Goal: Task Accomplishment & Management: Manage account settings

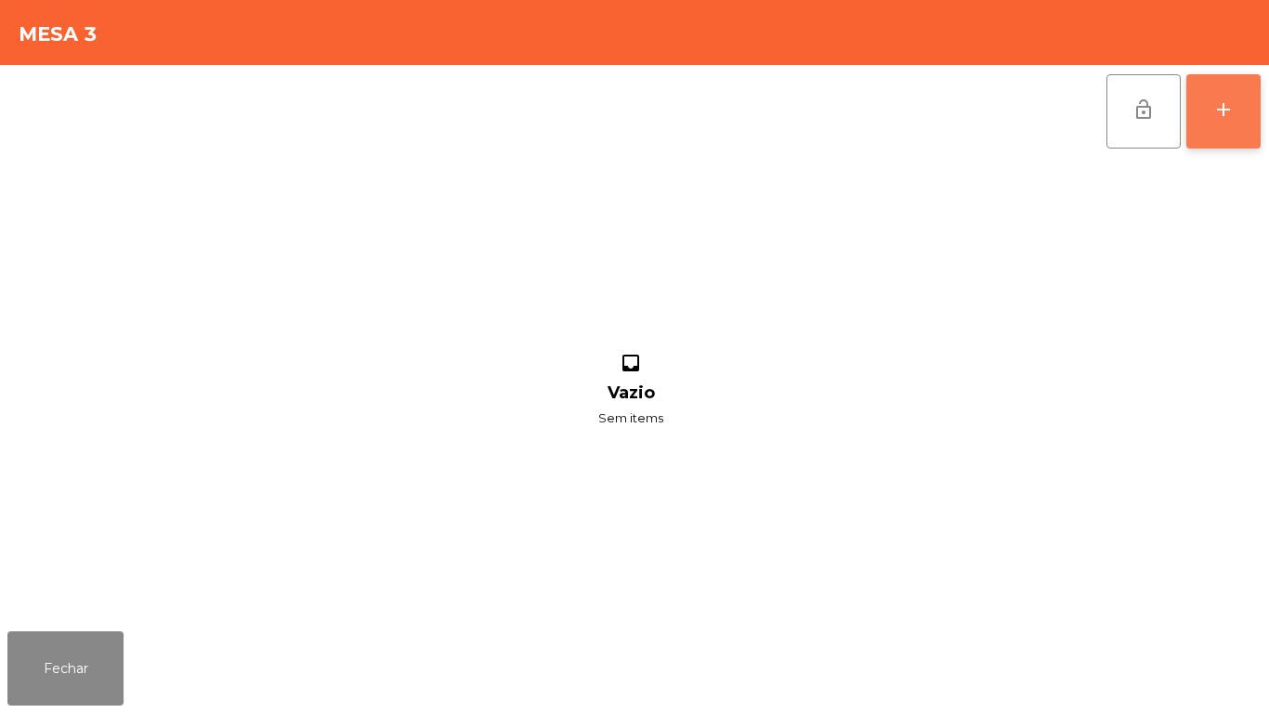
click at [1230, 110] on div "add" at bounding box center [1223, 109] width 22 height 22
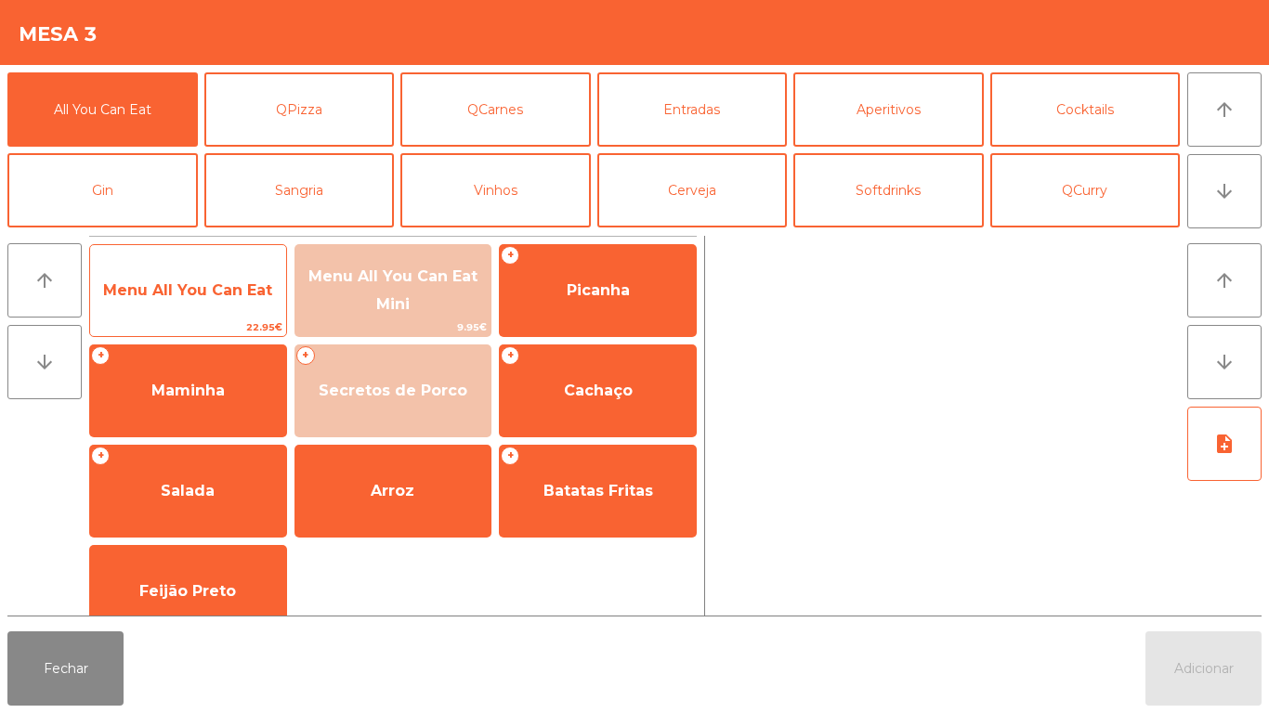
click at [205, 295] on span "Menu All You Can Eat" at bounding box center [187, 290] width 169 height 18
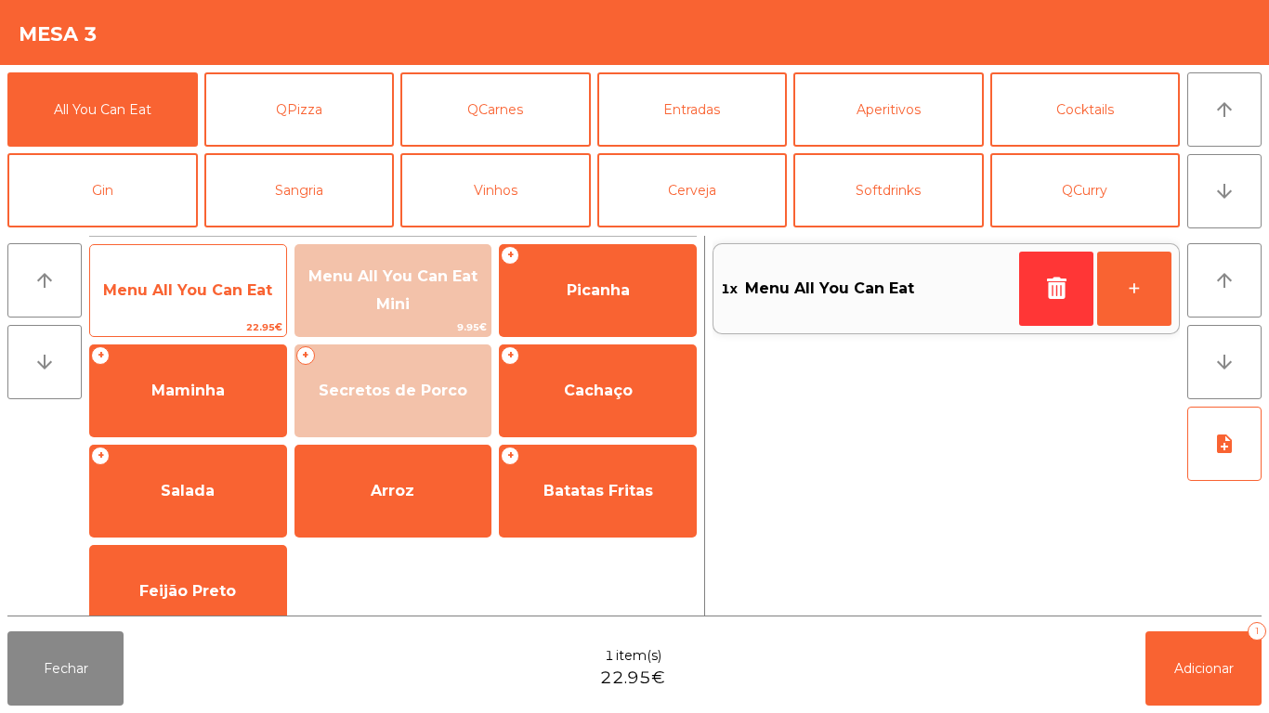
click at [206, 321] on span "22.95€" at bounding box center [188, 328] width 196 height 18
click at [200, 310] on span "Menu All You Can Eat" at bounding box center [188, 291] width 196 height 50
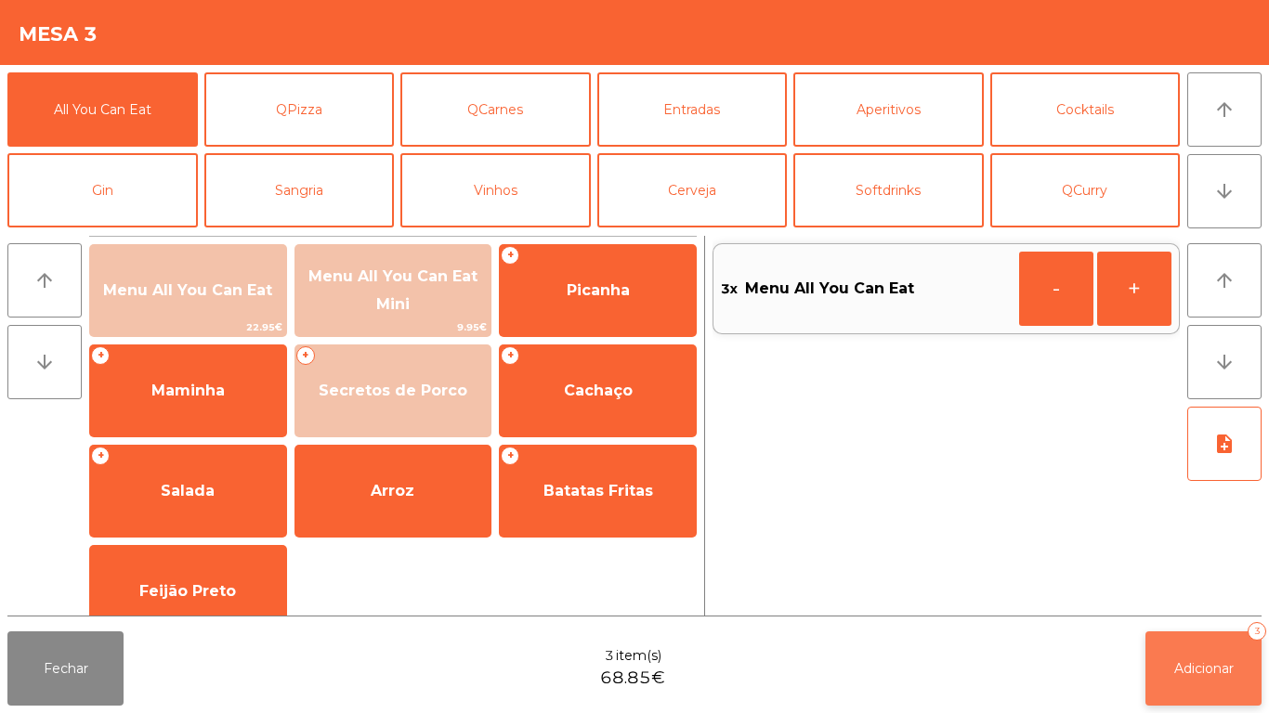
click at [1175, 643] on button "Adicionar 3" at bounding box center [1203, 668] width 116 height 74
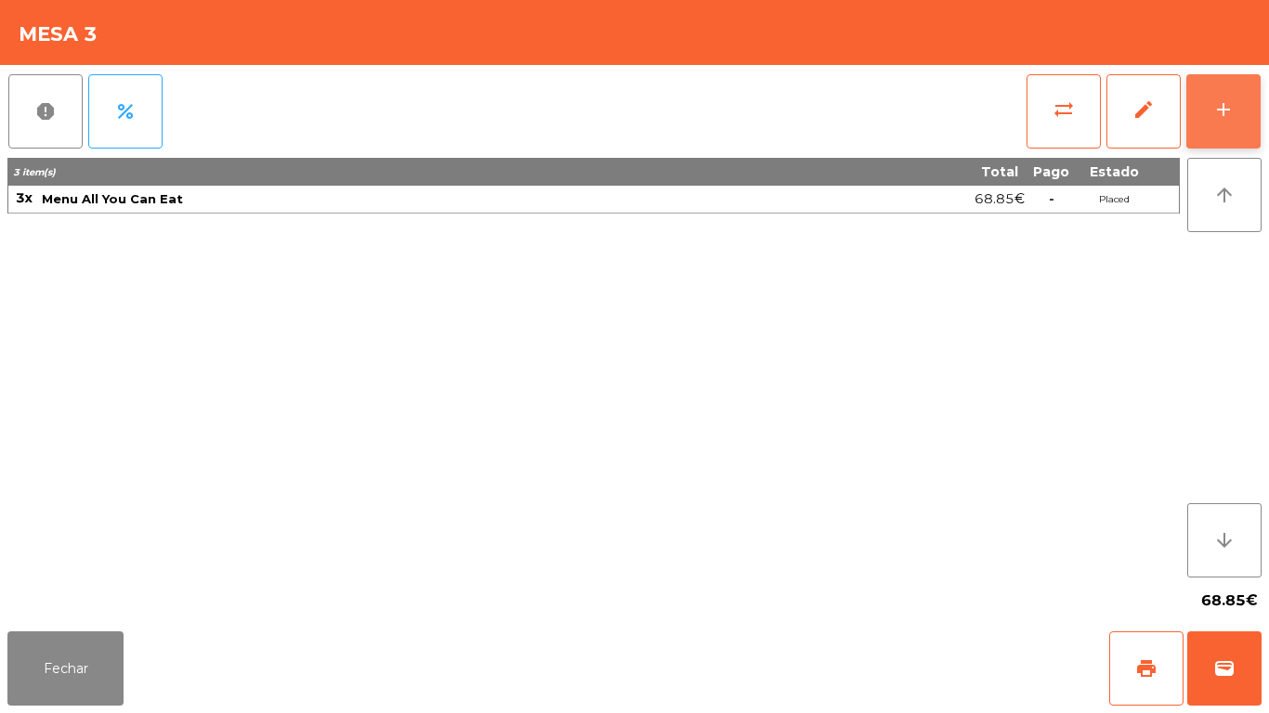
click at [1241, 120] on button "add" at bounding box center [1223, 111] width 74 height 74
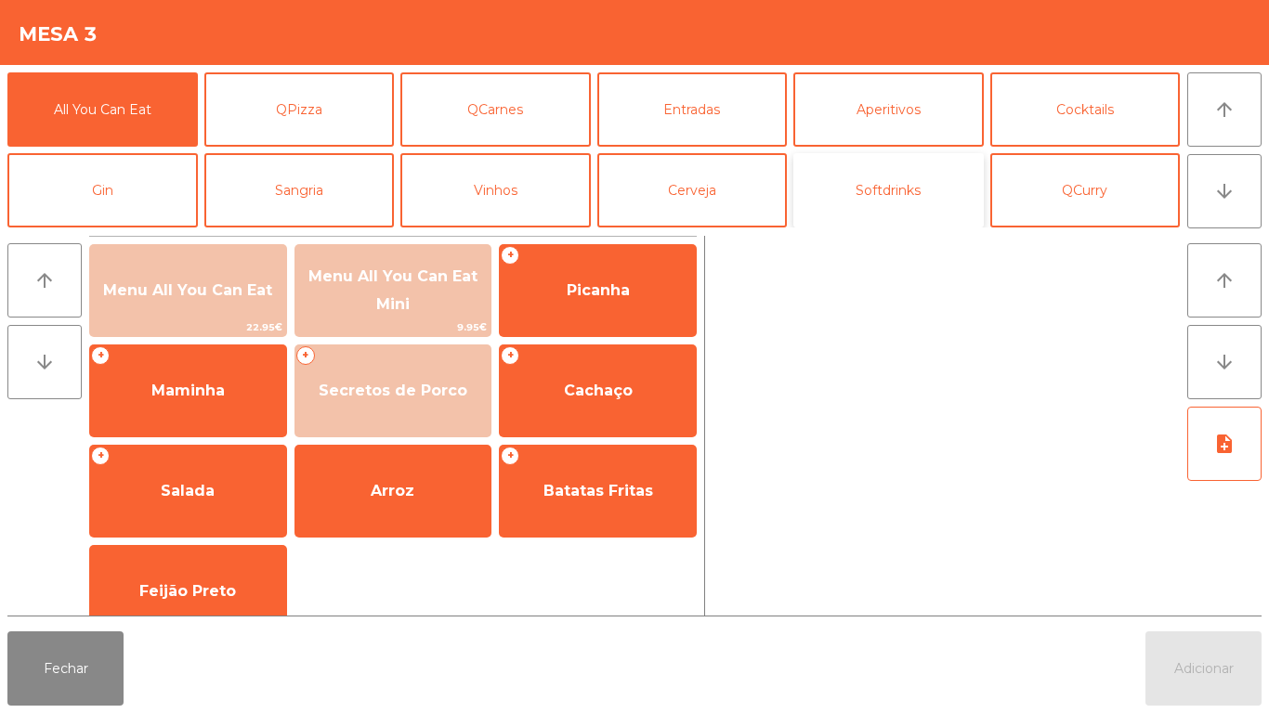
click at [865, 176] on button "Softdrinks" at bounding box center [888, 190] width 190 height 74
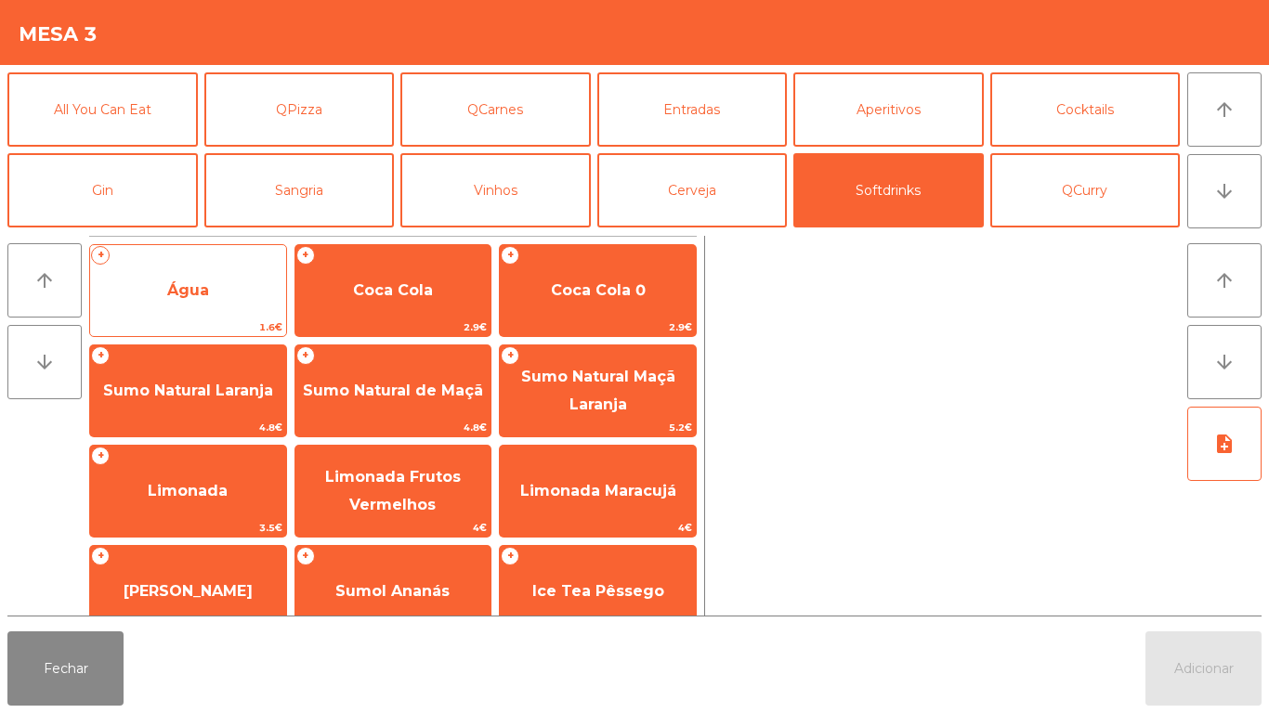
click at [204, 279] on span "Água" at bounding box center [188, 291] width 196 height 50
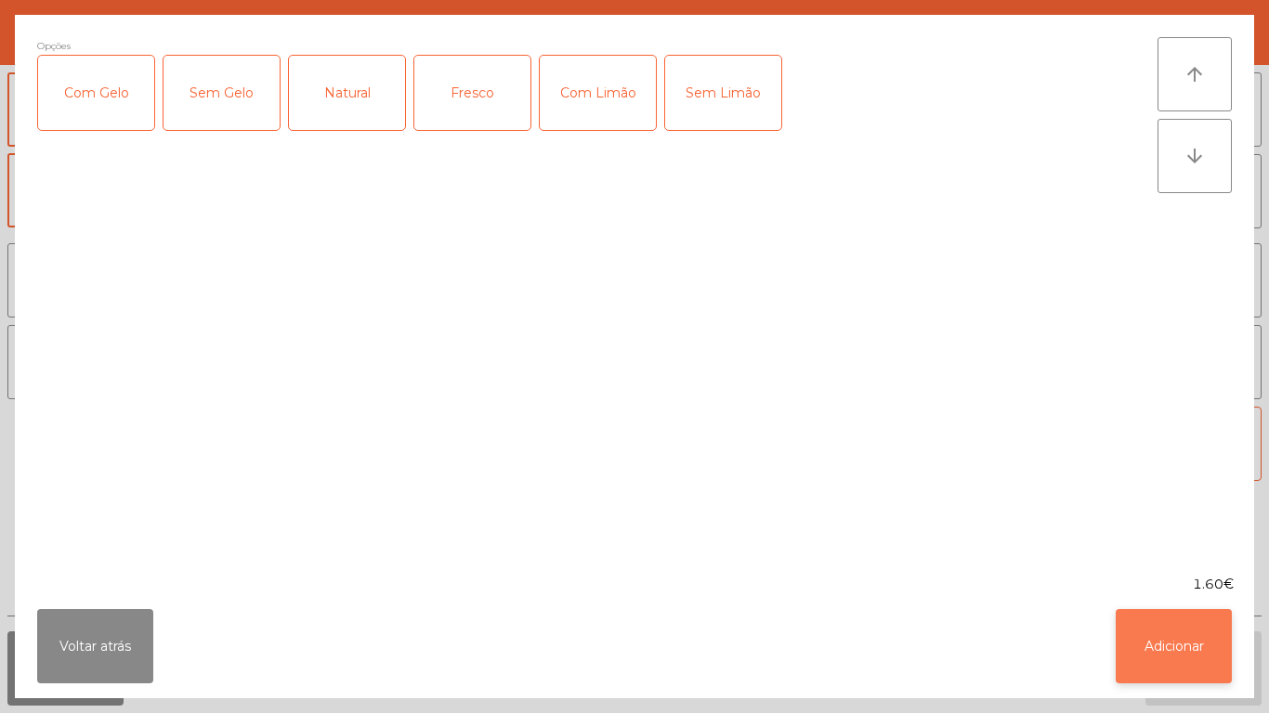
click at [1187, 653] on button "Adicionar" at bounding box center [1173, 646] width 116 height 74
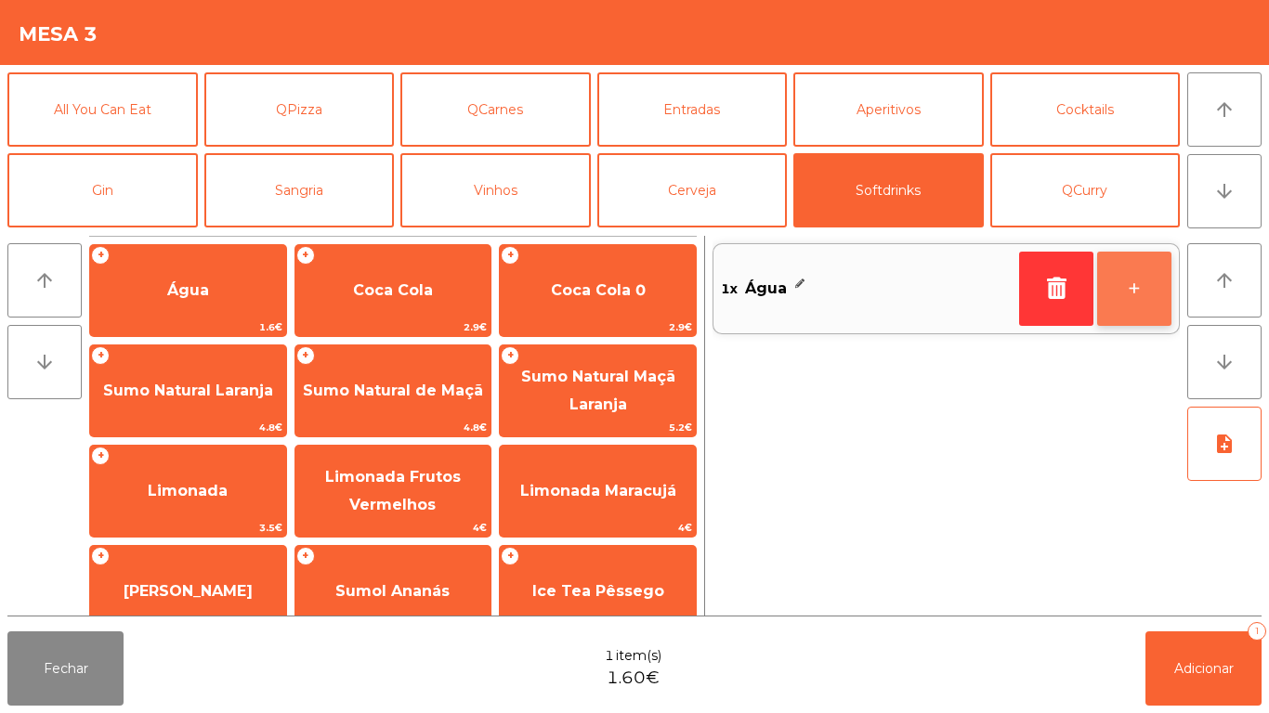
click at [1149, 298] on button "+" at bounding box center [1134, 289] width 74 height 74
click at [1153, 281] on button "+" at bounding box center [1134, 289] width 74 height 74
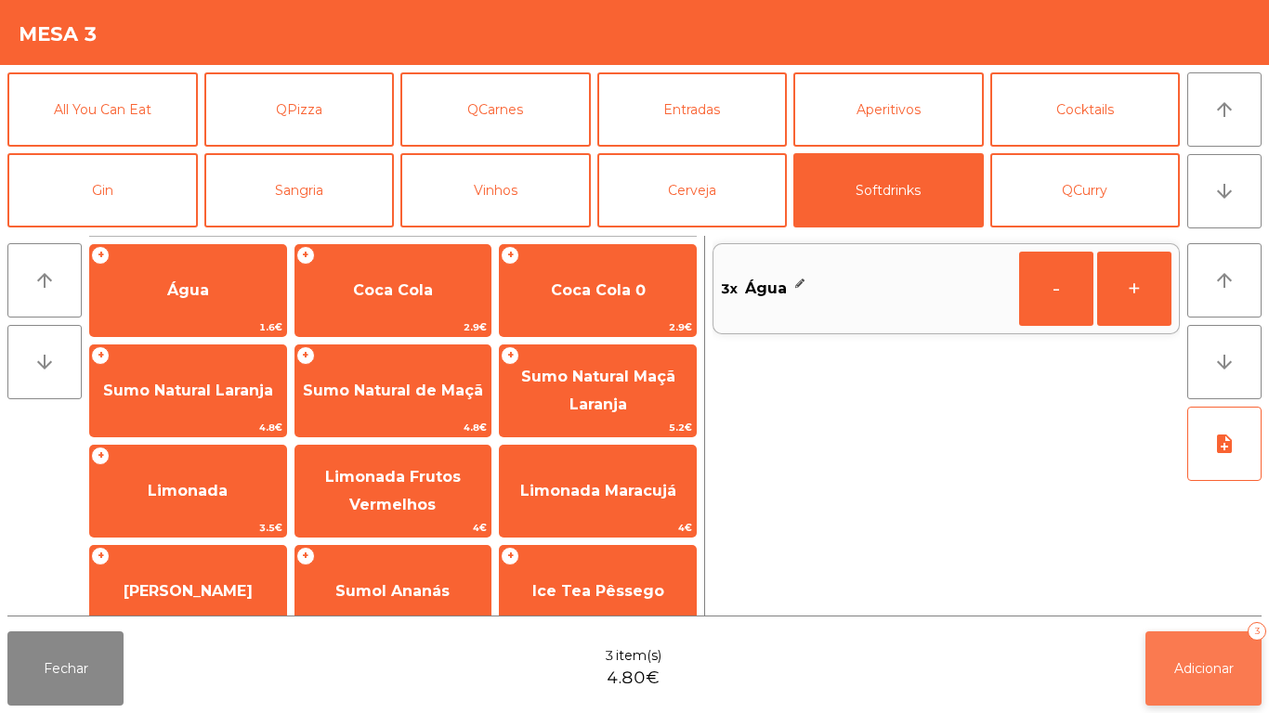
click at [1200, 641] on button "Adicionar 3" at bounding box center [1203, 668] width 116 height 74
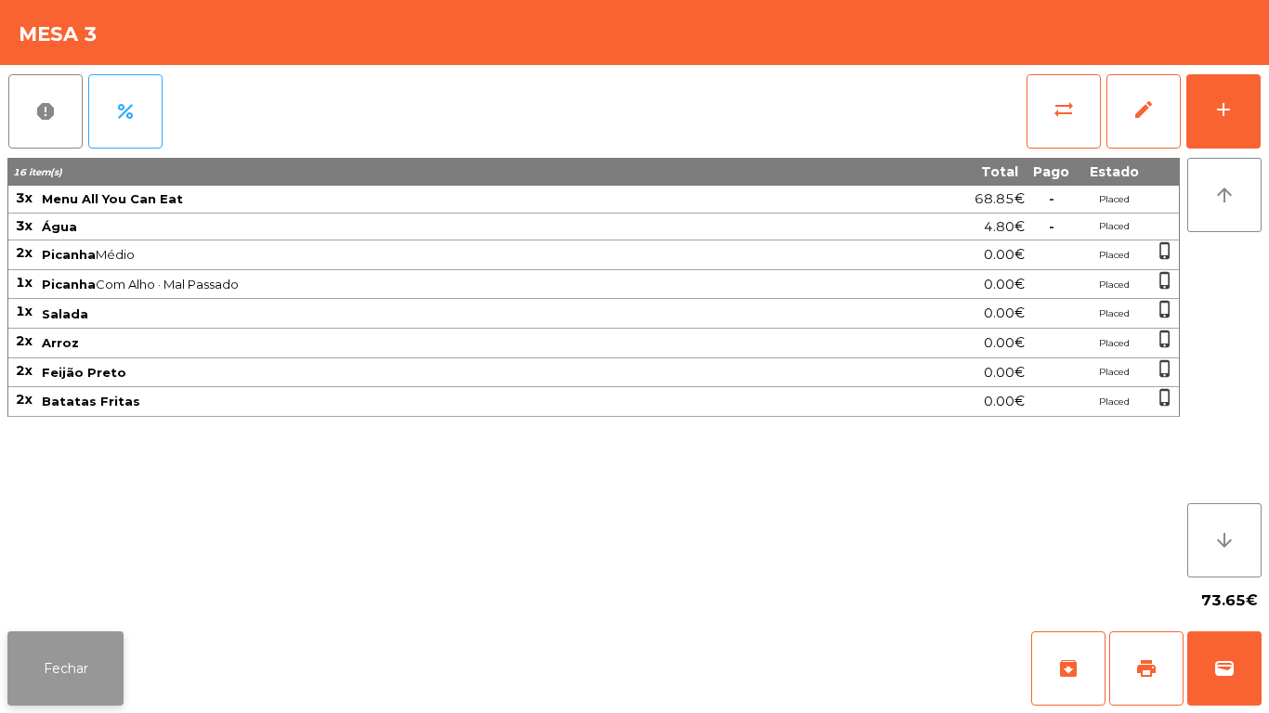
click at [120, 662] on button "Fechar" at bounding box center [65, 668] width 116 height 74
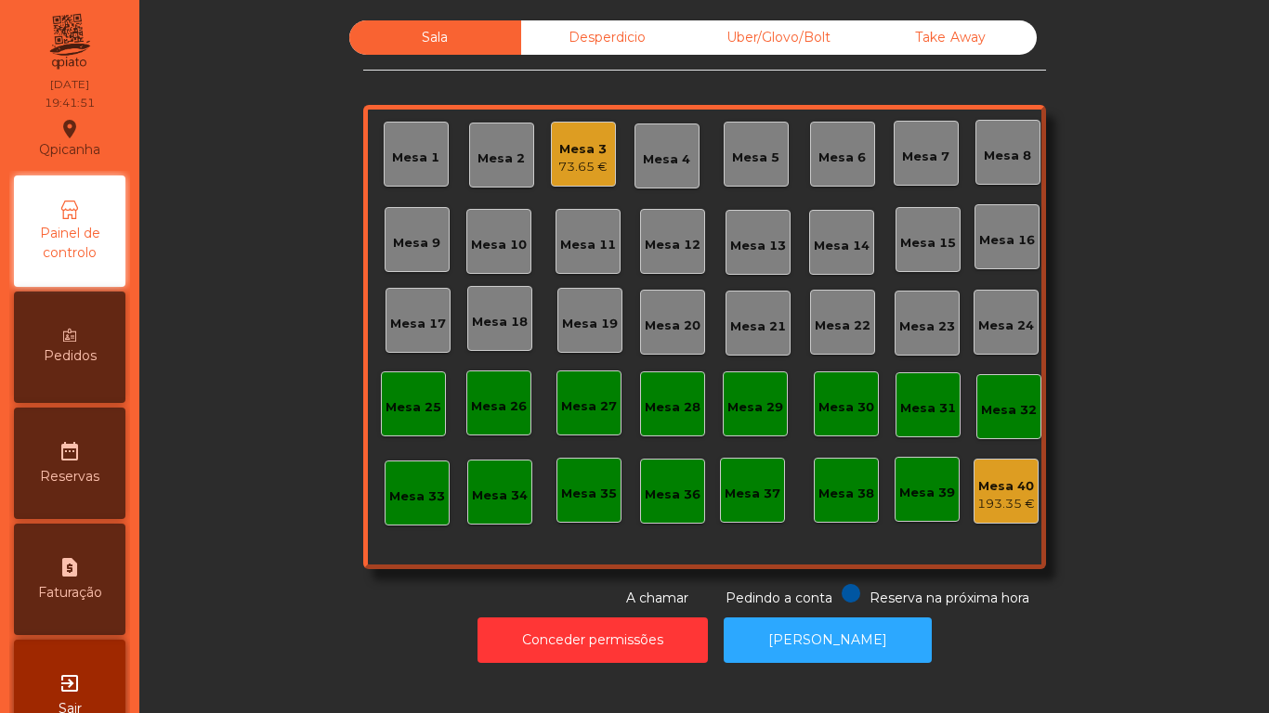
click at [114, 338] on div "Pedidos" at bounding box center [69, 347] width 111 height 111
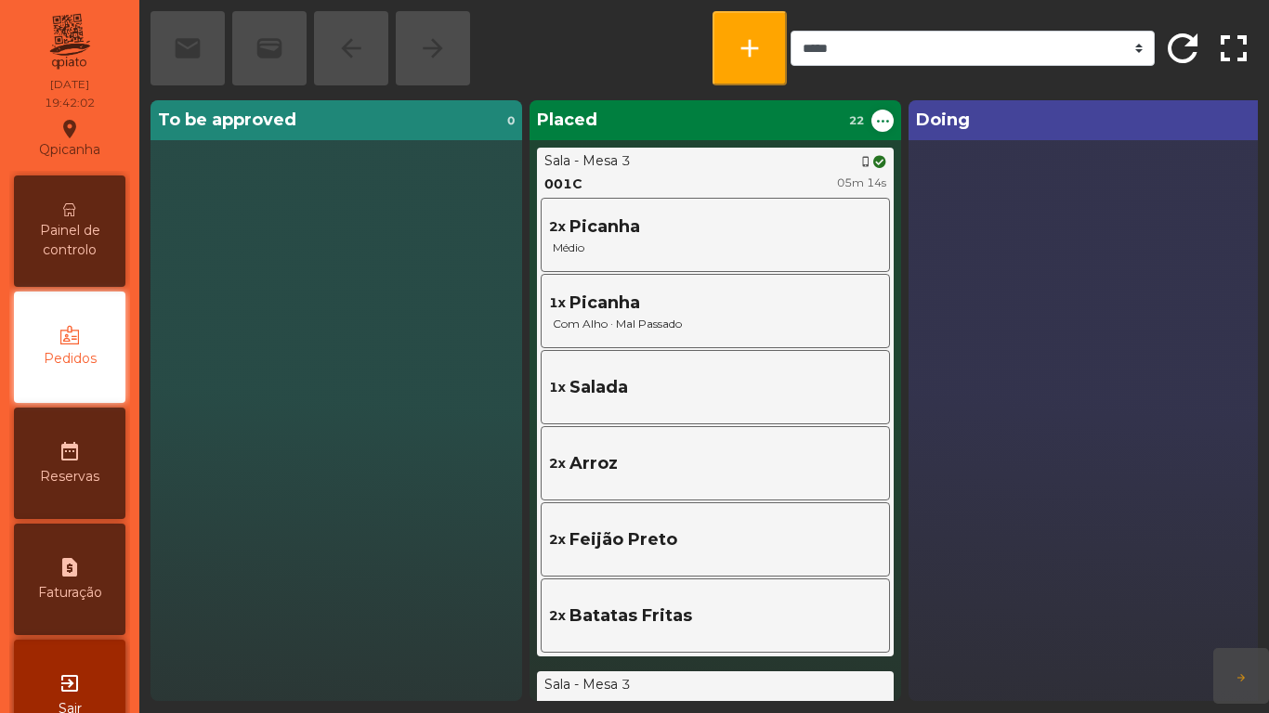
click at [85, 221] on span "Painel de controlo" at bounding box center [70, 240] width 102 height 39
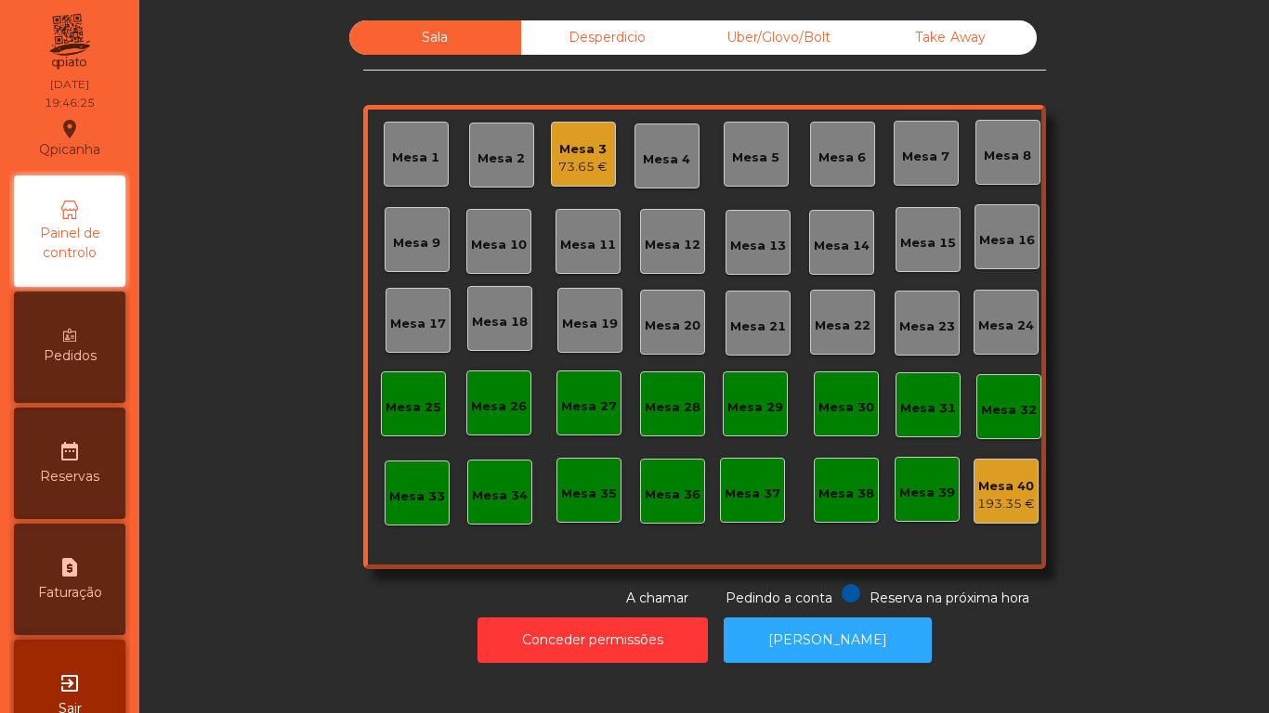
click at [125, 360] on div "Pedidos" at bounding box center [69, 347] width 111 height 111
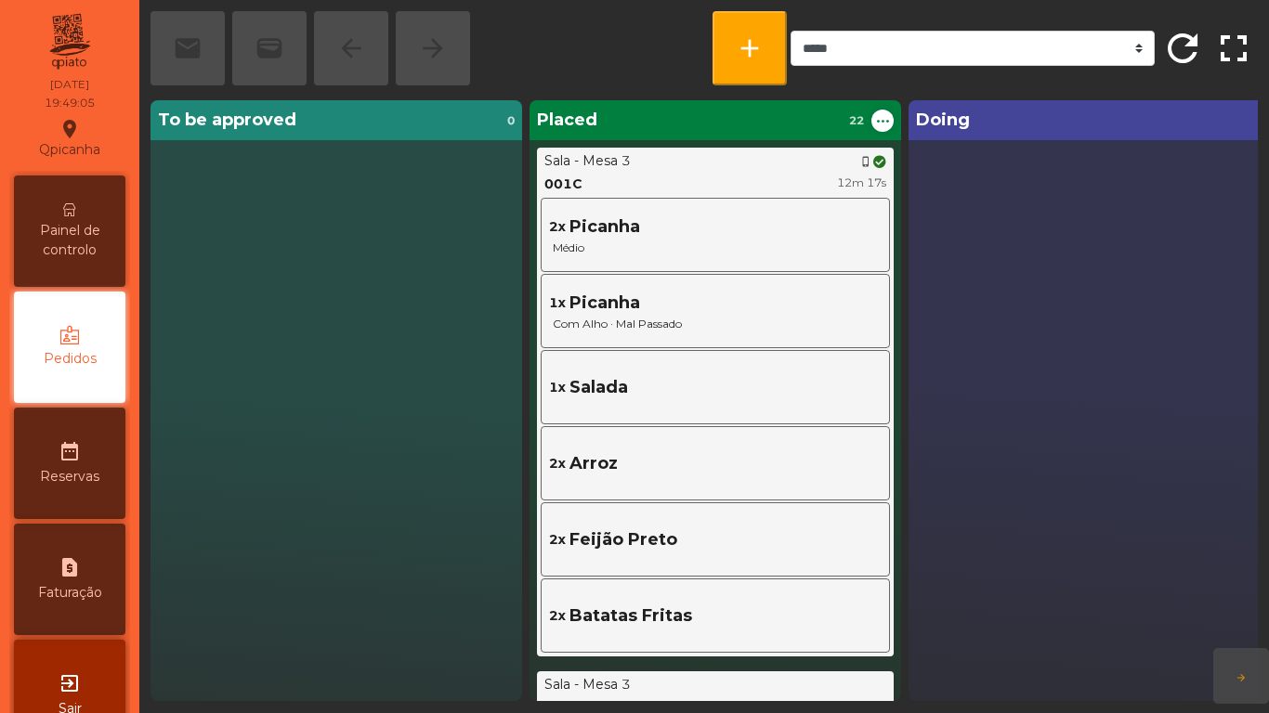
click at [96, 205] on div "Painel de controlo" at bounding box center [69, 231] width 111 height 111
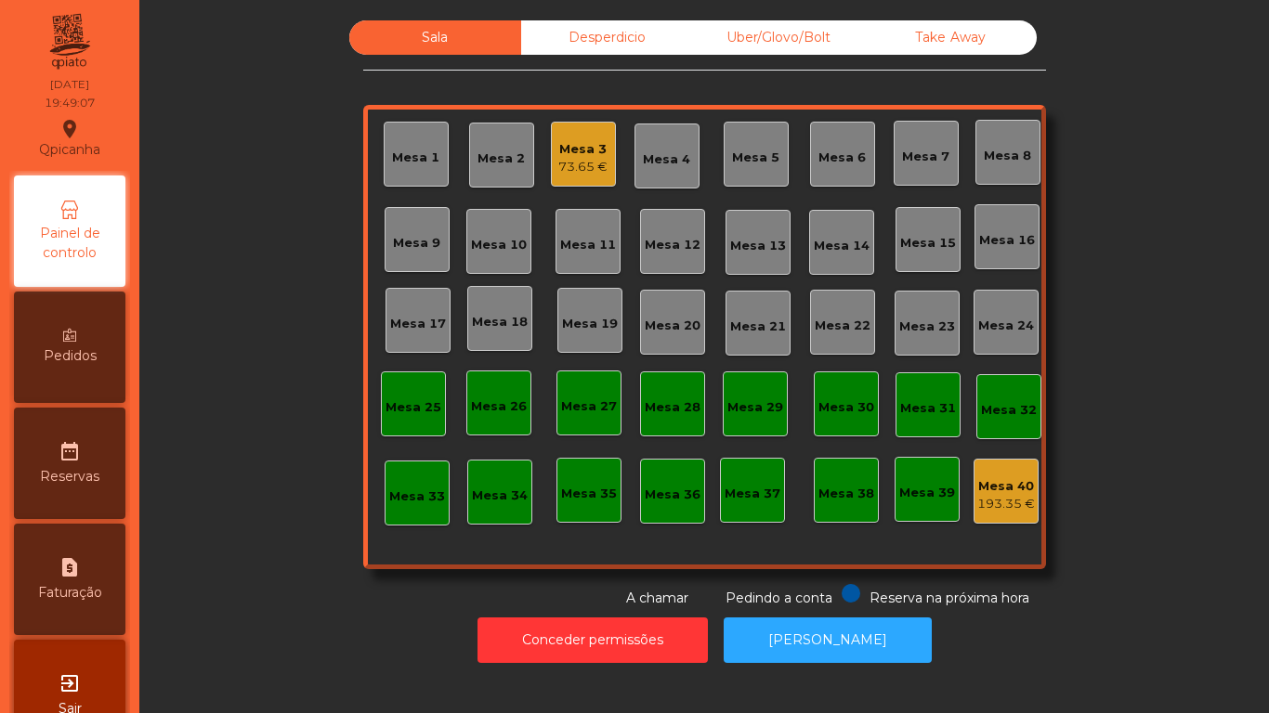
click at [560, 166] on div "73.65 €" at bounding box center [582, 167] width 49 height 19
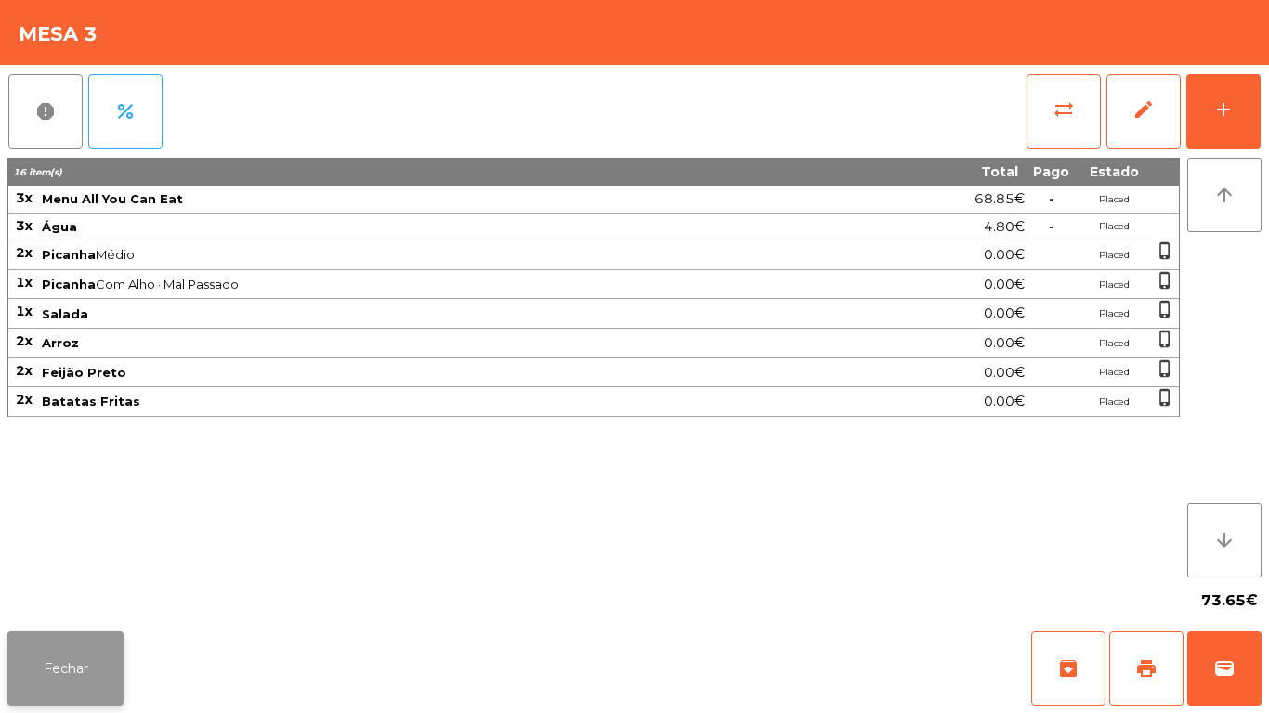
click at [85, 670] on button "Fechar" at bounding box center [65, 668] width 116 height 74
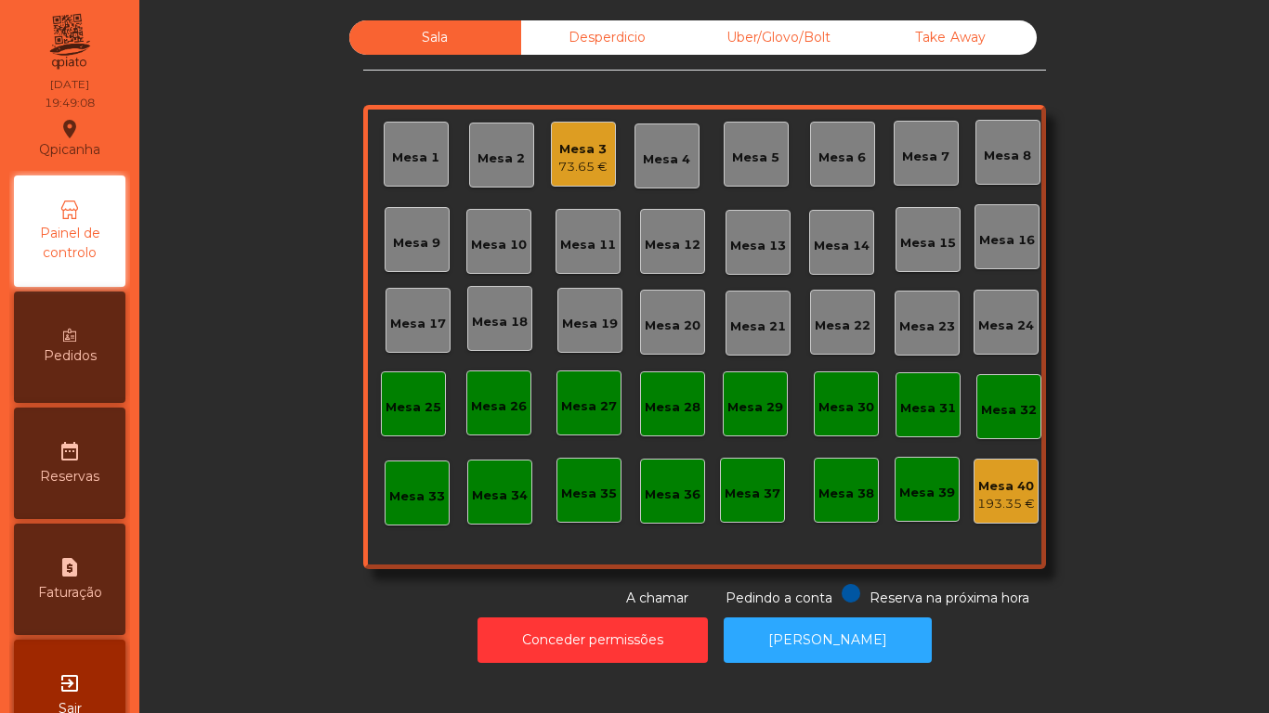
click at [87, 670] on div "exit_to_app Sair" at bounding box center [69, 695] width 111 height 111
click at [570, 323] on div "Mesa 19" at bounding box center [590, 324] width 56 height 19
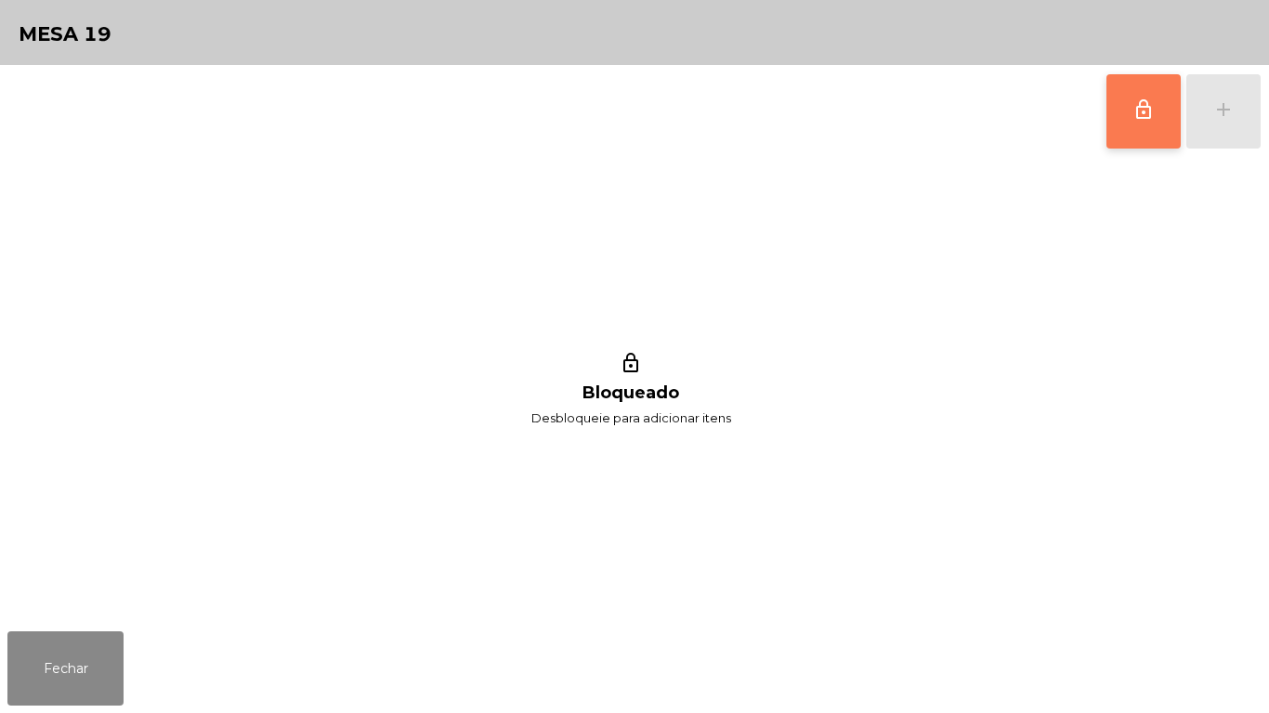
click at [1136, 105] on span "lock_outline" at bounding box center [1143, 109] width 22 height 22
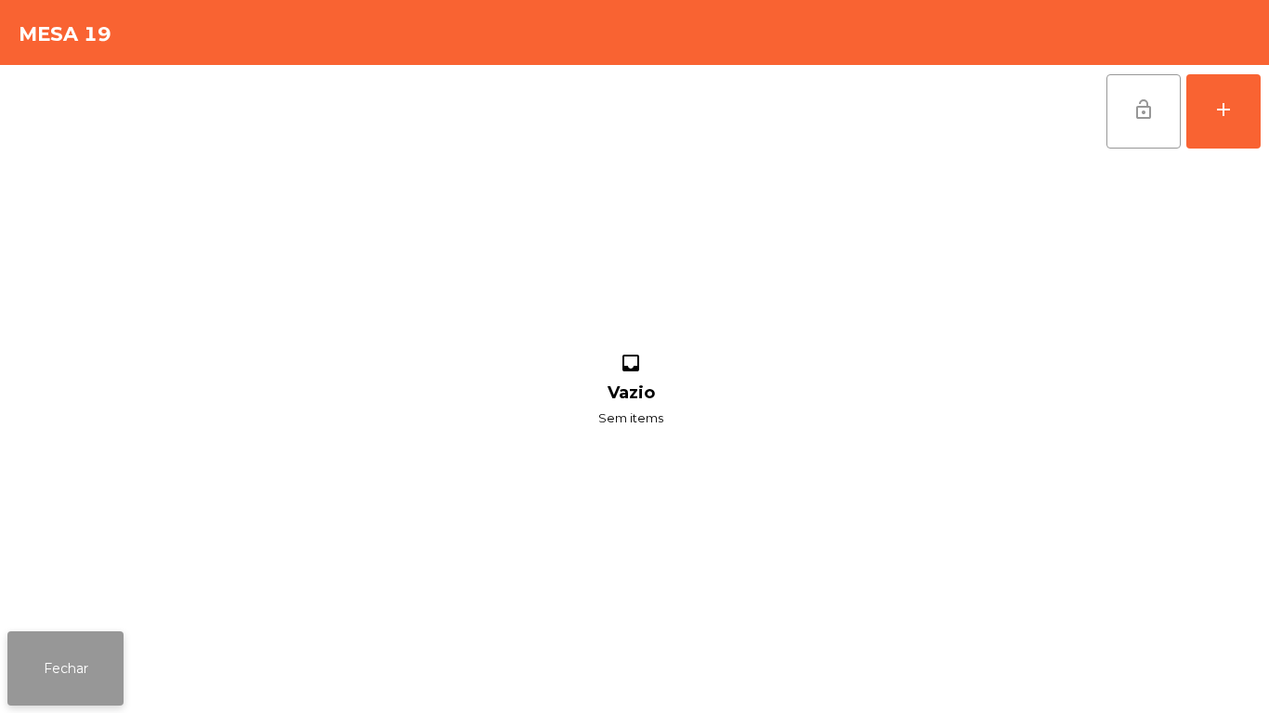
click at [62, 666] on button "Fechar" at bounding box center [65, 668] width 116 height 74
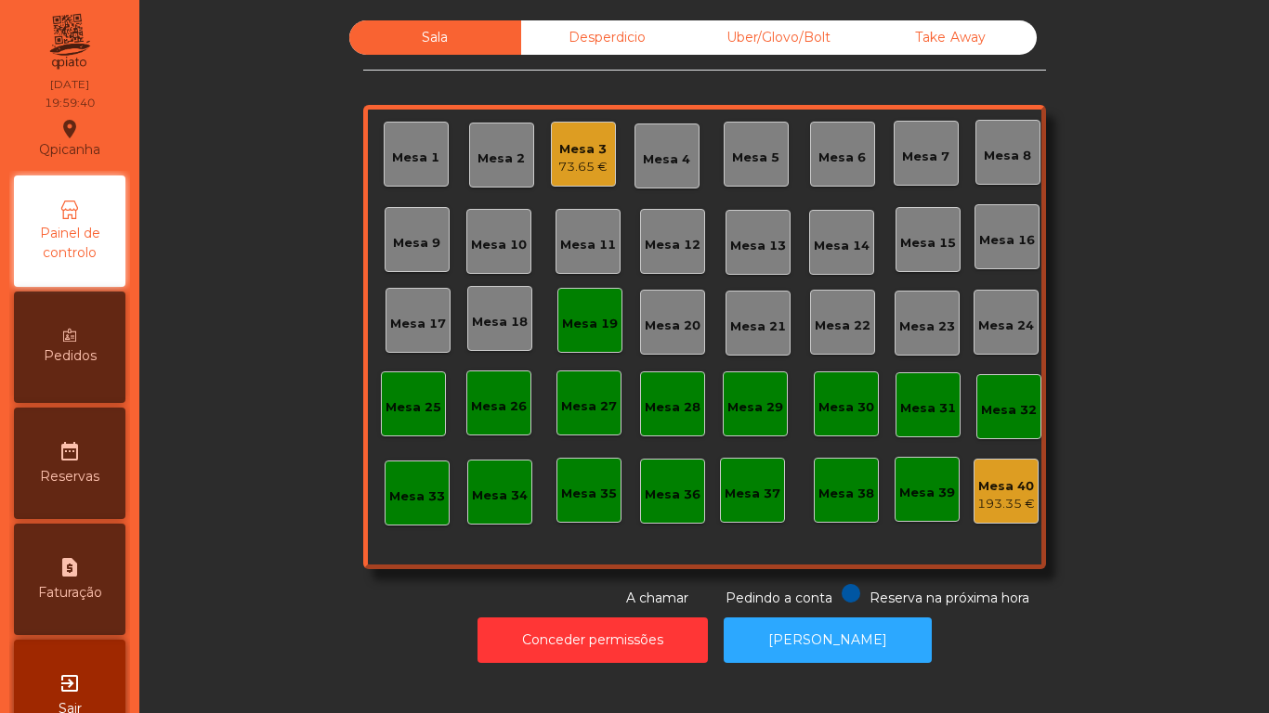
click at [592, 320] on div "Mesa 19" at bounding box center [590, 324] width 56 height 19
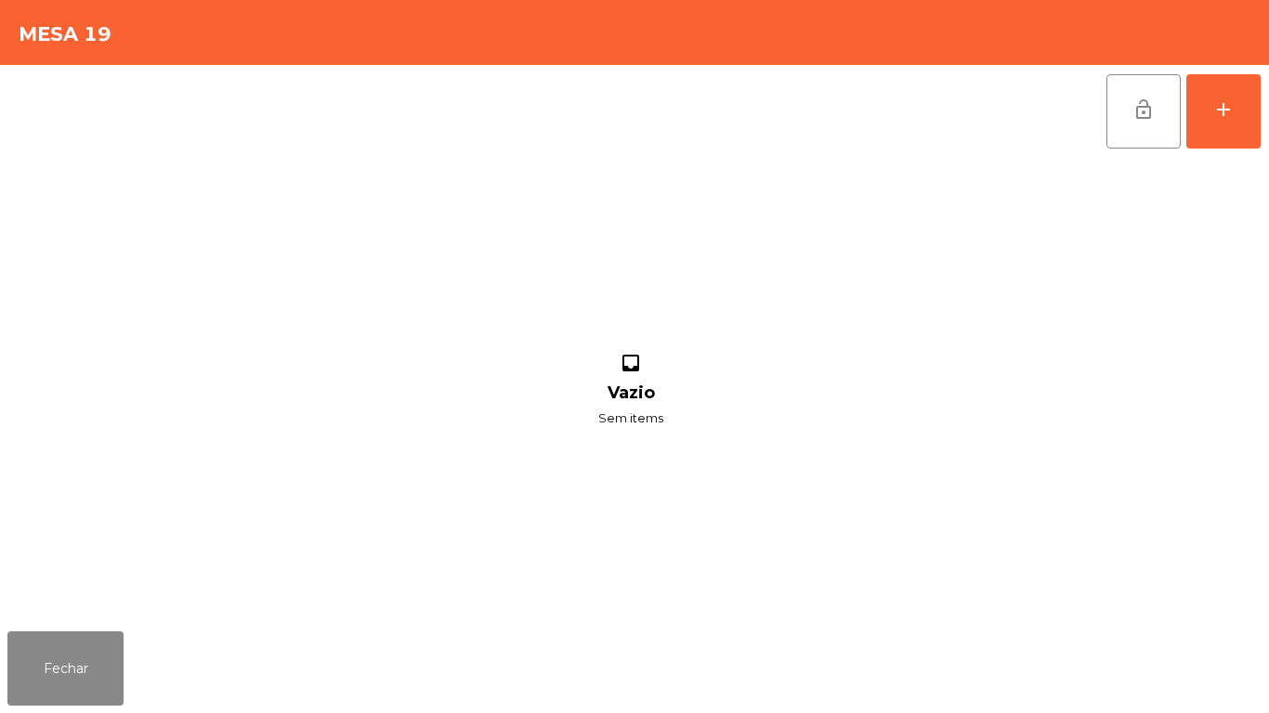
click at [1260, 98] on div "lock_open add" at bounding box center [1183, 111] width 156 height 93
click at [1211, 117] on button "add" at bounding box center [1223, 111] width 74 height 74
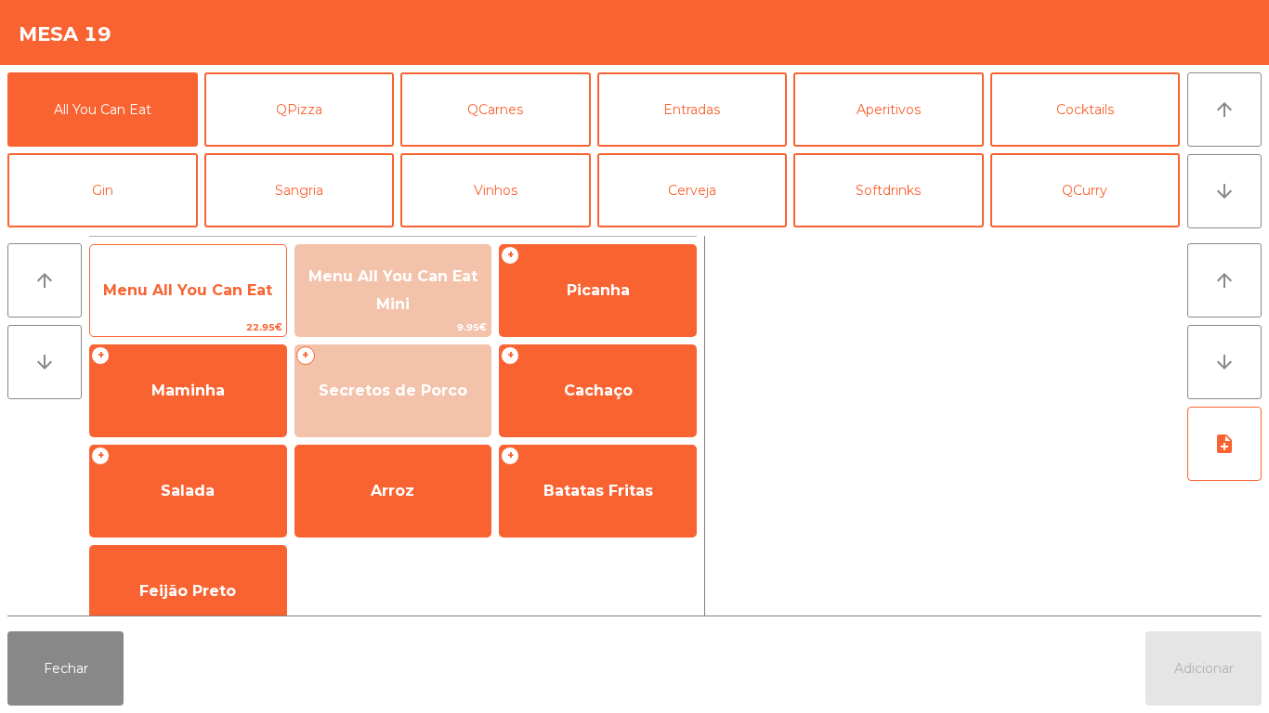
click at [214, 287] on span "Menu All You Can Eat" at bounding box center [187, 290] width 169 height 18
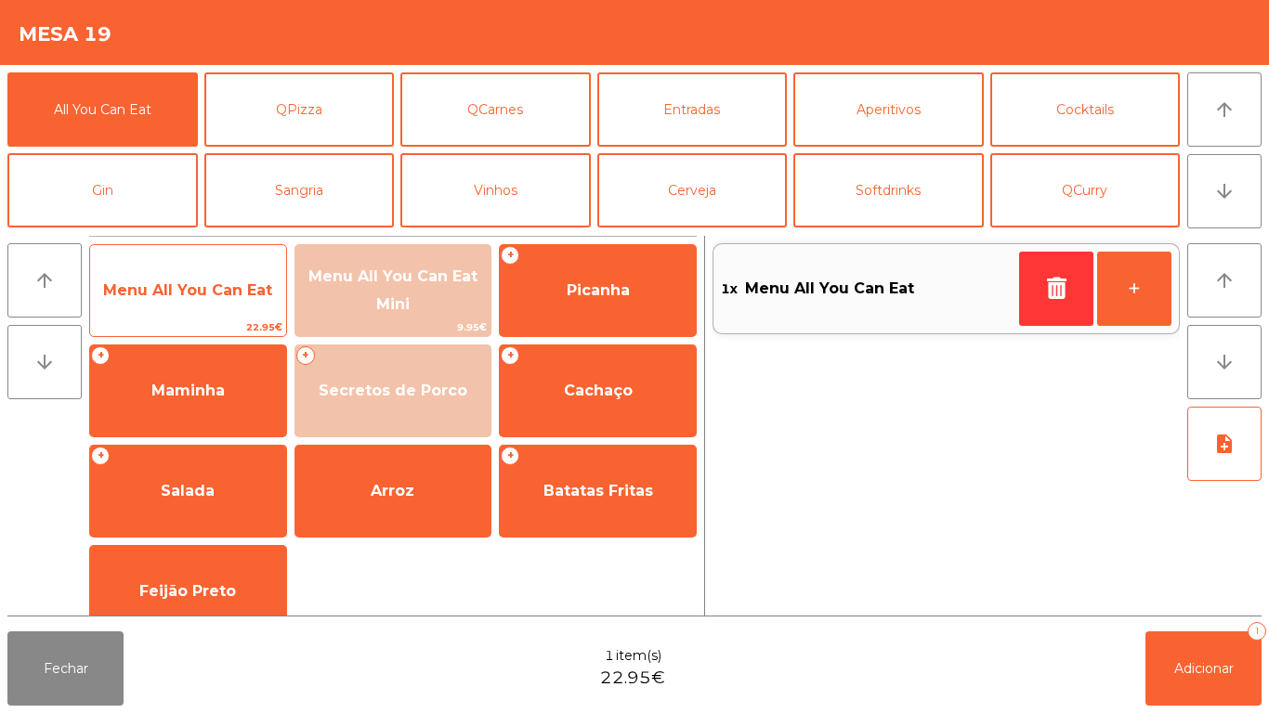
click at [219, 295] on span "Menu All You Can Eat" at bounding box center [187, 290] width 169 height 18
click at [210, 303] on span "Menu All You Can Eat" at bounding box center [188, 291] width 196 height 50
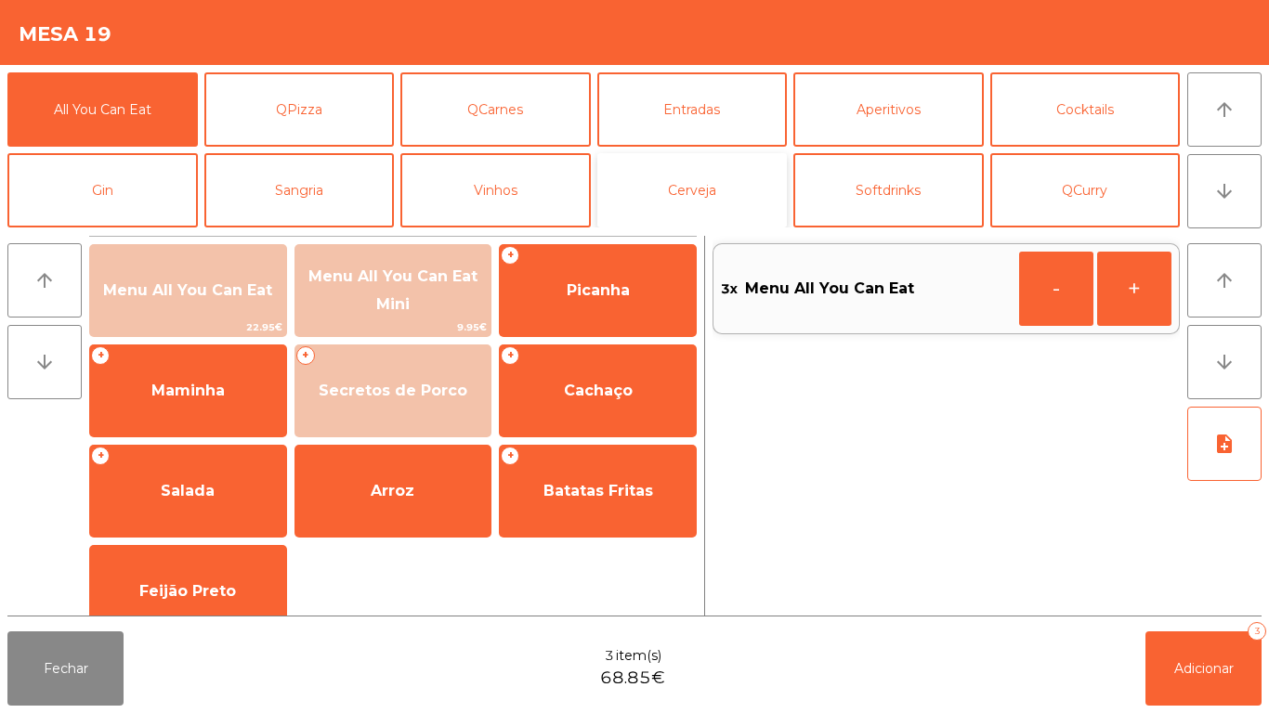
click at [713, 191] on button "Cerveja" at bounding box center [692, 190] width 190 height 74
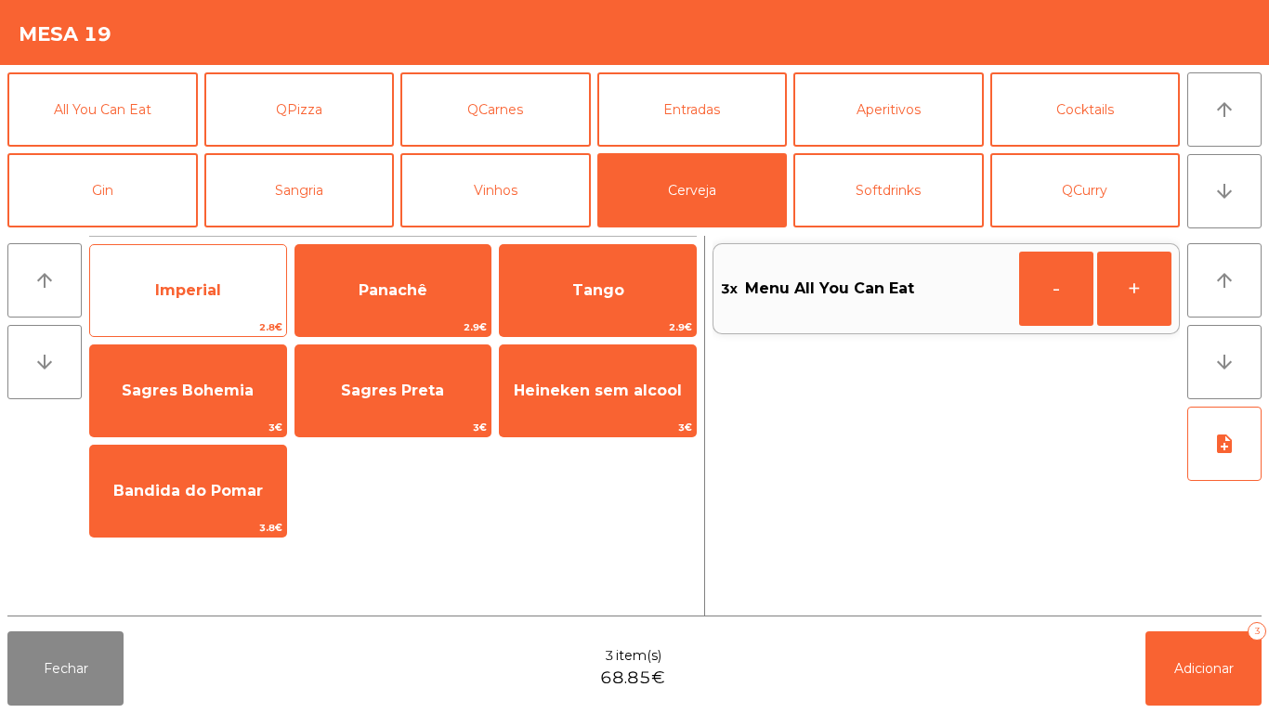
click at [191, 281] on span "Imperial" at bounding box center [188, 290] width 66 height 18
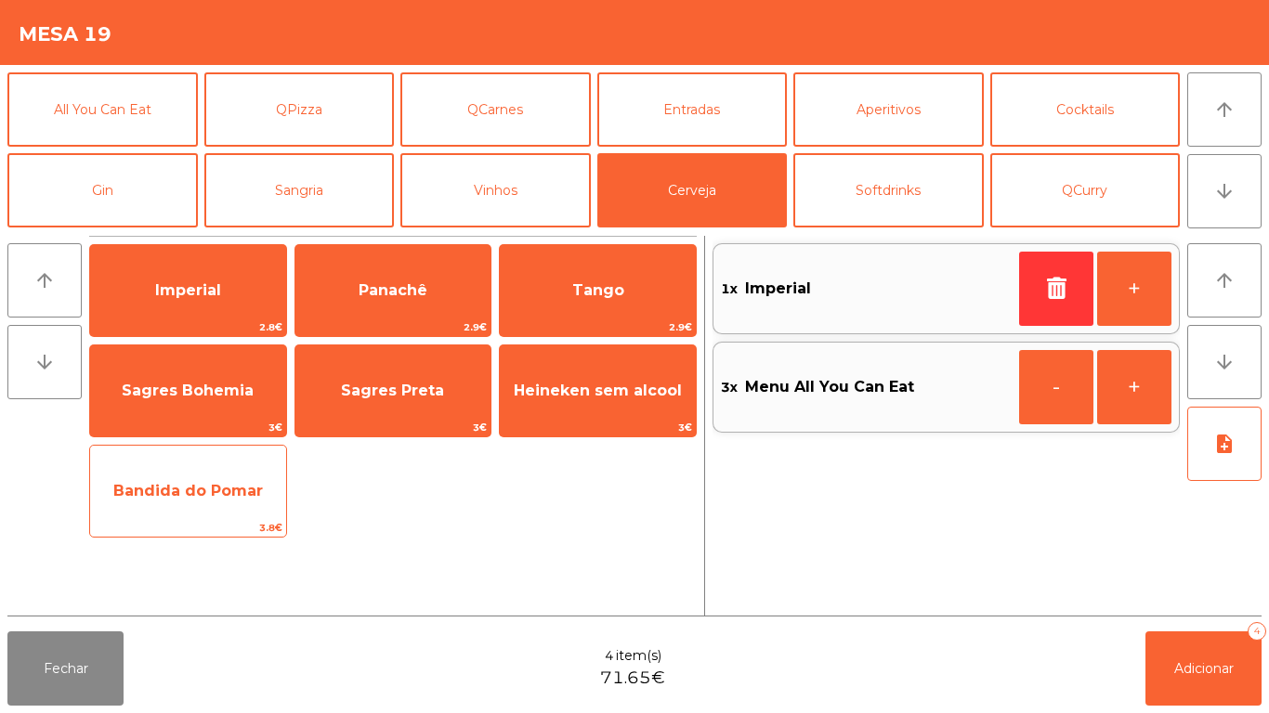
click at [213, 490] on span "Bandida do Pomar" at bounding box center [188, 491] width 150 height 18
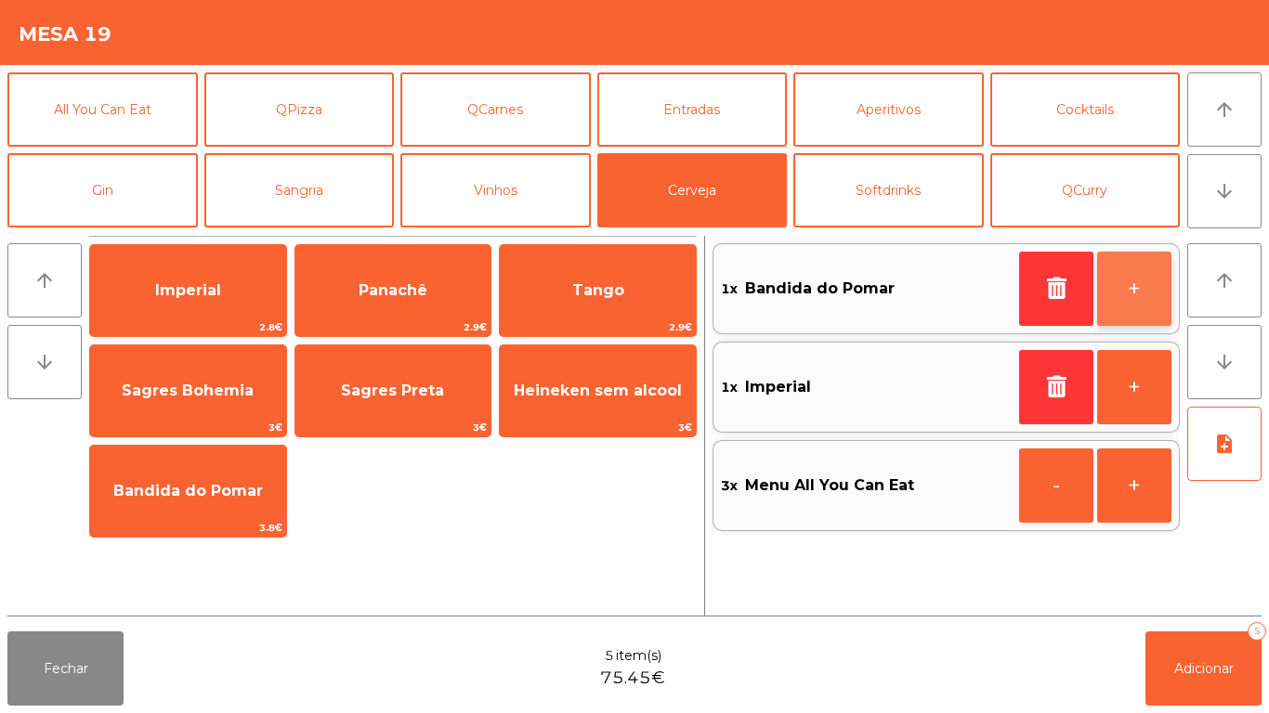
click at [1125, 278] on button "+" at bounding box center [1134, 289] width 74 height 74
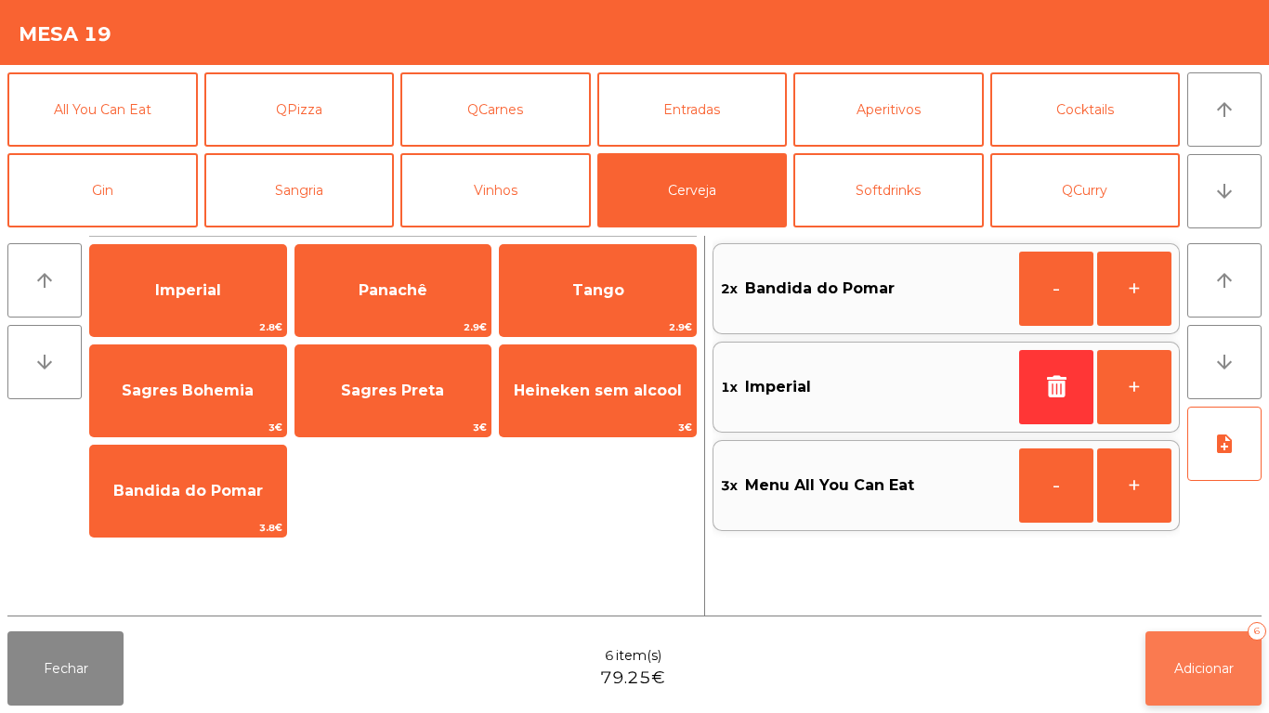
click at [1203, 644] on button "Adicionar 6" at bounding box center [1203, 668] width 116 height 74
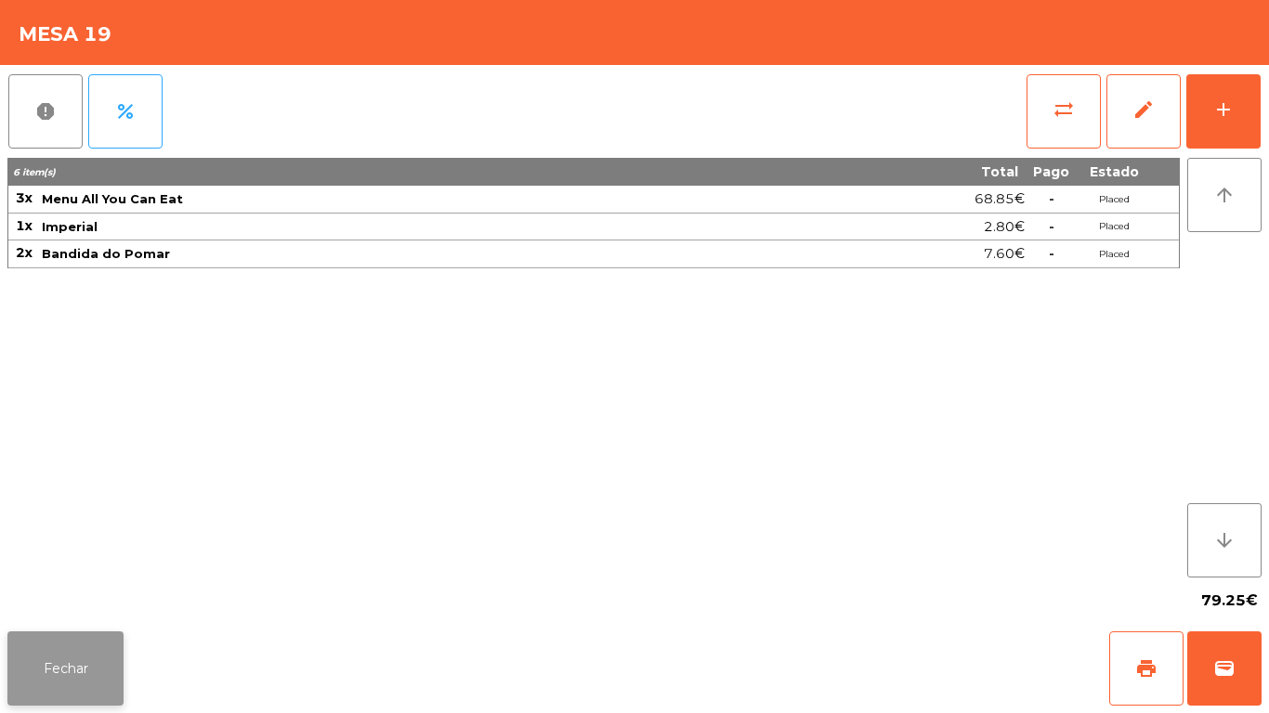
click at [52, 665] on button "Fechar" at bounding box center [65, 668] width 116 height 74
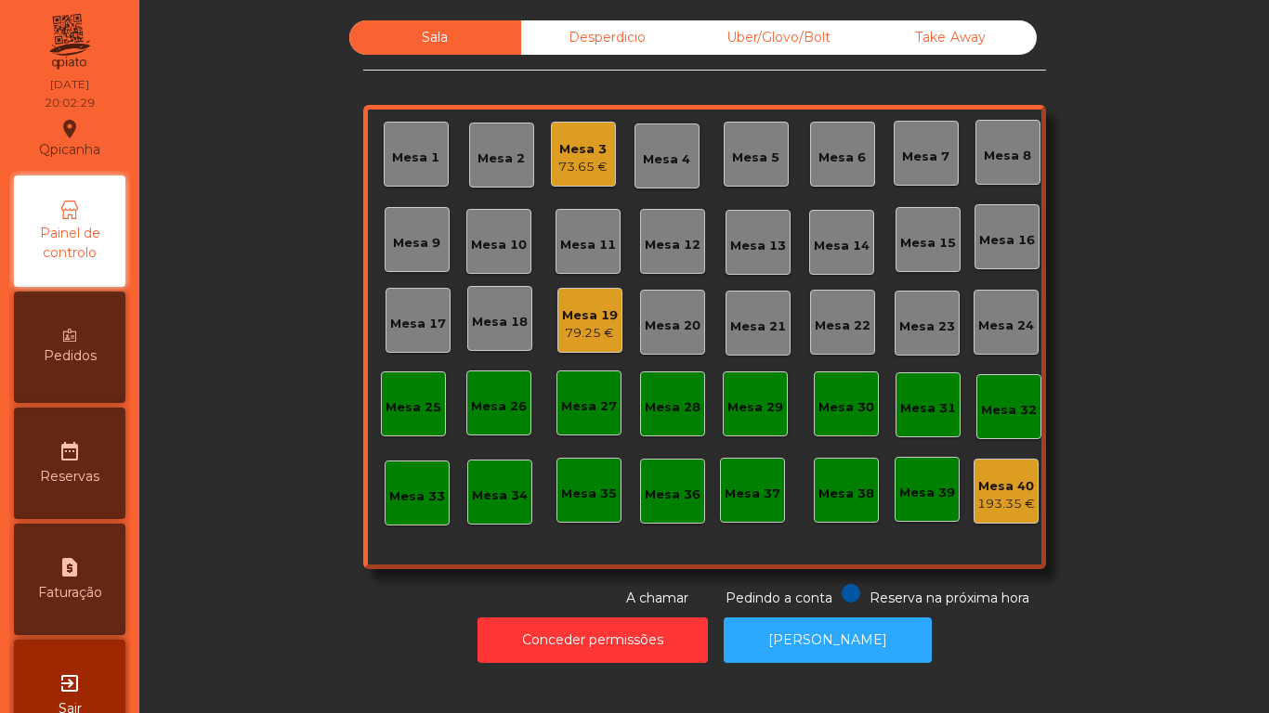
click at [591, 326] on div "79.25 €" at bounding box center [590, 333] width 56 height 19
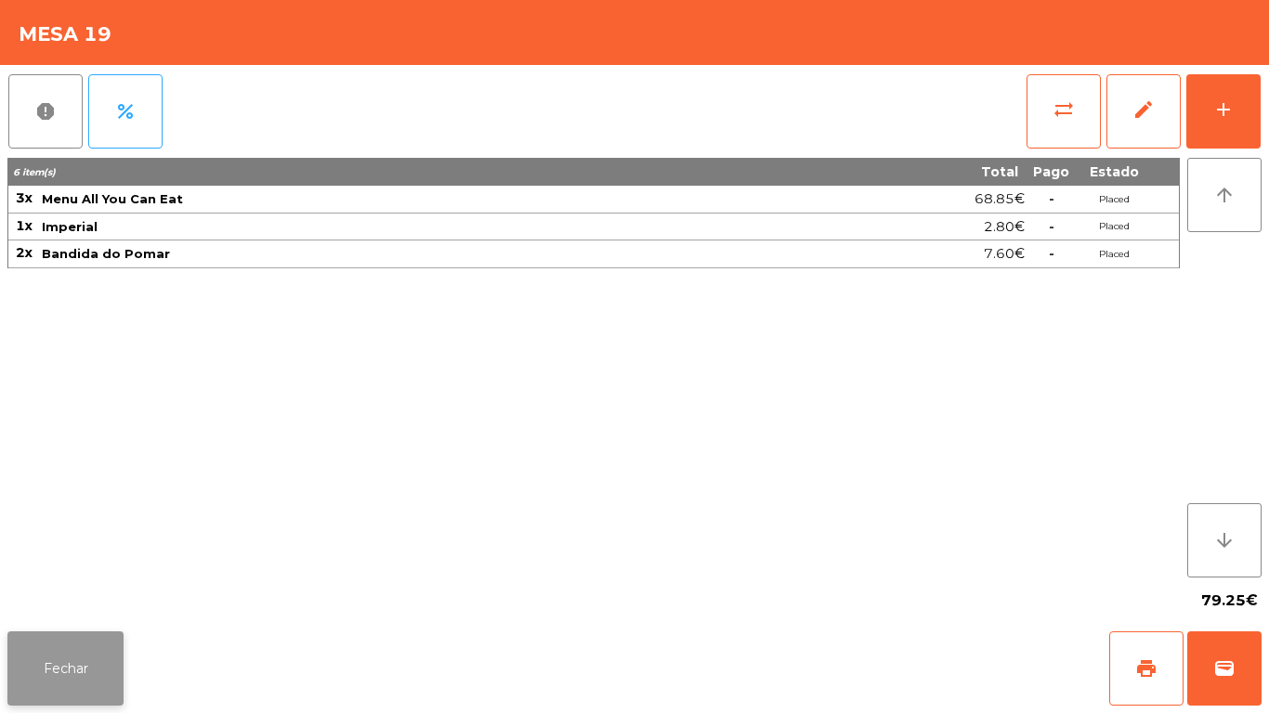
click at [81, 658] on button "Fechar" at bounding box center [65, 668] width 116 height 74
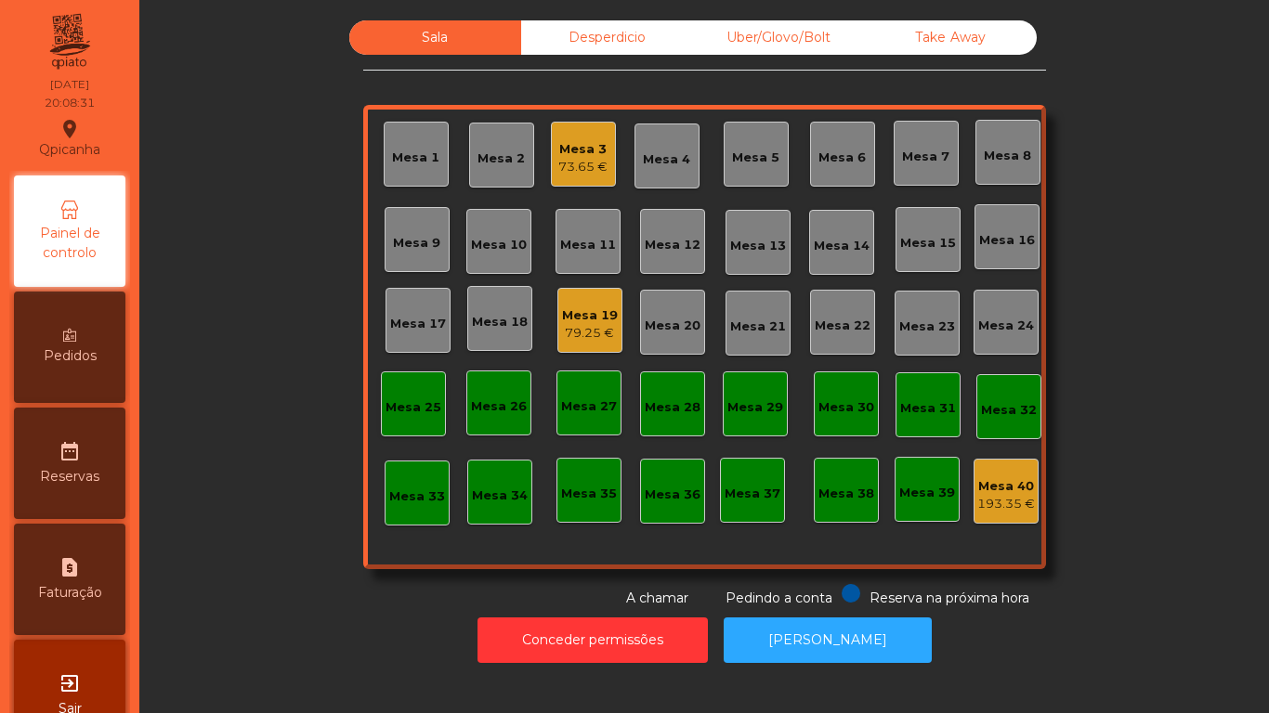
click at [593, 318] on div "Mesa 19" at bounding box center [590, 315] width 56 height 19
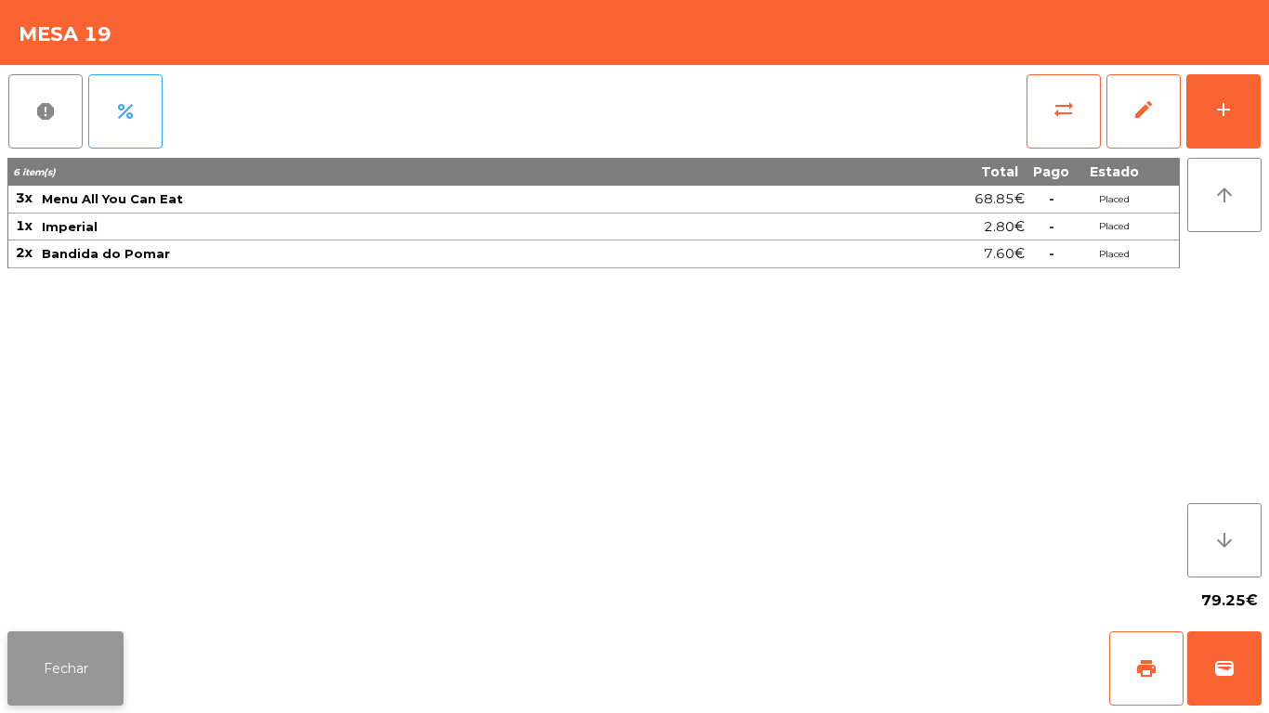
click at [109, 655] on button "Fechar" at bounding box center [65, 668] width 116 height 74
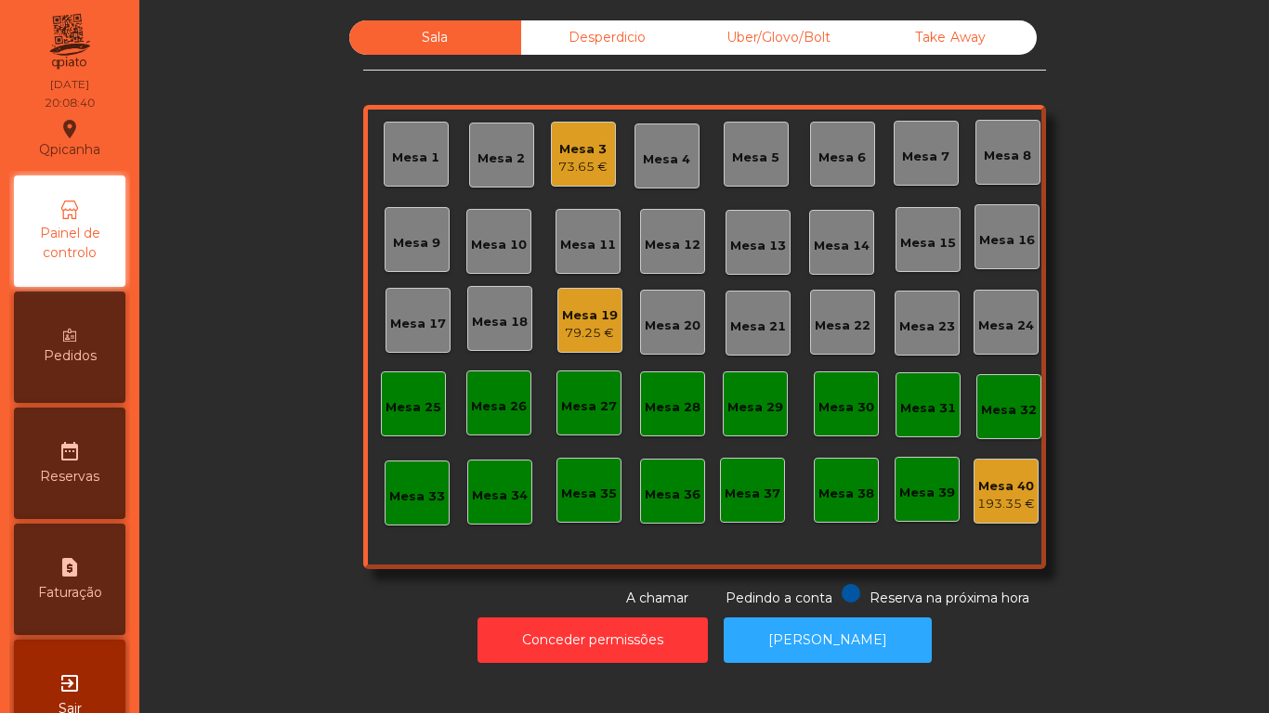
click at [601, 326] on div "79.25 €" at bounding box center [590, 333] width 56 height 19
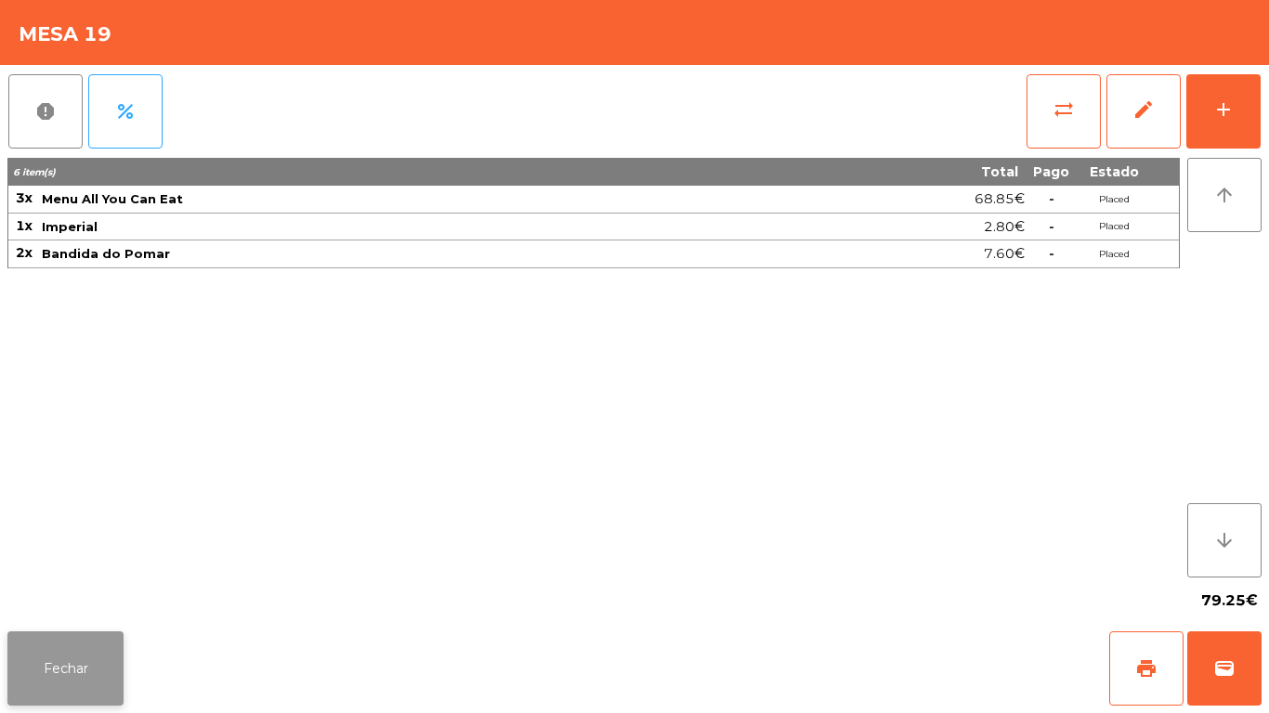
click at [83, 664] on button "Fechar" at bounding box center [65, 668] width 116 height 74
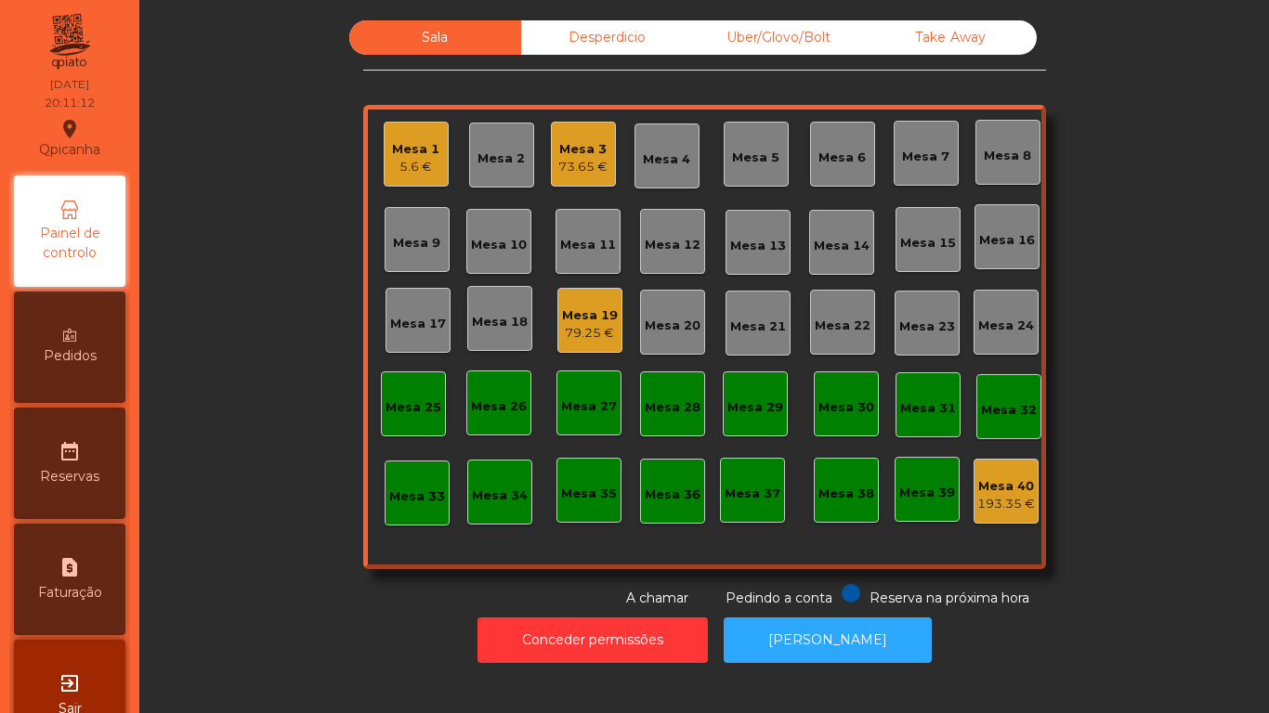
click at [416, 150] on div "Mesa 1" at bounding box center [415, 149] width 47 height 19
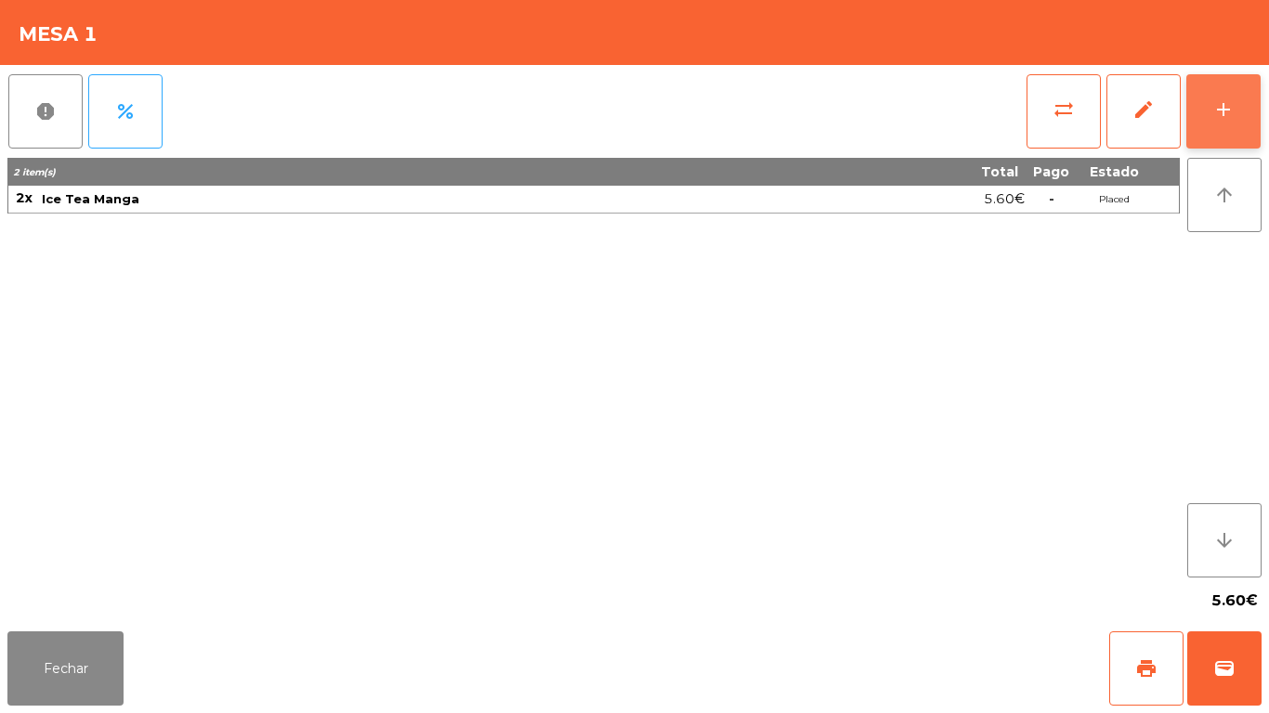
click at [1212, 114] on div "add" at bounding box center [1223, 109] width 22 height 22
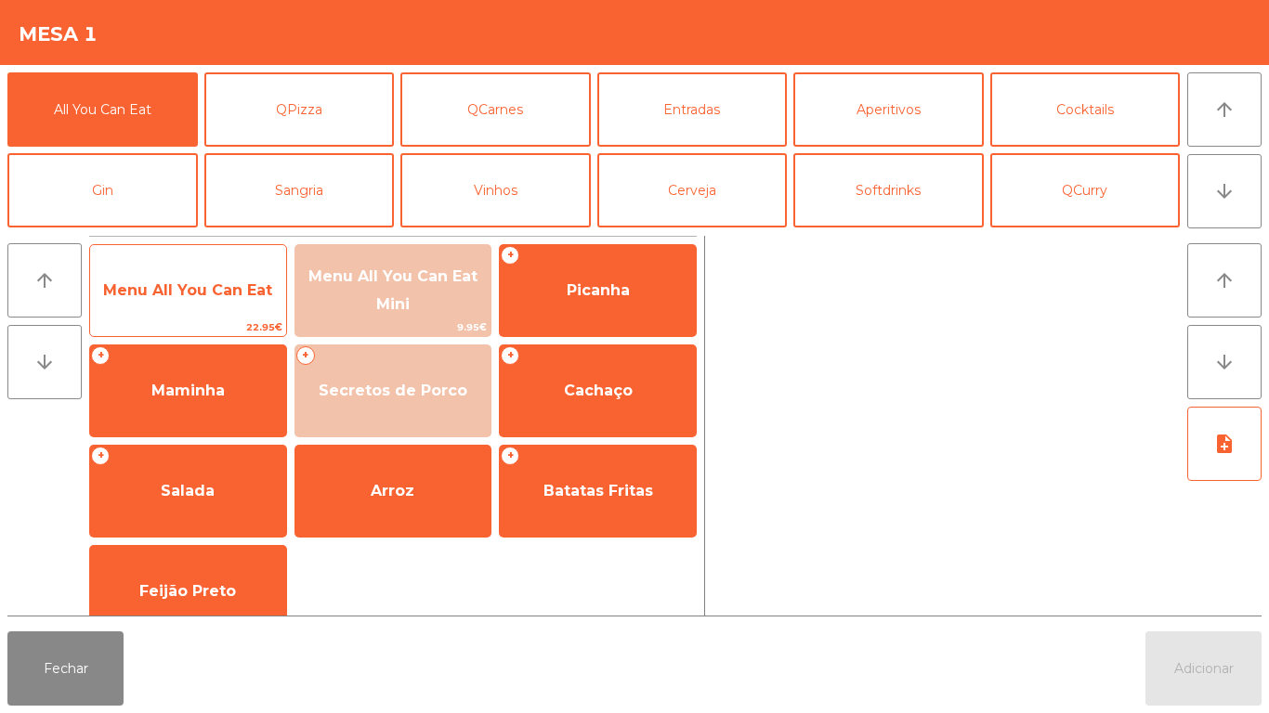
click at [221, 279] on span "Menu All You Can Eat" at bounding box center [188, 291] width 196 height 50
click at [235, 264] on div "Menu All You Can Eat 22.95€" at bounding box center [188, 290] width 198 height 93
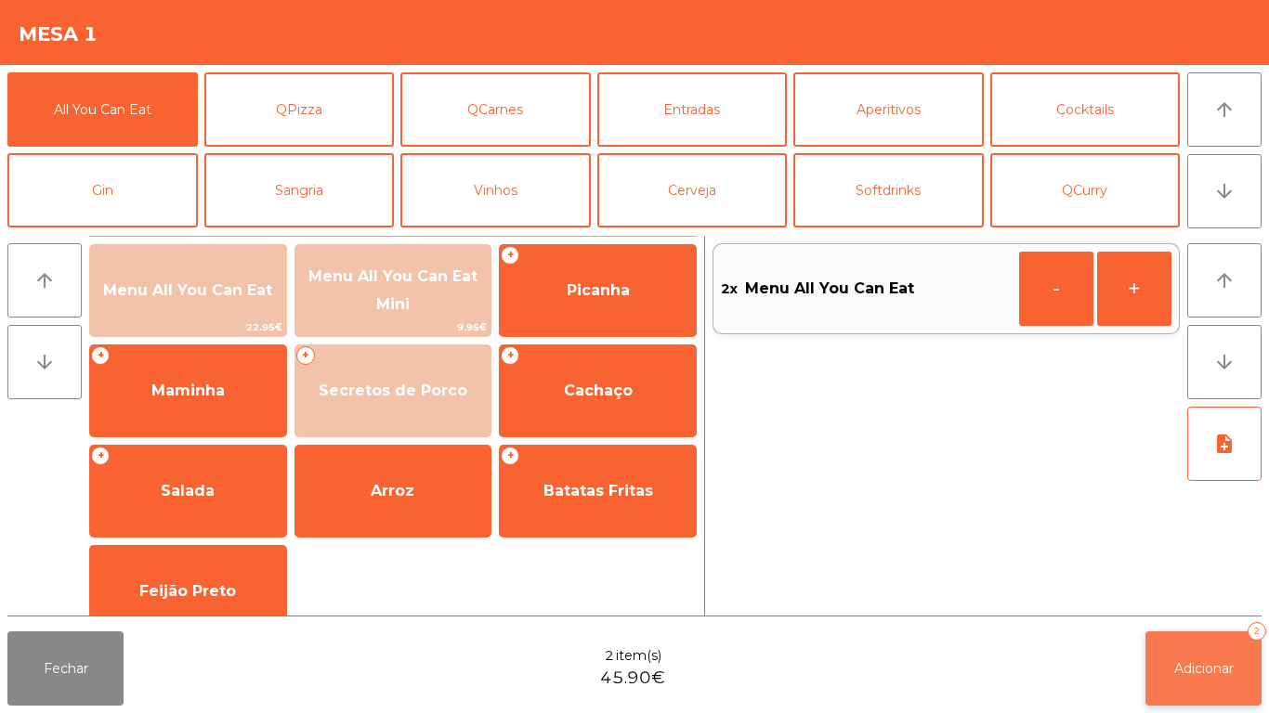
click at [1193, 664] on span "Adicionar" at bounding box center [1203, 668] width 59 height 17
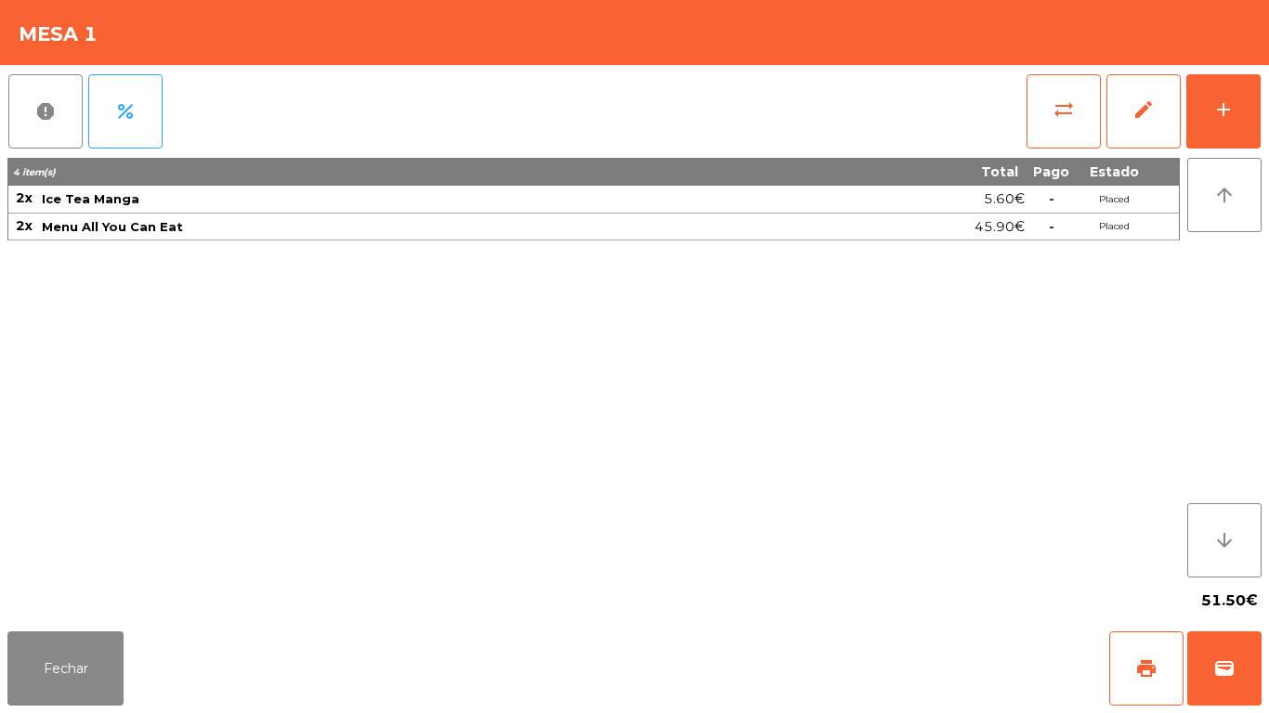
click at [0, 619] on div "report percent sync_alt edit add 4 item(s) Total Pago Estado 2x Ice Tea Manga 5…" at bounding box center [634, 344] width 1269 height 559
click at [79, 665] on button "Fechar" at bounding box center [65, 668] width 116 height 74
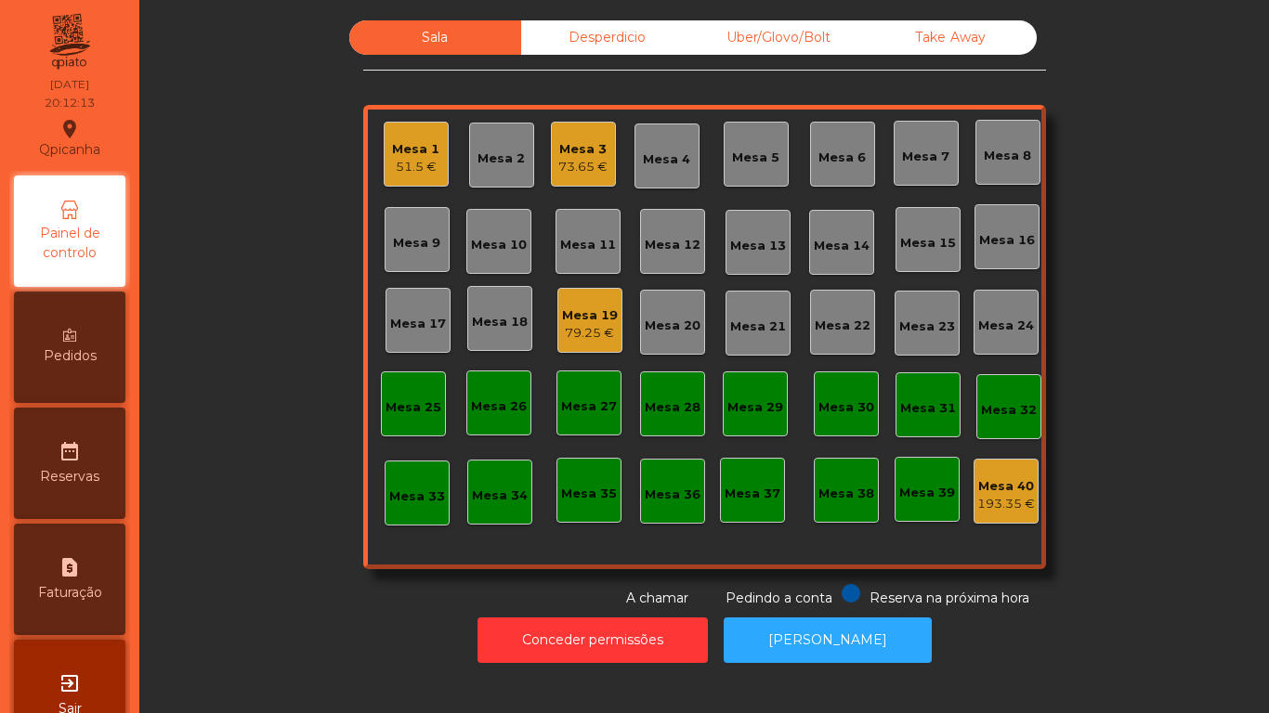
click at [590, 326] on div "79.25 €" at bounding box center [590, 333] width 56 height 19
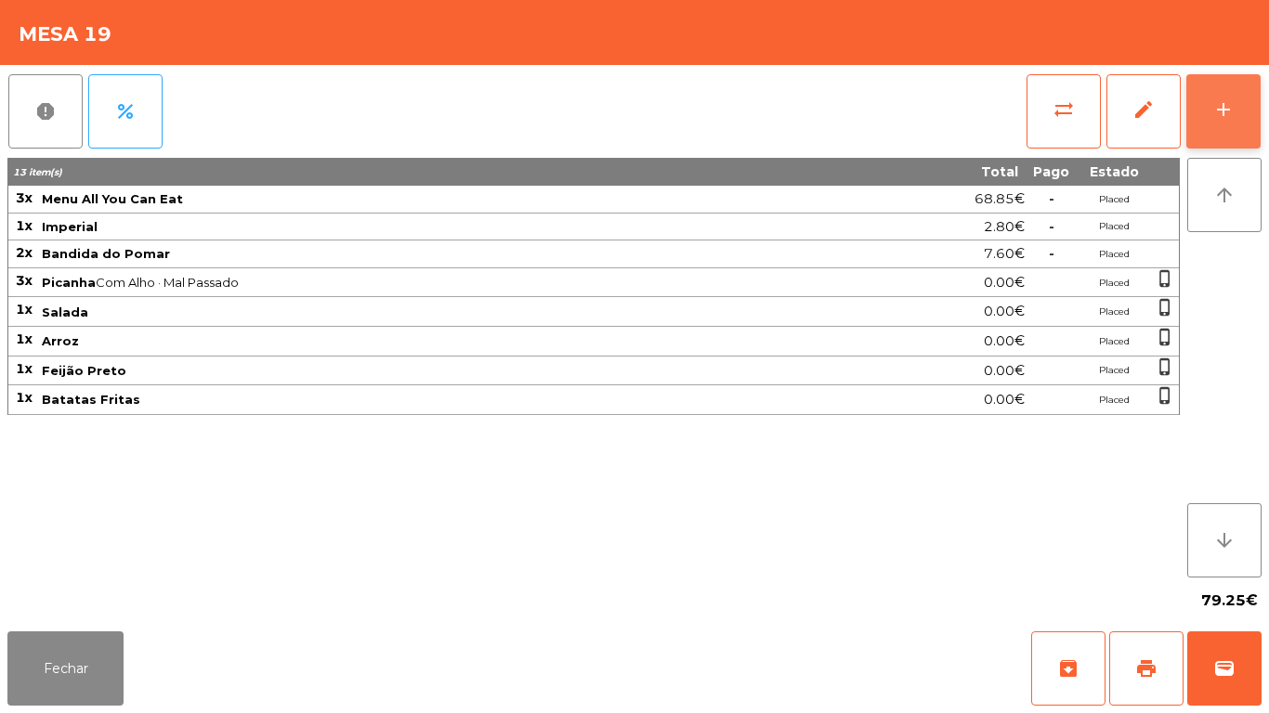
click at [1204, 139] on button "add" at bounding box center [1223, 111] width 74 height 74
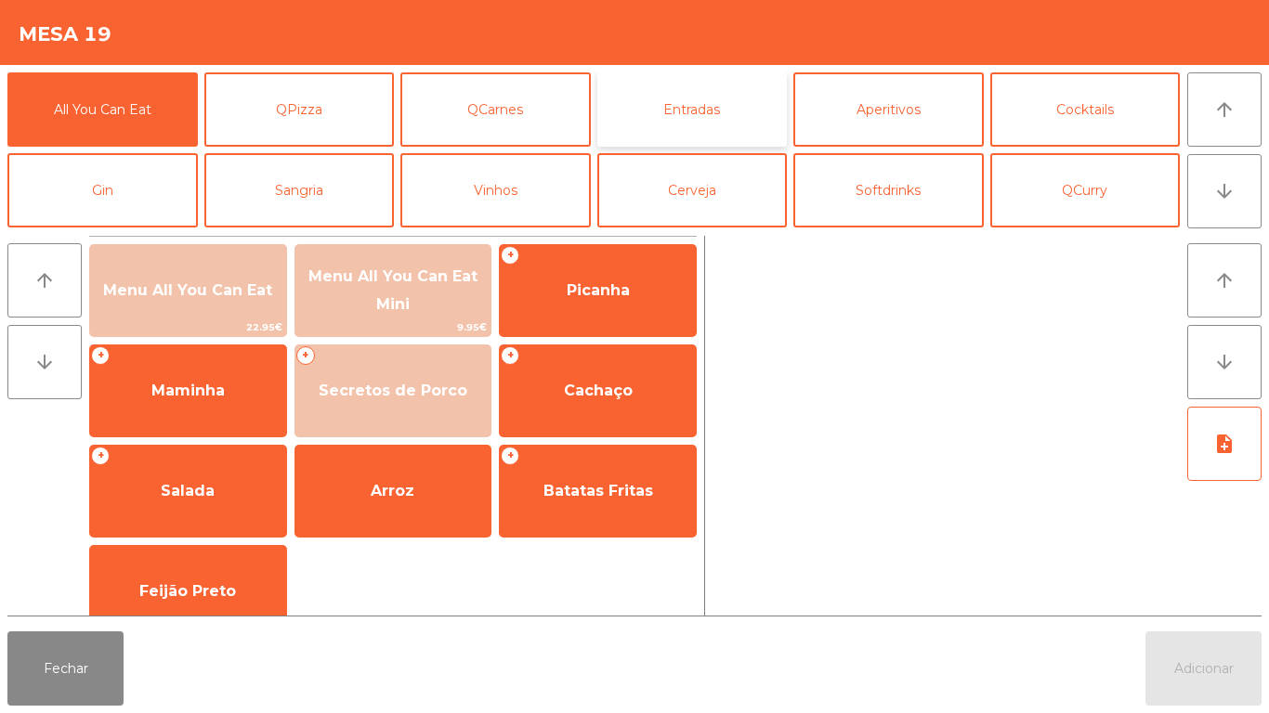
click at [712, 123] on button "Entradas" at bounding box center [692, 109] width 190 height 74
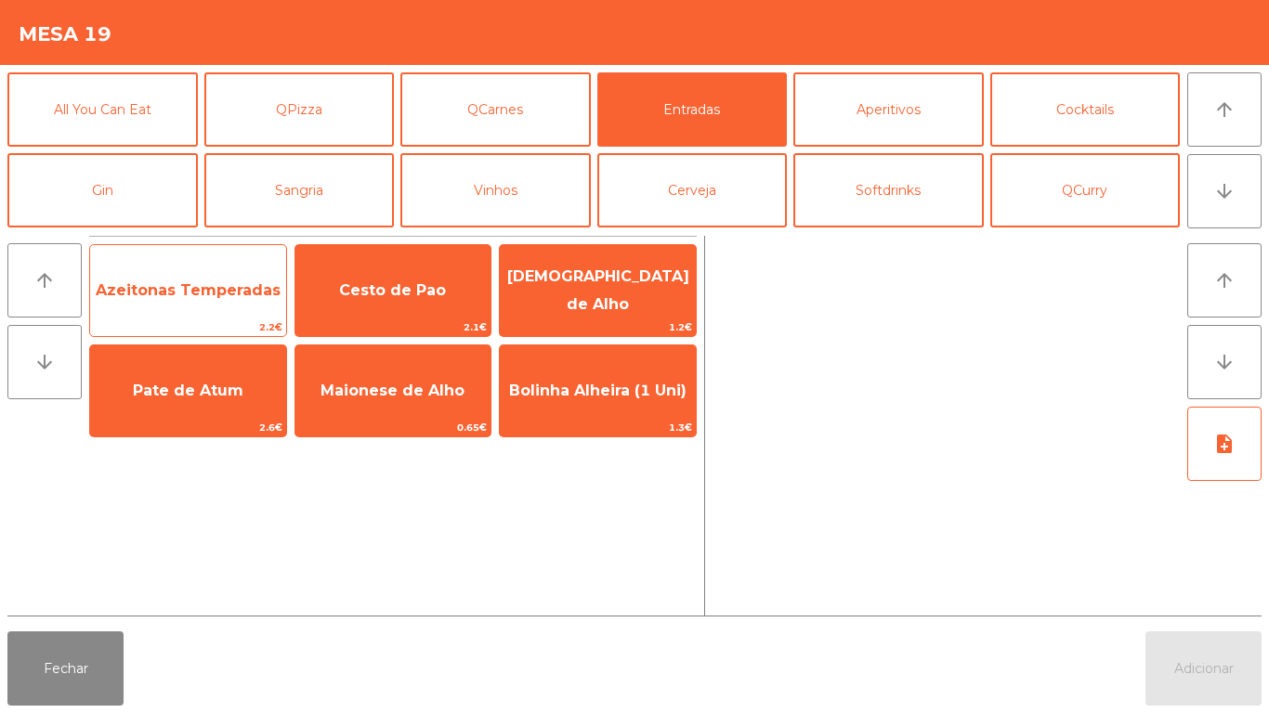
click at [206, 294] on span "Azeitonas Temperadas" at bounding box center [188, 290] width 185 height 18
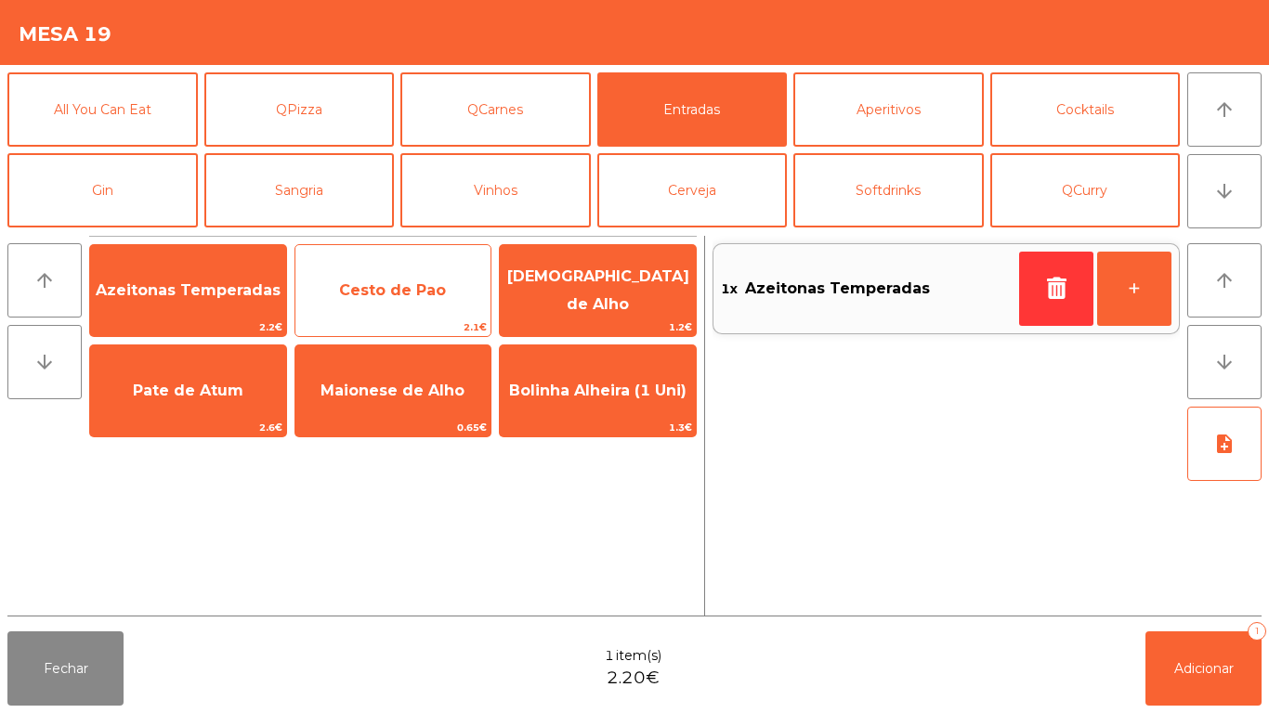
click at [435, 296] on span "Cesto de Pao" at bounding box center [392, 290] width 107 height 18
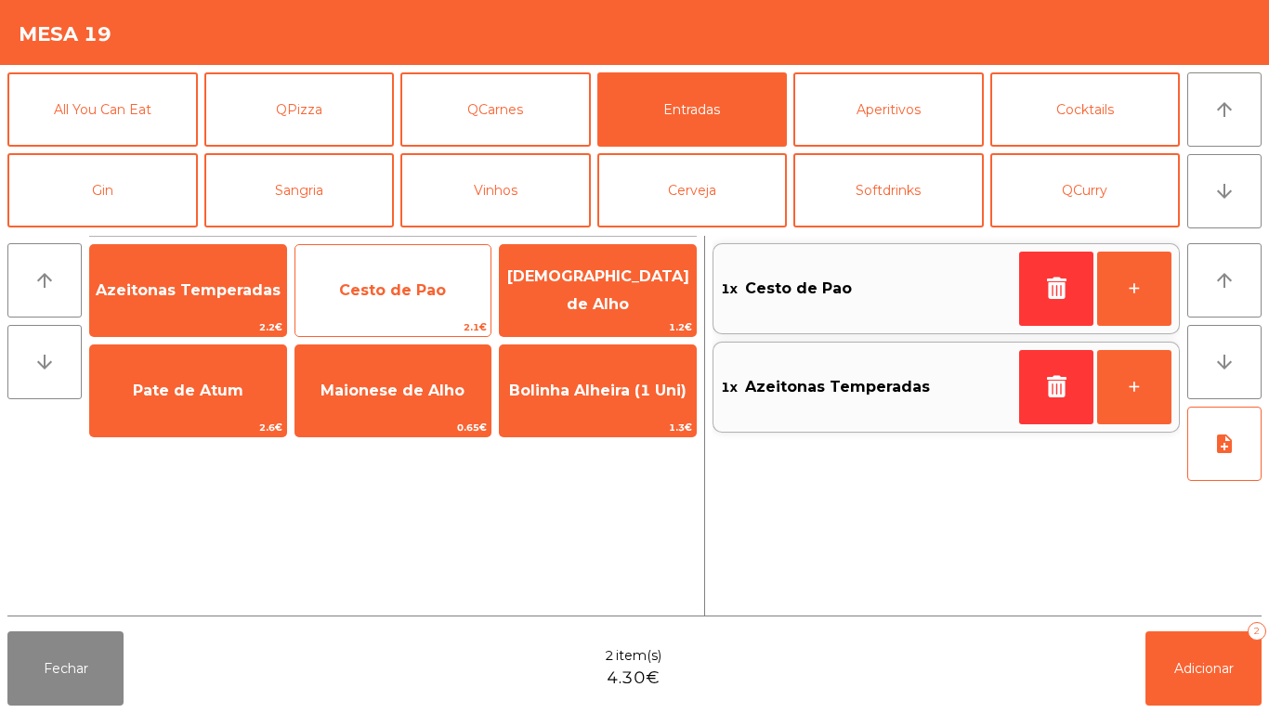
click at [428, 299] on span "Cesto de Pao" at bounding box center [393, 291] width 196 height 50
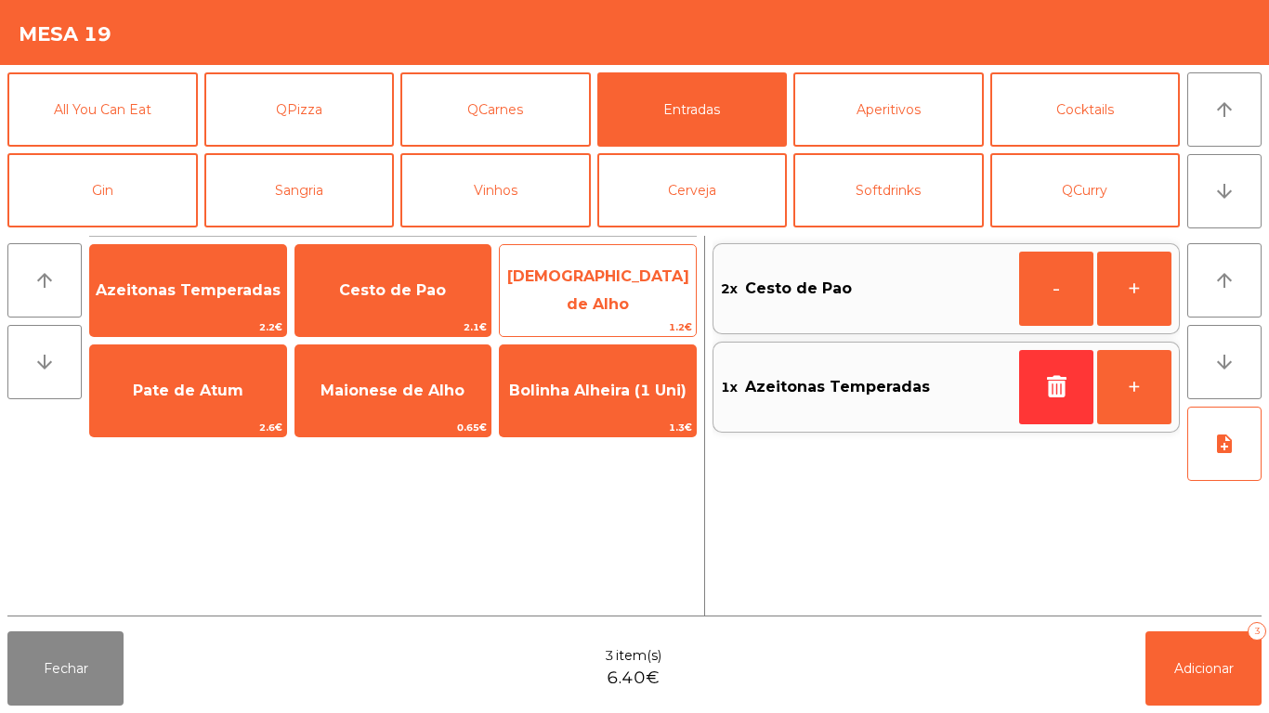
click at [609, 298] on span "[DEMOGRAPHIC_DATA] de Alho" at bounding box center [598, 290] width 182 height 46
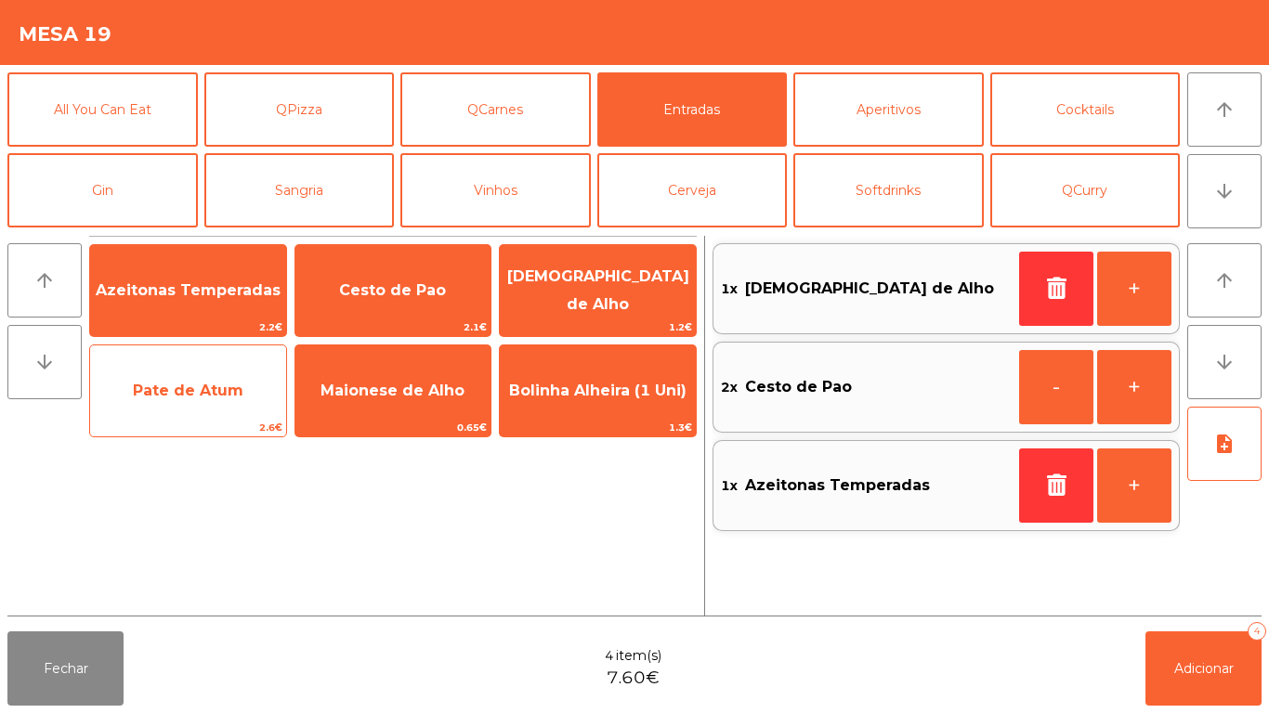
click at [230, 390] on span "Pate de Atum" at bounding box center [188, 391] width 111 height 18
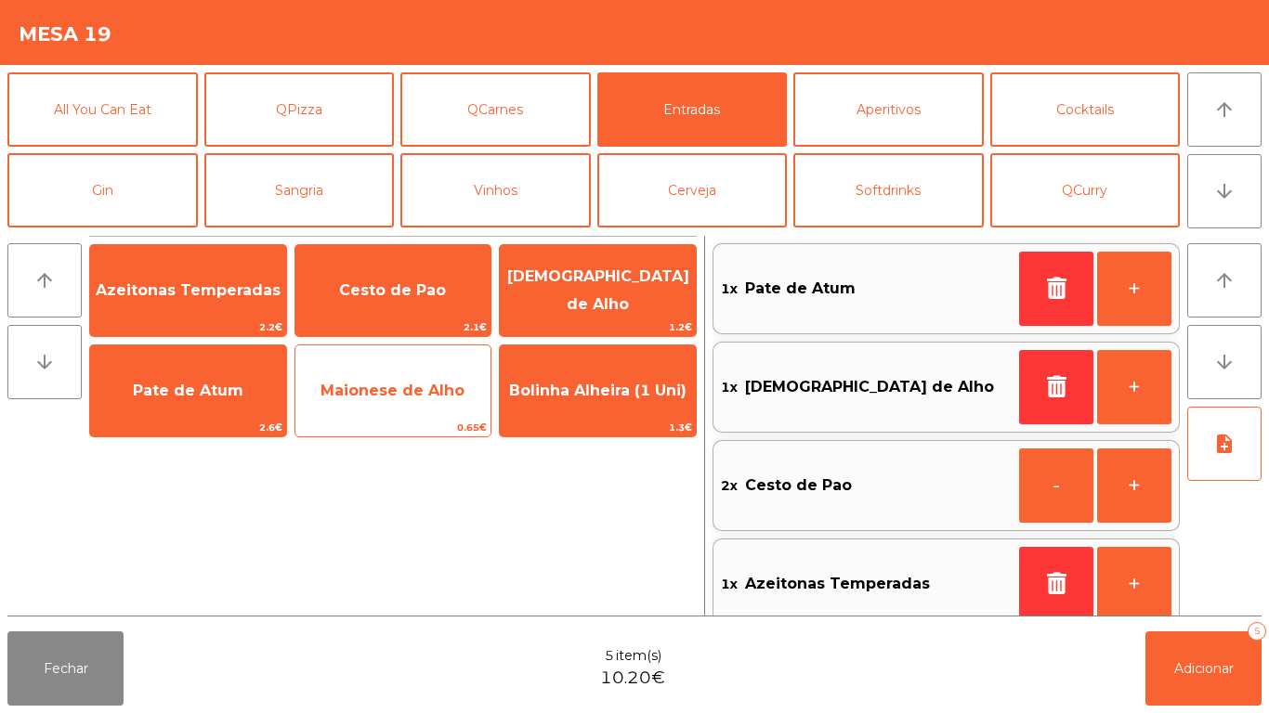
click at [428, 382] on span "Maionese de Alho" at bounding box center [392, 391] width 144 height 18
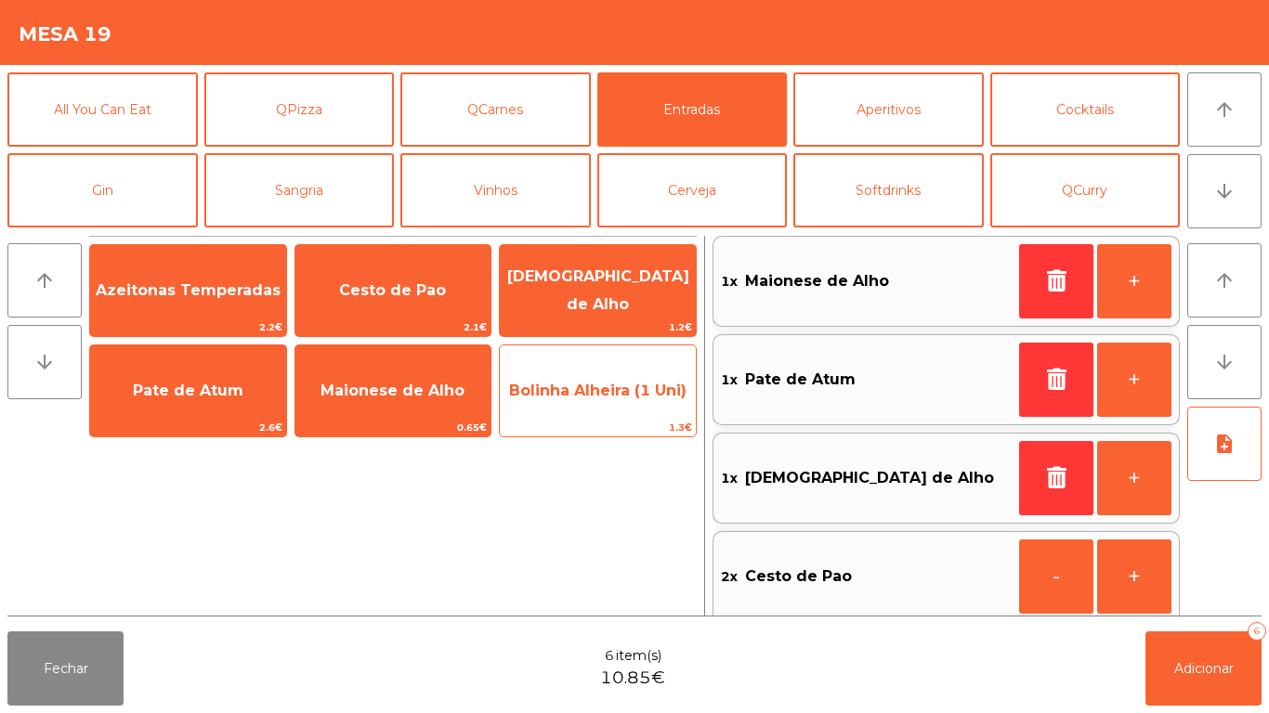
click at [629, 394] on span "Bolinha Alheira (1 Uni)" at bounding box center [597, 391] width 177 height 18
click at [631, 397] on span "Bolinha Alheira (1 Uni)" at bounding box center [597, 391] width 177 height 18
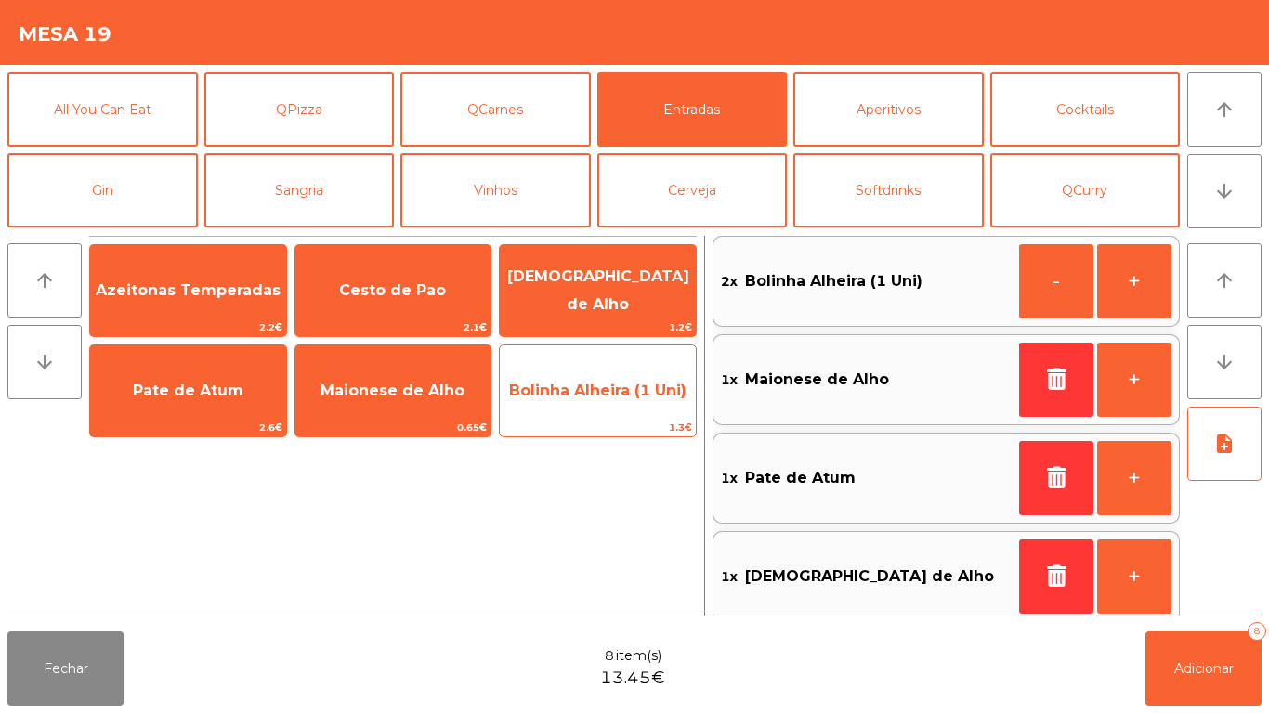
click at [618, 402] on span "Bolinha Alheira (1 Uni)" at bounding box center [598, 391] width 196 height 50
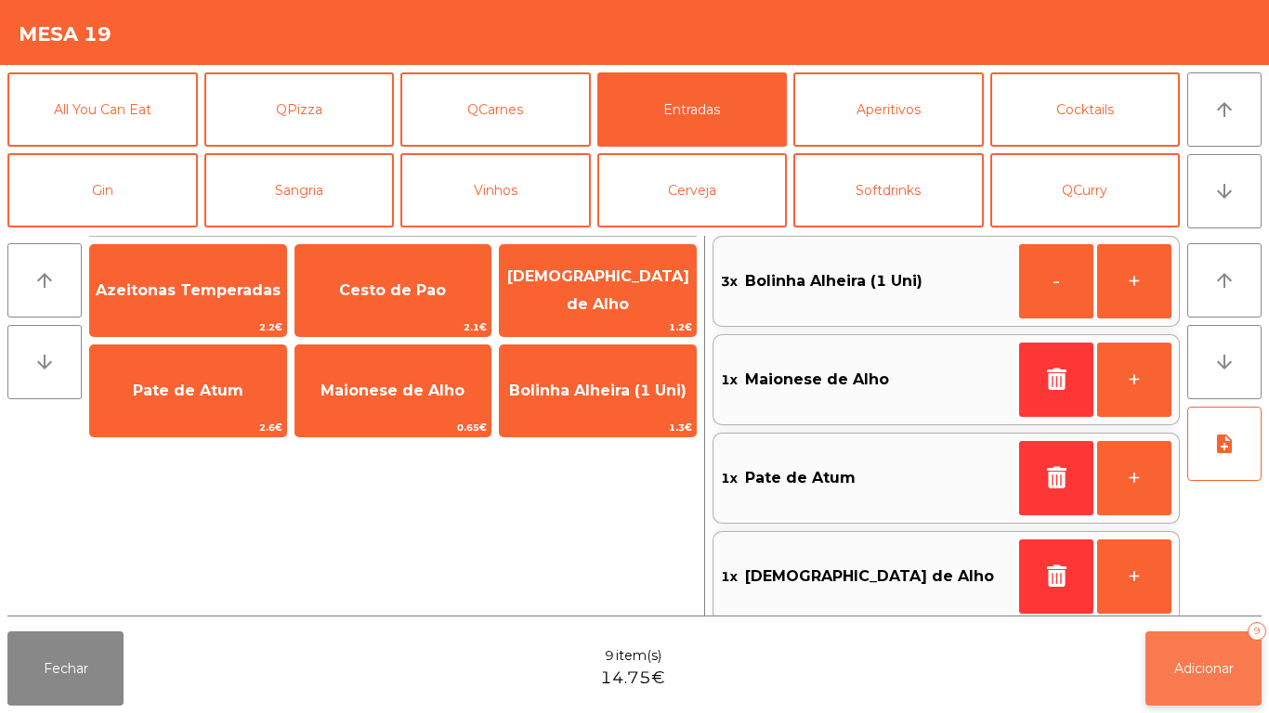
click at [1194, 637] on button "Adicionar 9" at bounding box center [1203, 668] width 116 height 74
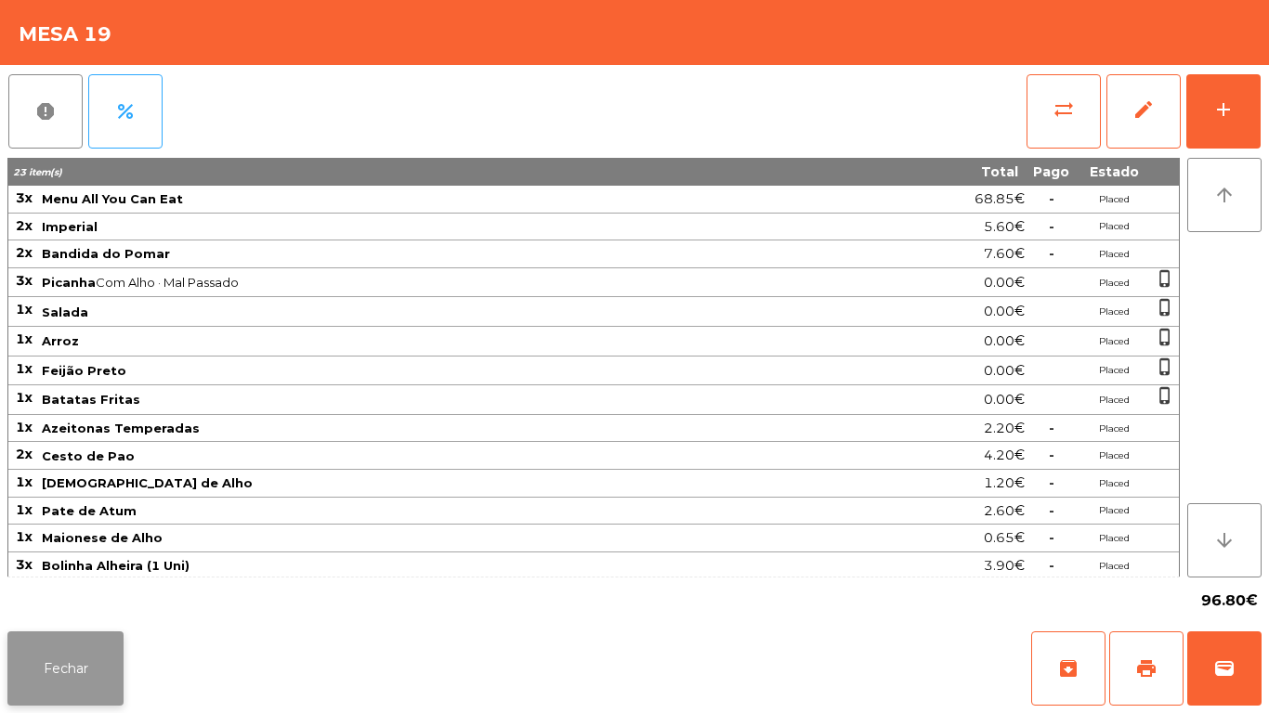
click at [87, 673] on button "Fechar" at bounding box center [65, 668] width 116 height 74
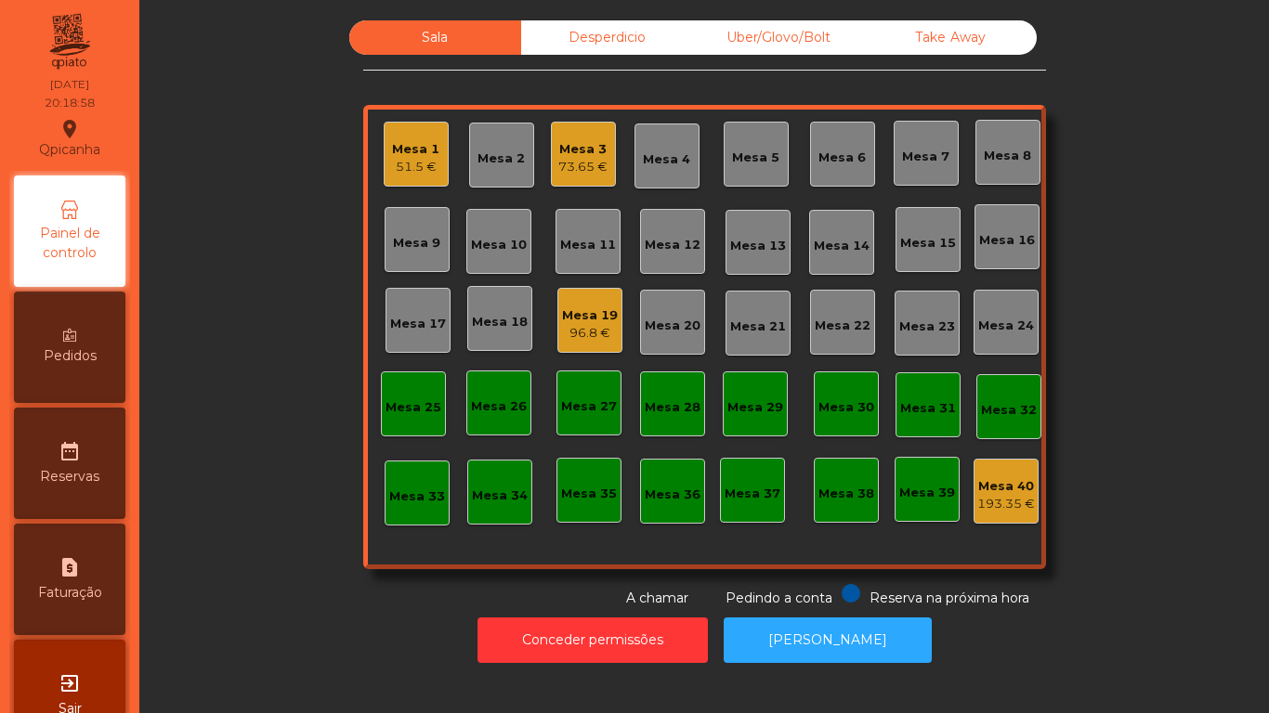
click at [426, 155] on div "Mesa 1" at bounding box center [415, 149] width 47 height 19
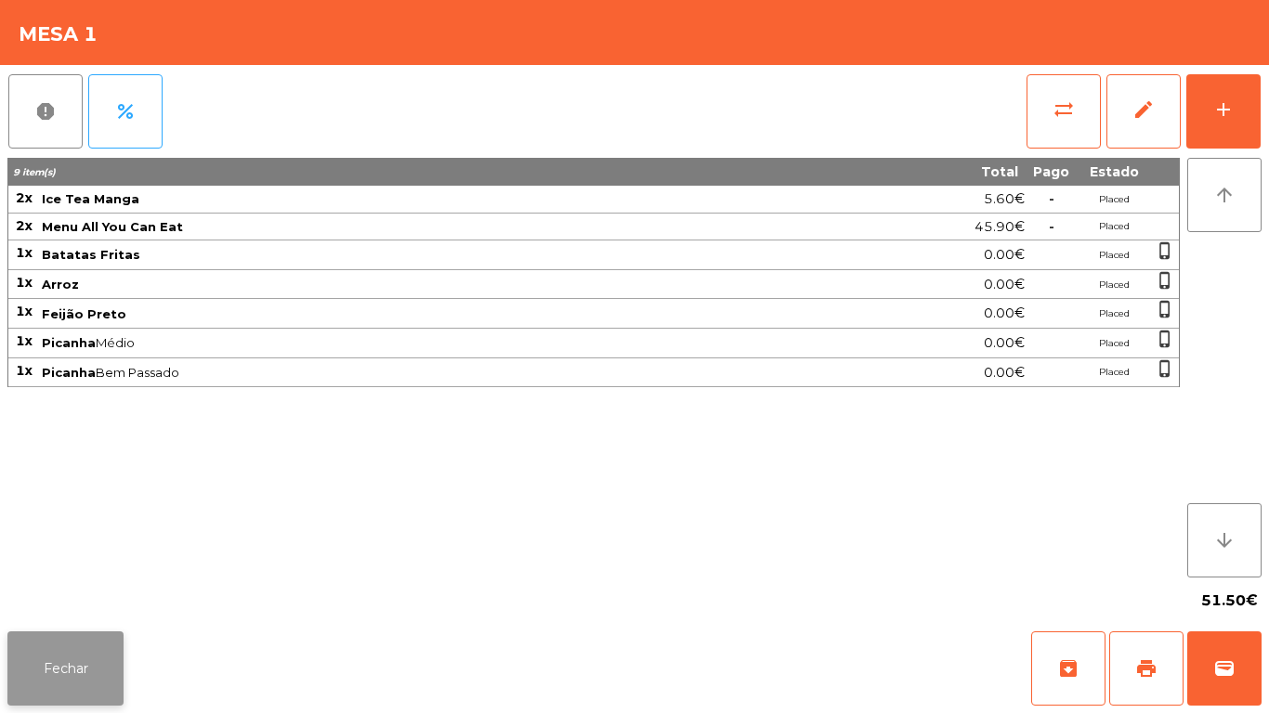
click at [89, 634] on button "Fechar" at bounding box center [65, 668] width 116 height 74
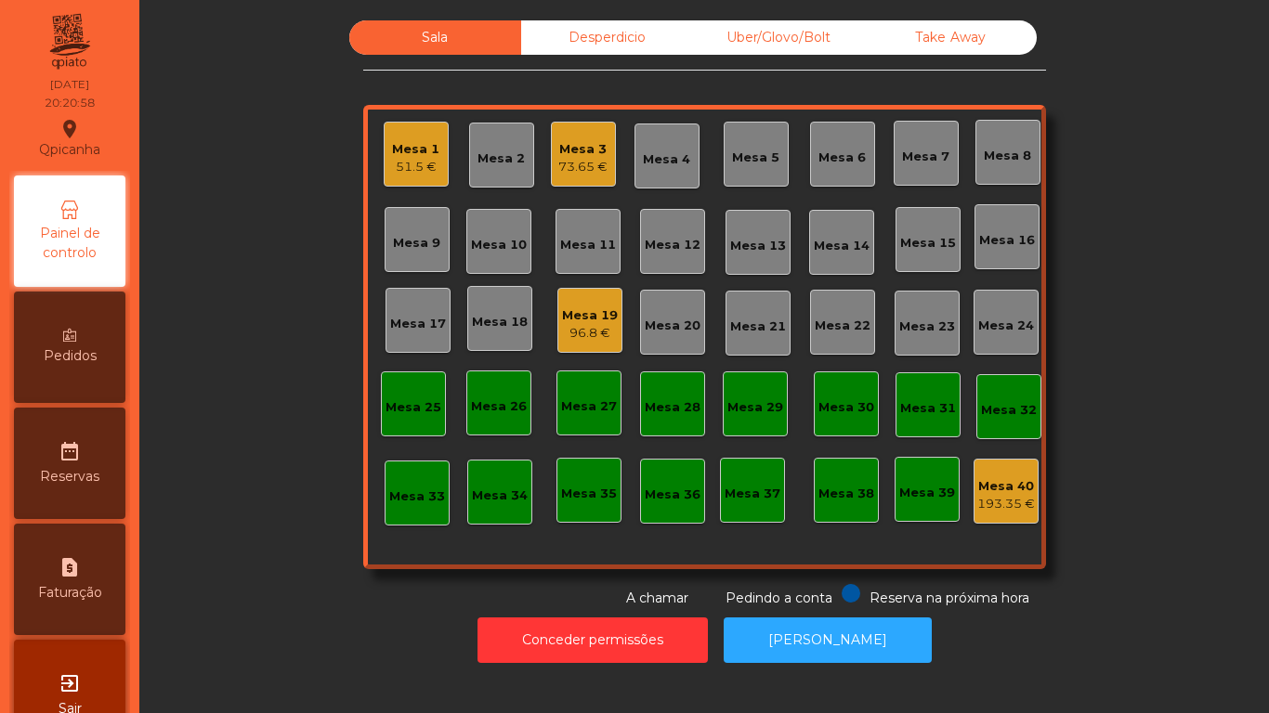
click at [412, 170] on div "51.5 €" at bounding box center [415, 167] width 47 height 19
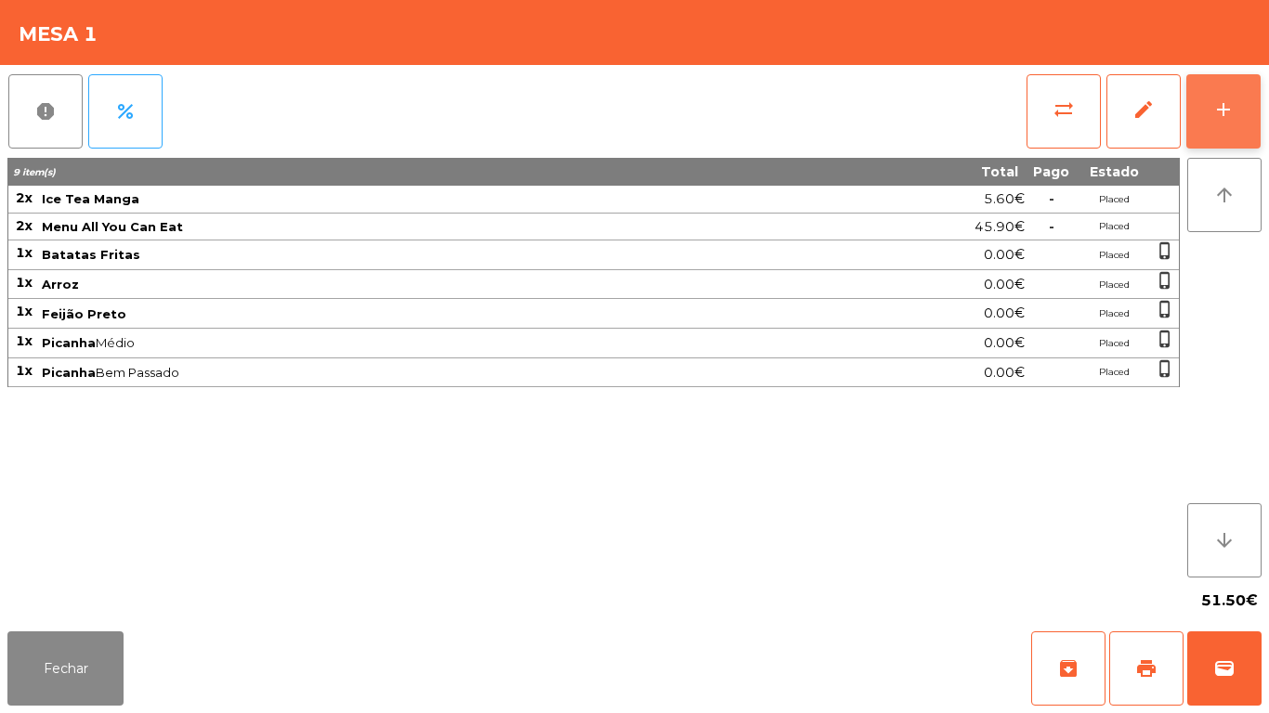
click at [1197, 111] on button "add" at bounding box center [1223, 111] width 74 height 74
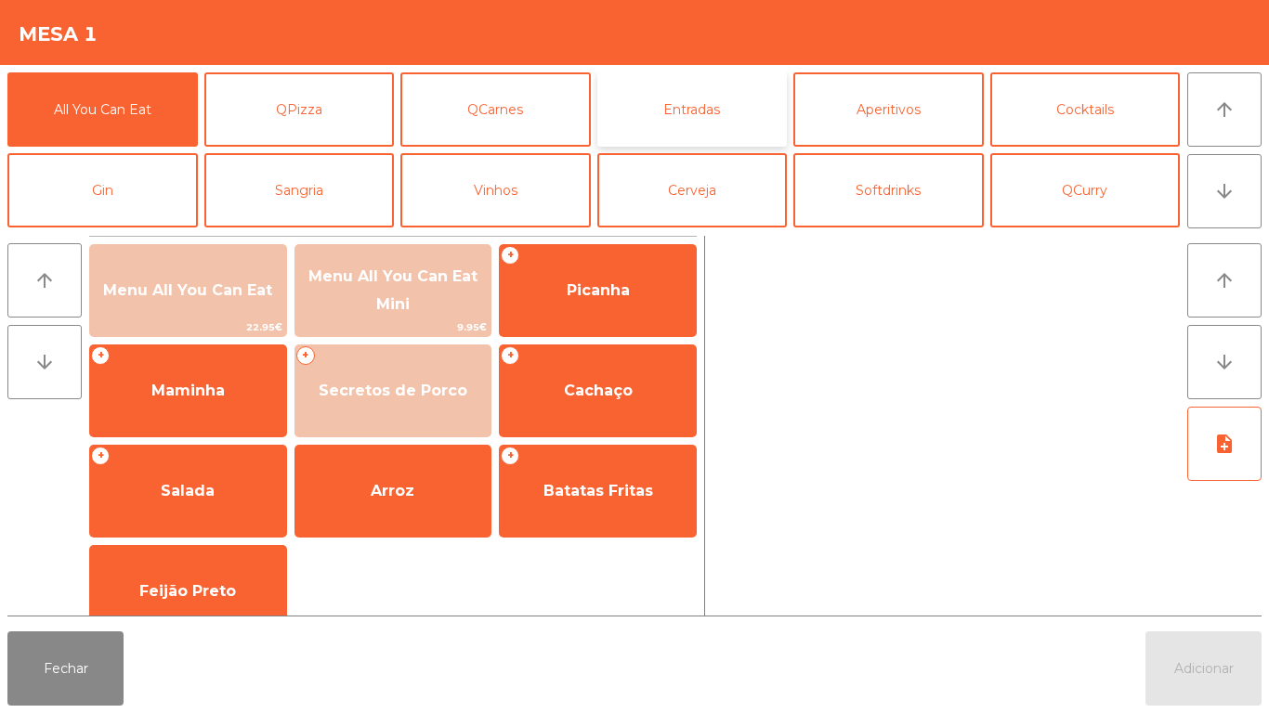
click at [689, 104] on button "Entradas" at bounding box center [692, 109] width 190 height 74
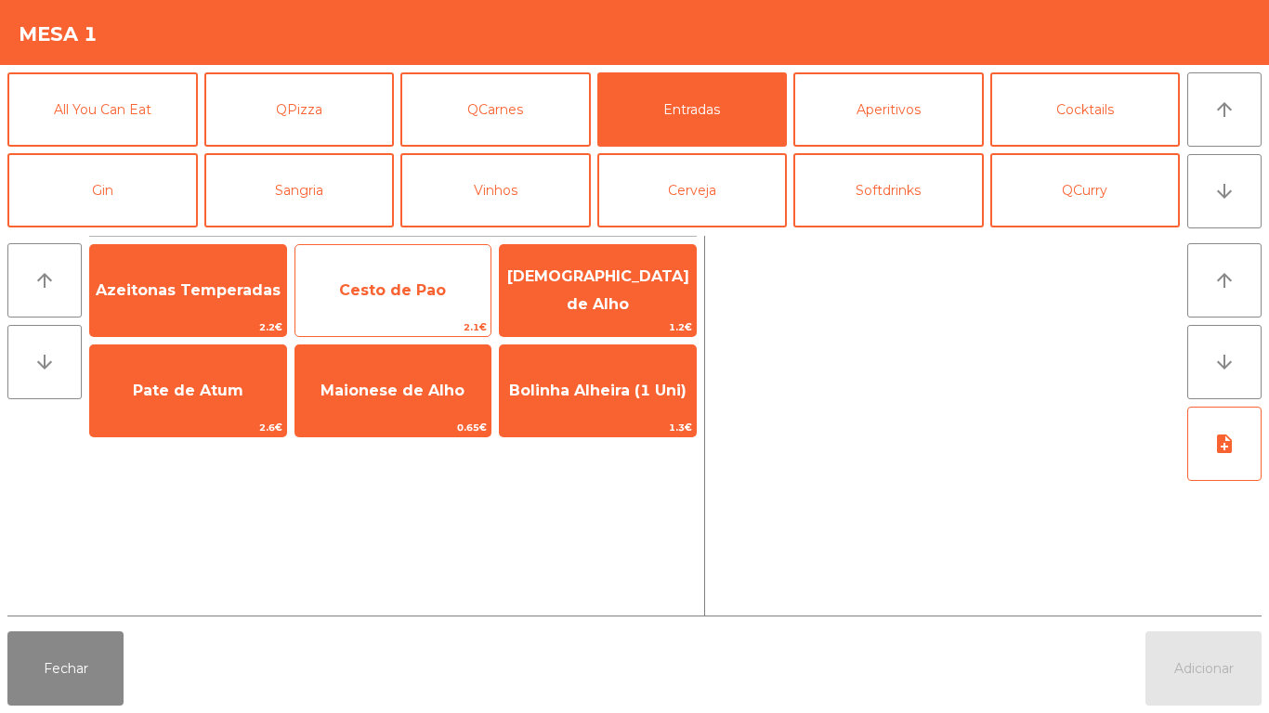
click at [399, 311] on span "Cesto de Pao" at bounding box center [393, 291] width 196 height 50
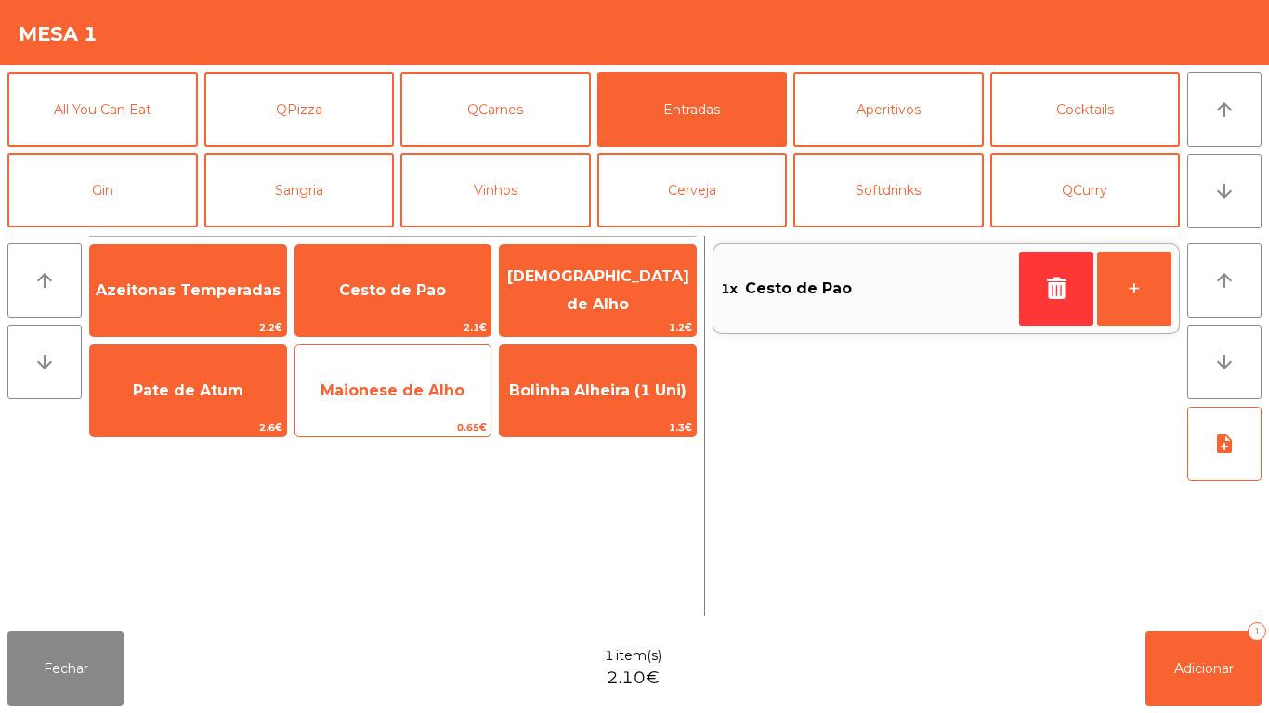
click at [418, 389] on span "Maionese de Alho" at bounding box center [392, 391] width 144 height 18
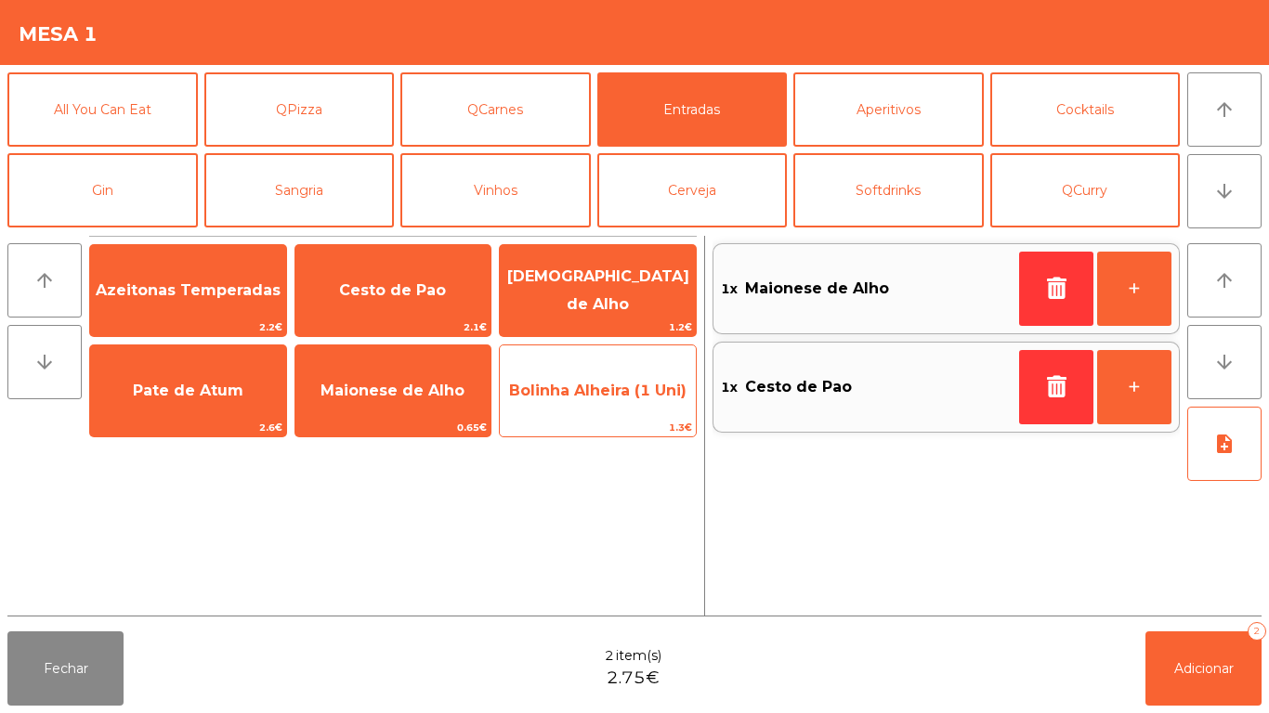
click at [602, 387] on span "Bolinha Alheira (1 Uni)" at bounding box center [597, 391] width 177 height 18
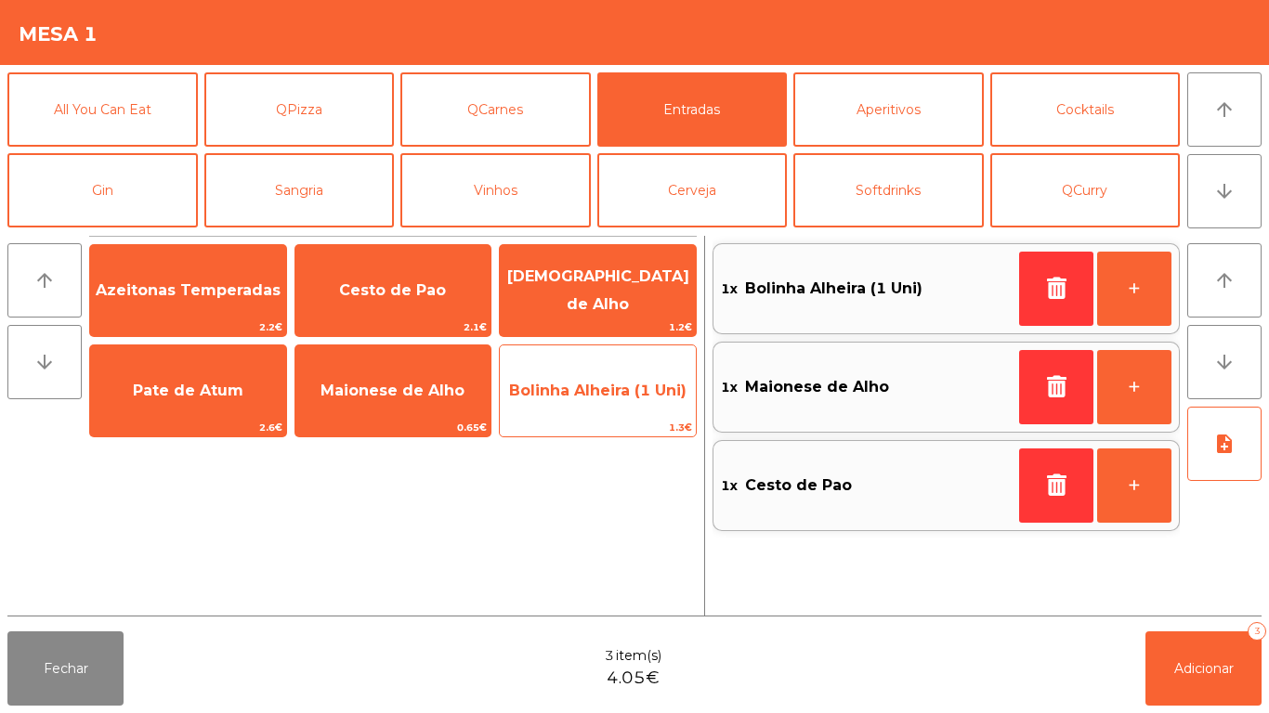
click at [633, 382] on span "Bolinha Alheira (1 Uni)" at bounding box center [597, 391] width 177 height 18
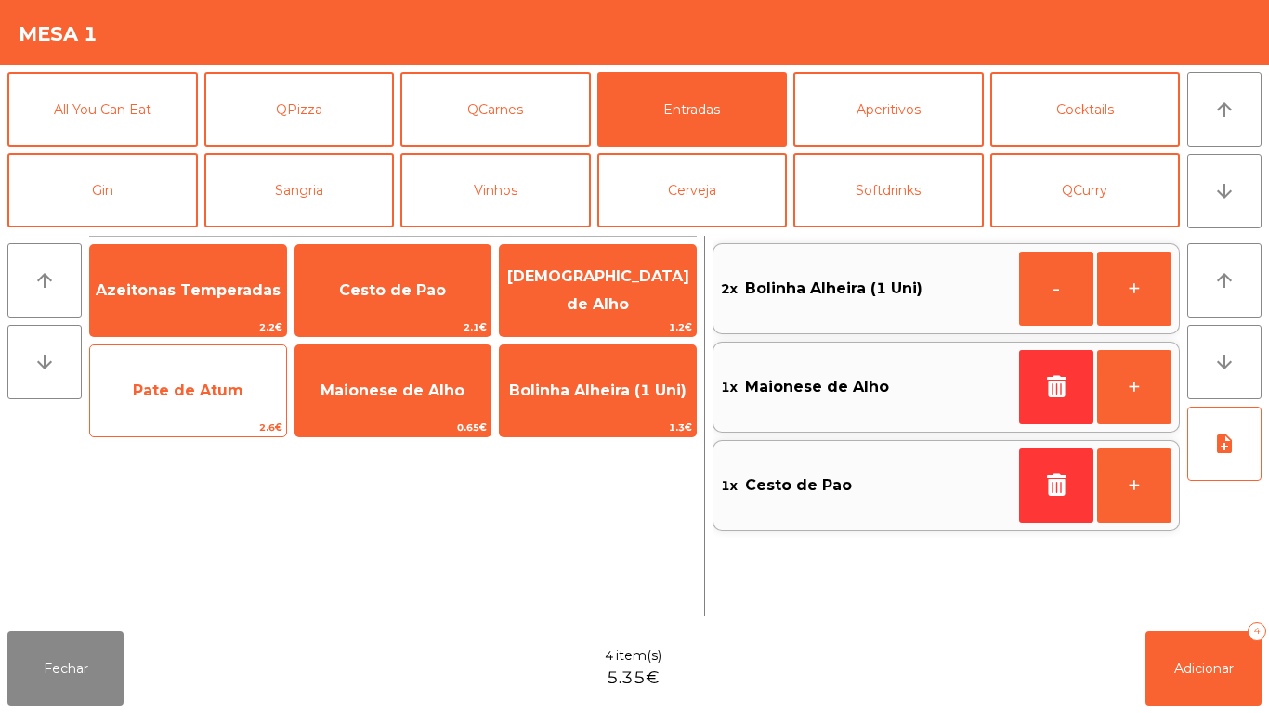
click at [198, 401] on span "Pate de Atum" at bounding box center [188, 391] width 196 height 50
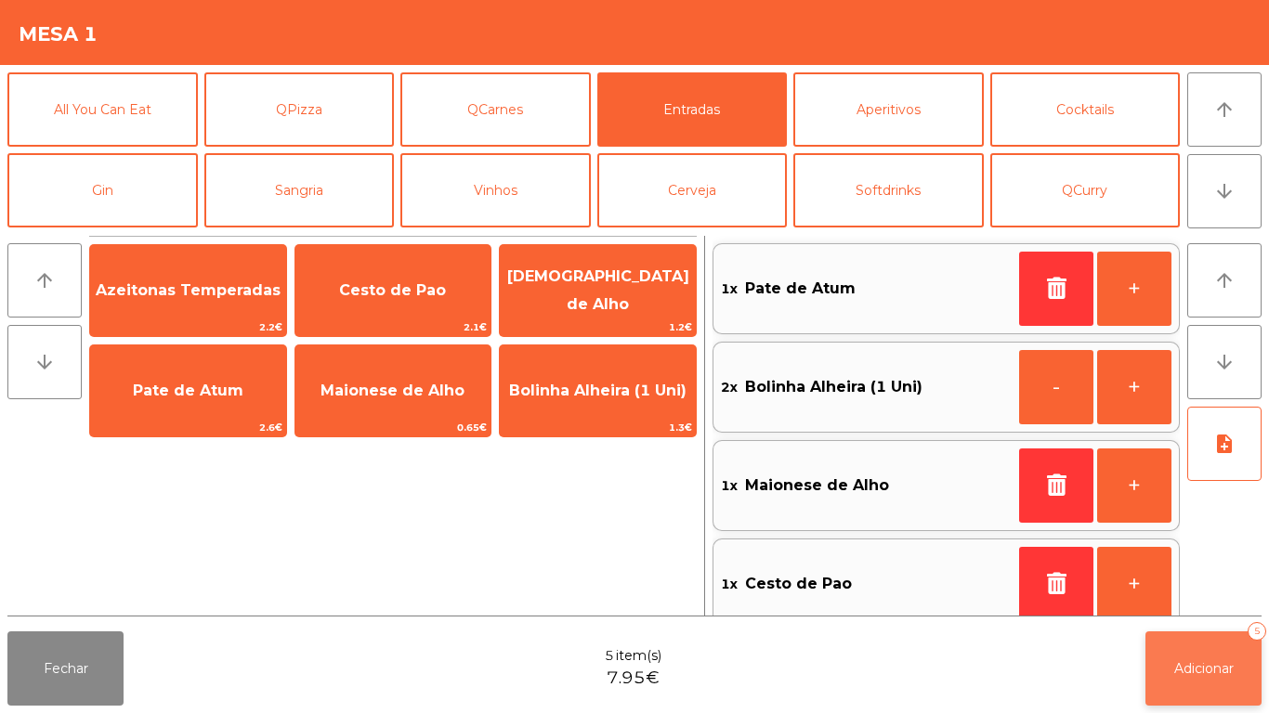
click at [1199, 638] on button "Adicionar 5" at bounding box center [1203, 668] width 116 height 74
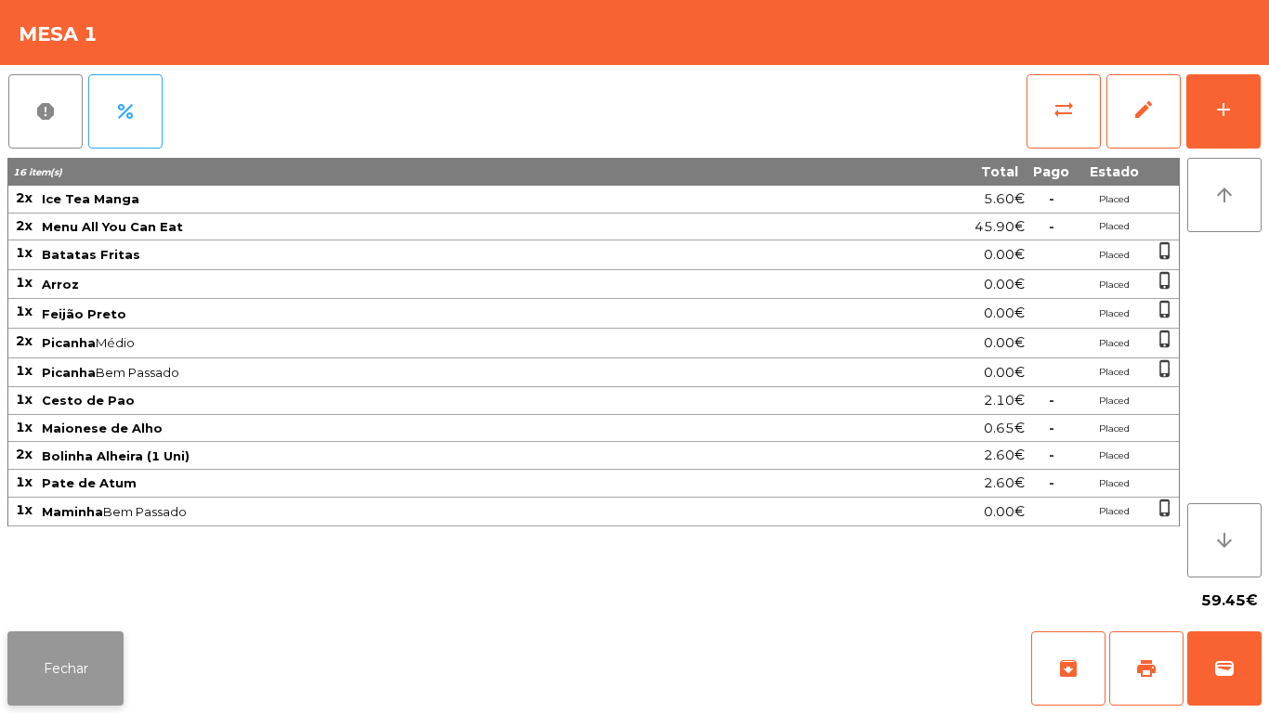
click at [78, 638] on button "Fechar" at bounding box center [65, 668] width 116 height 74
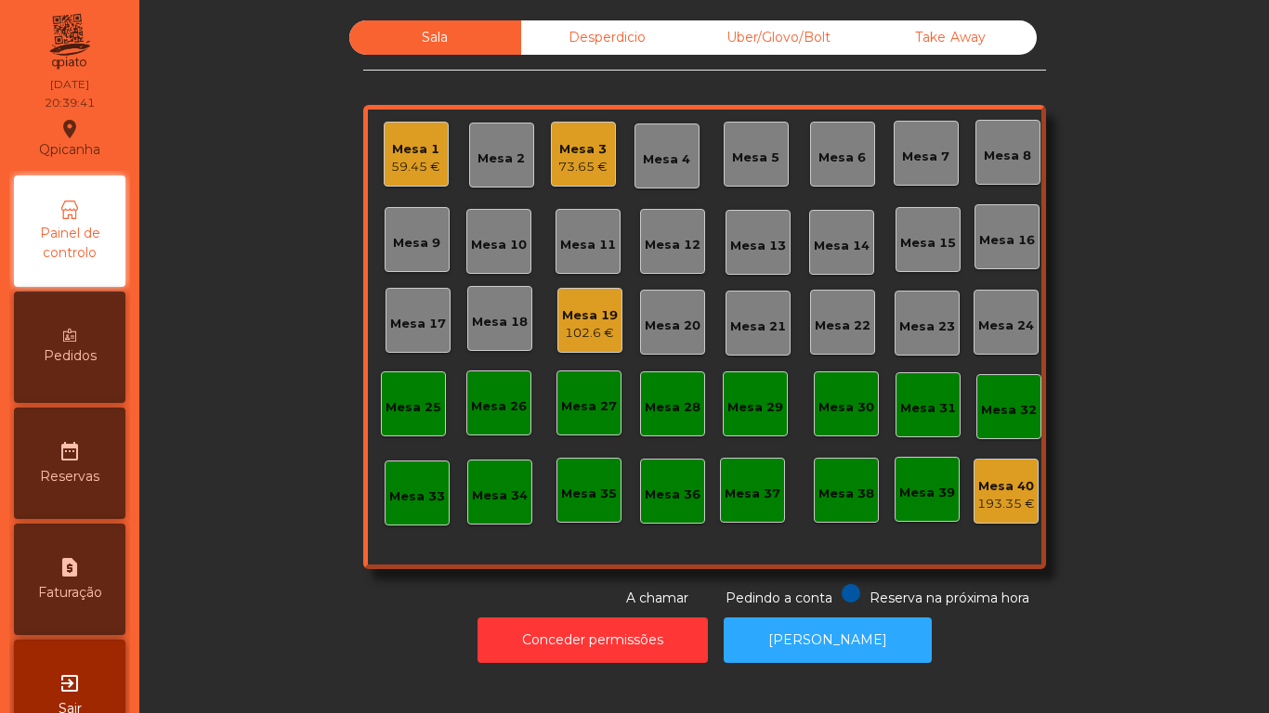
click at [407, 260] on div "Mesa 9" at bounding box center [416, 239] width 65 height 65
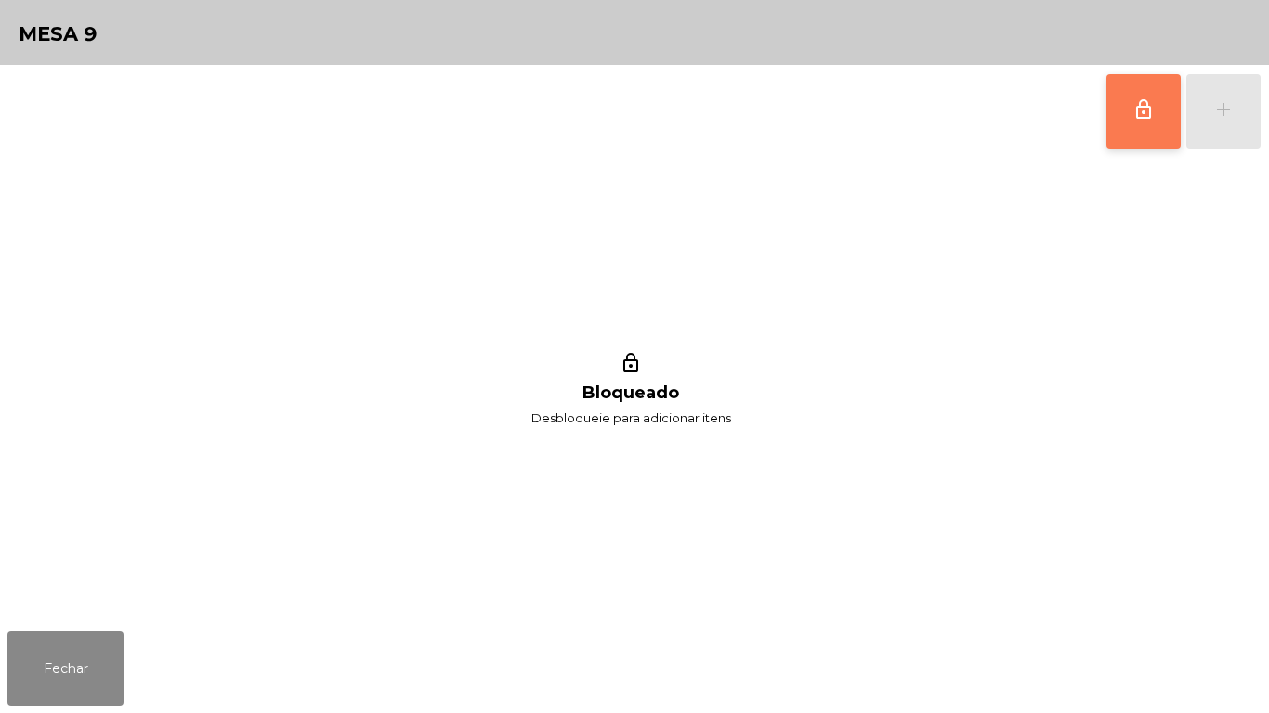
click at [1141, 125] on button "lock_outline" at bounding box center [1143, 111] width 74 height 74
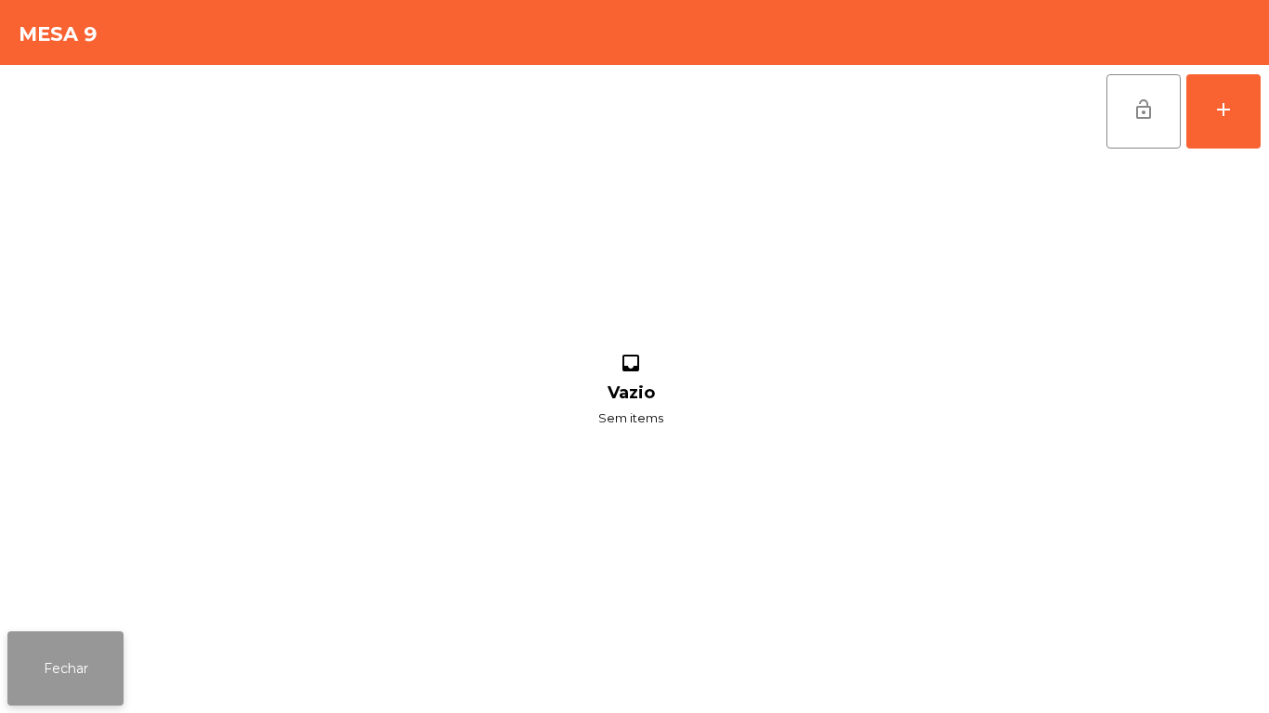
click at [90, 656] on button "Fechar" at bounding box center [65, 668] width 116 height 74
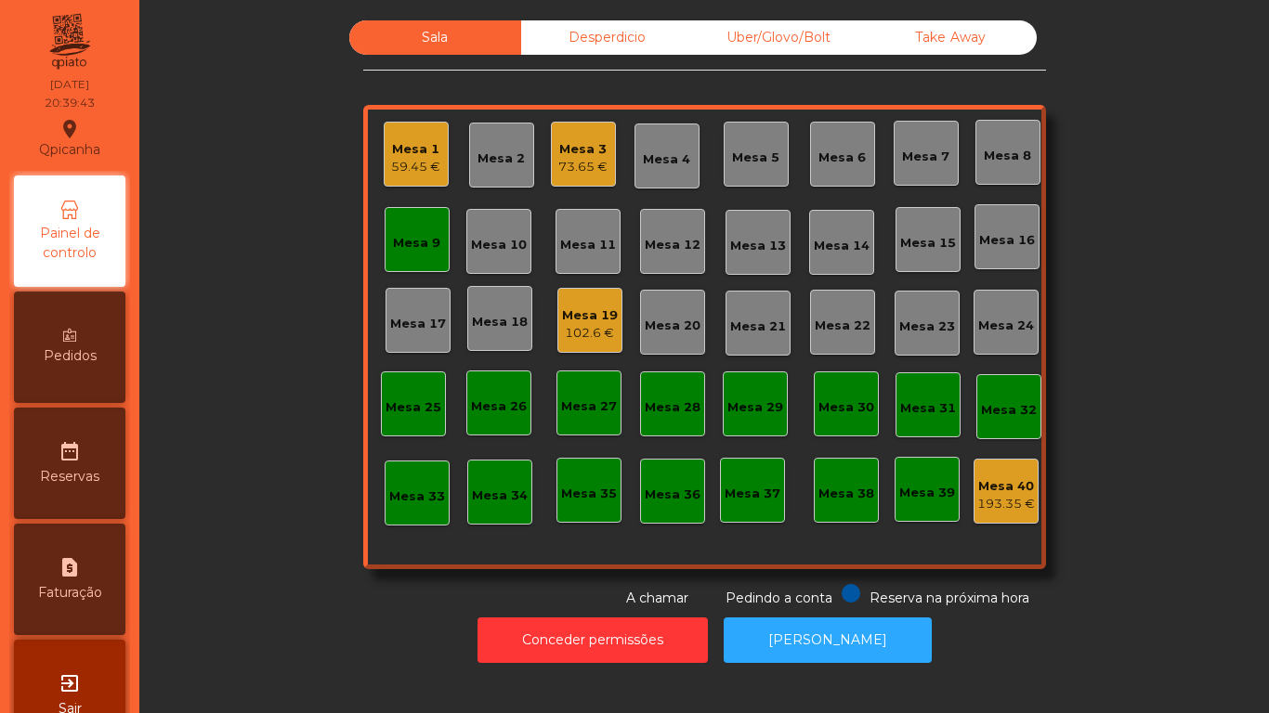
click at [580, 237] on div "Mesa 11" at bounding box center [588, 245] width 56 height 19
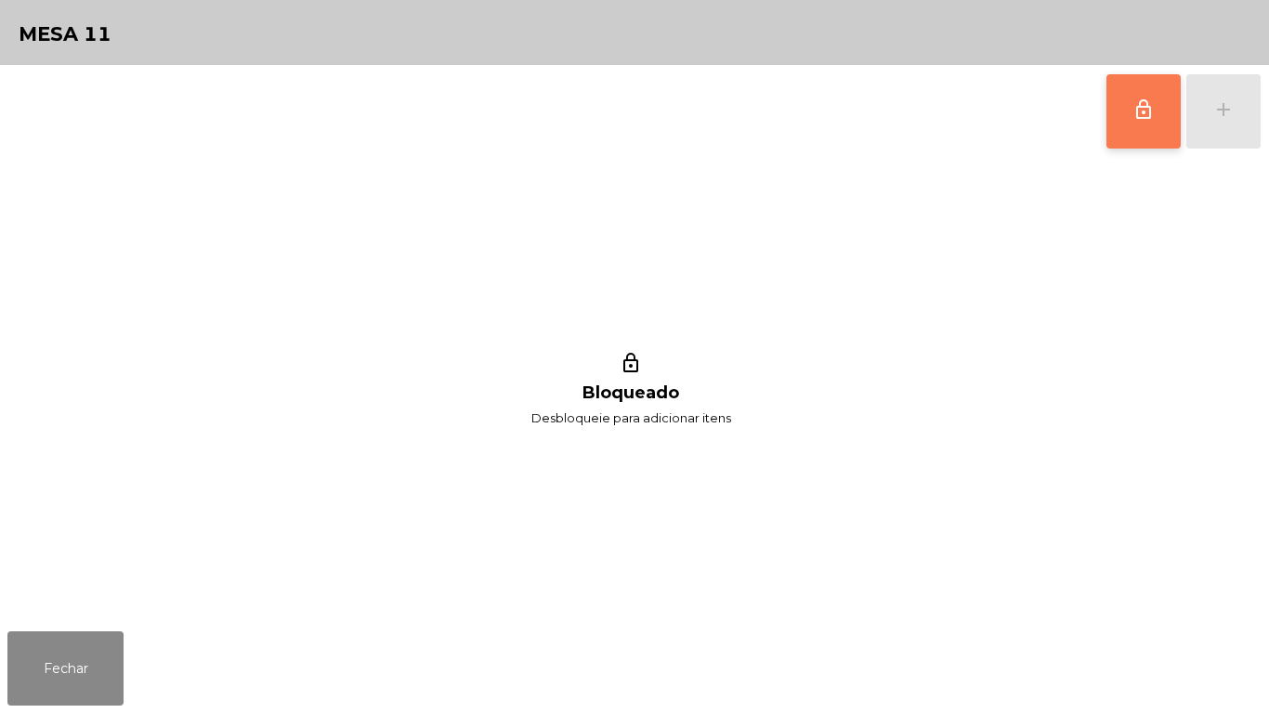
click at [1167, 112] on button "lock_outline" at bounding box center [1143, 111] width 74 height 74
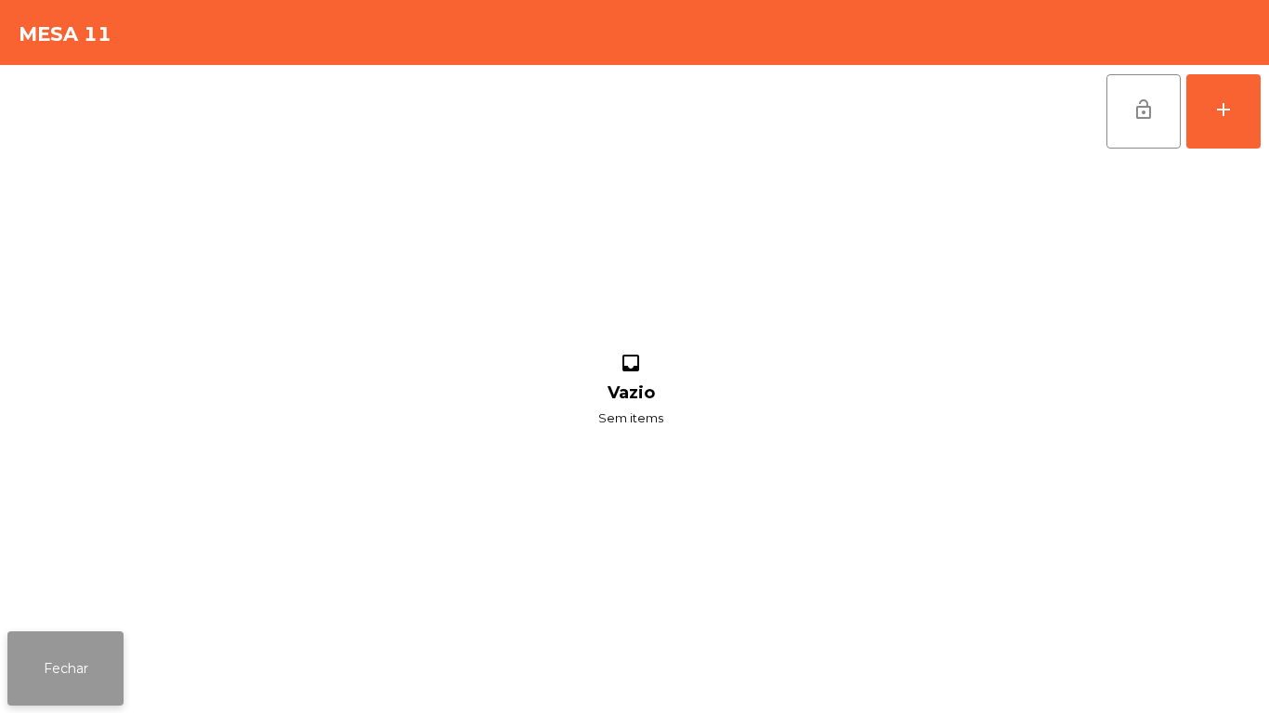
click at [123, 632] on button "Fechar" at bounding box center [65, 668] width 116 height 74
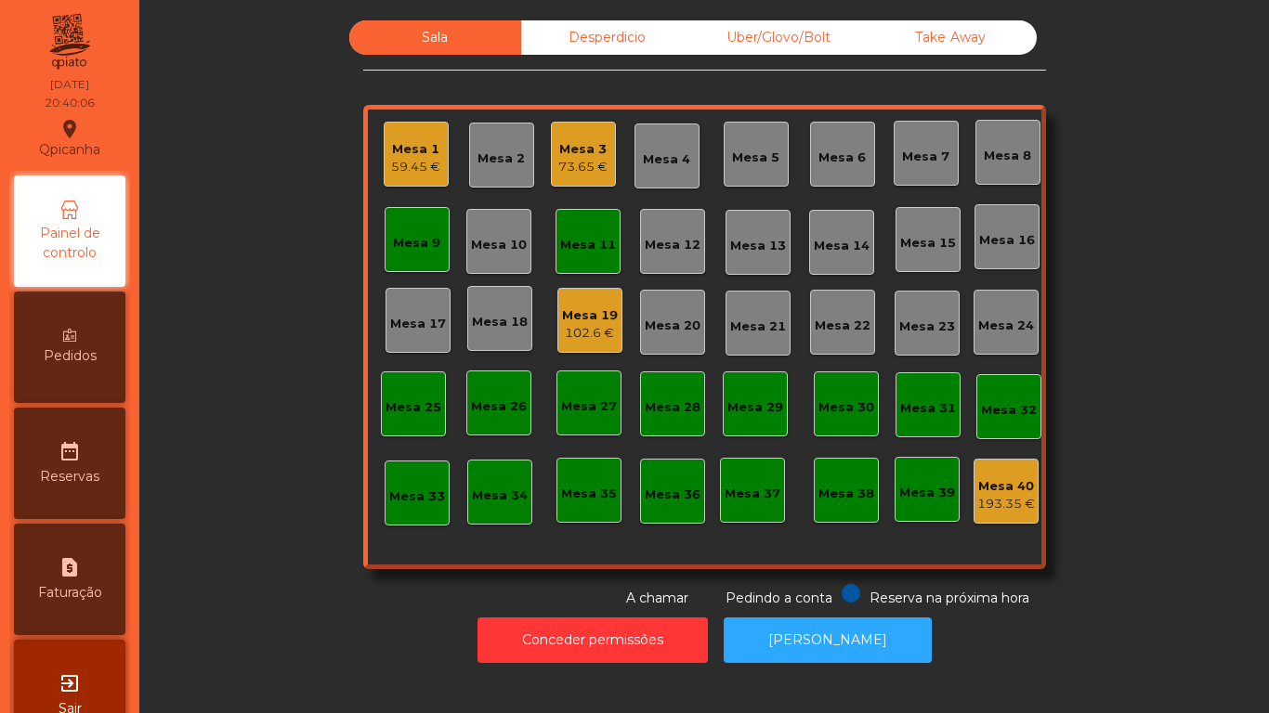
click at [433, 233] on div "Mesa 9" at bounding box center [416, 239] width 65 height 65
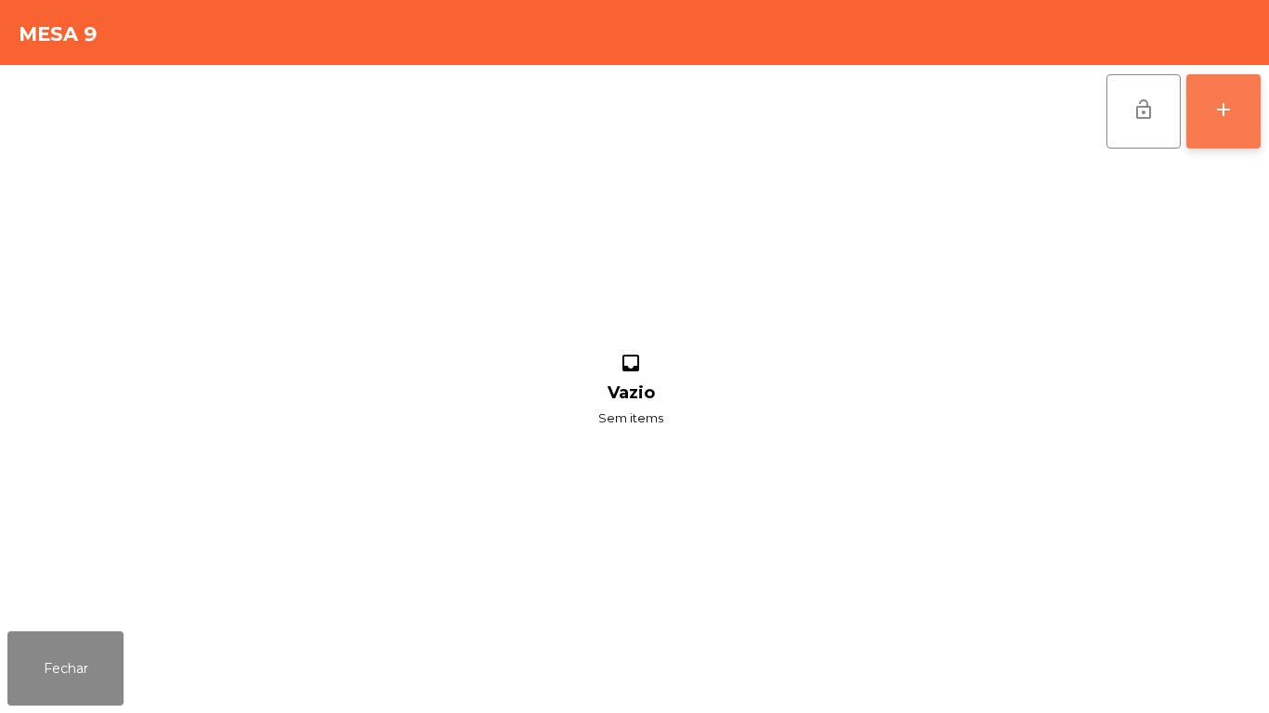
click at [1256, 117] on button "add" at bounding box center [1223, 111] width 74 height 74
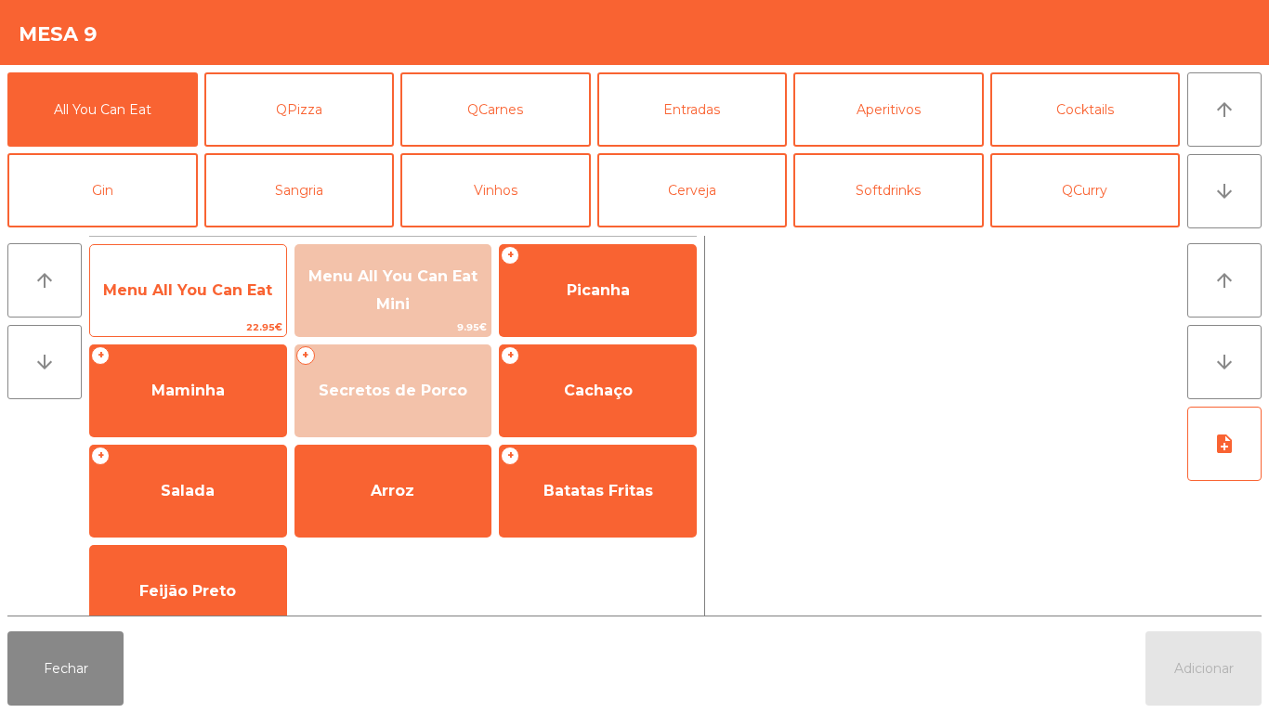
click at [175, 276] on span "Menu All You Can Eat" at bounding box center [188, 291] width 196 height 50
click at [163, 281] on span "Menu All You Can Eat" at bounding box center [187, 290] width 169 height 18
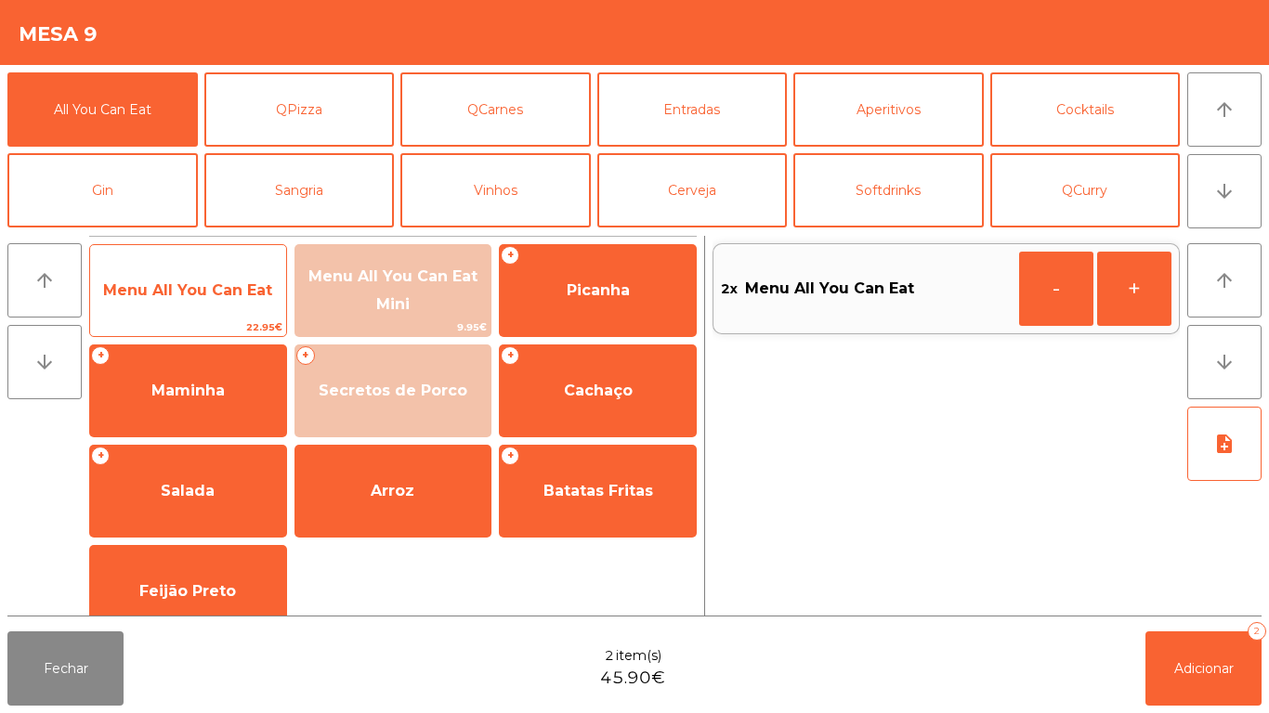
click at [157, 297] on span "Menu All You Can Eat" at bounding box center [187, 290] width 169 height 18
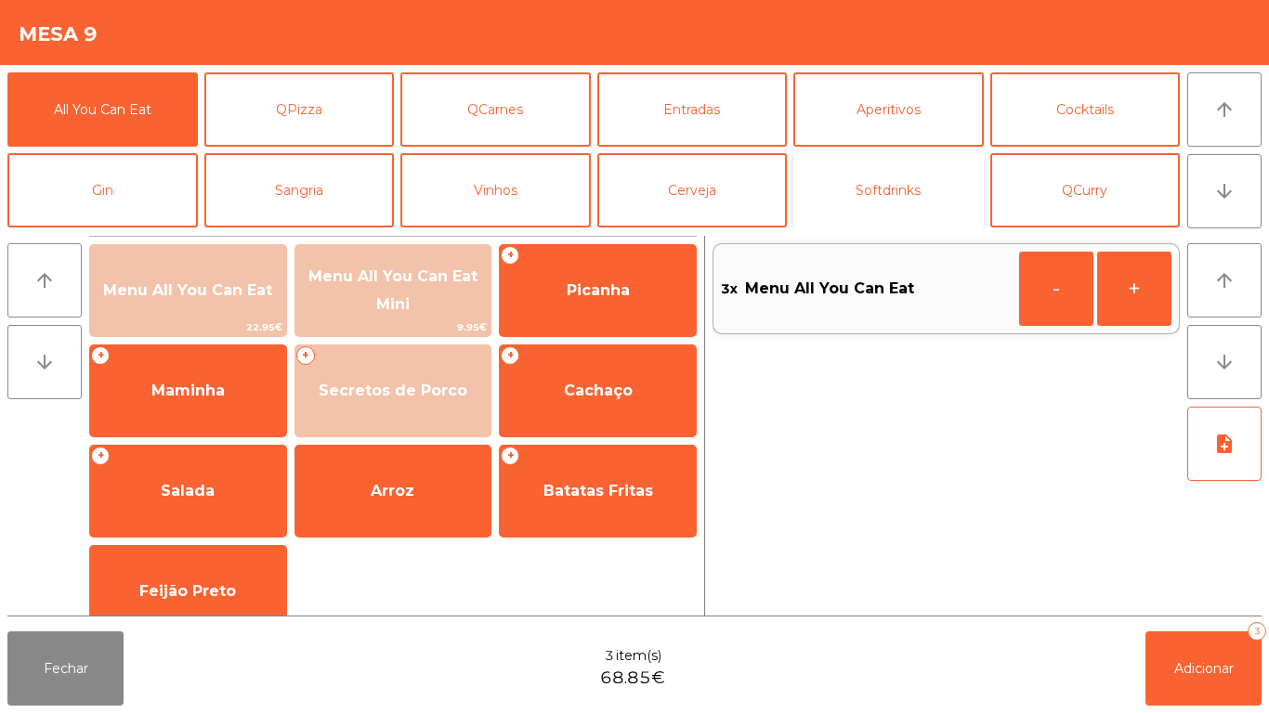
click at [888, 198] on button "Softdrinks" at bounding box center [888, 190] width 190 height 74
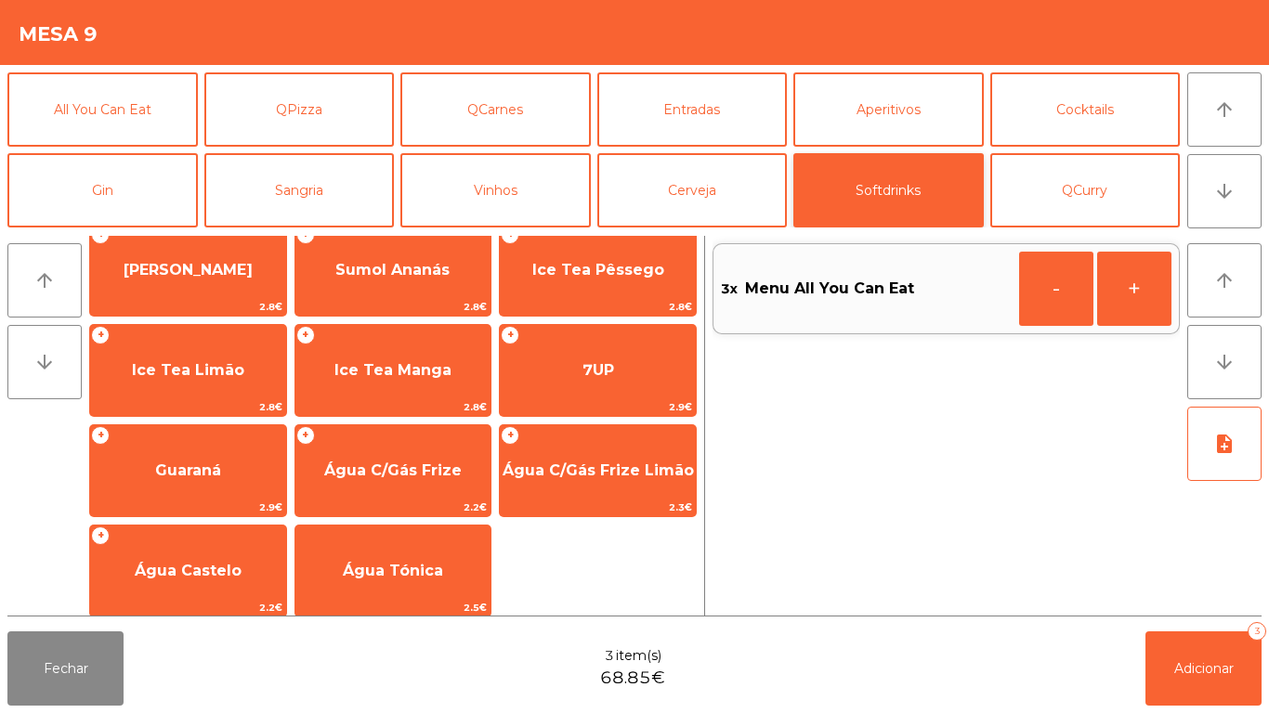
scroll to position [331, 0]
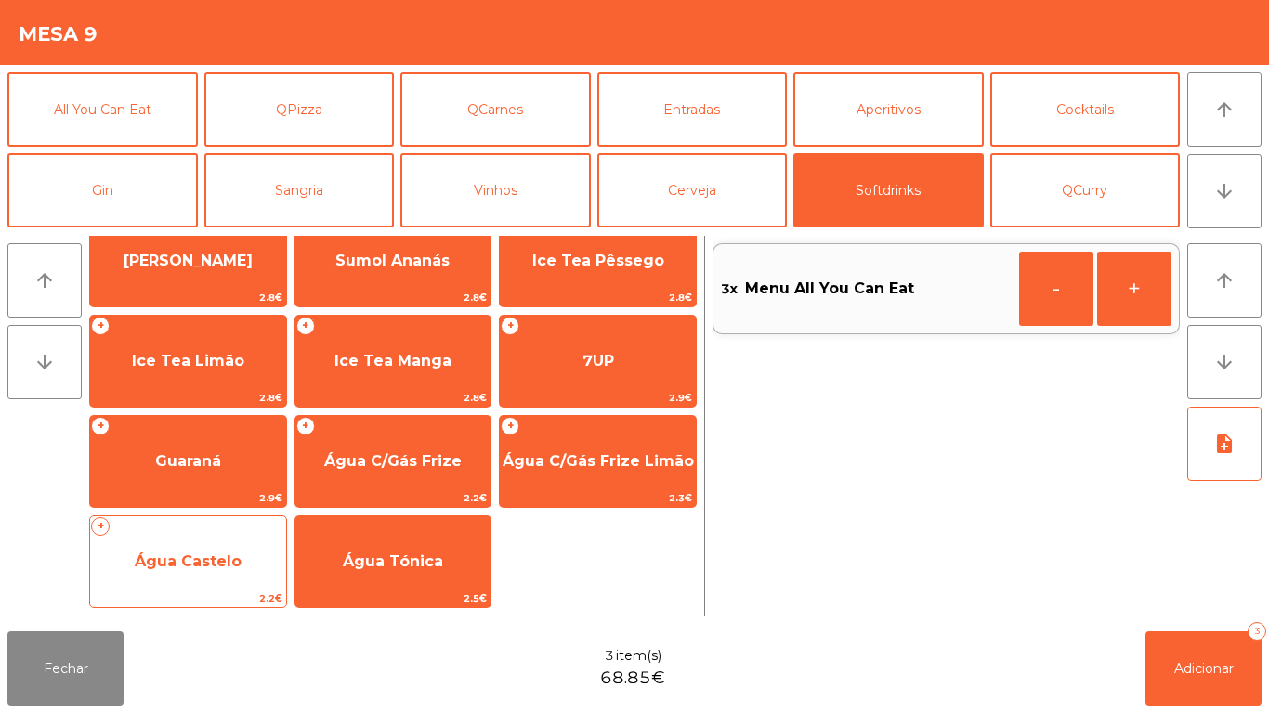
click at [178, 550] on span "Água Castelo" at bounding box center [188, 562] width 196 height 50
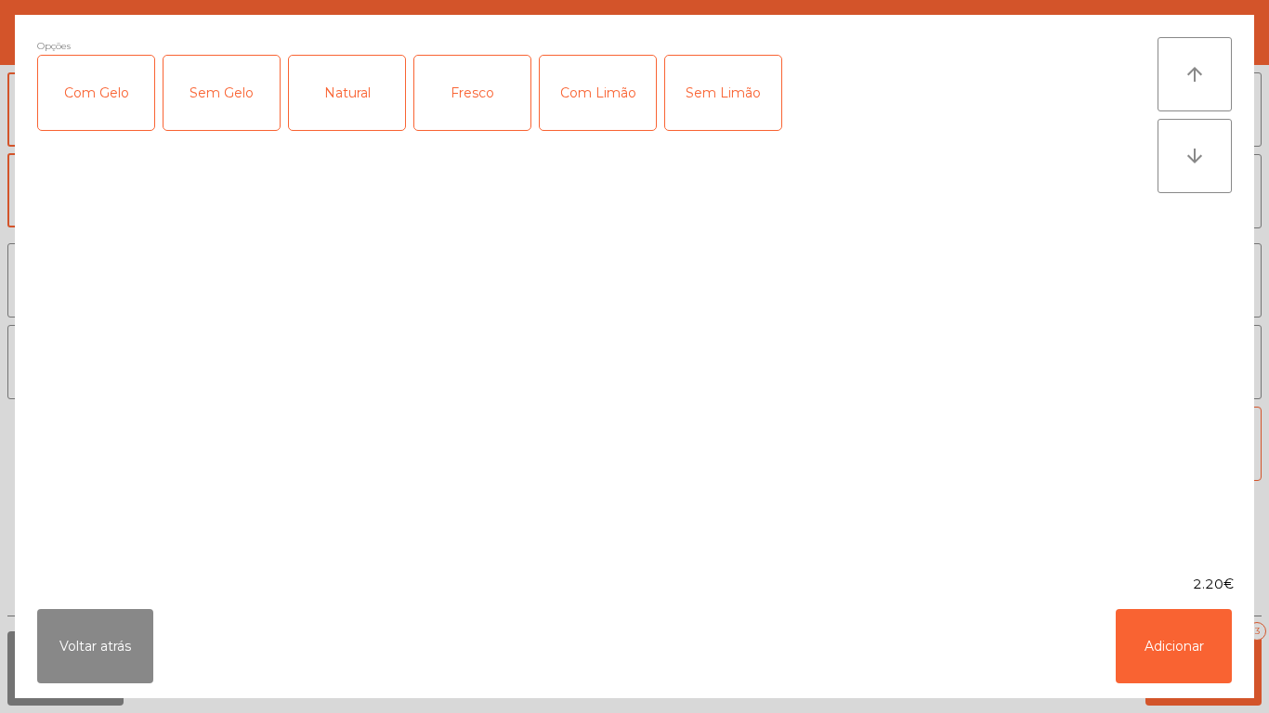
click at [467, 111] on div "Fresco" at bounding box center [472, 93] width 116 height 74
click at [1175, 633] on button "Adicionar" at bounding box center [1173, 646] width 116 height 74
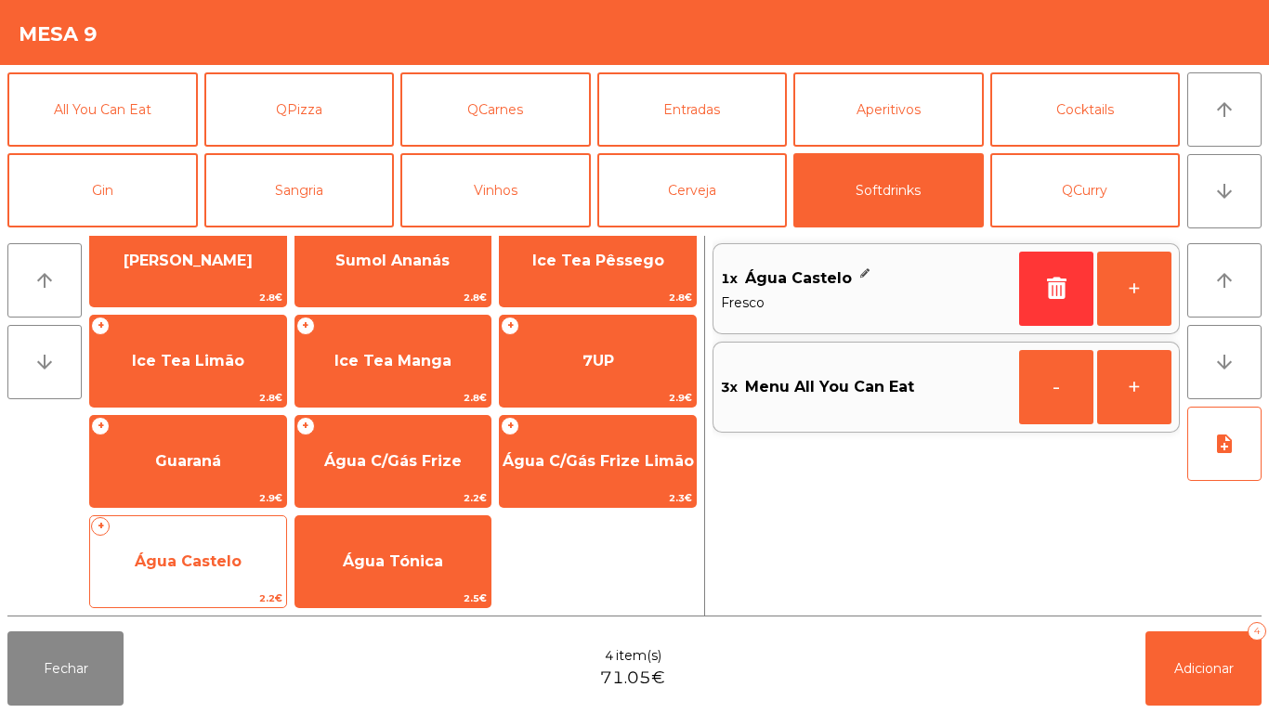
click at [177, 570] on span "Água Castelo" at bounding box center [188, 562] width 196 height 50
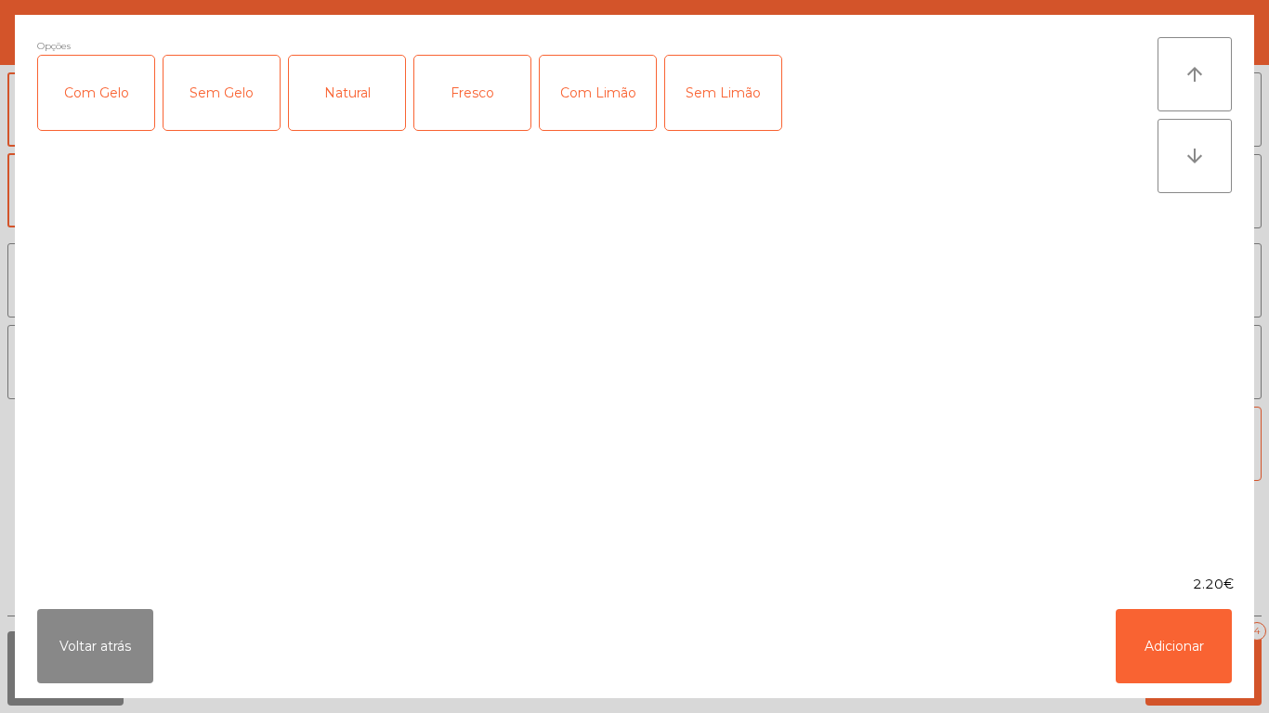
click at [604, 76] on div "Com Limão" at bounding box center [598, 93] width 116 height 74
click at [130, 96] on div "Com Gelo" at bounding box center [96, 93] width 116 height 74
click at [1135, 629] on button "Adicionar" at bounding box center [1173, 646] width 116 height 74
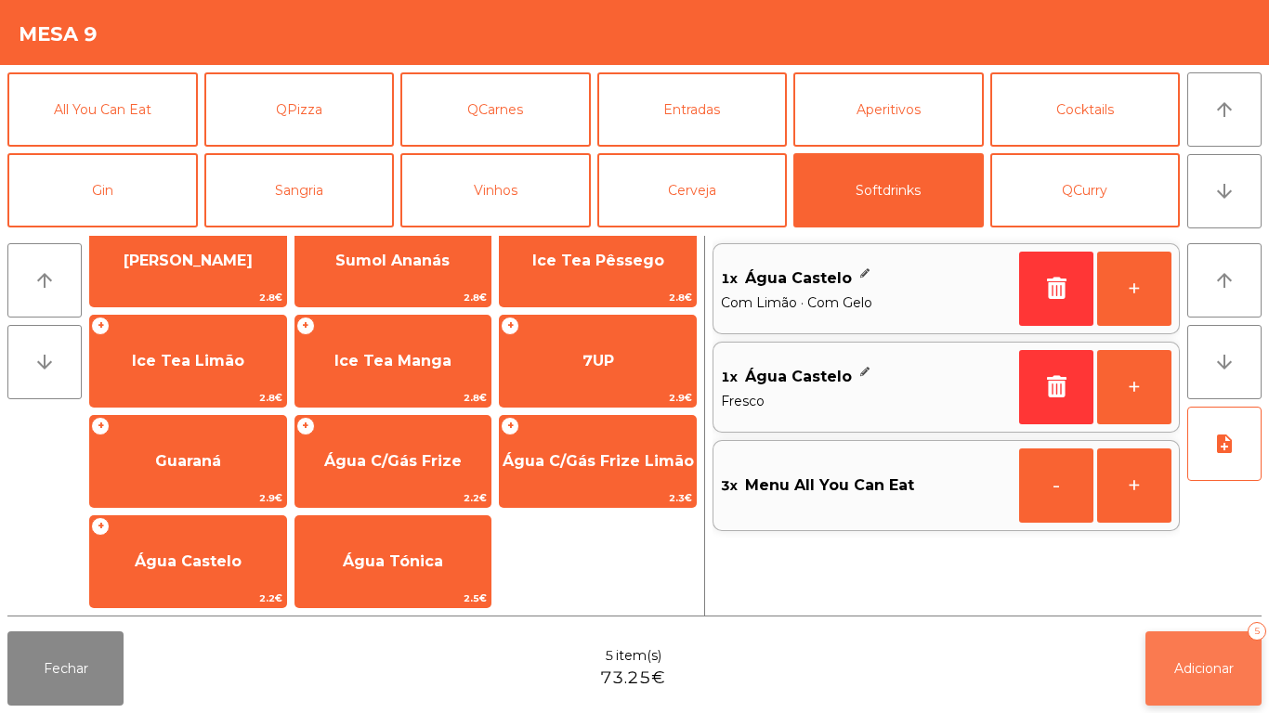
click at [1176, 650] on button "Adicionar 5" at bounding box center [1203, 668] width 116 height 74
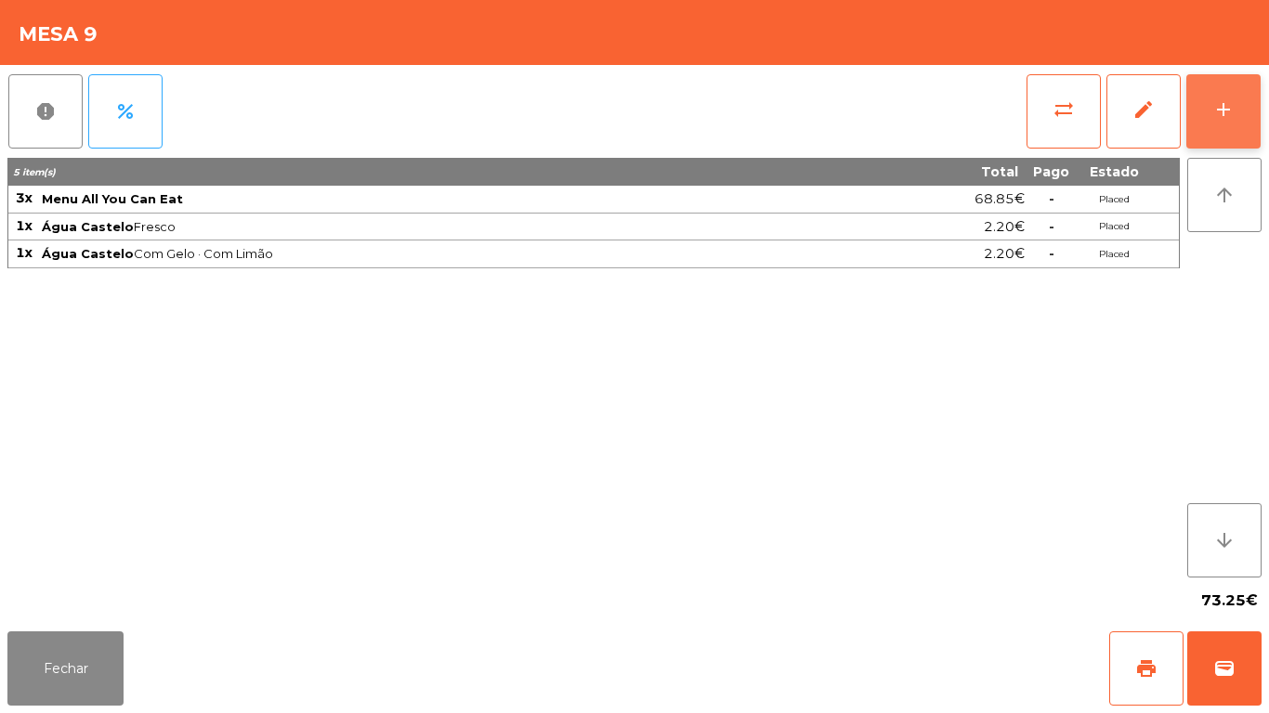
click at [1206, 111] on button "add" at bounding box center [1223, 111] width 74 height 74
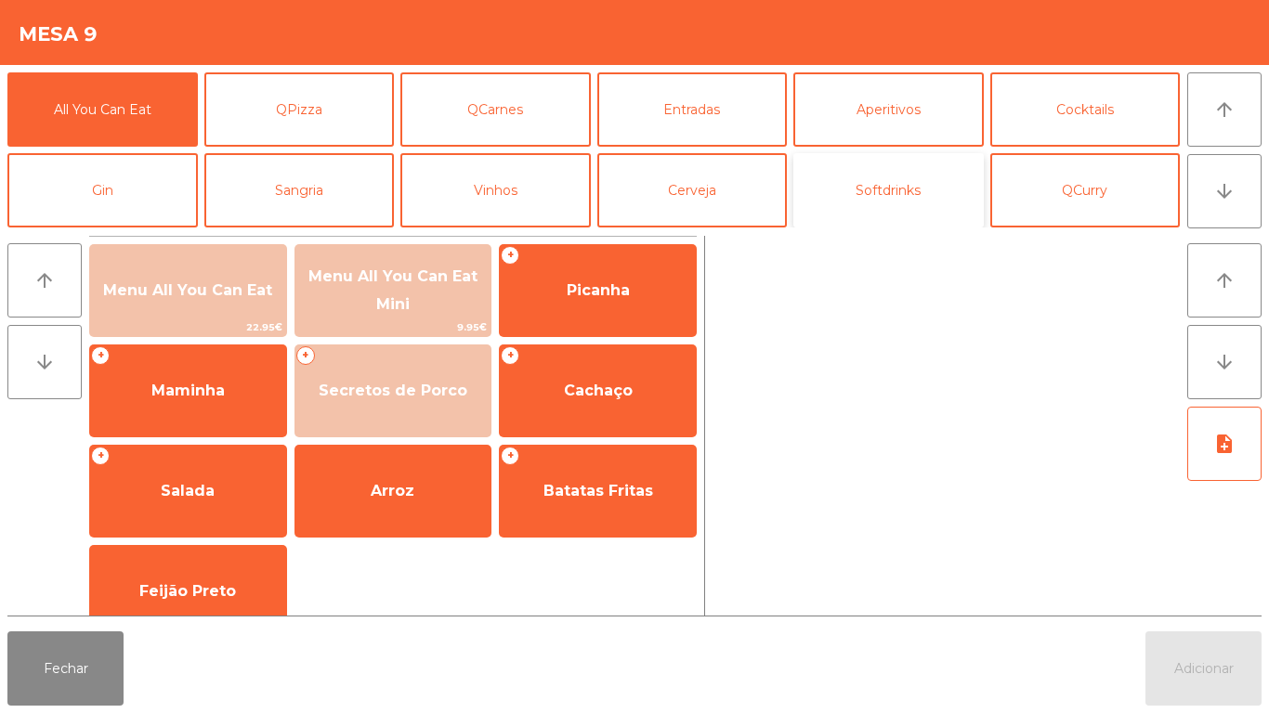
click at [885, 195] on button "Softdrinks" at bounding box center [888, 190] width 190 height 74
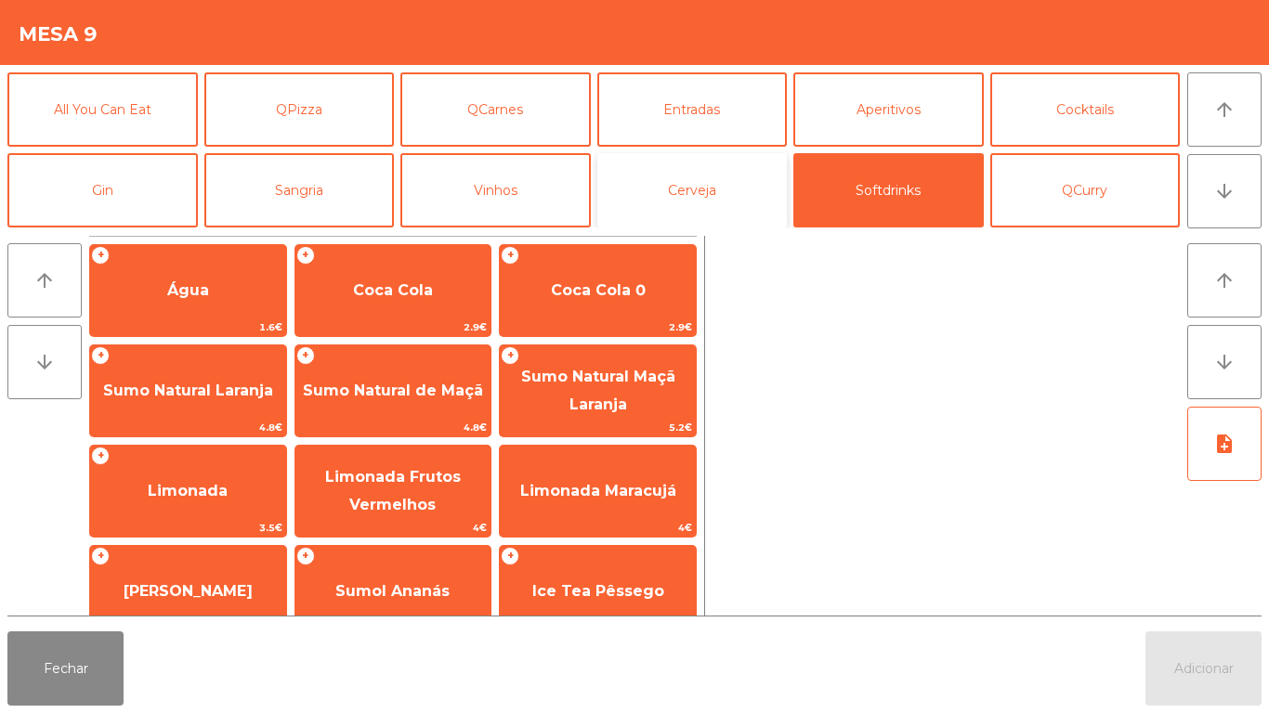
click at [667, 201] on button "Cerveja" at bounding box center [692, 190] width 190 height 74
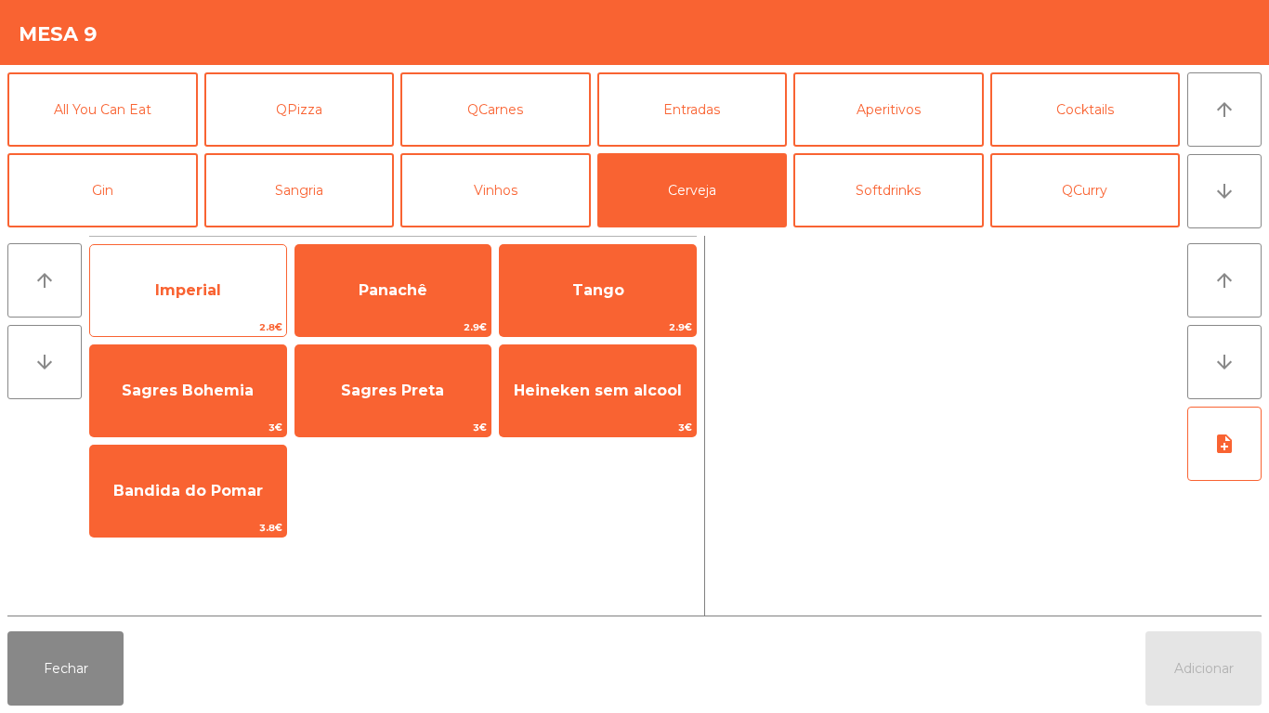
click at [189, 283] on span "Imperial" at bounding box center [188, 290] width 66 height 18
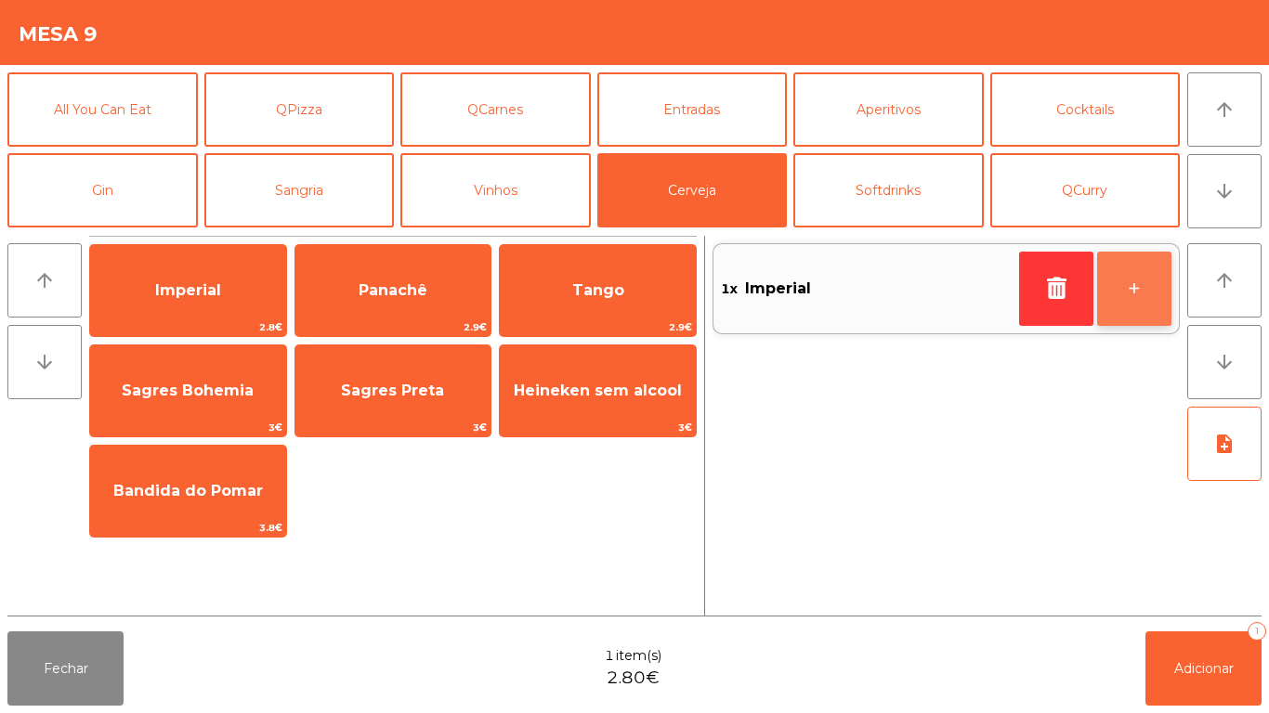
click at [1123, 297] on button "+" at bounding box center [1134, 289] width 74 height 74
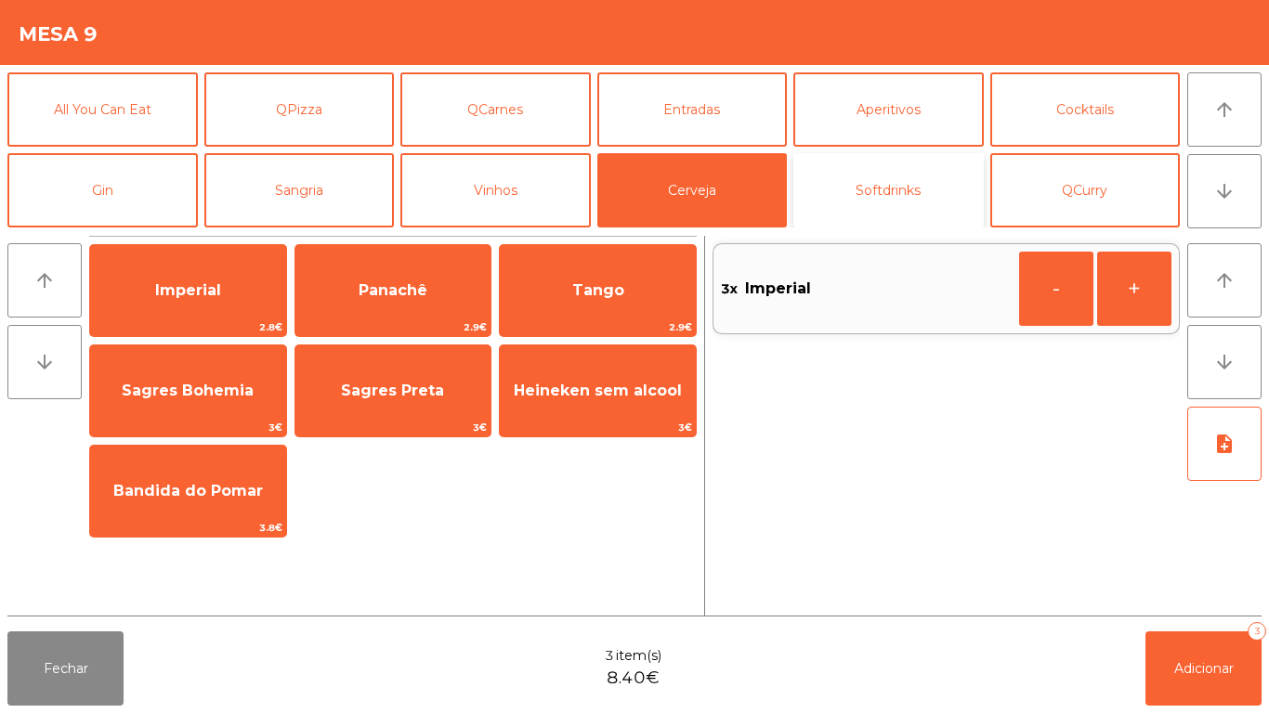
click at [898, 188] on button "Softdrinks" at bounding box center [888, 190] width 190 height 74
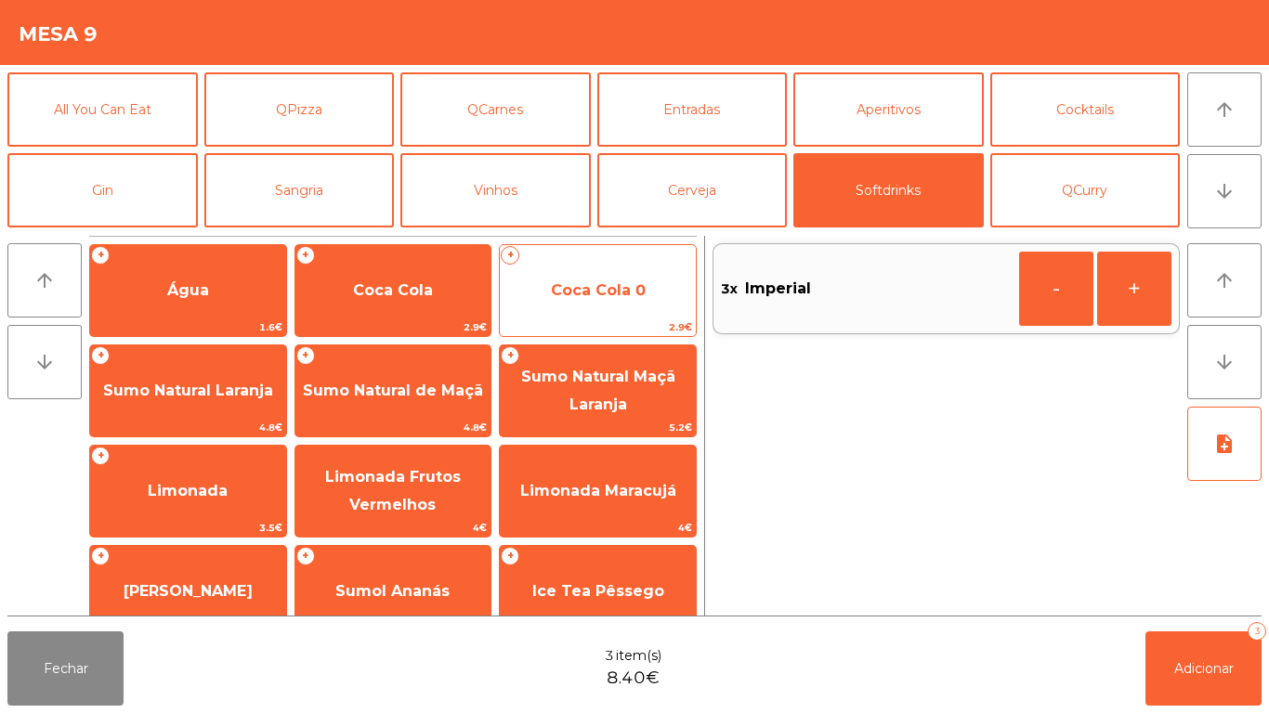
click at [613, 271] on span "Coca Cola 0" at bounding box center [598, 291] width 196 height 50
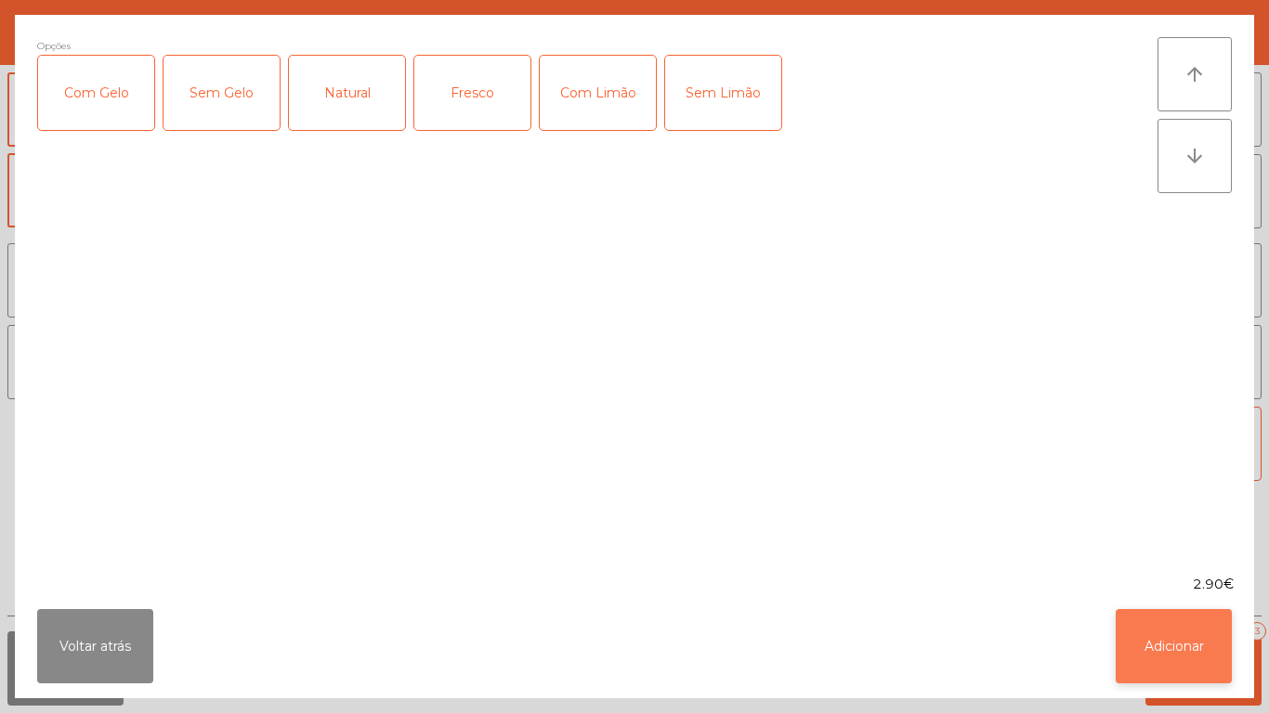
click at [1189, 634] on button "Adicionar" at bounding box center [1173, 646] width 116 height 74
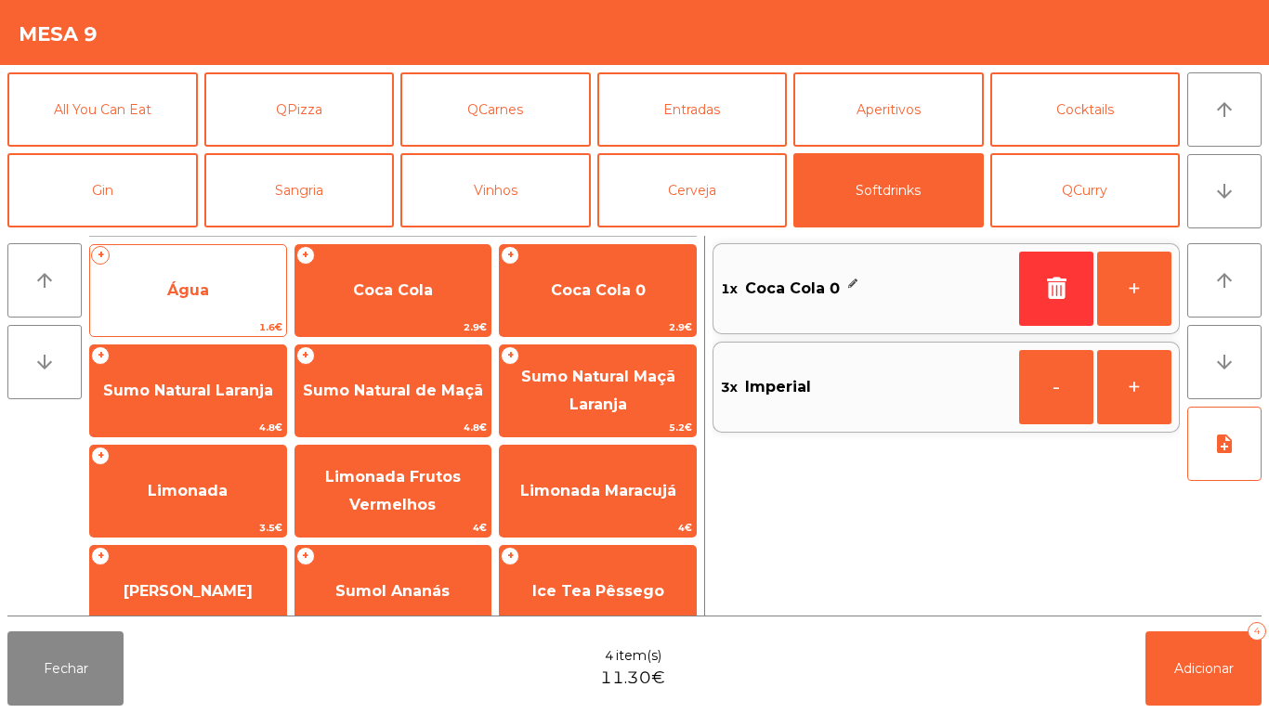
click at [194, 272] on span "Água" at bounding box center [188, 291] width 196 height 50
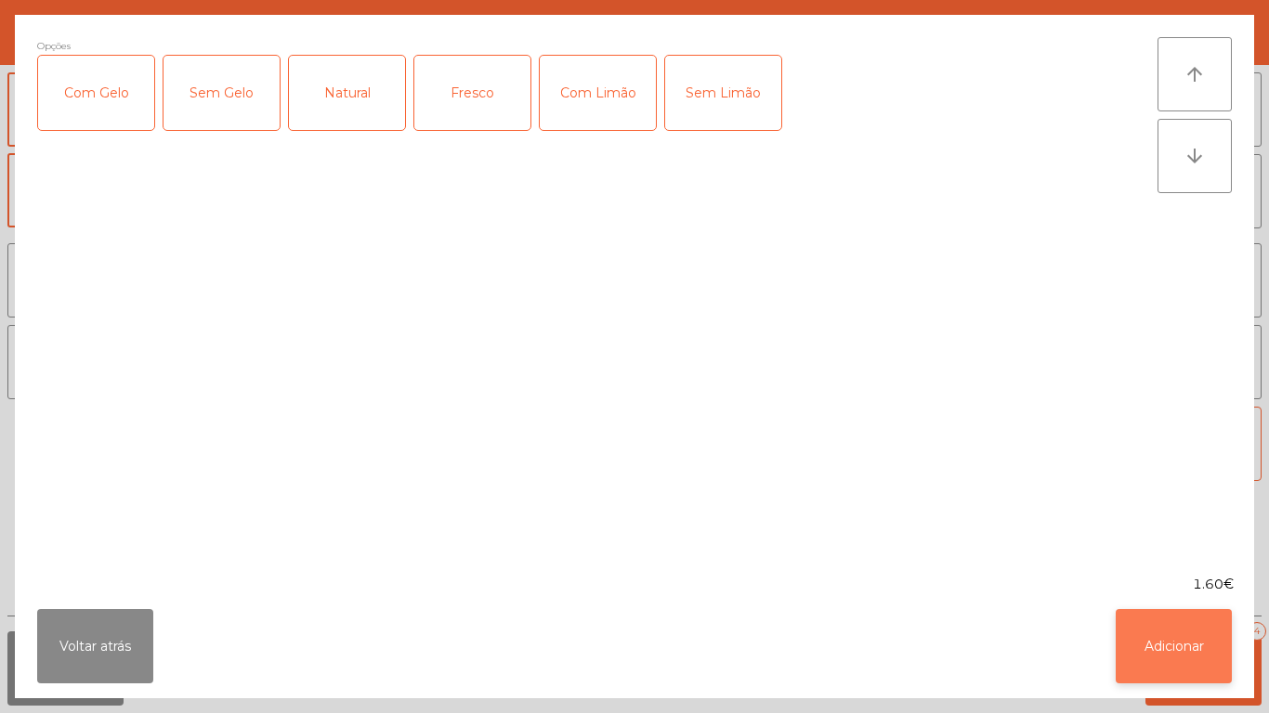
click at [1172, 636] on button "Adicionar" at bounding box center [1173, 646] width 116 height 74
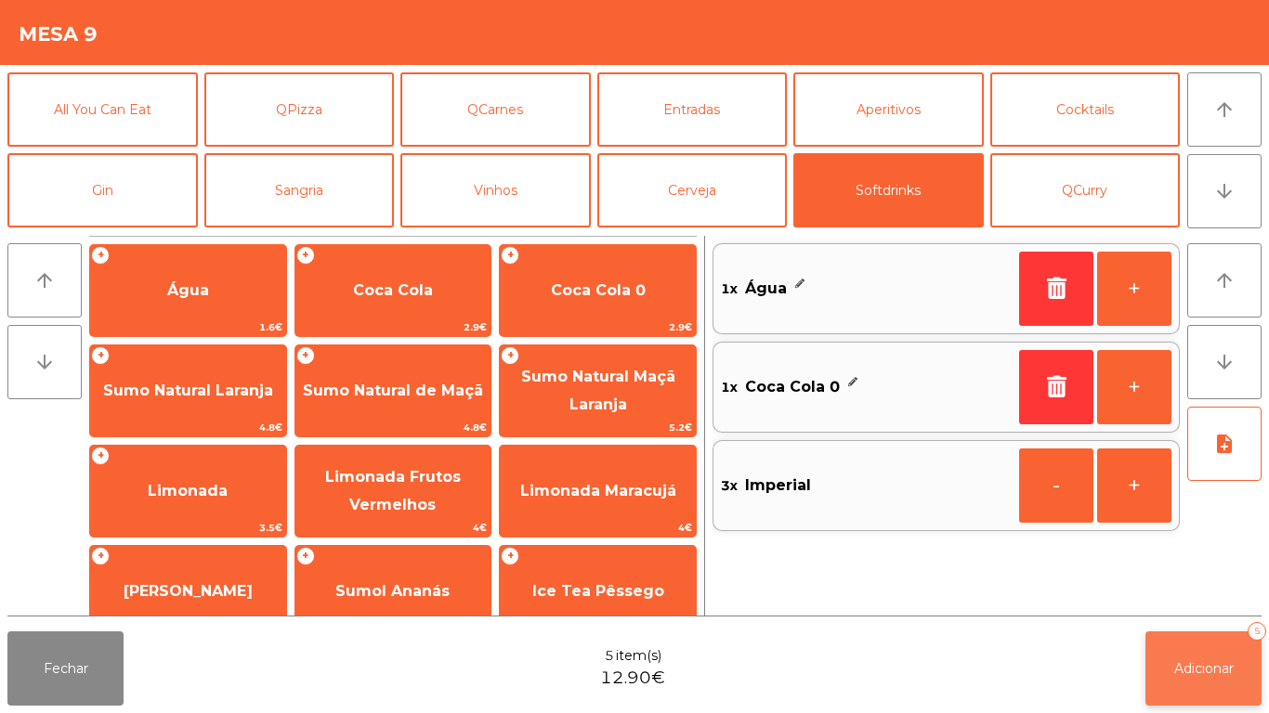
click at [1213, 664] on span "Adicionar" at bounding box center [1203, 668] width 59 height 17
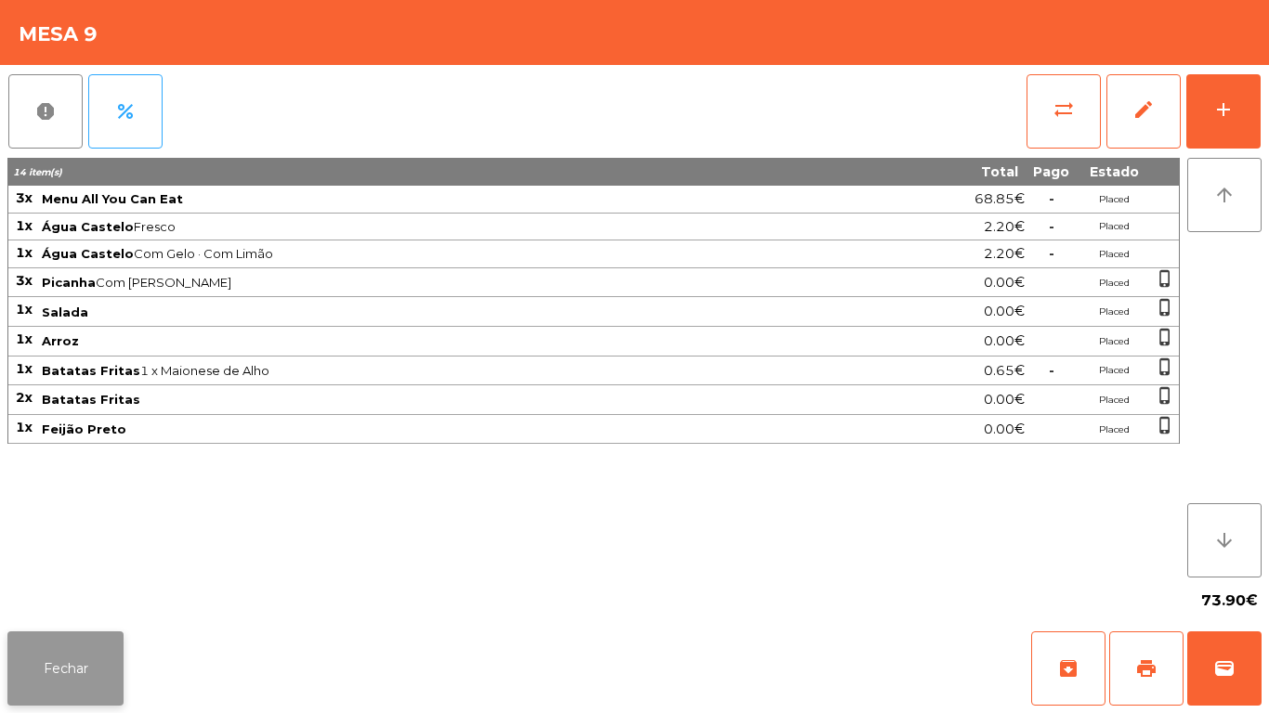
click at [59, 667] on button "Fechar" at bounding box center [65, 668] width 116 height 74
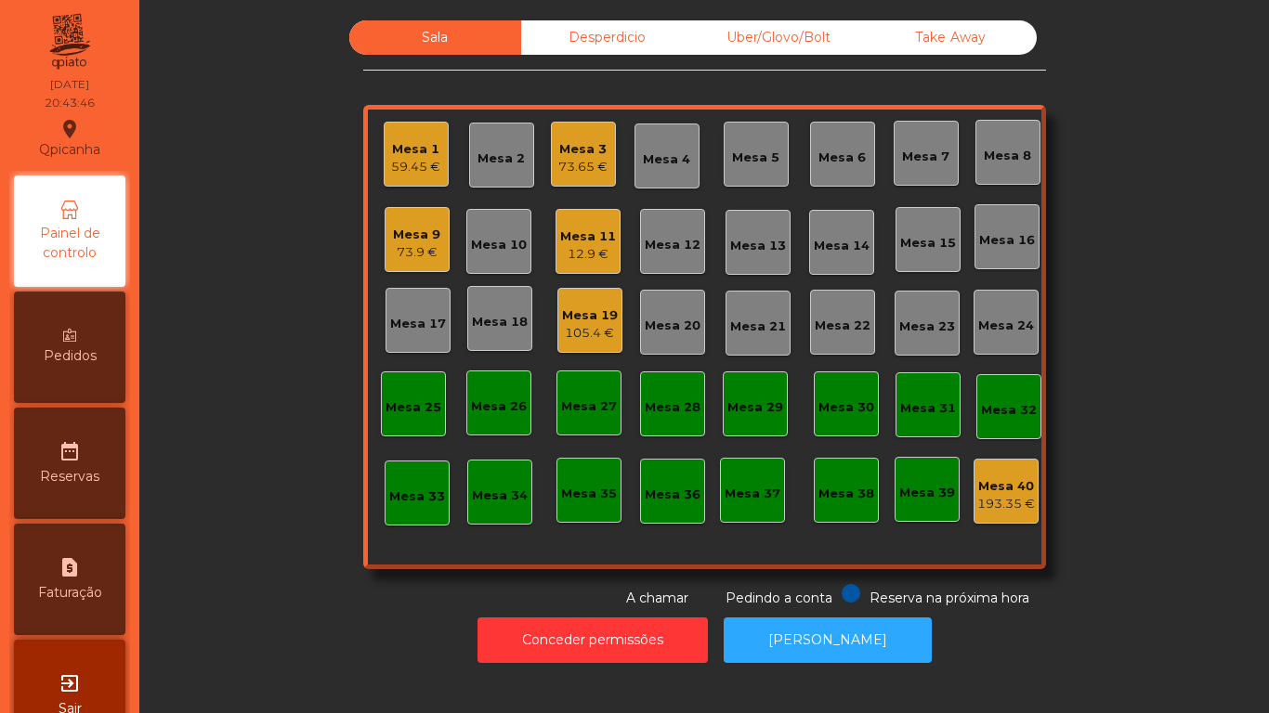
click at [585, 244] on div "Mesa 11" at bounding box center [588, 237] width 56 height 19
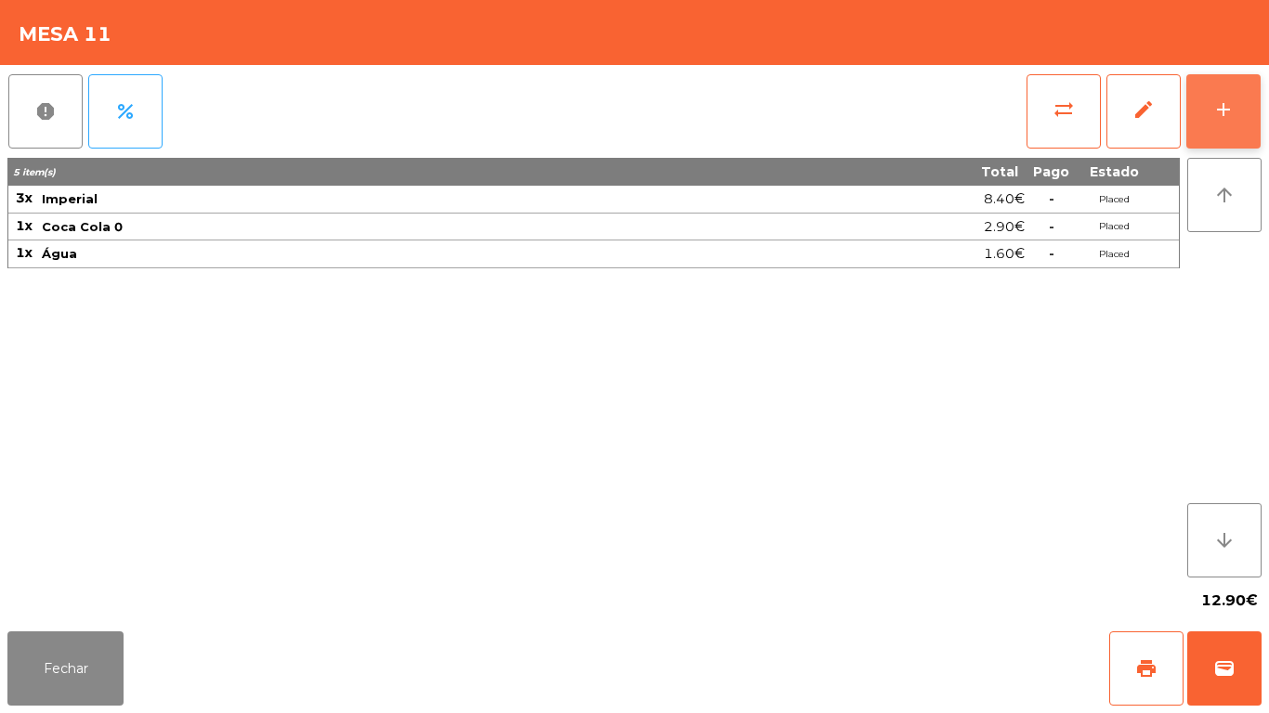
click at [1223, 96] on button "add" at bounding box center [1223, 111] width 74 height 74
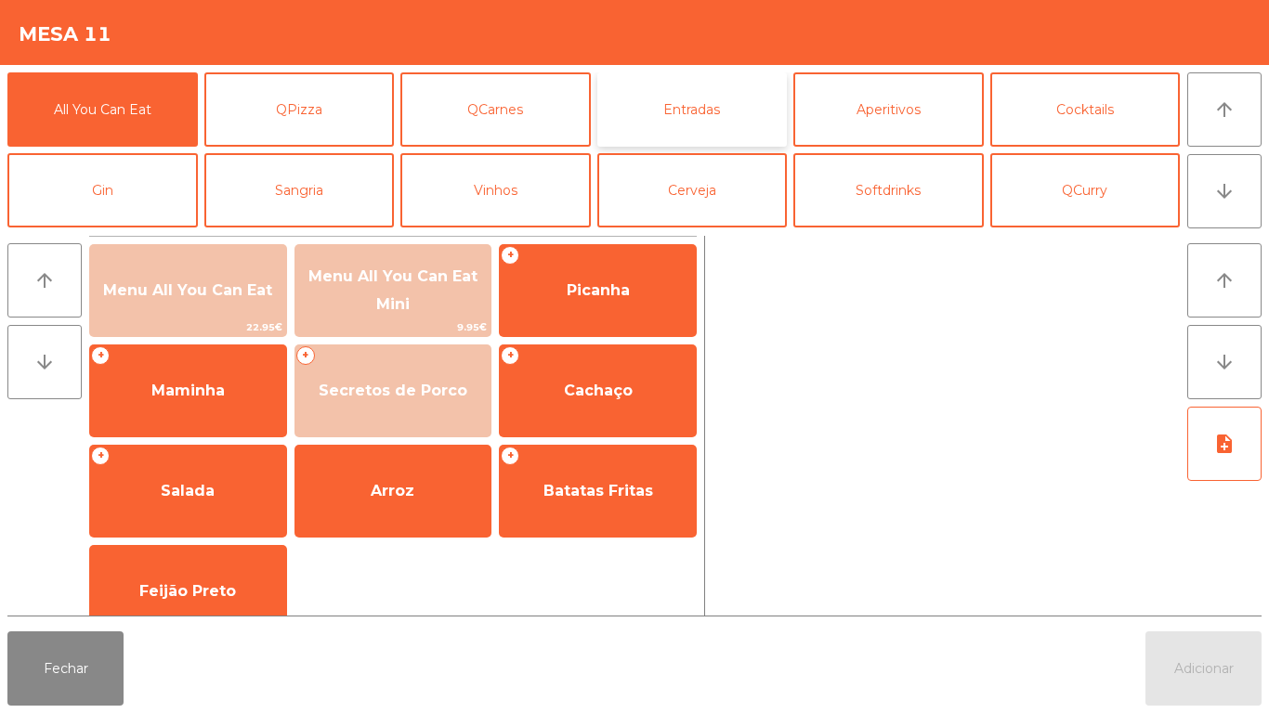
click at [761, 137] on button "Entradas" at bounding box center [692, 109] width 190 height 74
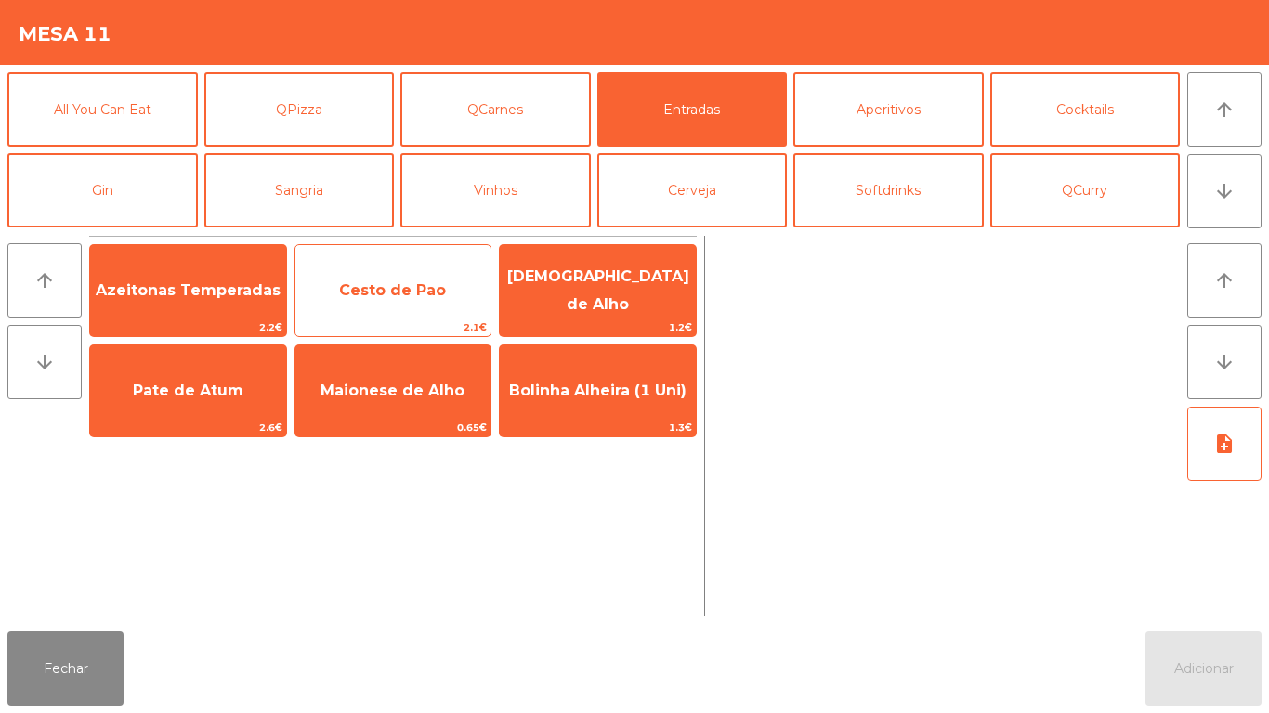
click at [427, 303] on span "Cesto de Pao" at bounding box center [393, 291] width 196 height 50
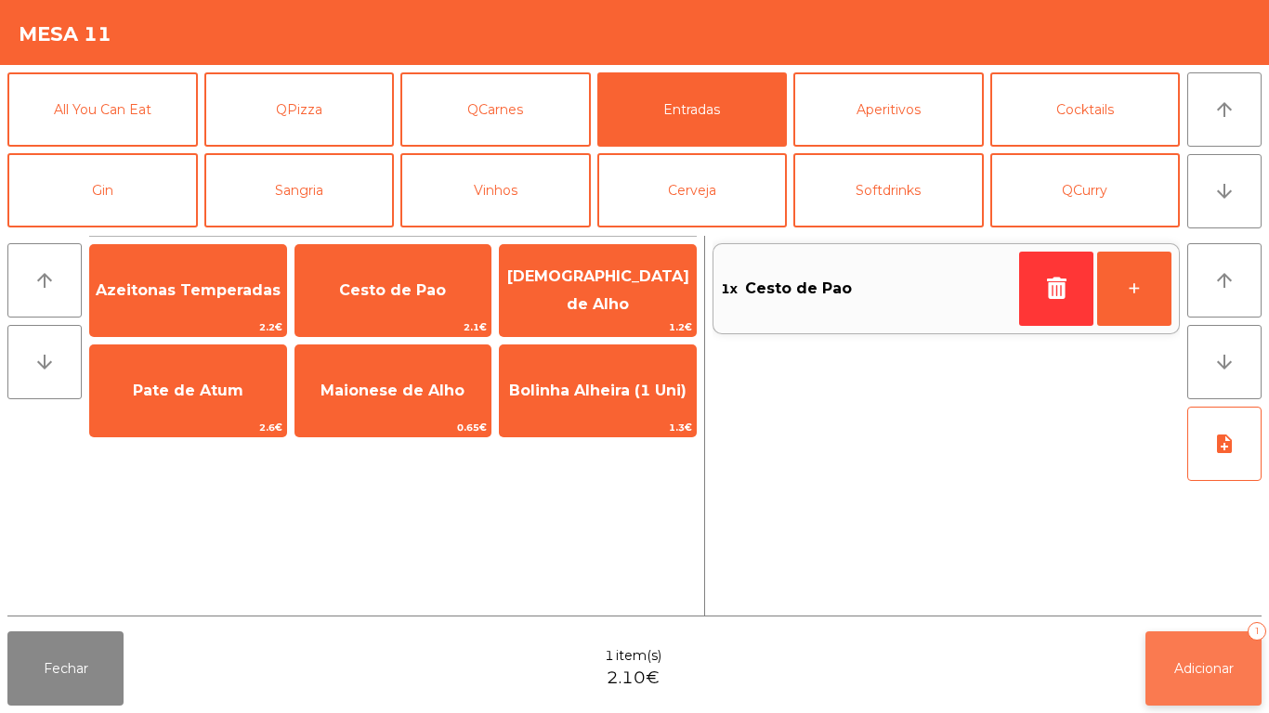
click at [1197, 663] on span "Adicionar" at bounding box center [1203, 668] width 59 height 17
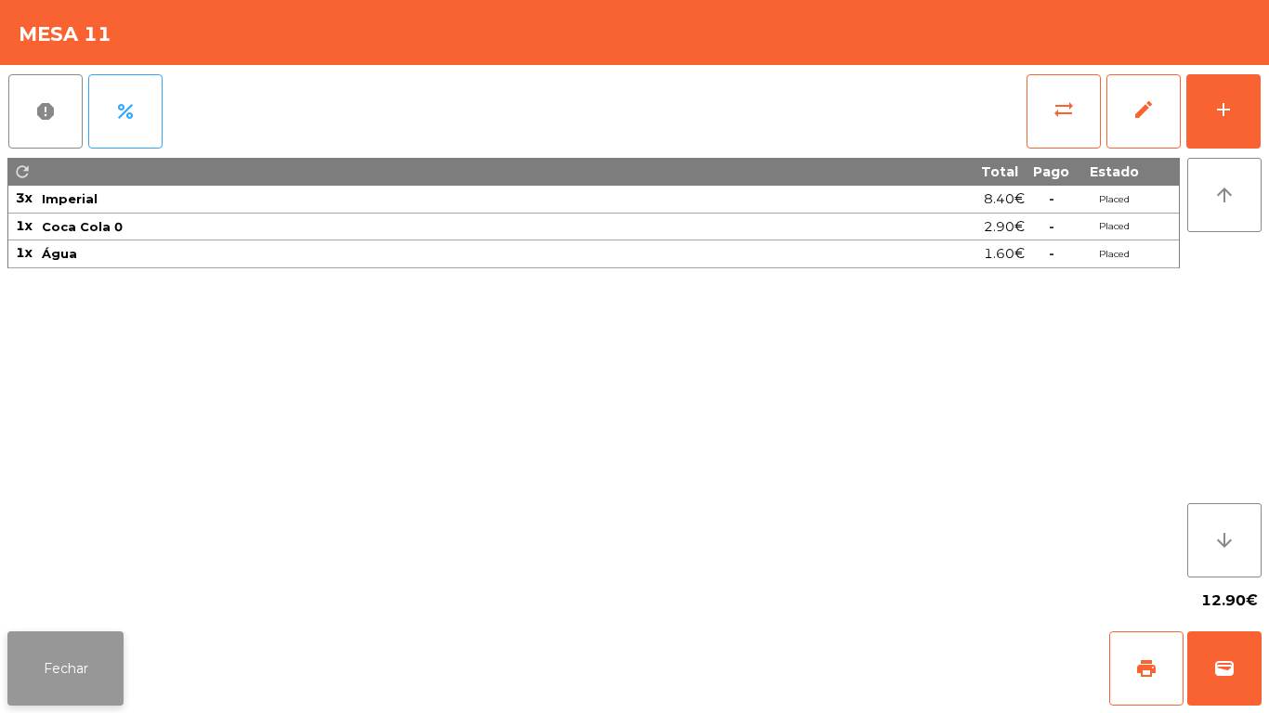
click at [77, 673] on button "Fechar" at bounding box center [65, 668] width 116 height 74
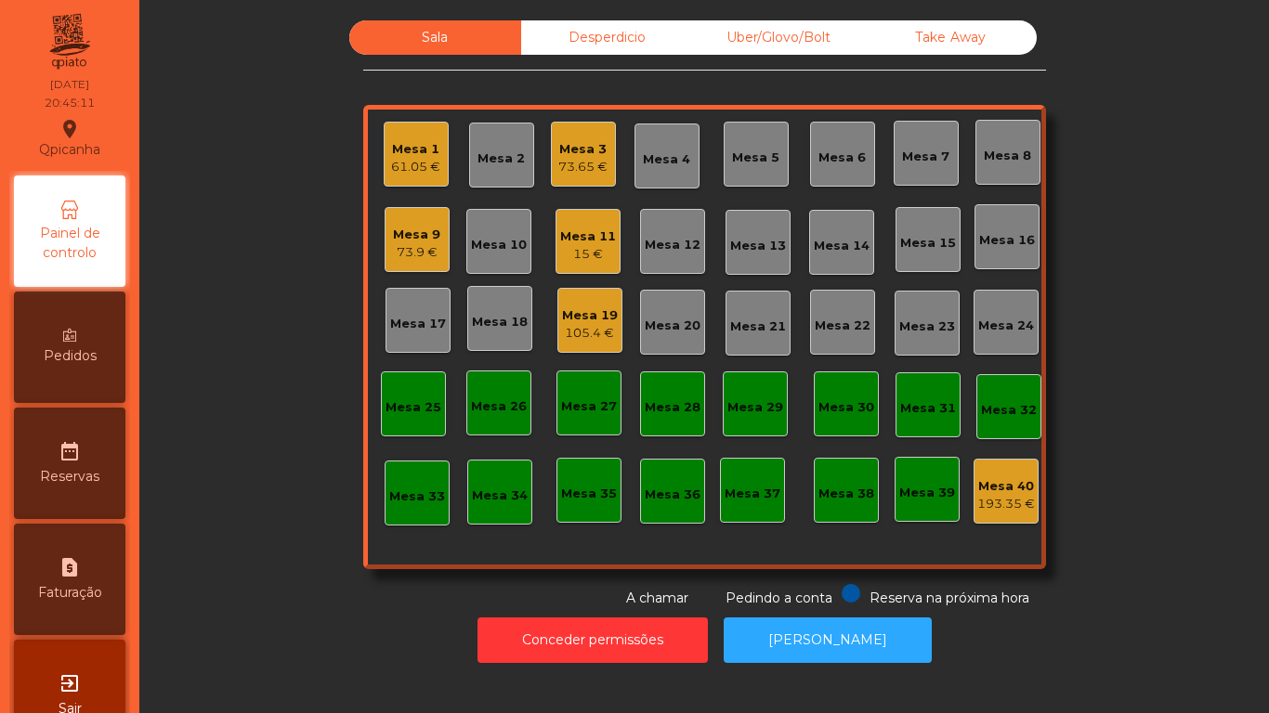
click at [402, 246] on div "73.9 €" at bounding box center [416, 252] width 47 height 19
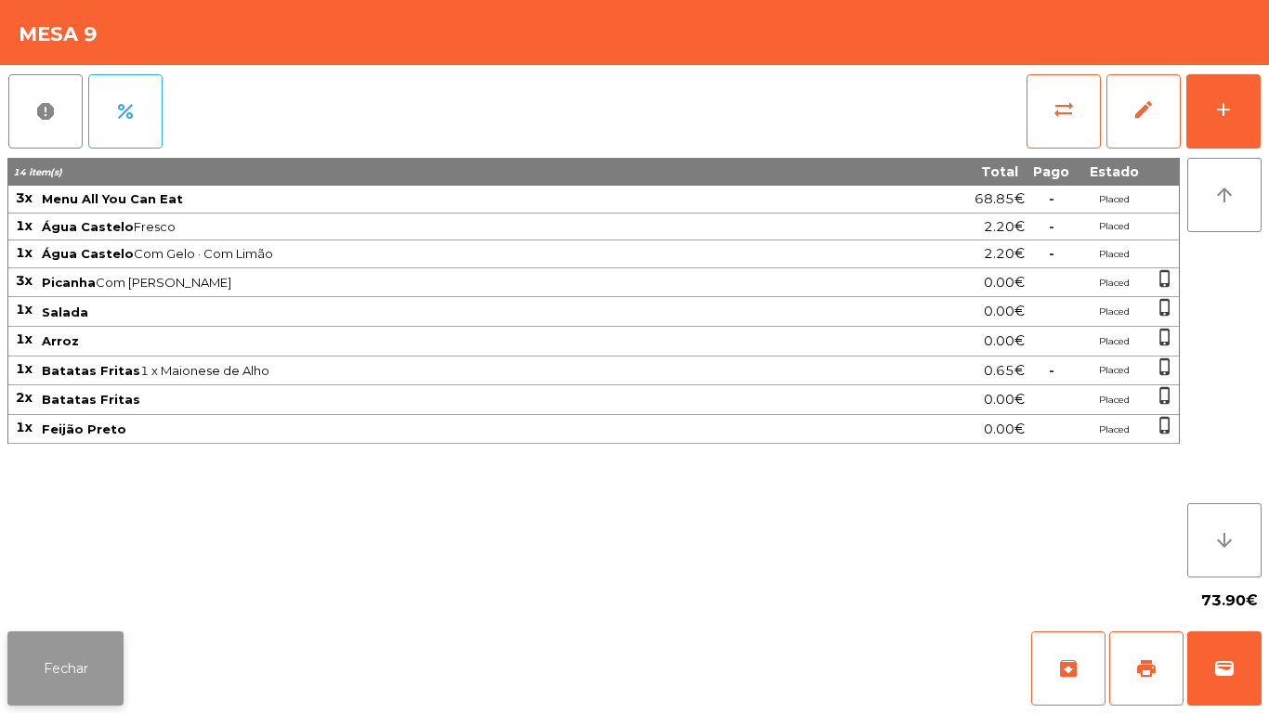
click at [51, 679] on button "Fechar" at bounding box center [65, 668] width 116 height 74
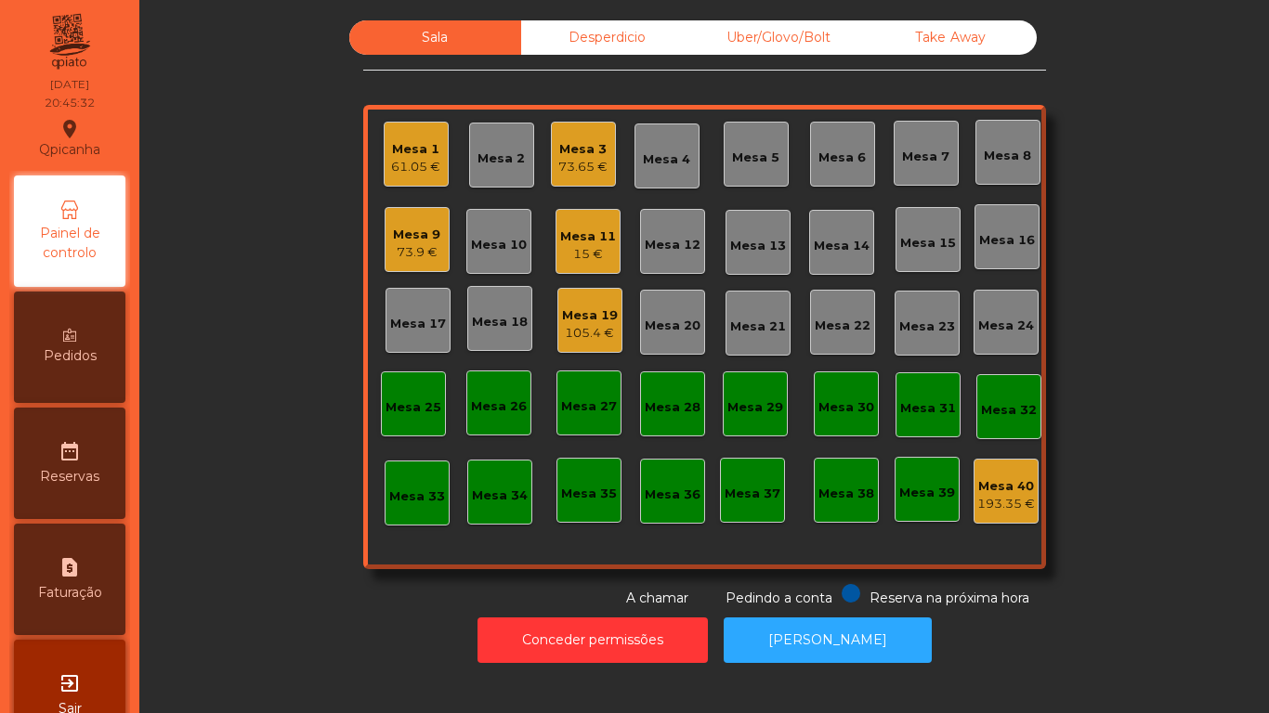
click at [559, 159] on div "73.65 €" at bounding box center [582, 167] width 49 height 19
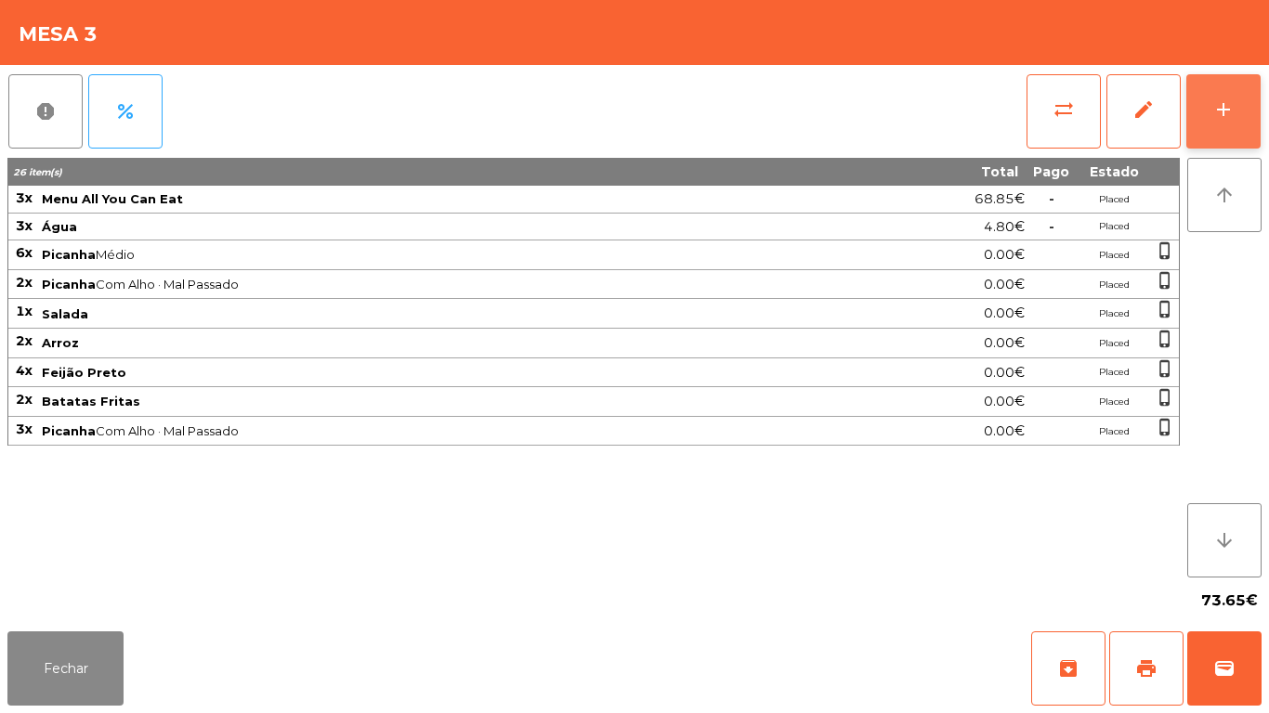
click at [1253, 106] on button "add" at bounding box center [1223, 111] width 74 height 74
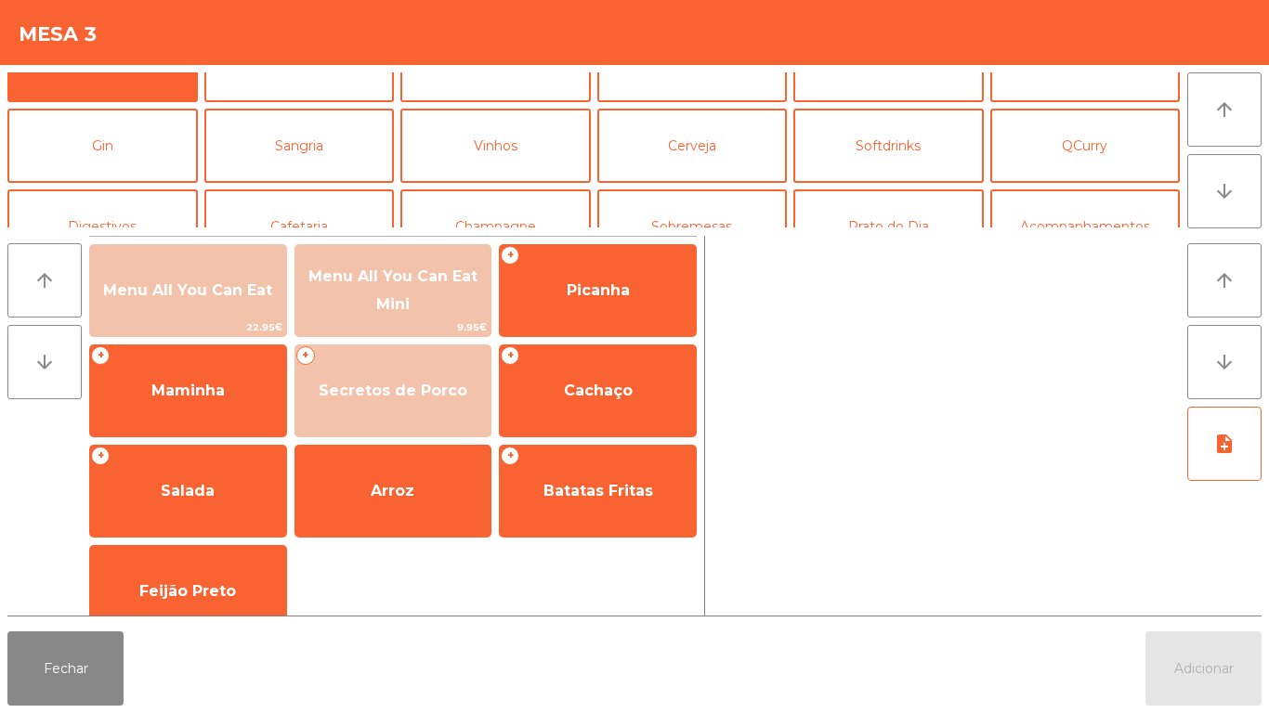
scroll to position [74, 0]
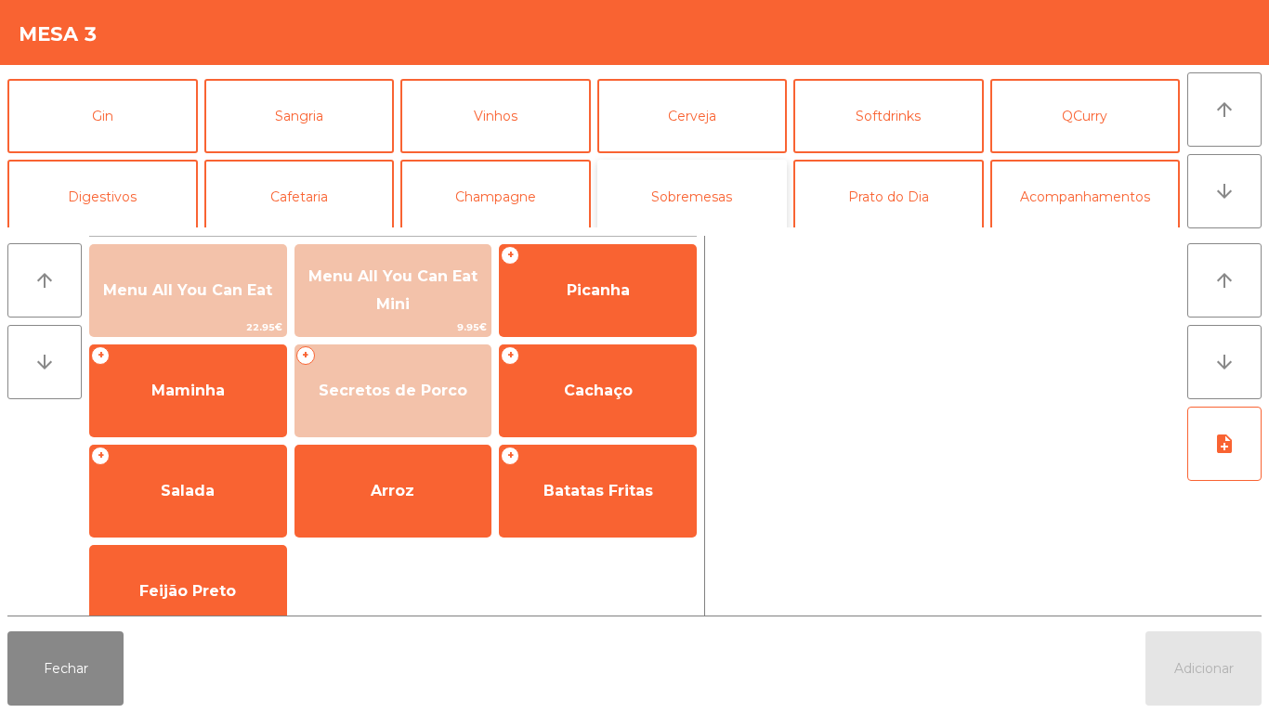
click at [757, 189] on button "Sobremesas" at bounding box center [692, 197] width 190 height 74
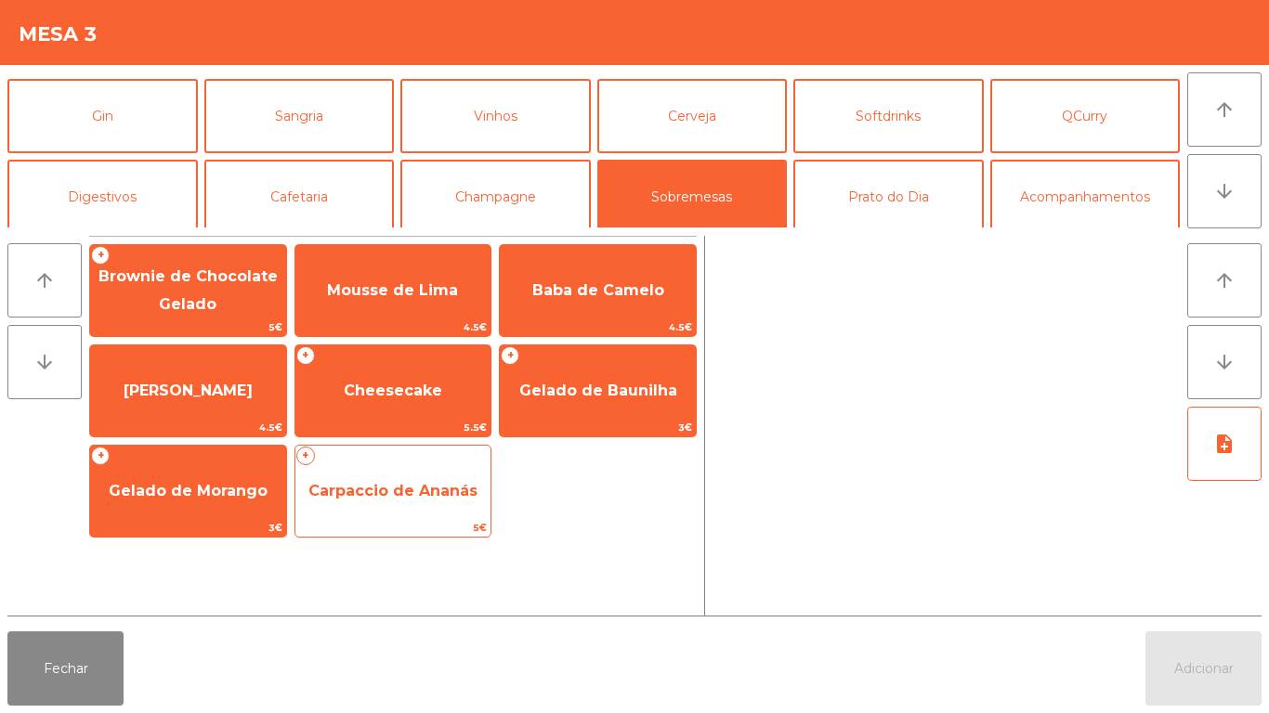
click at [425, 485] on span "Carpaccio de Ananás" at bounding box center [392, 491] width 169 height 18
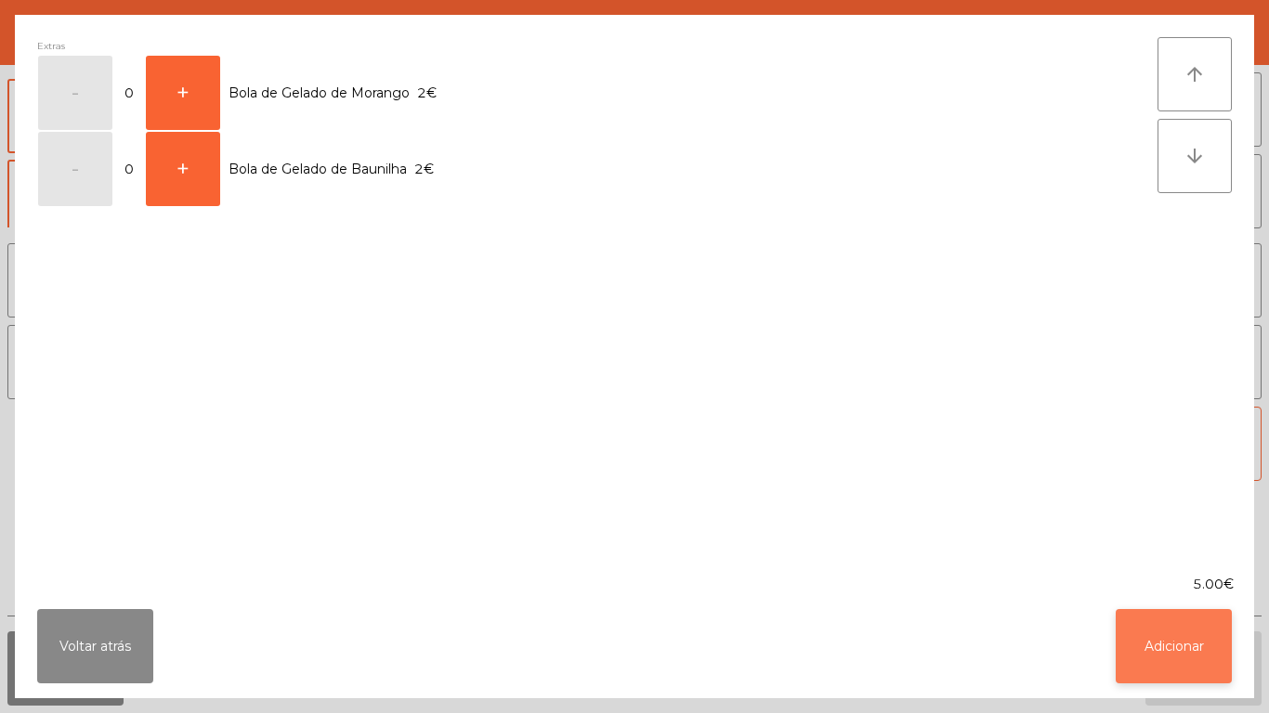
click at [1206, 662] on button "Adicionar" at bounding box center [1173, 646] width 116 height 74
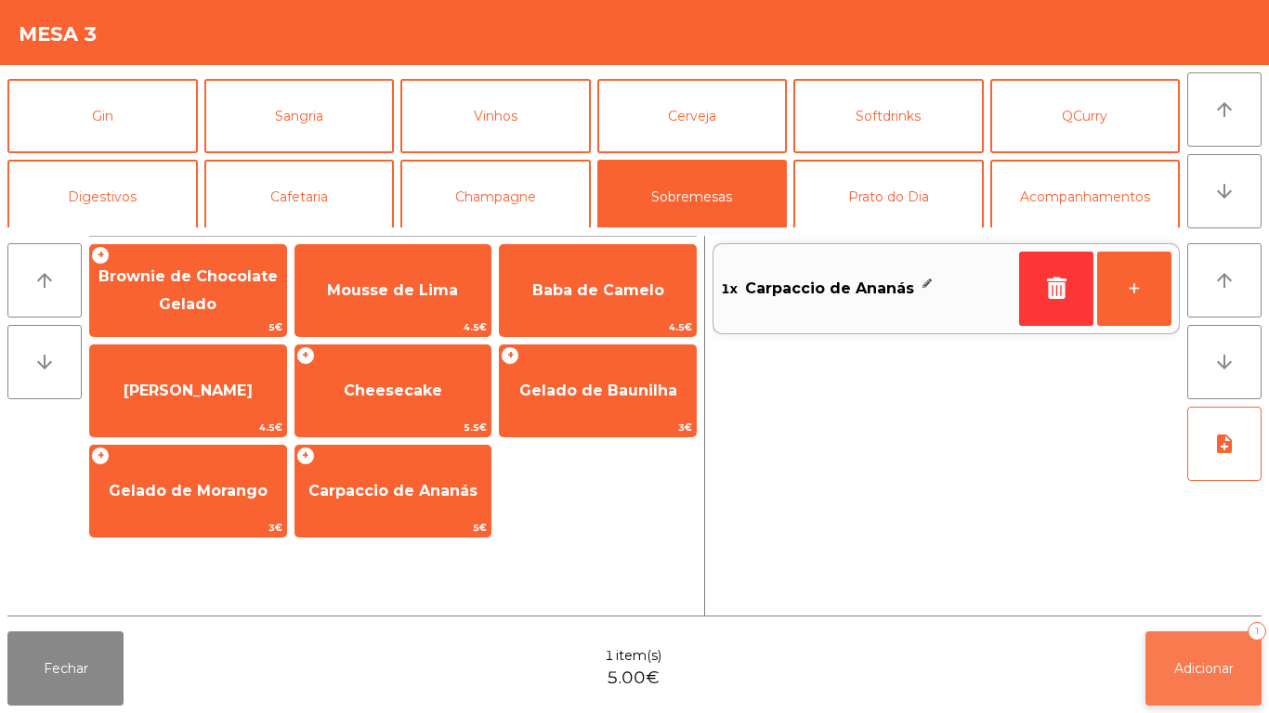
click at [1186, 657] on button "Adicionar 1" at bounding box center [1203, 668] width 116 height 74
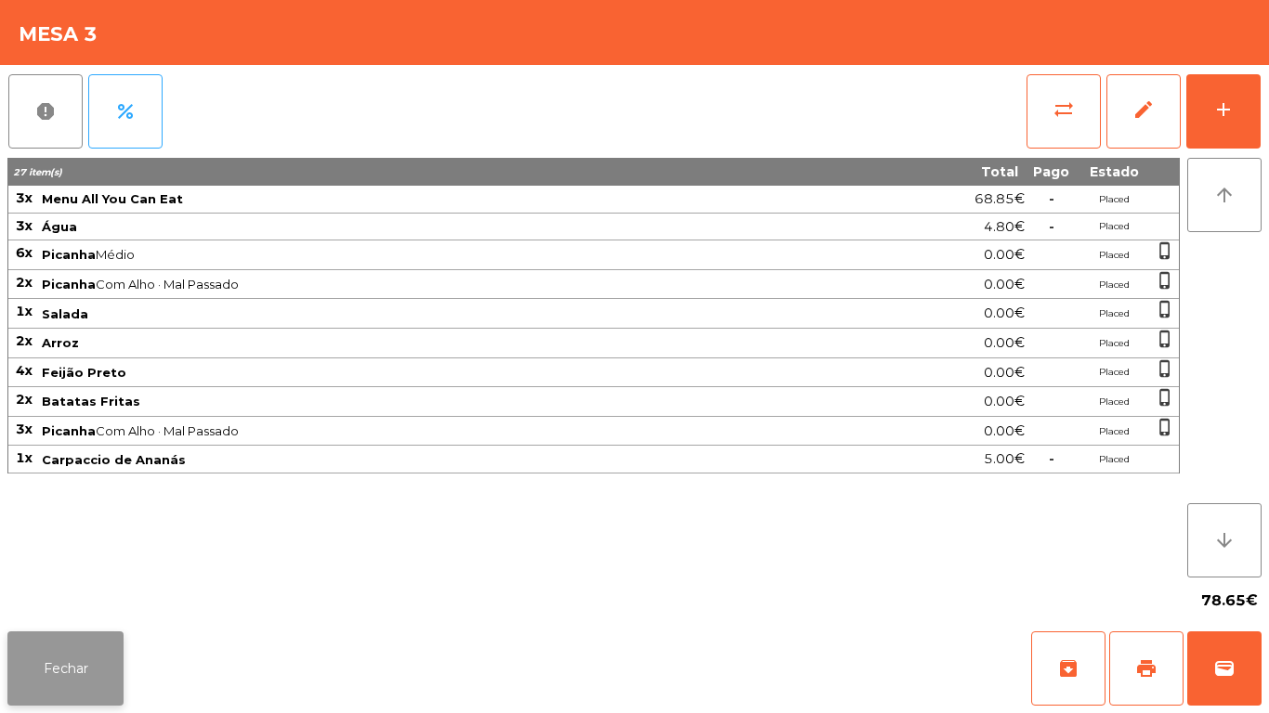
click at [58, 647] on button "Fechar" at bounding box center [65, 668] width 116 height 74
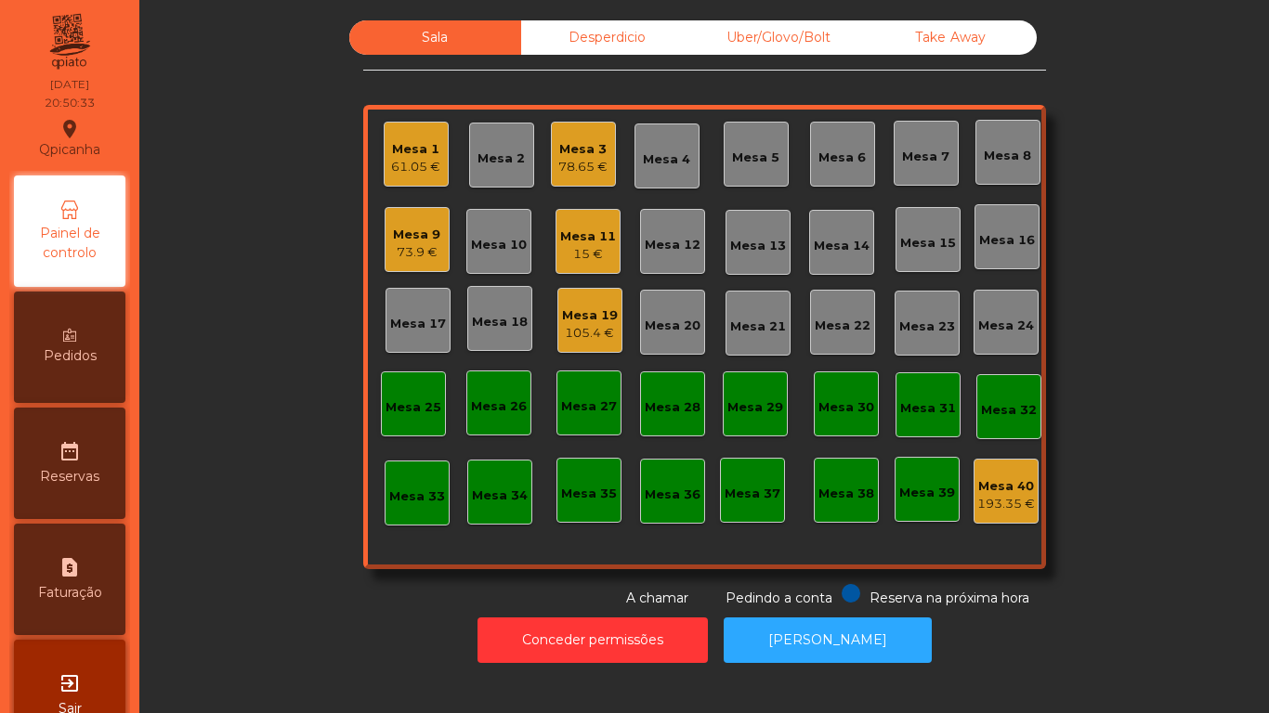
click at [492, 149] on div "Mesa 2" at bounding box center [500, 155] width 47 height 26
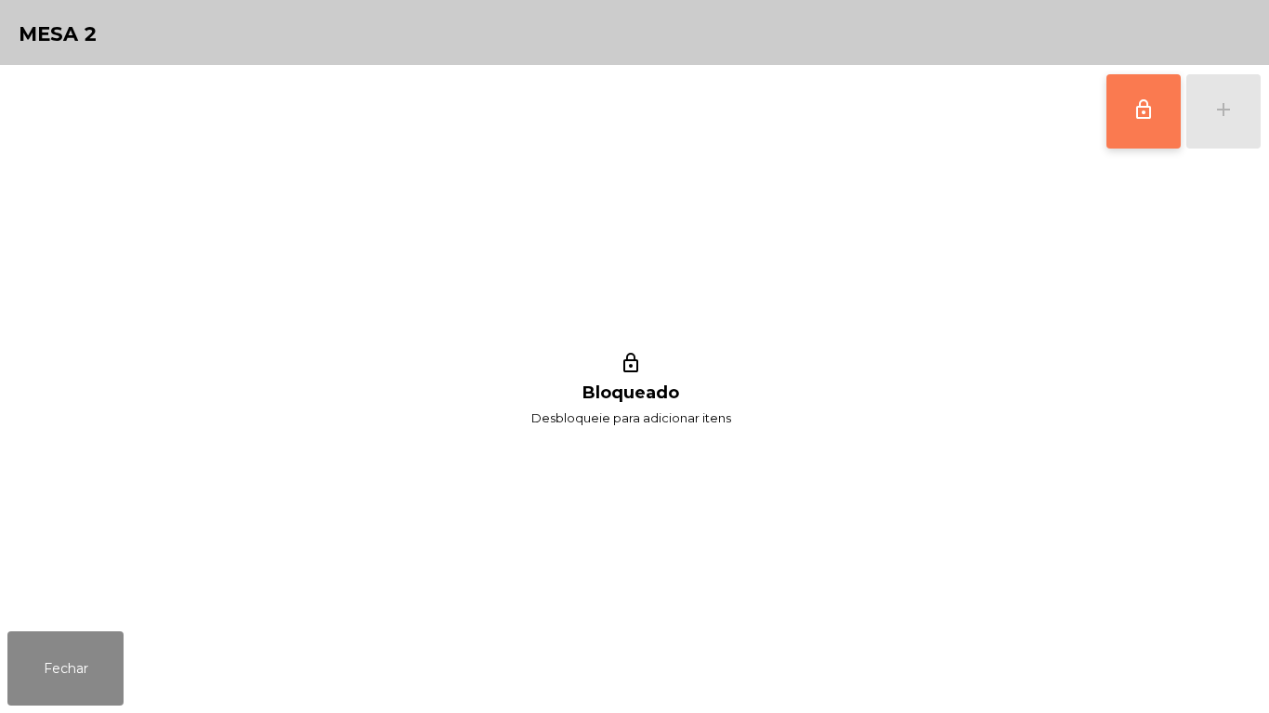
click at [1106, 123] on button "lock_outline" at bounding box center [1143, 111] width 74 height 74
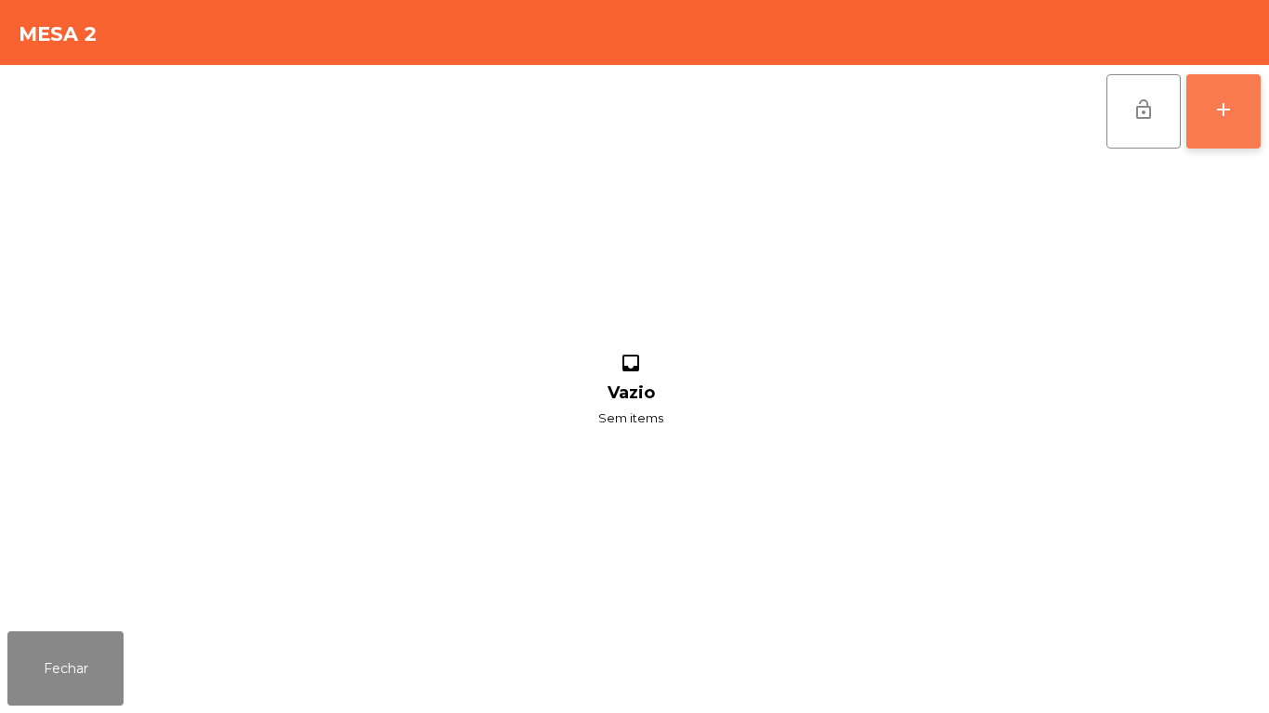
click at [1224, 114] on div "add" at bounding box center [1223, 109] width 22 height 22
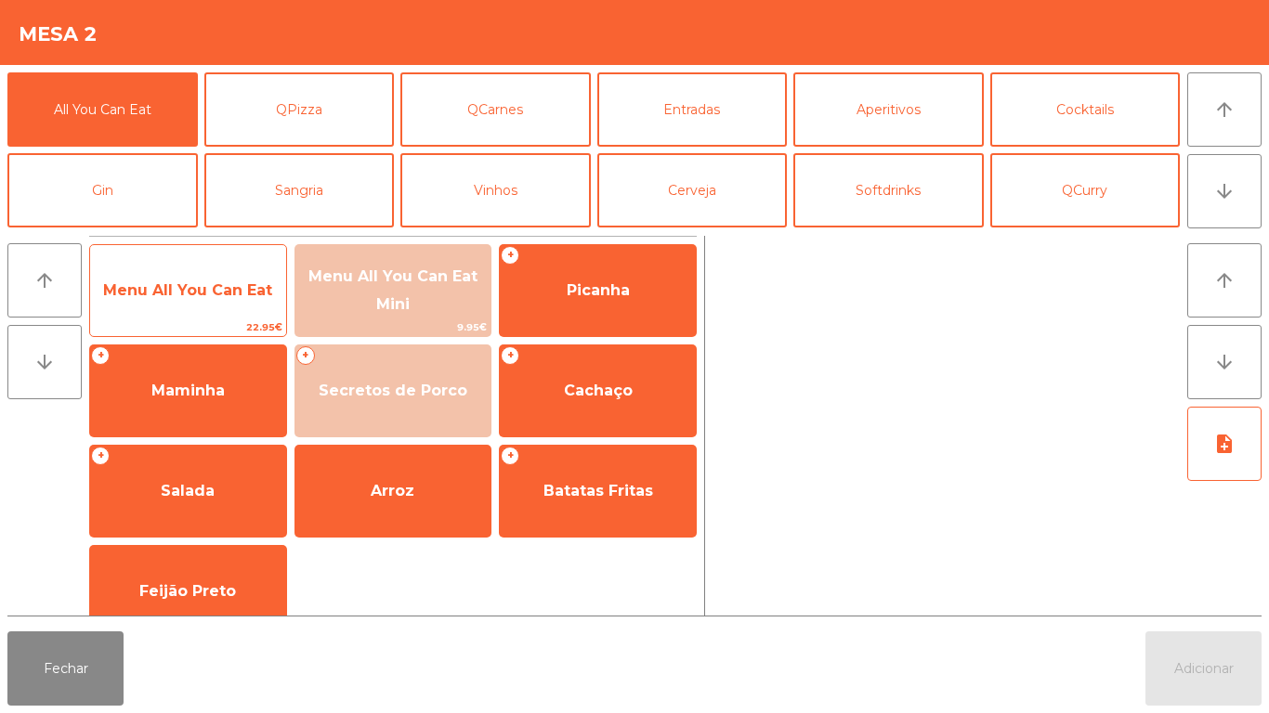
click at [202, 287] on span "Menu All You Can Eat" at bounding box center [187, 290] width 169 height 18
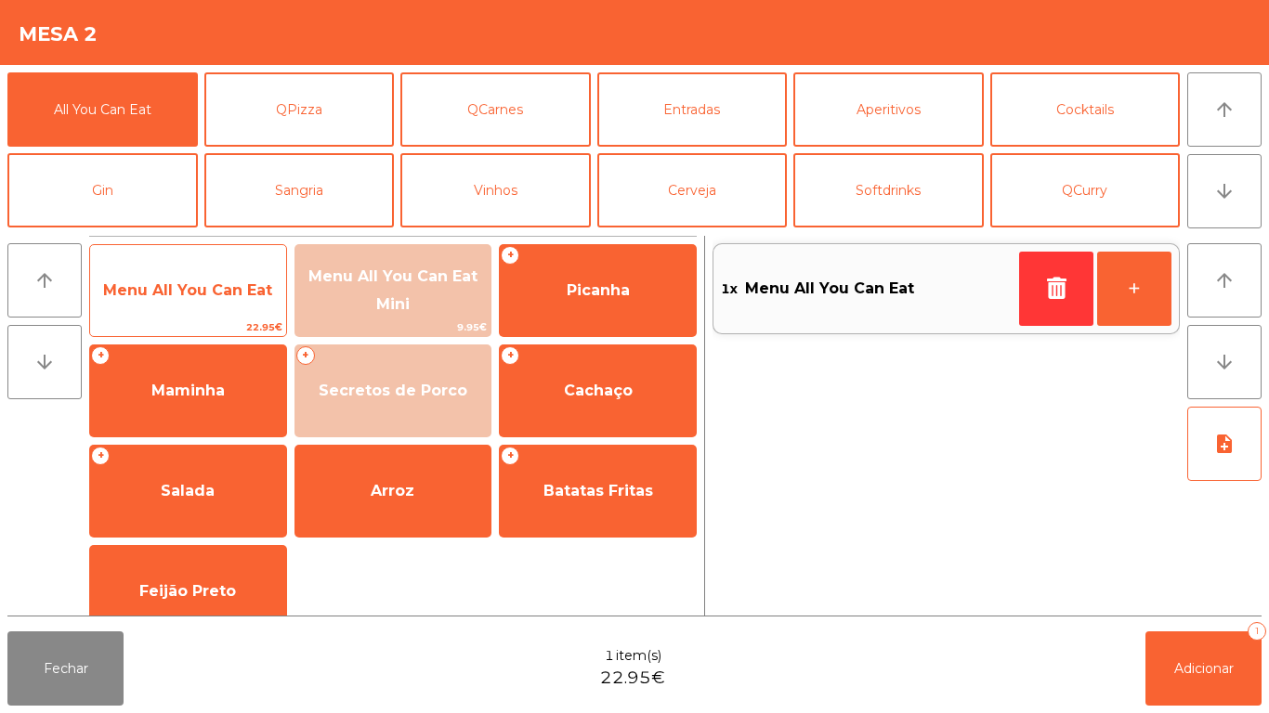
click at [192, 306] on span "Menu All You Can Eat" at bounding box center [188, 291] width 196 height 50
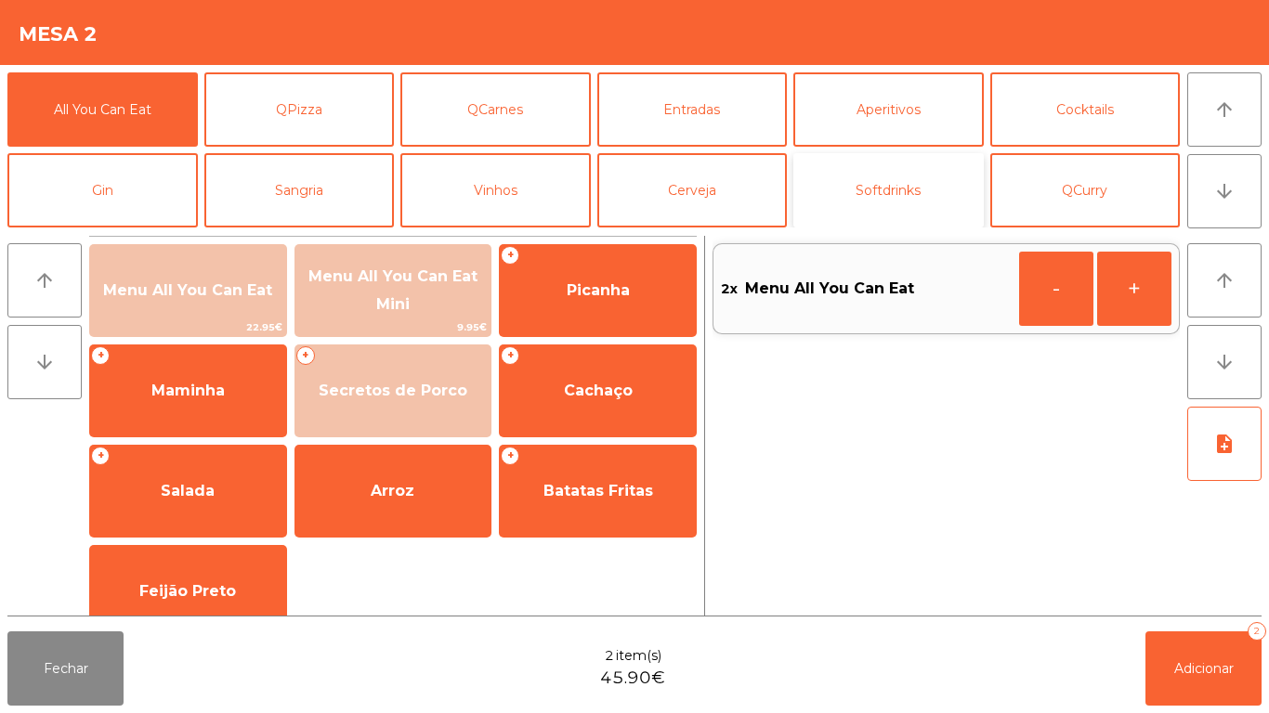
click at [873, 179] on button "Softdrinks" at bounding box center [888, 190] width 190 height 74
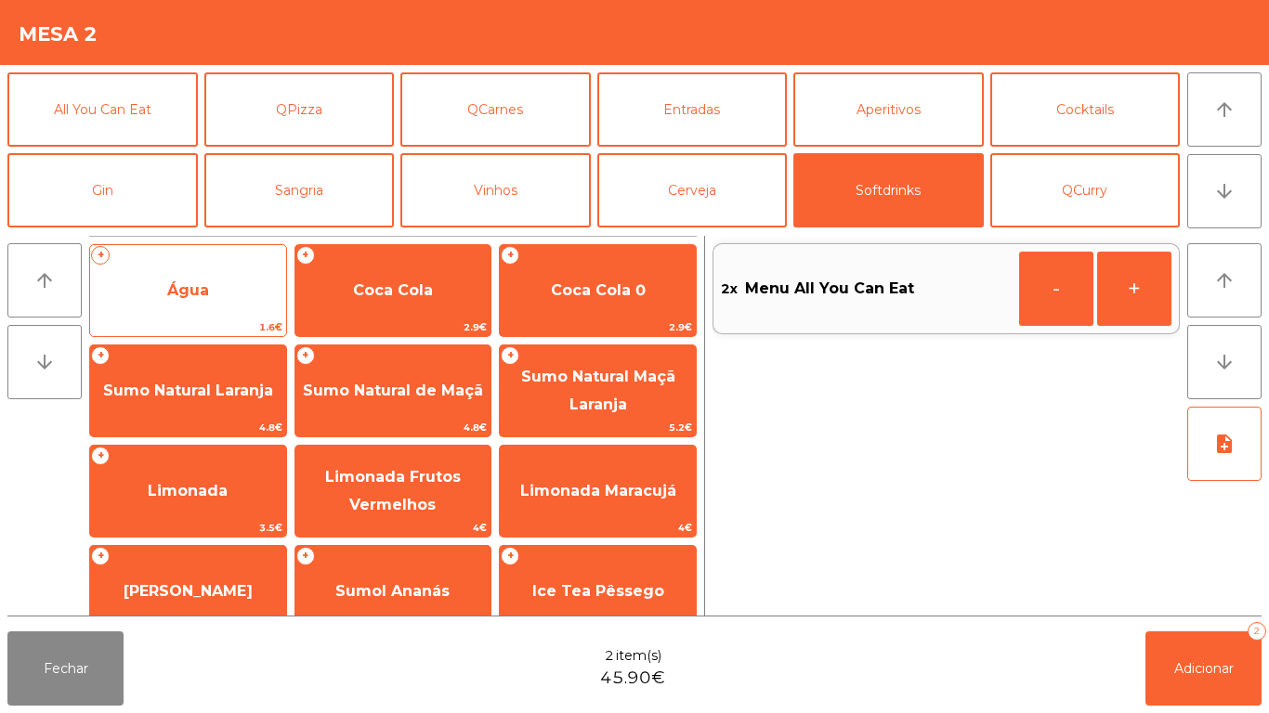
click at [220, 293] on span "Água" at bounding box center [188, 291] width 196 height 50
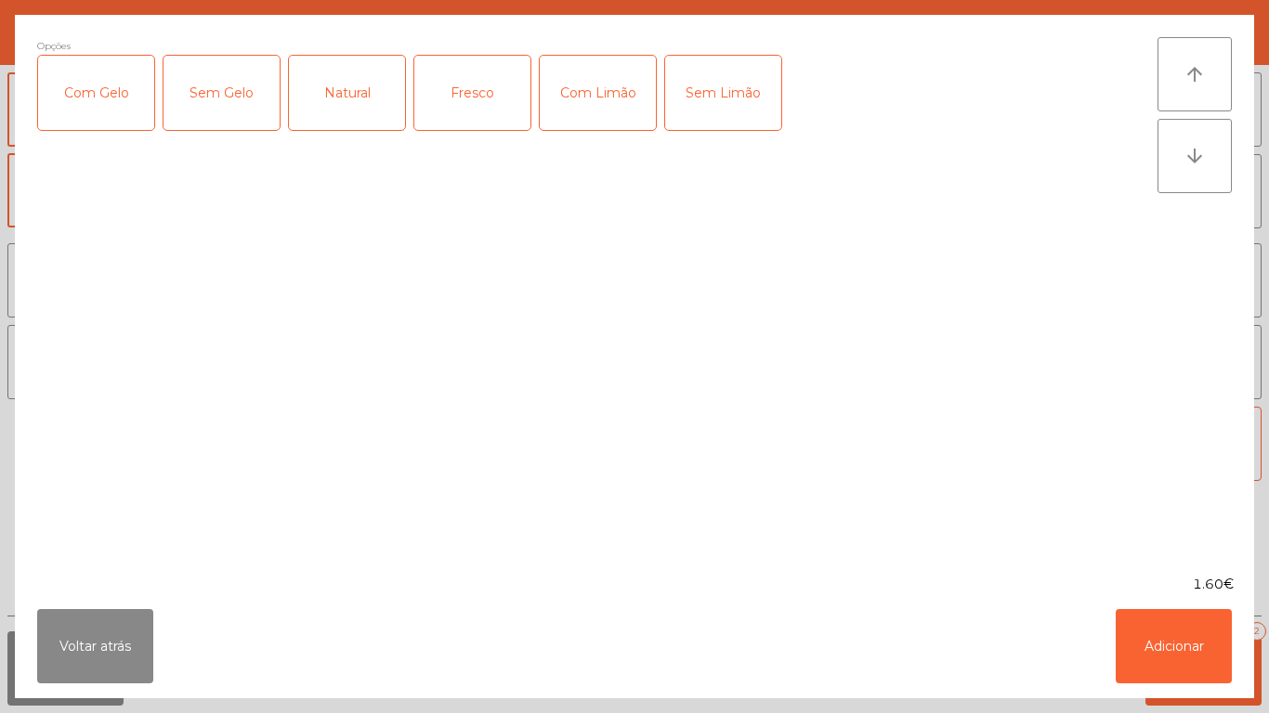
click at [512, 58] on div "Fresco" at bounding box center [472, 93] width 116 height 74
click at [1178, 634] on button "Adicionar" at bounding box center [1173, 646] width 116 height 74
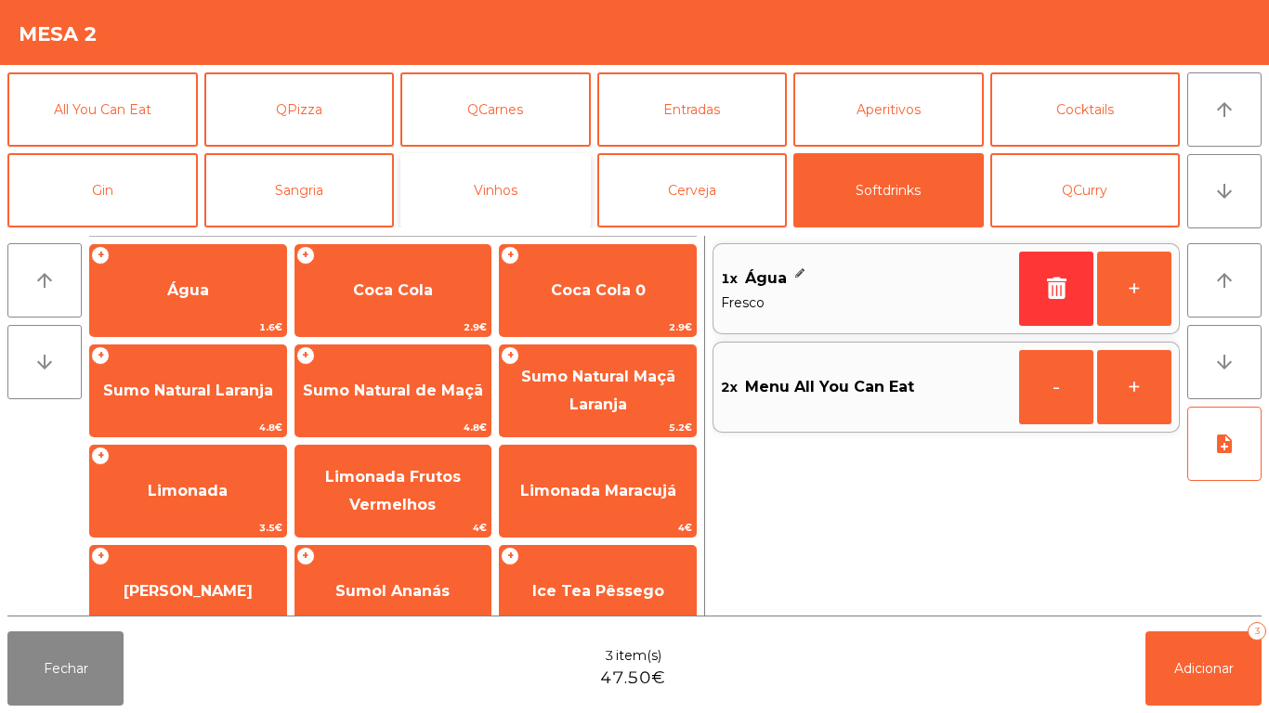
click at [521, 176] on button "Vinhos" at bounding box center [495, 190] width 190 height 74
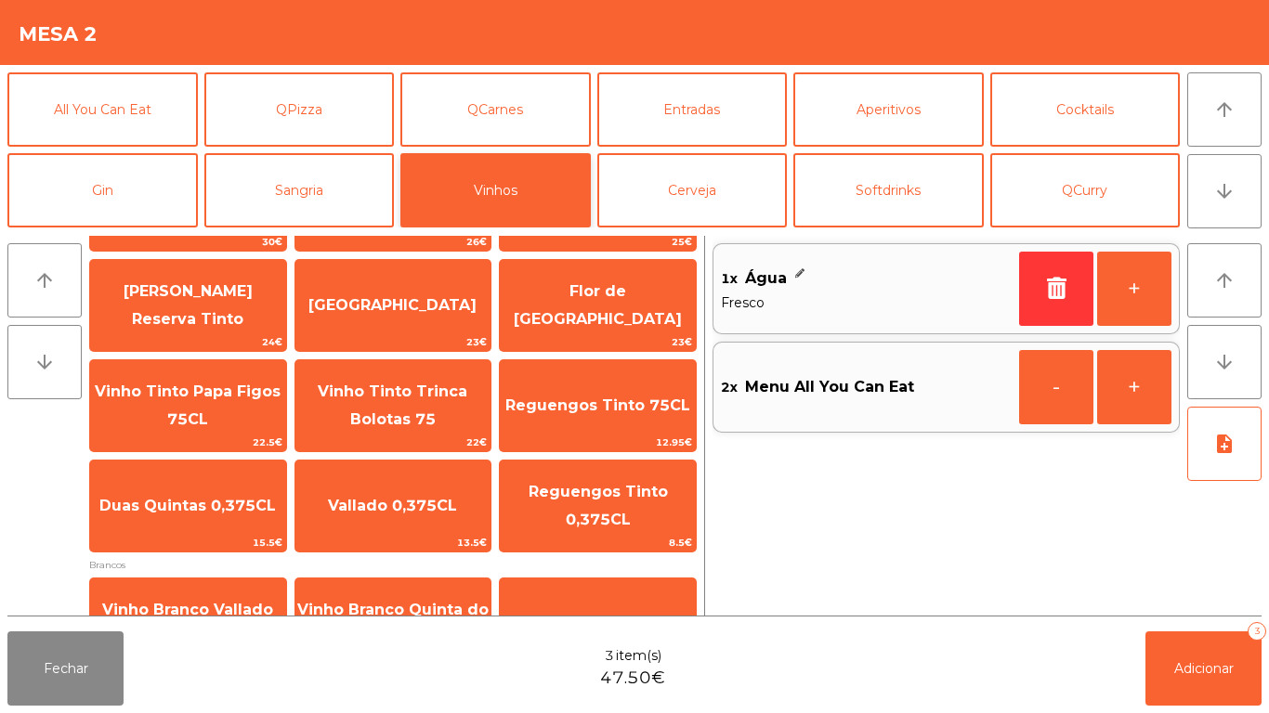
scroll to position [0, 0]
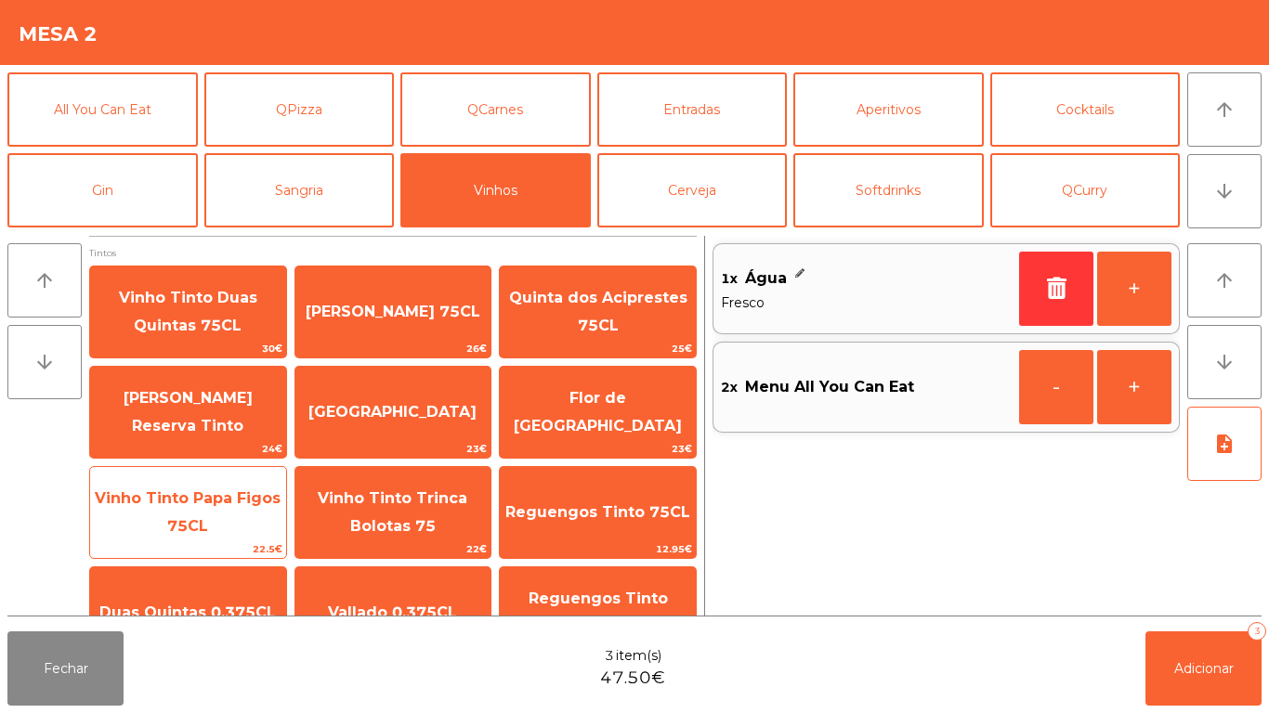
click at [229, 501] on span "Vinho Tinto Papa Figos 75CL" at bounding box center [188, 512] width 186 height 46
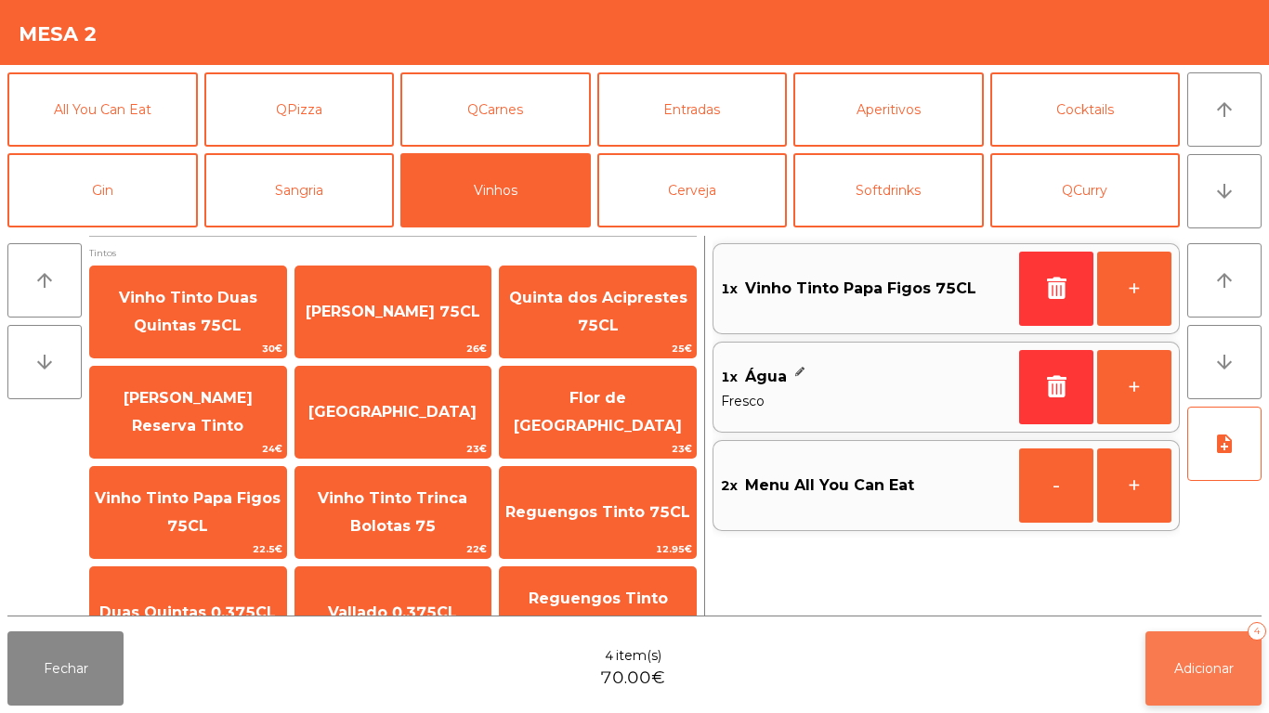
click at [1190, 656] on button "Adicionar 4" at bounding box center [1203, 668] width 116 height 74
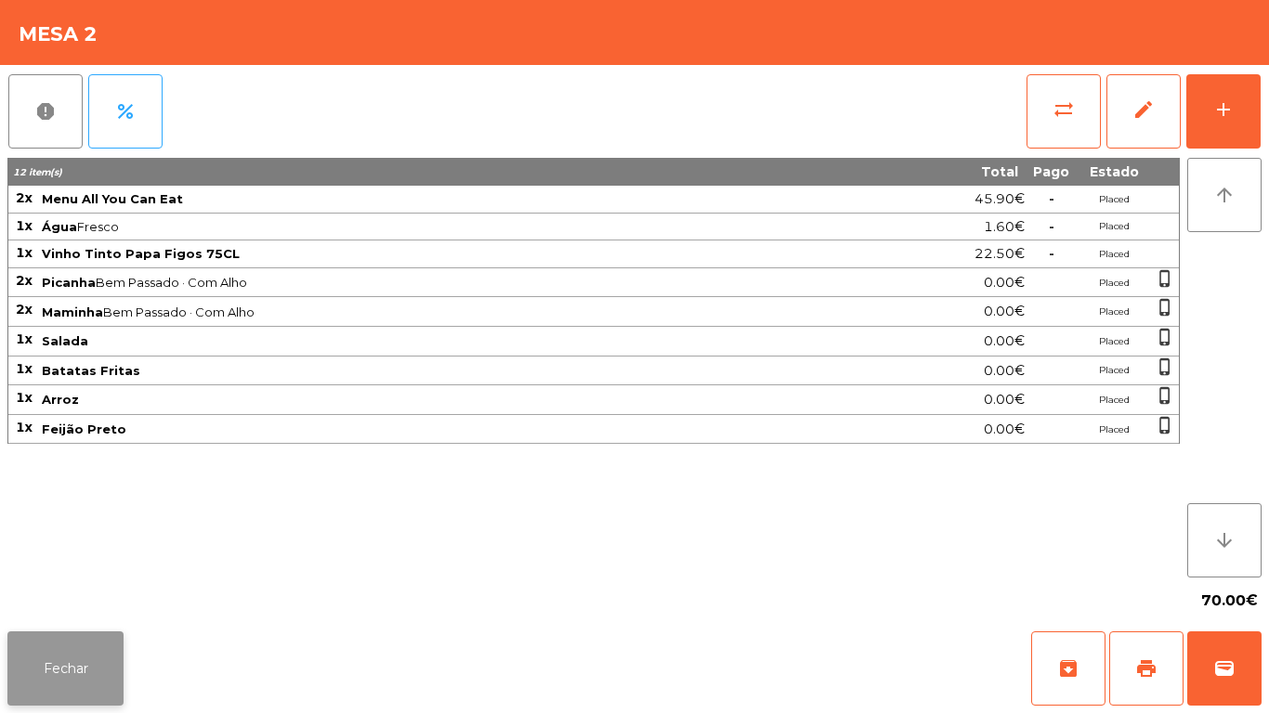
click at [94, 697] on button "Fechar" at bounding box center [65, 668] width 116 height 74
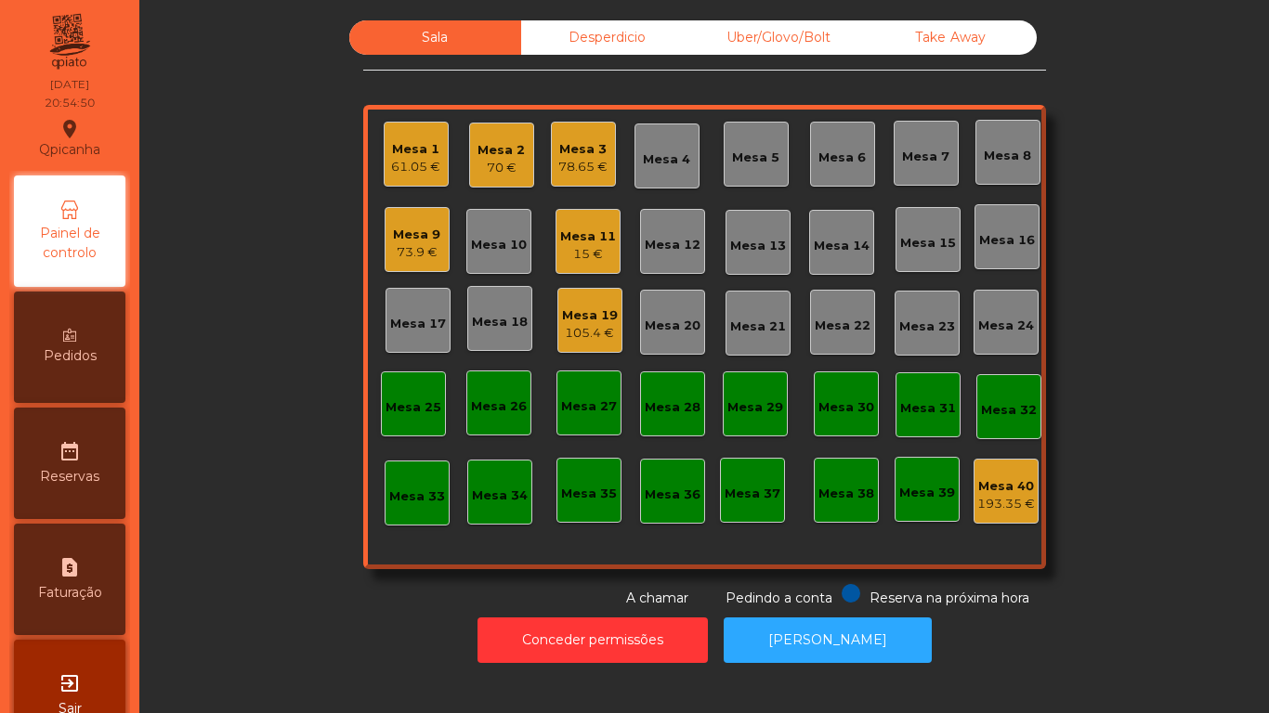
click at [608, 234] on div "Mesa 11 15 €" at bounding box center [587, 241] width 65 height 65
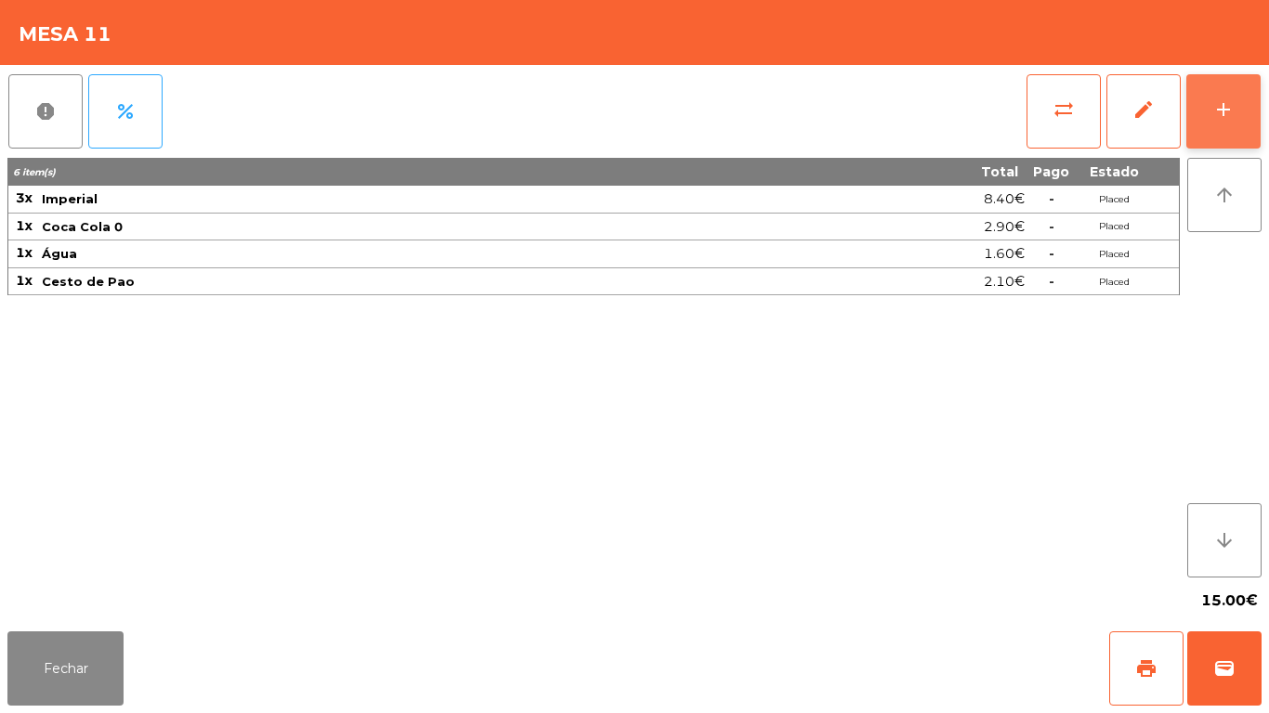
click at [1220, 123] on button "add" at bounding box center [1223, 111] width 74 height 74
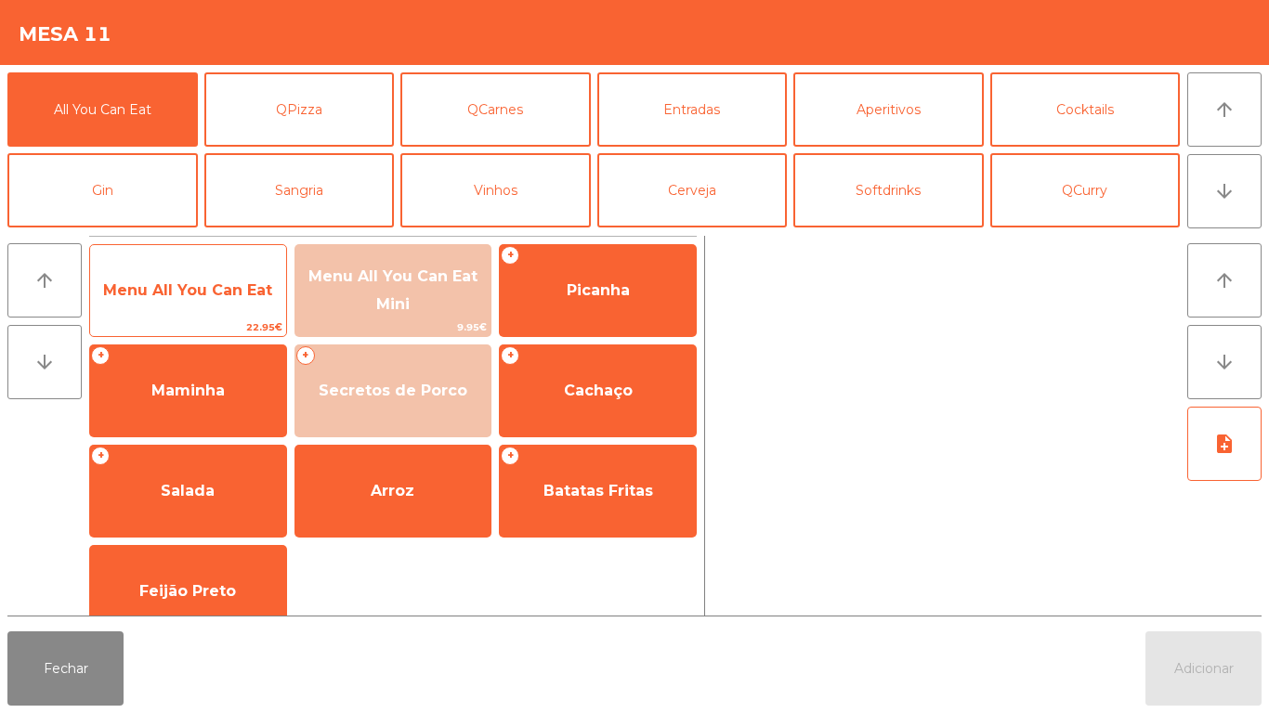
click at [244, 269] on span "Menu All You Can Eat" at bounding box center [188, 291] width 196 height 50
click at [234, 281] on span "Menu All You Can Eat" at bounding box center [187, 290] width 169 height 18
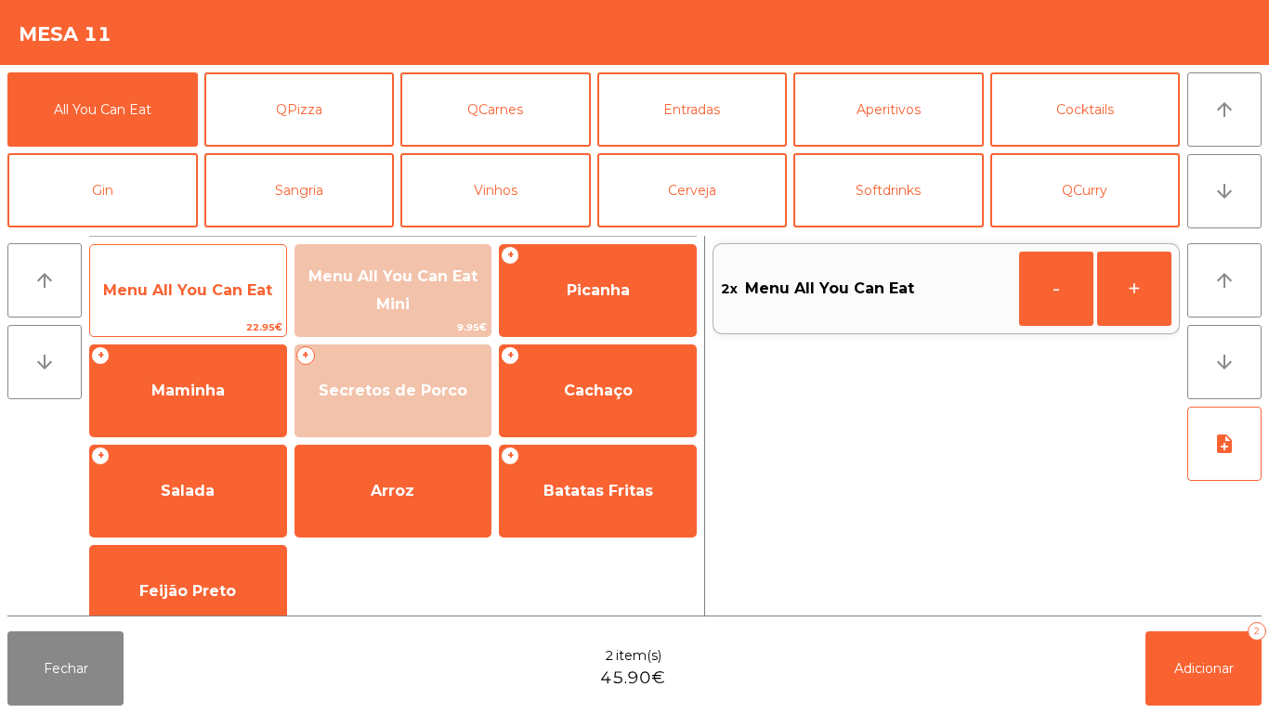
click at [237, 277] on span "Menu All You Can Eat" at bounding box center [188, 291] width 196 height 50
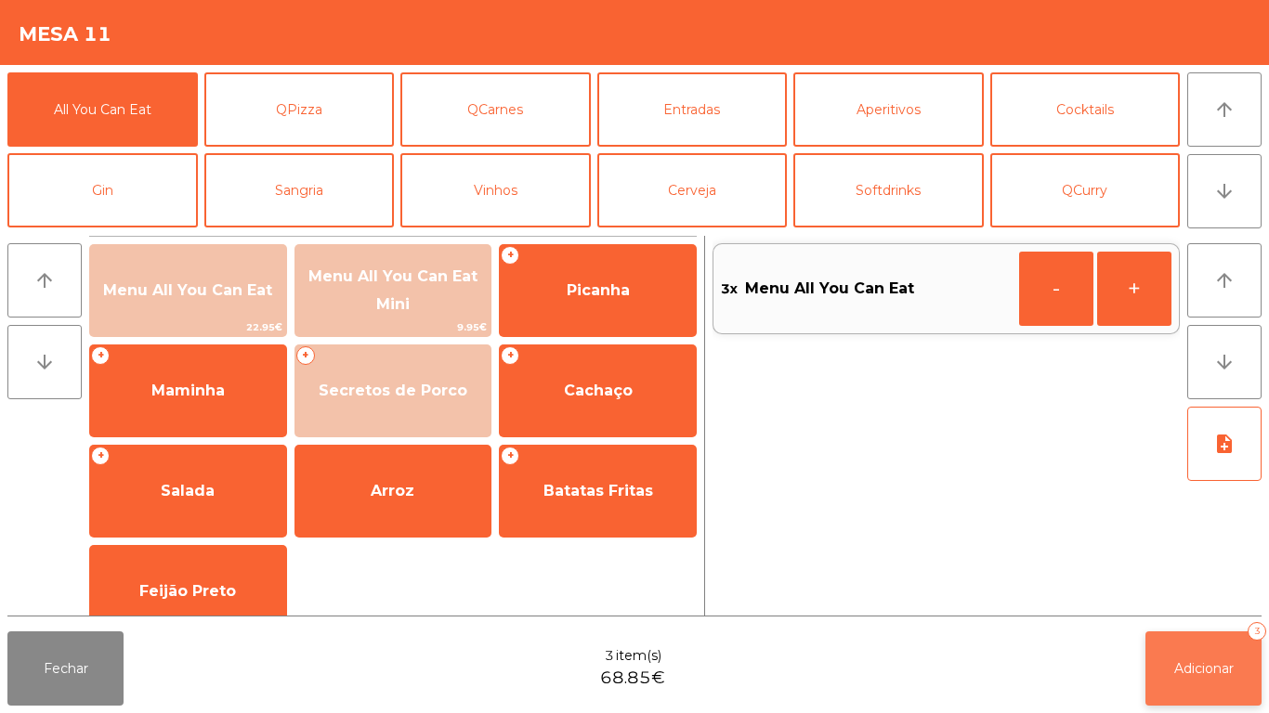
click at [1185, 668] on span "Adicionar" at bounding box center [1203, 668] width 59 height 17
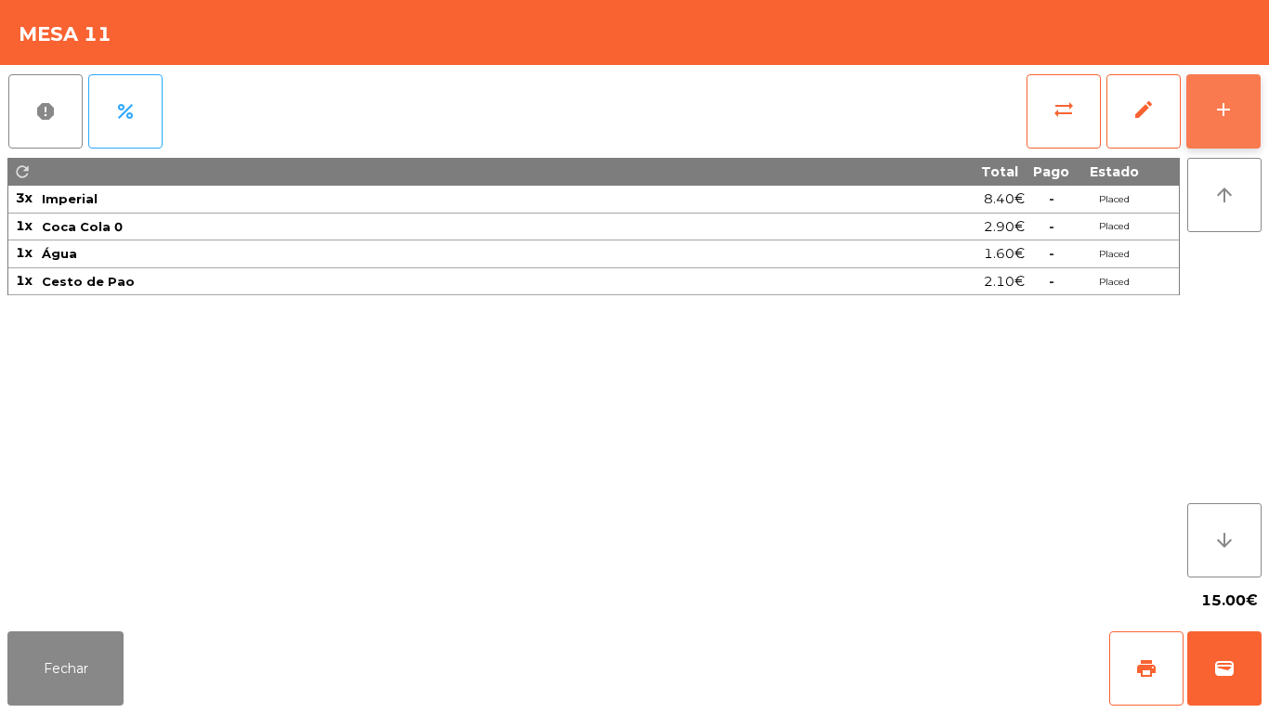
click at [1216, 122] on button "add" at bounding box center [1223, 111] width 74 height 74
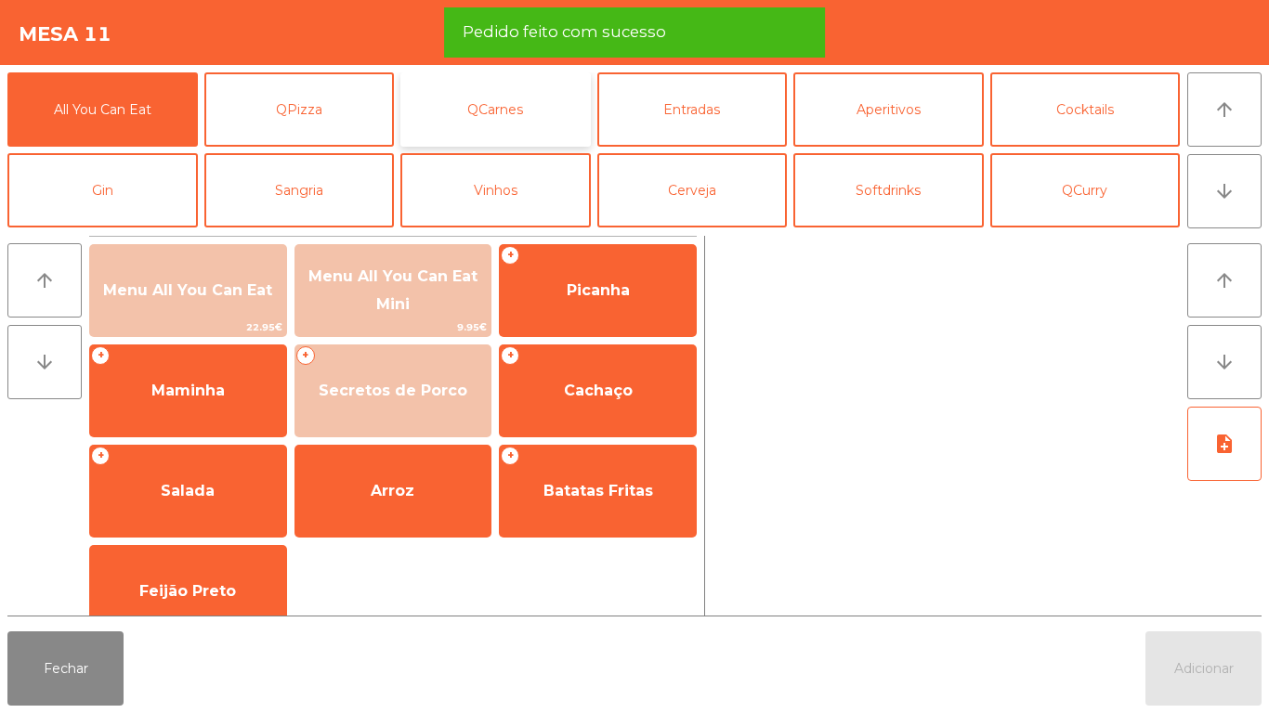
click at [522, 127] on button "QCarnes" at bounding box center [495, 109] width 190 height 74
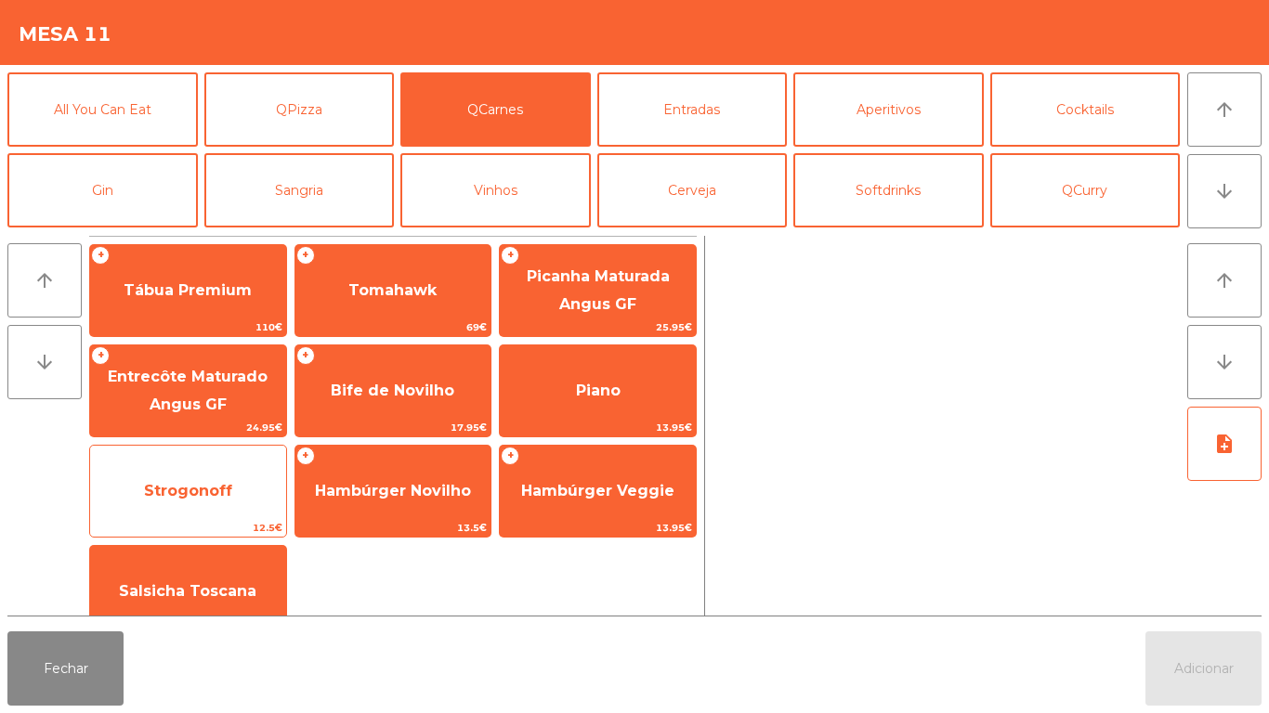
click at [237, 490] on span "Strogonoff" at bounding box center [188, 491] width 196 height 50
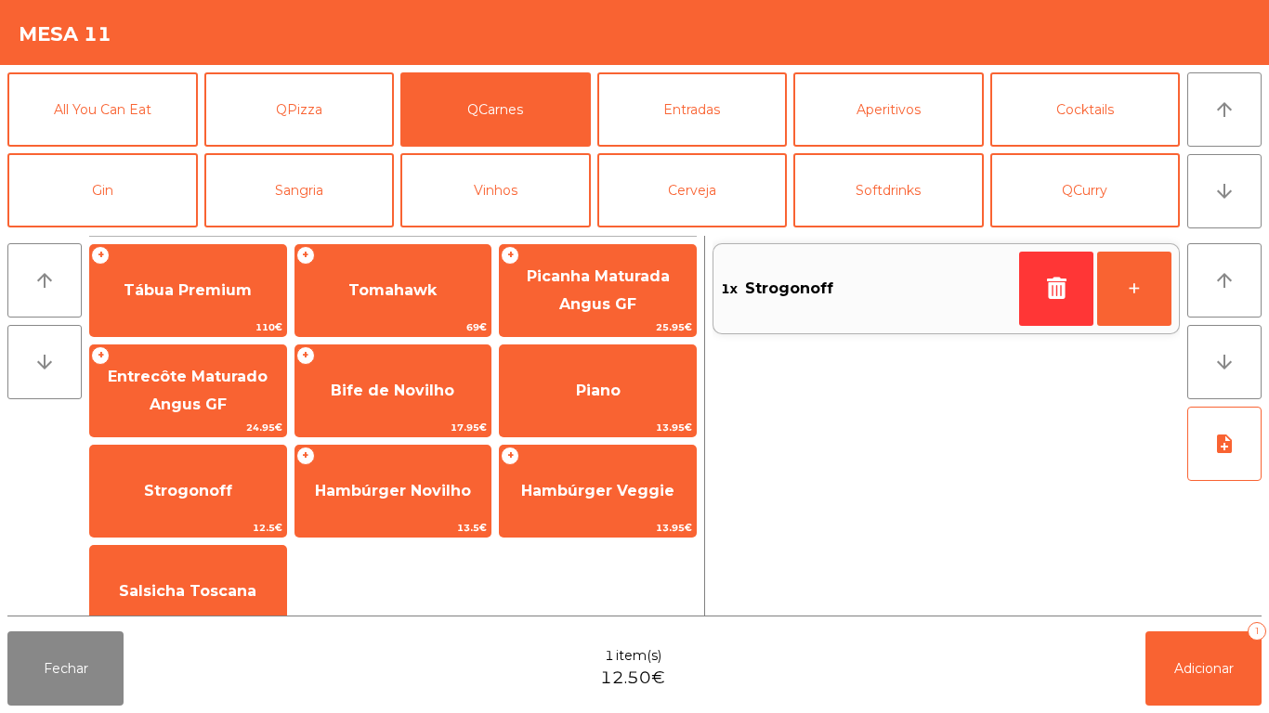
click at [1210, 712] on div "Fechar 1 item(s) 12.50€ Adicionar 1" at bounding box center [634, 668] width 1269 height 89
click at [1204, 667] on span "Adicionar" at bounding box center [1203, 668] width 59 height 17
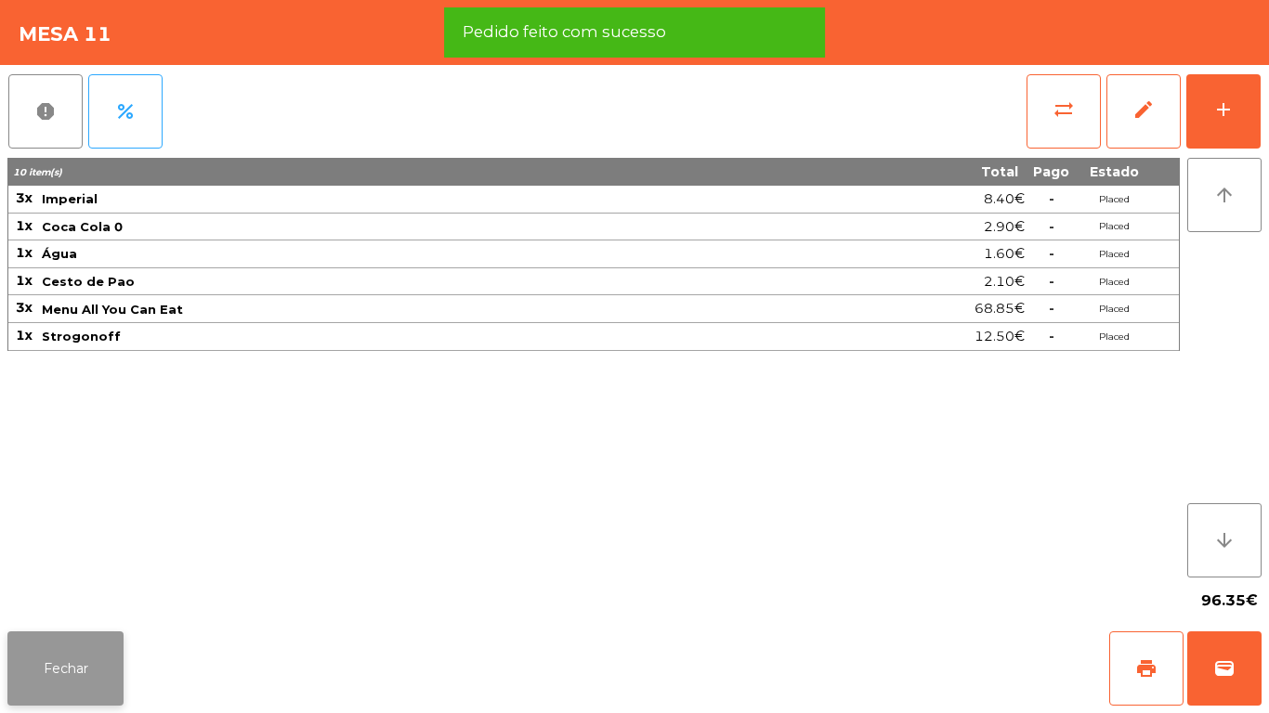
click at [113, 686] on button "Fechar" at bounding box center [65, 668] width 116 height 74
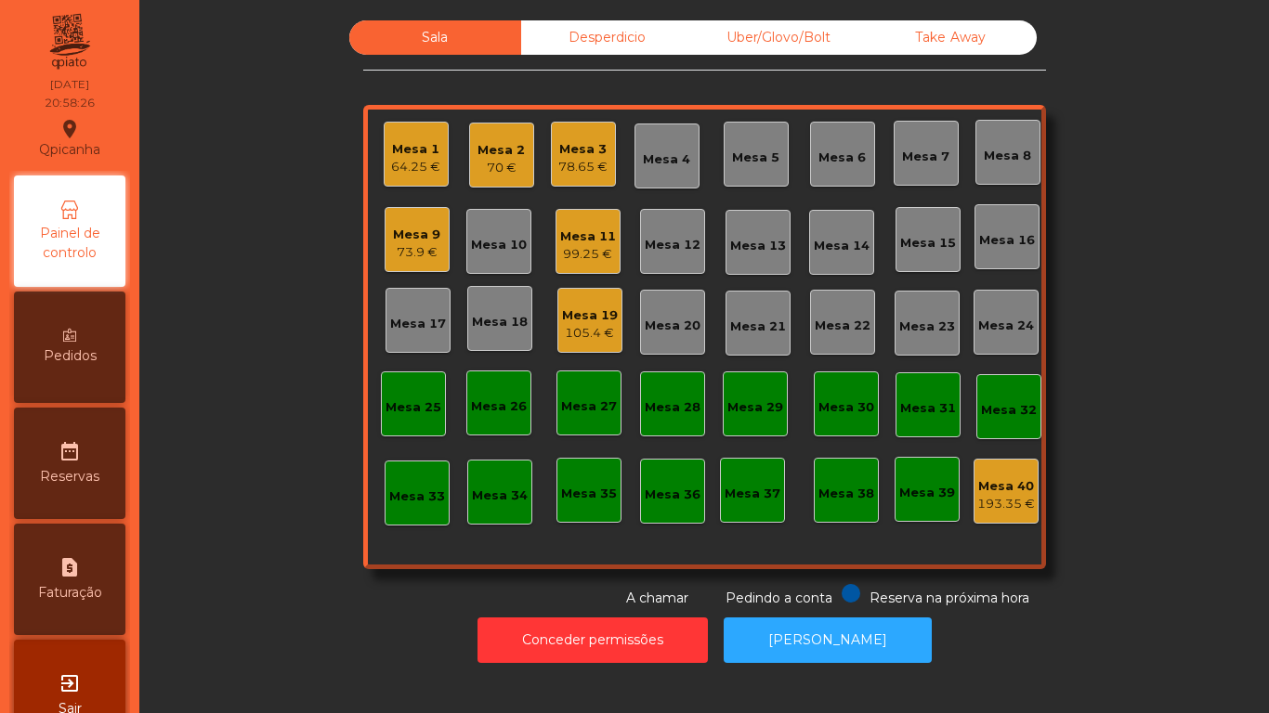
click at [565, 245] on div "99.25 €" at bounding box center [588, 254] width 56 height 19
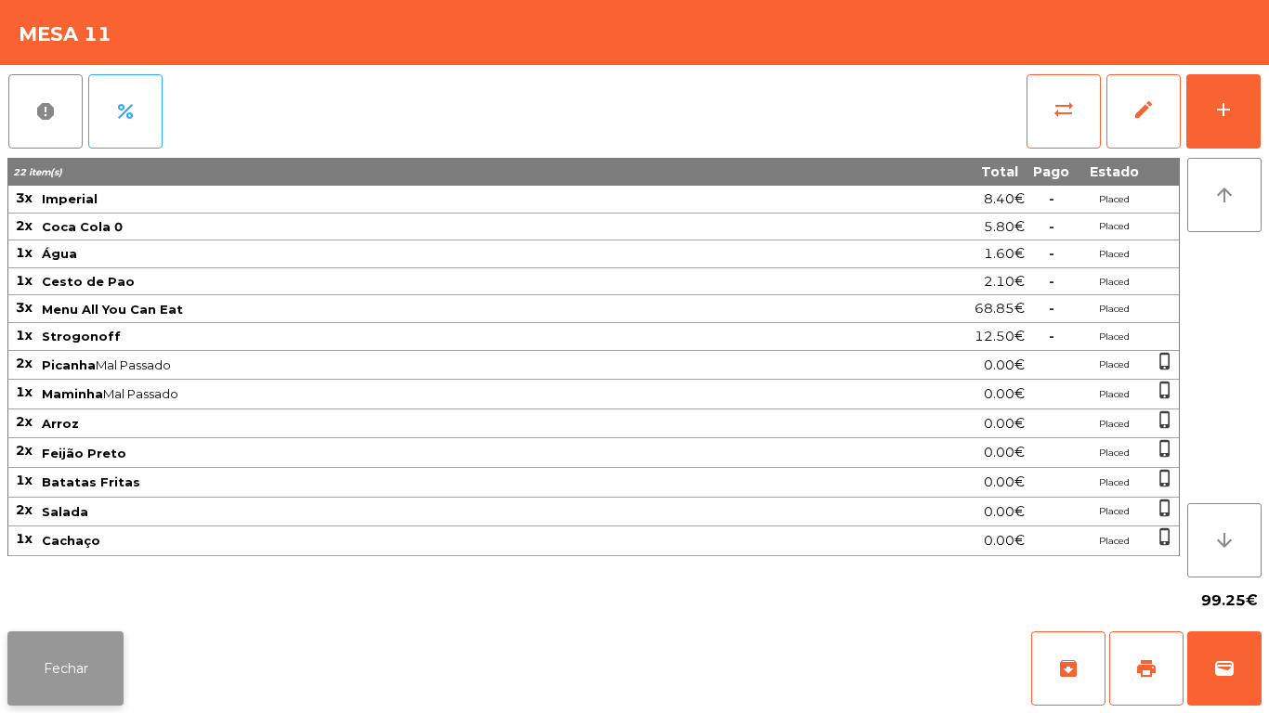
click at [66, 636] on button "Fechar" at bounding box center [65, 668] width 116 height 74
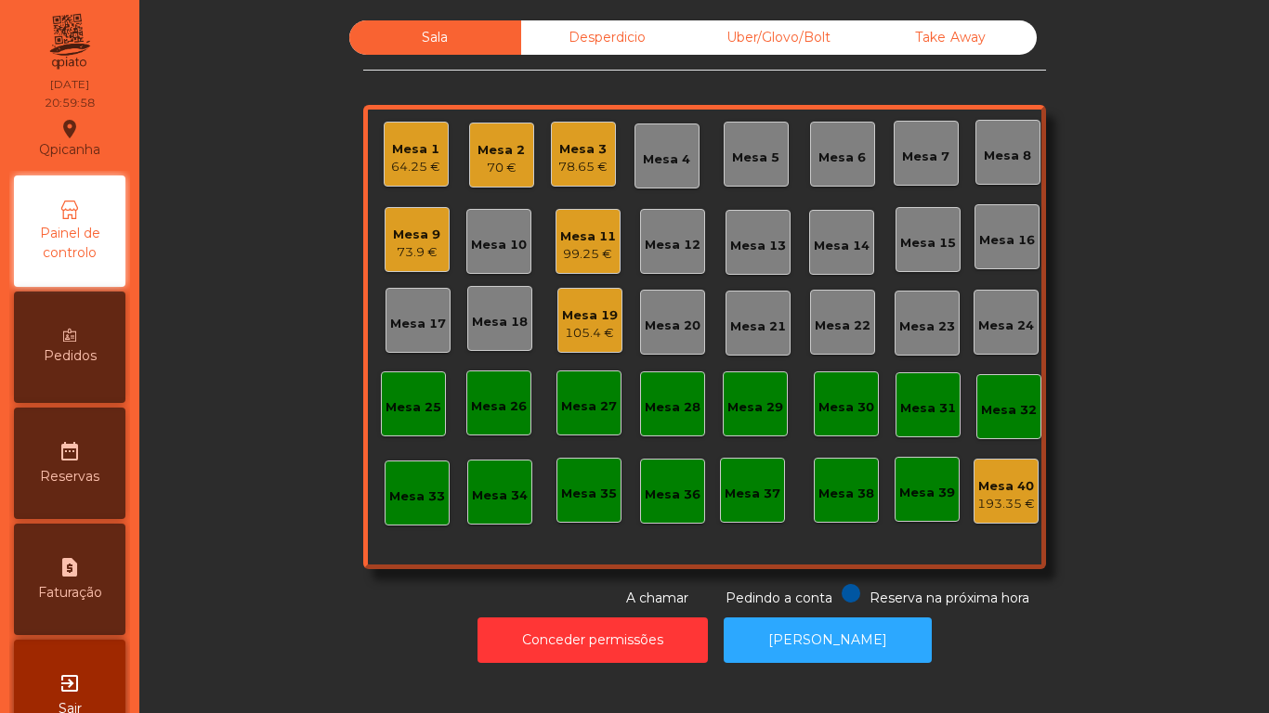
click at [826, 262] on div "Mesa 14" at bounding box center [841, 242] width 65 height 65
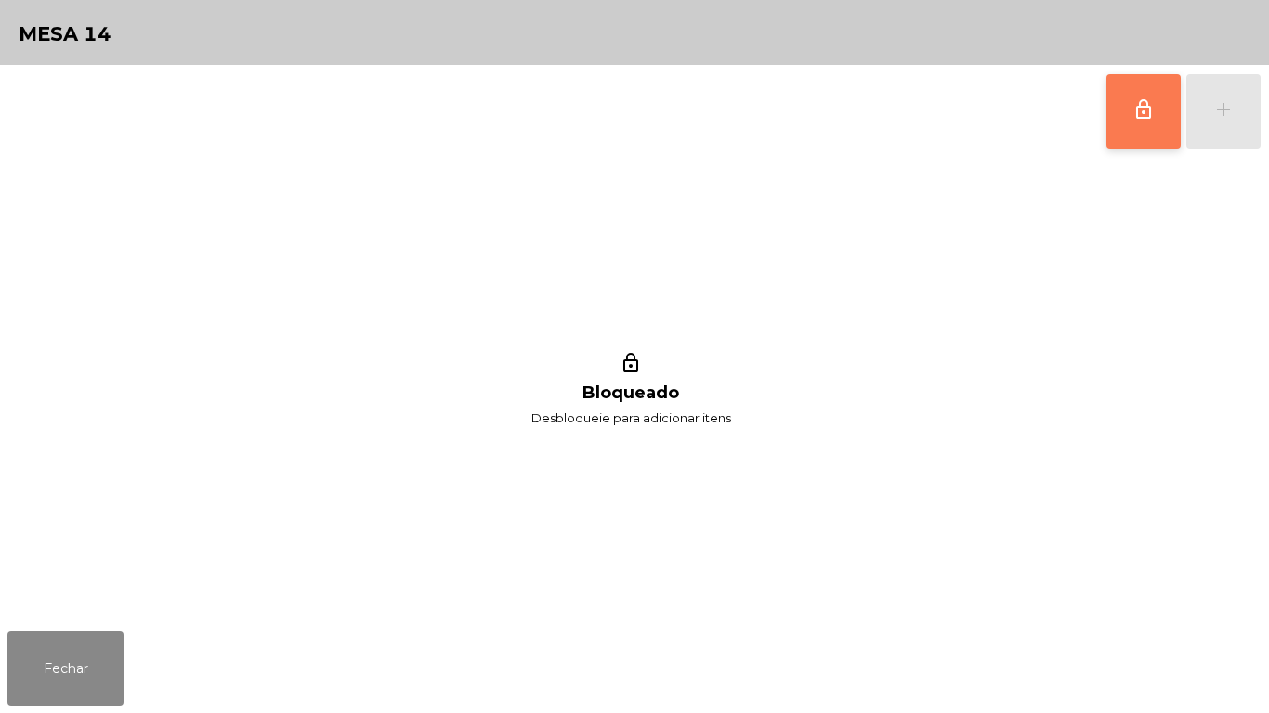
click at [1122, 130] on button "lock_outline" at bounding box center [1143, 111] width 74 height 74
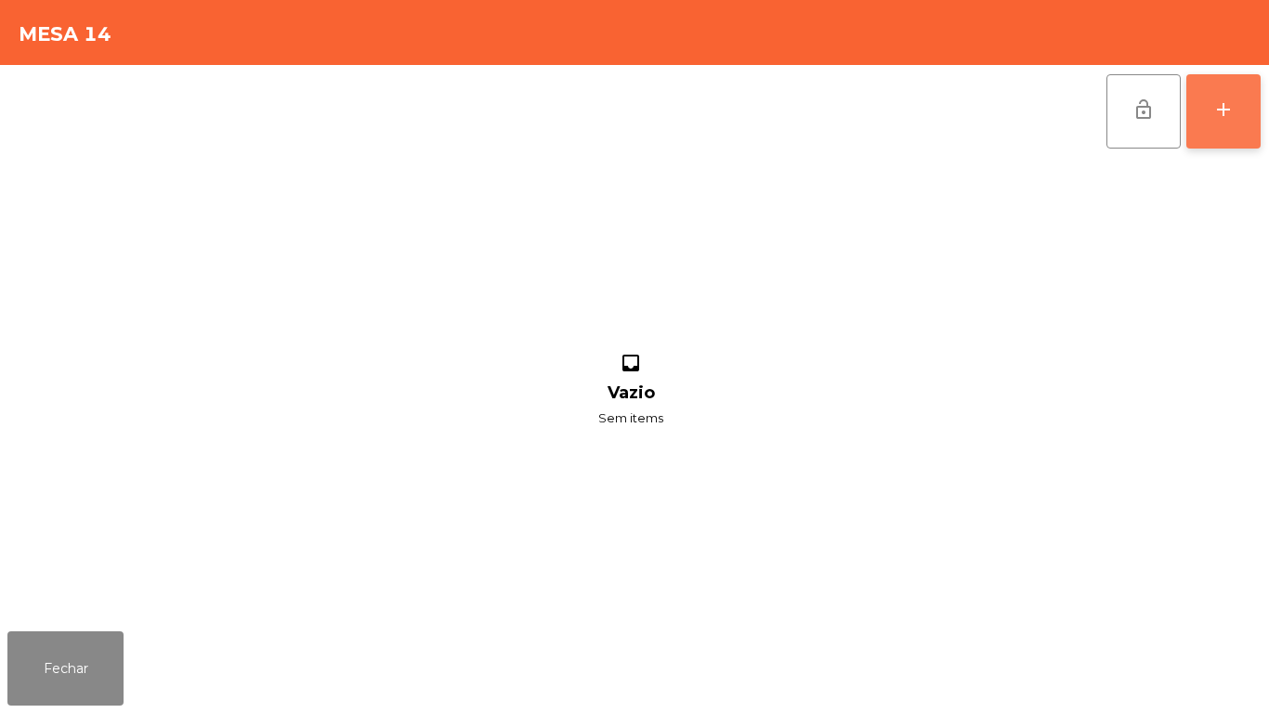
click at [1217, 124] on button "add" at bounding box center [1223, 111] width 74 height 74
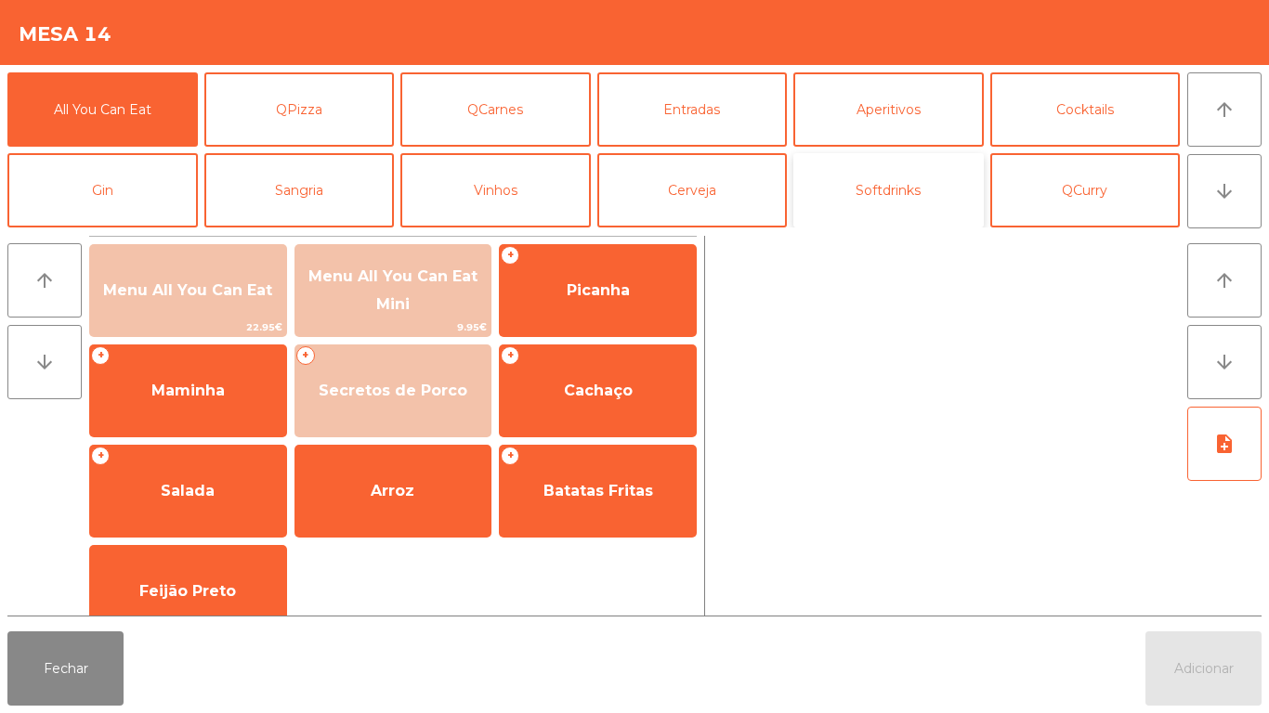
click at [902, 199] on button "Softdrinks" at bounding box center [888, 190] width 190 height 74
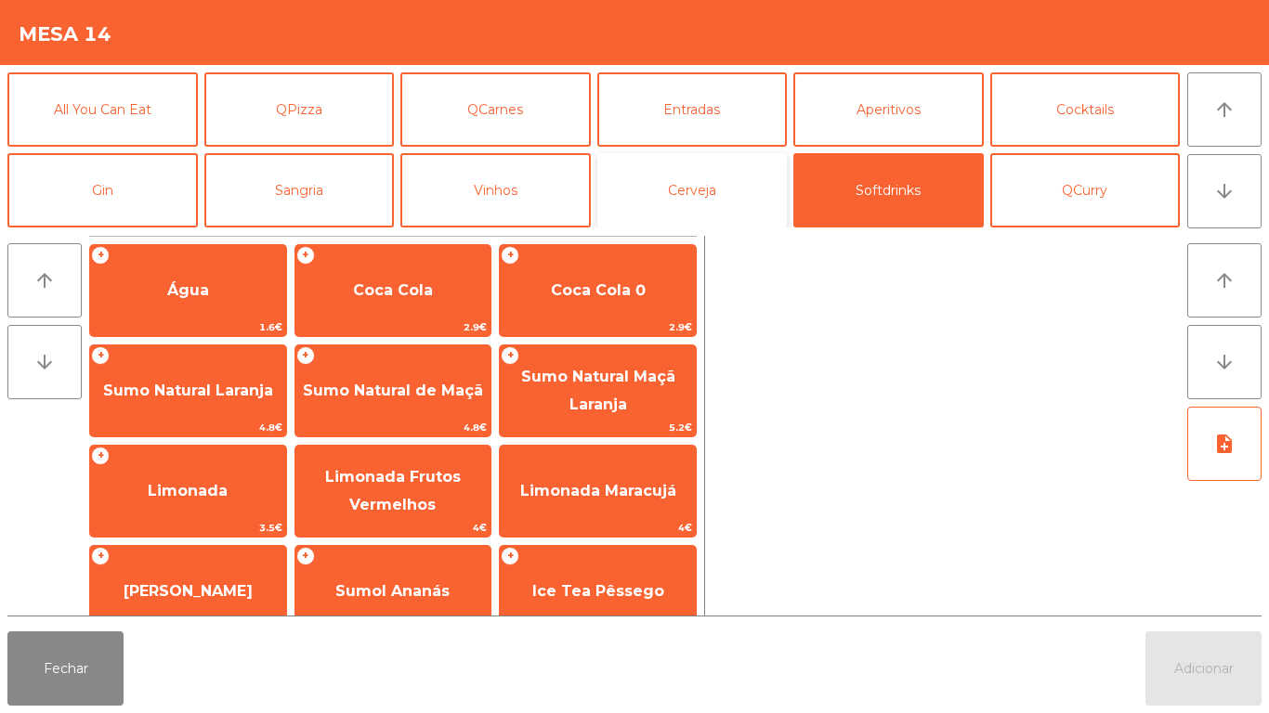
click at [716, 186] on button "Cerveja" at bounding box center [692, 190] width 190 height 74
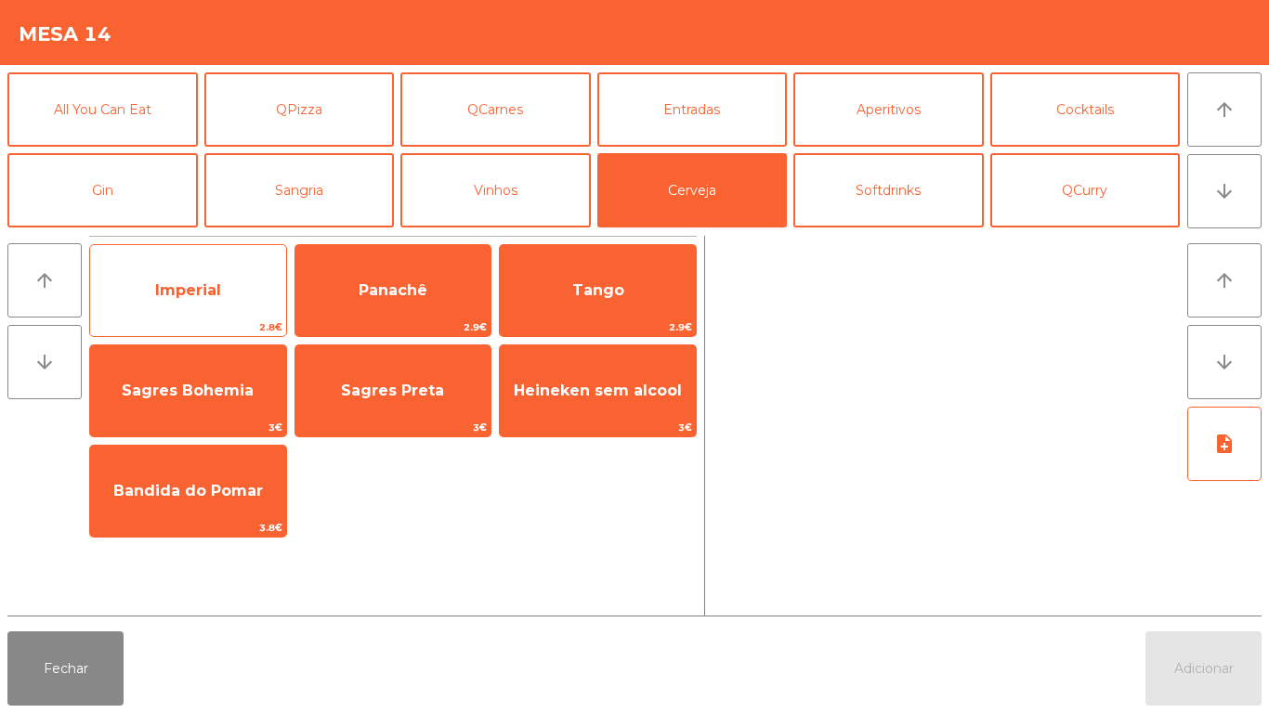
click at [211, 301] on span "Imperial" at bounding box center [188, 291] width 196 height 50
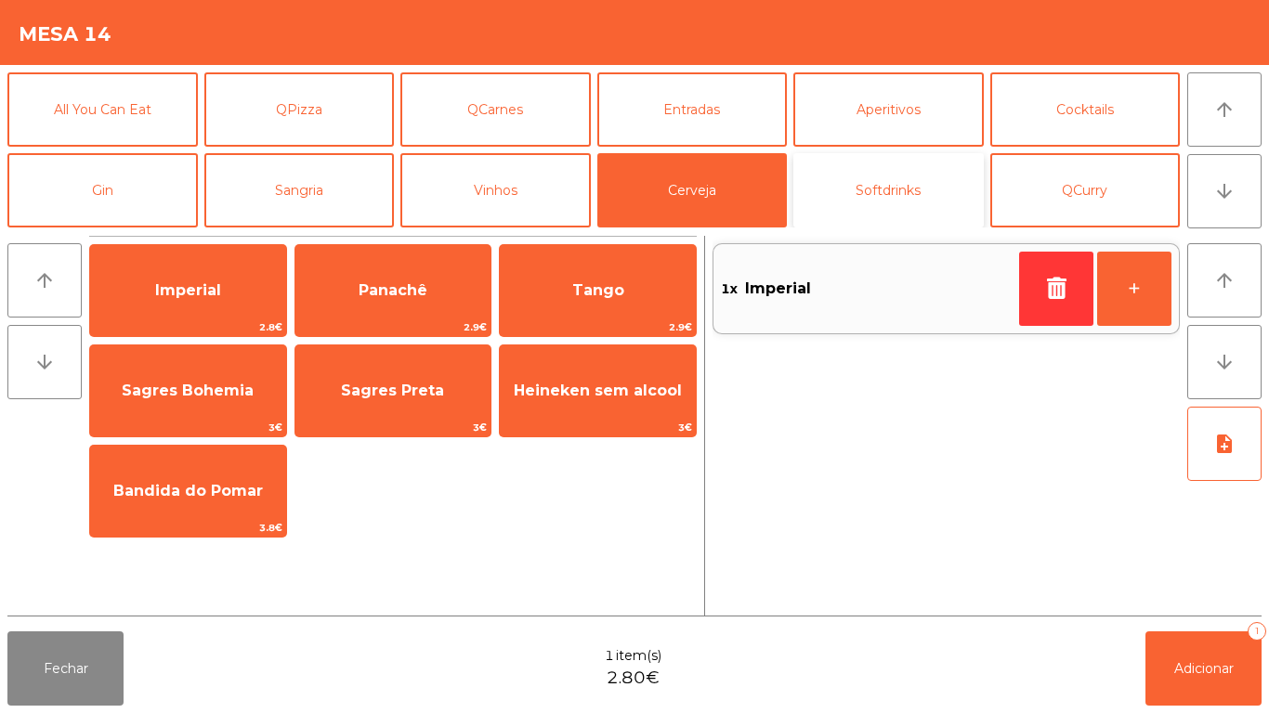
click at [887, 184] on button "Softdrinks" at bounding box center [888, 190] width 190 height 74
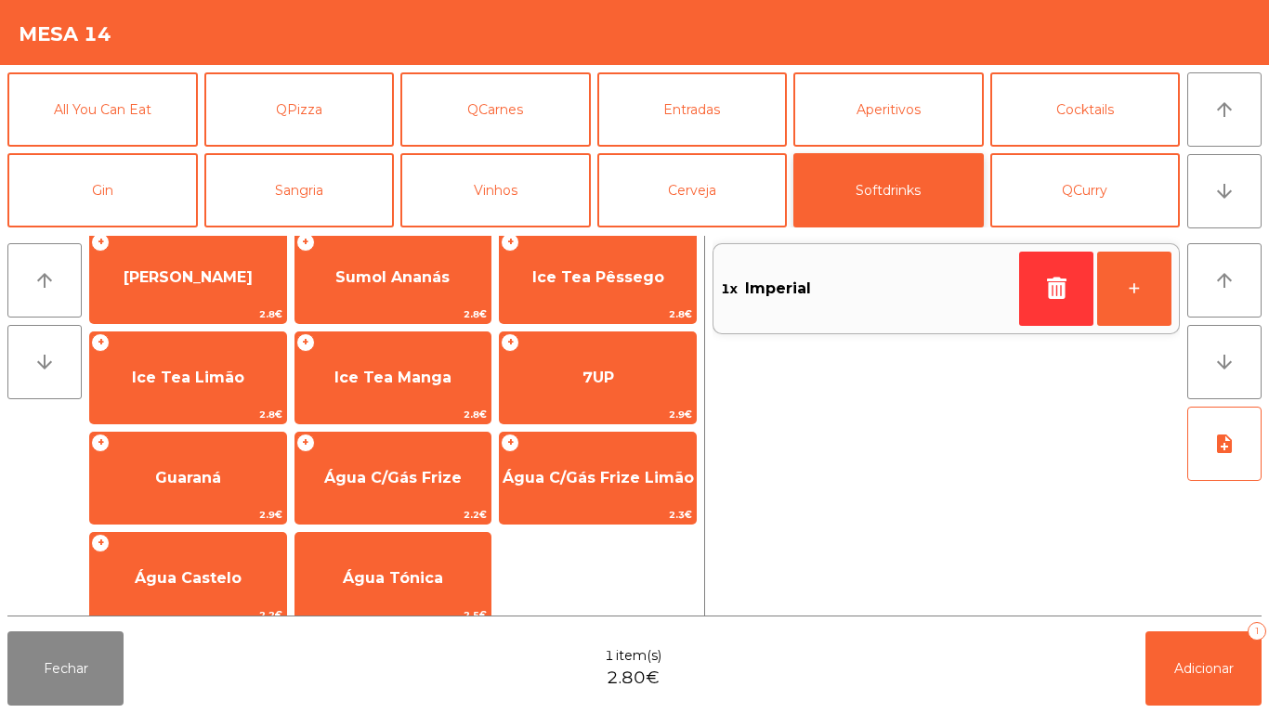
scroll to position [320, 0]
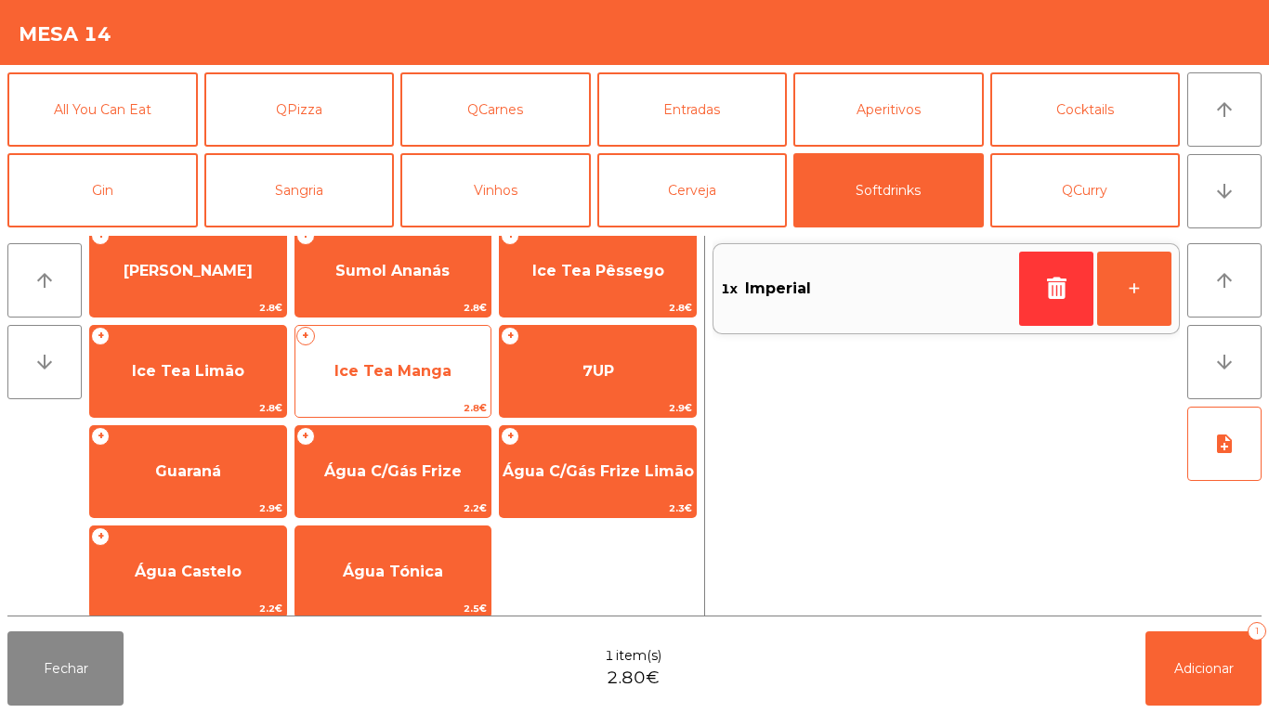
click at [409, 375] on span "Ice Tea Manga" at bounding box center [392, 371] width 117 height 18
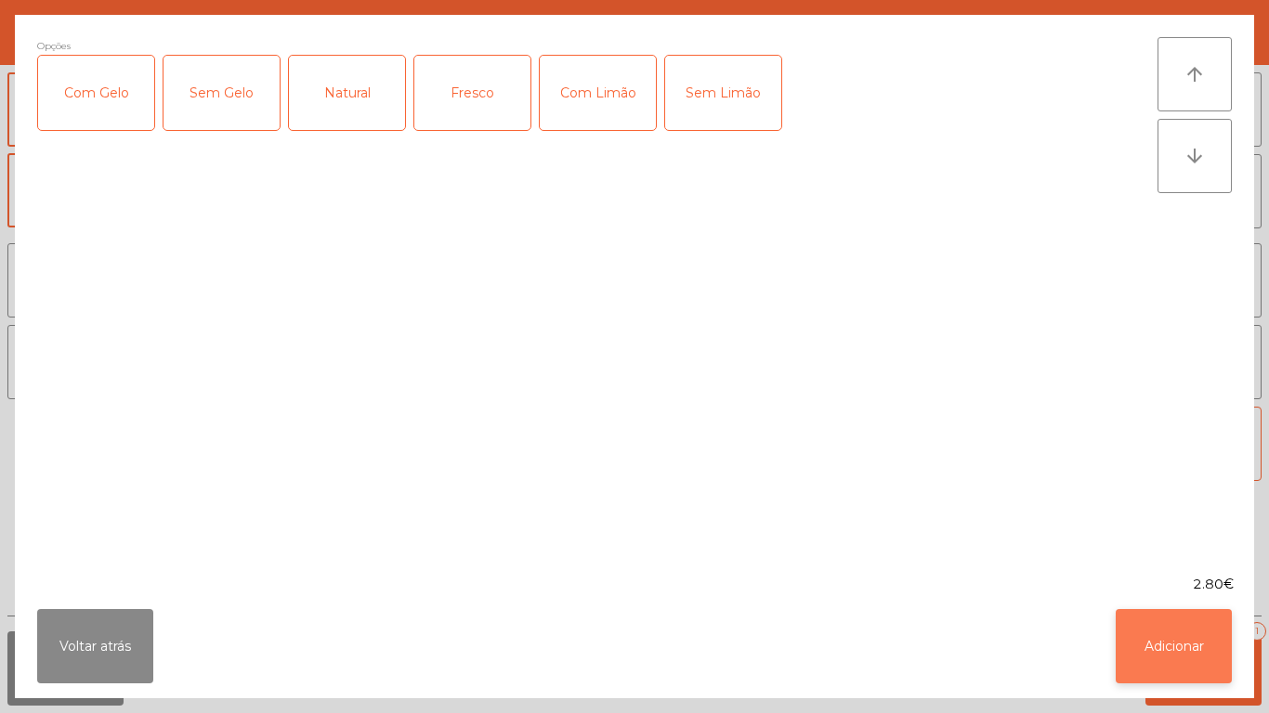
click at [1170, 635] on button "Adicionar" at bounding box center [1173, 646] width 116 height 74
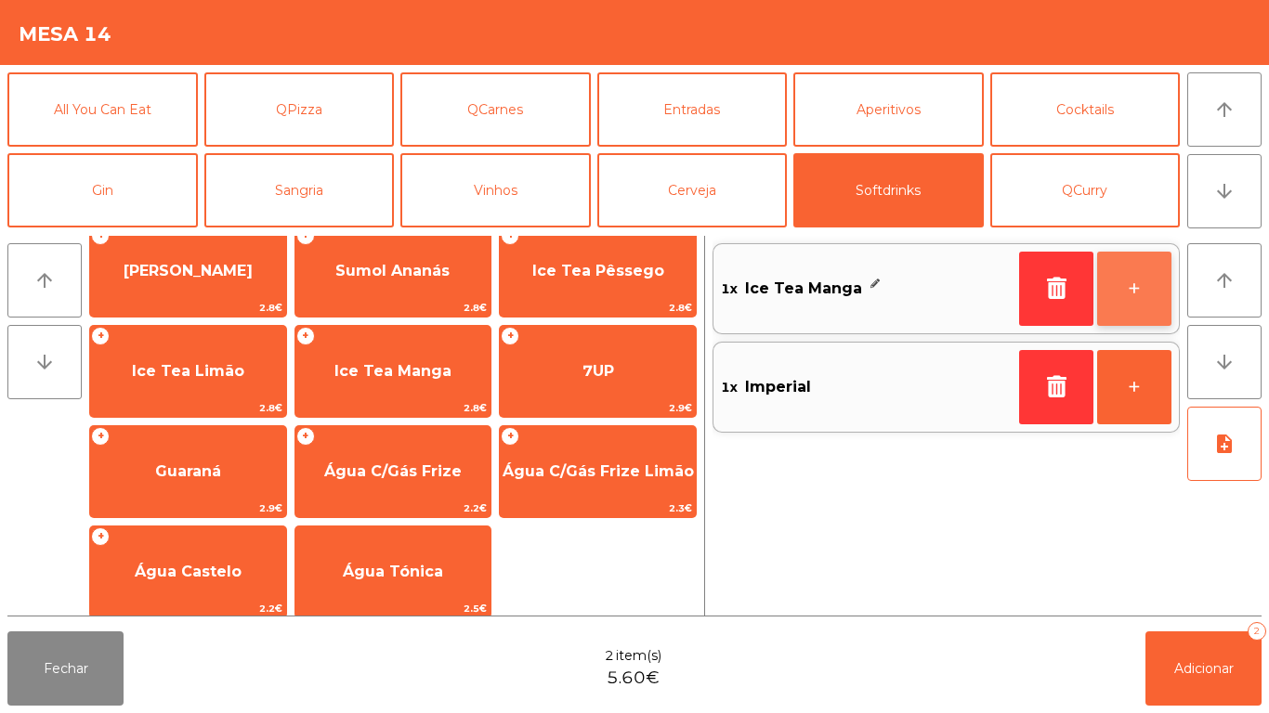
click at [1135, 284] on button "+" at bounding box center [1134, 289] width 74 height 74
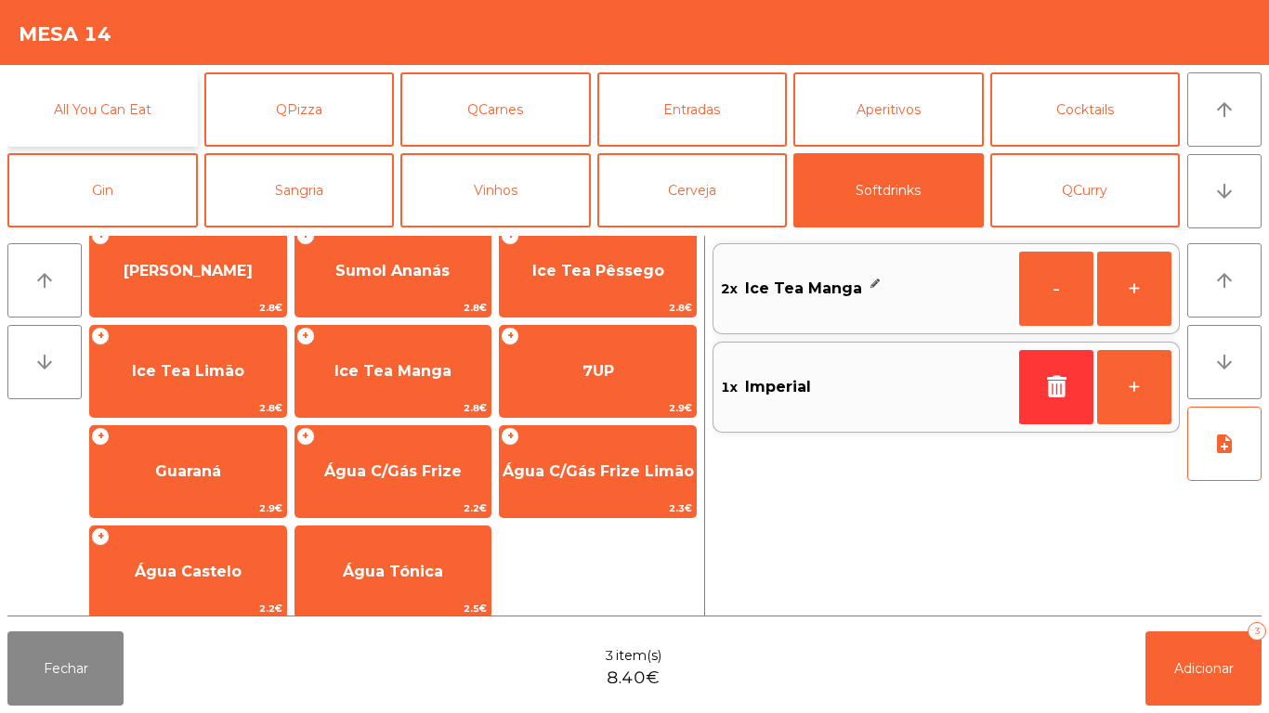
click at [122, 105] on button "All You Can Eat" at bounding box center [102, 109] width 190 height 74
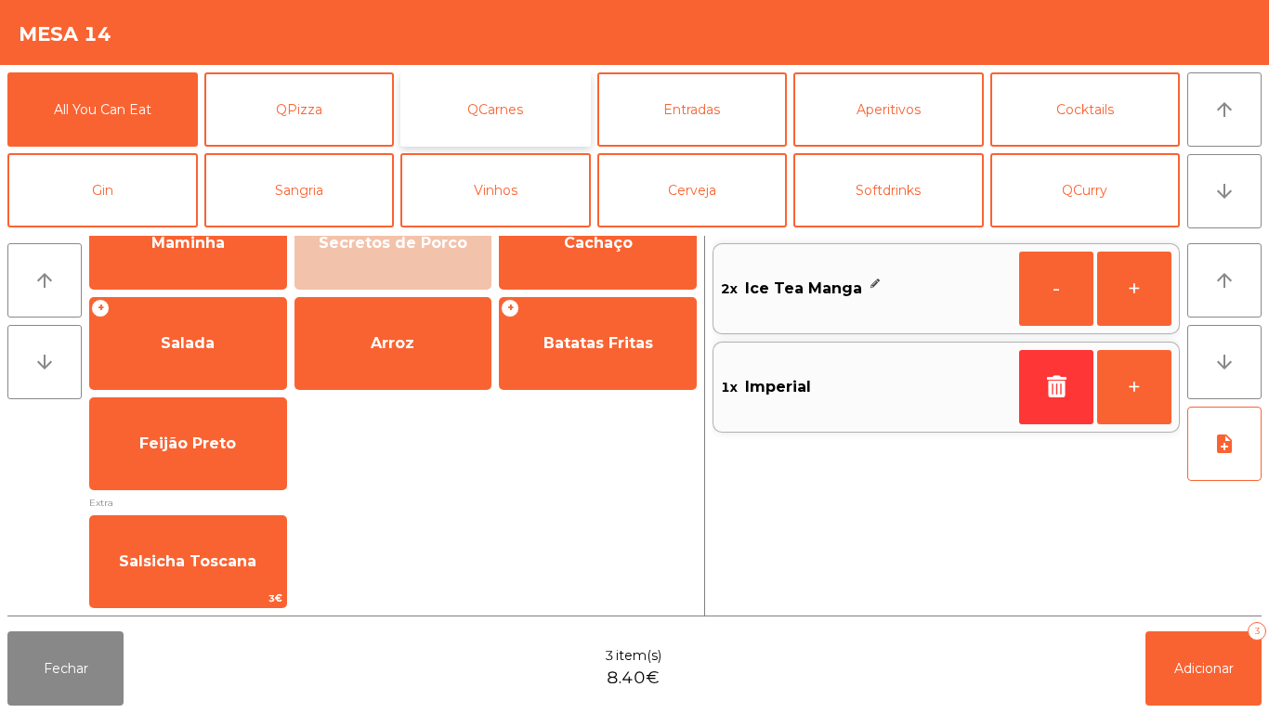
click at [513, 99] on button "QCarnes" at bounding box center [495, 109] width 190 height 74
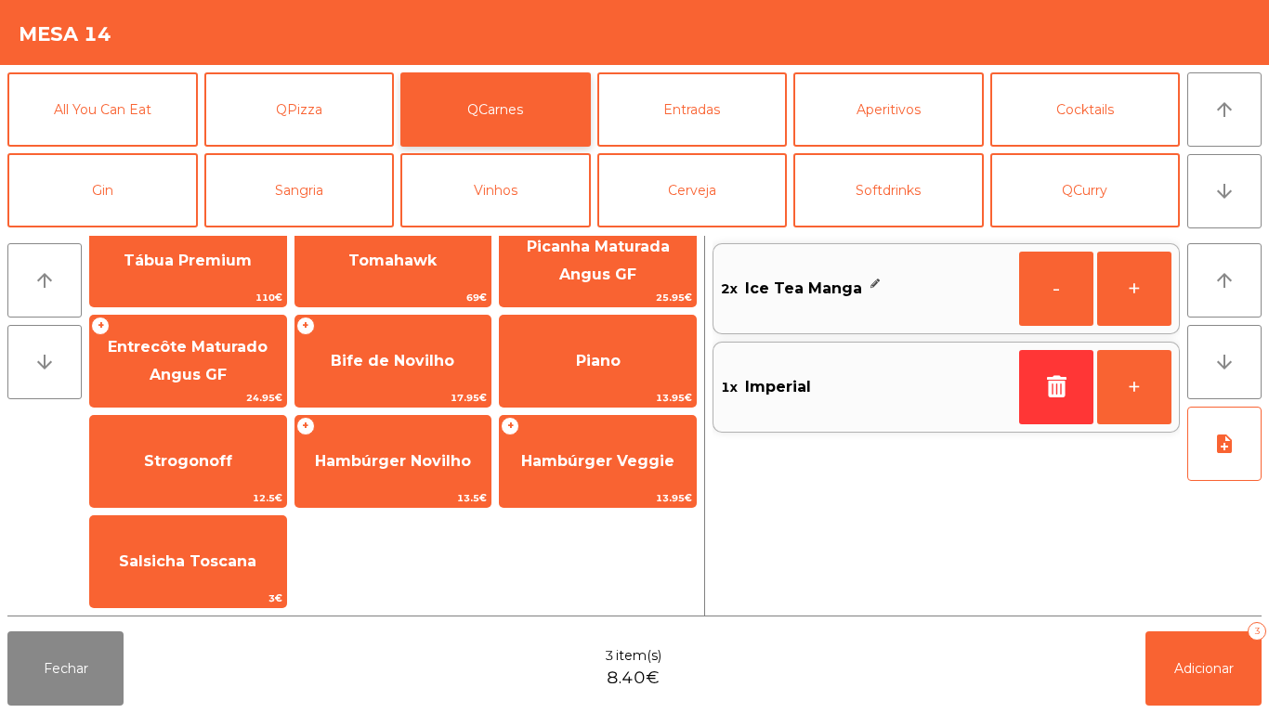
scroll to position [0, 0]
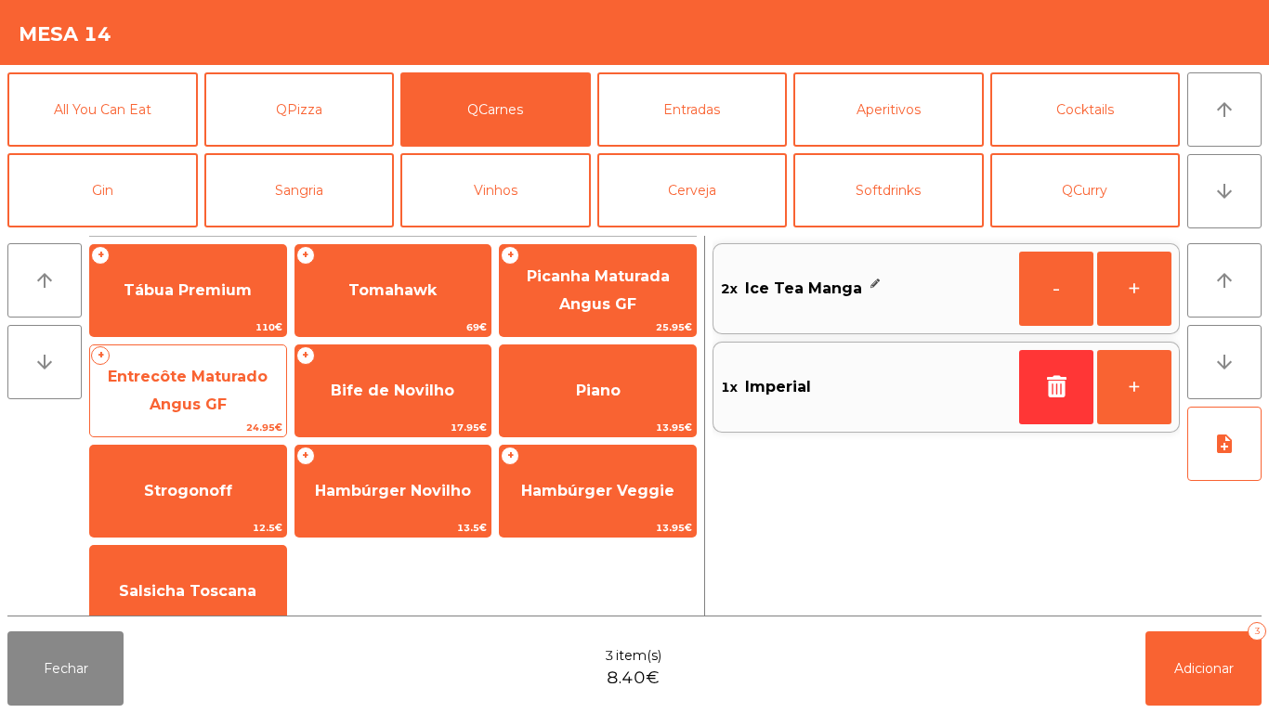
click at [203, 368] on span "Entrecôte Maturado Angus GF" at bounding box center [188, 391] width 160 height 46
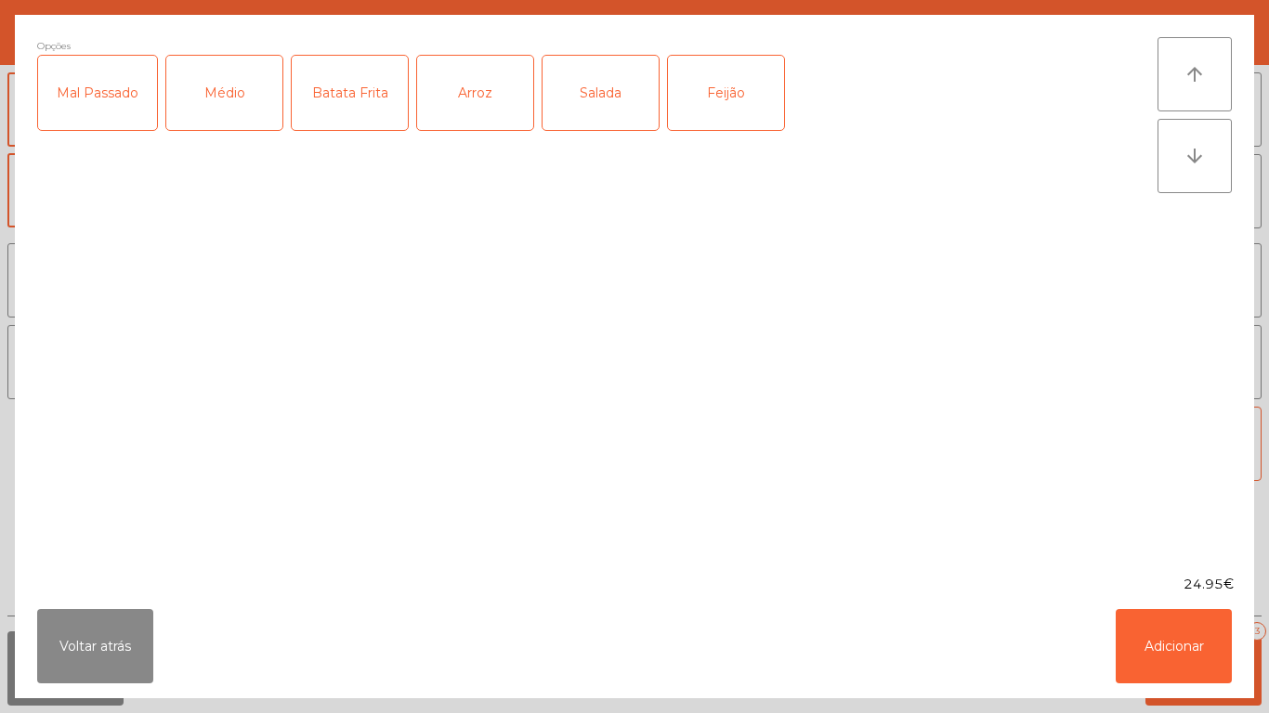
click at [234, 98] on div "Médio" at bounding box center [224, 93] width 116 height 74
click at [363, 98] on div "Batata Frita" at bounding box center [350, 93] width 116 height 74
click at [489, 89] on div "Arroz" at bounding box center [475, 93] width 116 height 74
click at [1201, 632] on button "Adicionar" at bounding box center [1173, 646] width 116 height 74
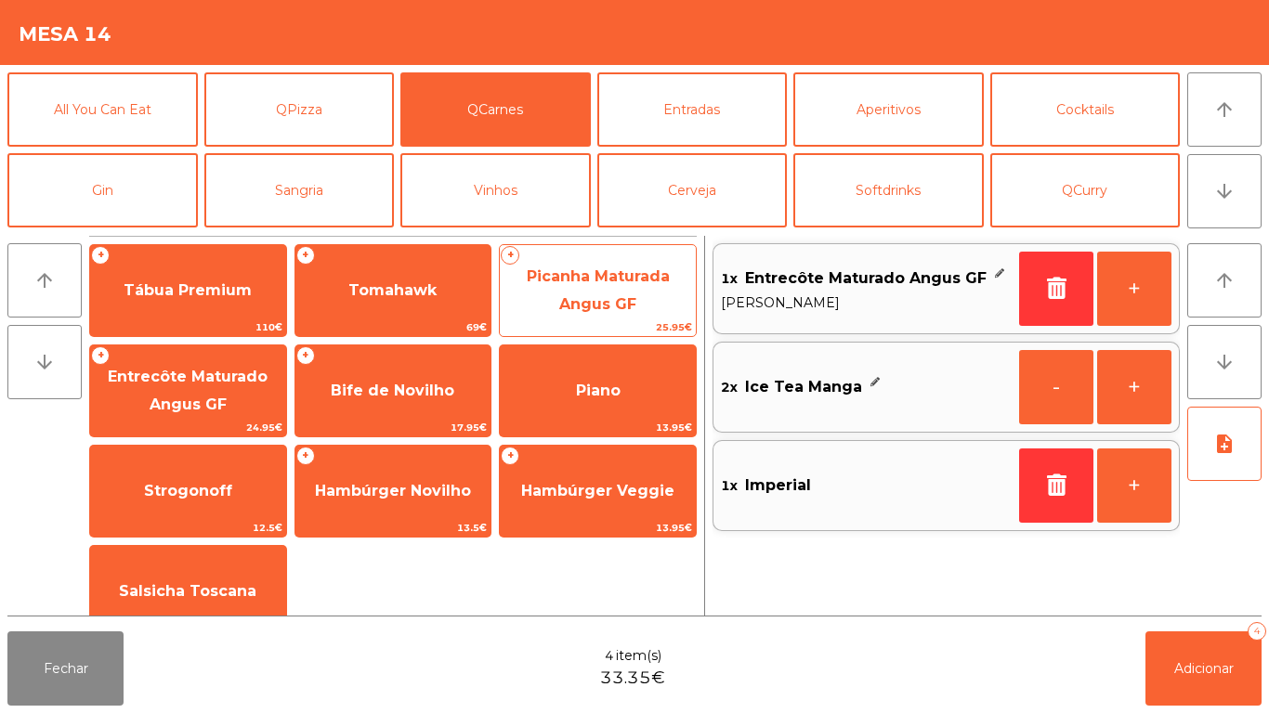
click at [625, 282] on span "Picanha Maturada Angus GF" at bounding box center [598, 290] width 143 height 46
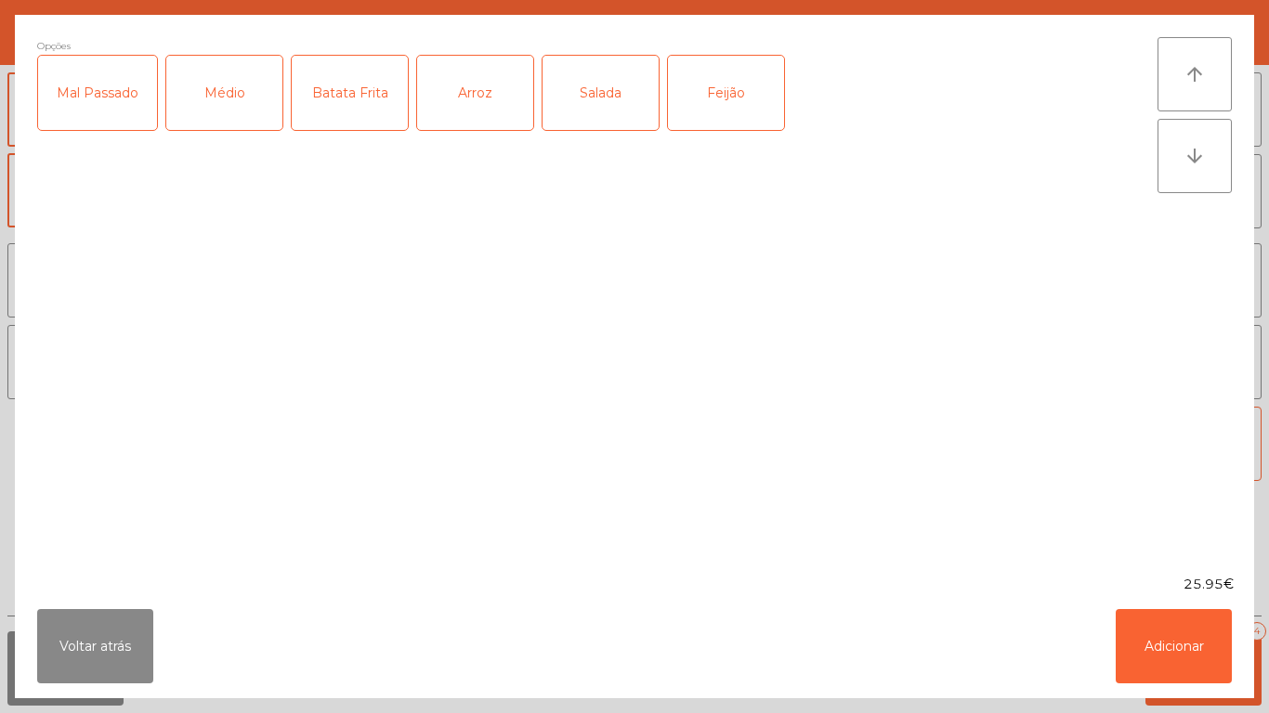
click at [584, 117] on div "Salada" at bounding box center [600, 93] width 116 height 74
click at [743, 126] on div "Feijão" at bounding box center [726, 93] width 116 height 74
click at [245, 95] on div "Médio" at bounding box center [224, 93] width 116 height 74
click at [1190, 627] on button "Adicionar" at bounding box center [1173, 646] width 116 height 74
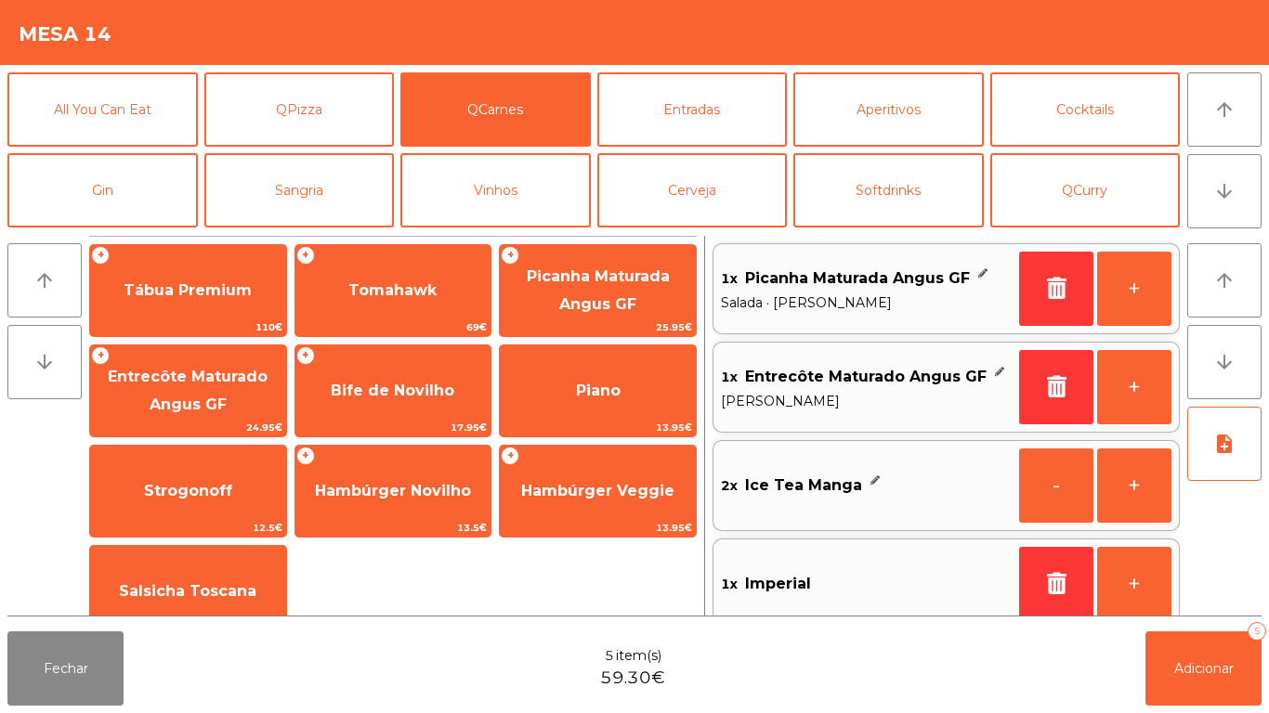
scroll to position [21, 0]
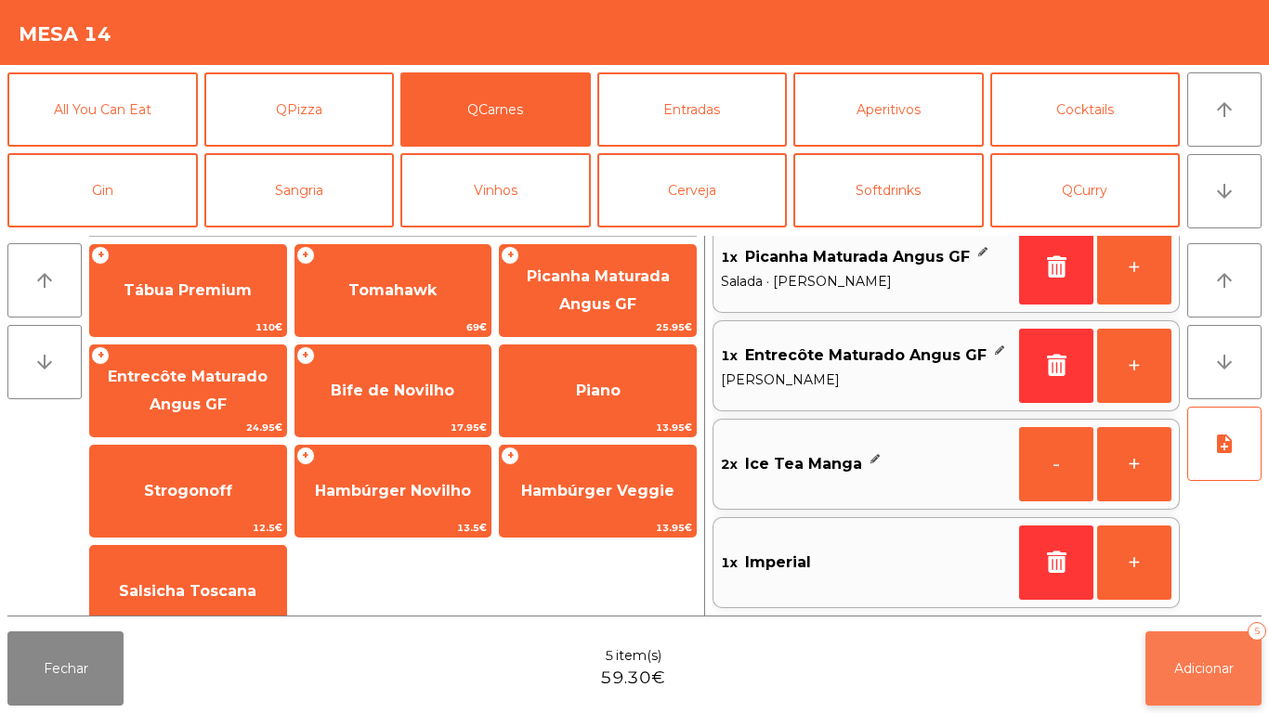
click at [1247, 644] on button "Adicionar 5" at bounding box center [1203, 668] width 116 height 74
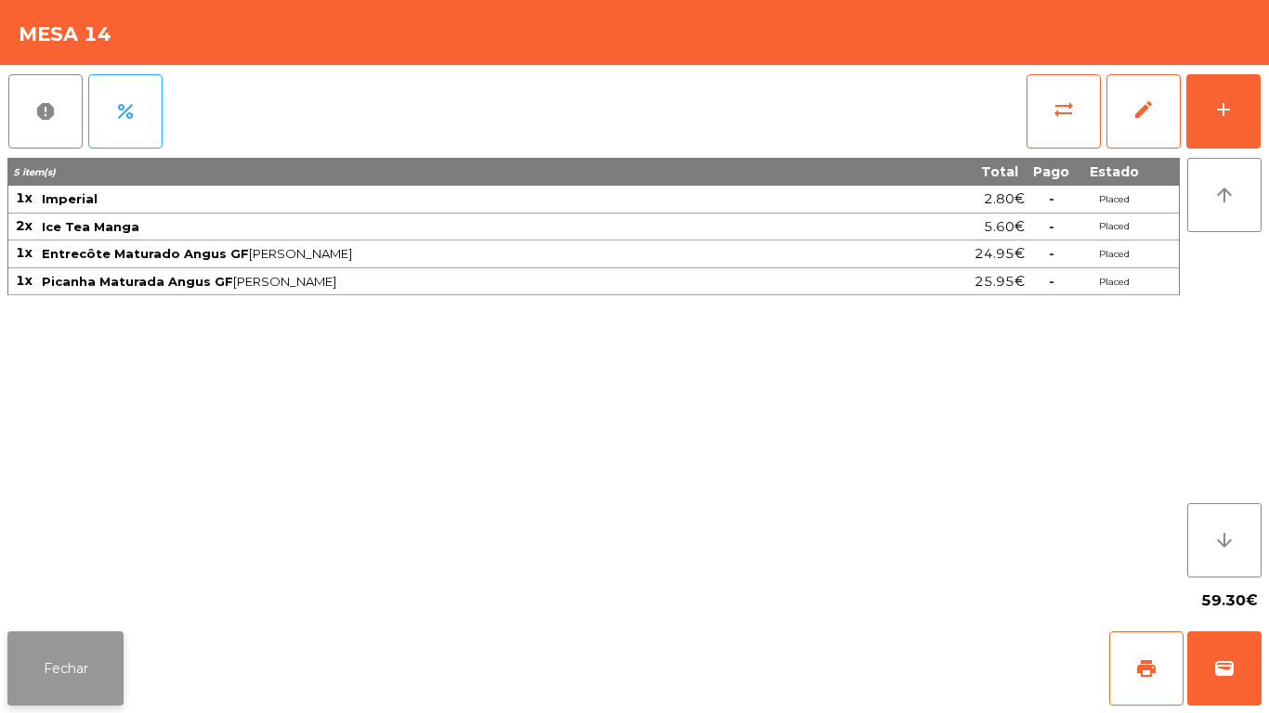
click at [90, 645] on button "Fechar" at bounding box center [65, 668] width 116 height 74
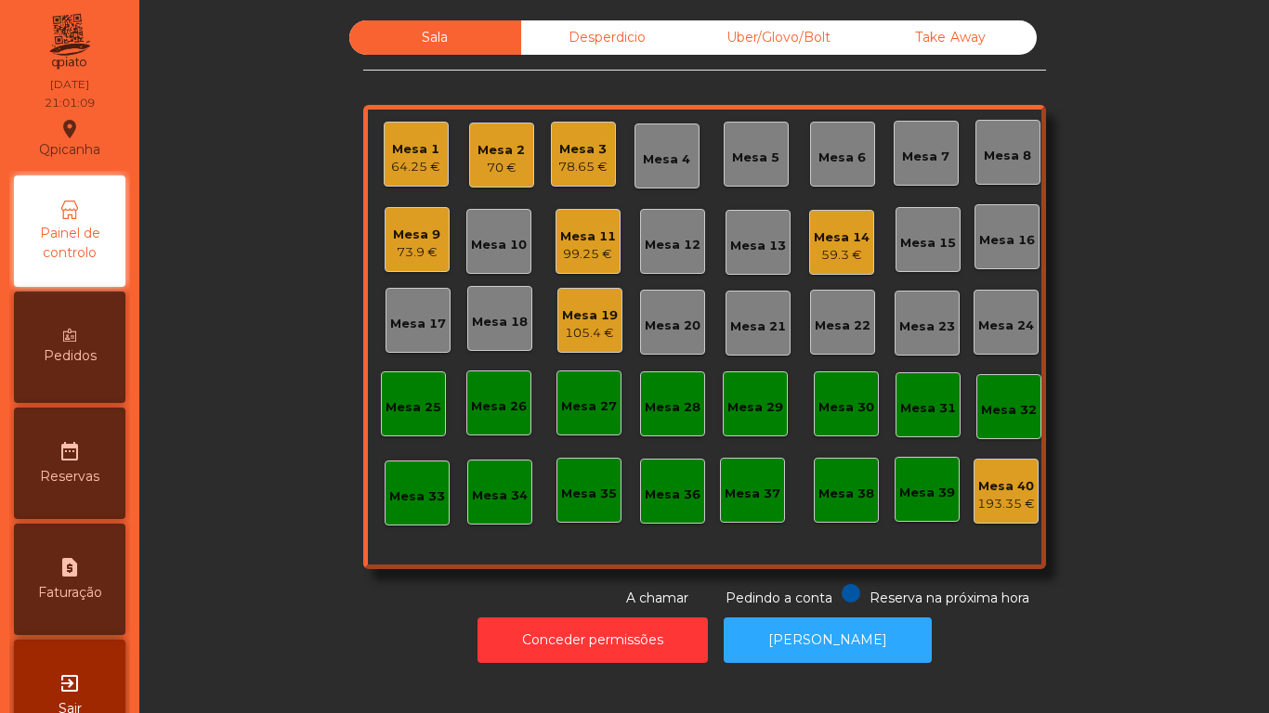
click at [405, 233] on div "Mesa 9" at bounding box center [416, 235] width 47 height 19
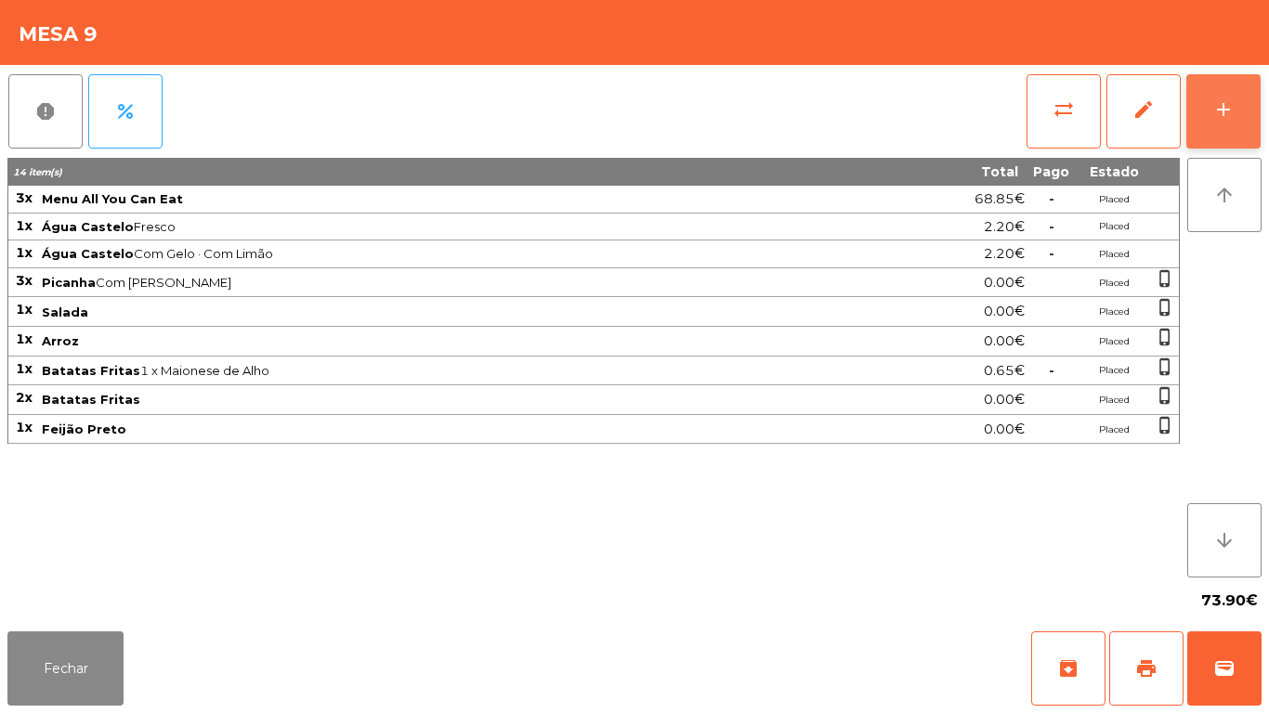
click at [1257, 104] on button "add" at bounding box center [1223, 111] width 74 height 74
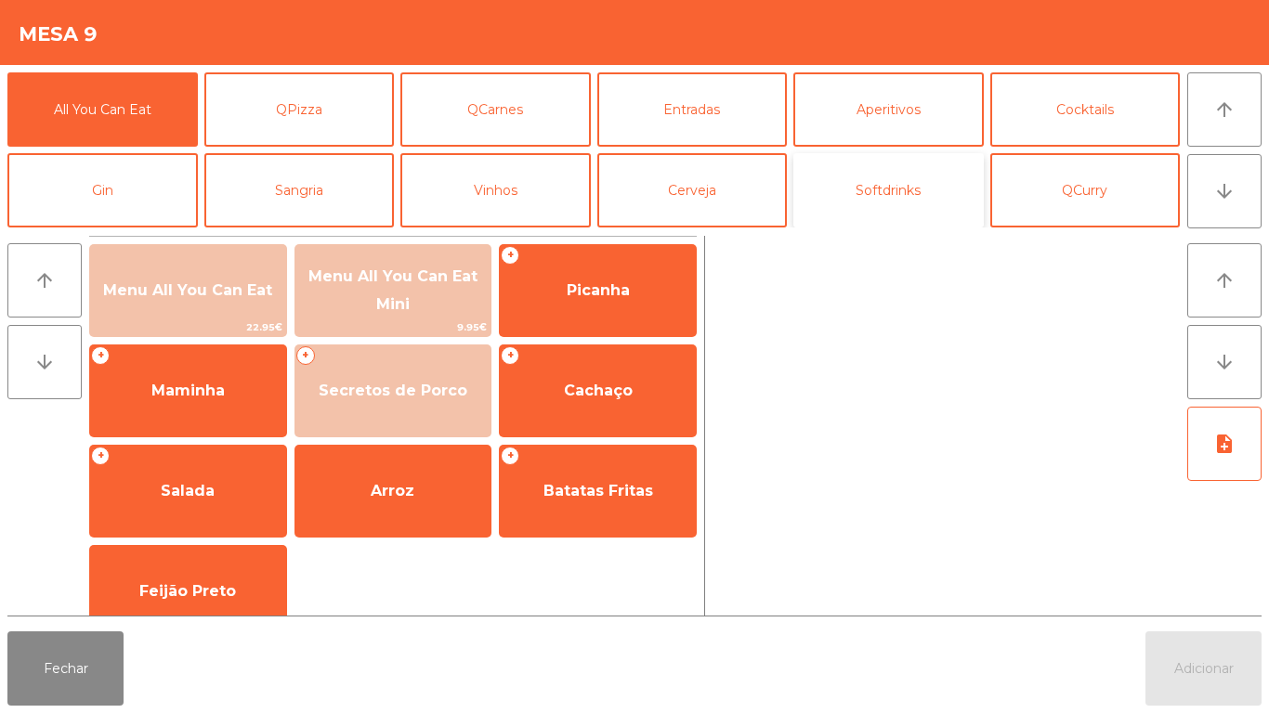
click at [920, 193] on button "Softdrinks" at bounding box center [888, 190] width 190 height 74
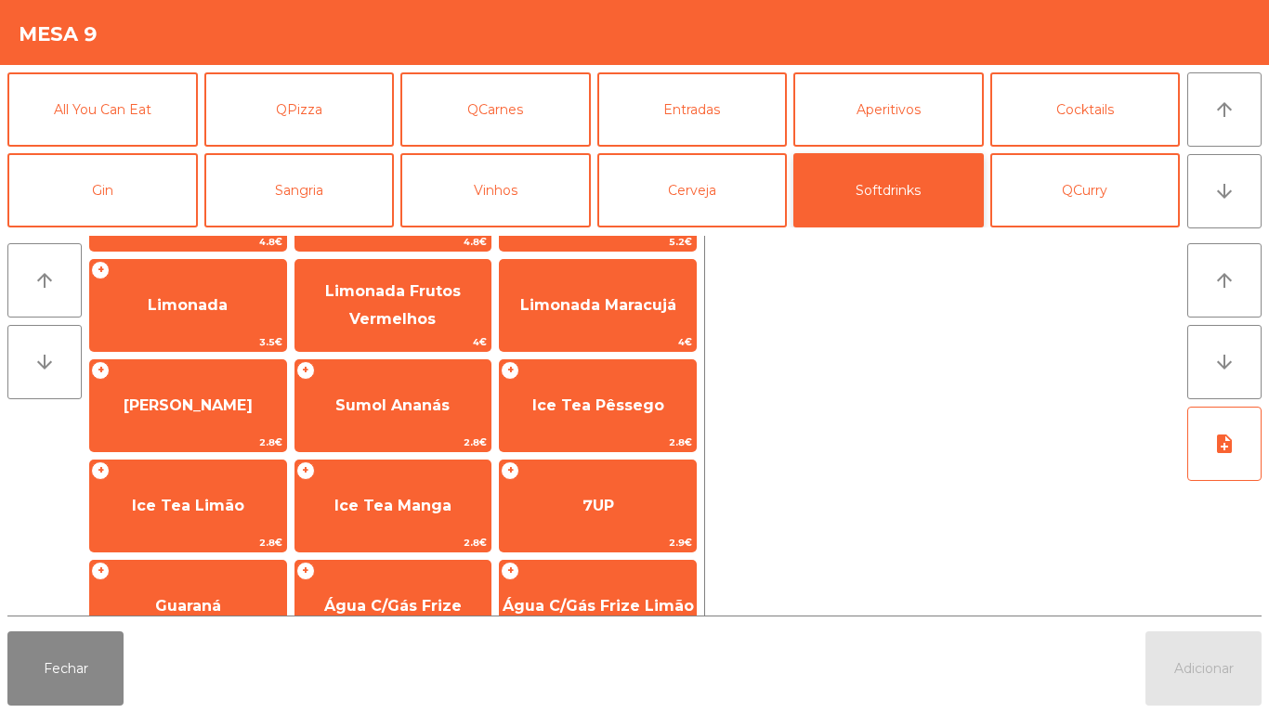
scroll to position [331, 0]
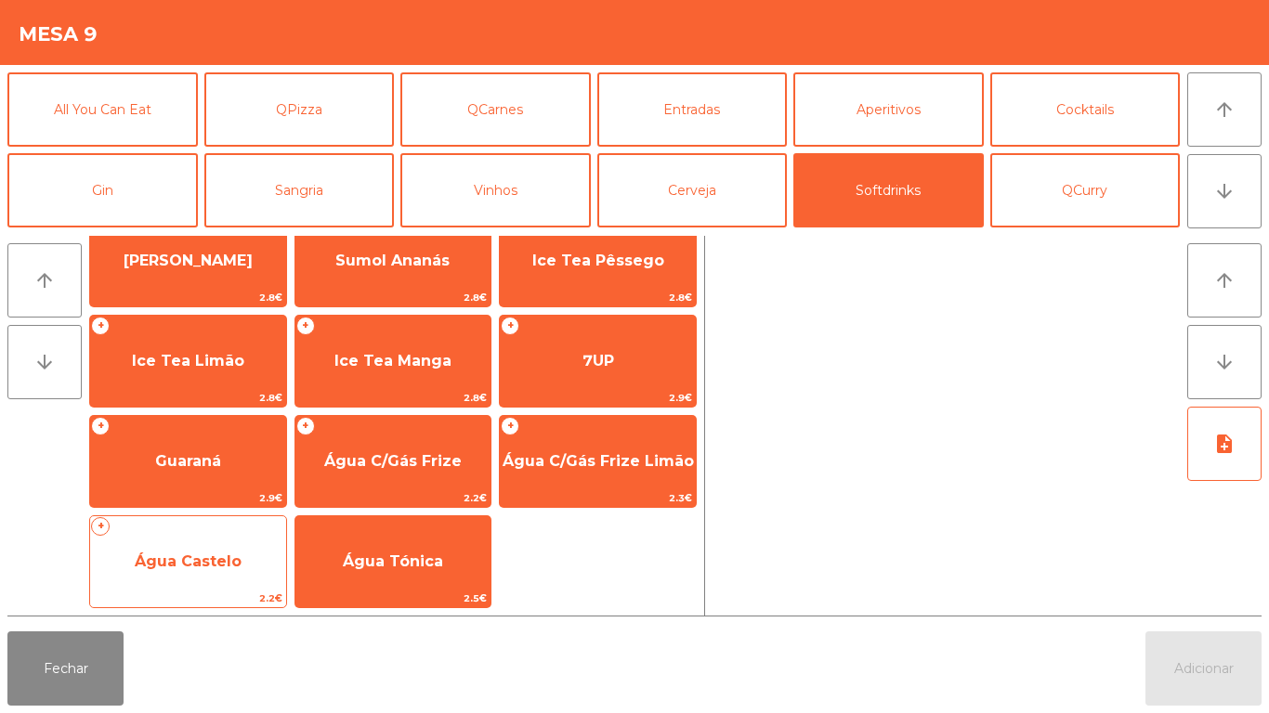
click at [200, 556] on span "Água Castelo" at bounding box center [188, 562] width 107 height 18
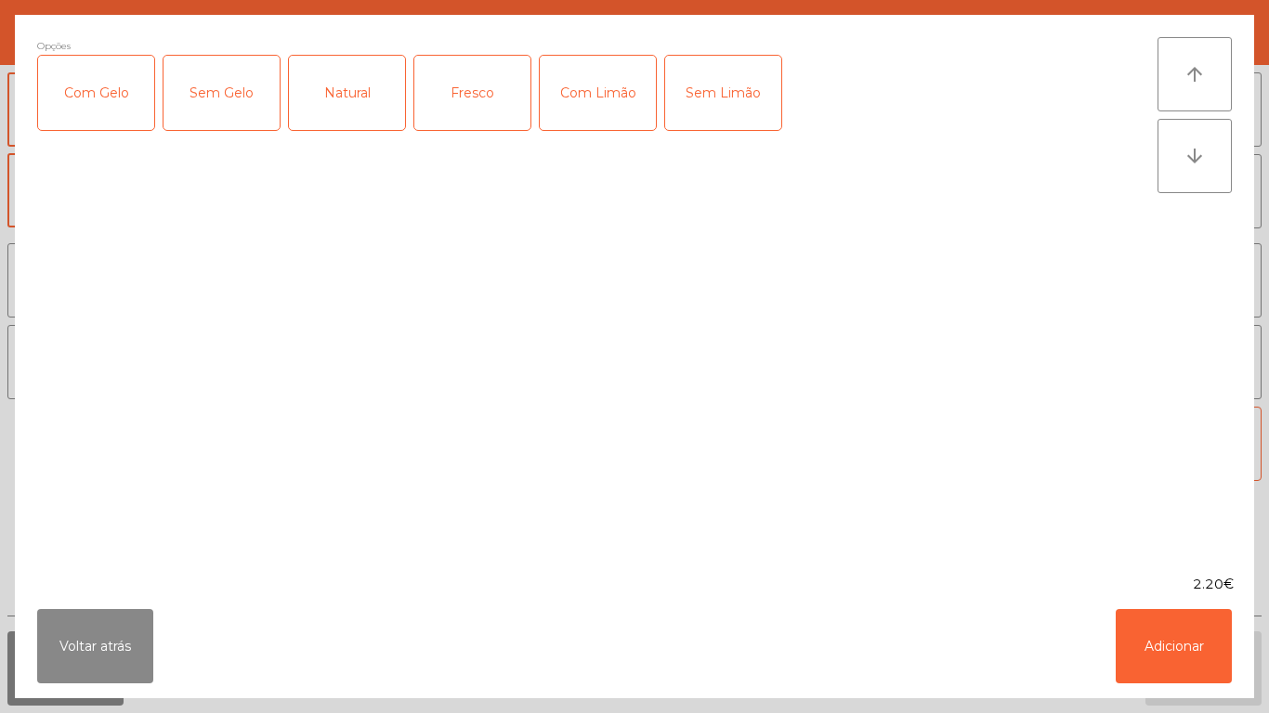
click at [462, 66] on div "Fresco" at bounding box center [472, 93] width 116 height 74
click at [1138, 622] on button "Adicionar" at bounding box center [1173, 646] width 116 height 74
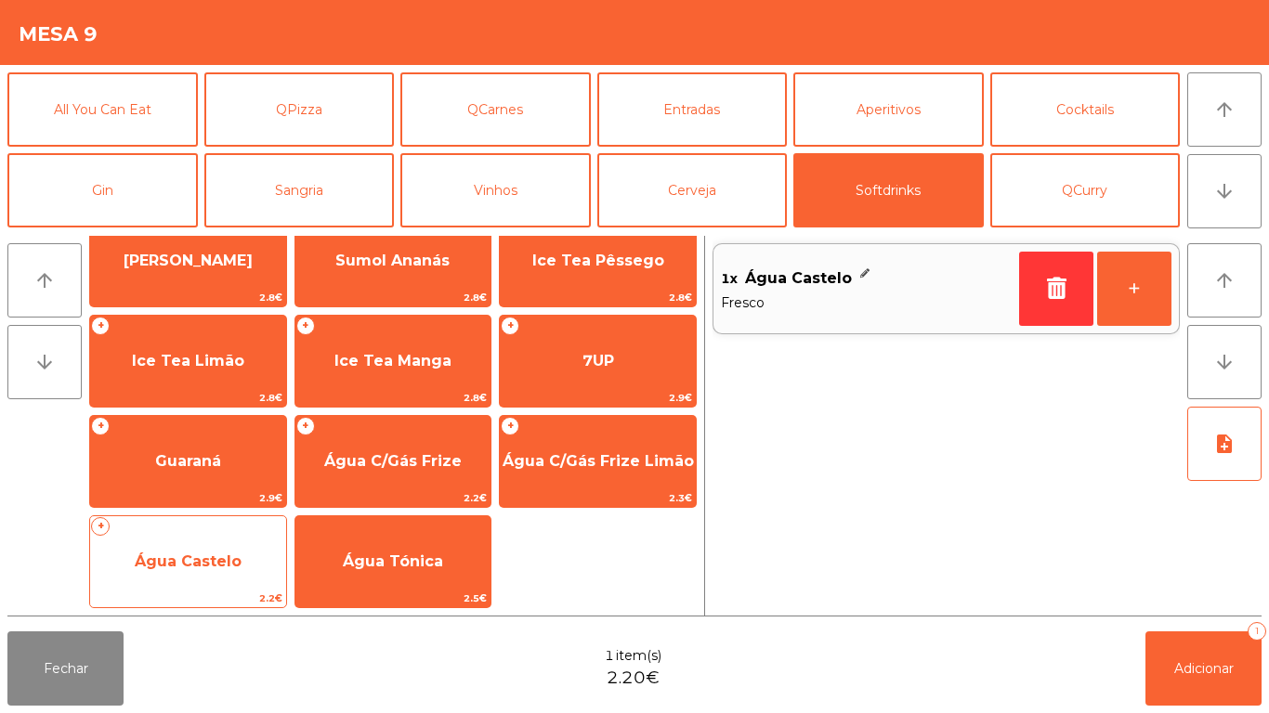
click at [175, 570] on span "Água Castelo" at bounding box center [188, 562] width 196 height 50
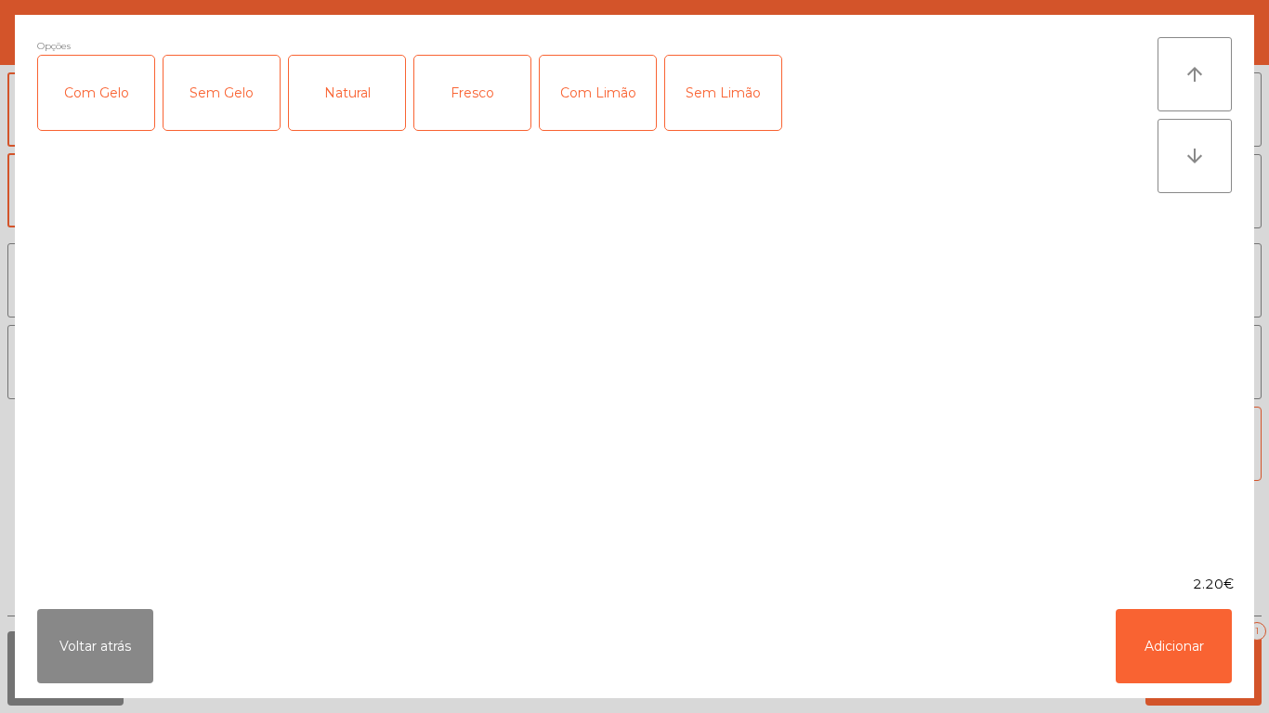
click at [601, 83] on div "Com Limão" at bounding box center [598, 93] width 116 height 74
click at [215, 90] on div "Sem Gelo" at bounding box center [221, 93] width 116 height 74
click at [236, 111] on div "Sem Gelo" at bounding box center [221, 93] width 116 height 74
click at [59, 125] on div "Com Gelo" at bounding box center [96, 93] width 116 height 74
click at [1177, 615] on button "Adicionar" at bounding box center [1173, 646] width 116 height 74
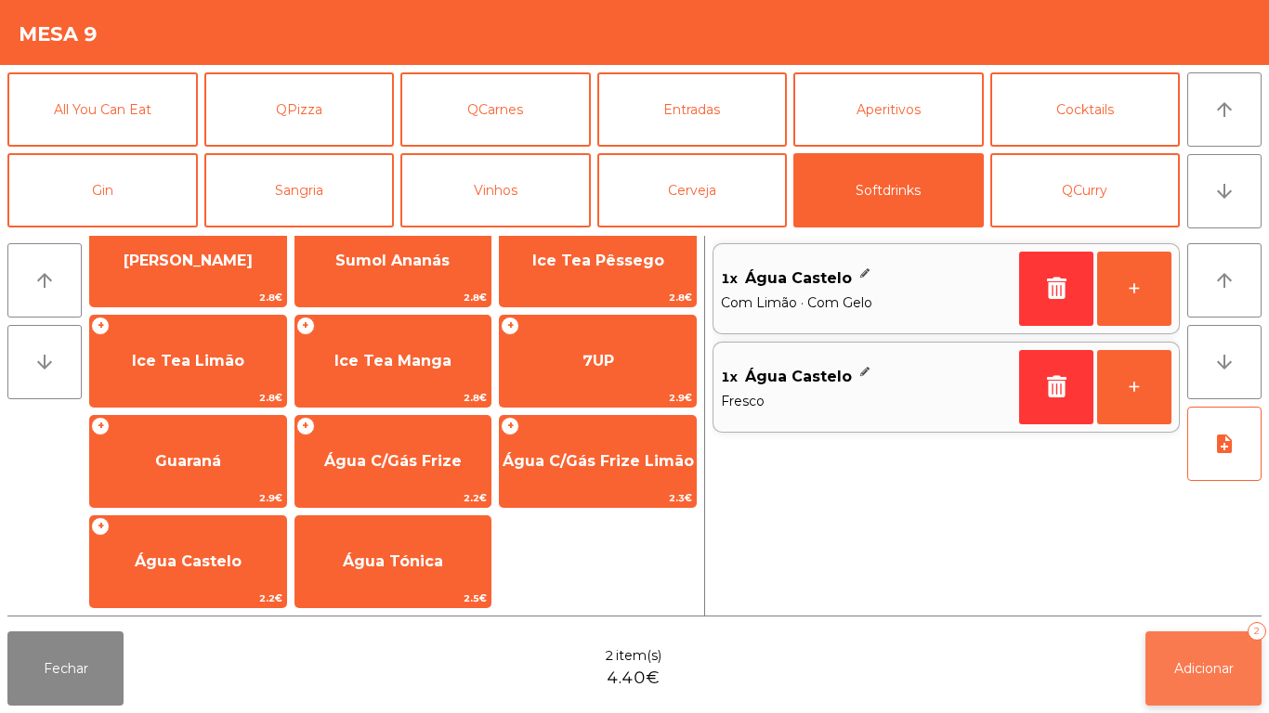
click at [1214, 652] on button "Adicionar 2" at bounding box center [1203, 668] width 116 height 74
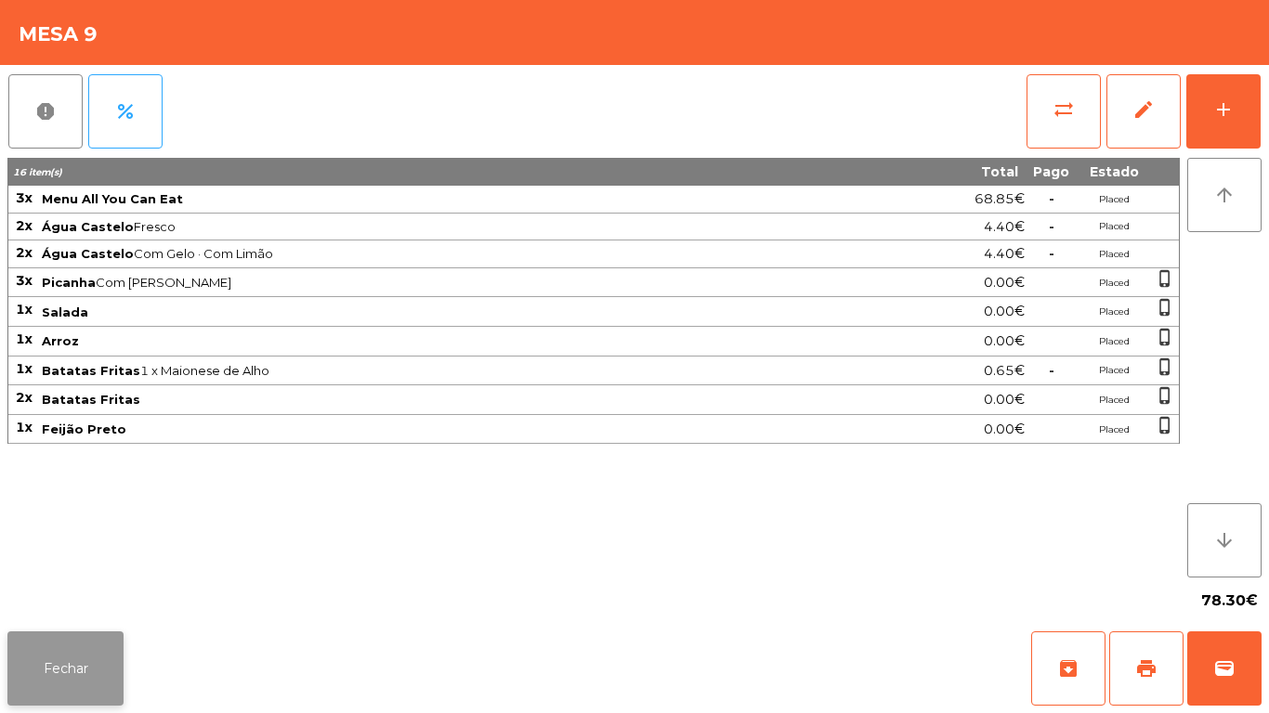
click at [47, 643] on button "Fechar" at bounding box center [65, 668] width 116 height 74
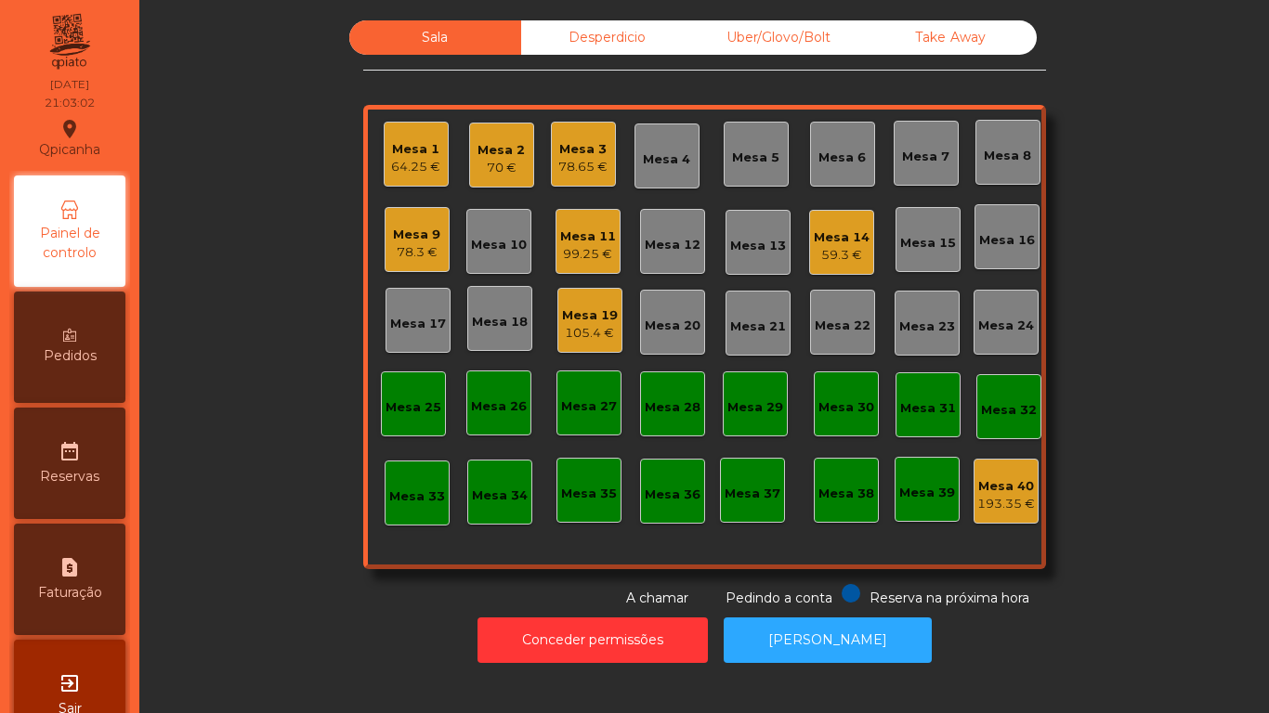
click at [853, 137] on div "Mesa 6" at bounding box center [842, 154] width 65 height 65
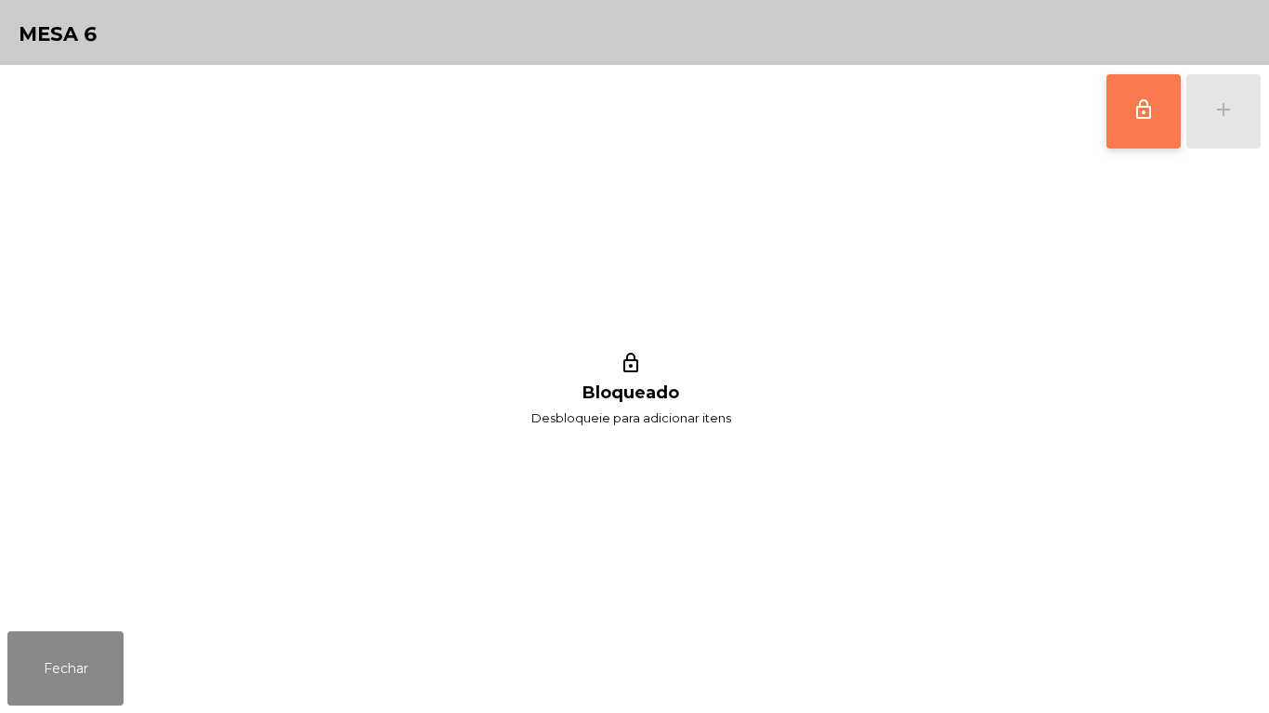
click at [1162, 124] on button "lock_outline" at bounding box center [1143, 111] width 74 height 74
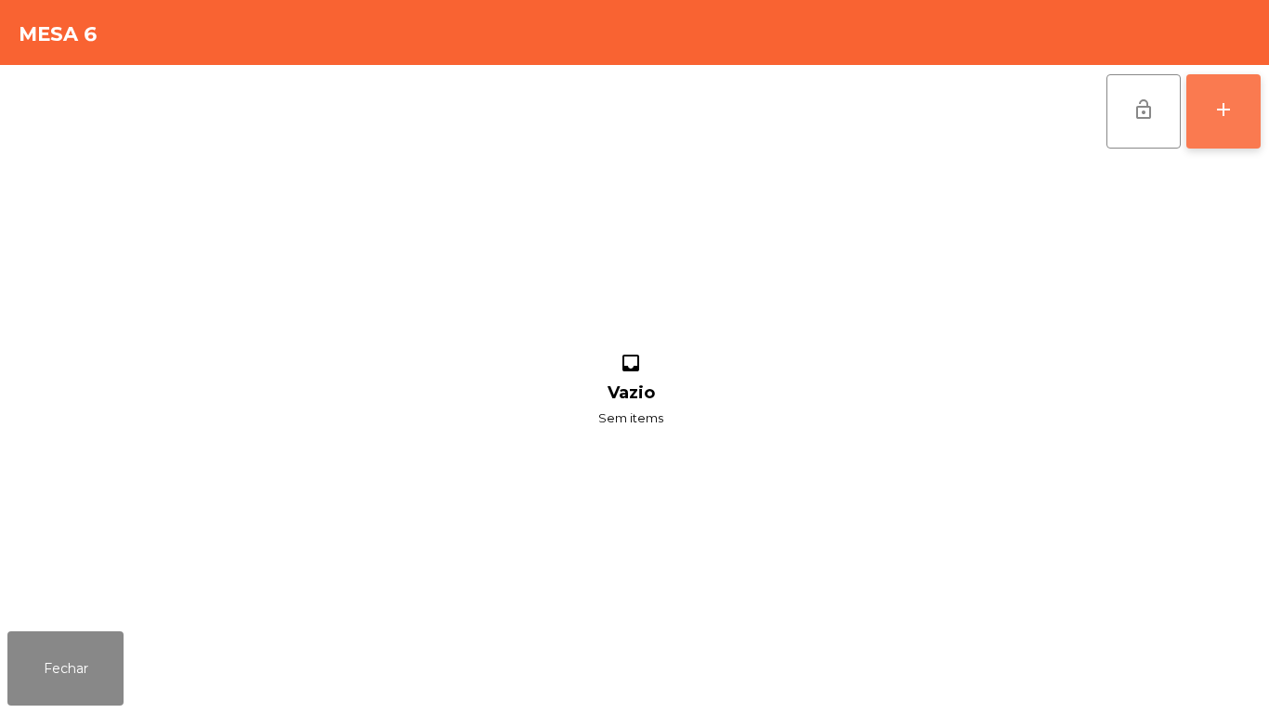
click at [1206, 127] on button "add" at bounding box center [1223, 111] width 74 height 74
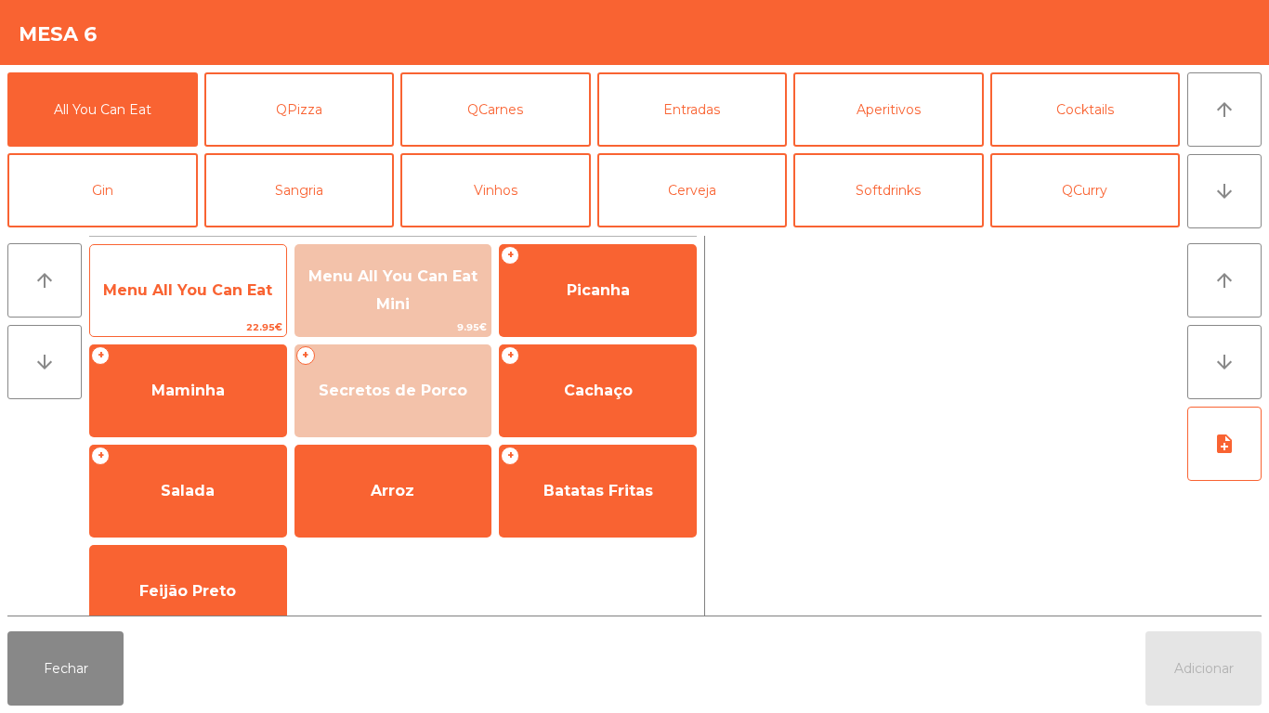
click at [194, 312] on span "Menu All You Can Eat" at bounding box center [188, 291] width 196 height 50
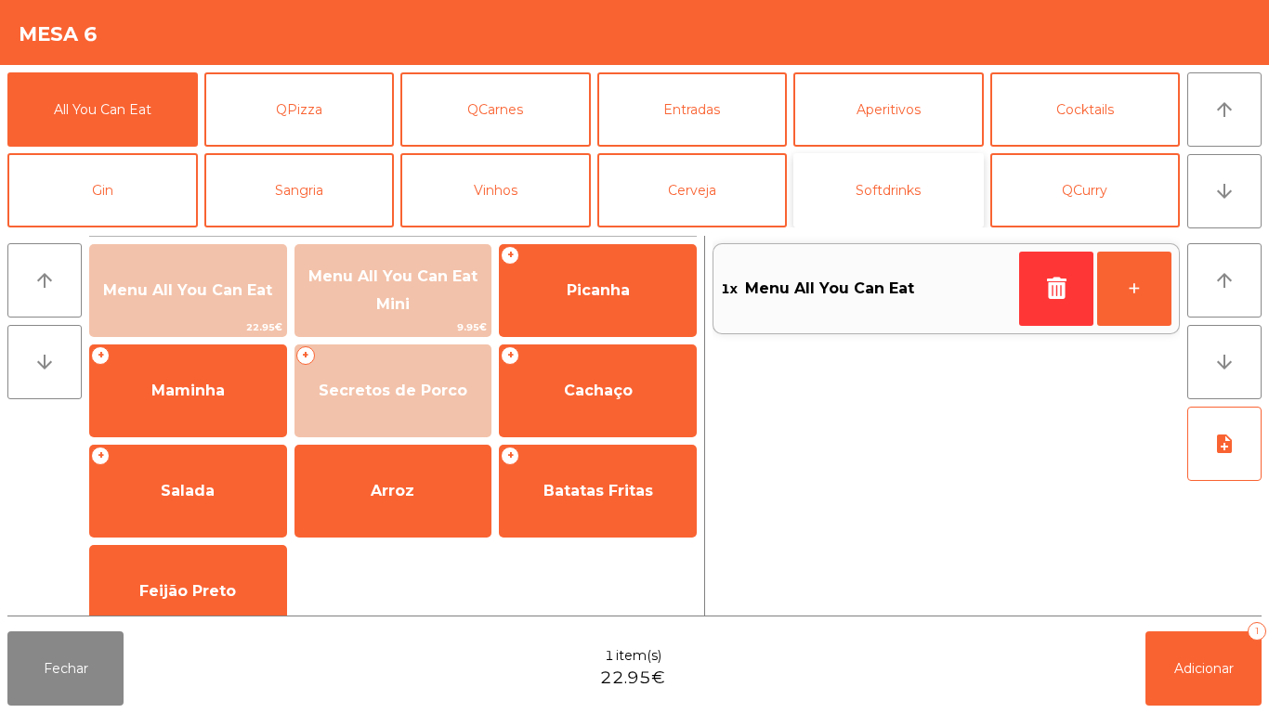
click at [868, 163] on button "Softdrinks" at bounding box center [888, 190] width 190 height 74
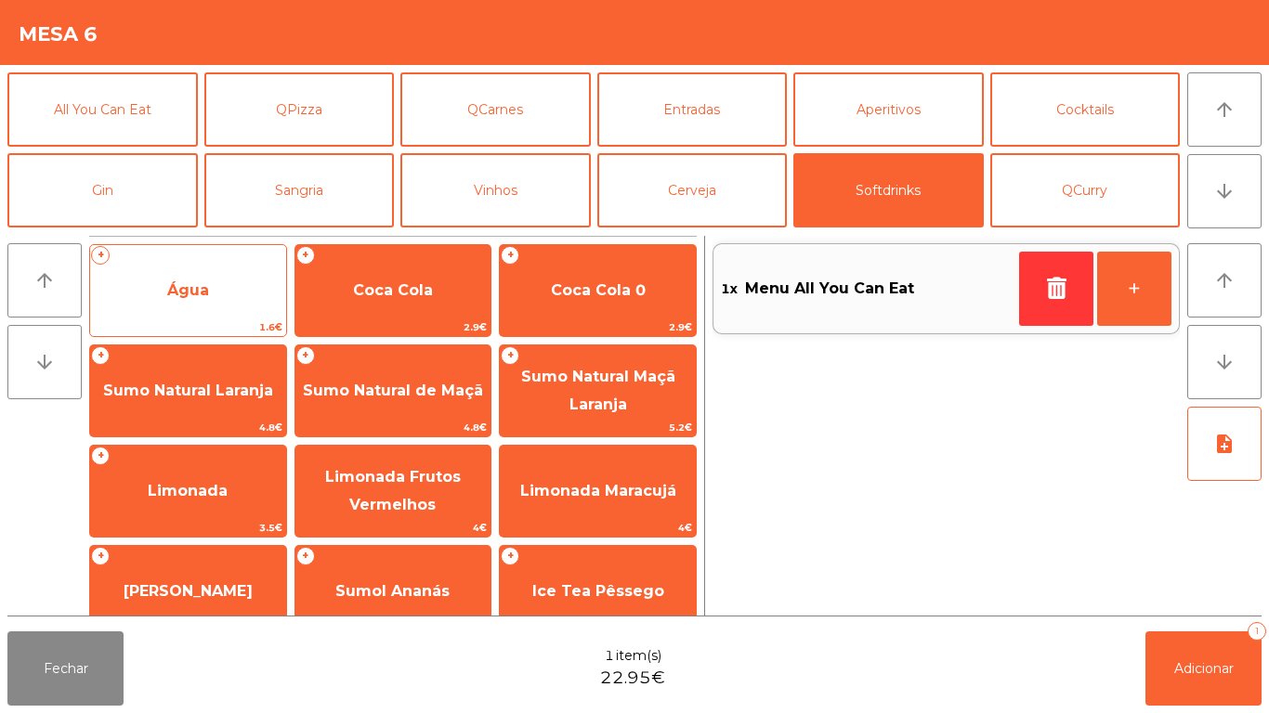
click at [210, 293] on span "Água" at bounding box center [188, 291] width 196 height 50
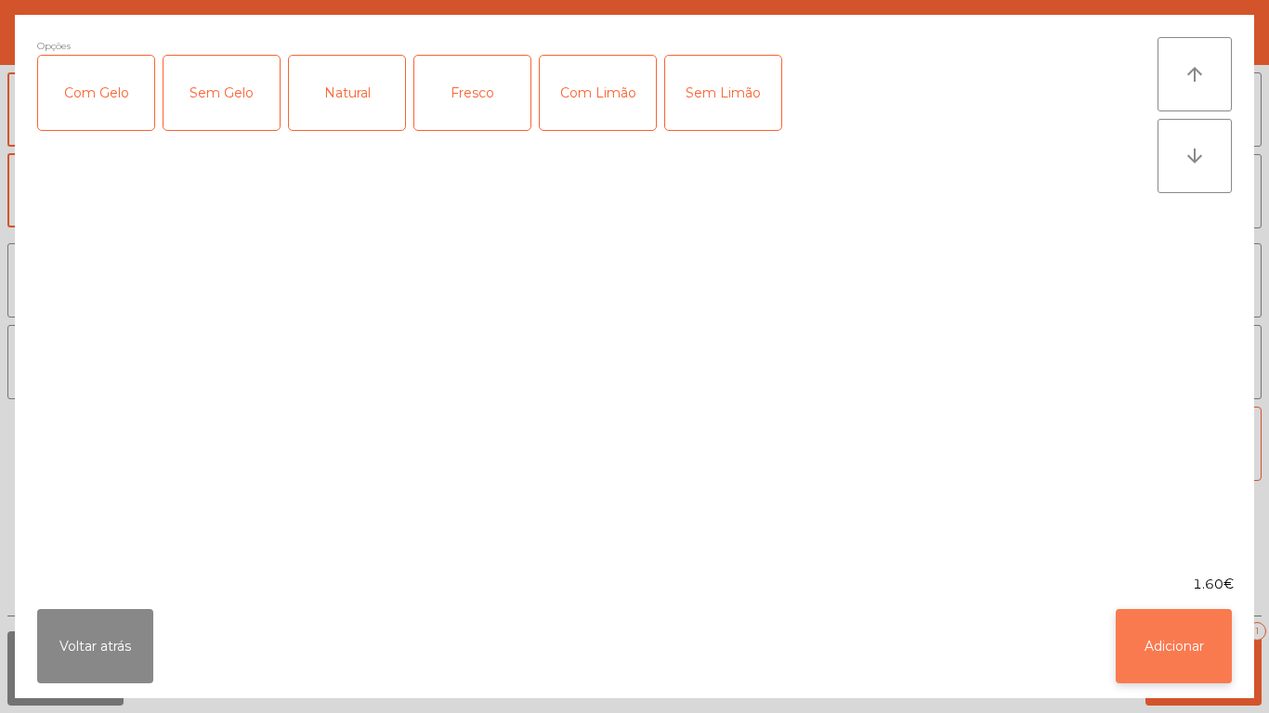
click at [1171, 636] on button "Adicionar" at bounding box center [1173, 646] width 116 height 74
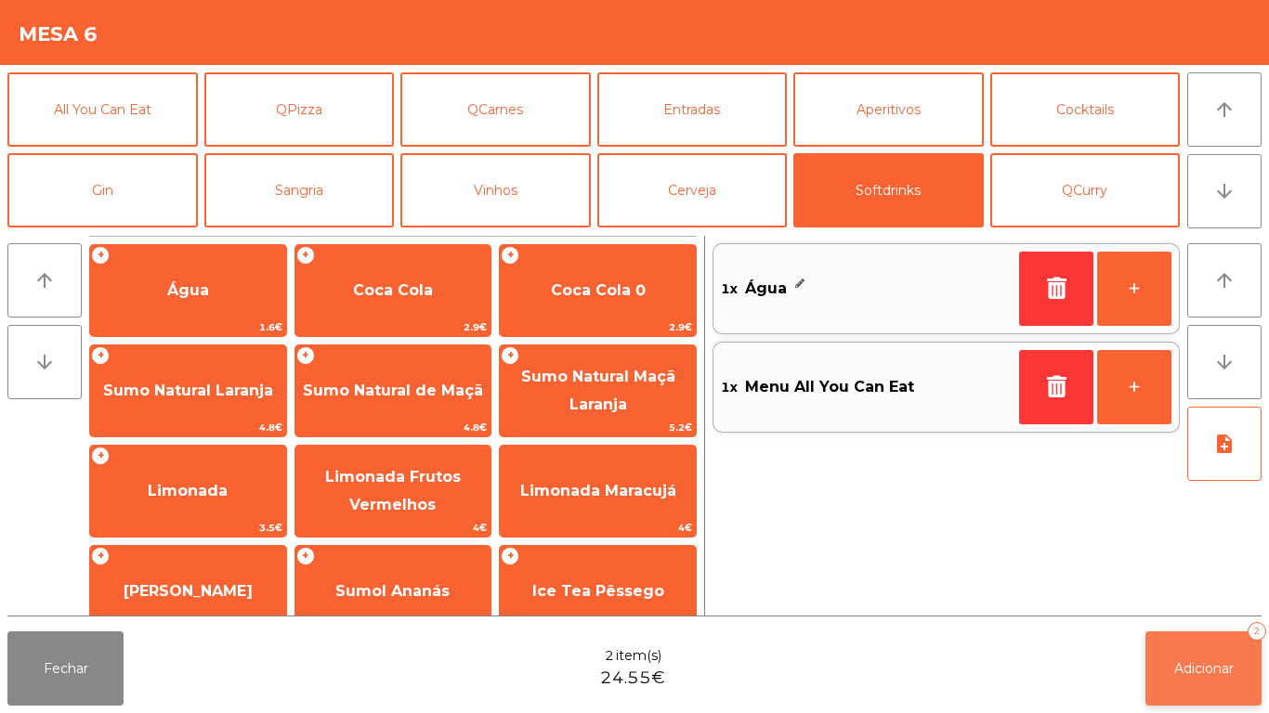
click at [1225, 667] on span "Adicionar" at bounding box center [1203, 668] width 59 height 17
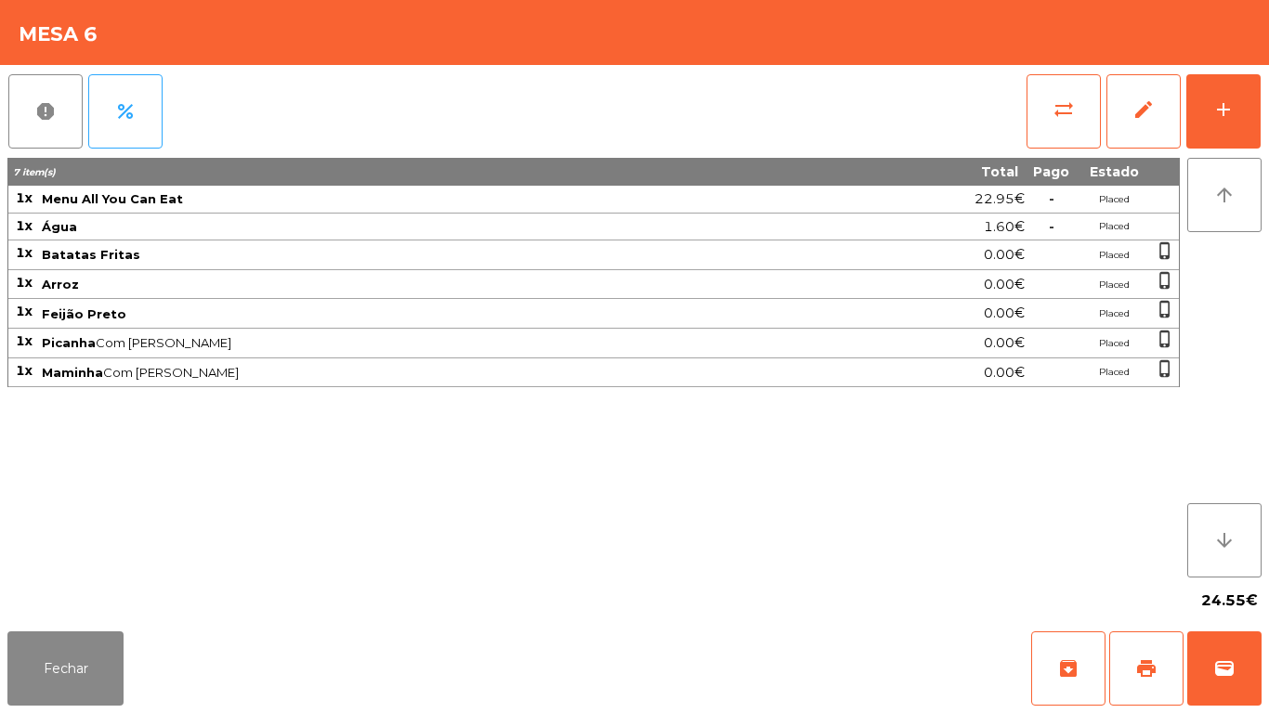
click at [80, 712] on div "Fechar archive print wallet" at bounding box center [634, 668] width 1269 height 89
click at [65, 663] on button "Fechar" at bounding box center [65, 668] width 116 height 74
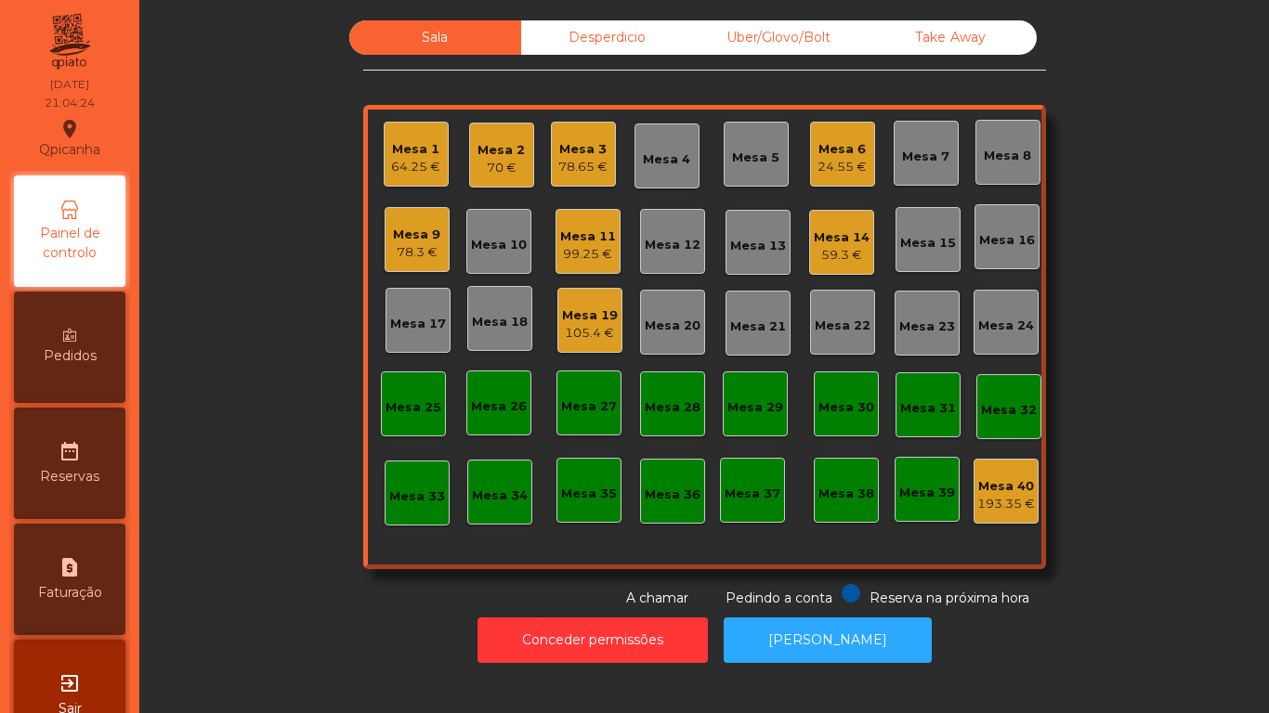
click at [1008, 241] on div "Mesa 16" at bounding box center [1007, 240] width 56 height 19
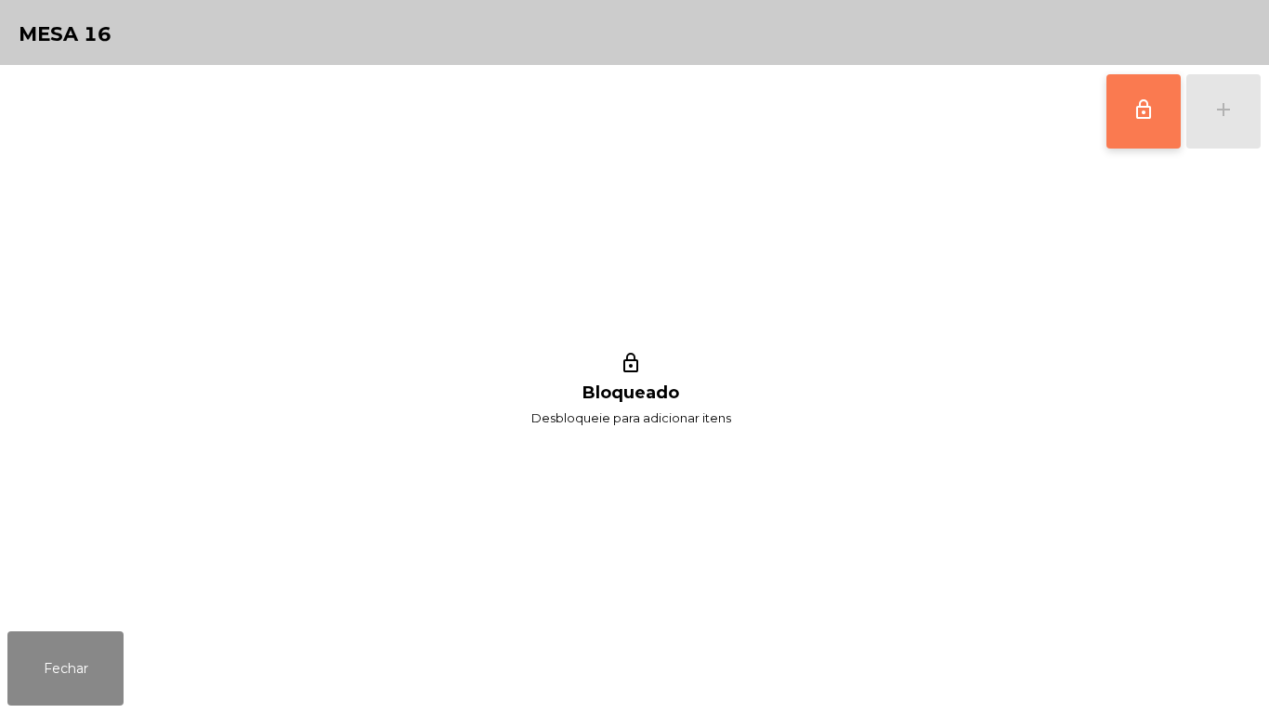
click at [1143, 105] on span "lock_outline" at bounding box center [1143, 109] width 22 height 22
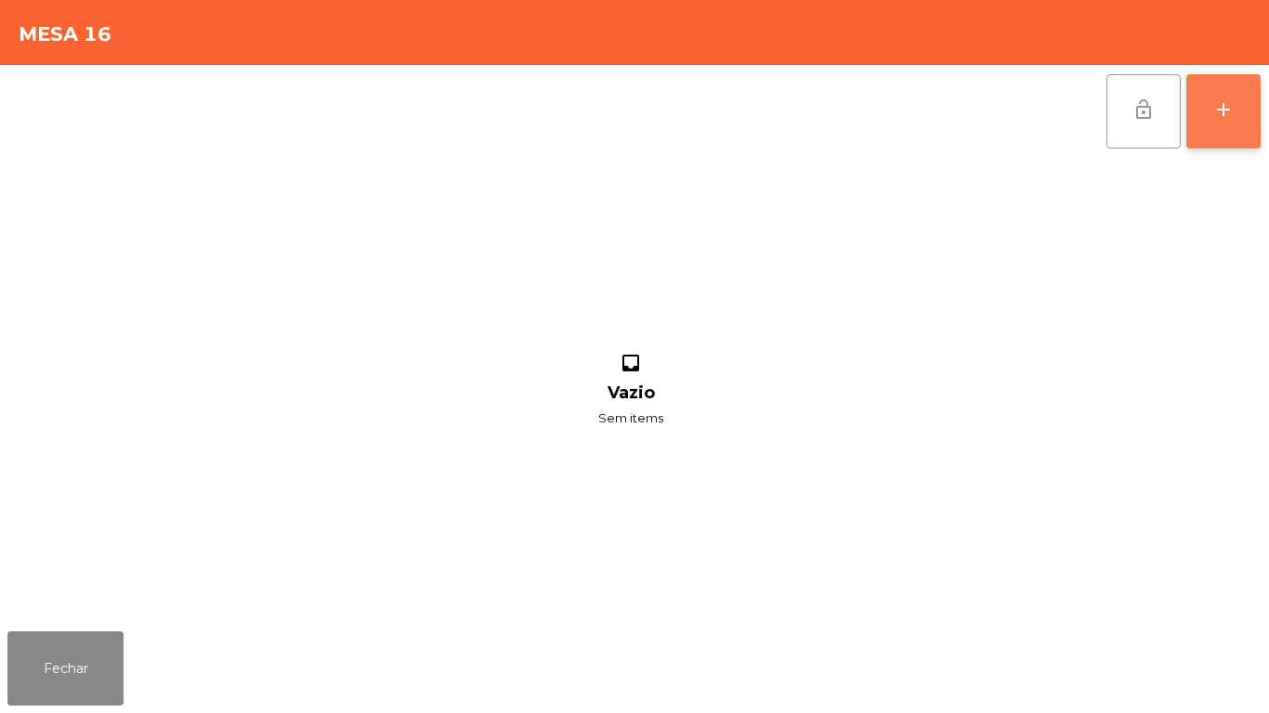
click at [1227, 118] on div "add" at bounding box center [1223, 109] width 22 height 22
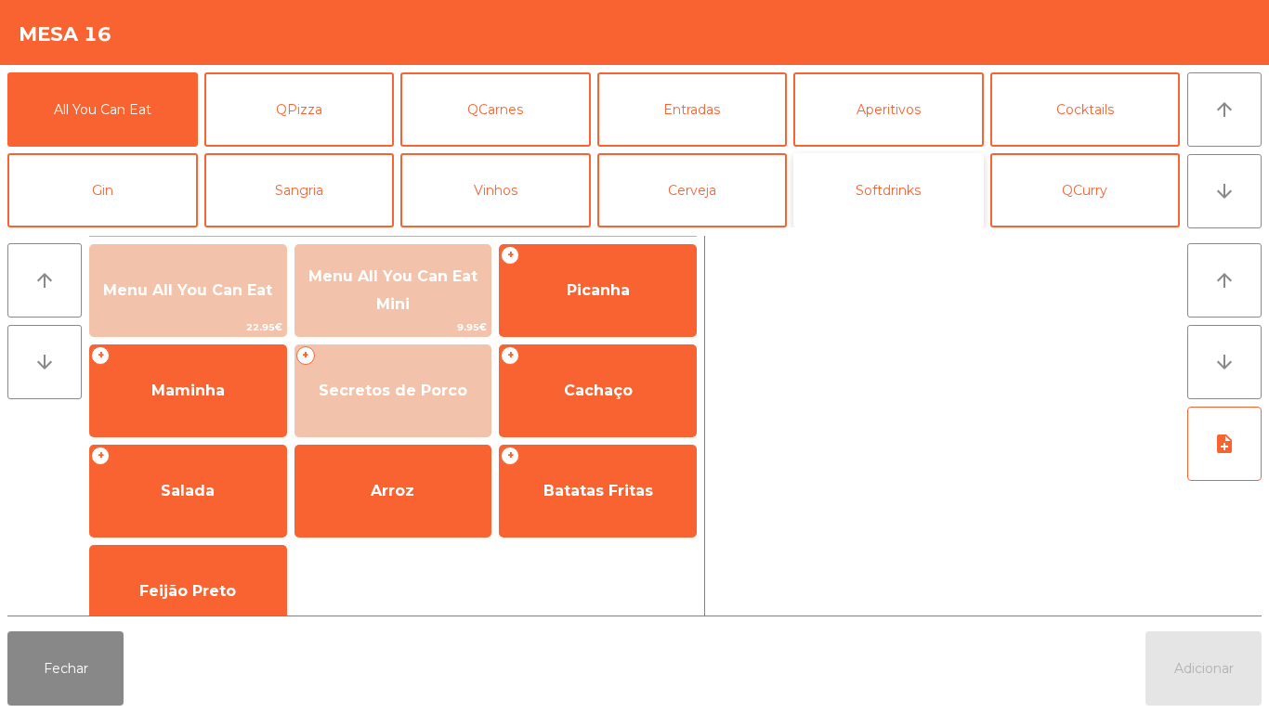
click at [903, 180] on button "Softdrinks" at bounding box center [888, 190] width 190 height 74
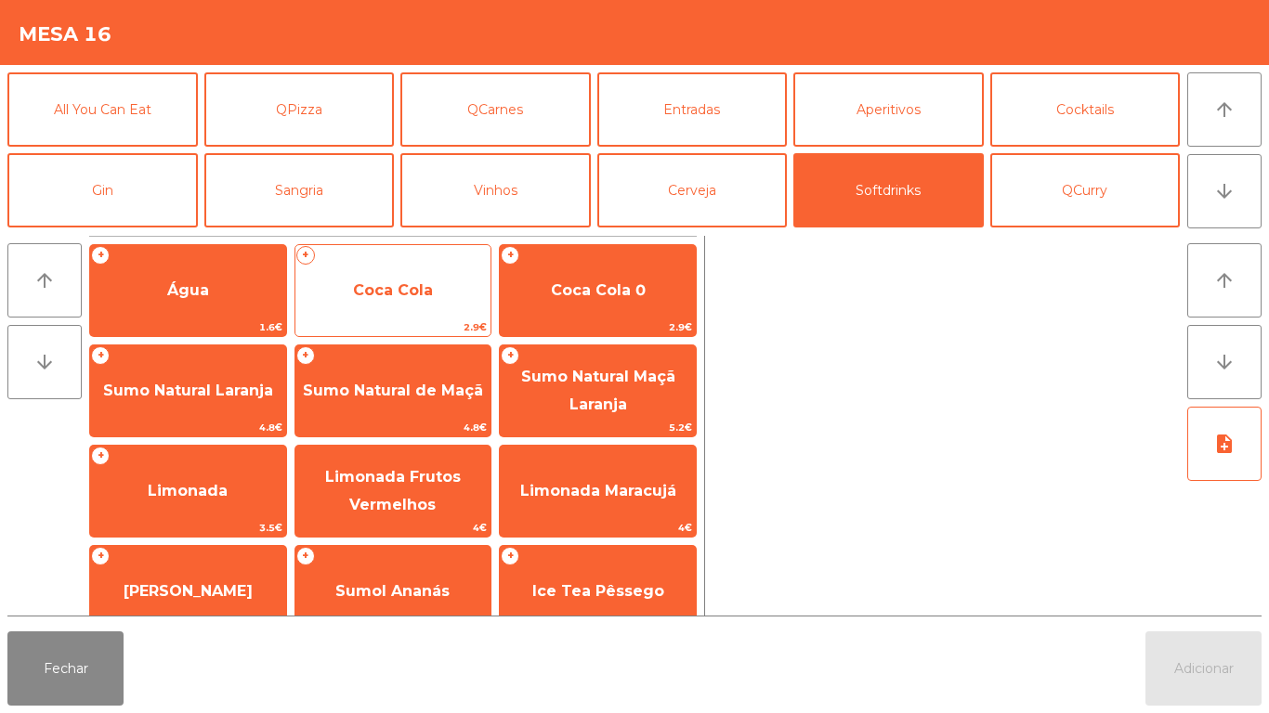
click at [415, 295] on span "Coca Cola" at bounding box center [393, 290] width 80 height 18
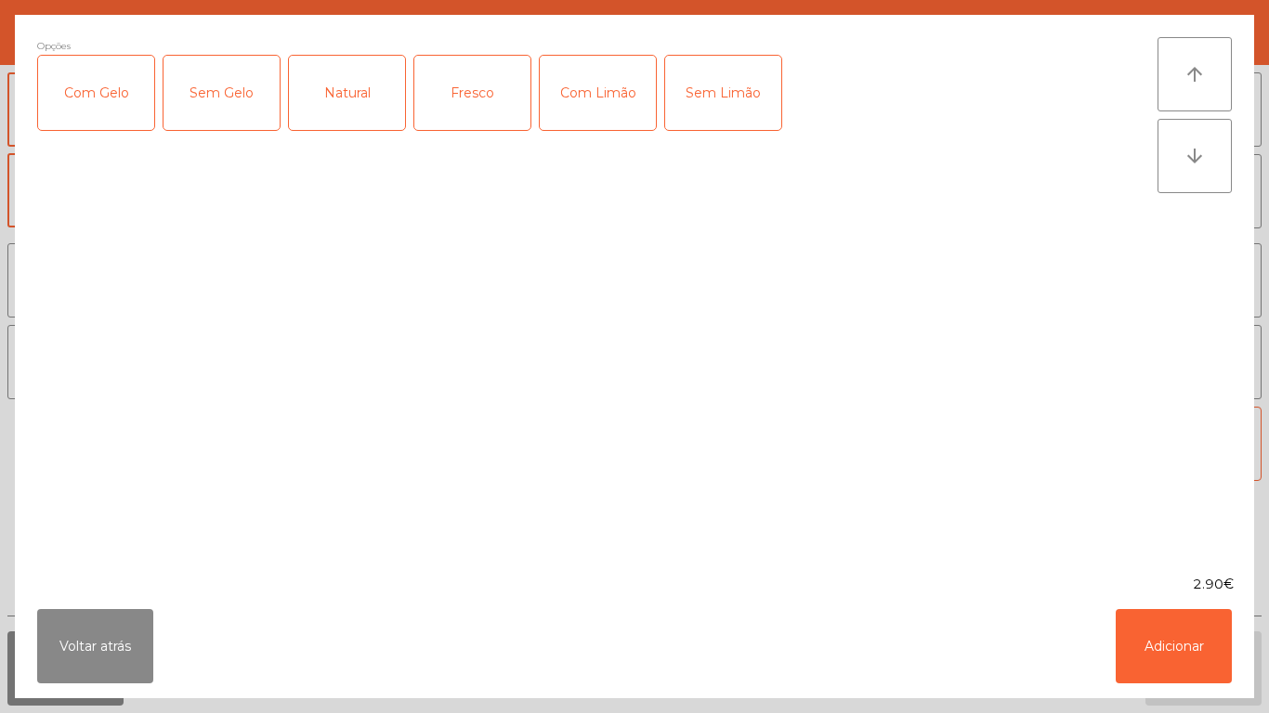
click at [120, 106] on div "Com Gelo" at bounding box center [96, 93] width 116 height 74
click at [604, 96] on div "Com Limão" at bounding box center [598, 93] width 116 height 74
click at [1153, 635] on button "Adicionar" at bounding box center [1173, 646] width 116 height 74
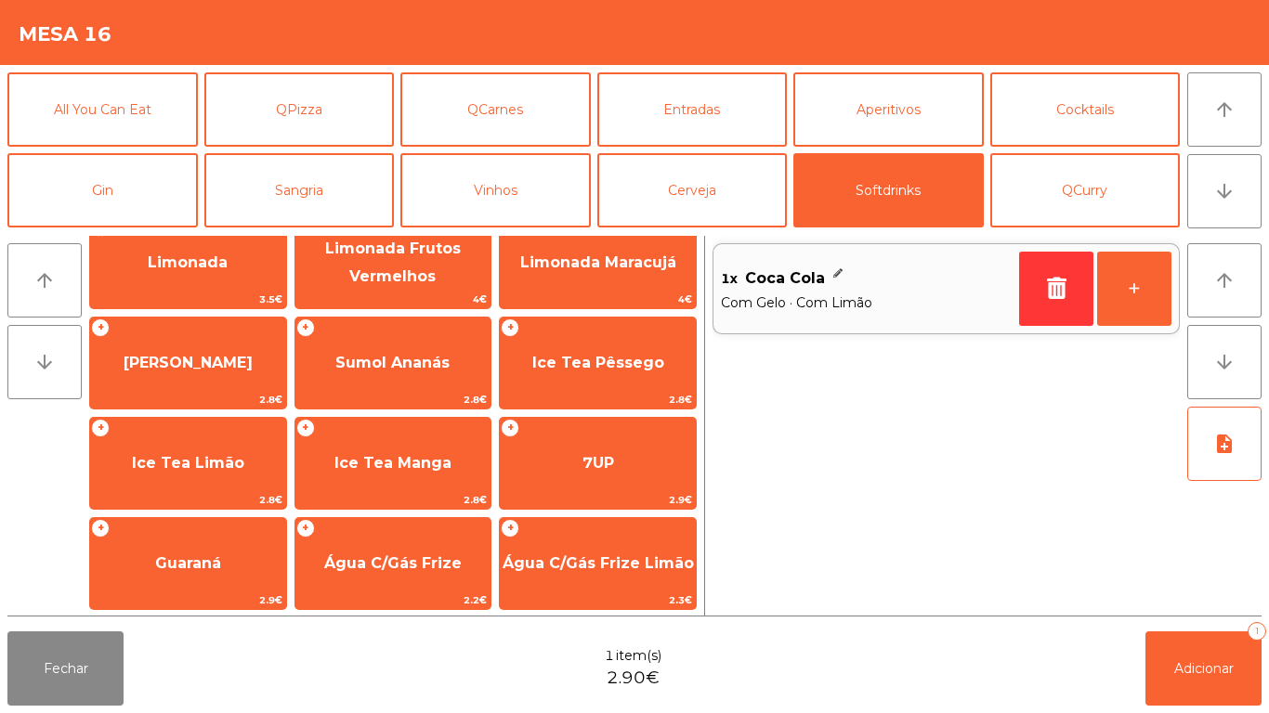
scroll to position [228, 0]
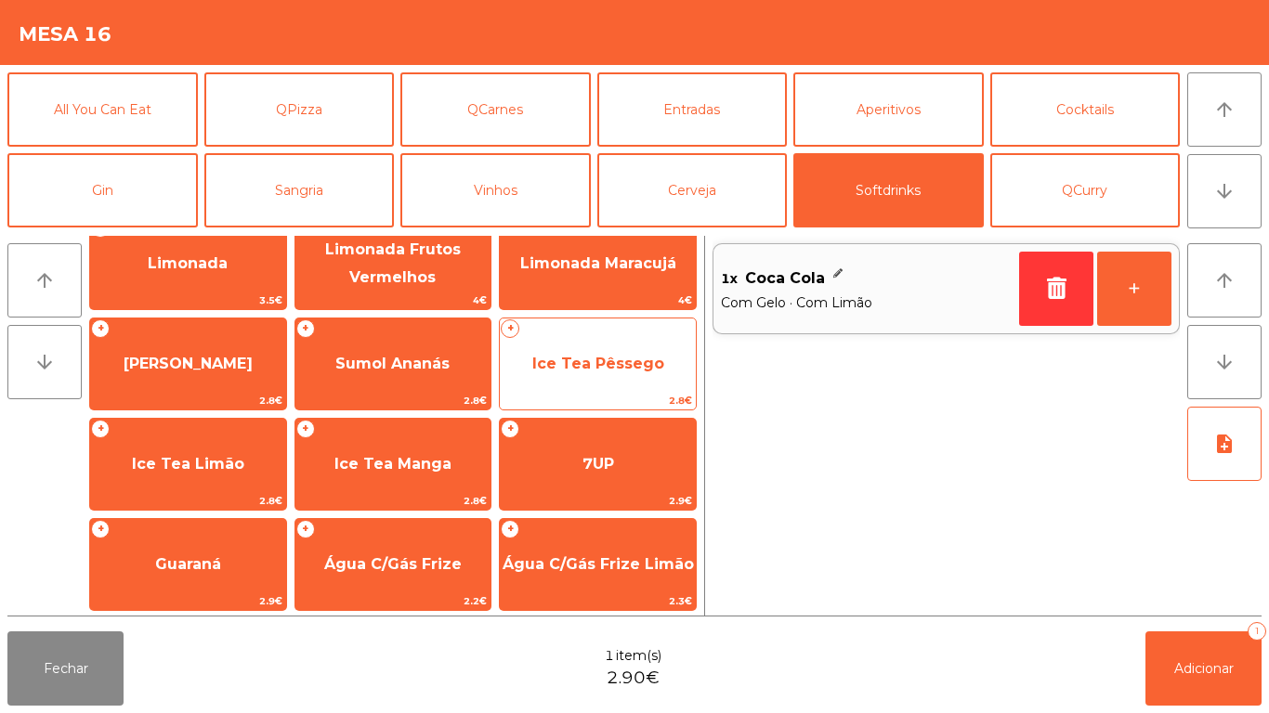
click at [631, 346] on span "Ice Tea Pêssego" at bounding box center [598, 364] width 196 height 50
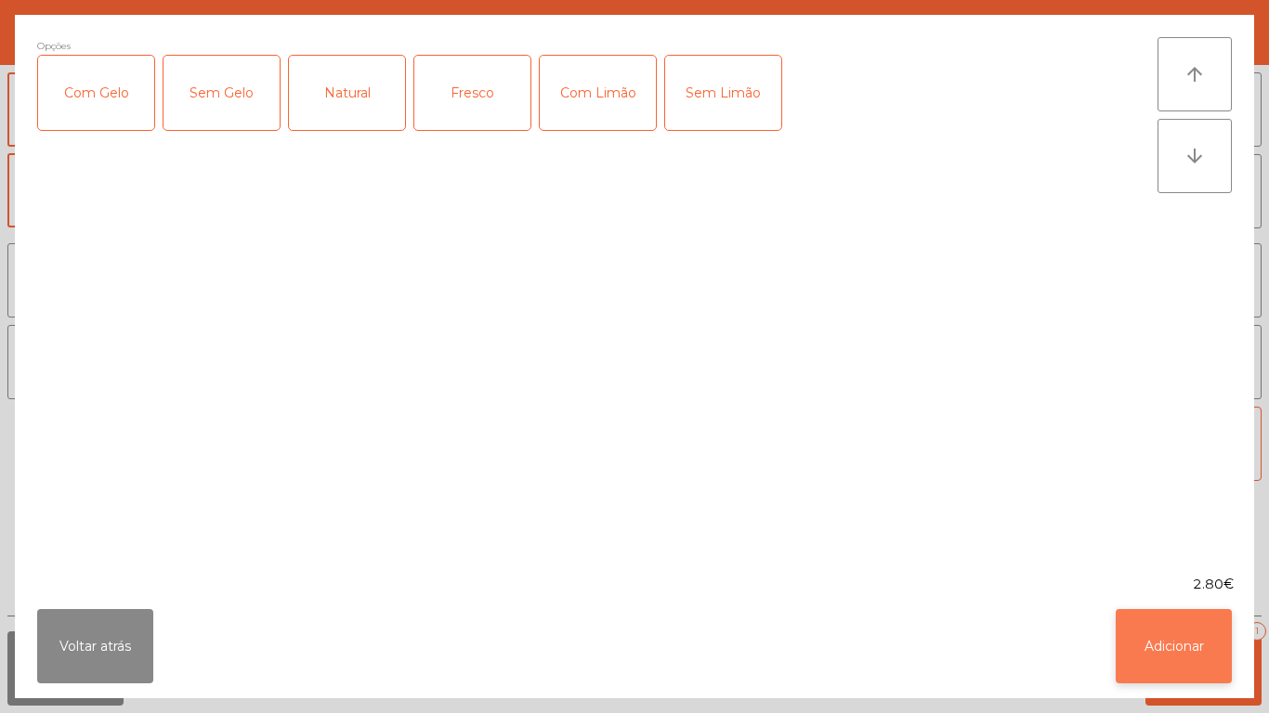
click at [1194, 653] on button "Adicionar" at bounding box center [1173, 646] width 116 height 74
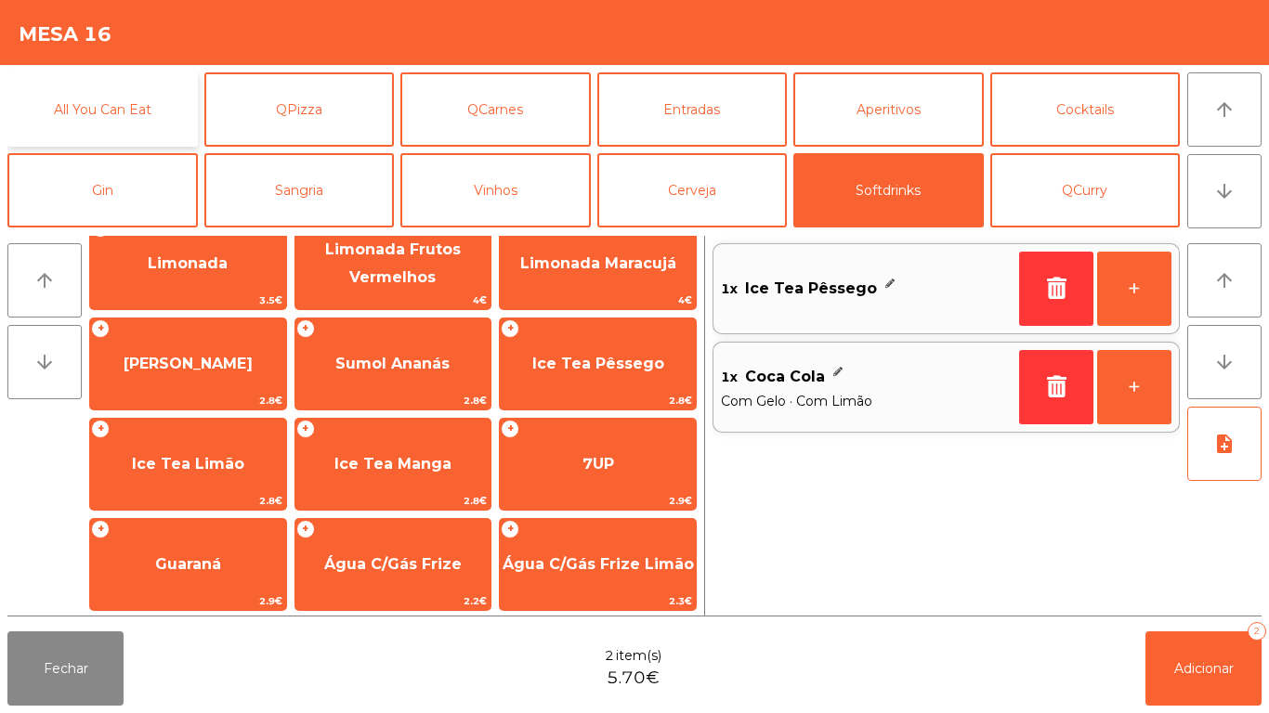
click at [156, 130] on button "All You Can Eat" at bounding box center [102, 109] width 190 height 74
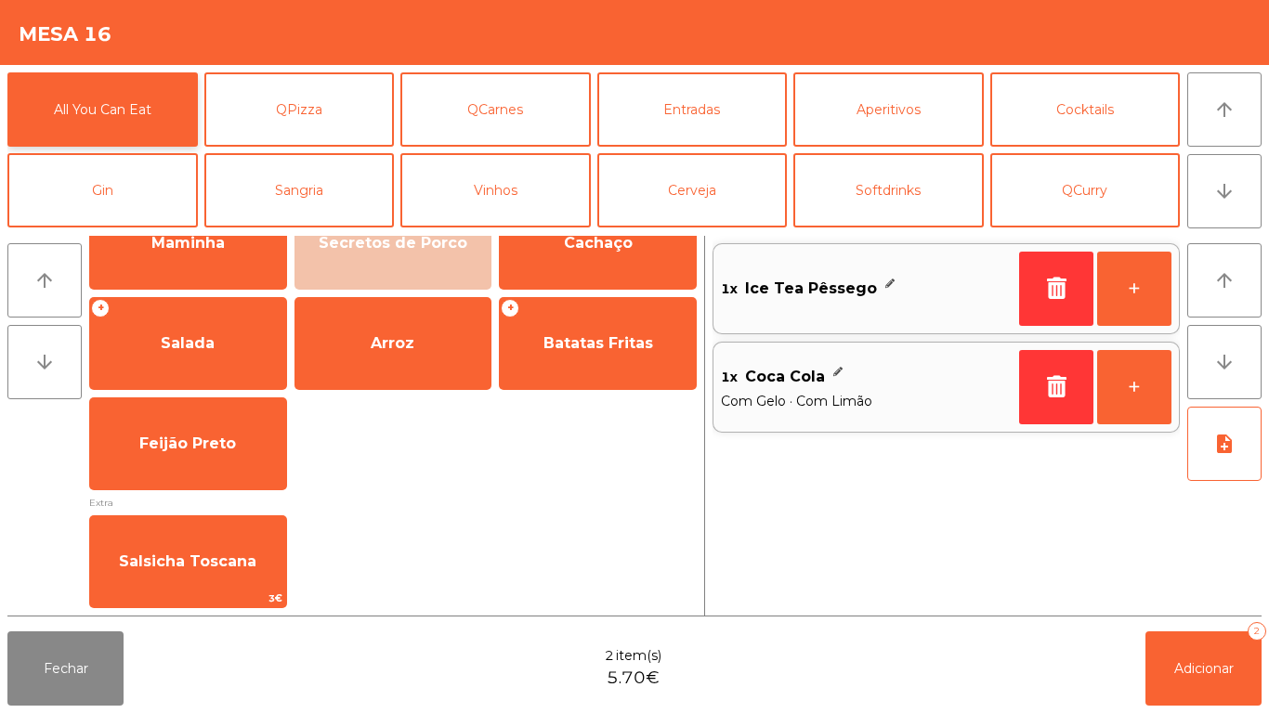
scroll to position [148, 0]
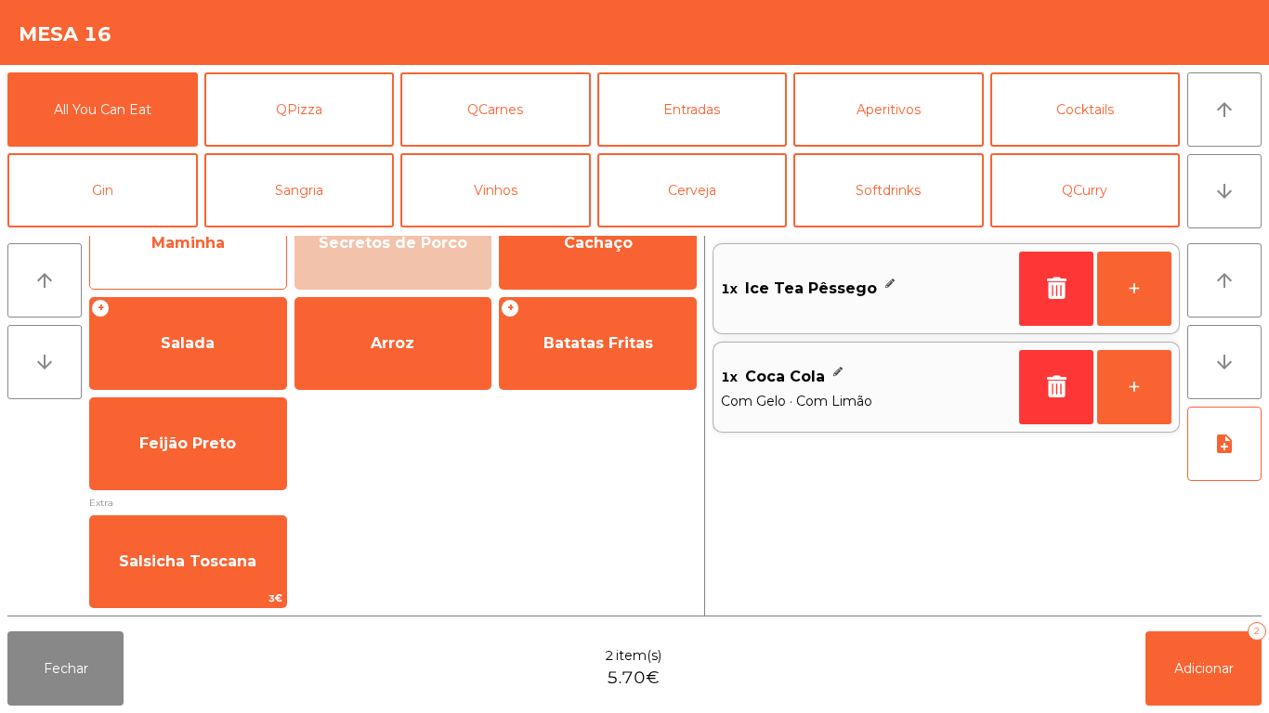
click at [202, 258] on span "Maminha" at bounding box center [188, 243] width 196 height 50
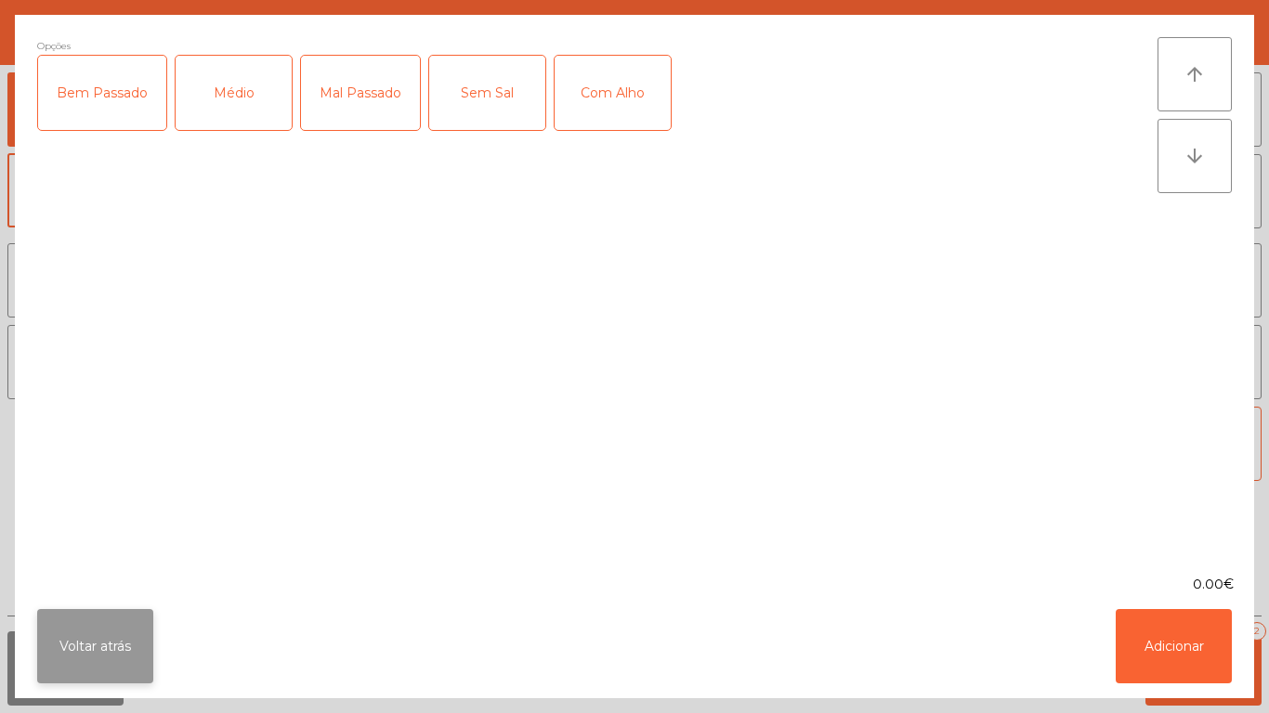
click at [133, 633] on button "Voltar atrás" at bounding box center [95, 646] width 116 height 74
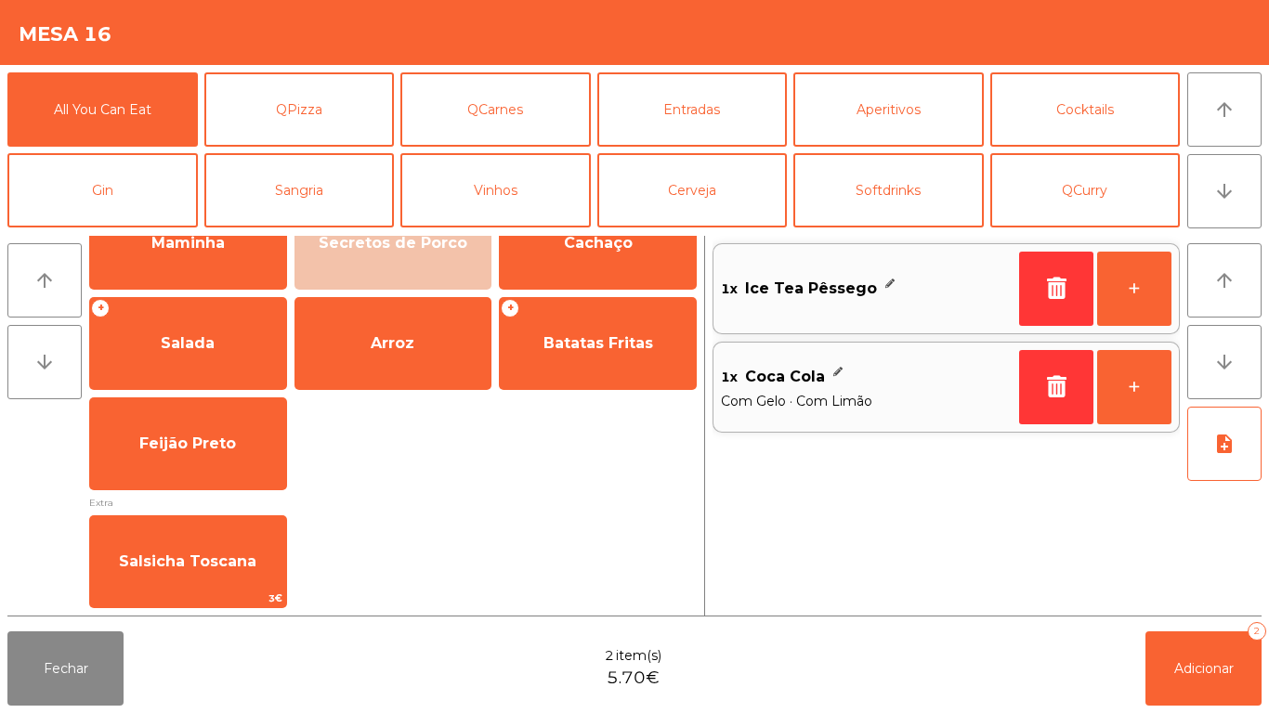
scroll to position [0, 0]
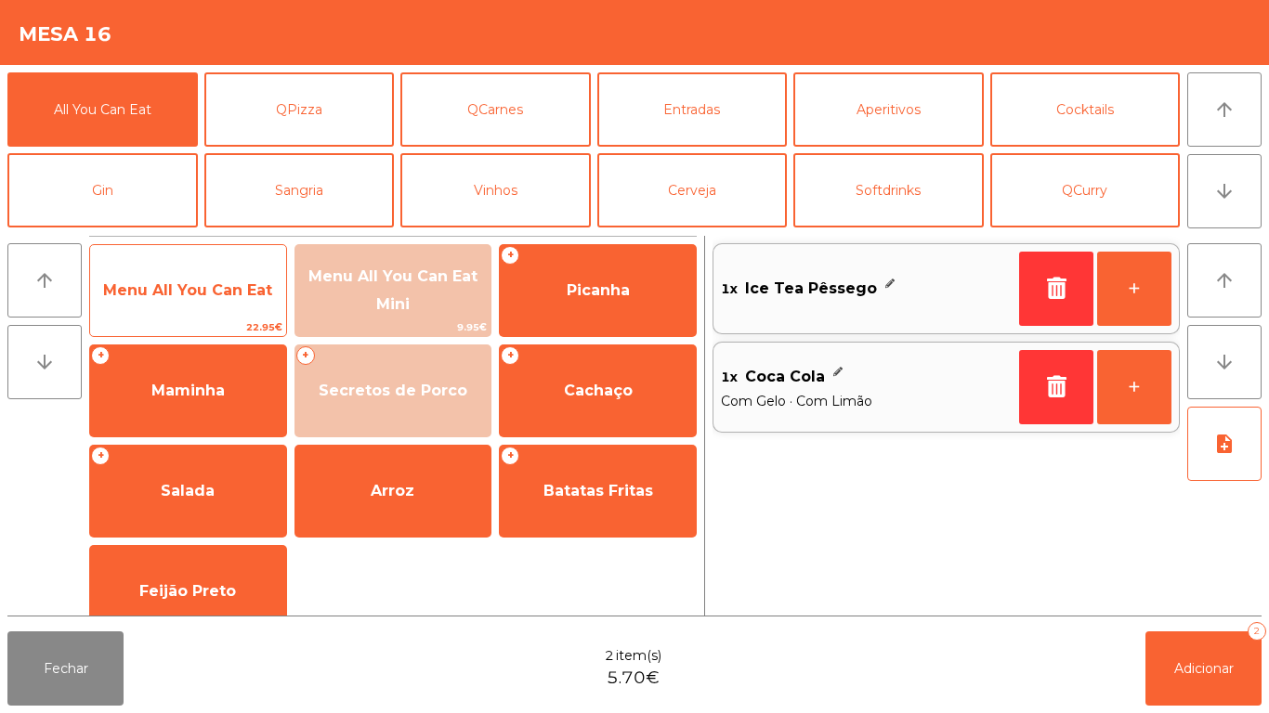
click at [207, 282] on span "Menu All You Can Eat" at bounding box center [187, 290] width 169 height 18
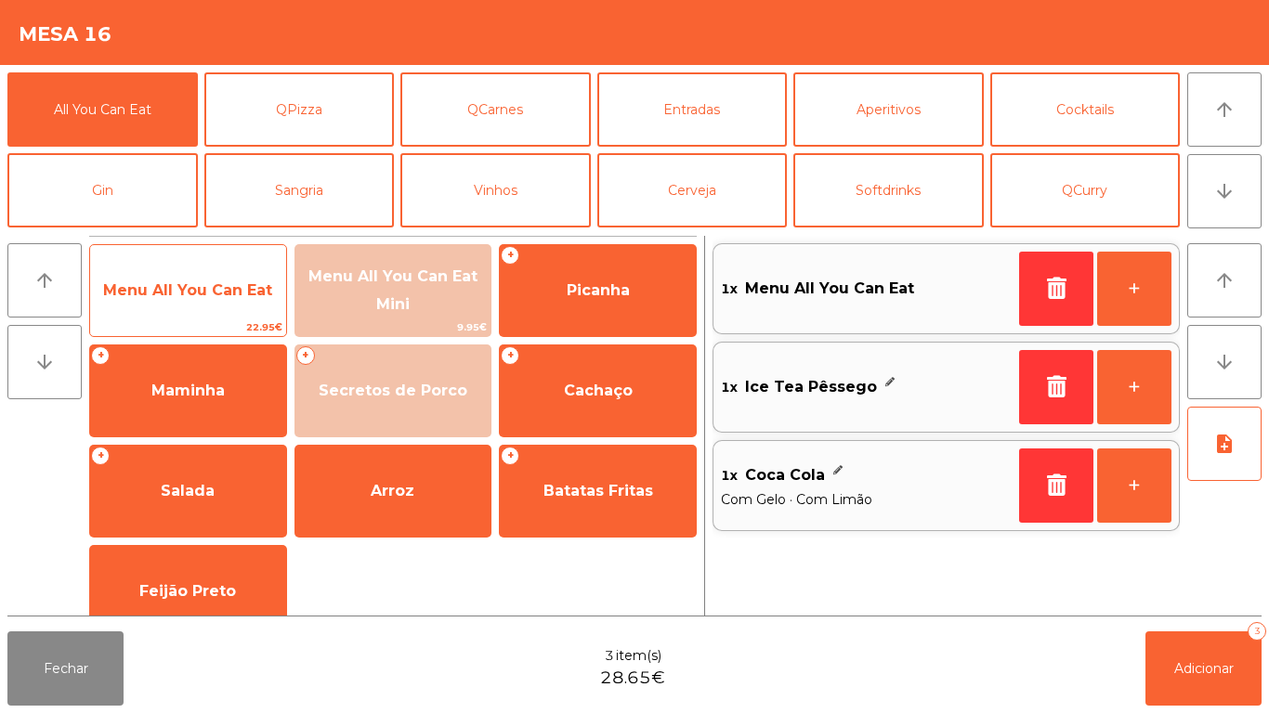
click at [207, 263] on div "Menu All You Can Eat 22.95€" at bounding box center [188, 290] width 198 height 93
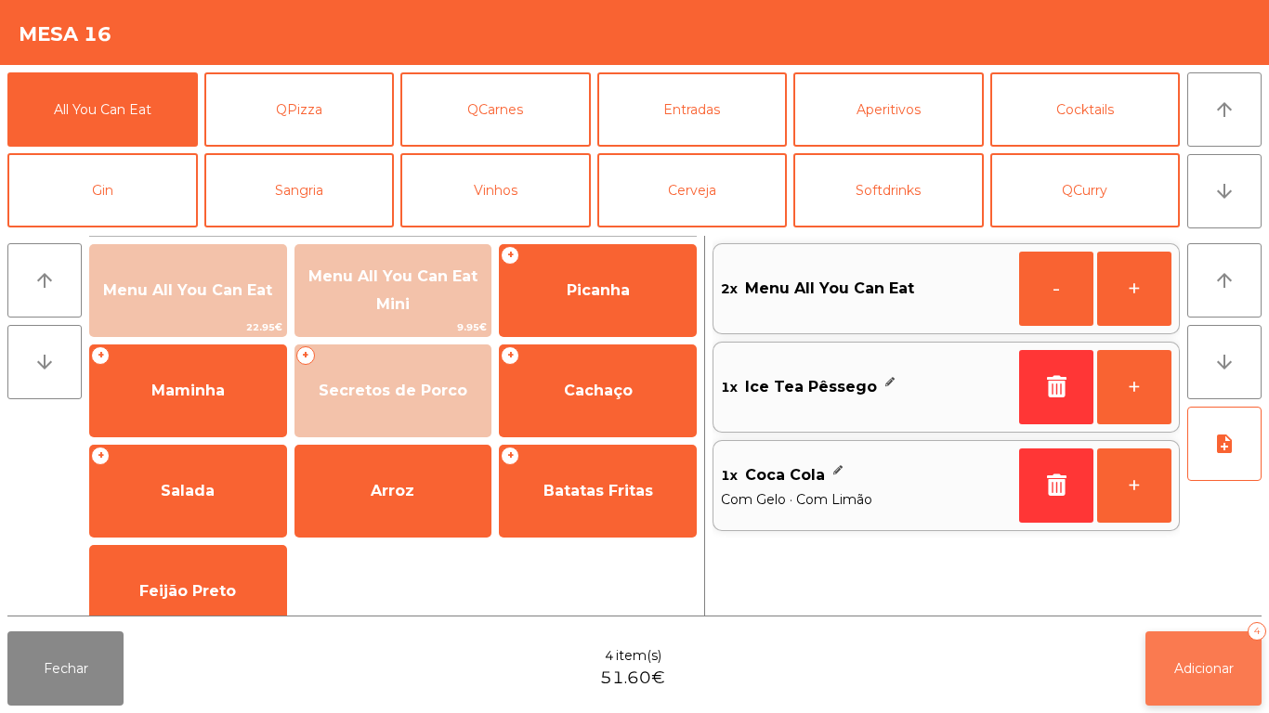
click at [1191, 648] on button "Adicionar 4" at bounding box center [1203, 668] width 116 height 74
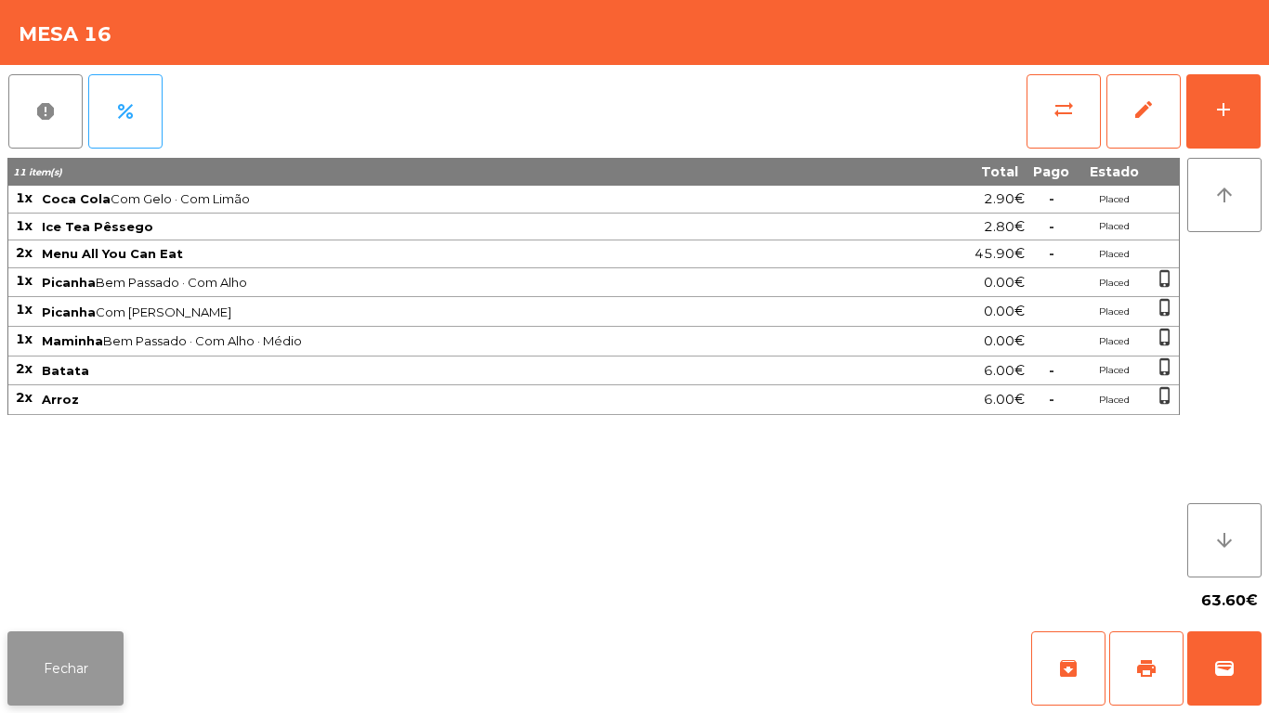
click at [61, 675] on button "Fechar" at bounding box center [65, 668] width 116 height 74
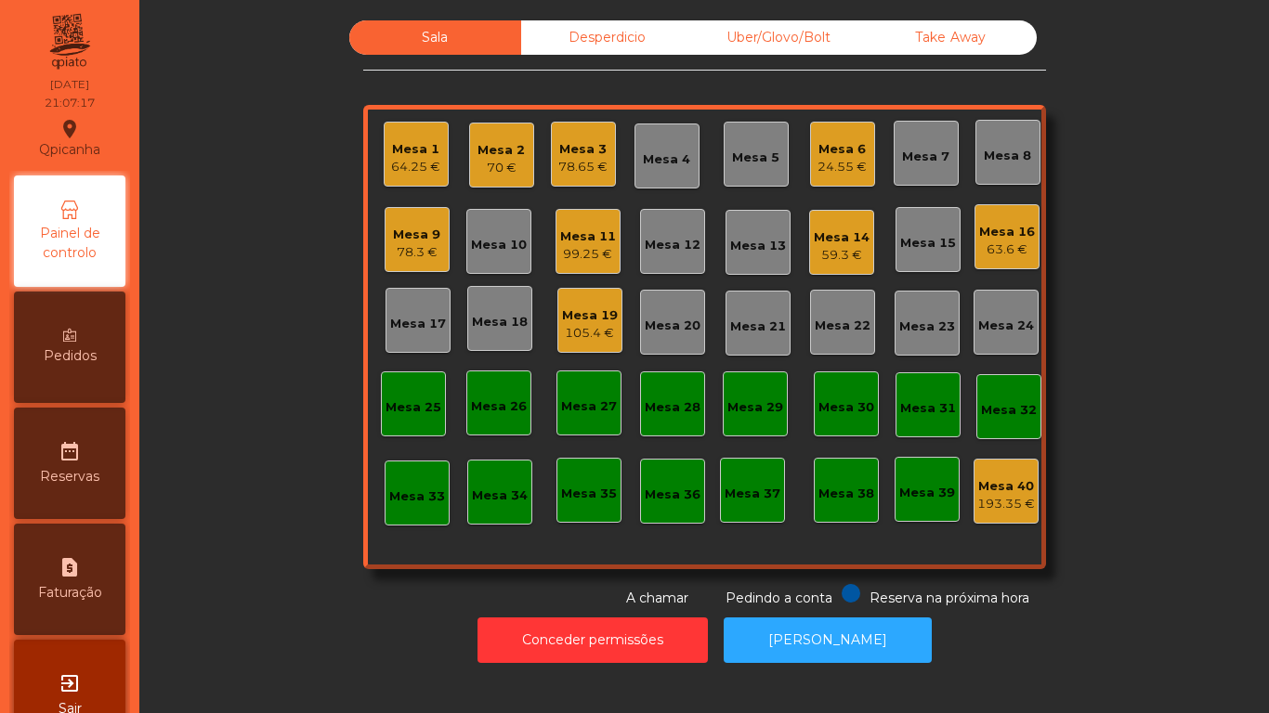
click at [663, 241] on div "Mesa 12" at bounding box center [672, 245] width 56 height 19
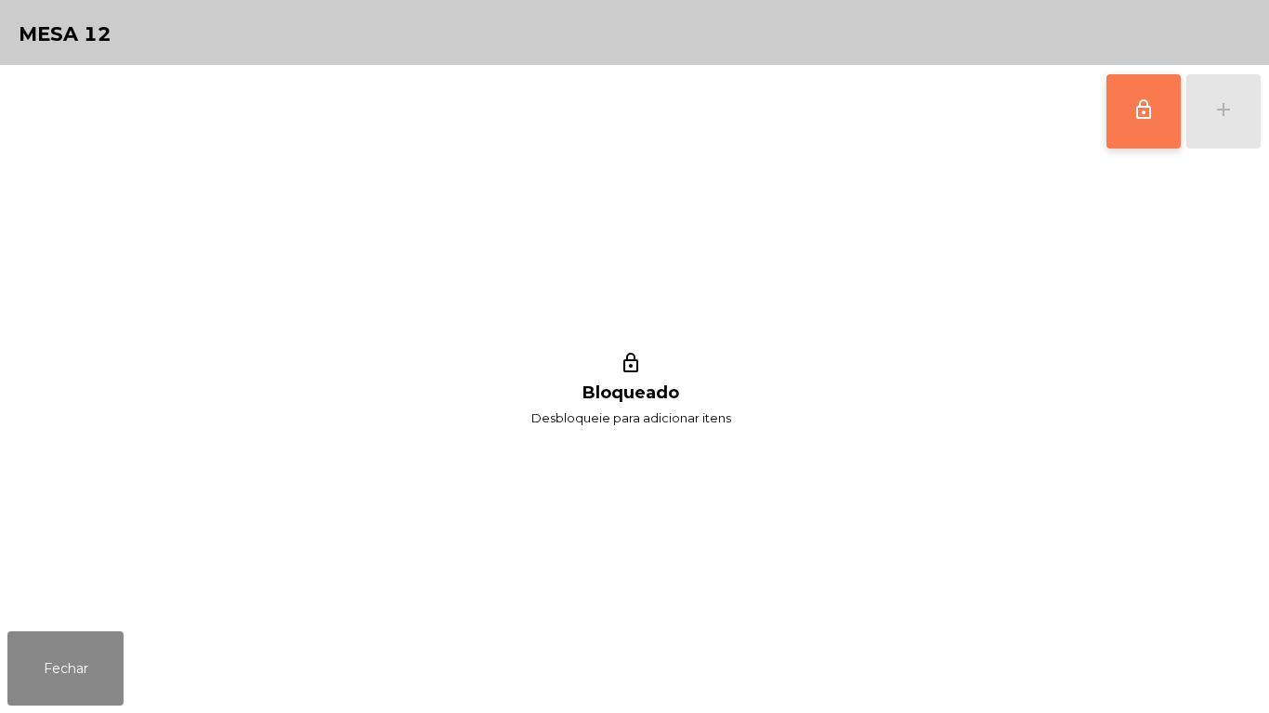
click at [1148, 109] on span "lock_outline" at bounding box center [1143, 109] width 22 height 22
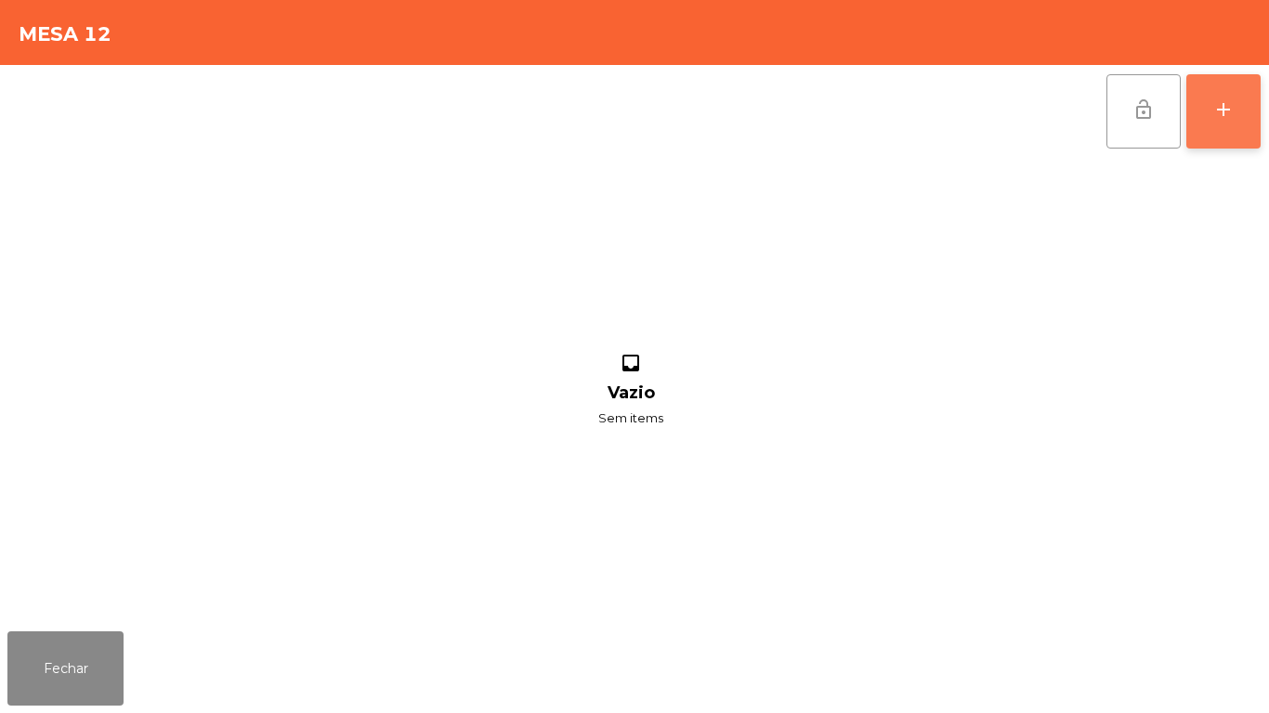
click at [1219, 110] on div "add" at bounding box center [1223, 109] width 22 height 22
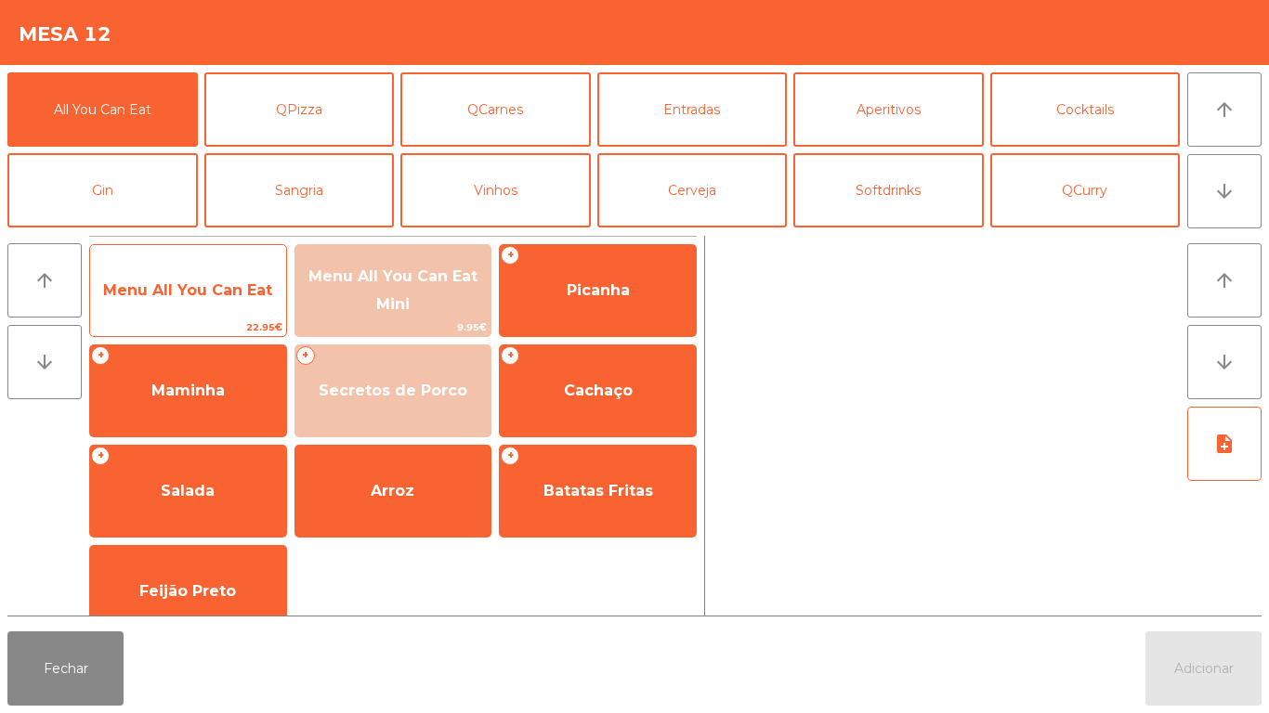
click at [235, 305] on span "Menu All You Can Eat" at bounding box center [188, 291] width 196 height 50
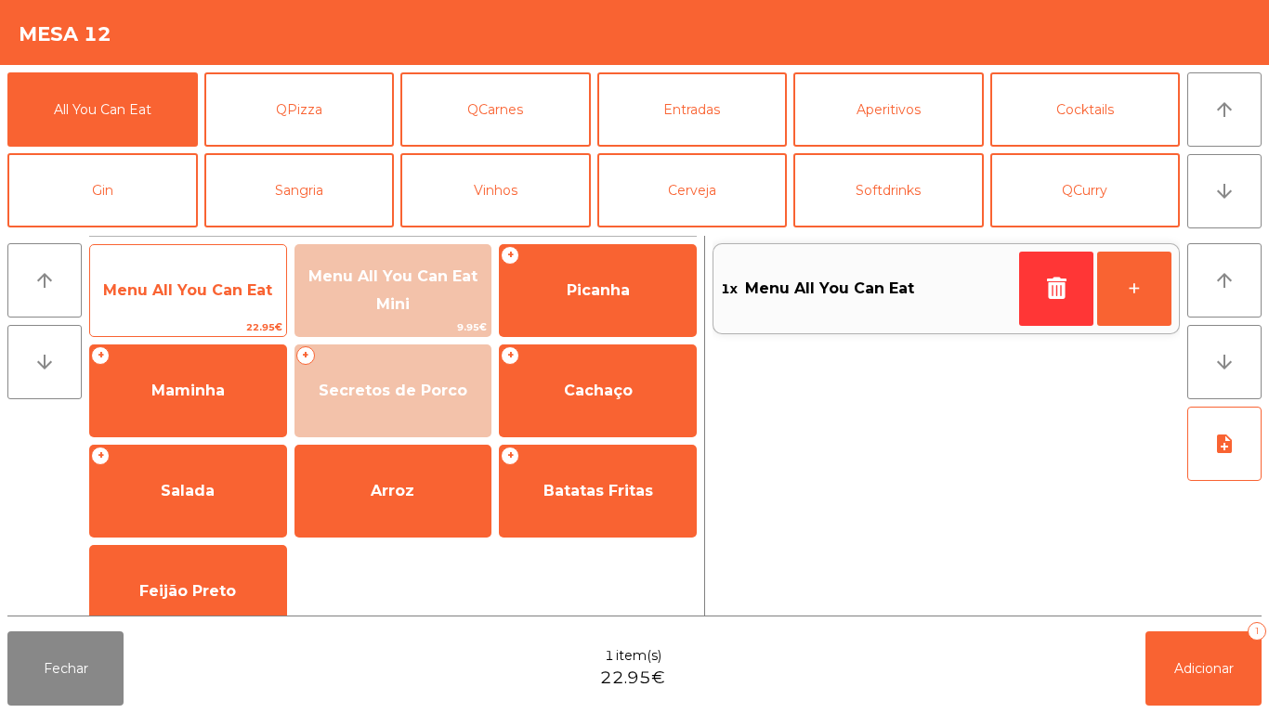
click at [231, 285] on span "Menu All You Can Eat" at bounding box center [187, 290] width 169 height 18
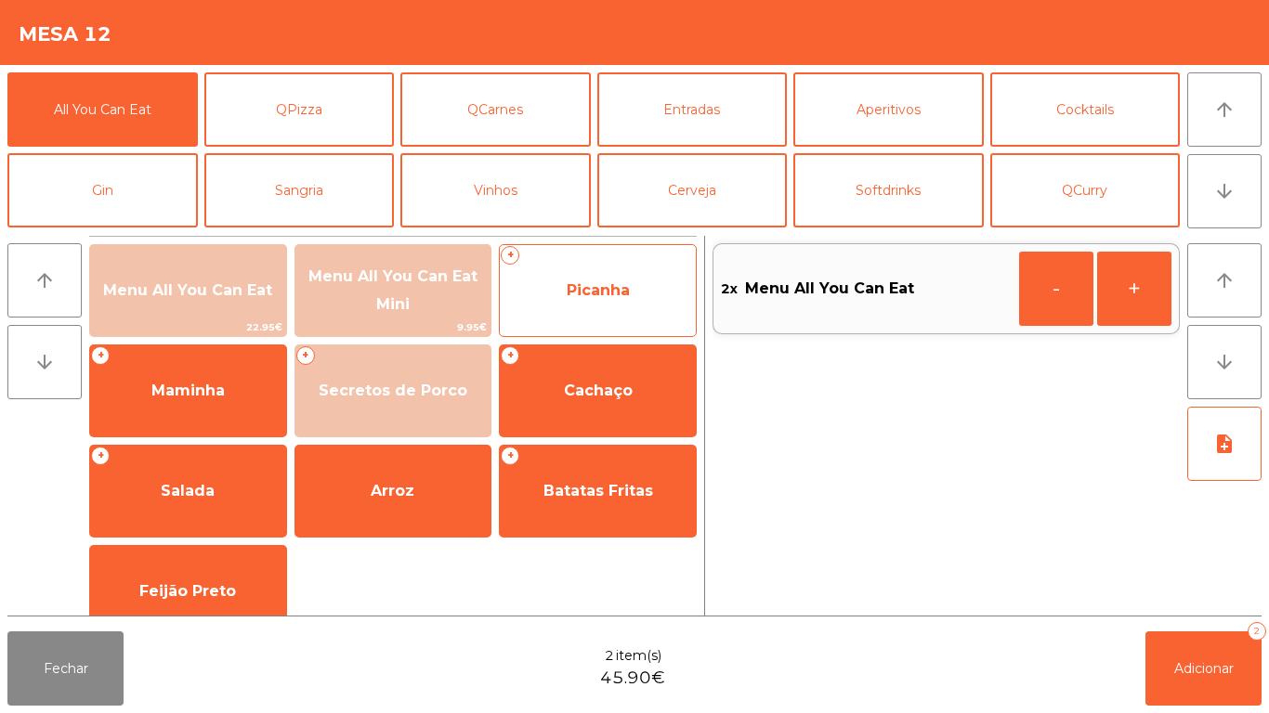
click at [643, 294] on span "Picanha" at bounding box center [598, 291] width 196 height 50
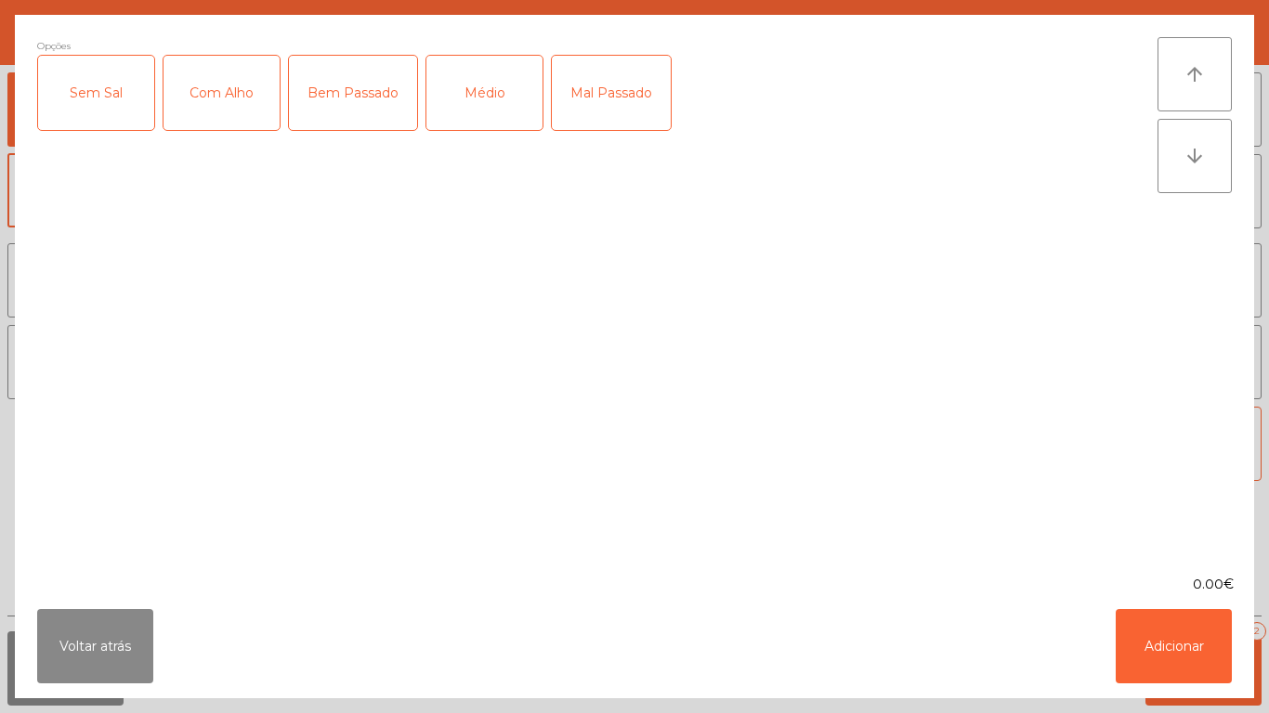
click at [491, 96] on div "Médio" at bounding box center [484, 93] width 116 height 74
click at [242, 98] on div "Com Alho" at bounding box center [221, 93] width 116 height 74
click at [1152, 650] on button "Adicionar" at bounding box center [1173, 646] width 116 height 74
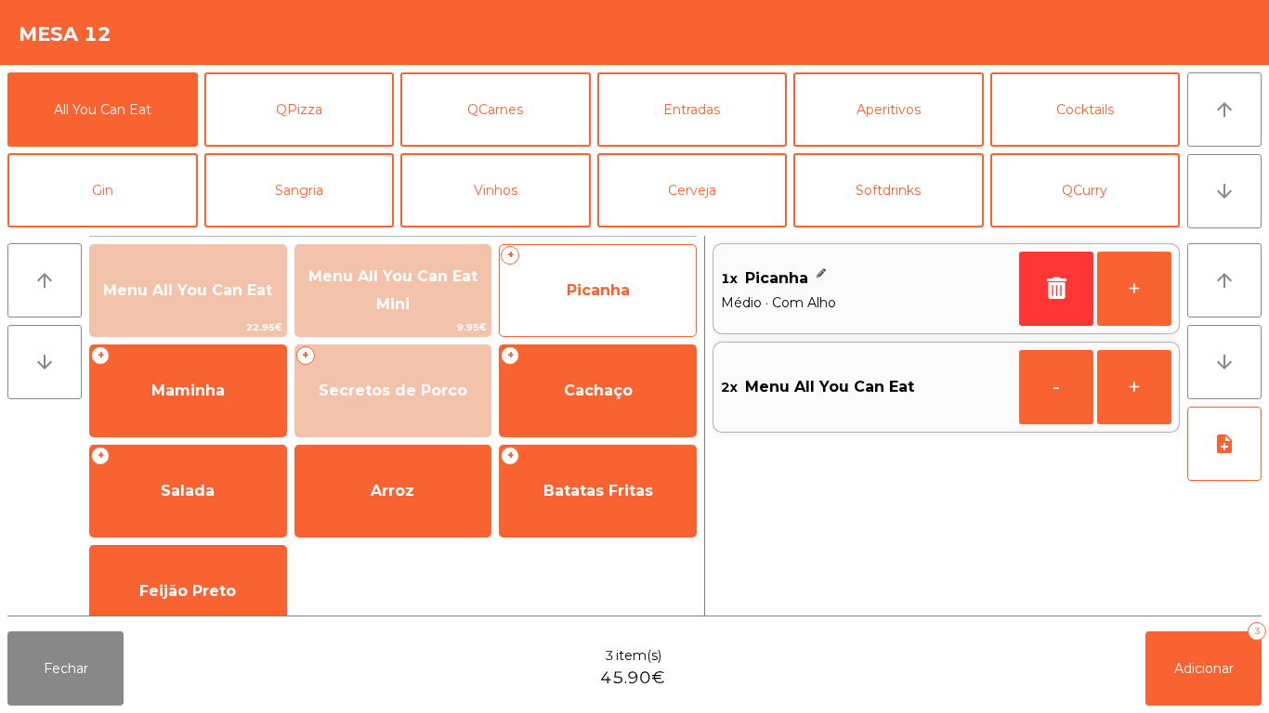
click at [616, 283] on span "Picanha" at bounding box center [597, 290] width 63 height 18
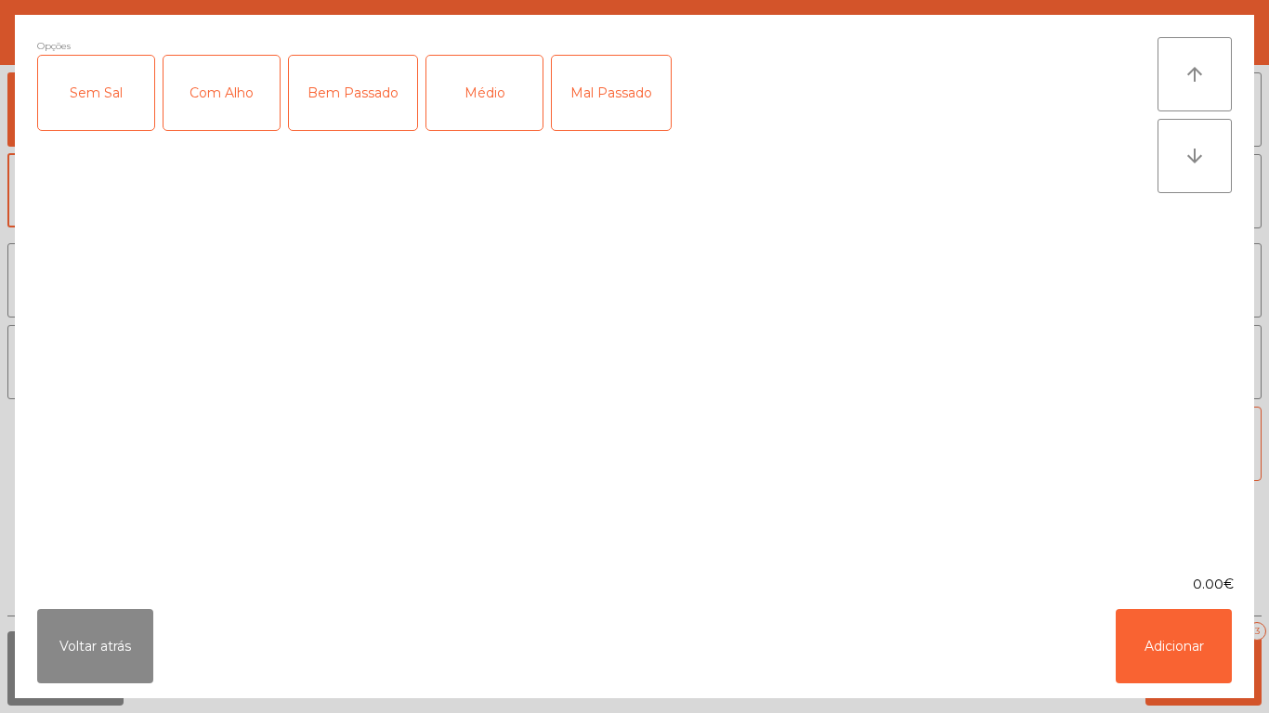
click at [497, 108] on div "Médio" at bounding box center [484, 93] width 116 height 74
click at [1170, 649] on button "Adicionar" at bounding box center [1173, 646] width 116 height 74
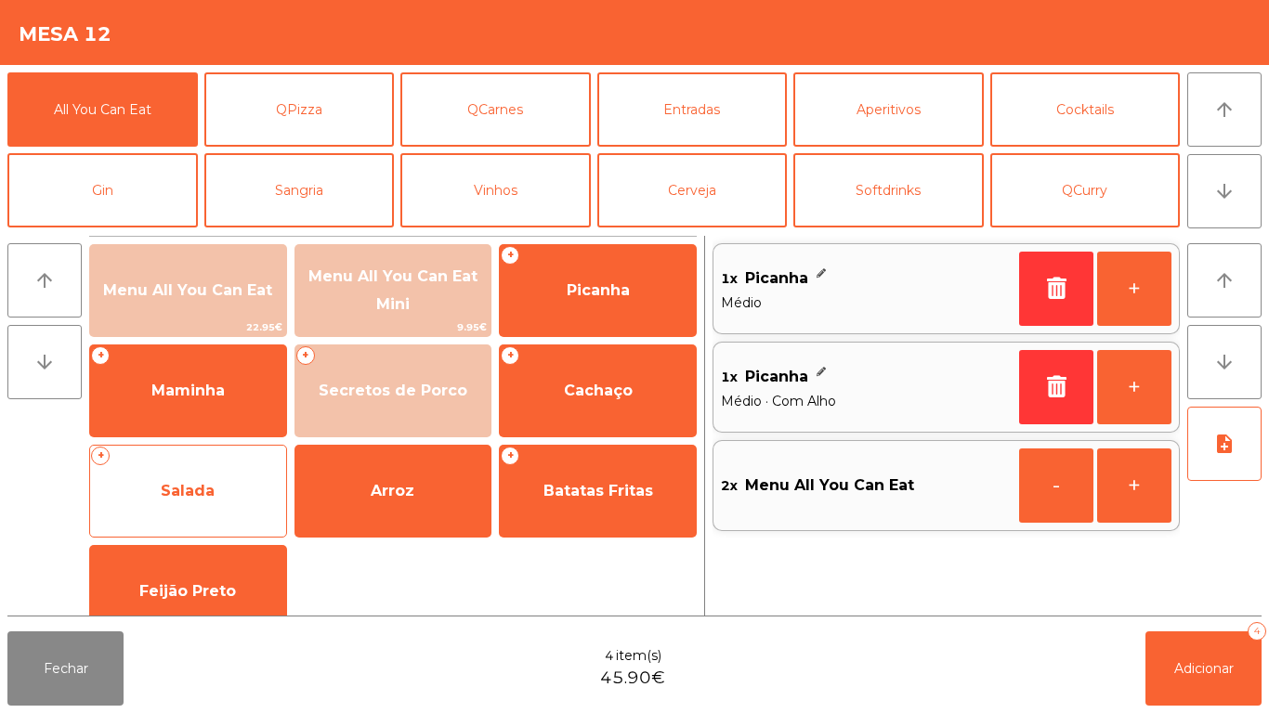
click at [203, 487] on span "Salada" at bounding box center [188, 491] width 54 height 18
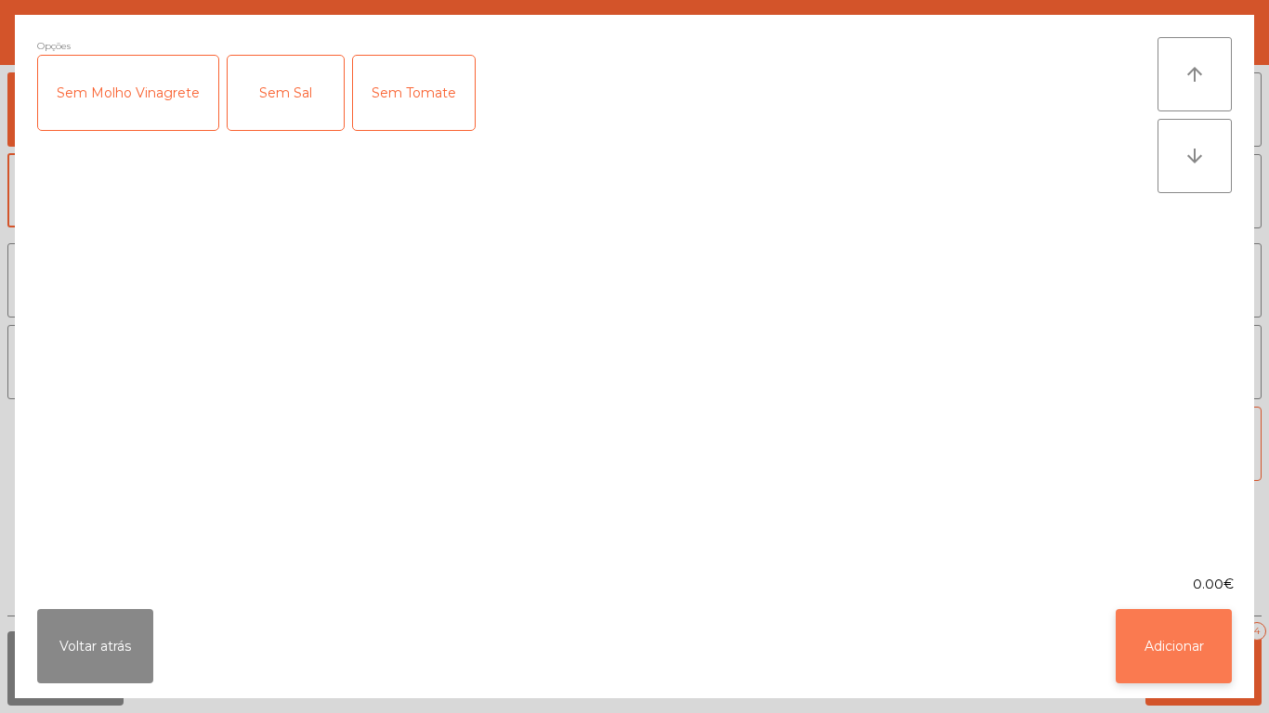
click at [1137, 638] on button "Adicionar" at bounding box center [1173, 646] width 116 height 74
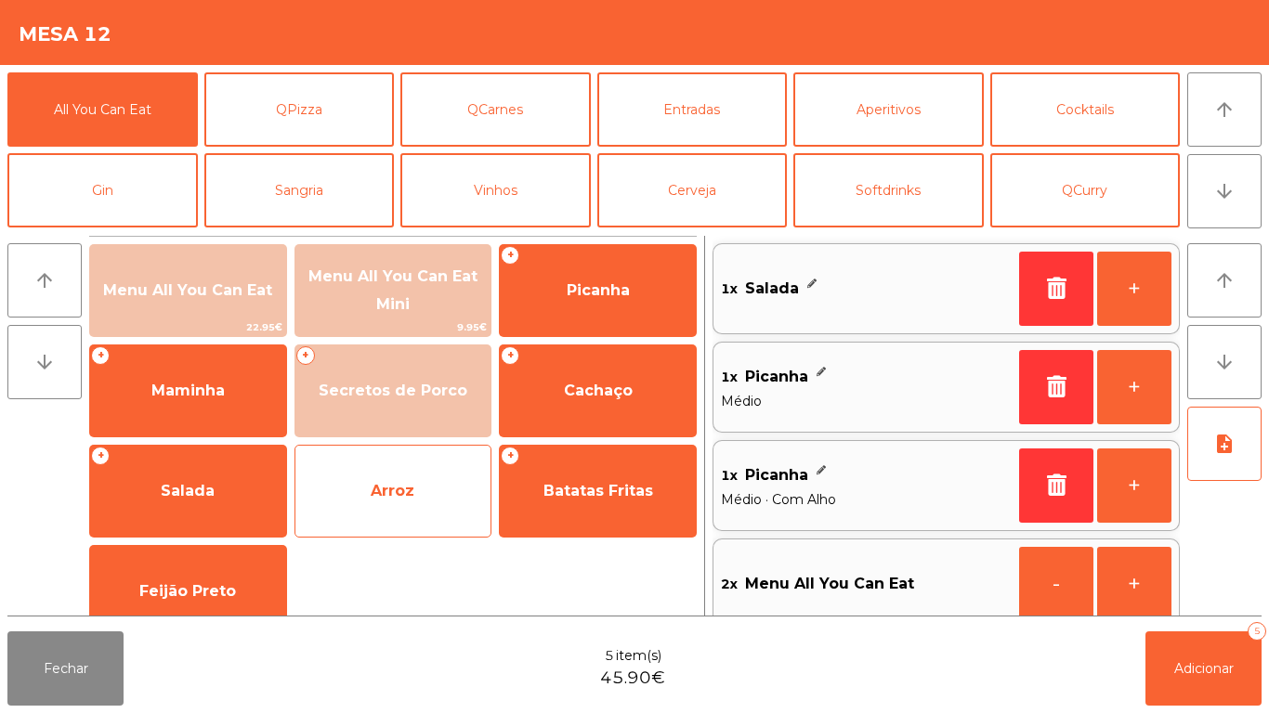
click at [378, 486] on span "Arroz" at bounding box center [393, 491] width 44 height 18
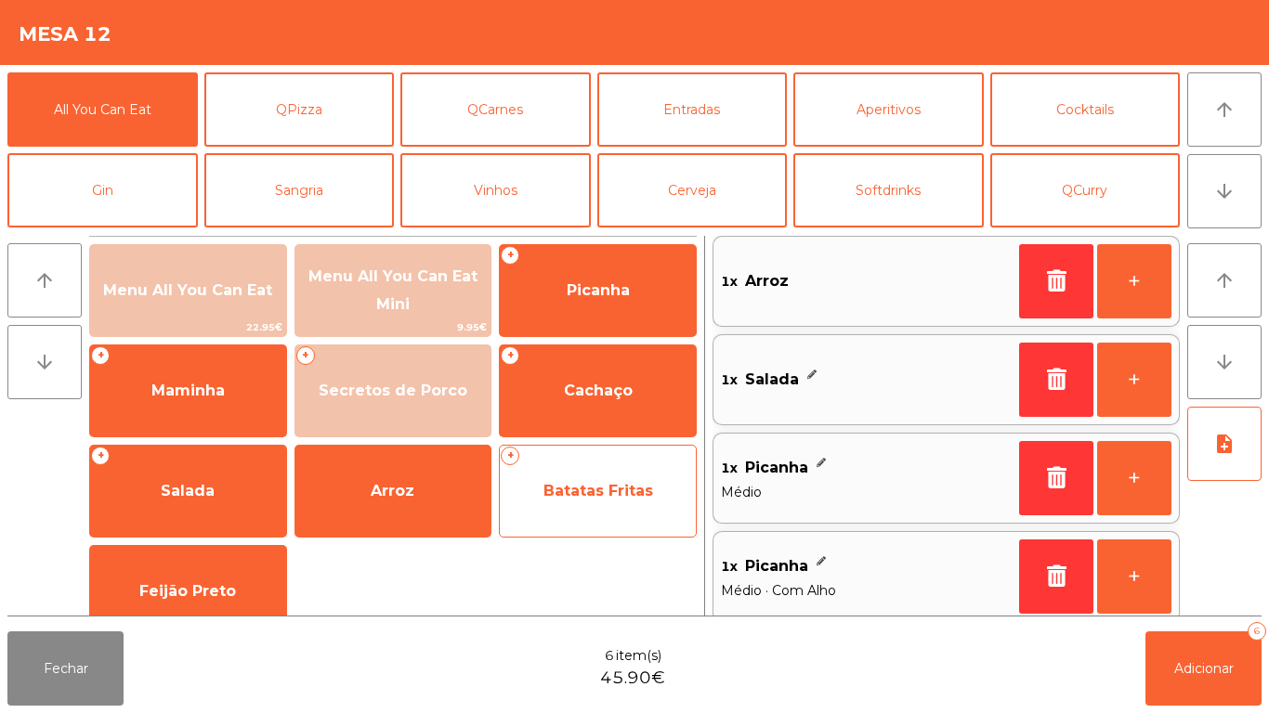
click at [595, 466] on span "Batatas Fritas" at bounding box center [598, 491] width 196 height 50
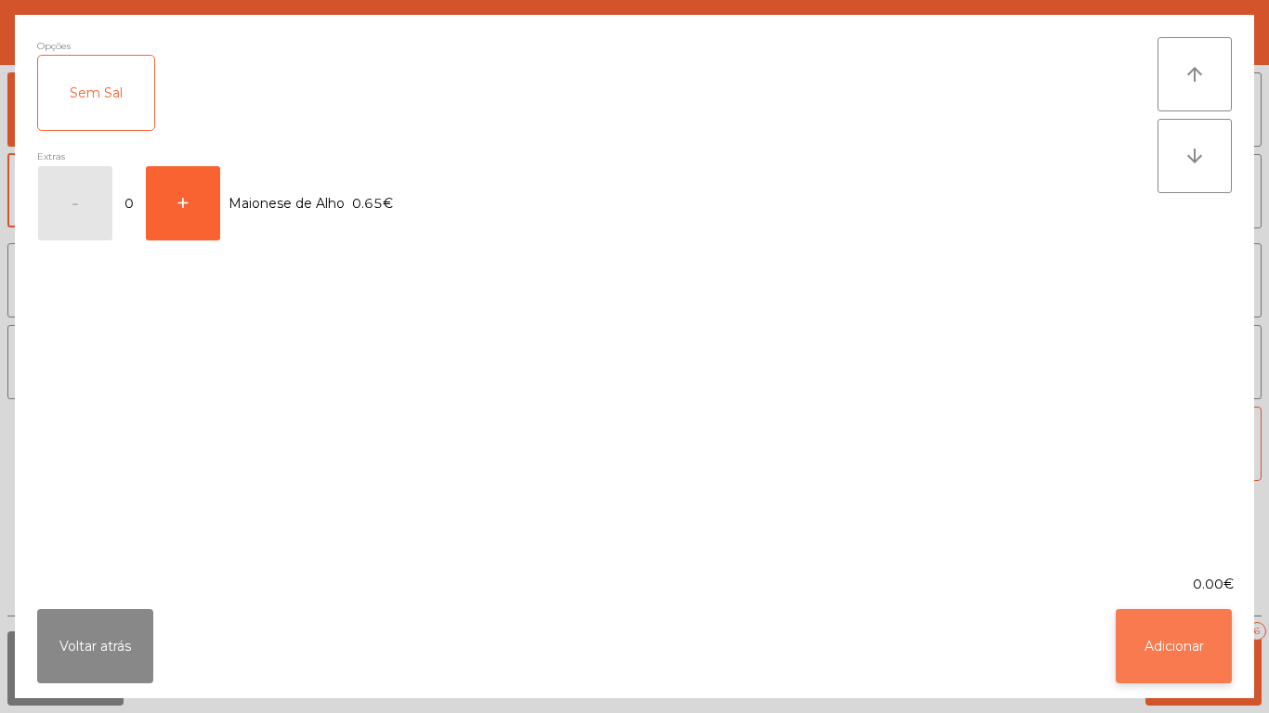
click at [1189, 650] on button "Adicionar" at bounding box center [1173, 646] width 116 height 74
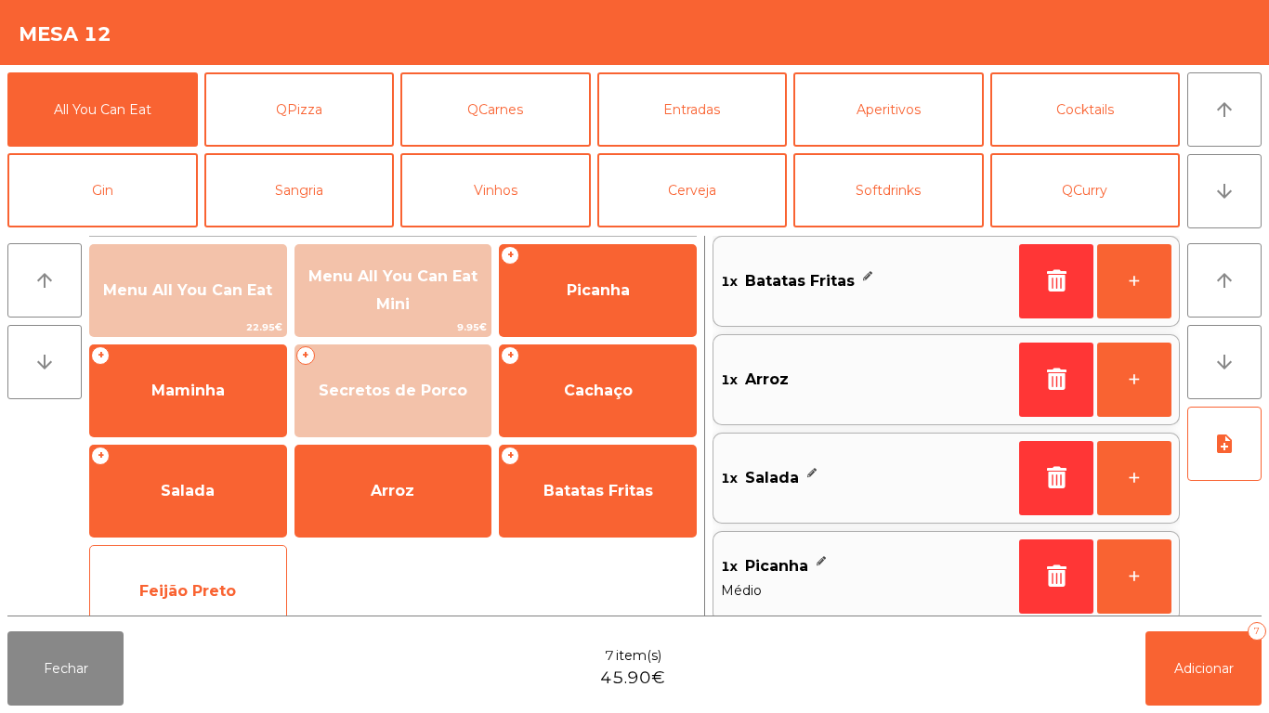
click at [235, 581] on span "Feijão Preto" at bounding box center [188, 591] width 196 height 50
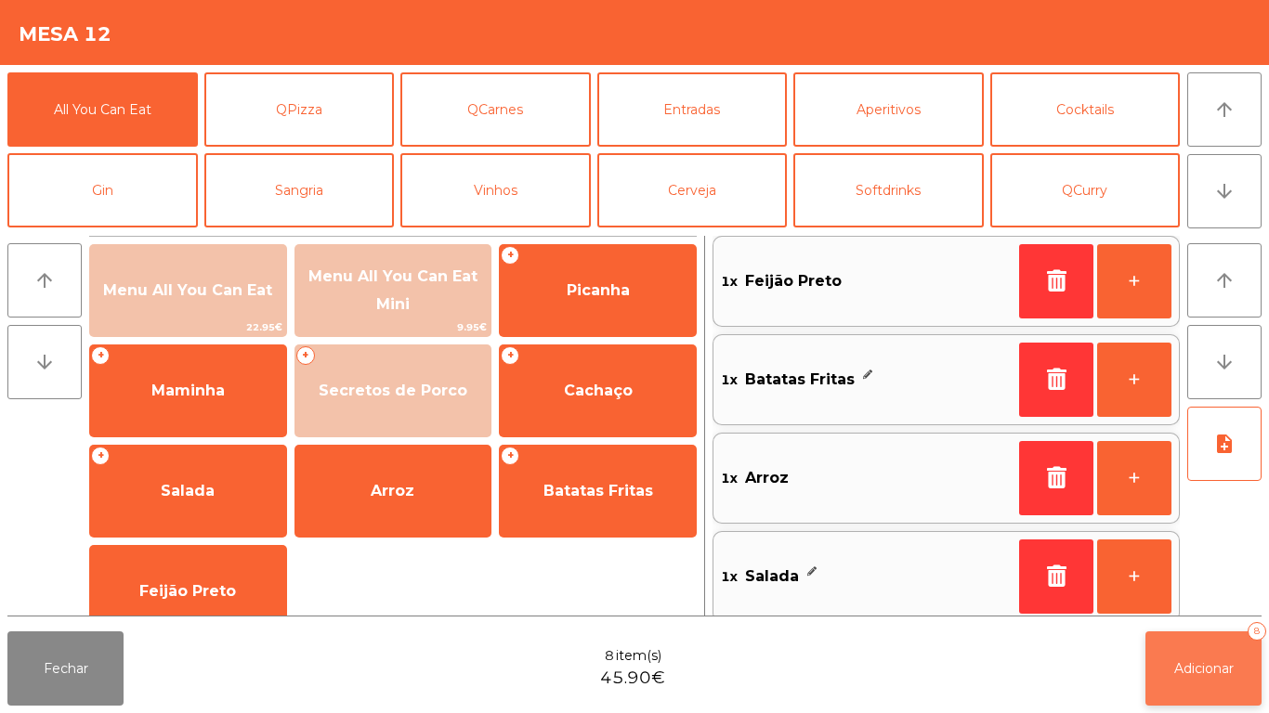
click at [1222, 650] on button "Adicionar 8" at bounding box center [1203, 668] width 116 height 74
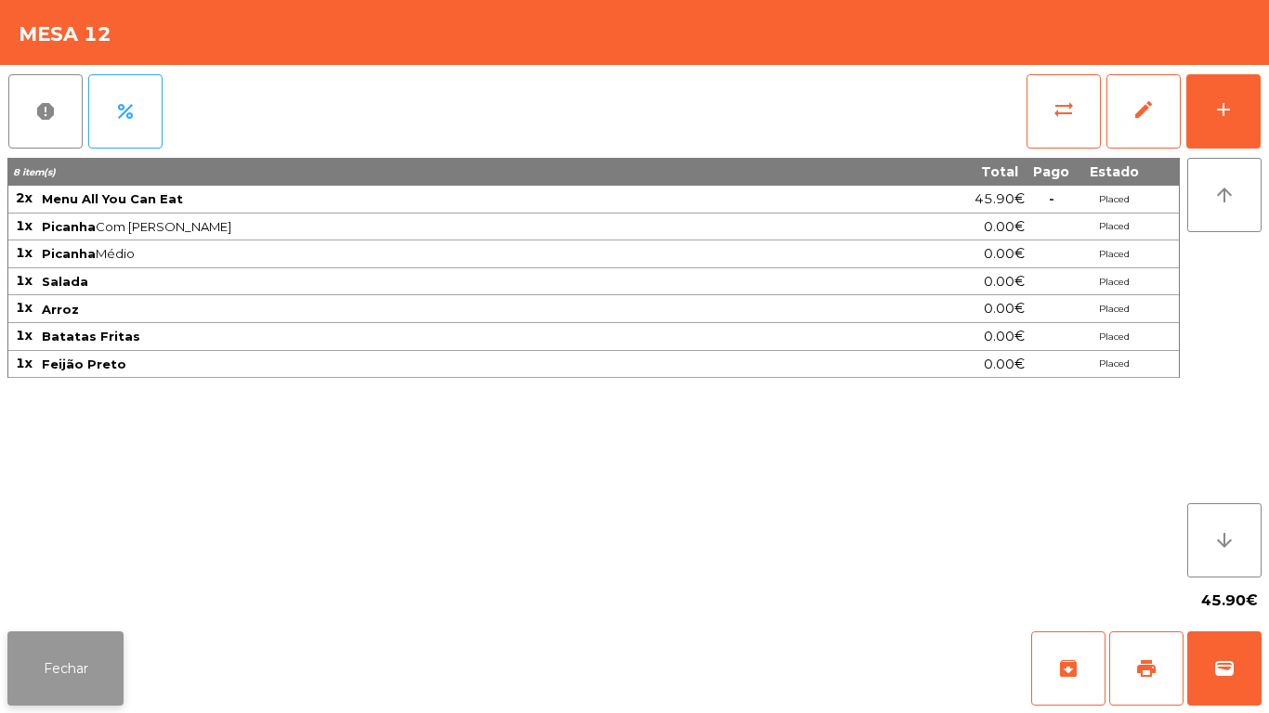
click at [58, 631] on button "Fechar" at bounding box center [65, 668] width 116 height 74
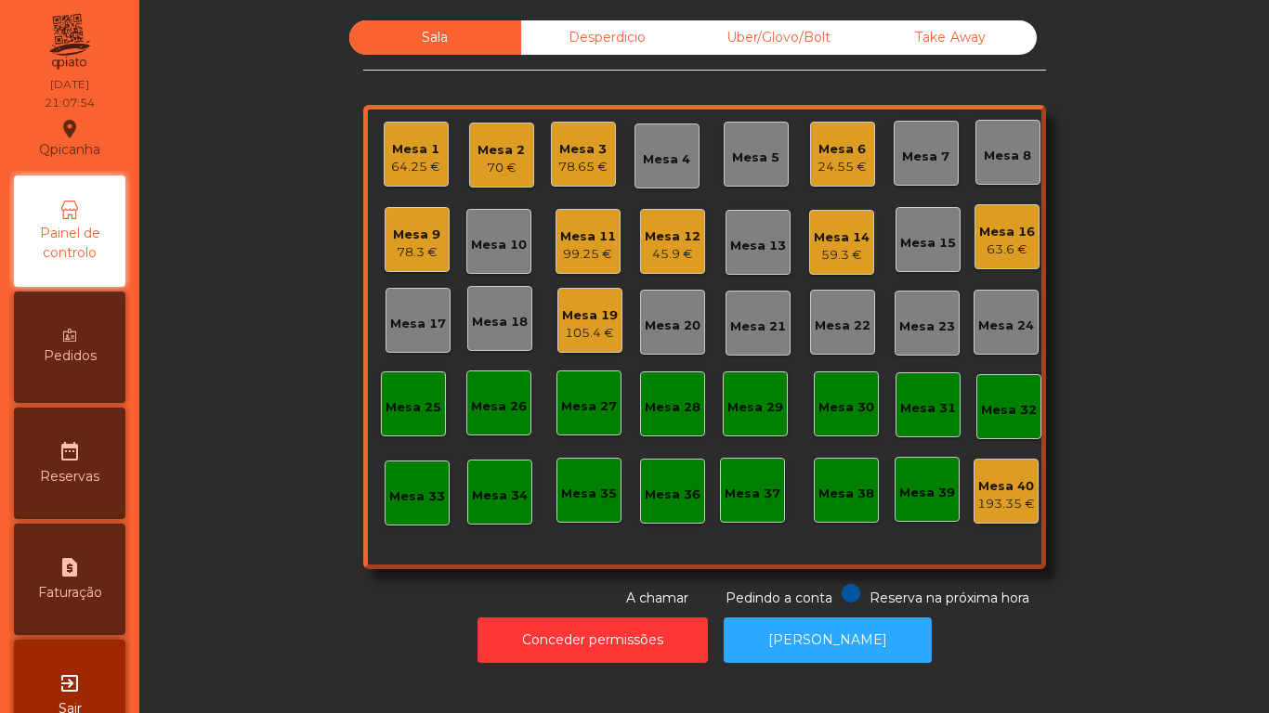
click at [912, 167] on div "Mesa 7" at bounding box center [925, 153] width 65 height 65
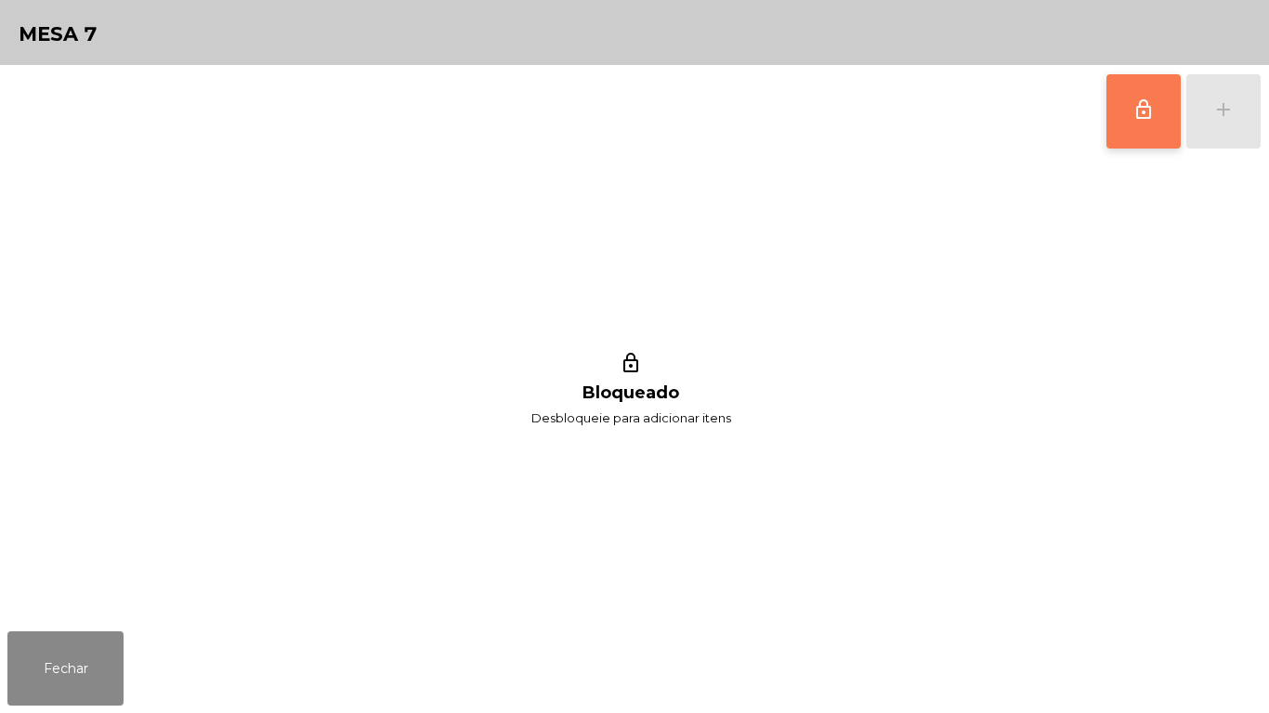
click at [1136, 124] on button "lock_outline" at bounding box center [1143, 111] width 74 height 74
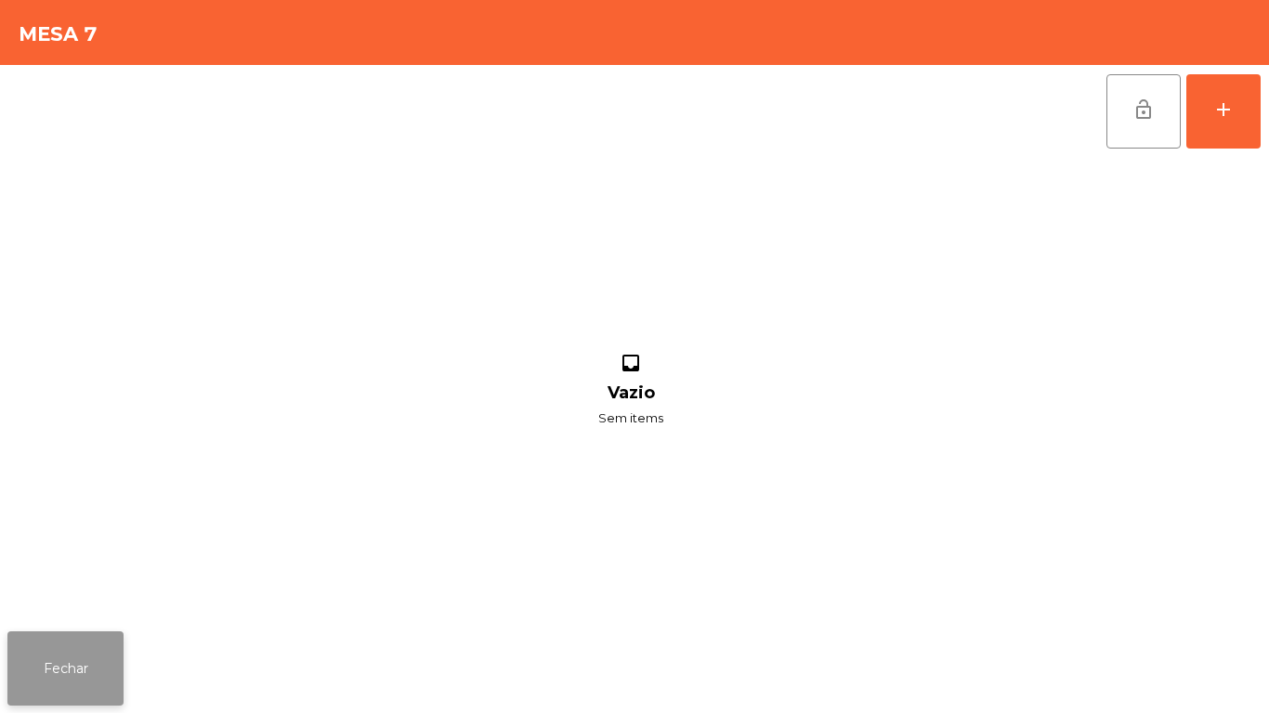
click at [70, 666] on button "Fechar" at bounding box center [65, 668] width 116 height 74
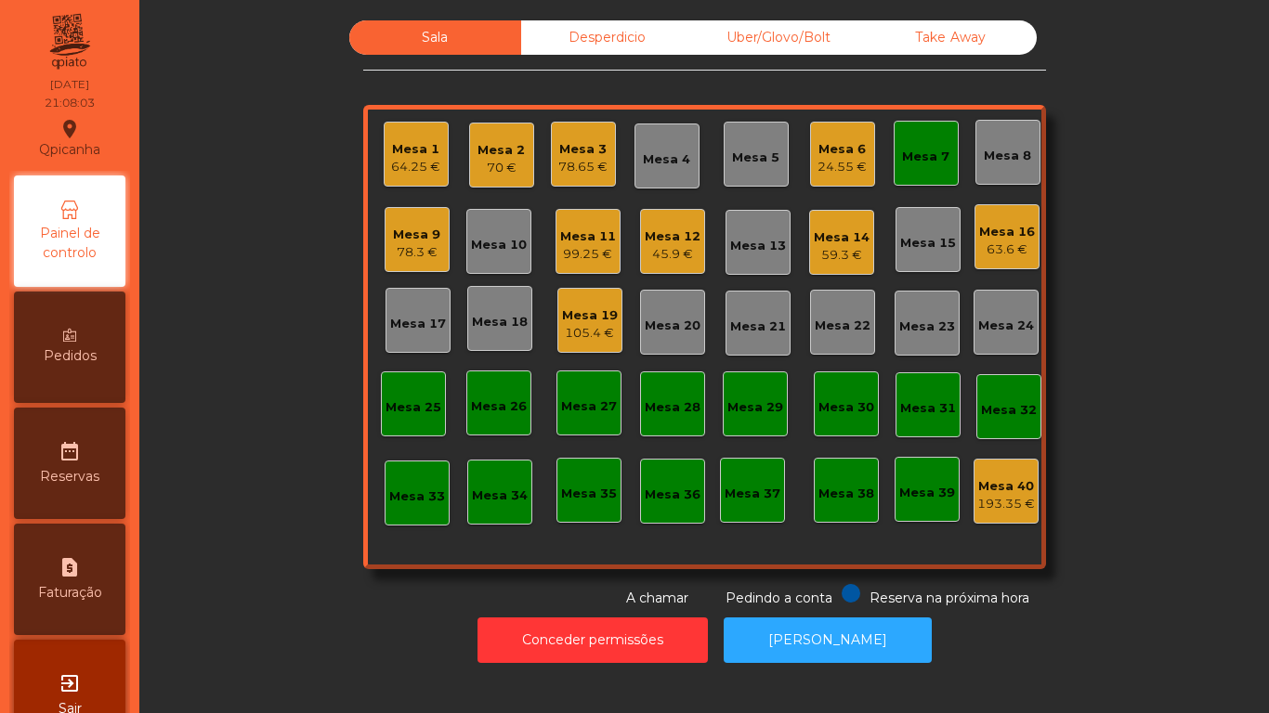
click at [904, 157] on div "Mesa 7" at bounding box center [925, 157] width 47 height 19
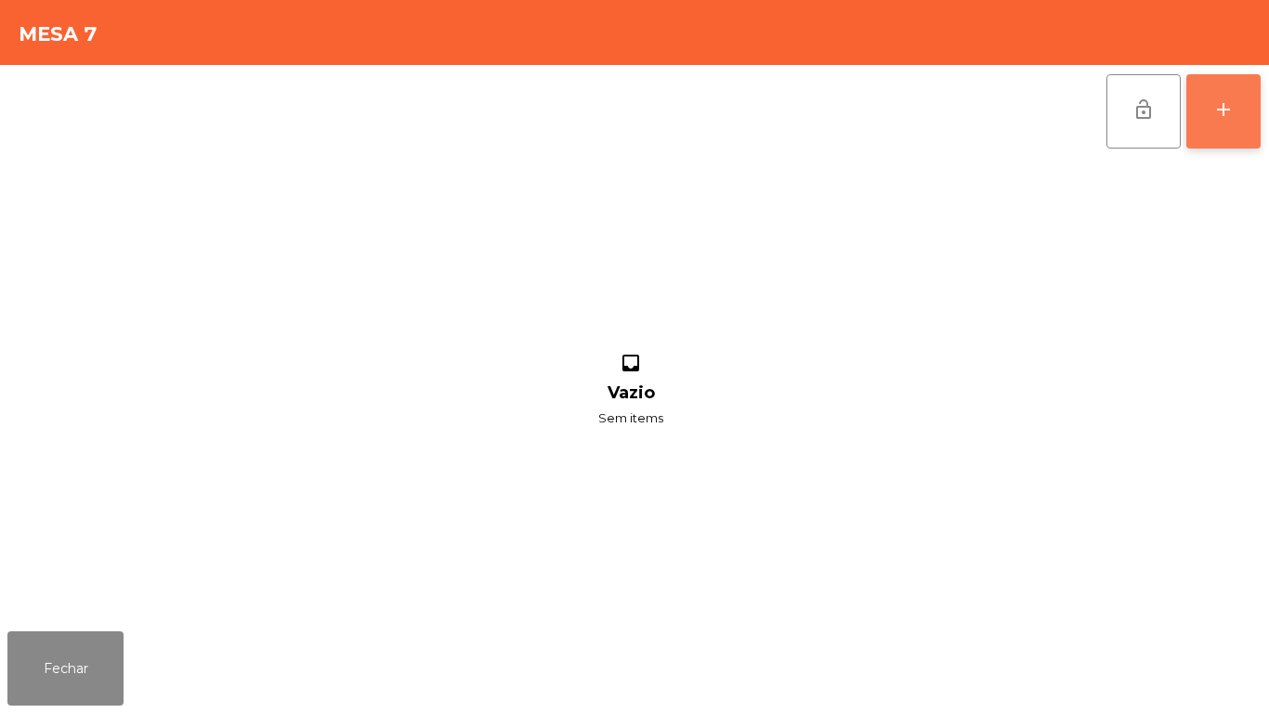
click at [1218, 131] on button "add" at bounding box center [1223, 111] width 74 height 74
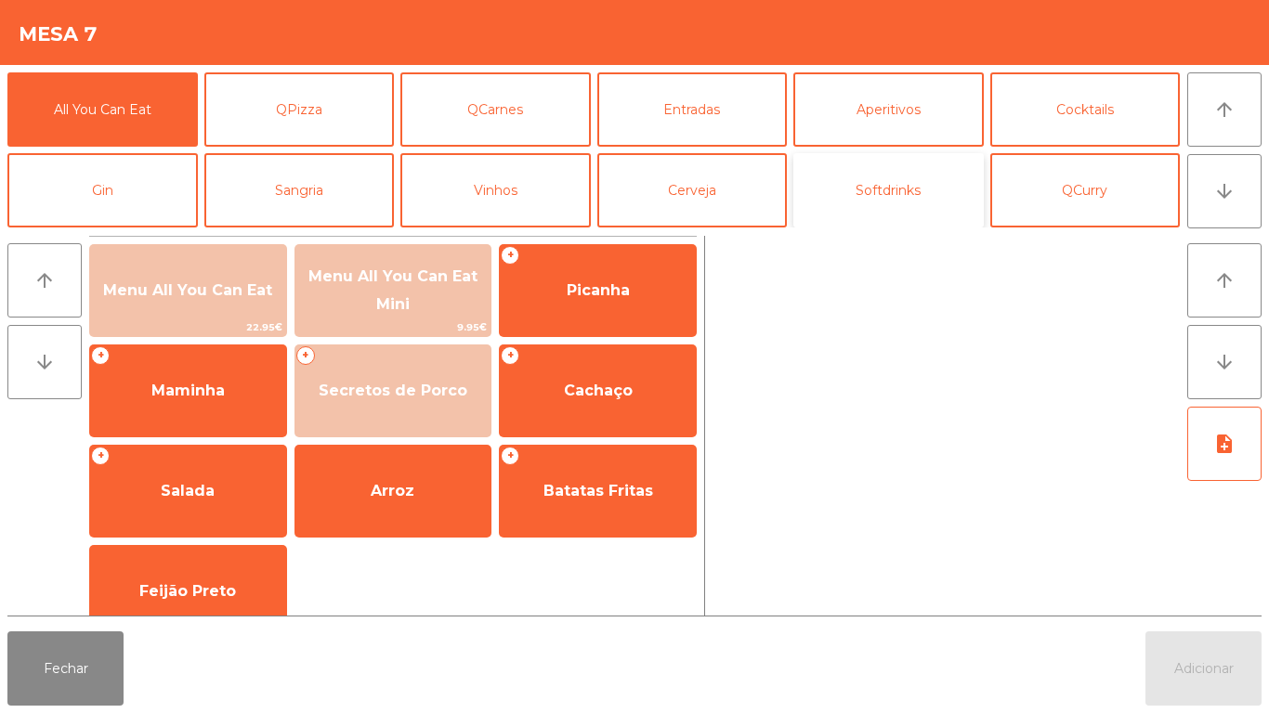
click at [900, 173] on button "Softdrinks" at bounding box center [888, 190] width 190 height 74
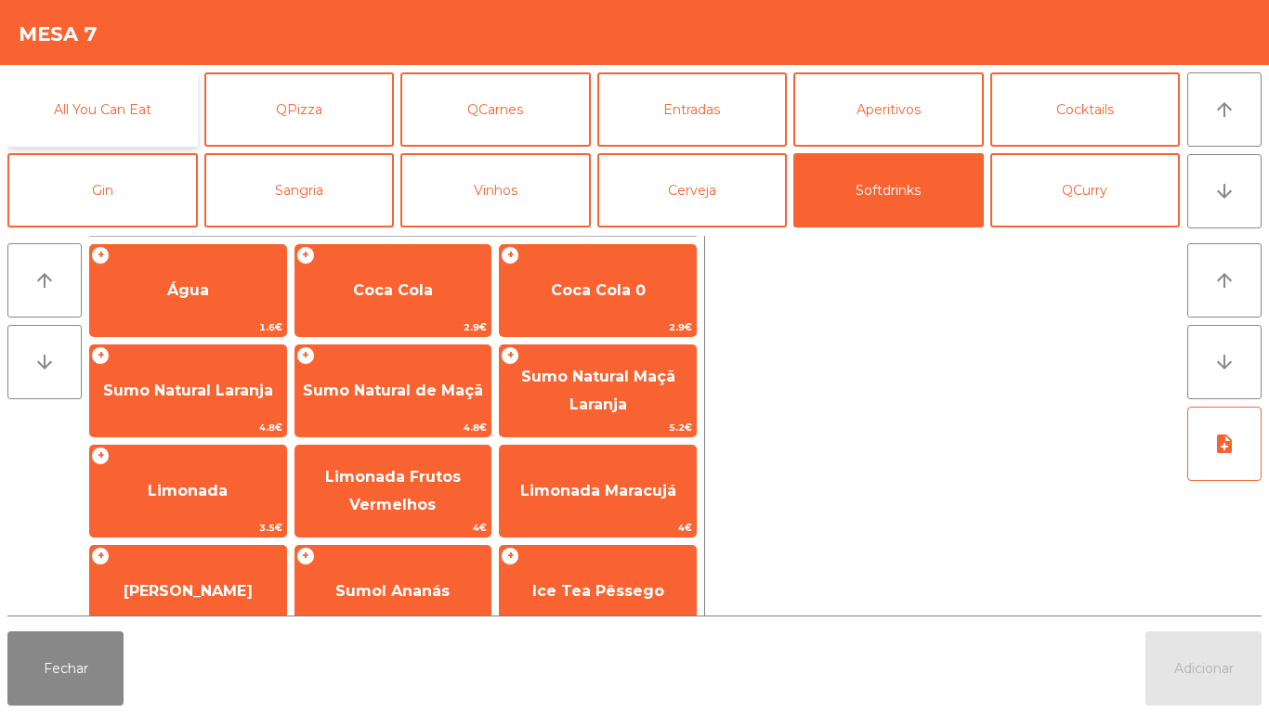
click at [140, 118] on button "All You Can Eat" at bounding box center [102, 109] width 190 height 74
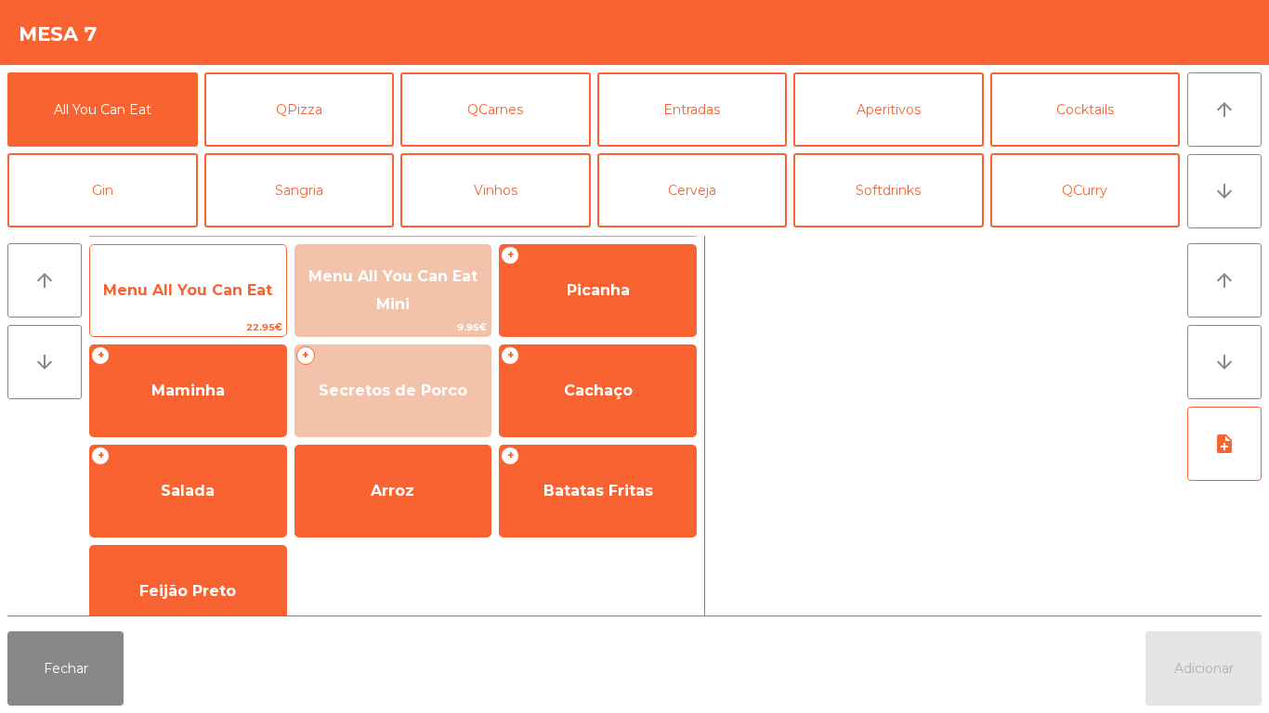
click at [232, 301] on span "Menu All You Can Eat" at bounding box center [188, 291] width 196 height 50
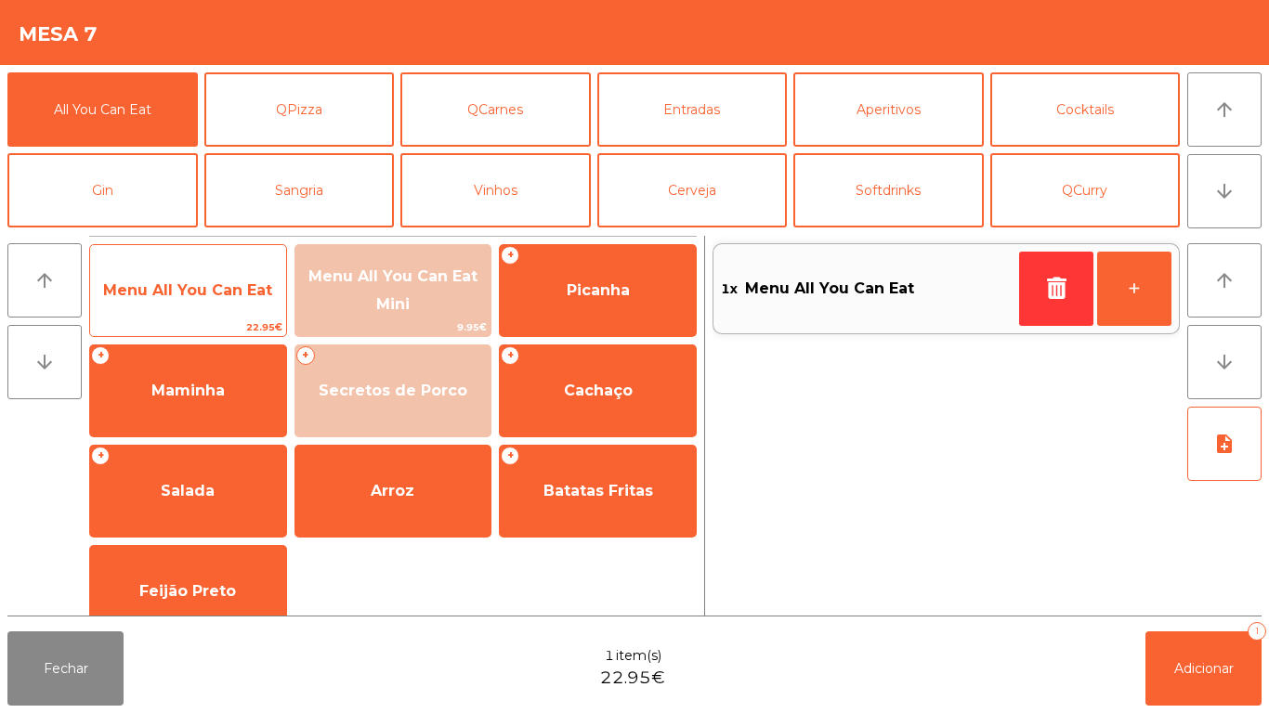
click at [232, 306] on span "Menu All You Can Eat" at bounding box center [188, 291] width 196 height 50
click at [234, 288] on span "Menu All You Can Eat" at bounding box center [187, 290] width 169 height 18
click at [221, 297] on span "Menu All You Can Eat" at bounding box center [187, 290] width 169 height 18
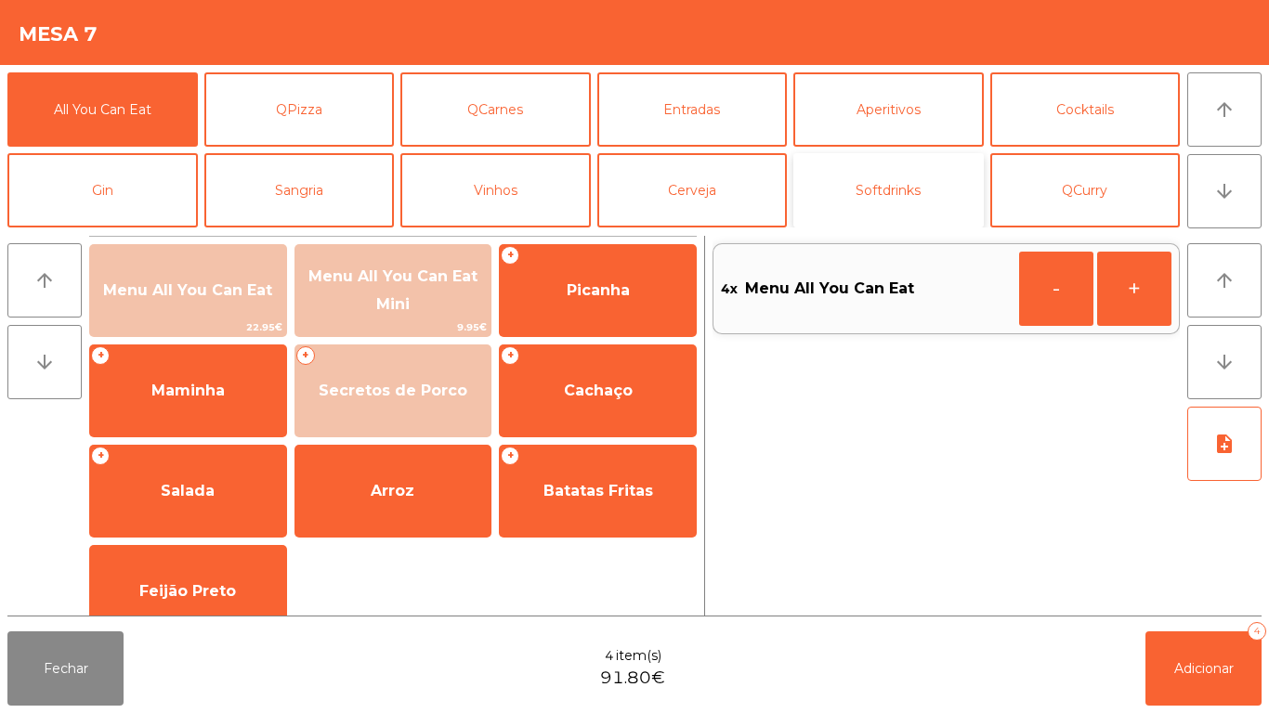
click at [857, 170] on button "Softdrinks" at bounding box center [888, 190] width 190 height 74
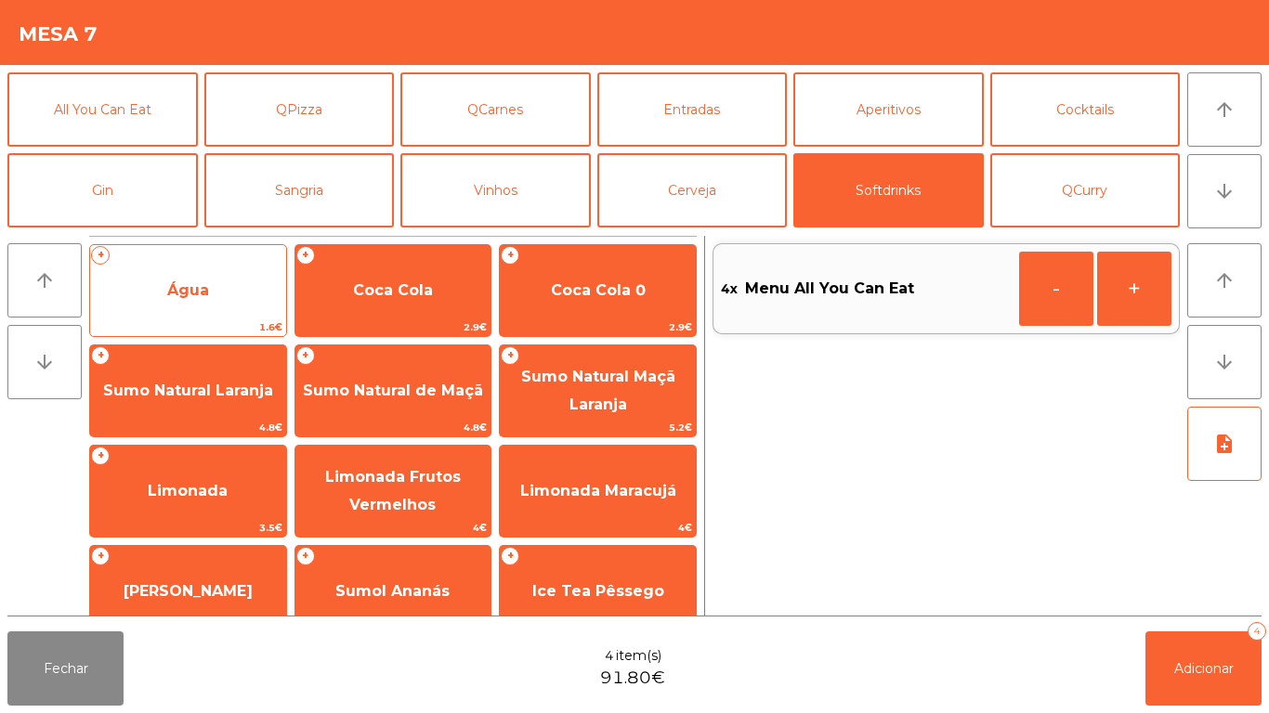
click at [211, 290] on span "Água" at bounding box center [188, 291] width 196 height 50
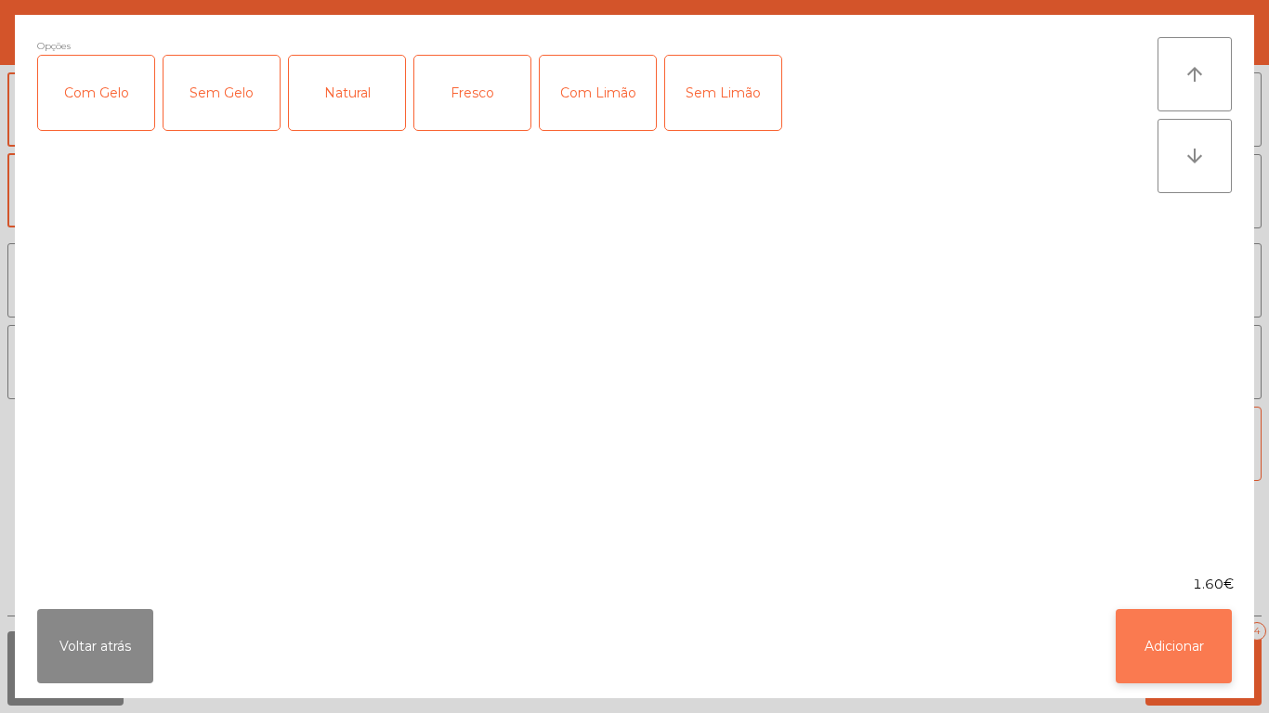
click at [1212, 627] on button "Adicionar" at bounding box center [1173, 646] width 116 height 74
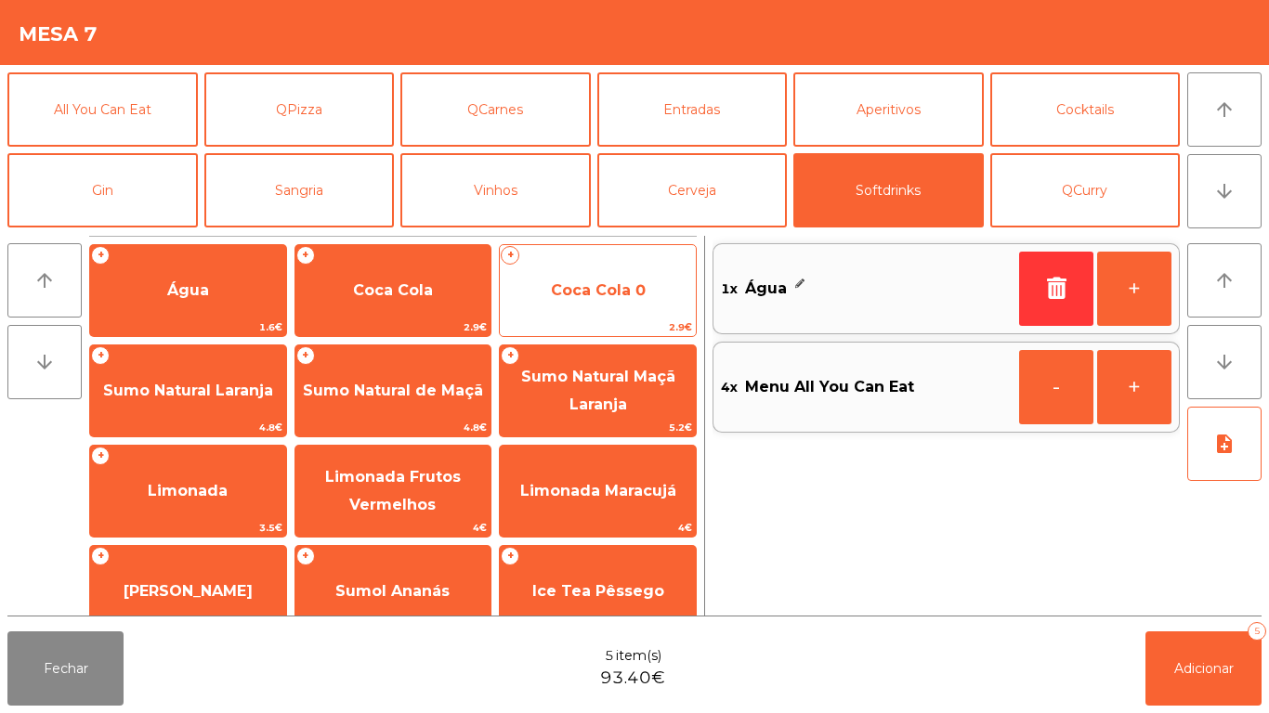
click at [626, 293] on span "Coca Cola 0" at bounding box center [598, 290] width 95 height 18
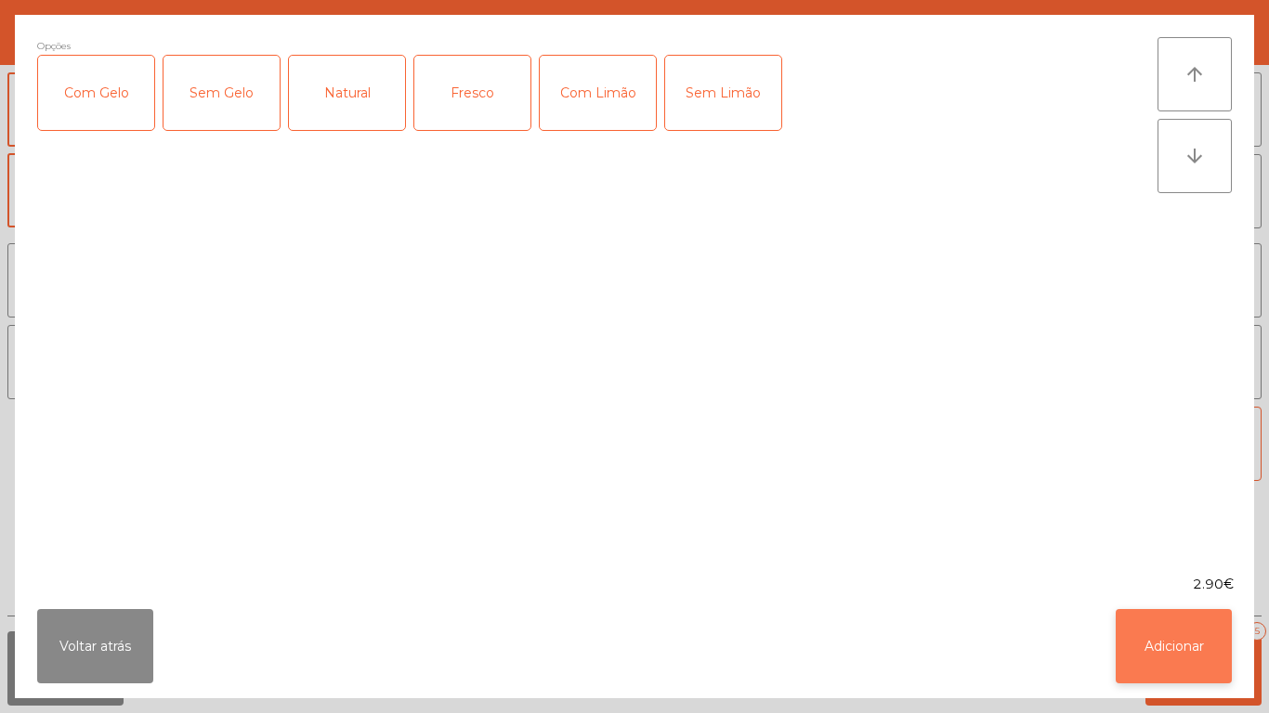
click at [1179, 640] on button "Adicionar" at bounding box center [1173, 646] width 116 height 74
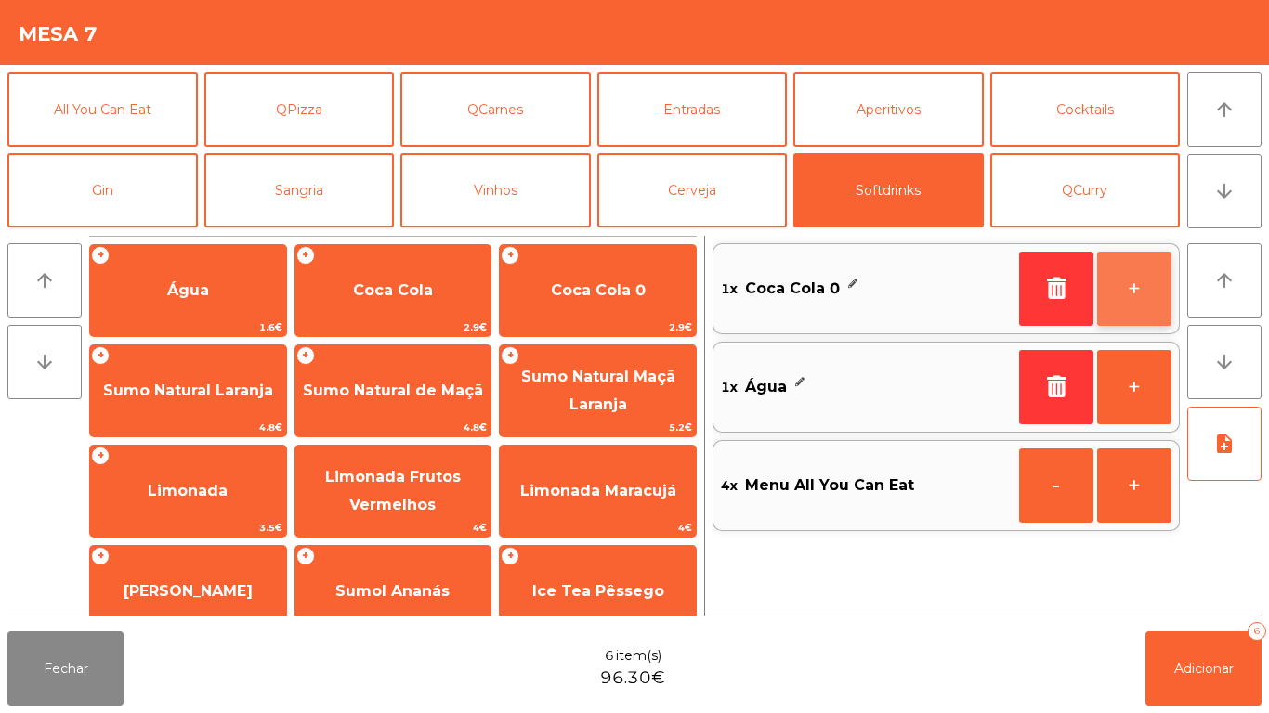
click at [1143, 280] on button "+" at bounding box center [1134, 289] width 74 height 74
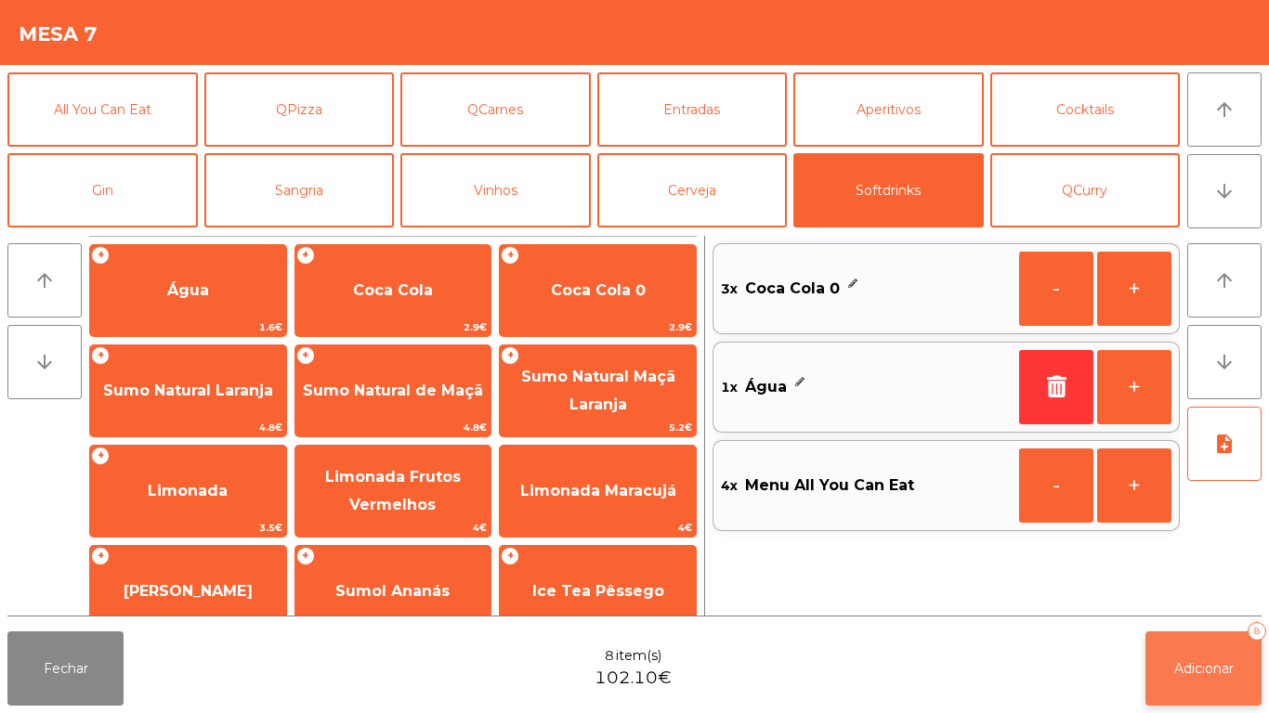
click at [1215, 664] on span "Adicionar" at bounding box center [1203, 668] width 59 height 17
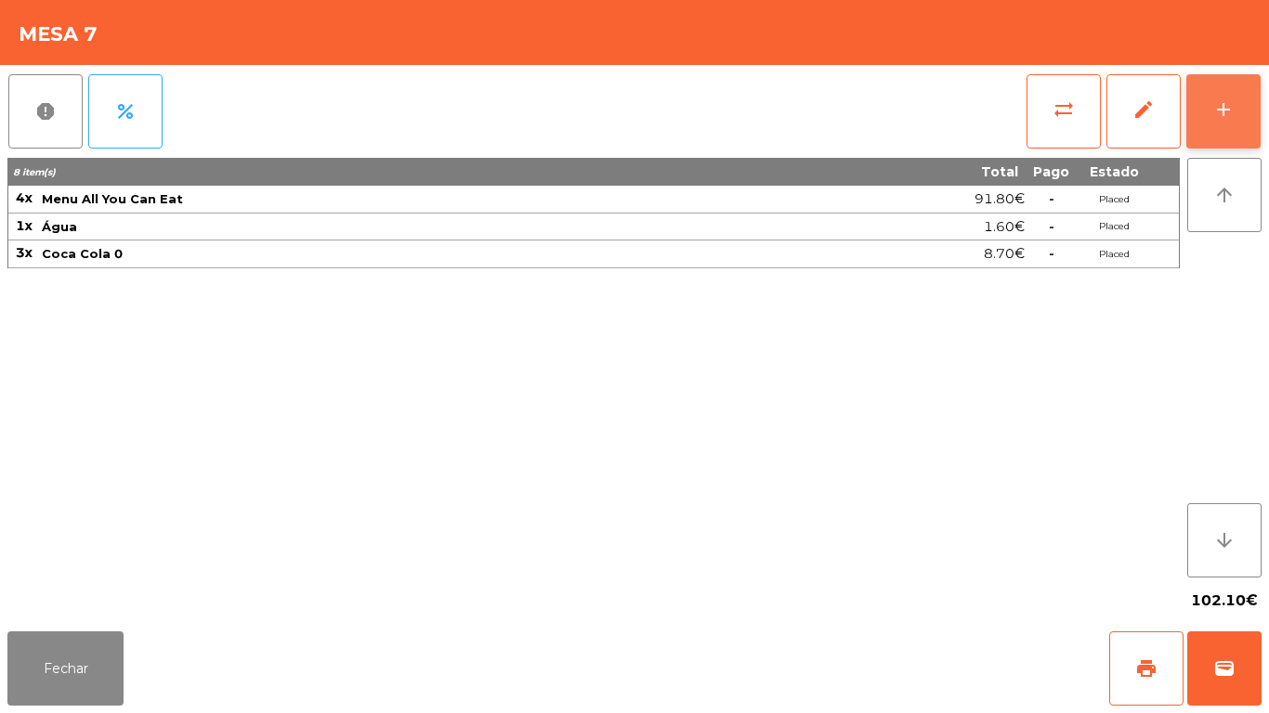
click at [1224, 123] on button "add" at bounding box center [1223, 111] width 74 height 74
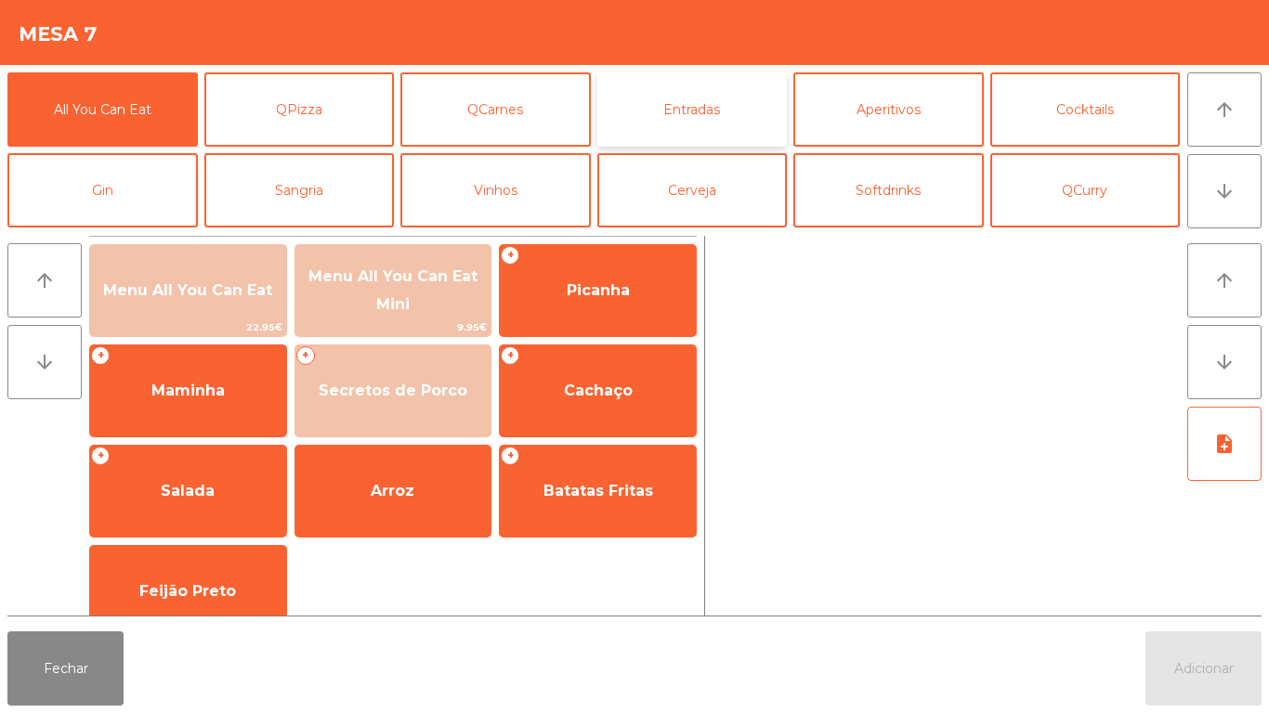
click at [731, 105] on button "Entradas" at bounding box center [692, 109] width 190 height 74
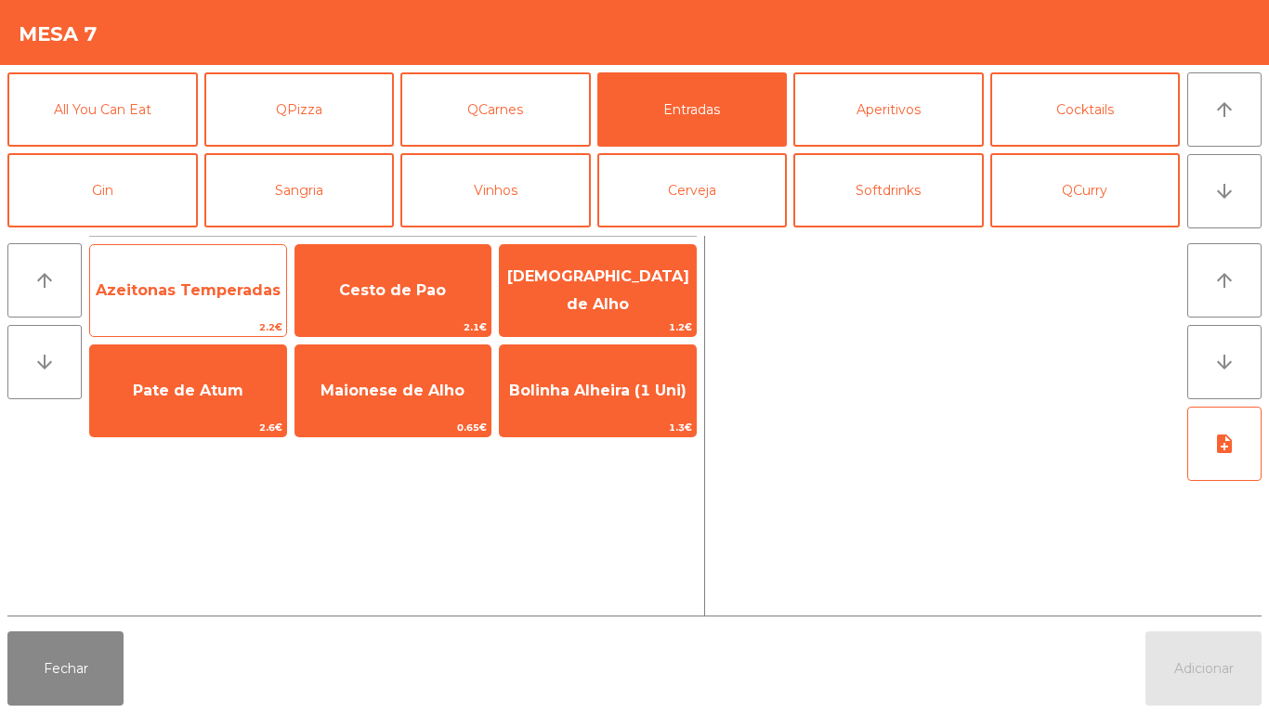
click at [214, 269] on span "Azeitonas Temperadas" at bounding box center [188, 291] width 196 height 50
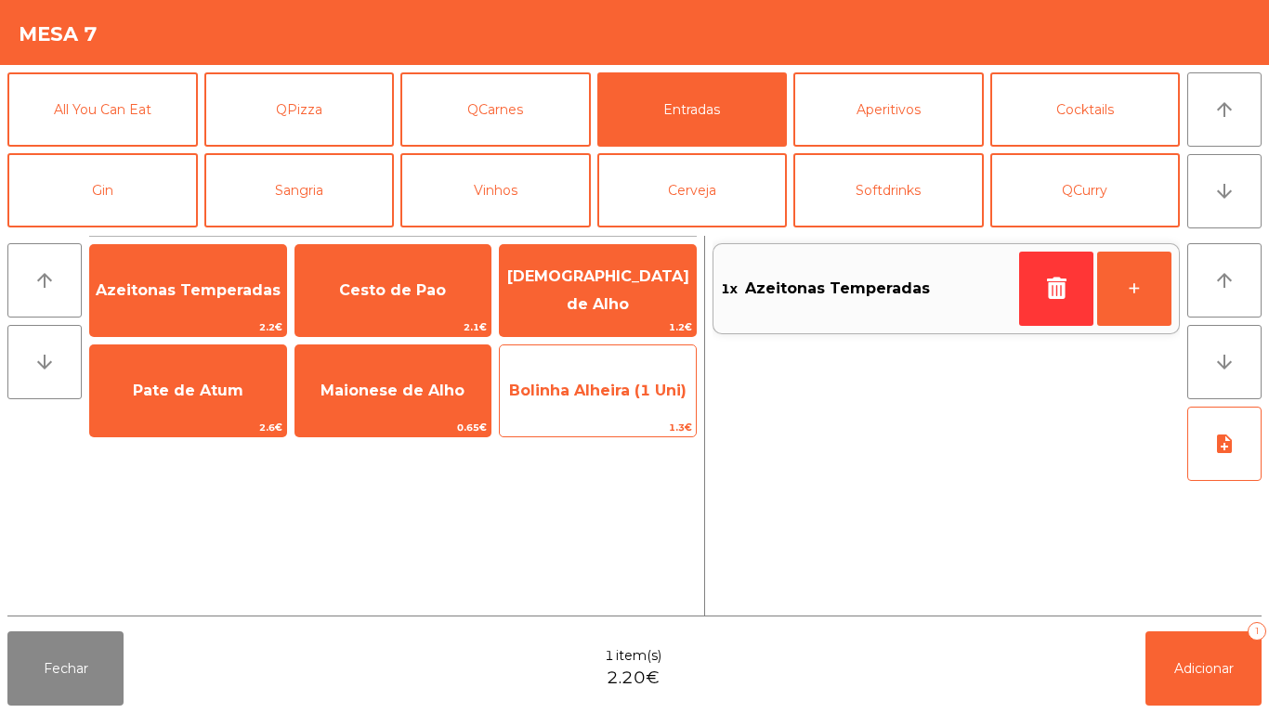
click at [592, 400] on span "Bolinha Alheira (1 Uni)" at bounding box center [598, 391] width 196 height 50
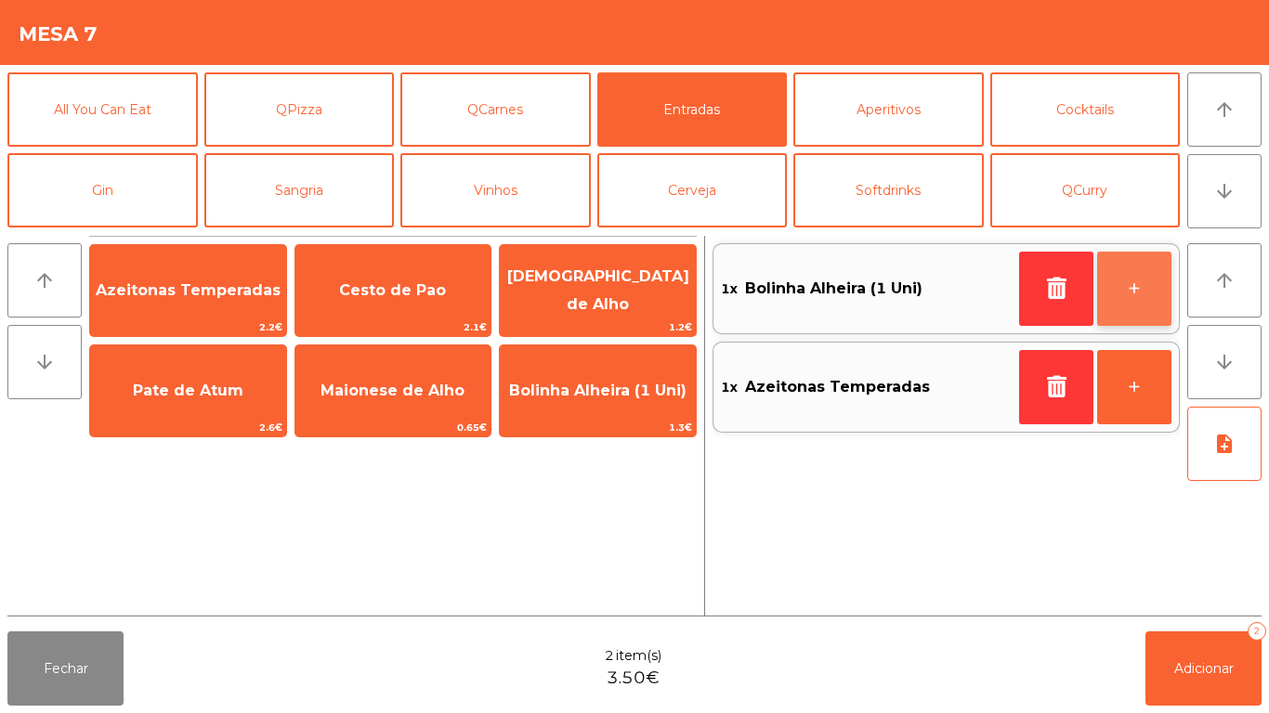
click at [1122, 264] on button "+" at bounding box center [1134, 289] width 74 height 74
click at [1108, 289] on button "+" at bounding box center [1134, 289] width 74 height 74
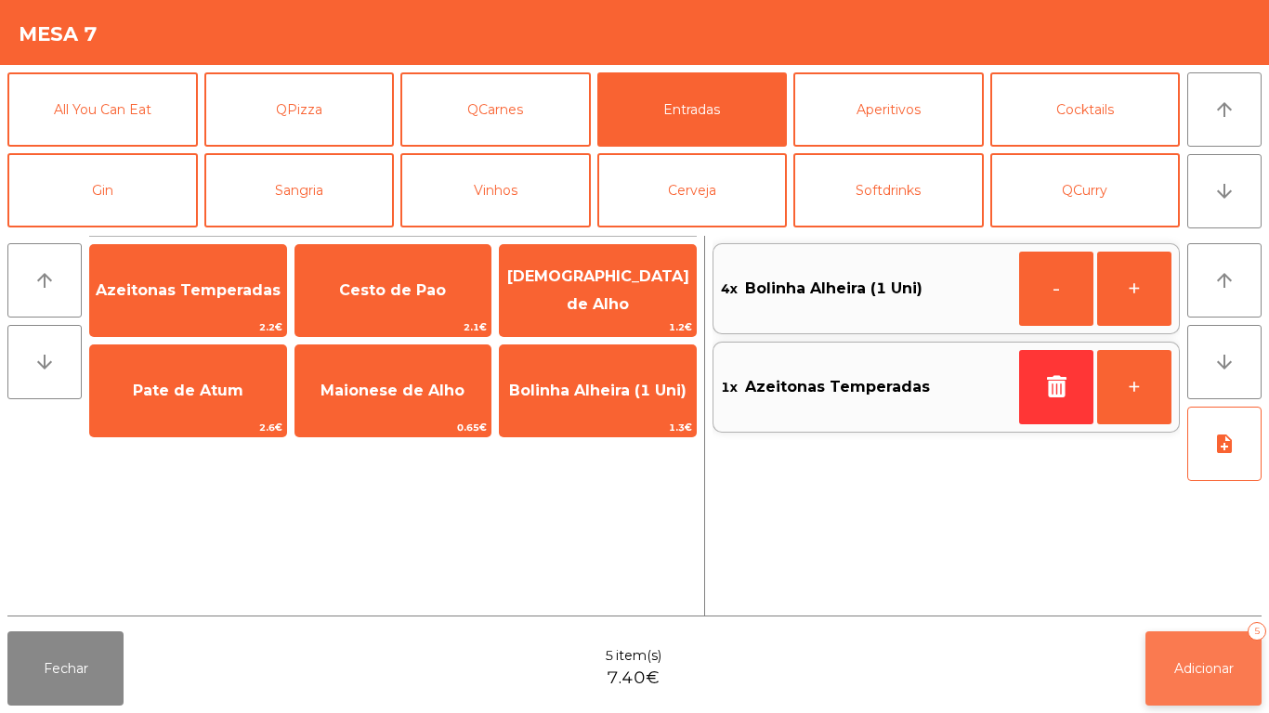
click at [1190, 644] on button "Adicionar 5" at bounding box center [1203, 668] width 116 height 74
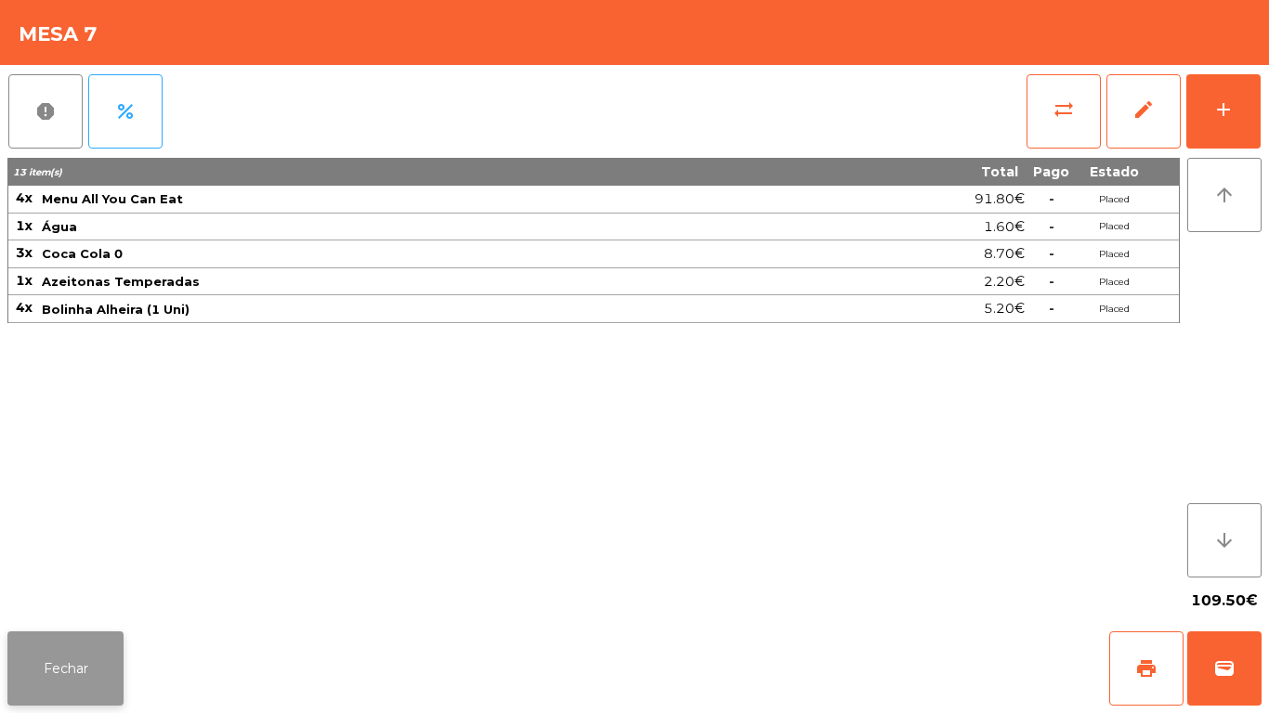
click at [69, 667] on button "Fechar" at bounding box center [65, 668] width 116 height 74
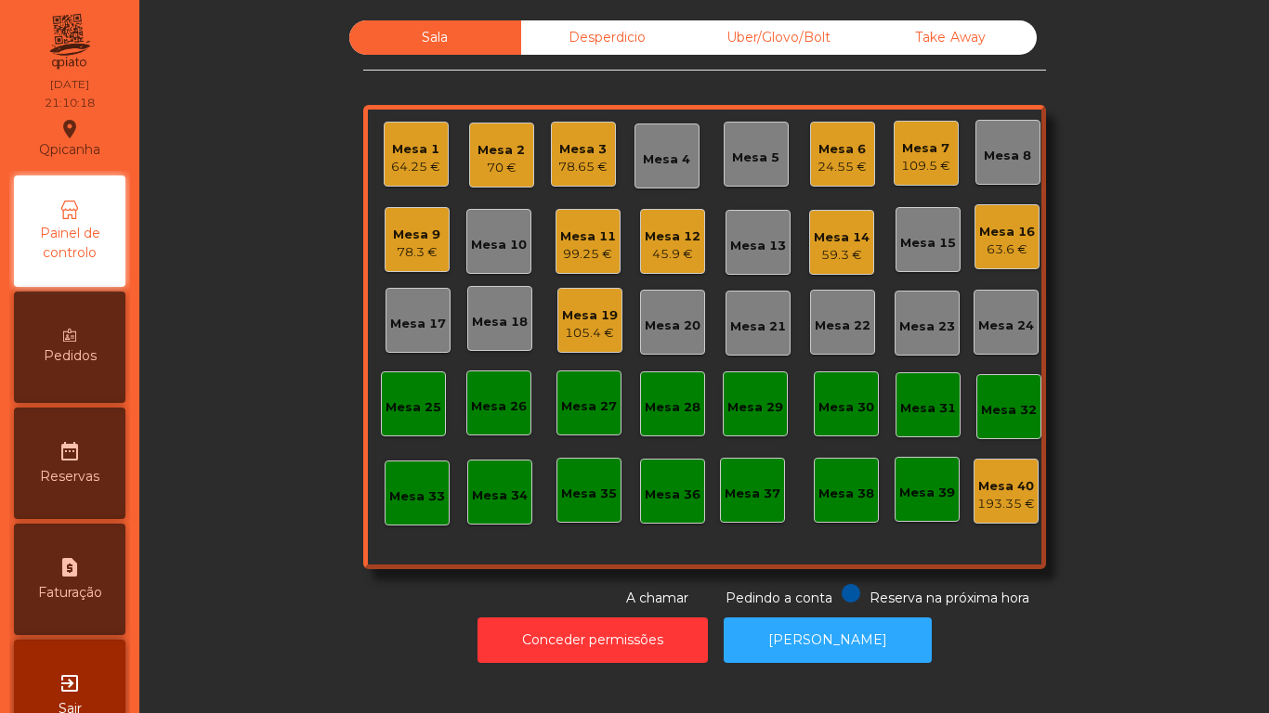
click at [469, 168] on div "Mesa 2 70 €" at bounding box center [501, 155] width 65 height 65
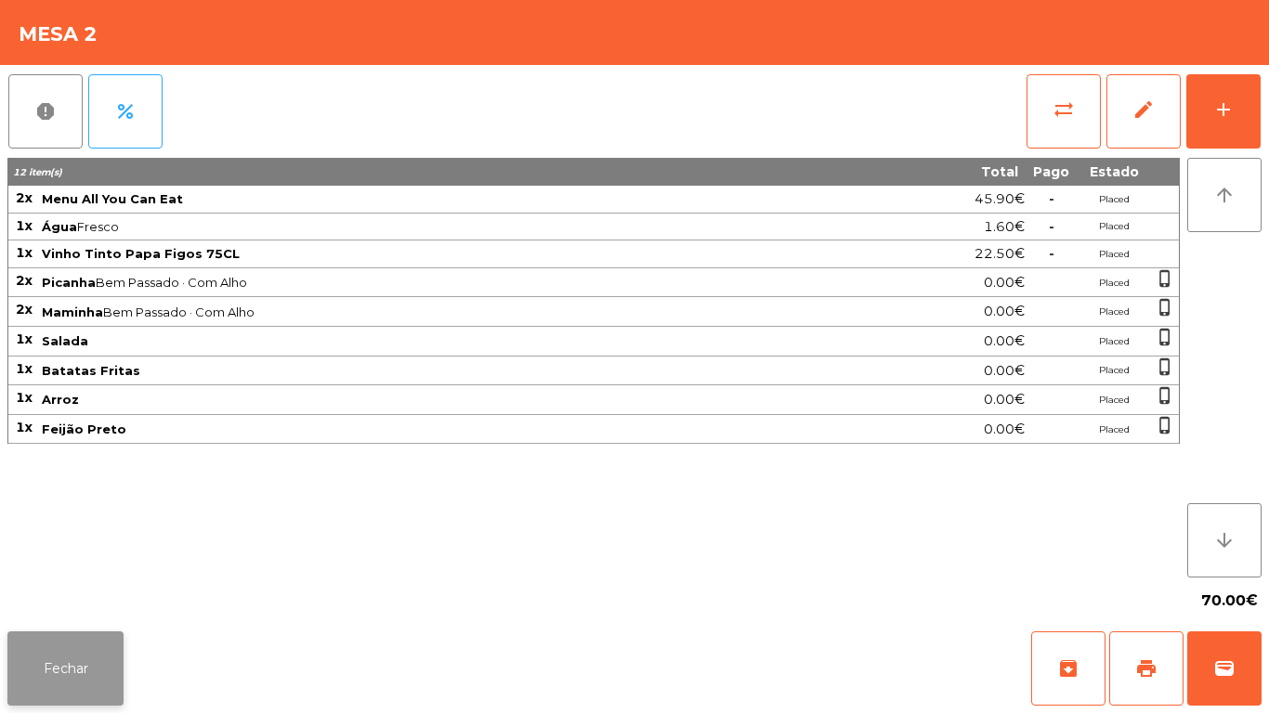
click at [70, 664] on button "Fechar" at bounding box center [65, 668] width 116 height 74
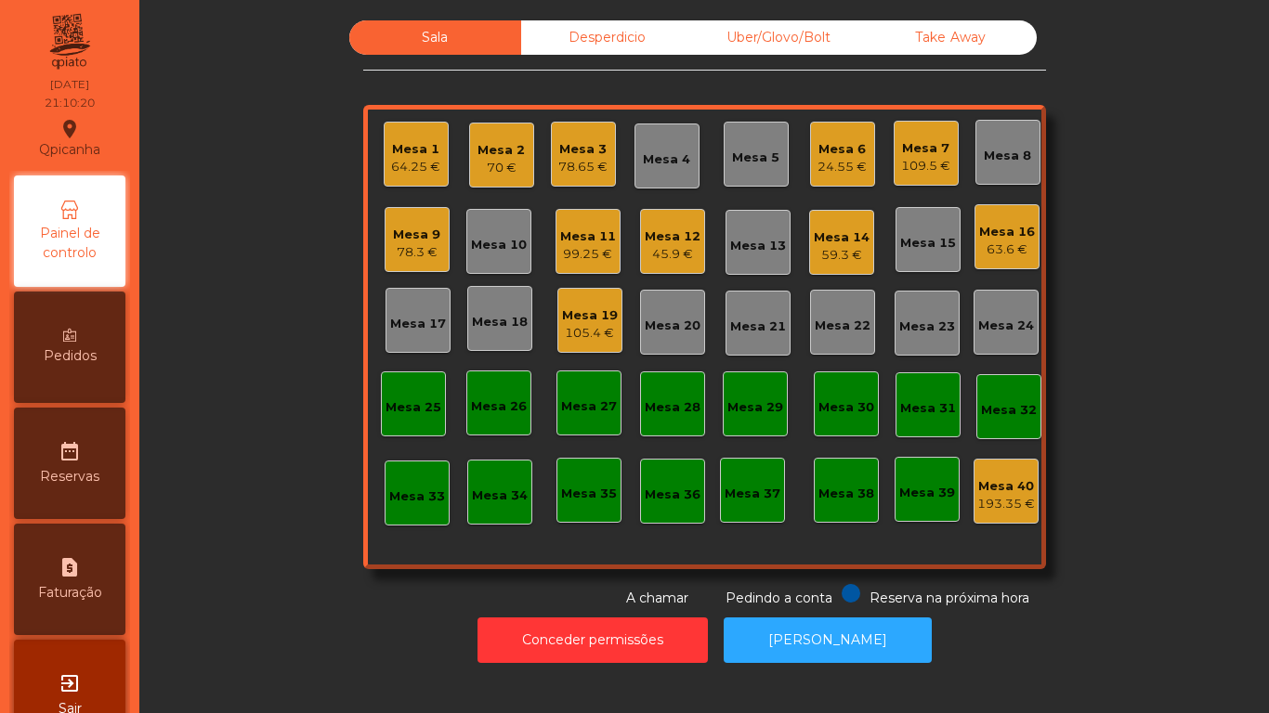
click at [845, 166] on div "24.55 €" at bounding box center [841, 167] width 49 height 19
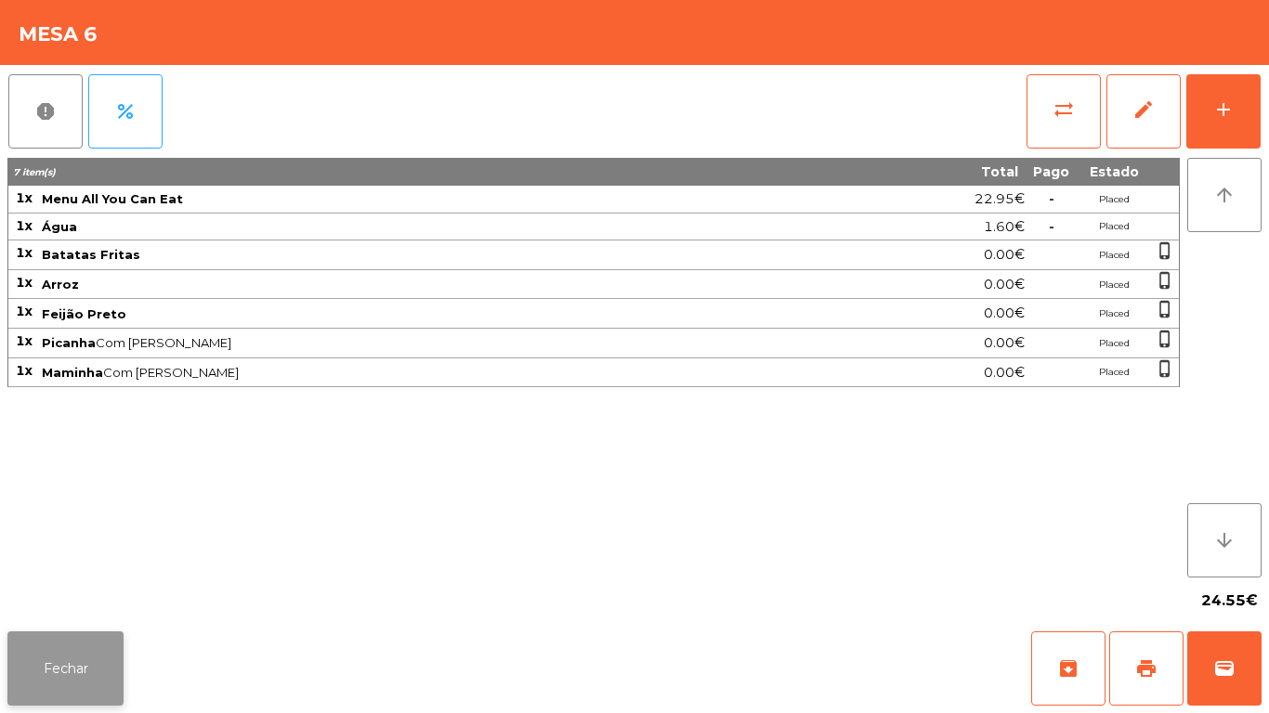
click at [80, 636] on button "Fechar" at bounding box center [65, 668] width 116 height 74
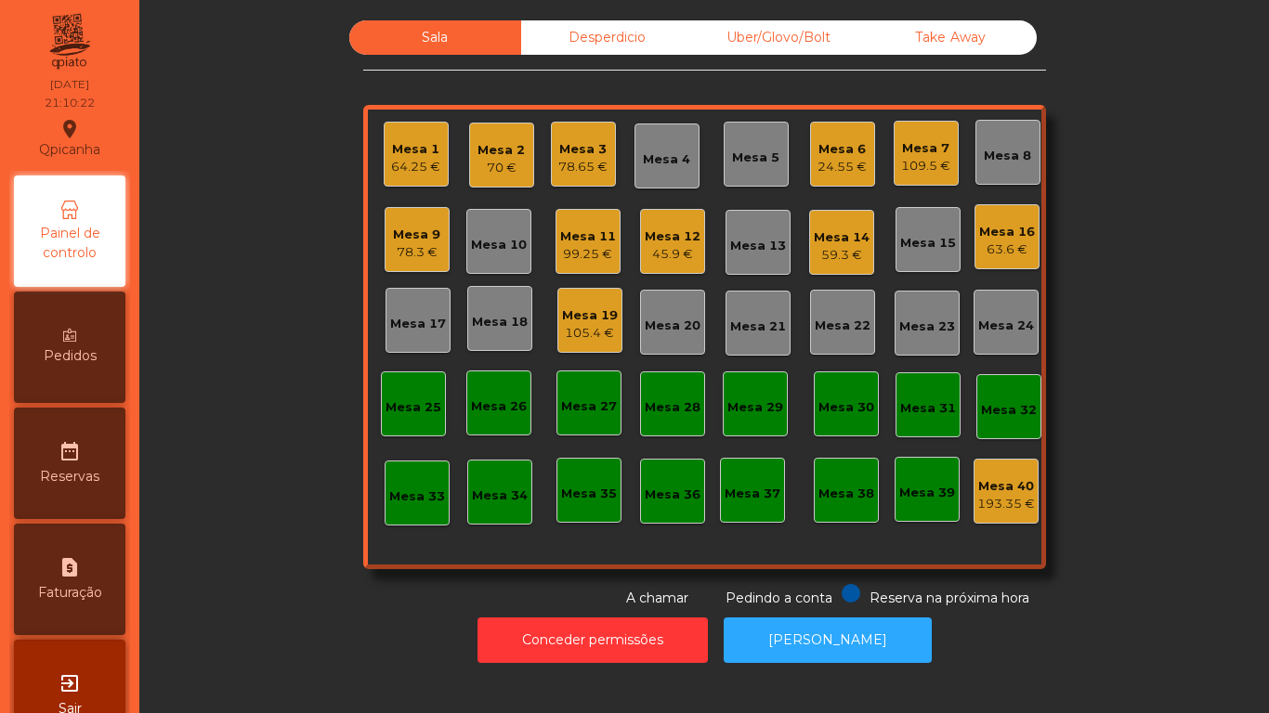
click at [909, 163] on div "109.5 €" at bounding box center [925, 166] width 49 height 19
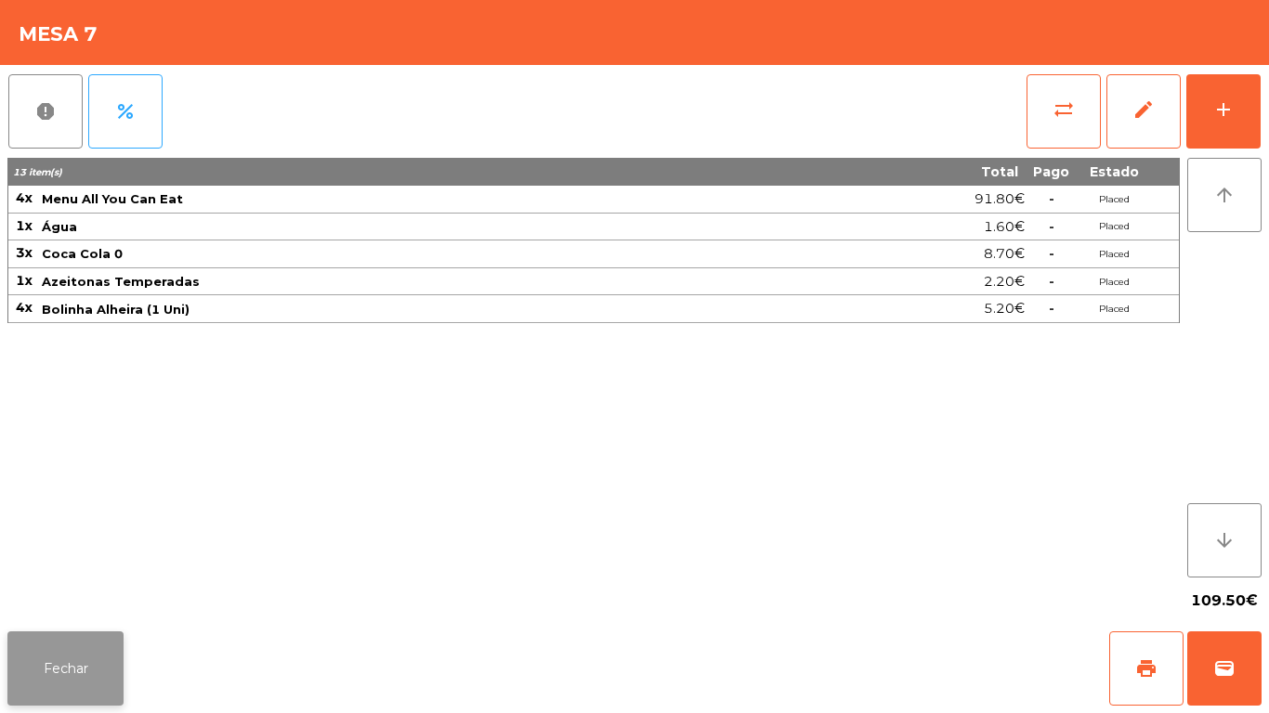
click at [63, 688] on button "Fechar" at bounding box center [65, 668] width 116 height 74
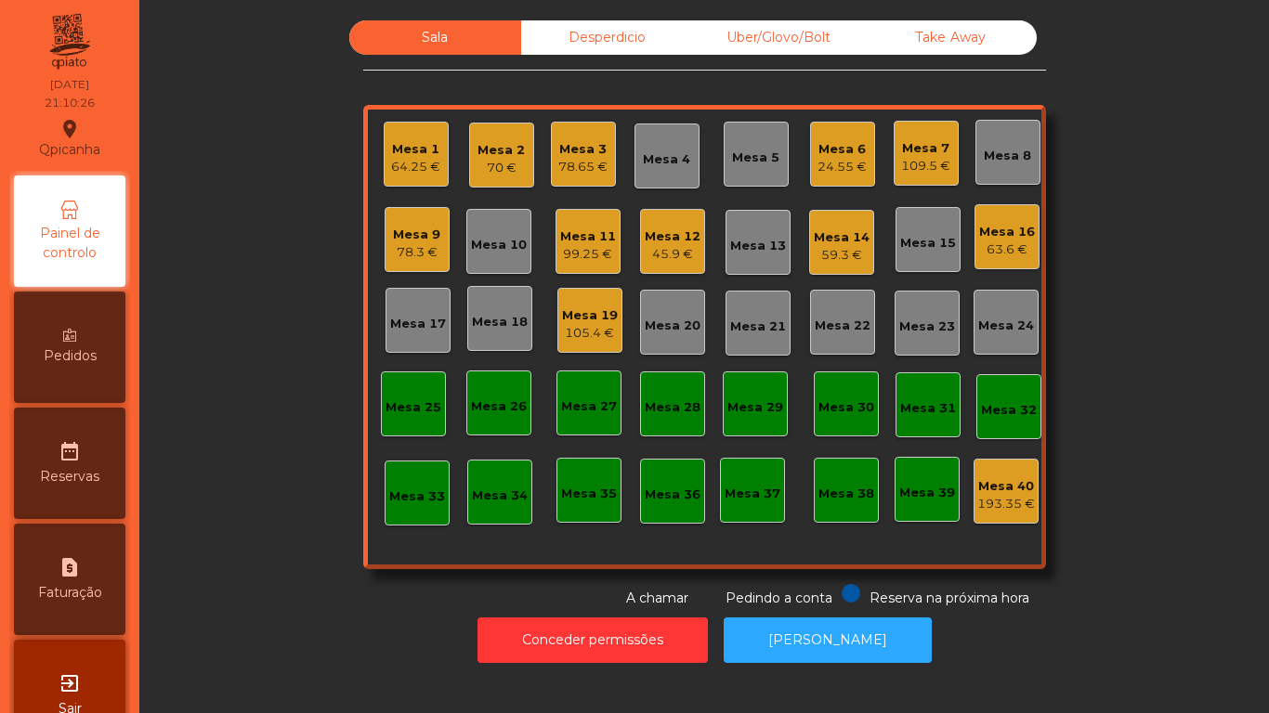
click at [588, 238] on div "Mesa 11" at bounding box center [588, 237] width 56 height 19
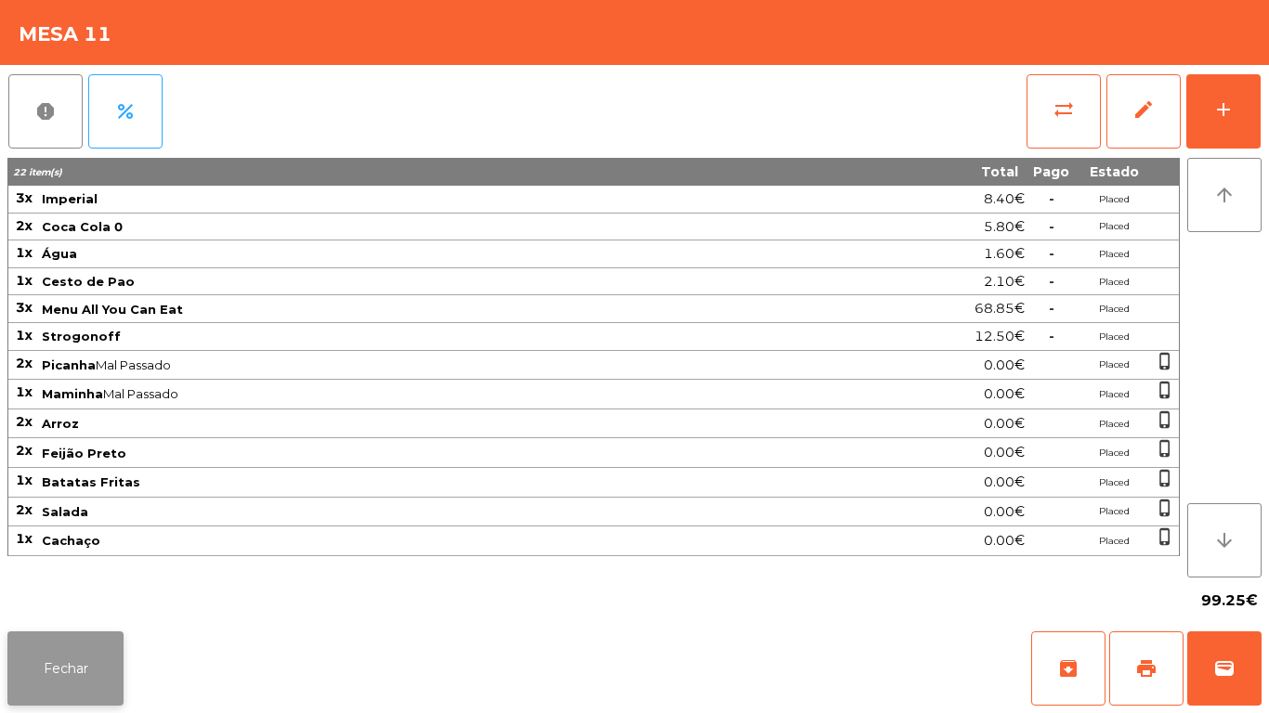
click at [79, 638] on button "Fechar" at bounding box center [65, 668] width 116 height 74
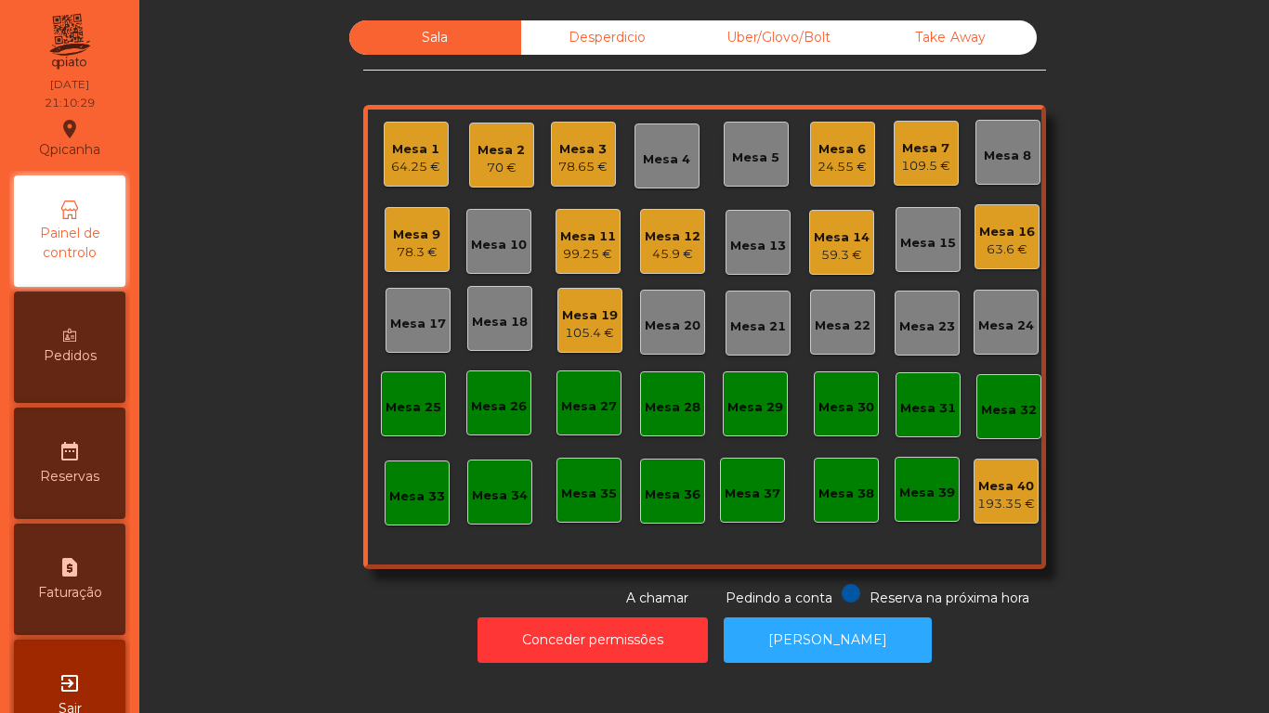
click at [656, 230] on div "Mesa 12" at bounding box center [672, 237] width 56 height 19
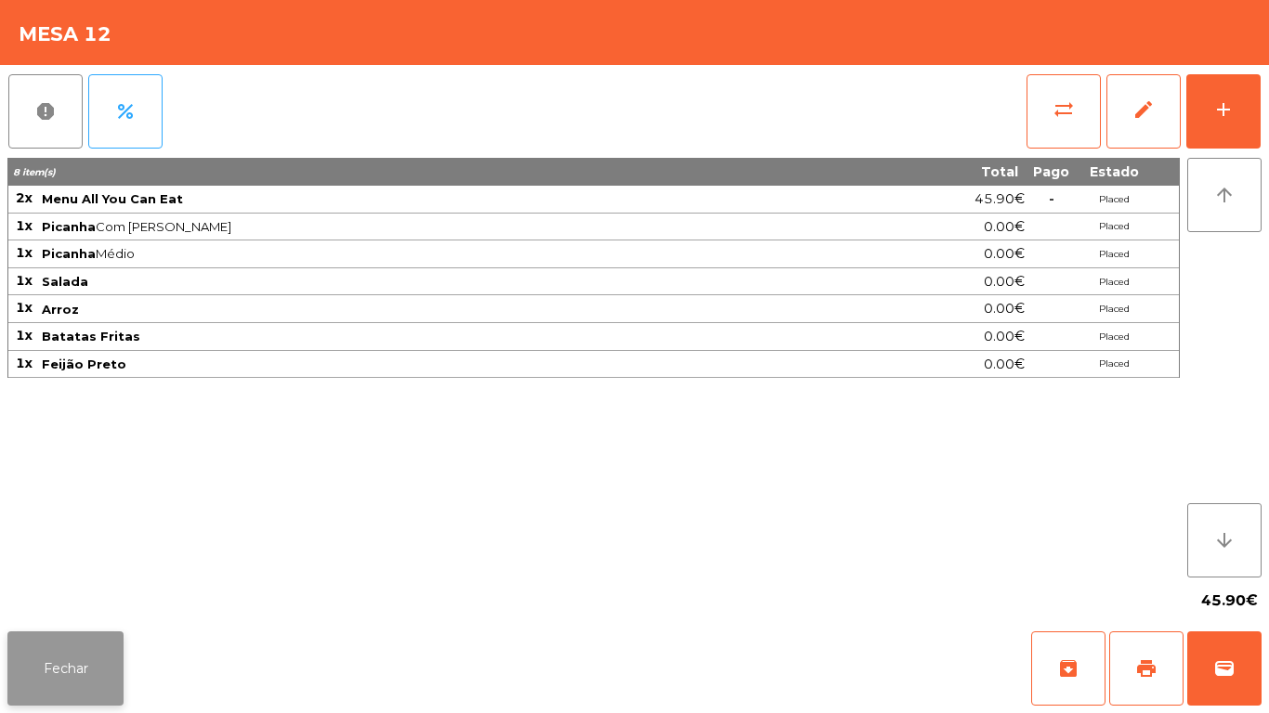
click at [57, 648] on button "Fechar" at bounding box center [65, 668] width 116 height 74
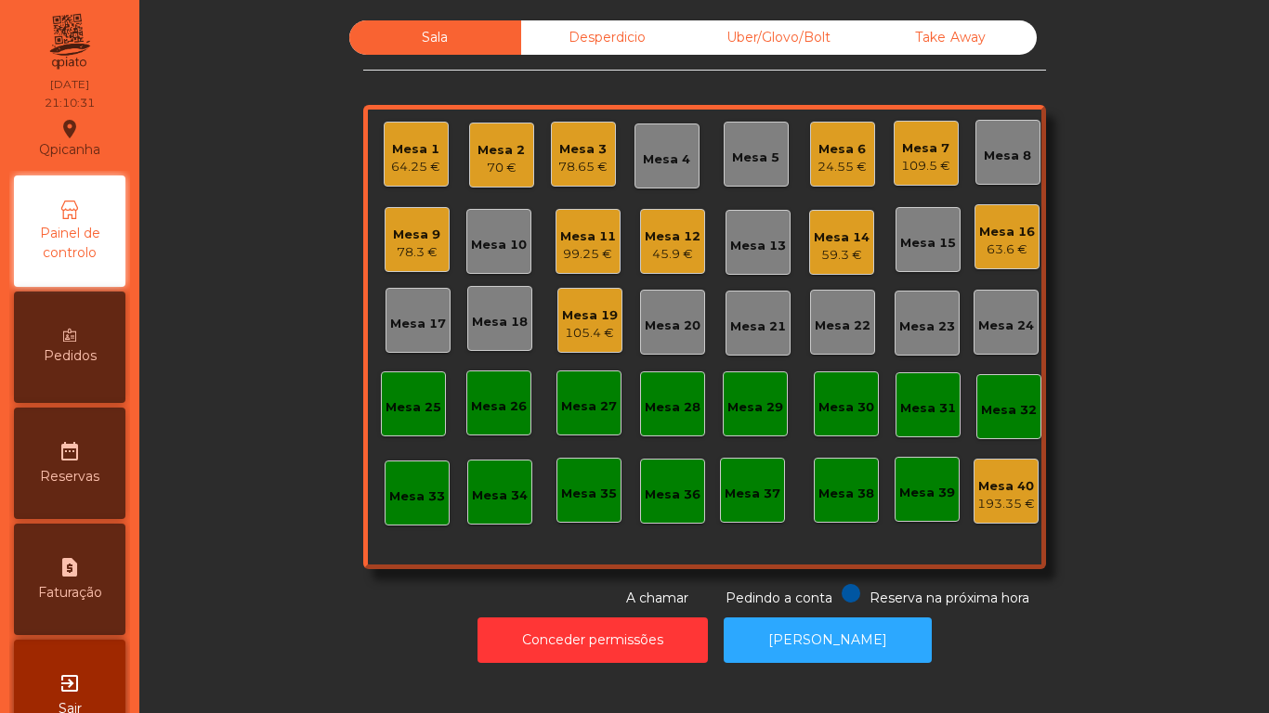
click at [837, 252] on div "59.3 €" at bounding box center [841, 255] width 56 height 19
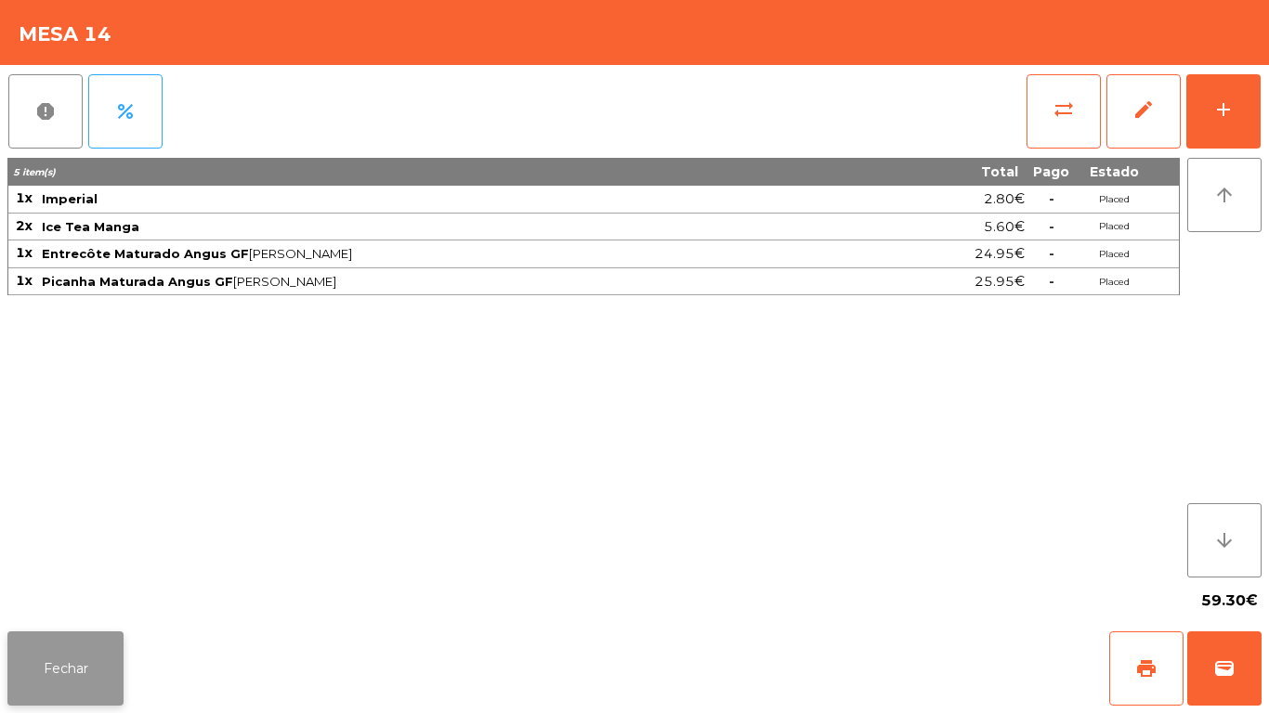
click at [84, 655] on button "Fechar" at bounding box center [65, 668] width 116 height 74
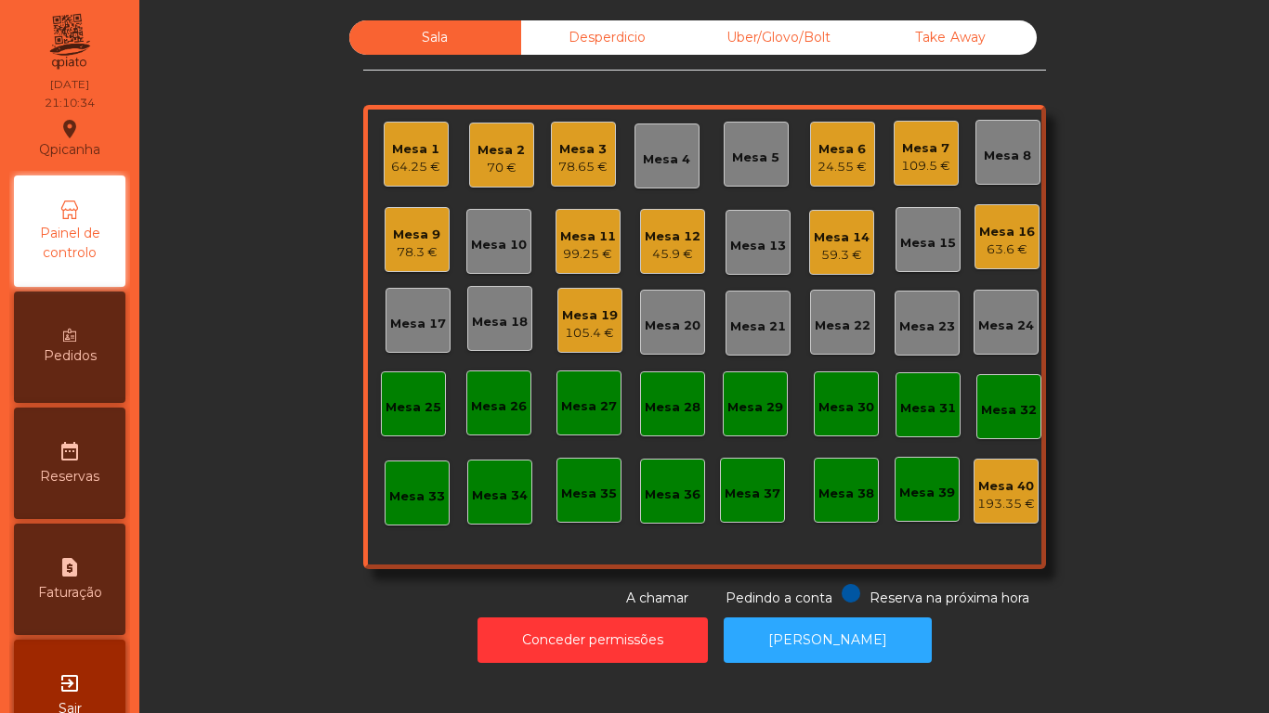
click at [987, 262] on div "Mesa 16 63.6 €" at bounding box center [1006, 236] width 65 height 65
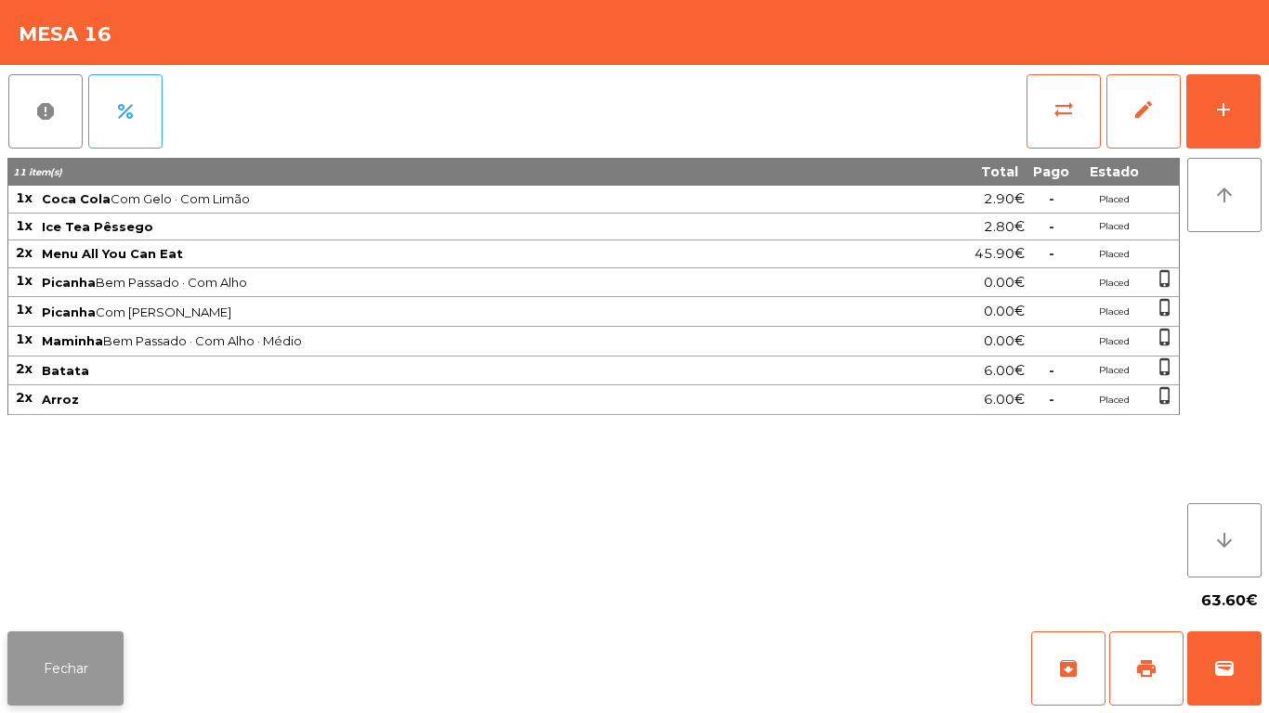
click at [85, 648] on button "Fechar" at bounding box center [65, 668] width 116 height 74
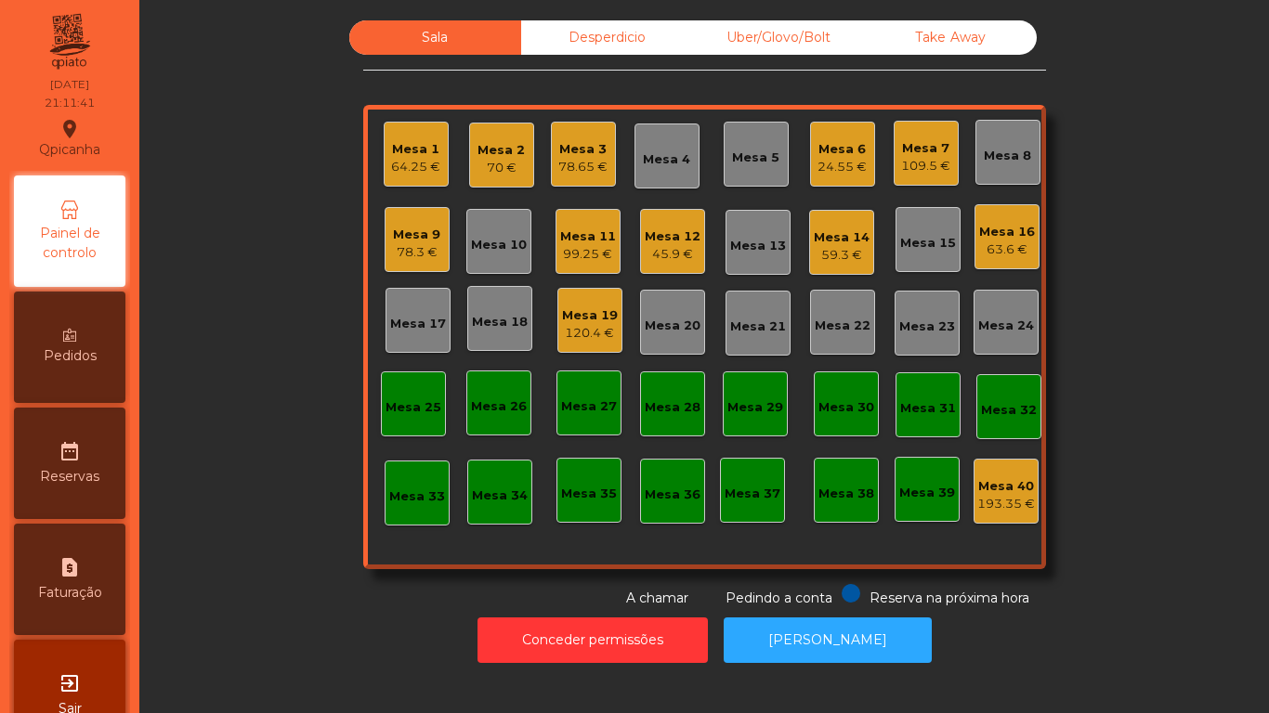
click at [650, 240] on div "Mesa 12" at bounding box center [672, 237] width 56 height 19
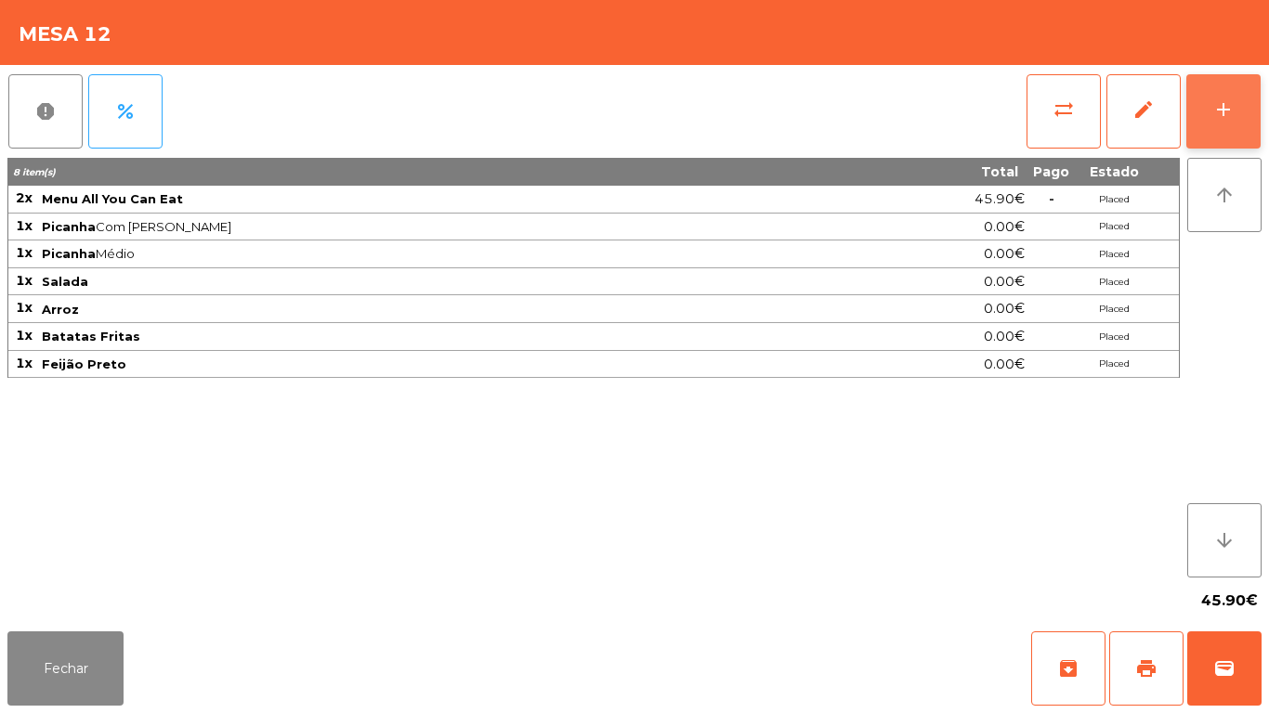
click at [1219, 109] on div "add" at bounding box center [1223, 109] width 22 height 22
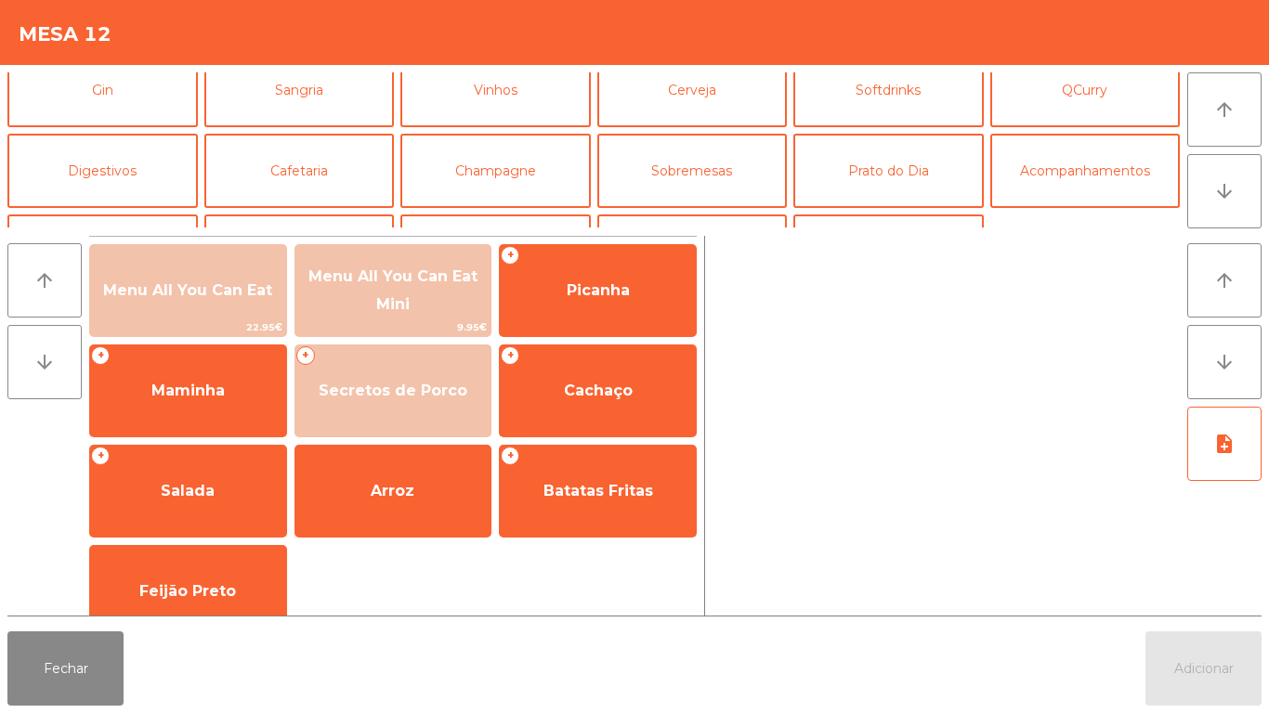
scroll to position [109, 0]
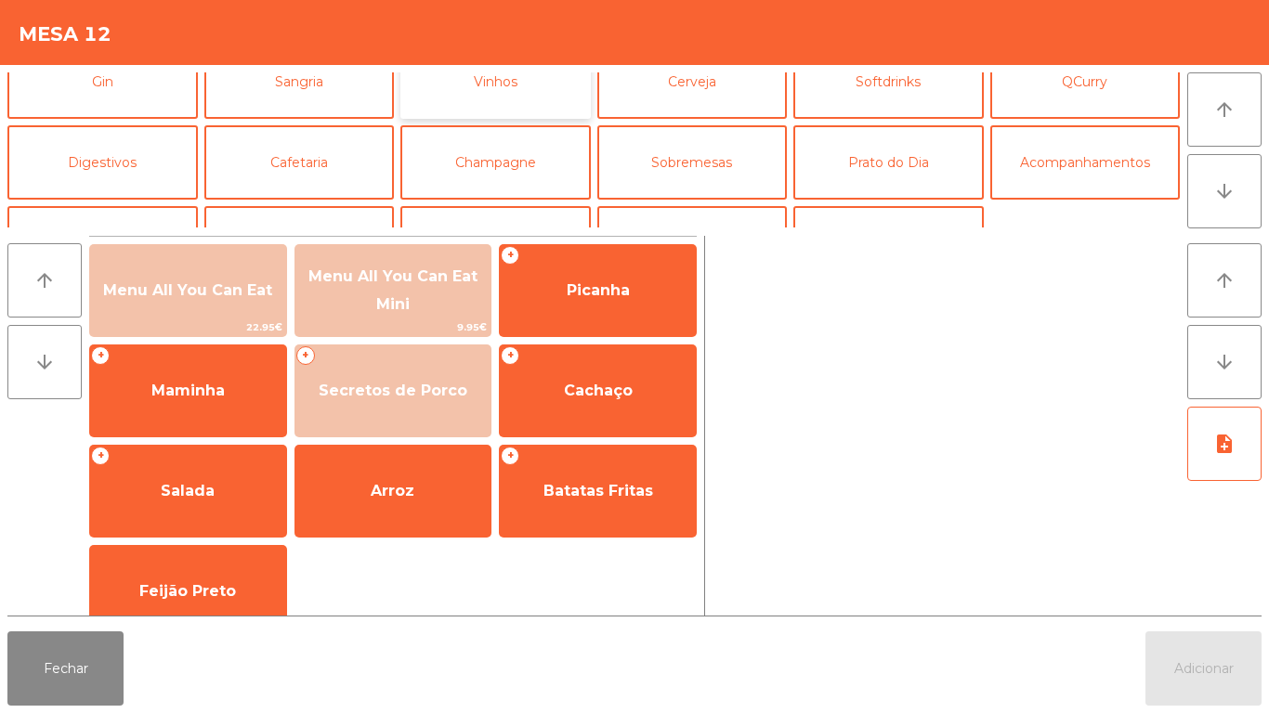
click at [509, 97] on button "Vinhos" at bounding box center [495, 82] width 190 height 74
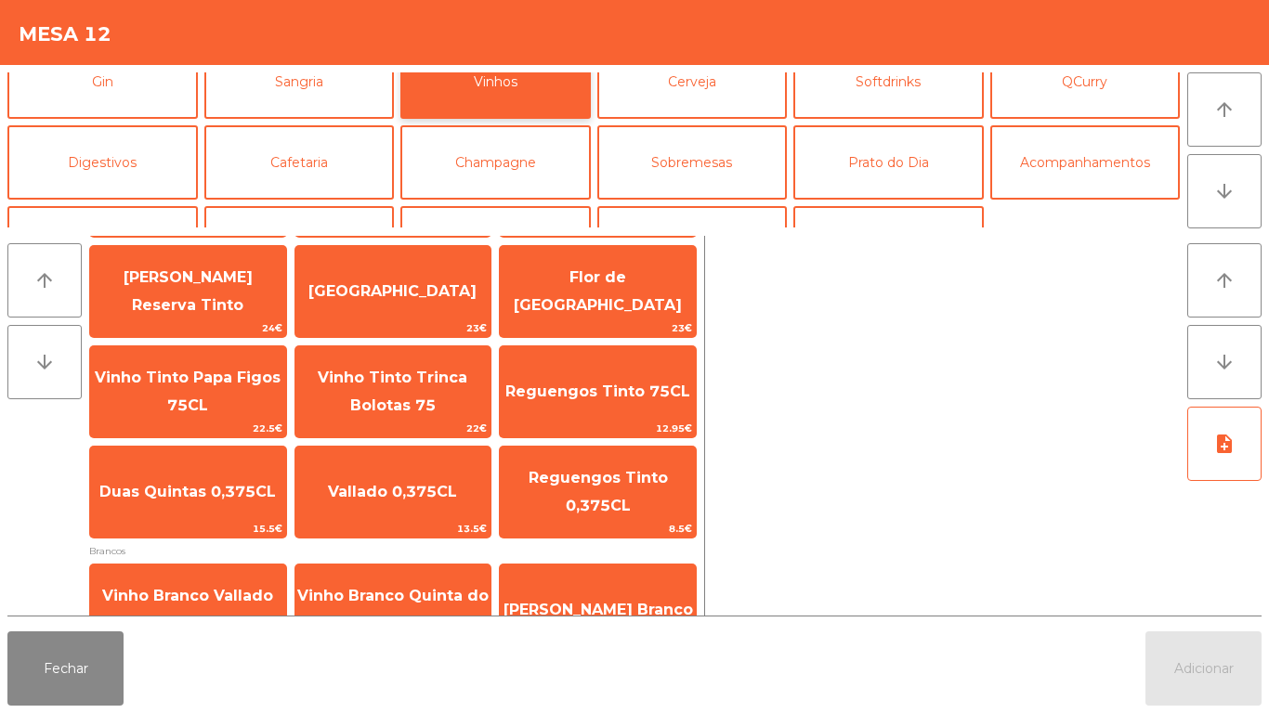
scroll to position [0, 0]
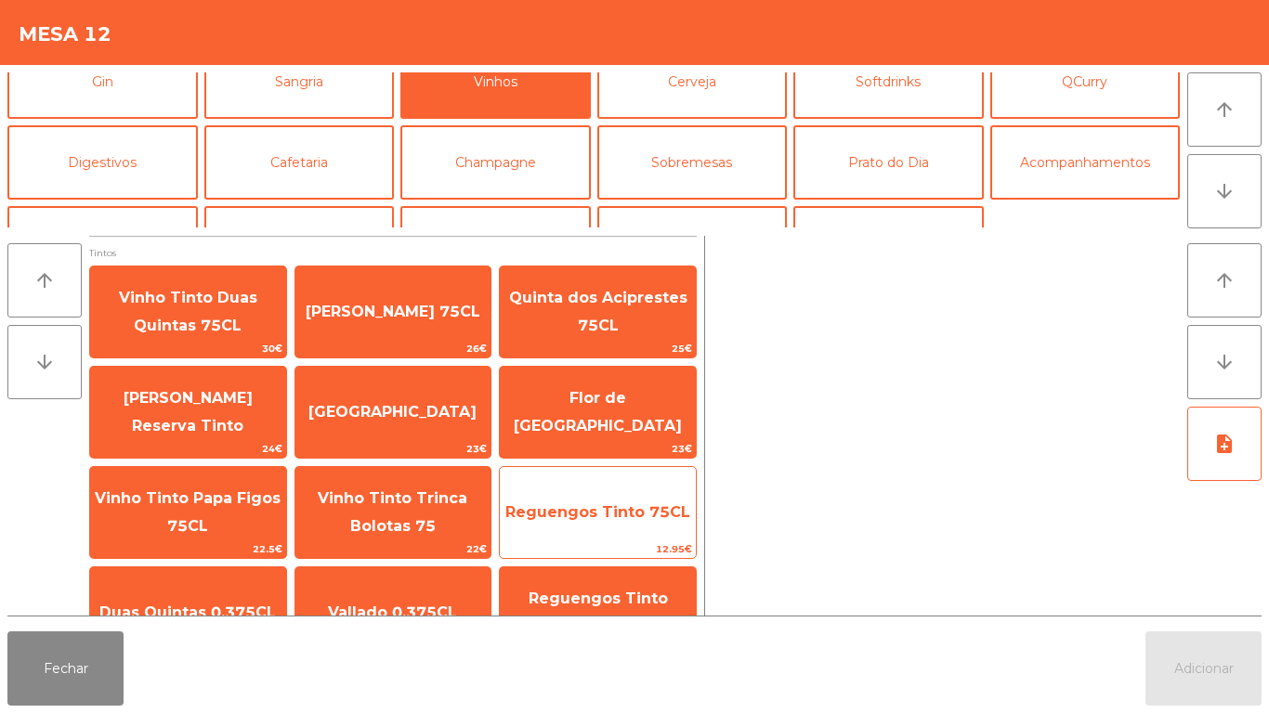
click at [635, 517] on span "Reguengos Tinto 75CL" at bounding box center [597, 512] width 185 height 18
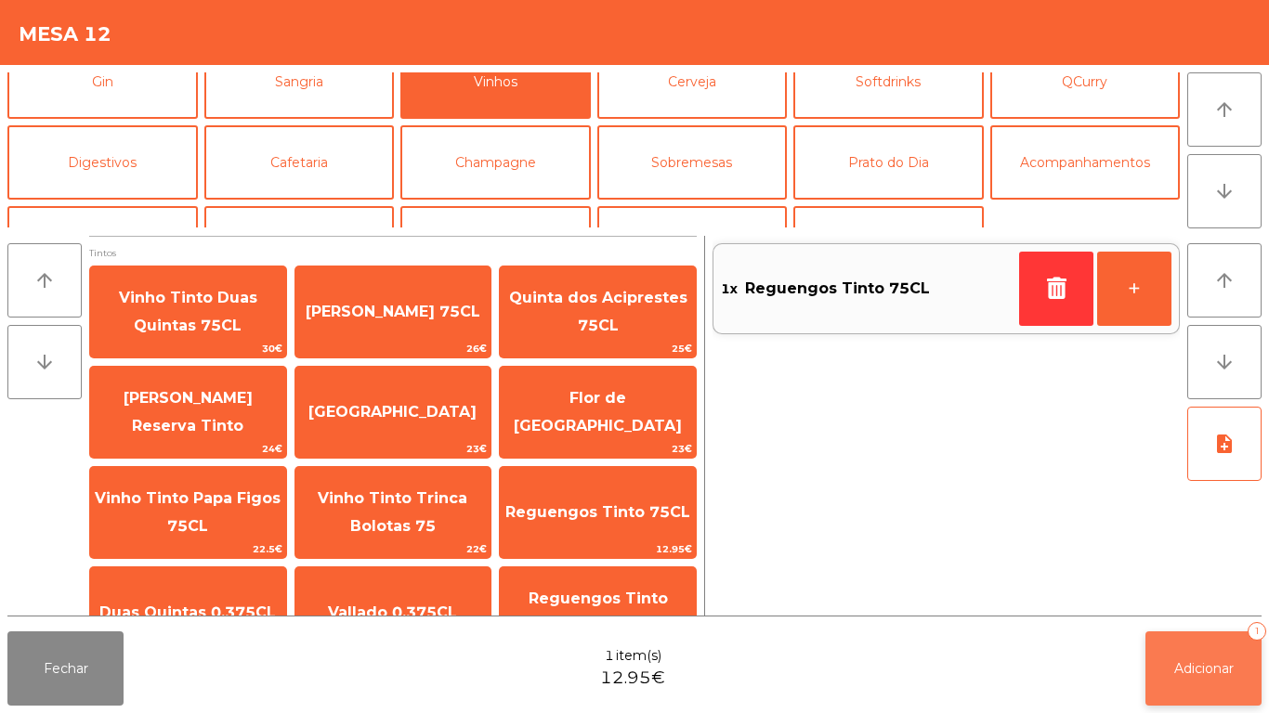
click at [1216, 664] on span "Adicionar" at bounding box center [1203, 668] width 59 height 17
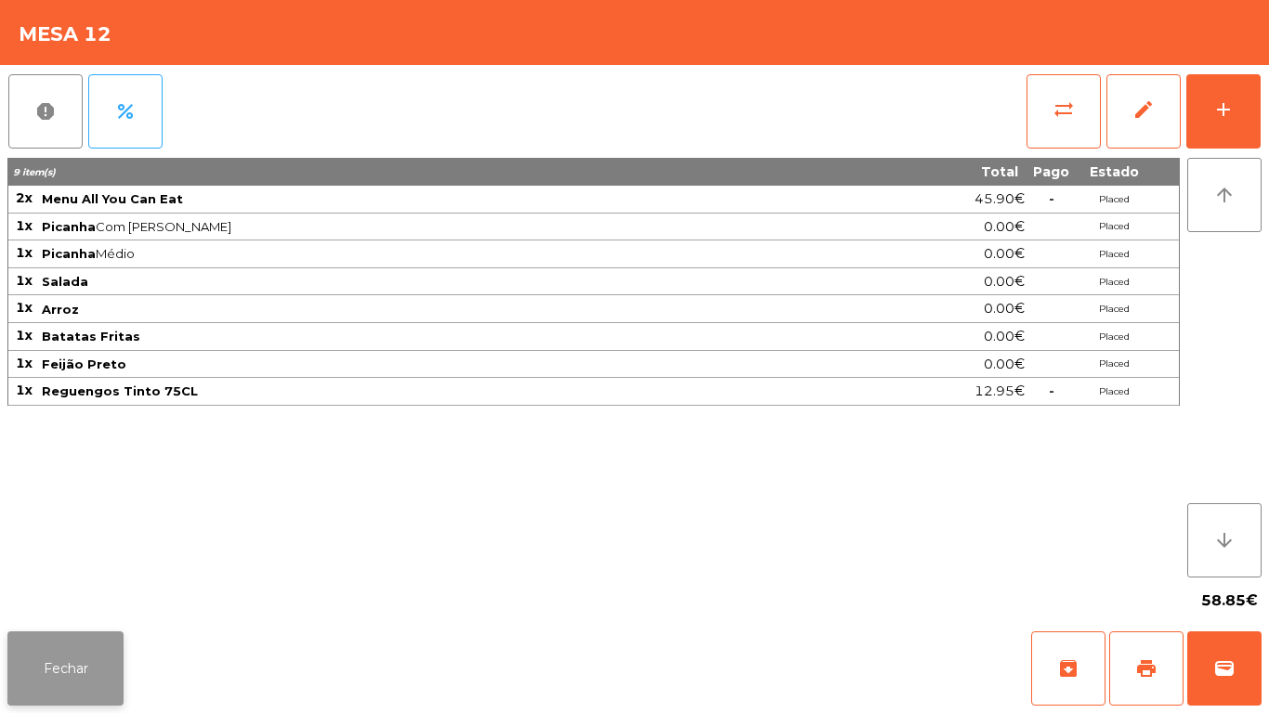
click at [93, 683] on button "Fechar" at bounding box center [65, 668] width 116 height 74
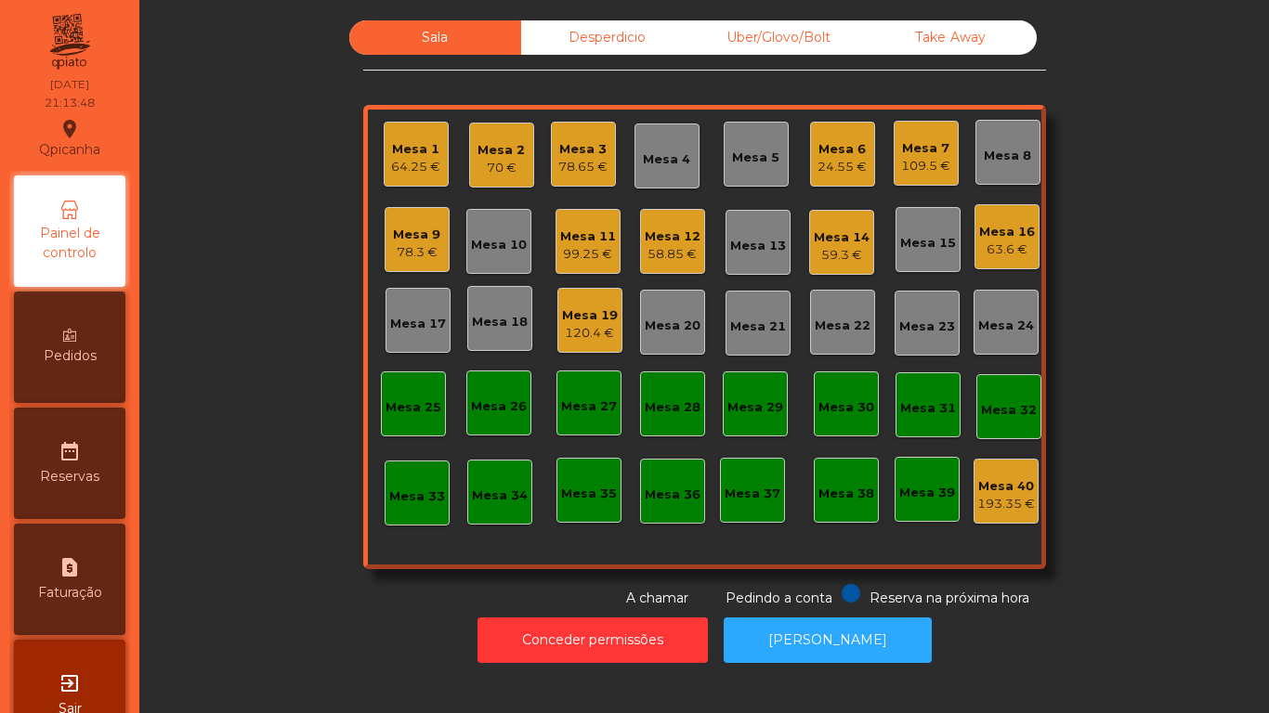
click at [561, 166] on div "78.65 €" at bounding box center [582, 167] width 49 height 19
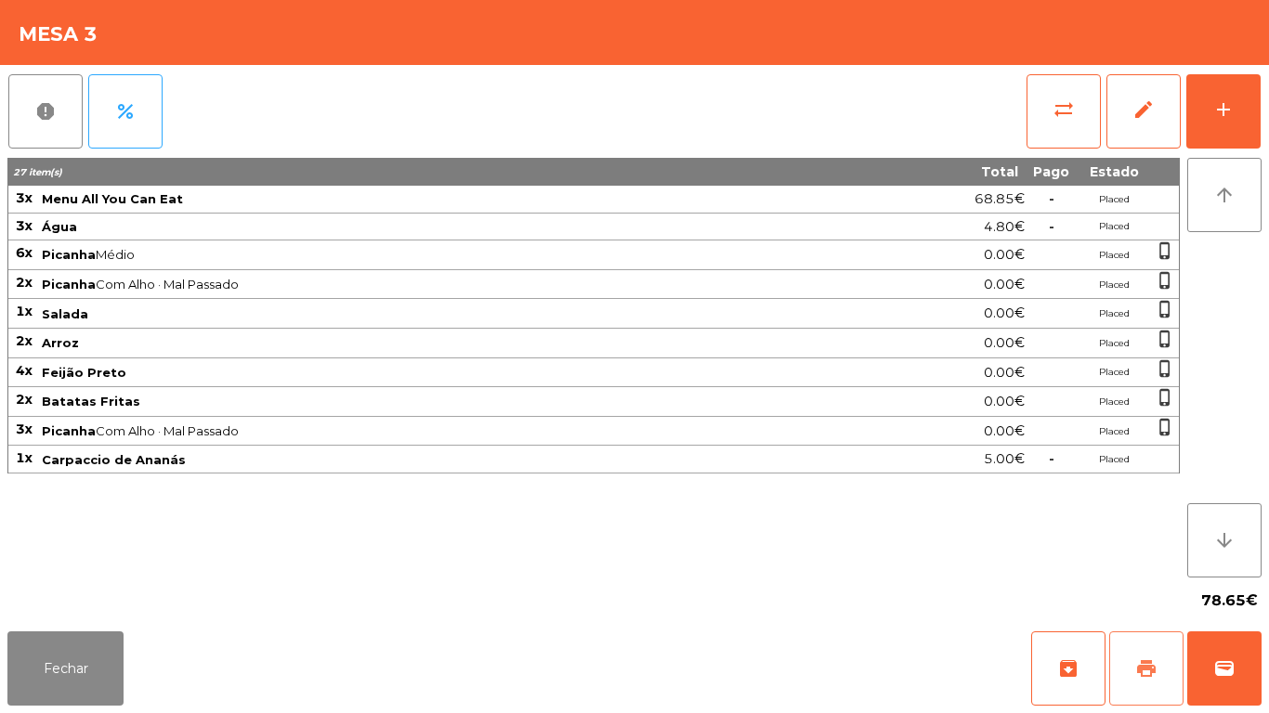
click at [1137, 668] on span "print" at bounding box center [1146, 668] width 22 height 22
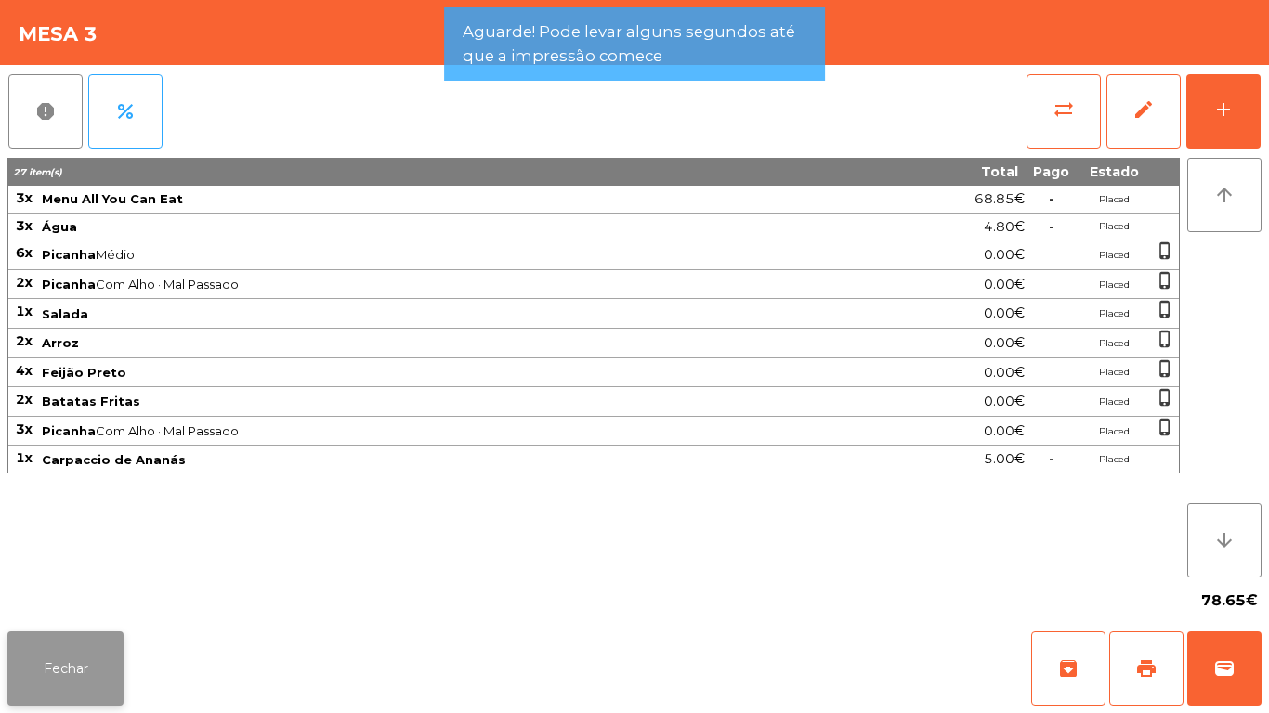
click at [79, 656] on button "Fechar" at bounding box center [65, 668] width 116 height 74
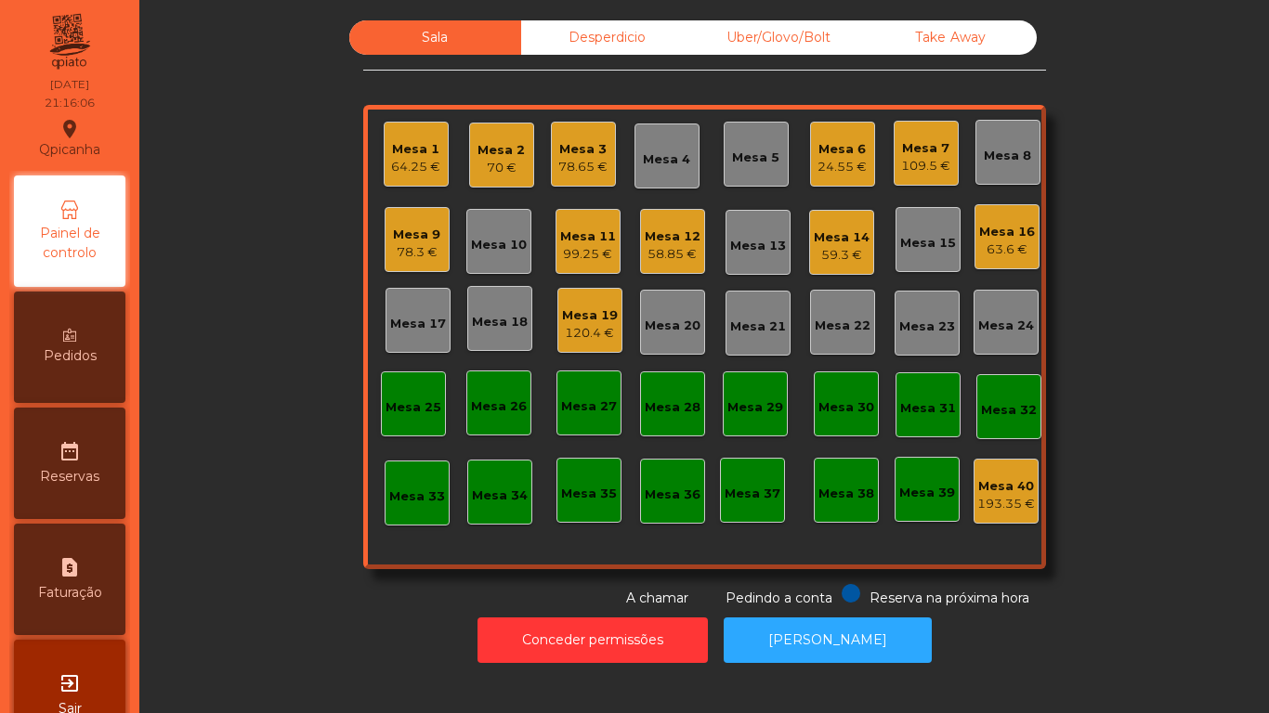
click at [570, 243] on div "Mesa 11" at bounding box center [588, 237] width 56 height 19
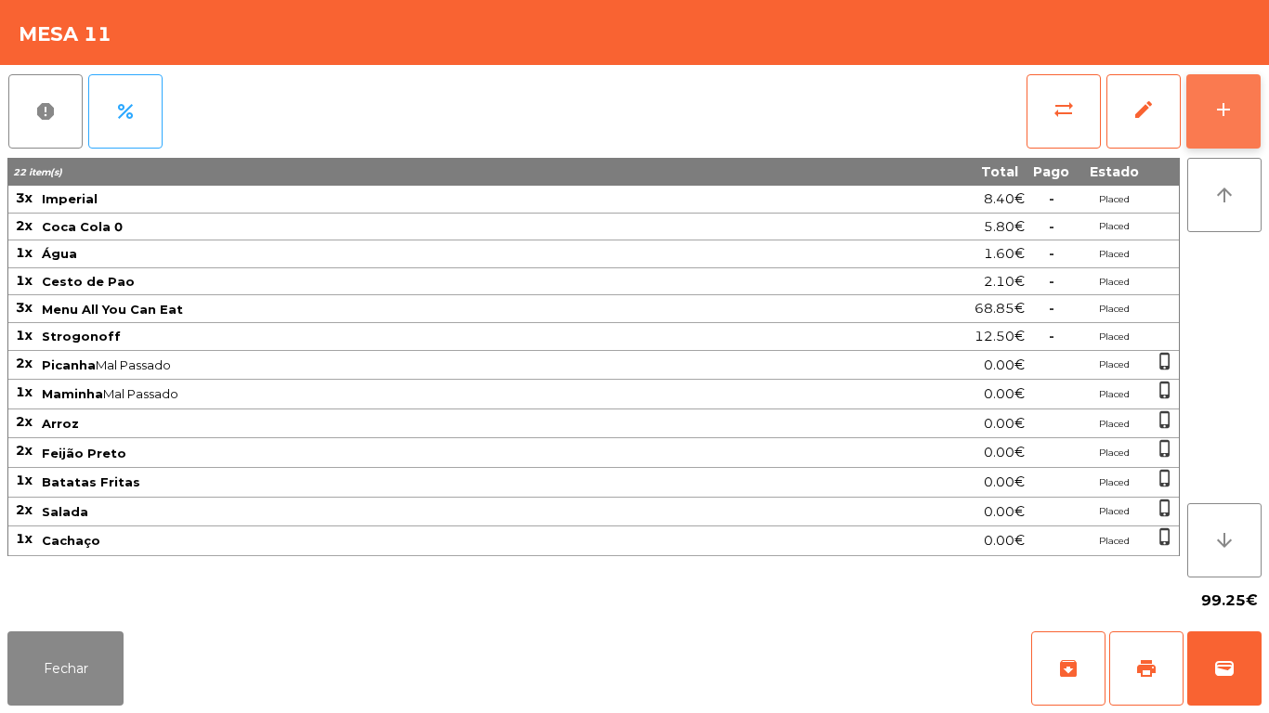
click at [1211, 117] on button "add" at bounding box center [1223, 111] width 74 height 74
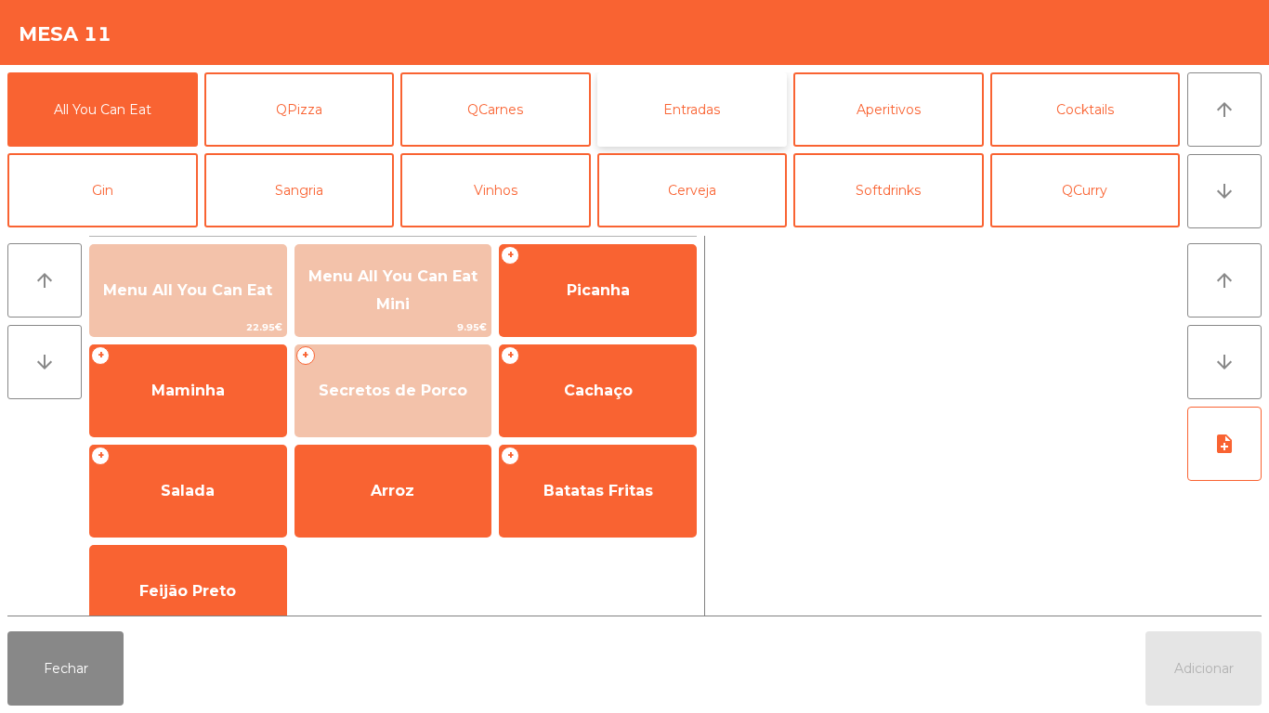
click at [708, 127] on button "Entradas" at bounding box center [692, 109] width 190 height 74
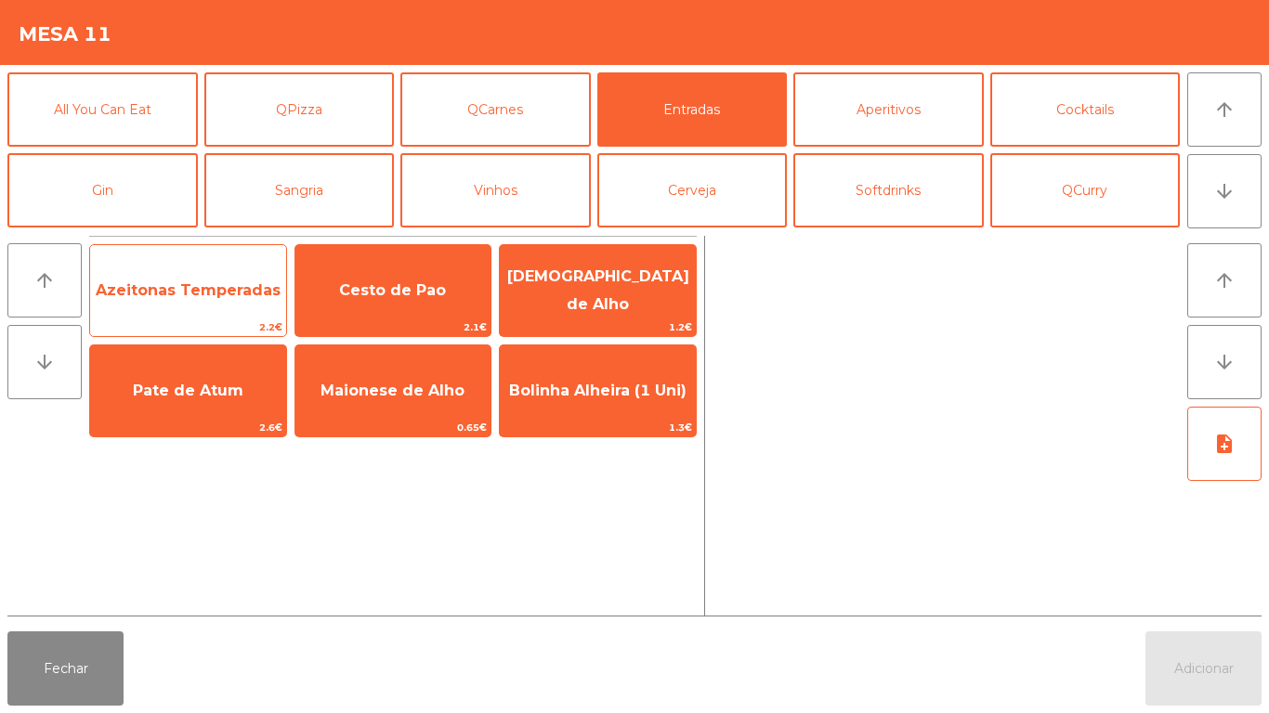
click at [234, 296] on span "Azeitonas Temperadas" at bounding box center [188, 290] width 185 height 18
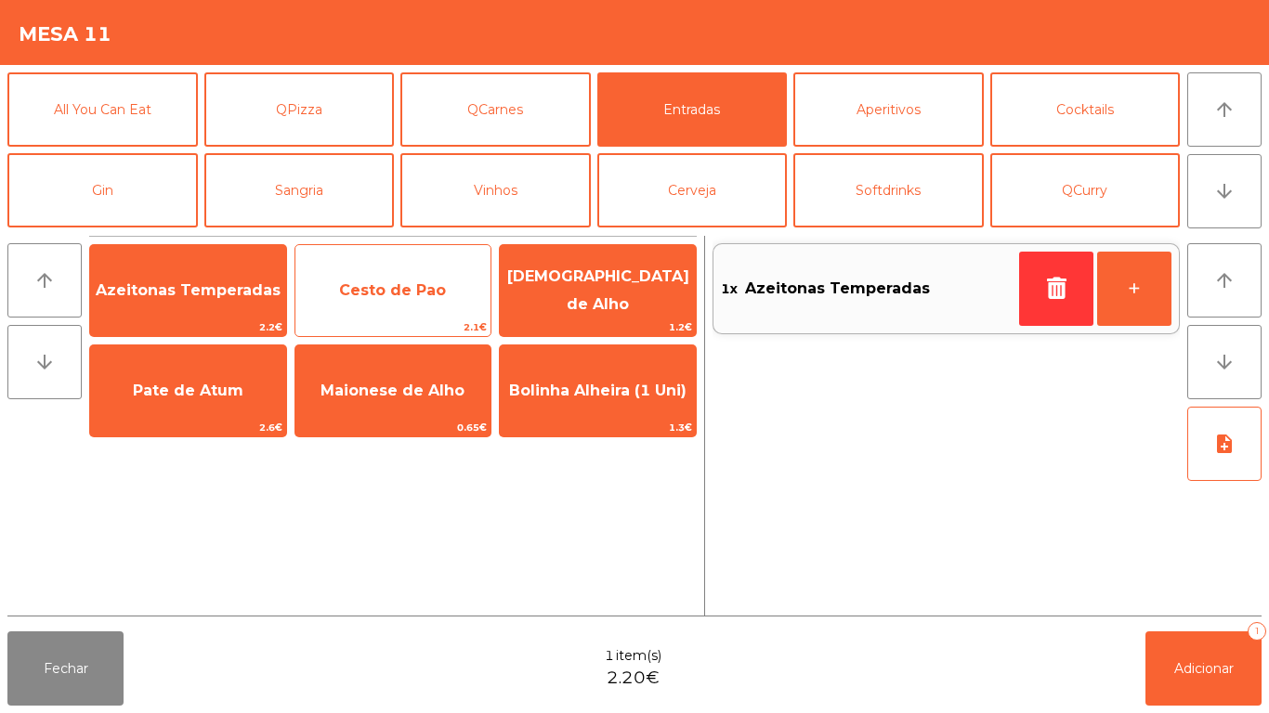
click at [428, 289] on span "Cesto de Pao" at bounding box center [392, 290] width 107 height 18
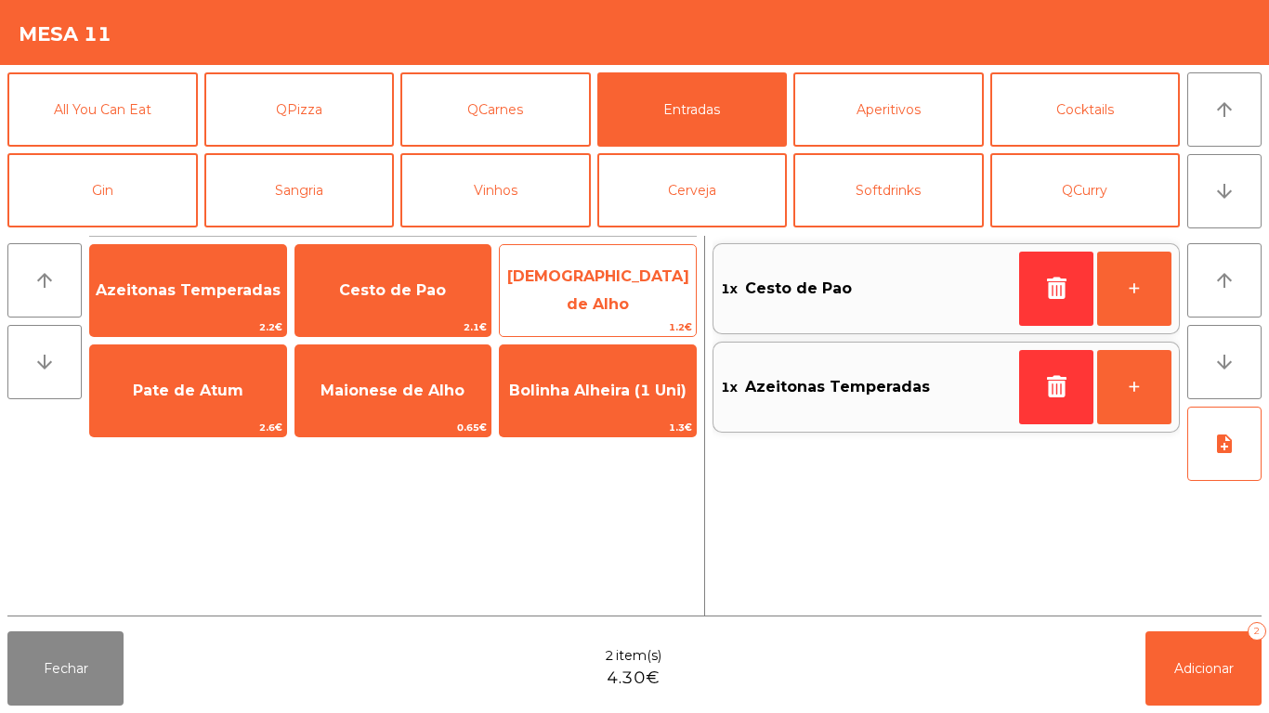
click at [603, 309] on span "[DEMOGRAPHIC_DATA] de Alho" at bounding box center [598, 291] width 196 height 79
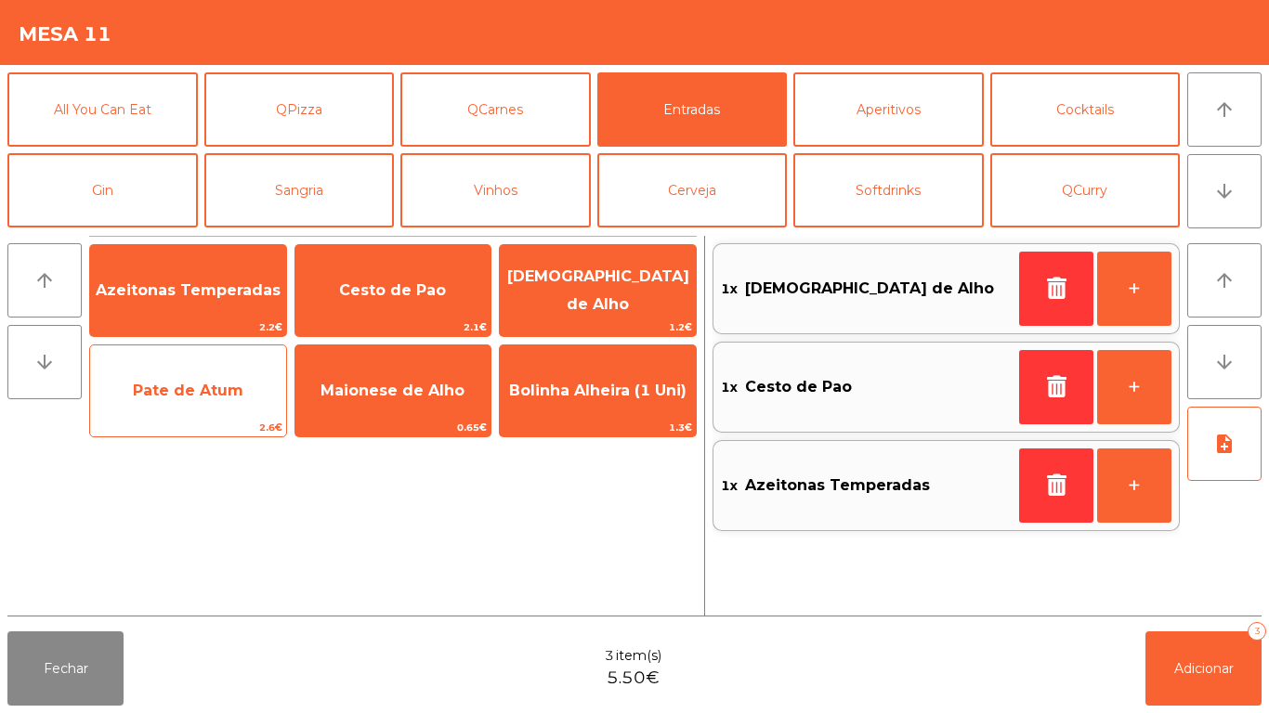
click at [178, 387] on span "Pate de Atum" at bounding box center [188, 391] width 111 height 18
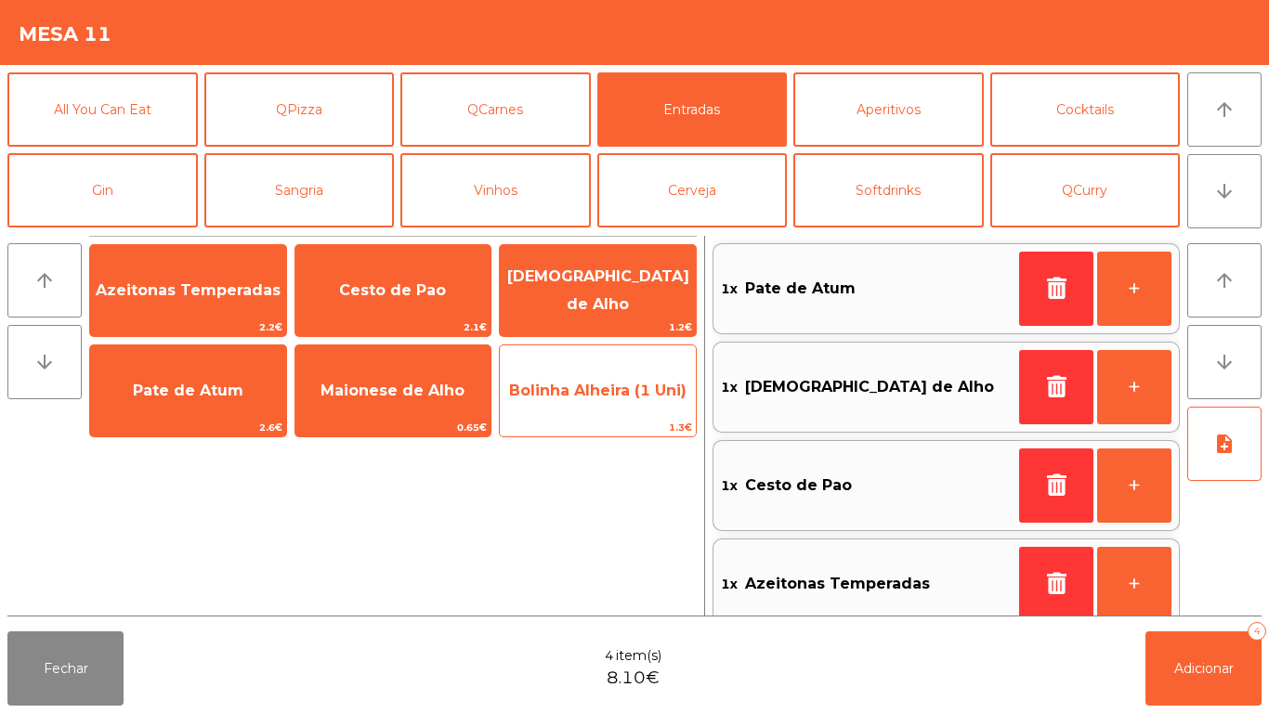
click at [599, 364] on div "Bolinha Alheira (1 Uni) 1.3€" at bounding box center [598, 391] width 198 height 93
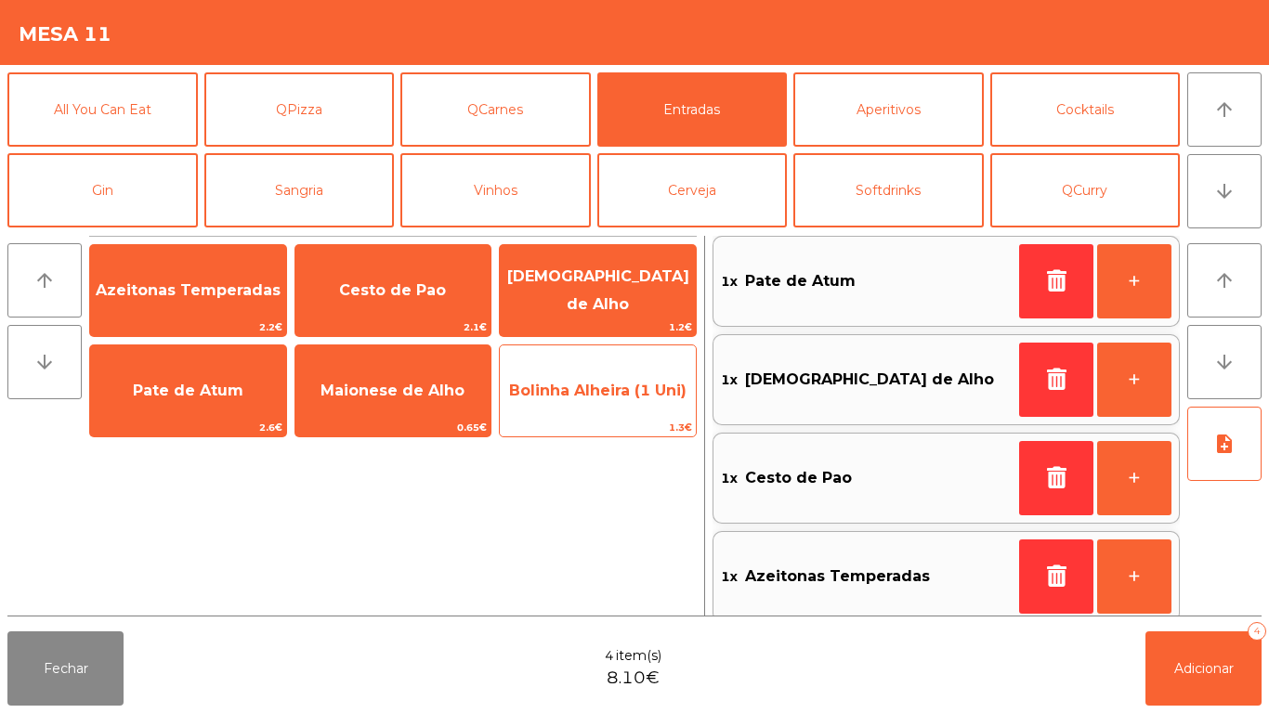
click at [592, 372] on span "Bolinha Alheira (1 Uni)" at bounding box center [598, 391] width 196 height 50
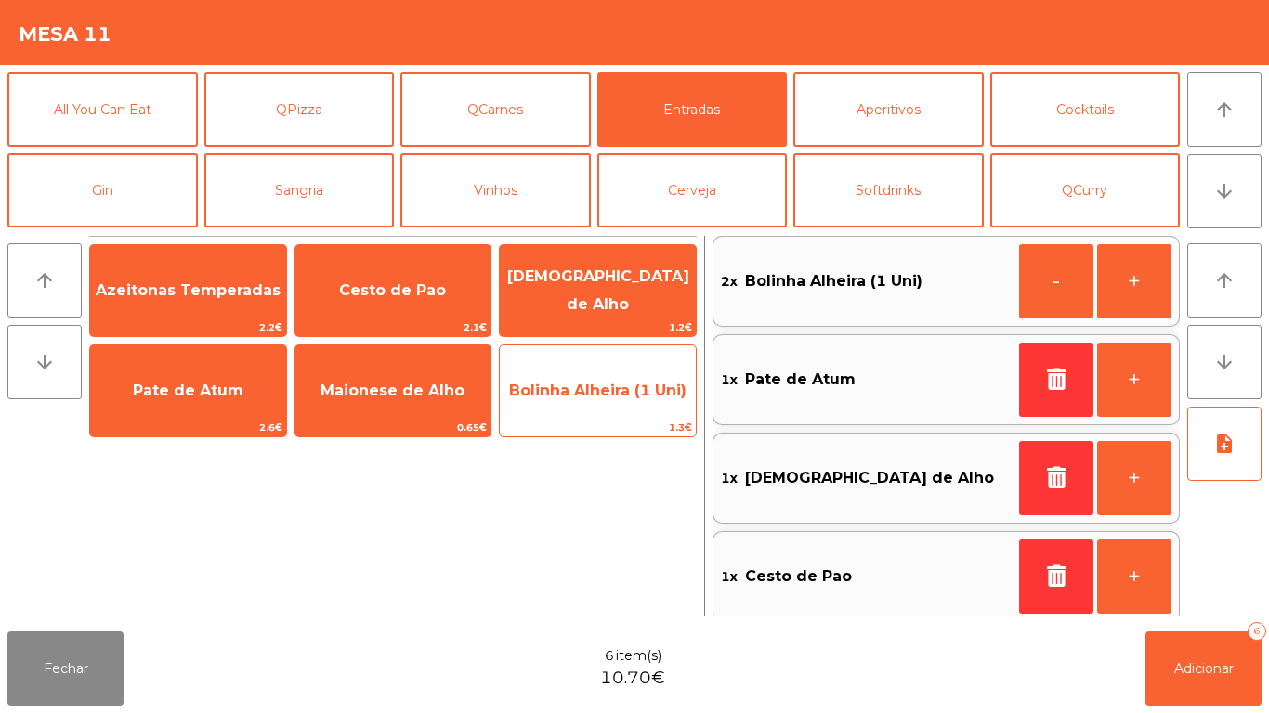
click at [584, 374] on span "Bolinha Alheira (1 Uni)" at bounding box center [598, 391] width 196 height 50
click at [564, 392] on span "Bolinha Alheira (1 Uni)" at bounding box center [597, 391] width 177 height 18
click at [606, 402] on span "Bolinha Alheira (1 Uni)" at bounding box center [598, 391] width 196 height 50
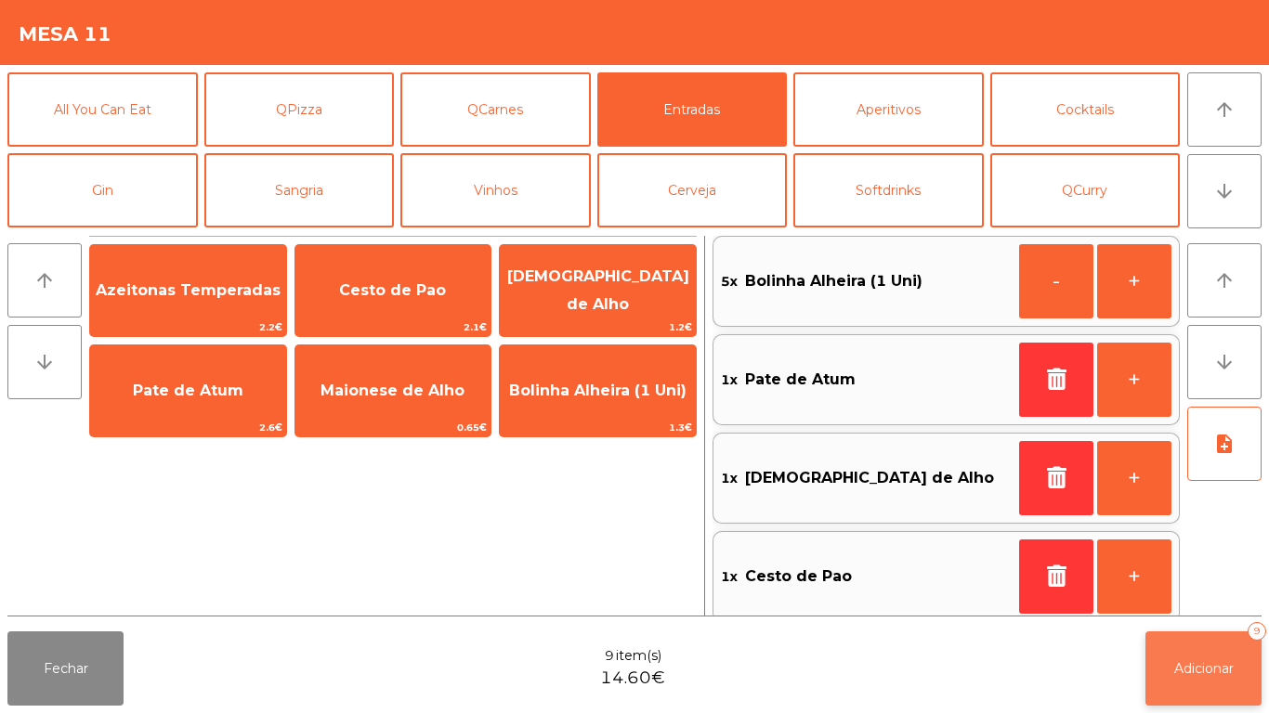
click at [1192, 669] on span "Adicionar" at bounding box center [1203, 668] width 59 height 17
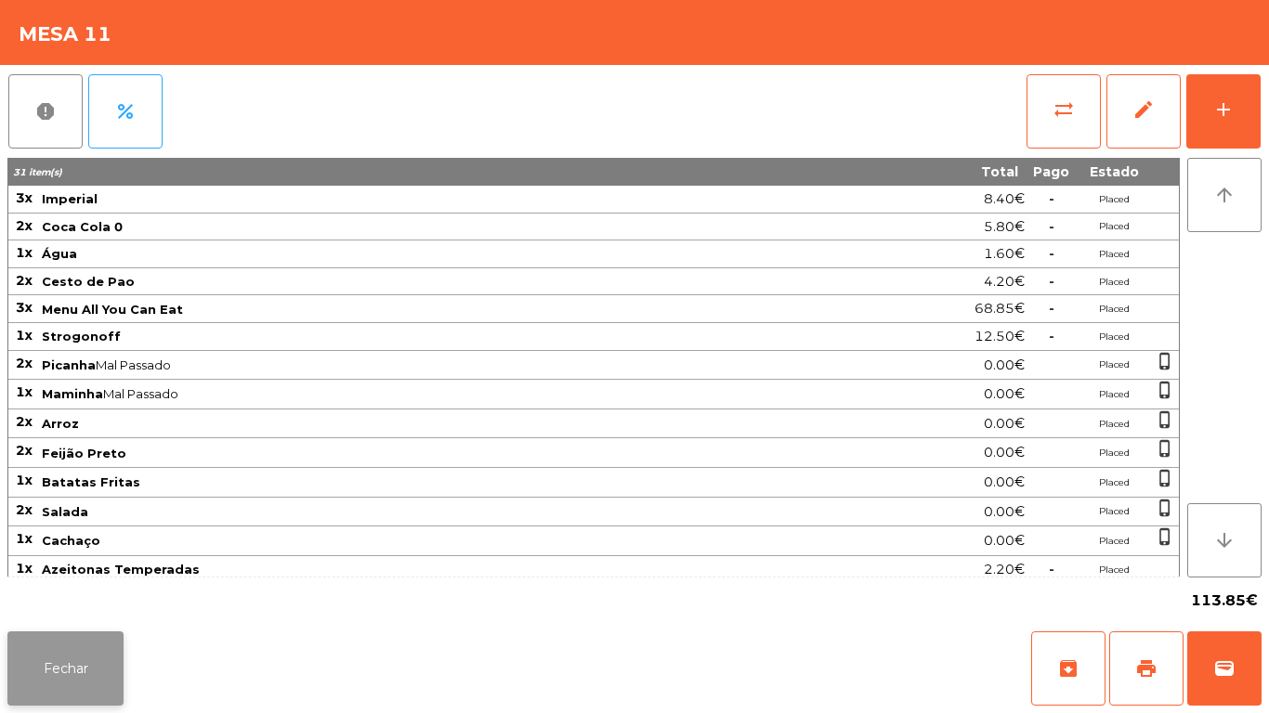
click at [72, 648] on button "Fechar" at bounding box center [65, 668] width 116 height 74
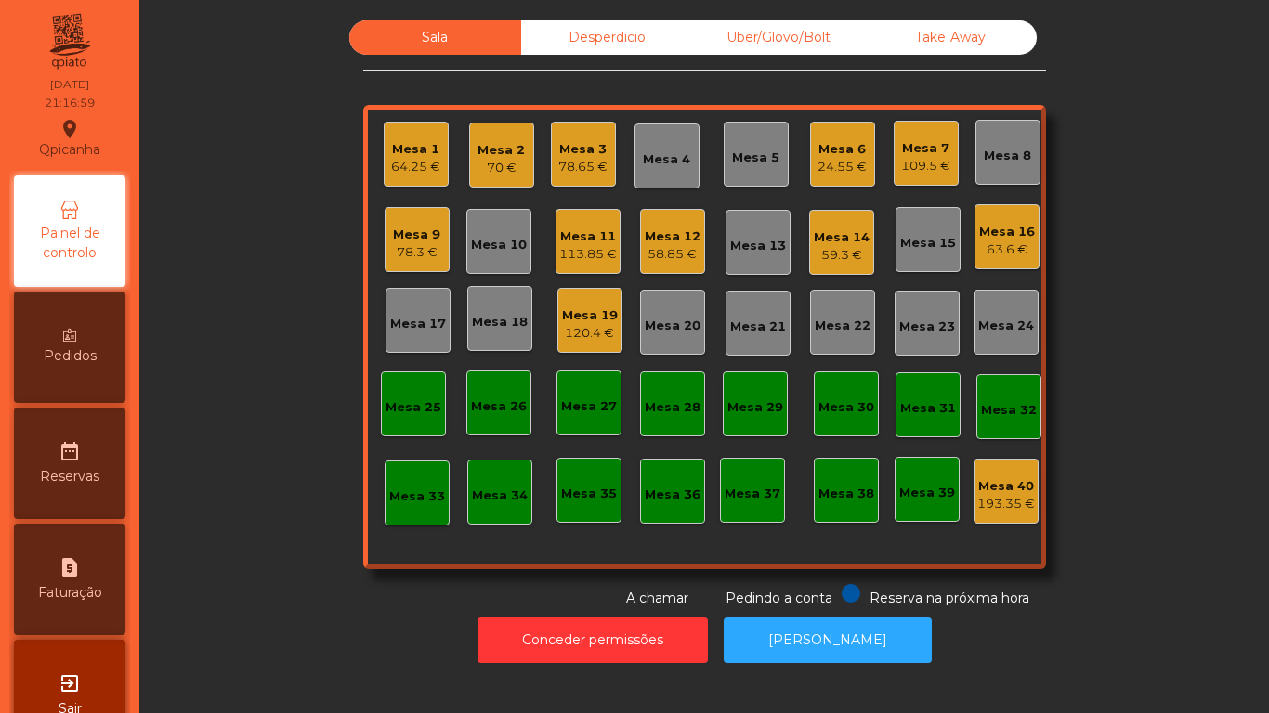
click at [579, 247] on div "113.85 €" at bounding box center [588, 254] width 58 height 19
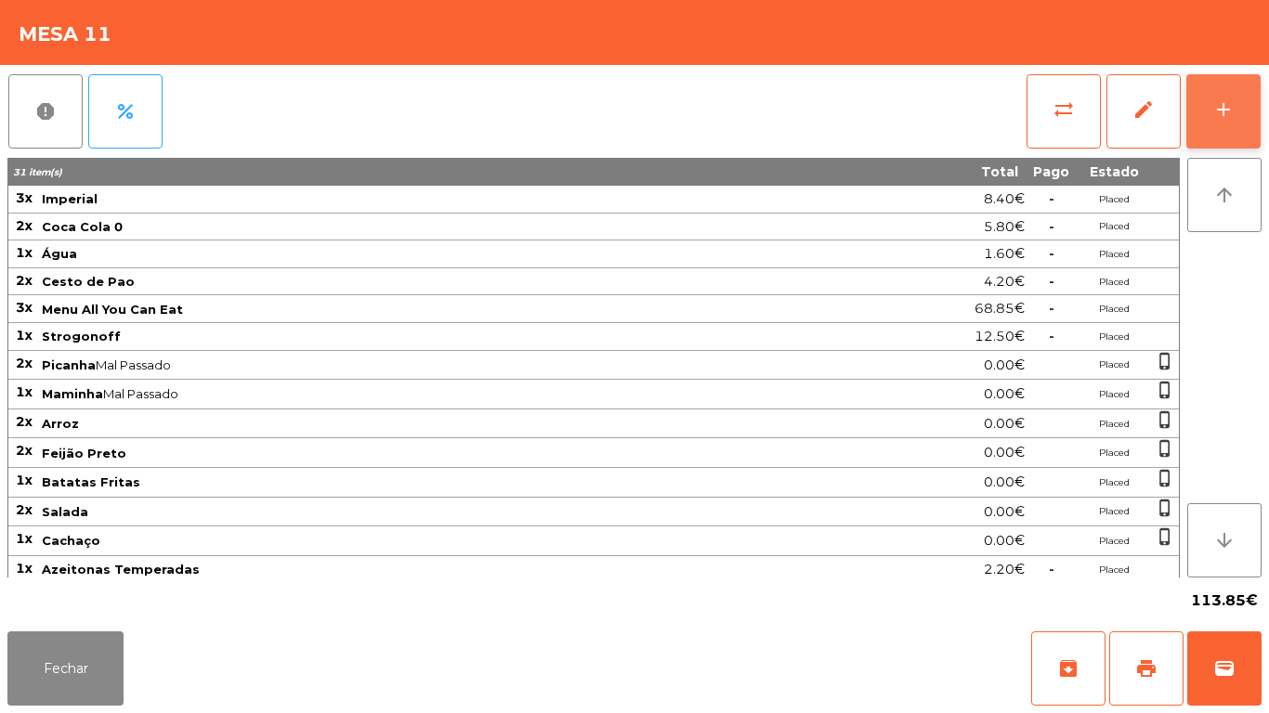
click at [1204, 108] on button "add" at bounding box center [1223, 111] width 74 height 74
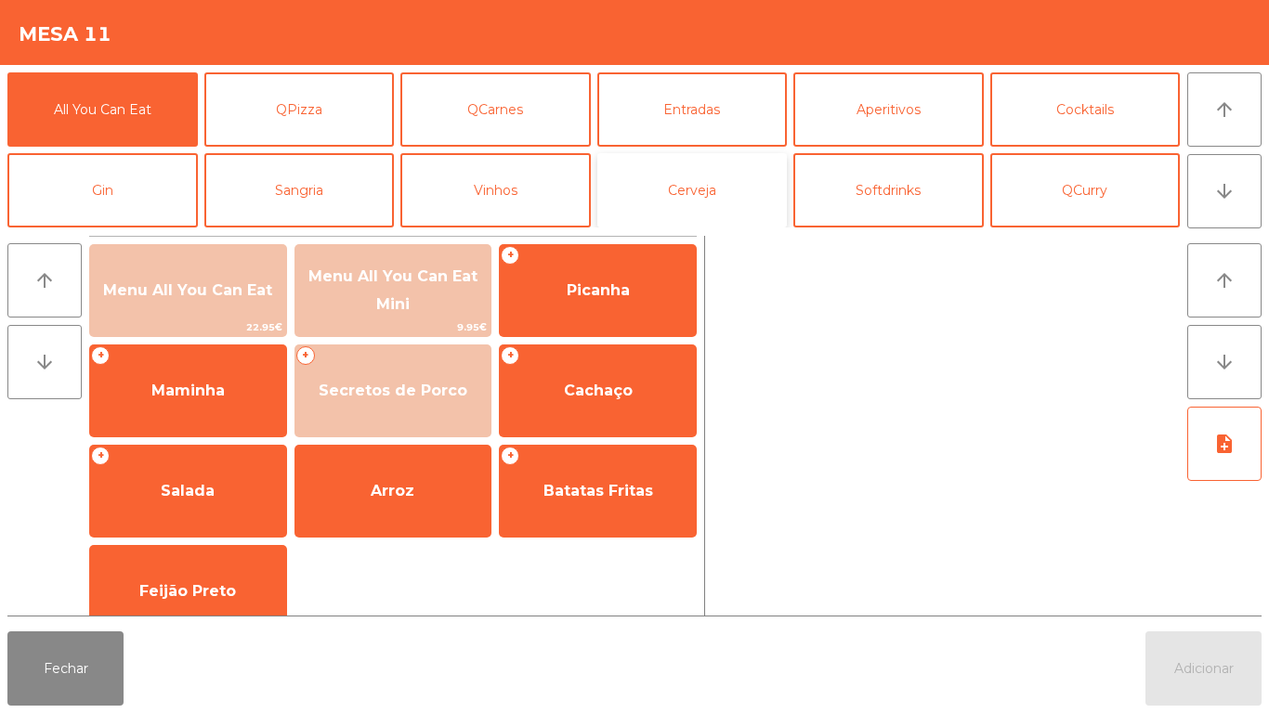
click at [711, 189] on button "Cerveja" at bounding box center [692, 190] width 190 height 74
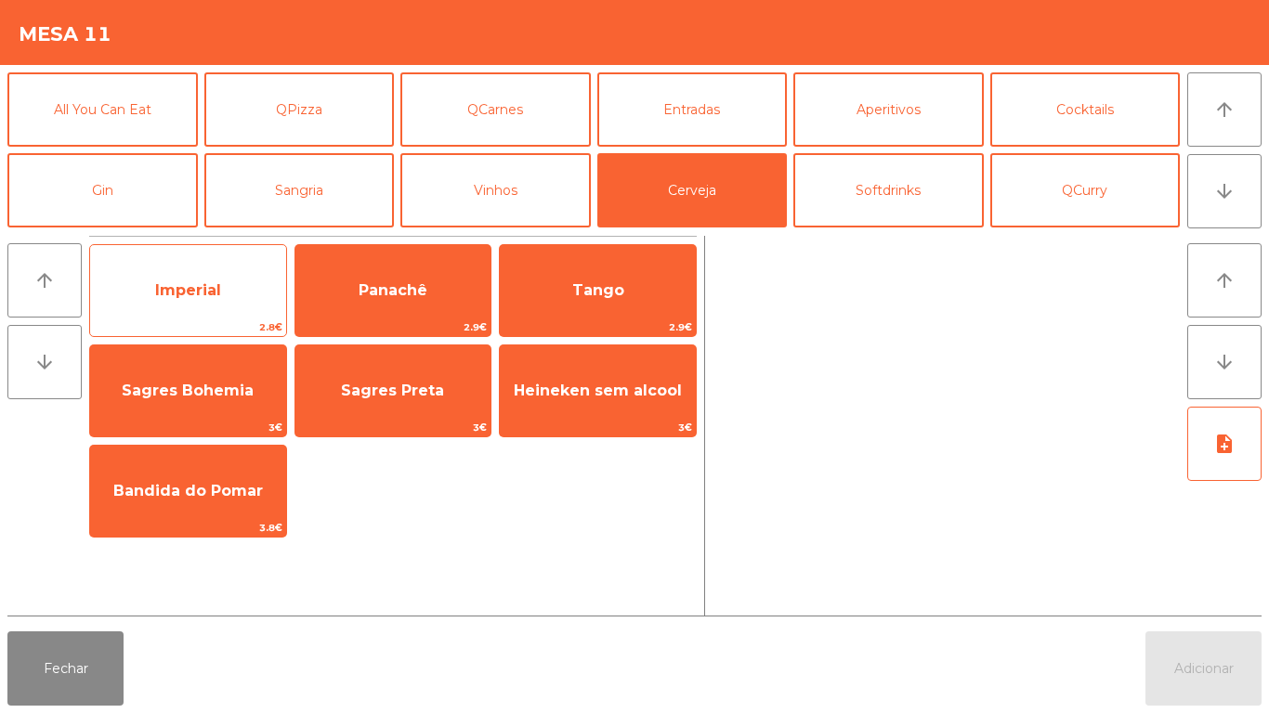
click at [232, 288] on span "Imperial" at bounding box center [188, 291] width 196 height 50
click at [219, 288] on span "Imperial" at bounding box center [188, 290] width 66 height 18
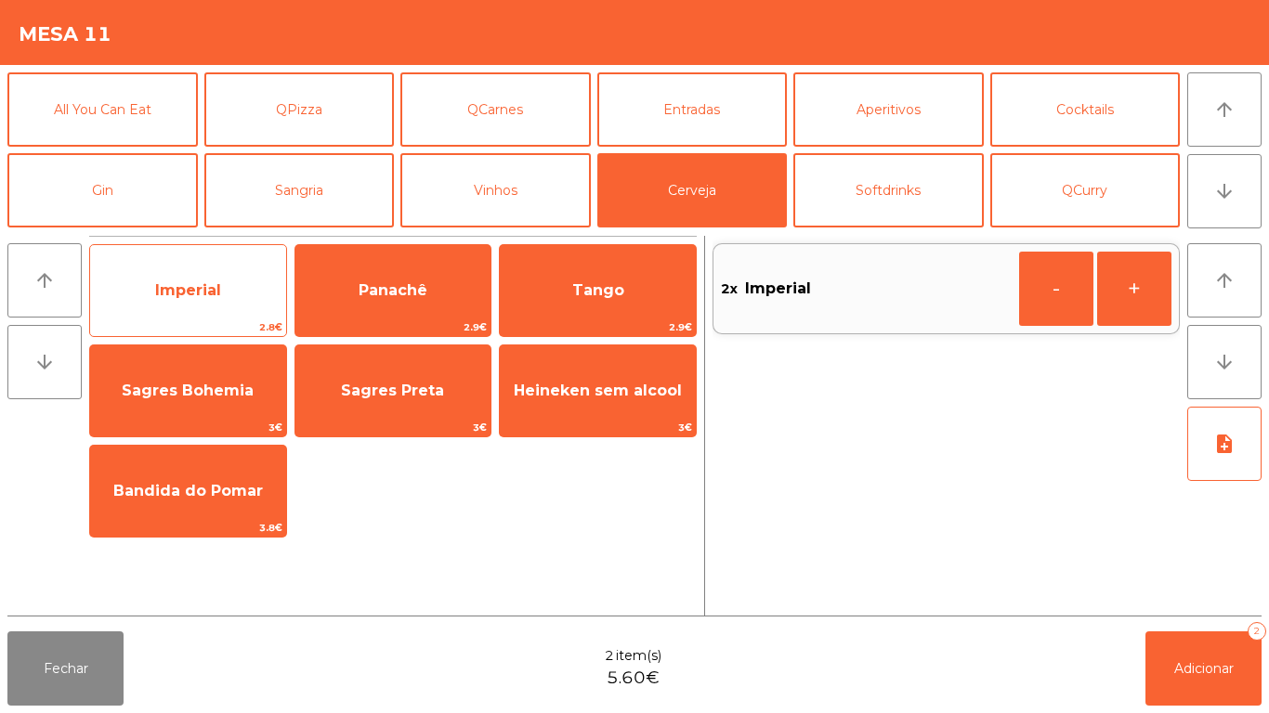
click at [225, 282] on span "Imperial" at bounding box center [188, 291] width 196 height 50
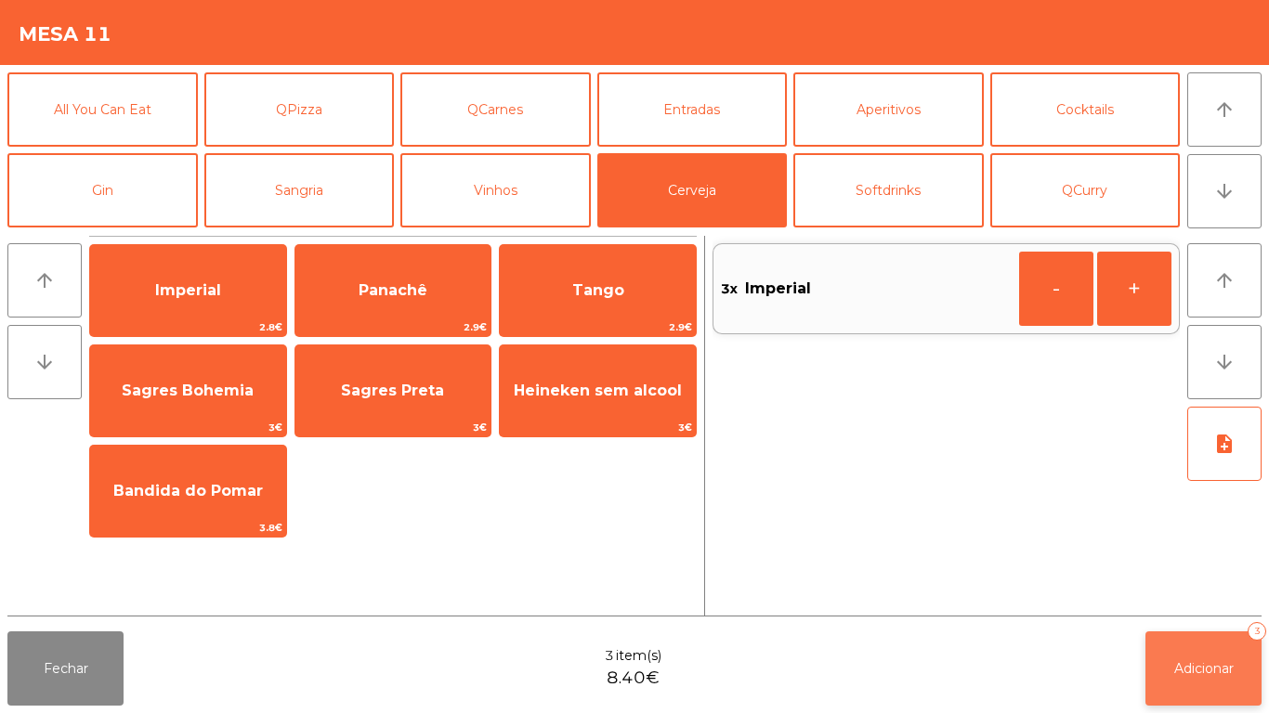
click at [1197, 664] on span "Adicionar" at bounding box center [1203, 668] width 59 height 17
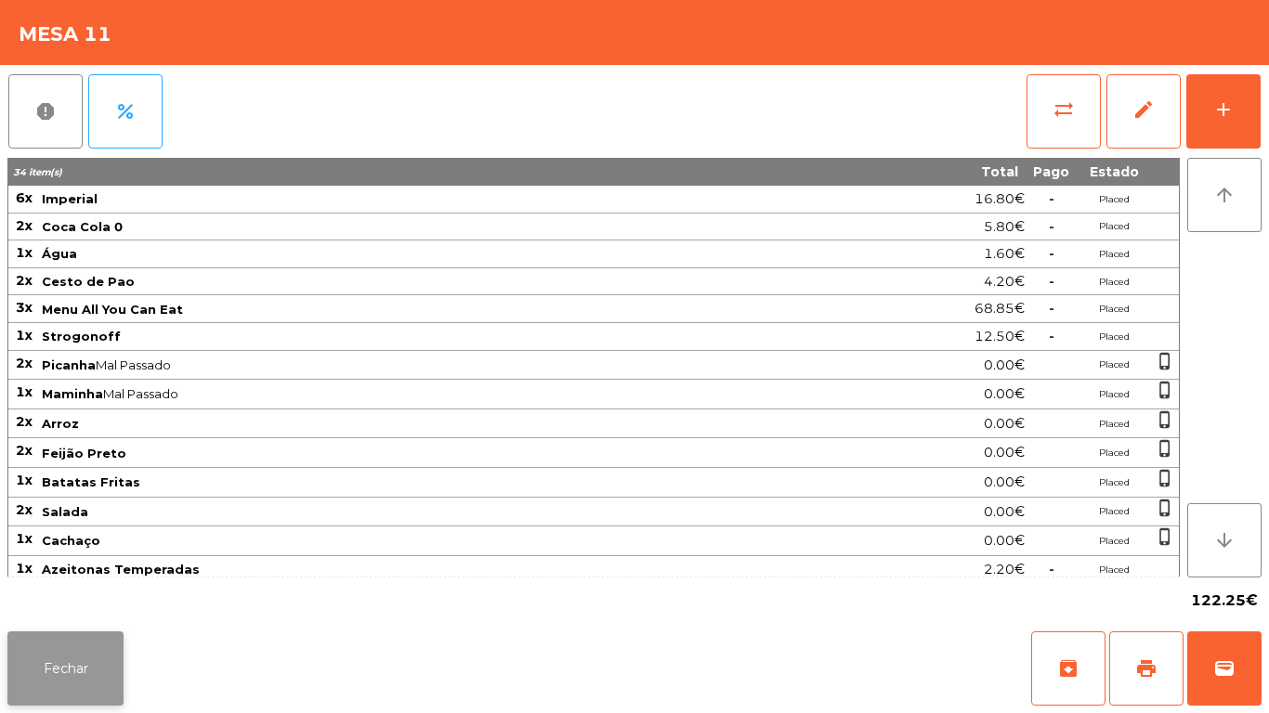
click at [82, 673] on button "Fechar" at bounding box center [65, 668] width 116 height 74
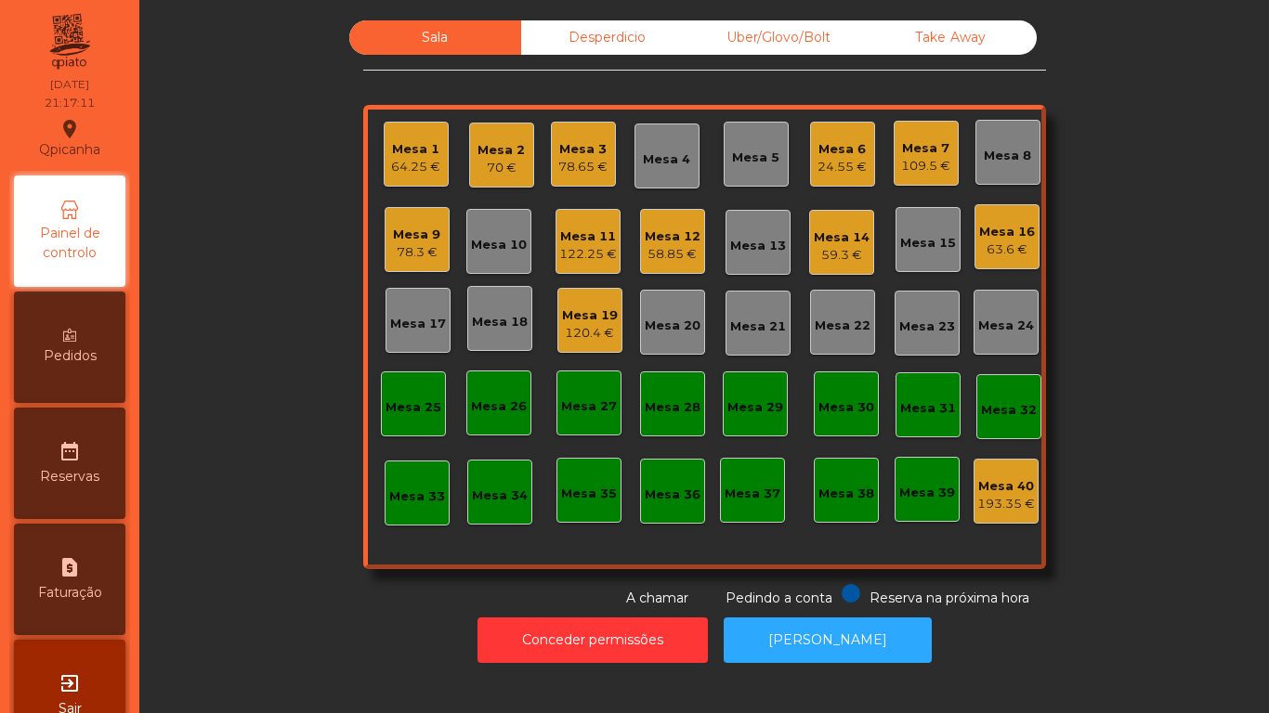
click at [592, 334] on div "120.4 €" at bounding box center [590, 333] width 56 height 19
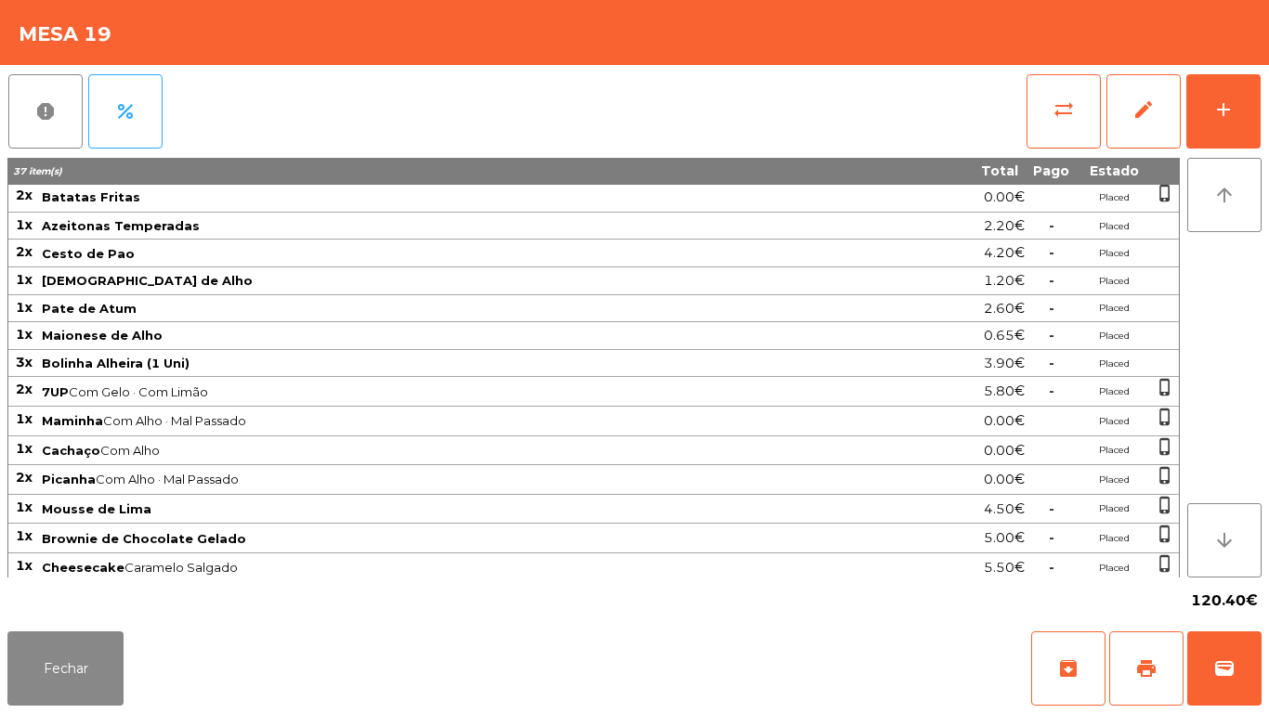
scroll to position [209, 0]
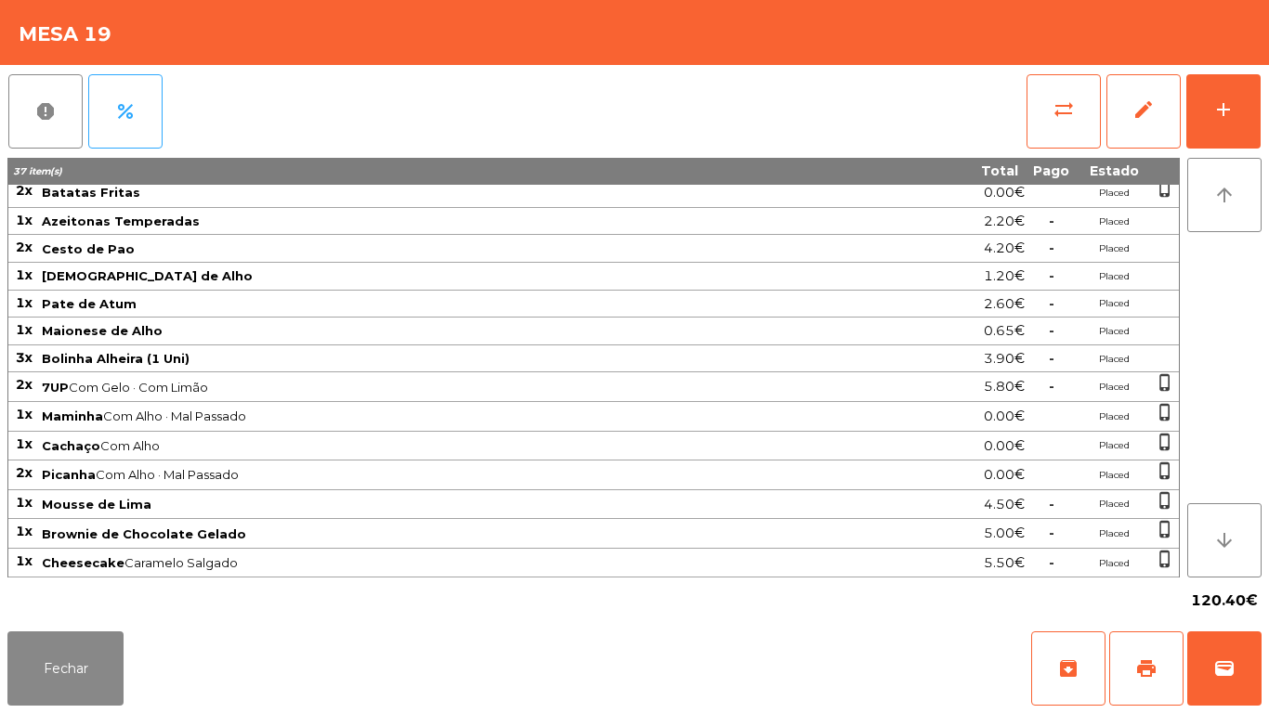
click at [105, 711] on div "Fechar archive print wallet" at bounding box center [634, 668] width 1269 height 89
click at [59, 640] on button "Fechar" at bounding box center [65, 668] width 116 height 74
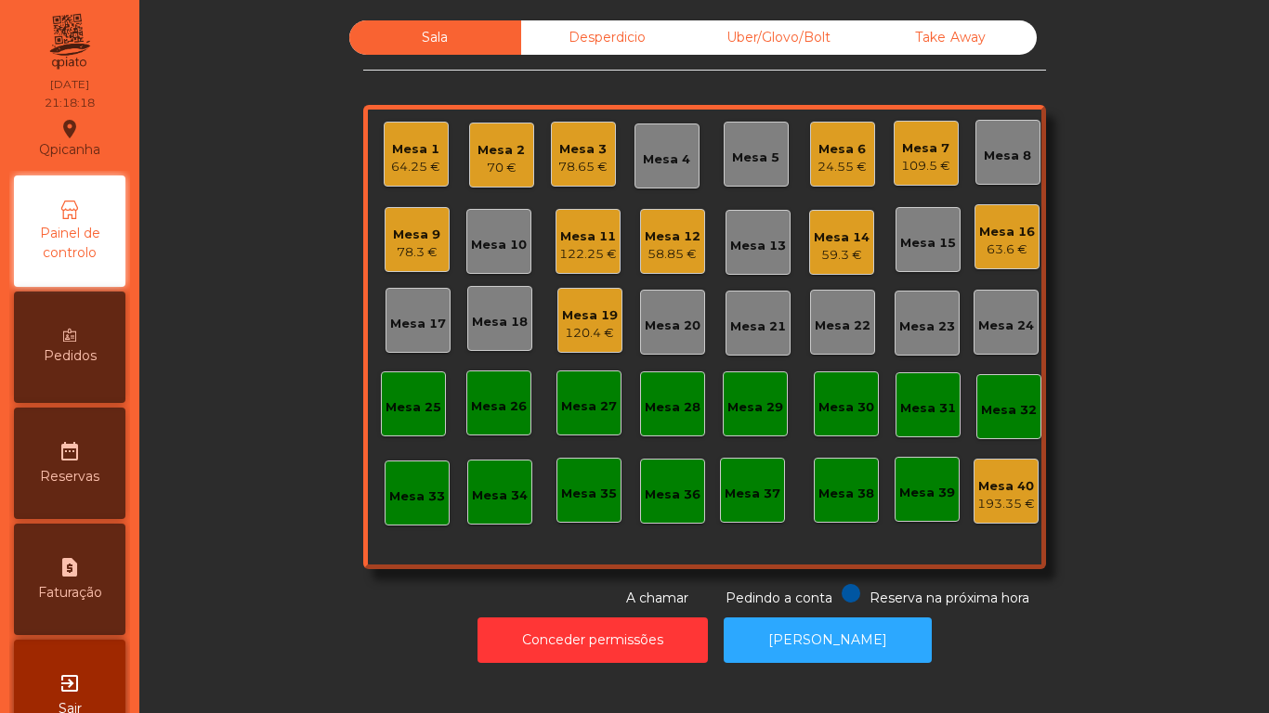
click at [469, 133] on div "Mesa 2 70 €" at bounding box center [501, 155] width 65 height 65
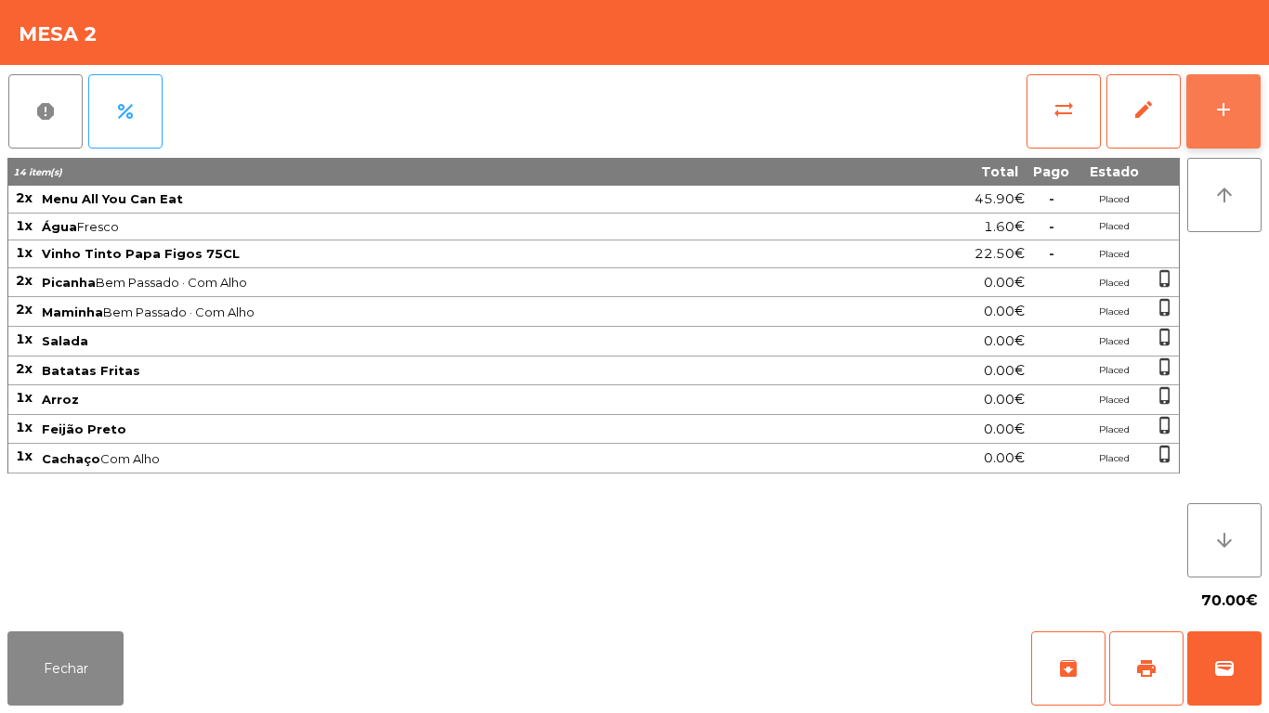
click at [1220, 126] on button "add" at bounding box center [1223, 111] width 74 height 74
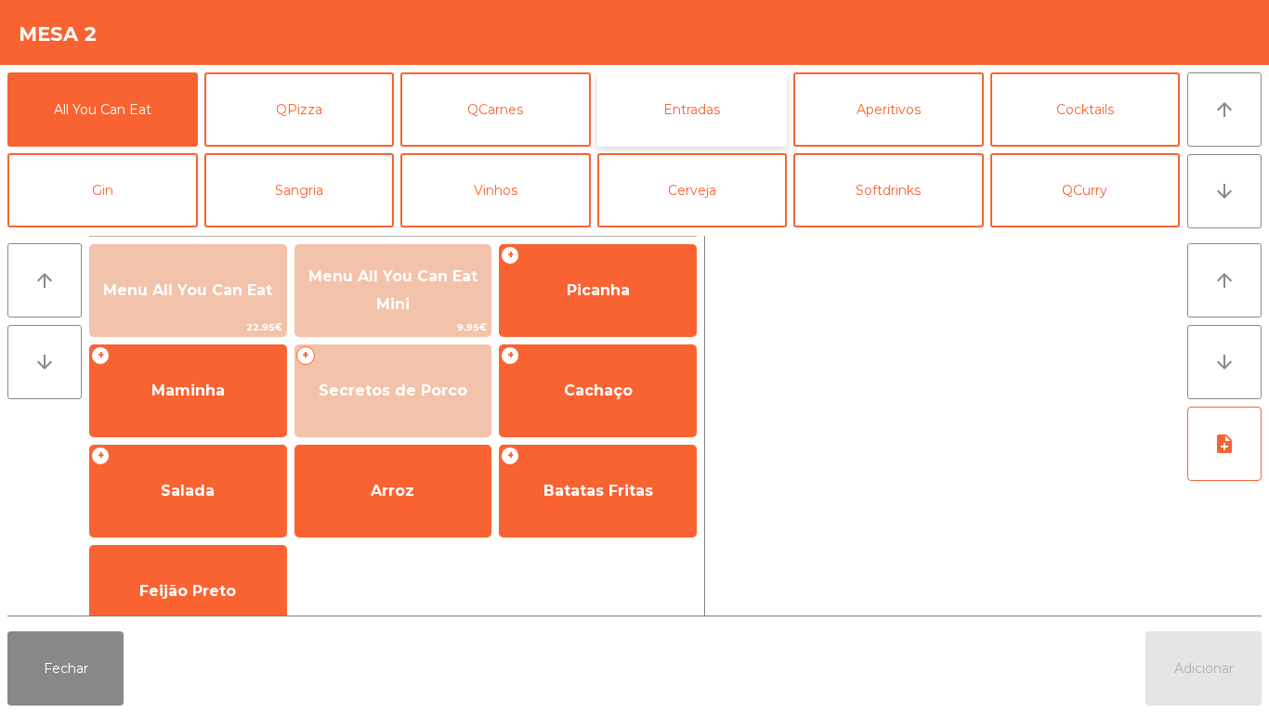
click at [668, 113] on button "Entradas" at bounding box center [692, 109] width 190 height 74
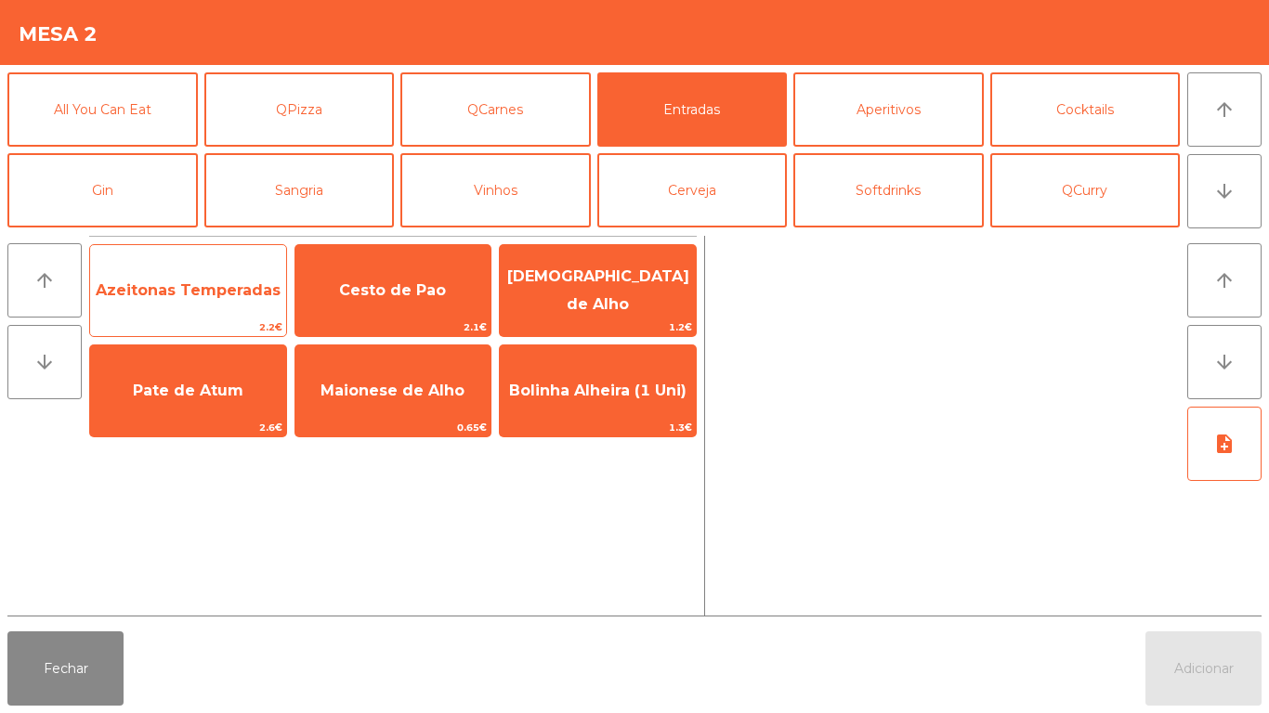
click at [170, 290] on span "Azeitonas Temperadas" at bounding box center [188, 290] width 185 height 18
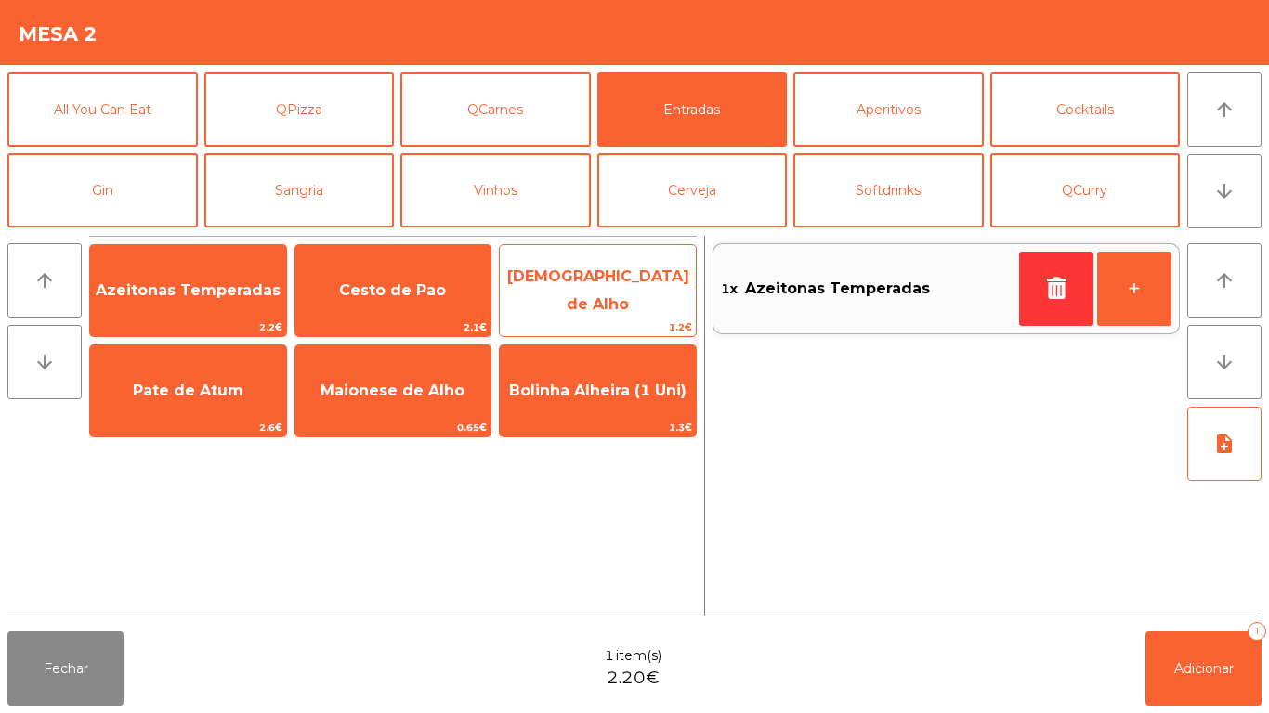
click at [621, 321] on span "1.2€" at bounding box center [598, 328] width 196 height 18
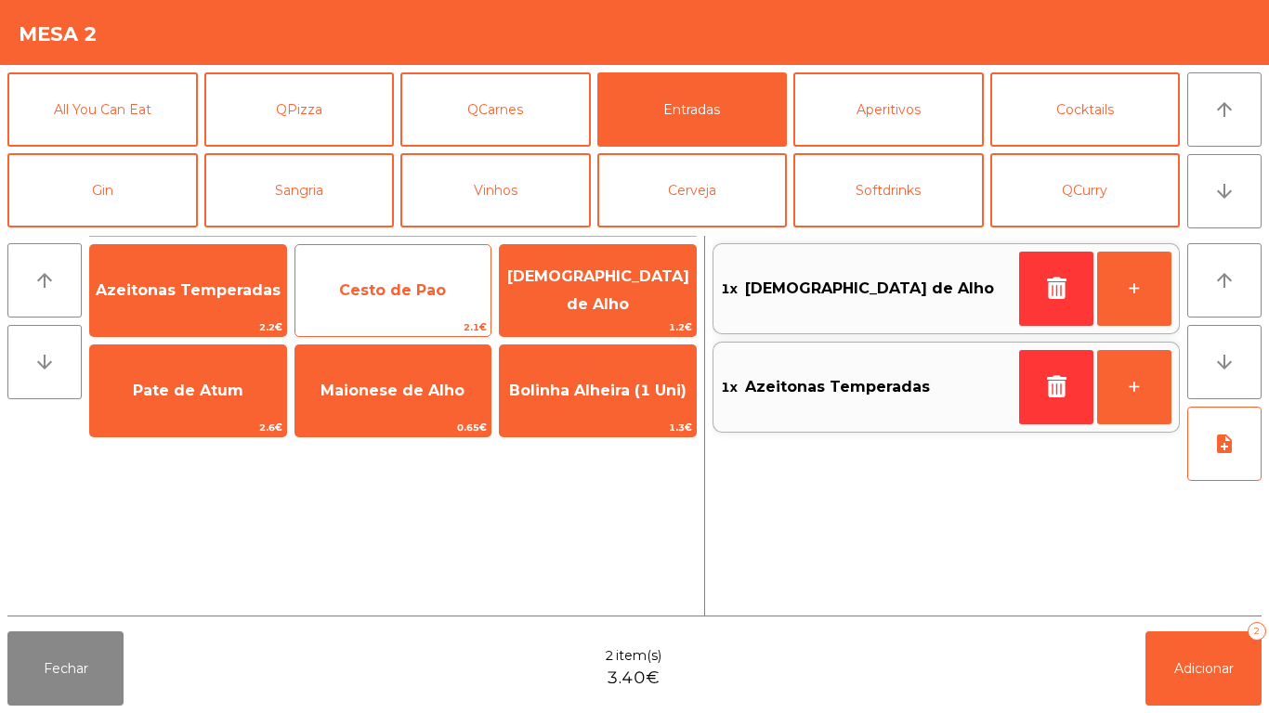
click at [393, 289] on span "Cesto de Pao" at bounding box center [392, 290] width 107 height 18
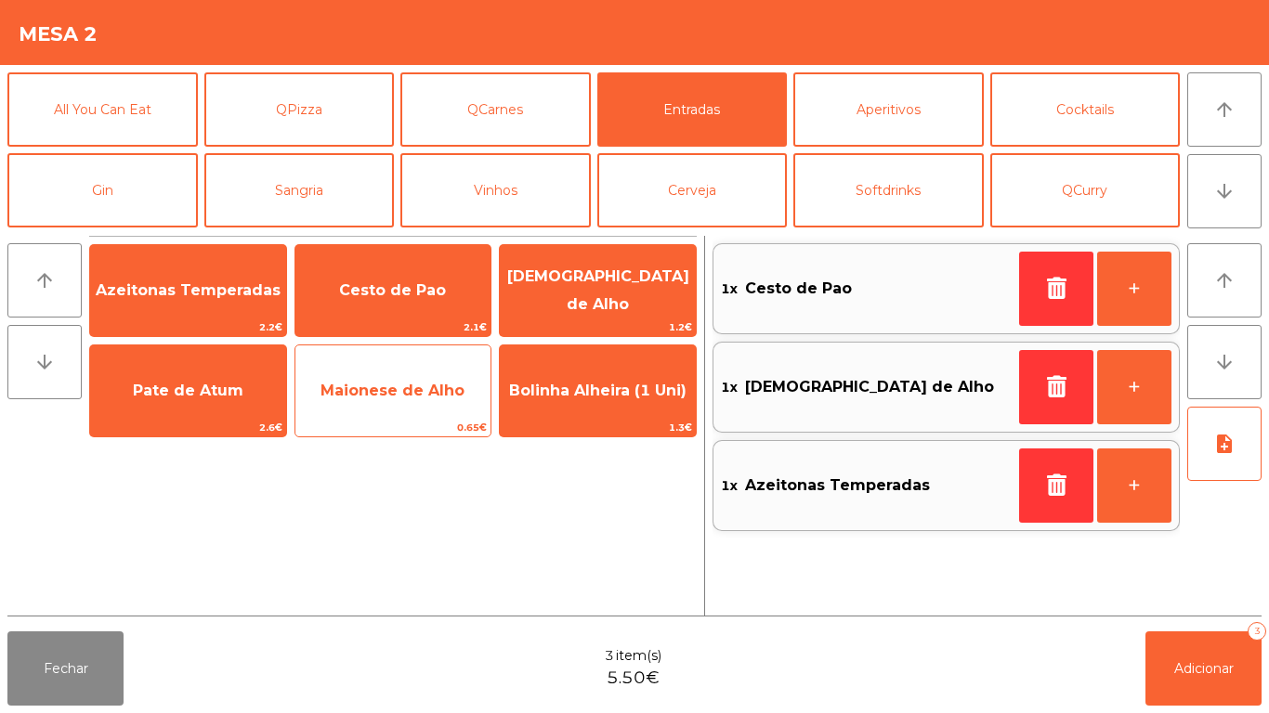
click at [402, 389] on span "Maionese de Alho" at bounding box center [392, 391] width 144 height 18
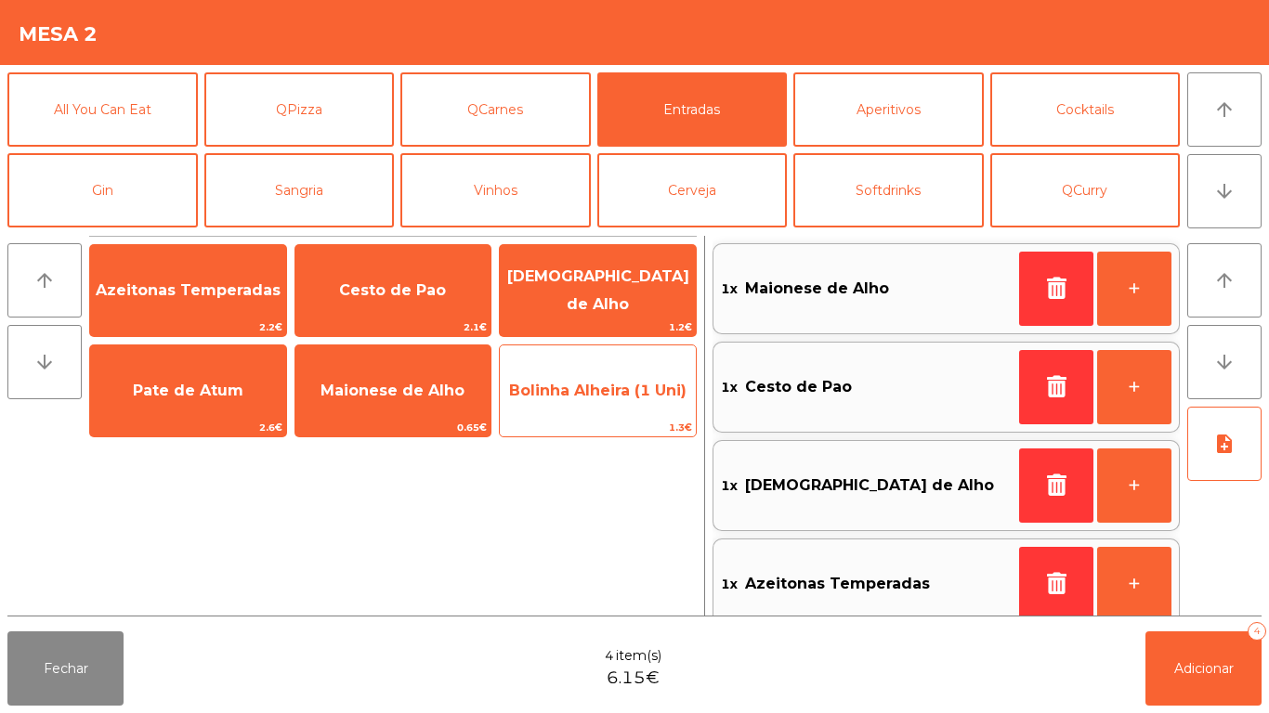
click at [605, 387] on span "Bolinha Alheira (1 Uni)" at bounding box center [597, 391] width 177 height 18
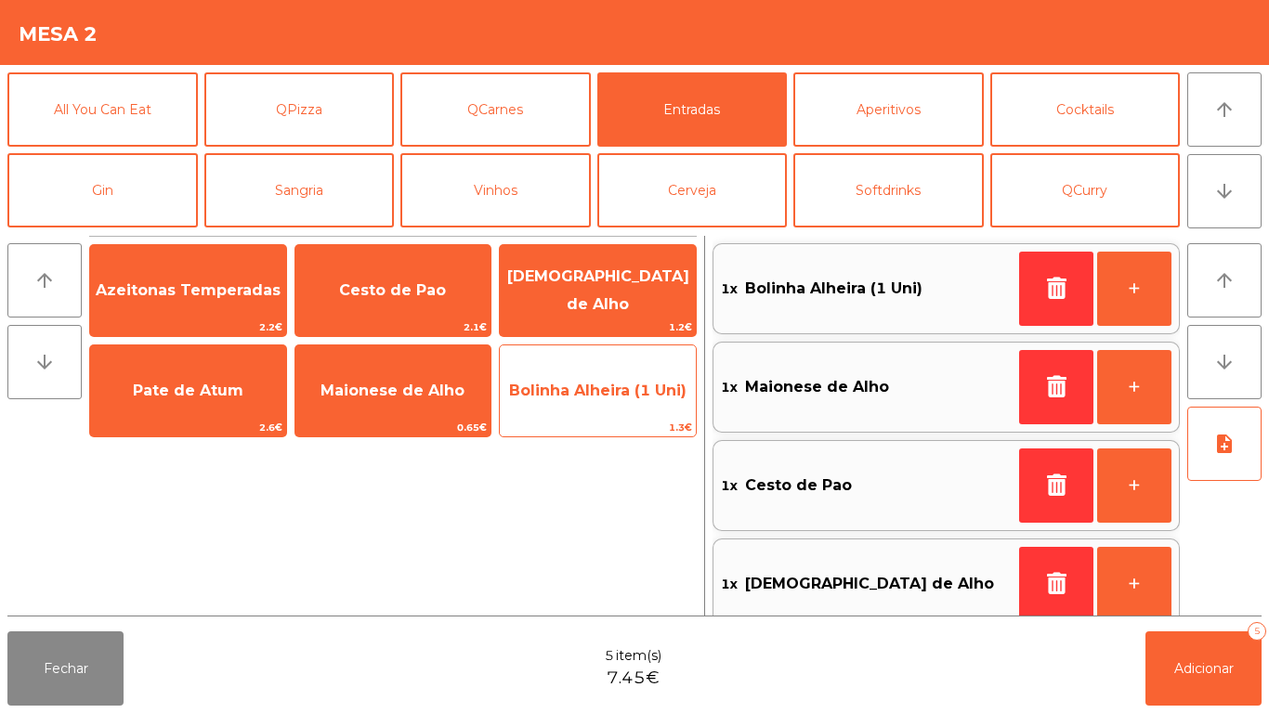
scroll to position [7, 0]
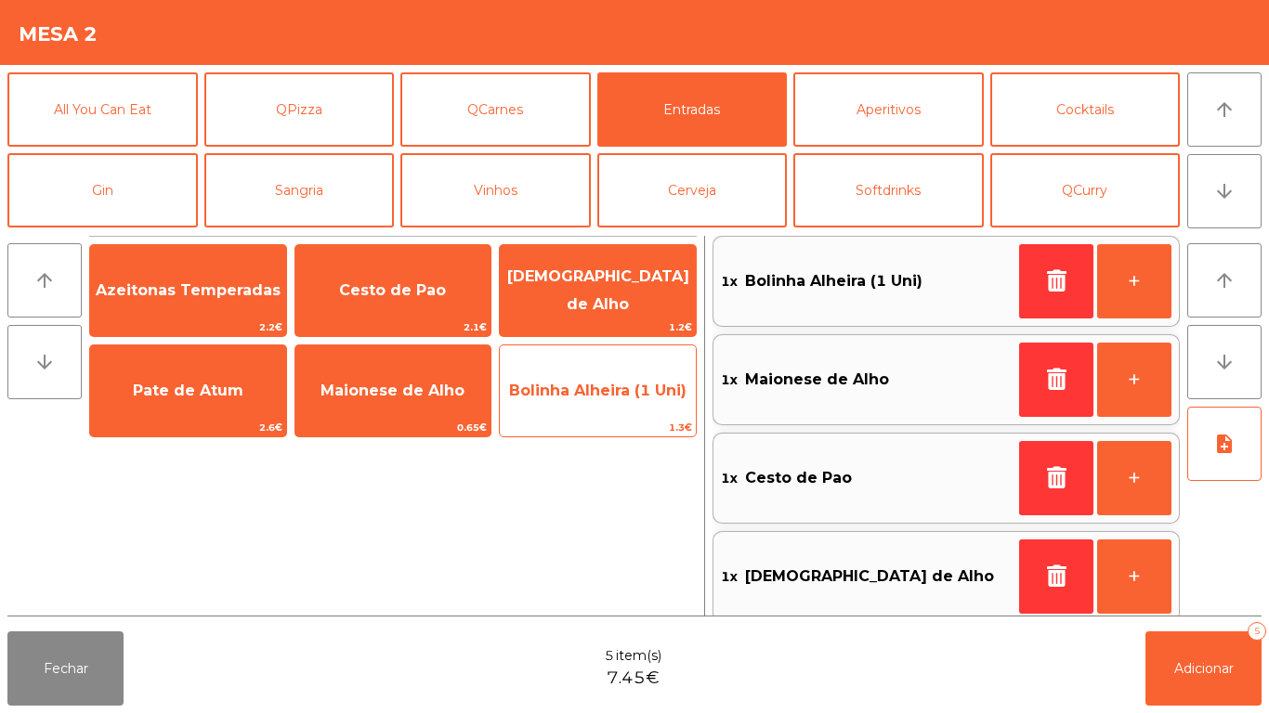
click at [589, 399] on span "Bolinha Alheira (1 Uni)" at bounding box center [598, 391] width 196 height 50
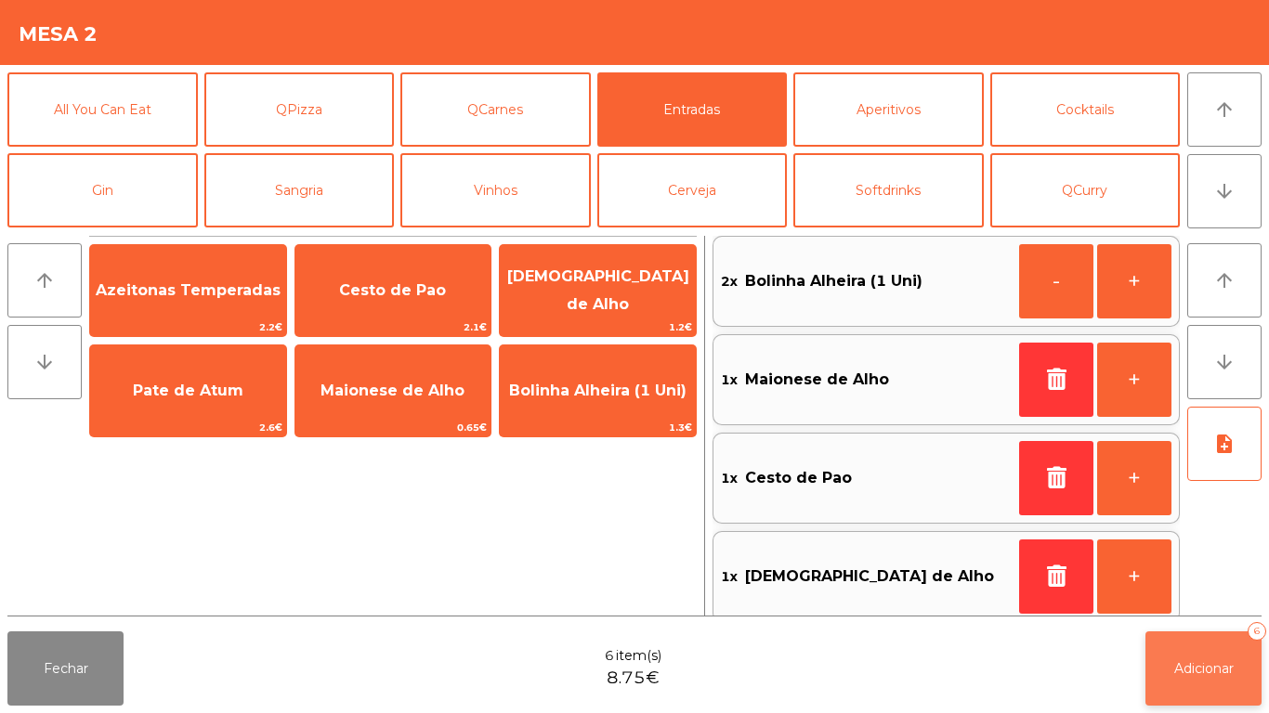
click at [1174, 641] on button "Adicionar 6" at bounding box center [1203, 668] width 116 height 74
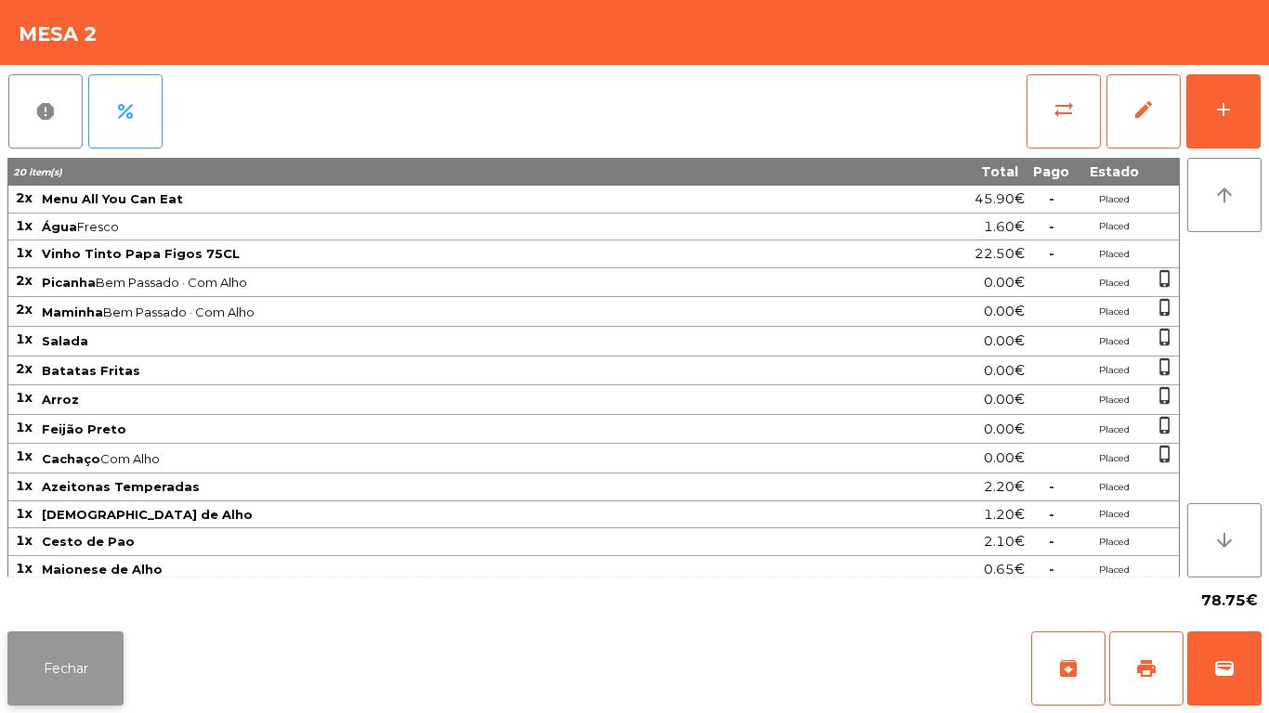
click at [74, 653] on button "Fechar" at bounding box center [65, 668] width 116 height 74
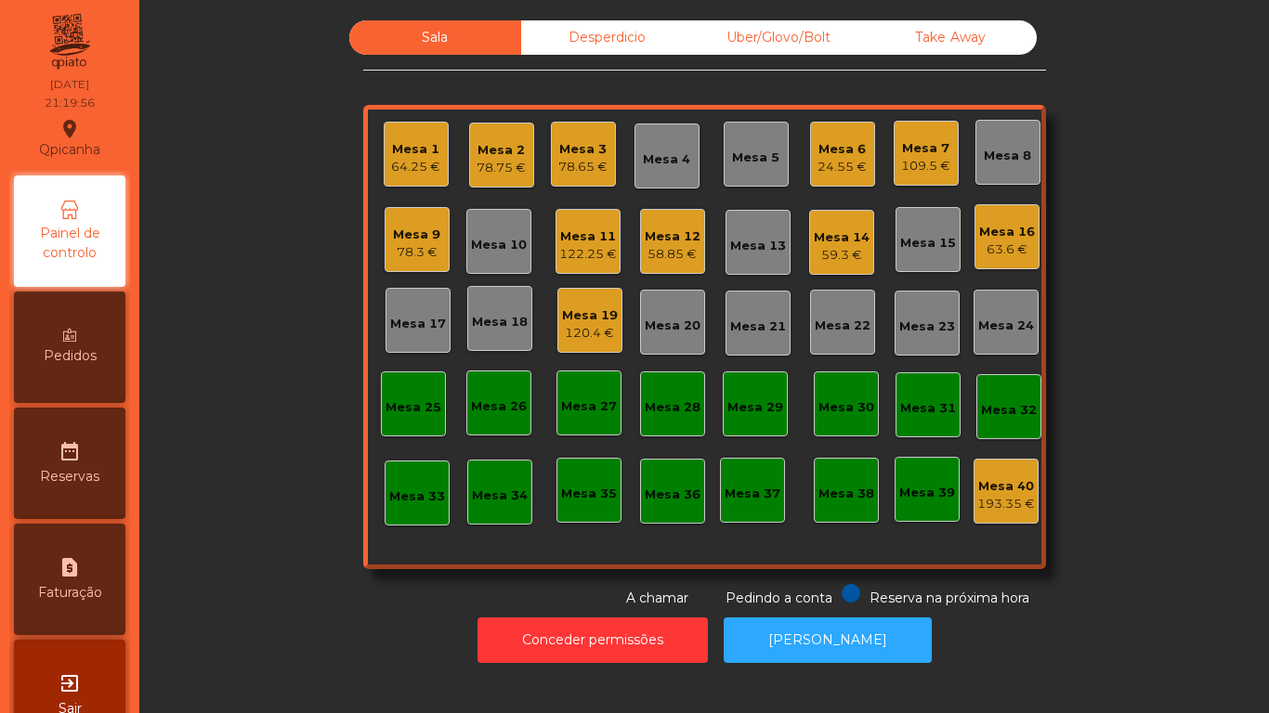
click at [423, 157] on div "Mesa 1" at bounding box center [415, 149] width 49 height 19
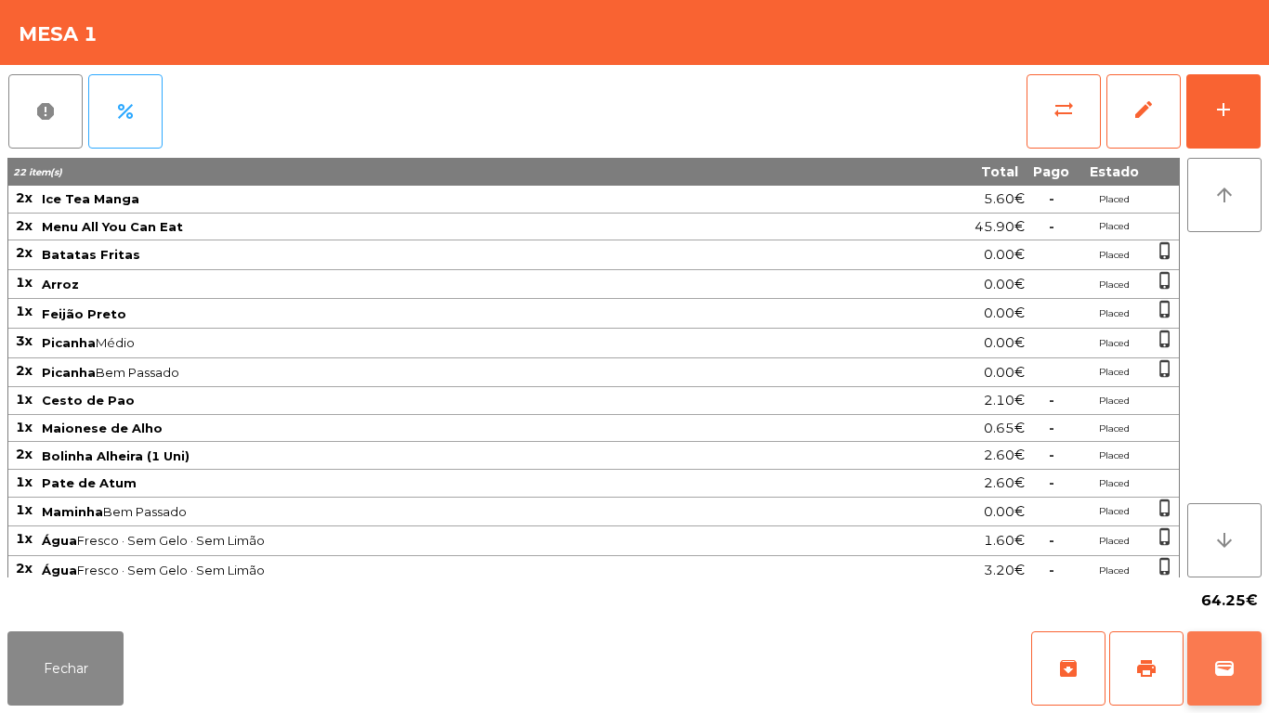
click at [1221, 661] on span "wallet" at bounding box center [1224, 668] width 22 height 22
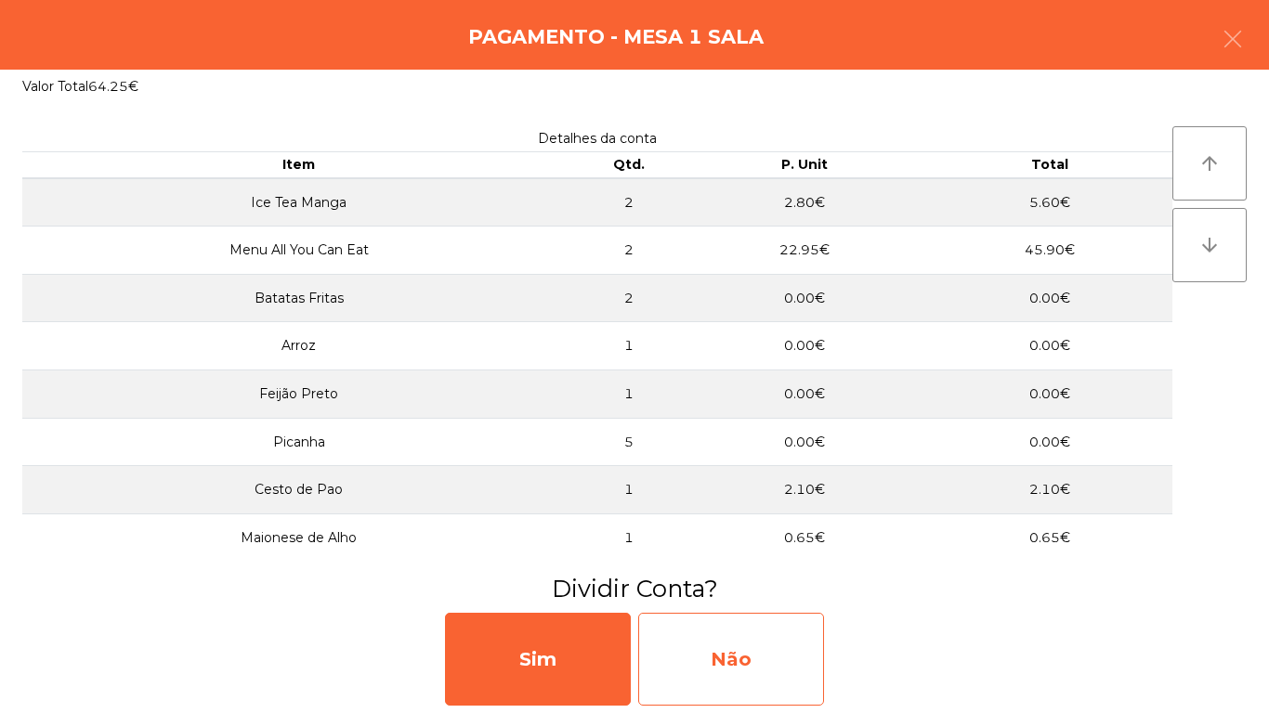
click at [777, 652] on div "Não" at bounding box center [731, 659] width 186 height 93
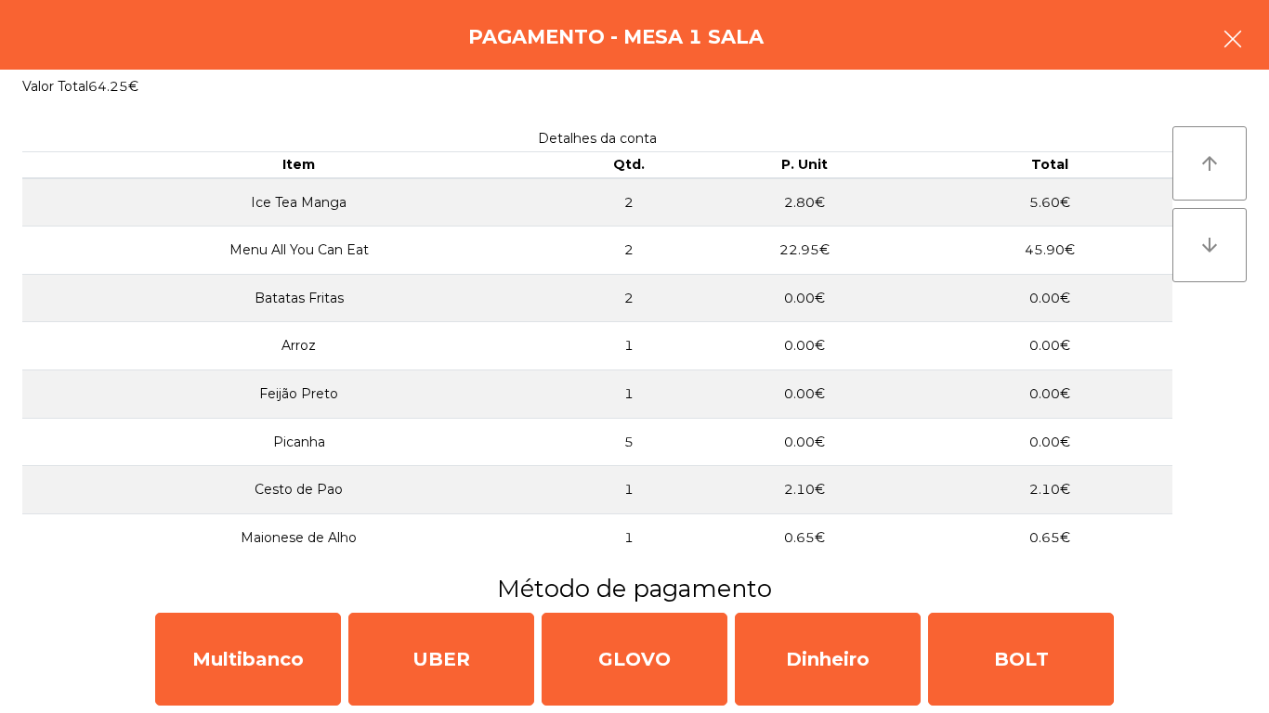
click at [1238, 32] on icon "button" at bounding box center [1232, 39] width 22 height 22
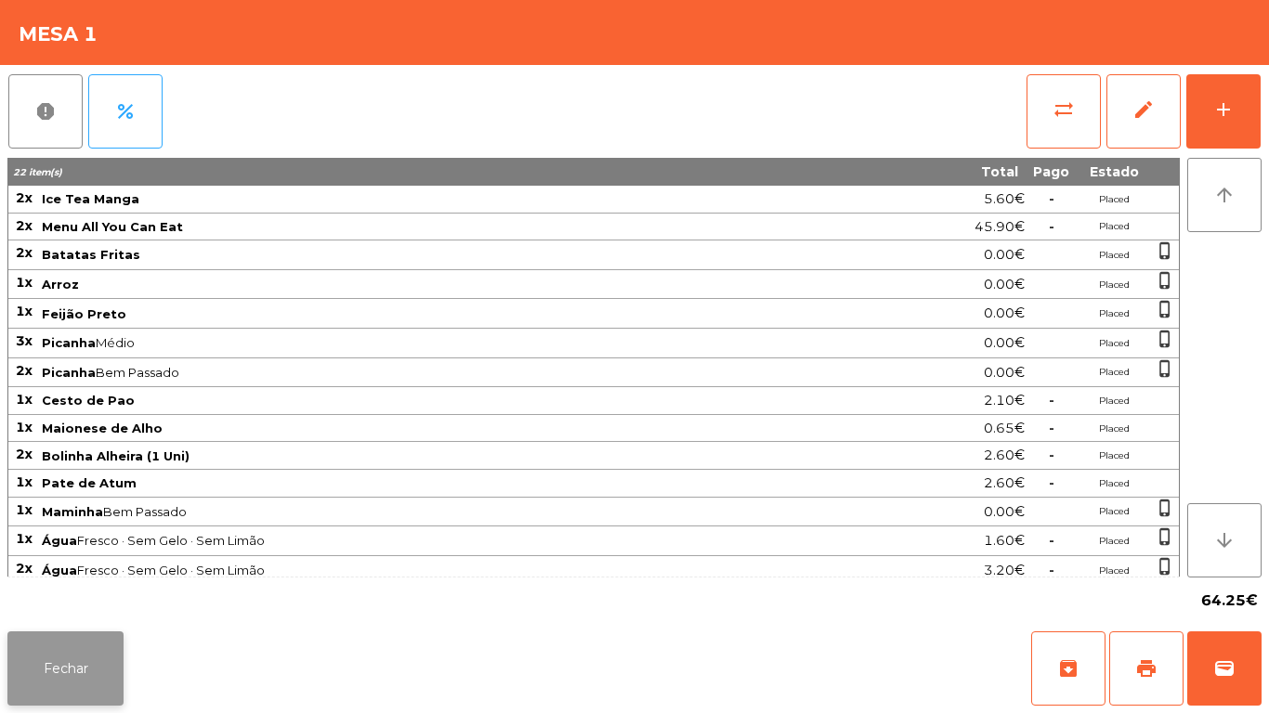
click at [90, 657] on button "Fechar" at bounding box center [65, 668] width 116 height 74
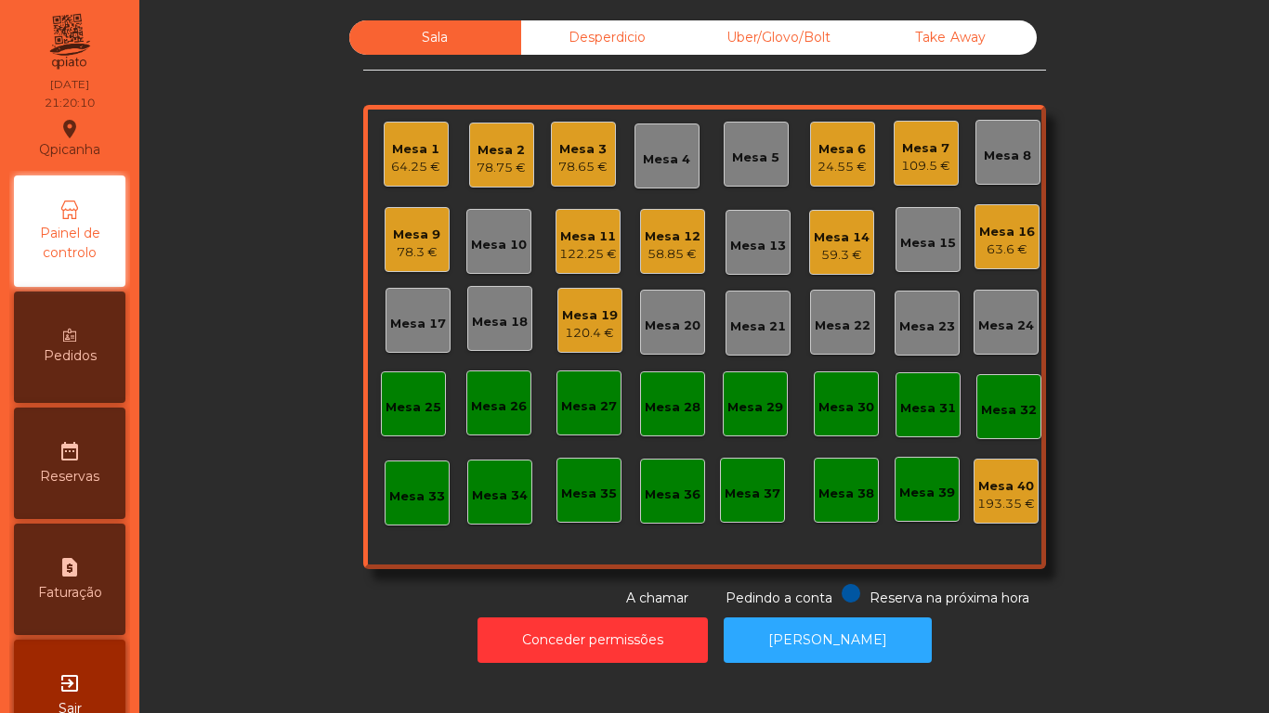
click at [507, 166] on div "78.75 €" at bounding box center [500, 168] width 49 height 19
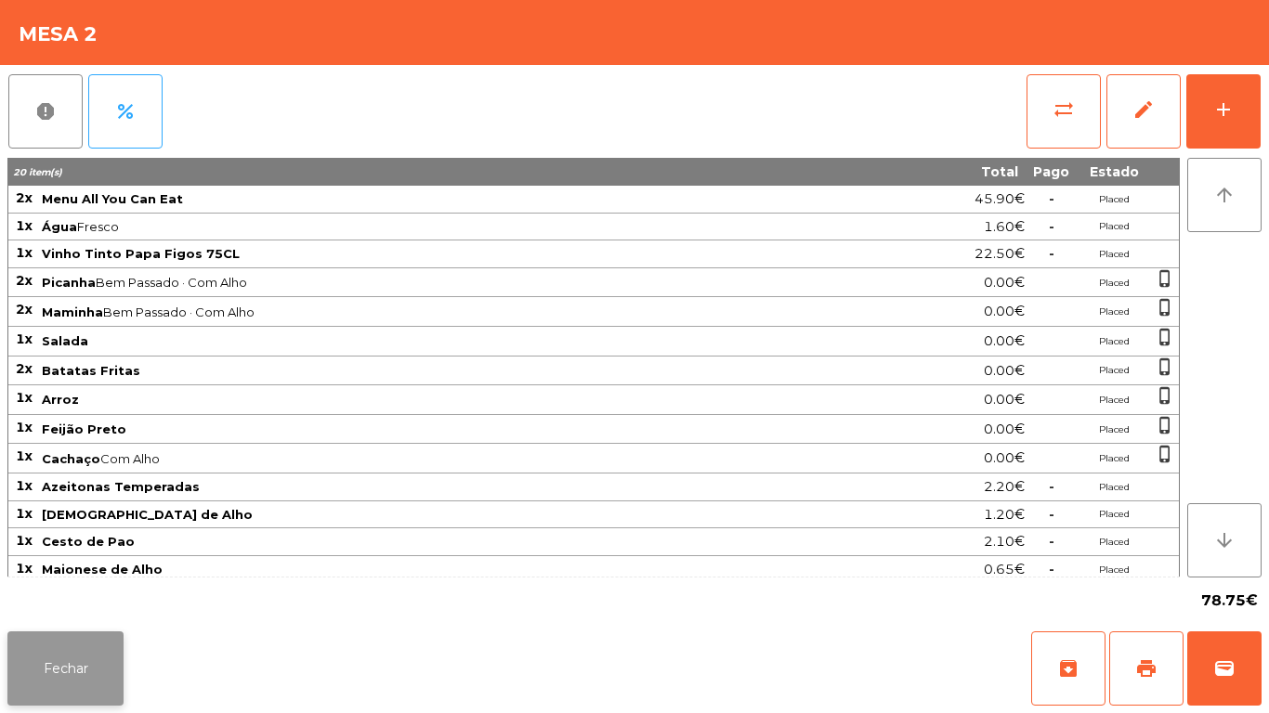
click at [86, 665] on button "Fechar" at bounding box center [65, 668] width 116 height 74
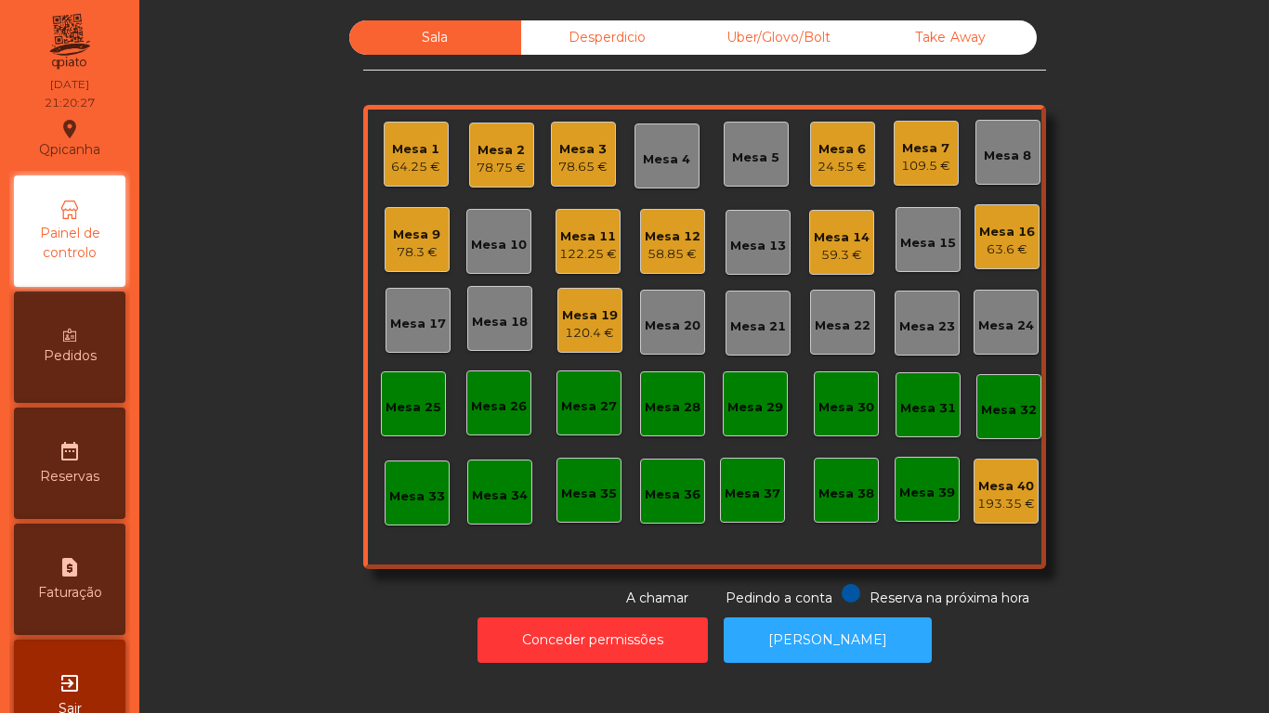
click at [423, 176] on div "64.25 €" at bounding box center [415, 167] width 49 height 19
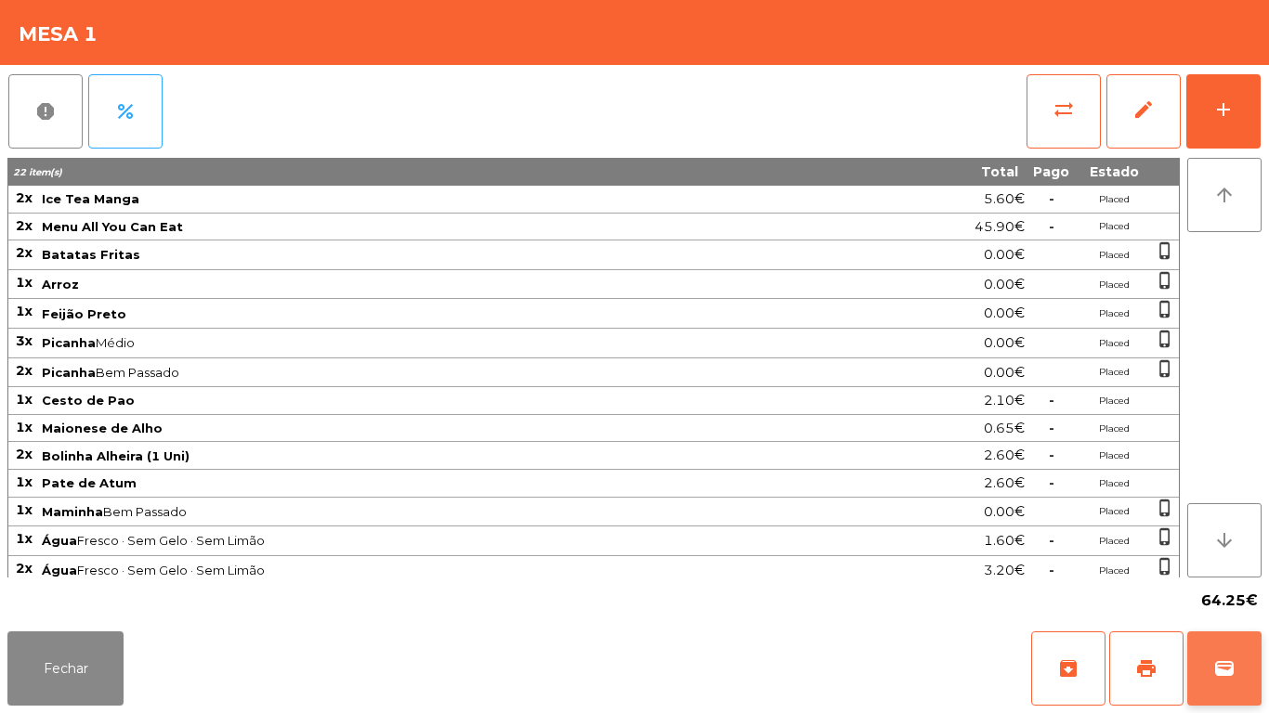
click at [1243, 646] on button "wallet" at bounding box center [1224, 668] width 74 height 74
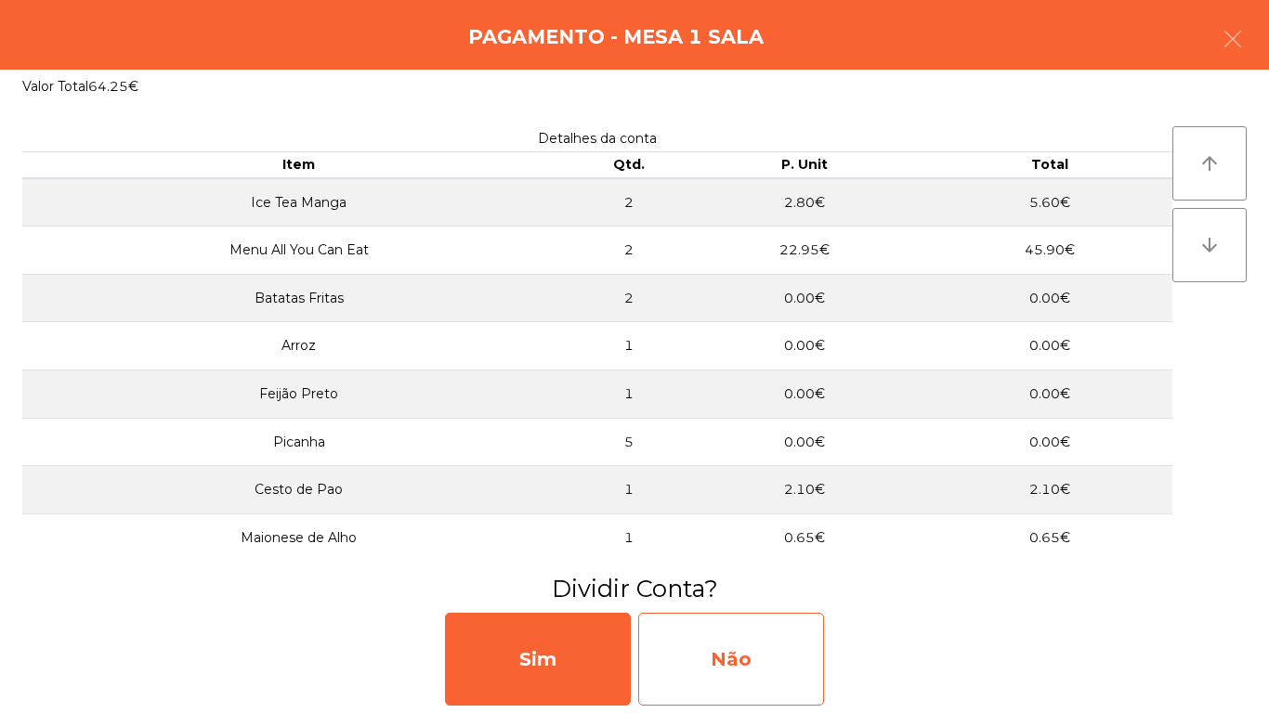
click at [783, 631] on div "Não" at bounding box center [731, 659] width 186 height 93
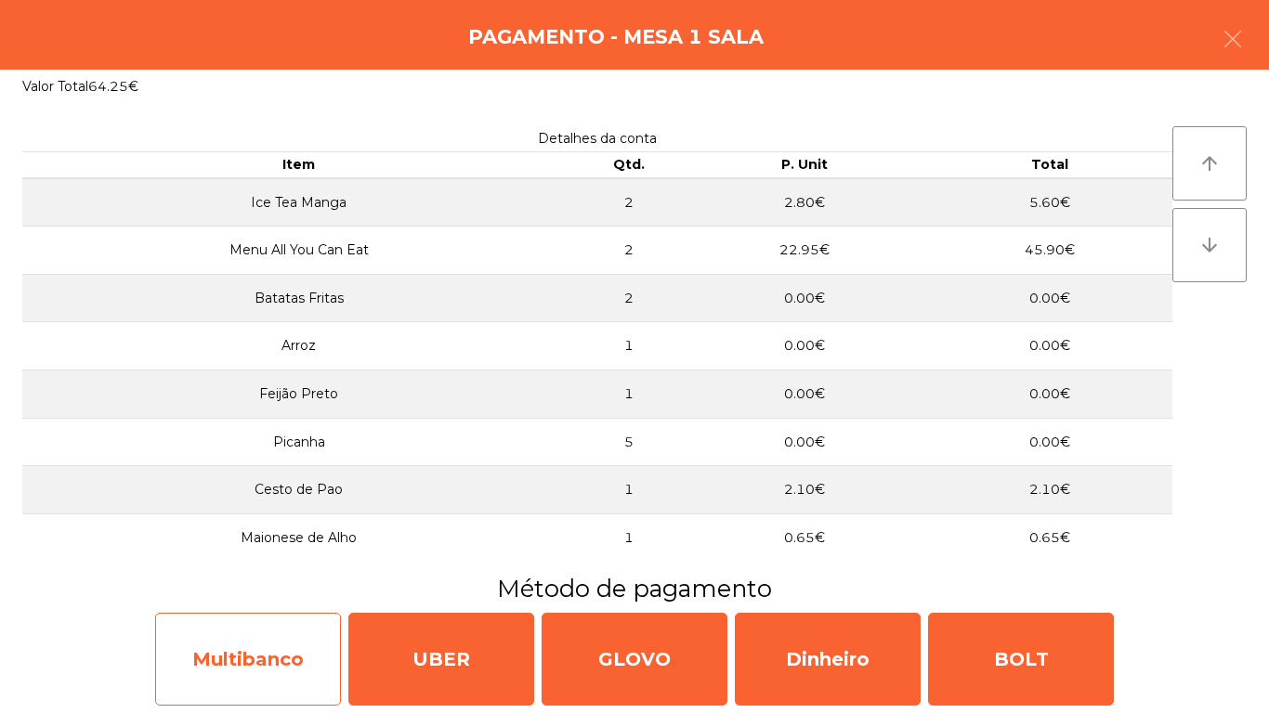
click at [271, 617] on div "Multibanco" at bounding box center [248, 659] width 186 height 93
select select "**"
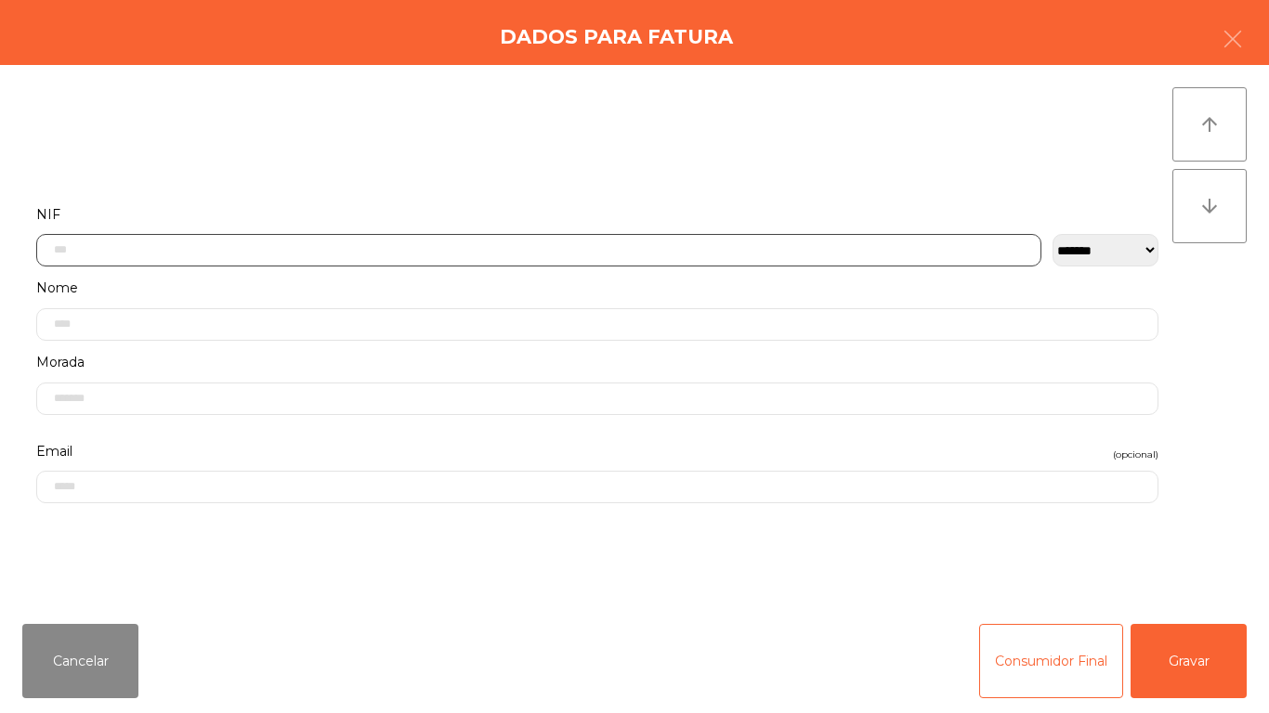
click at [410, 242] on input "text" at bounding box center [538, 250] width 1005 height 33
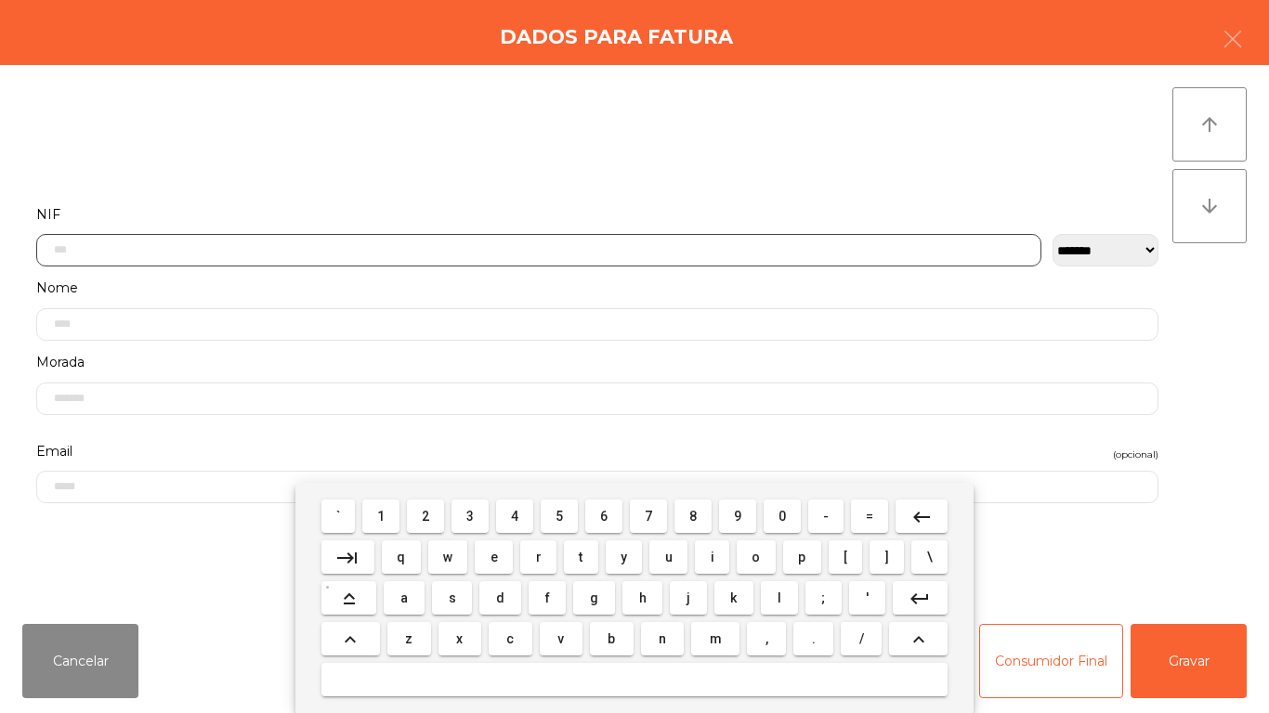
scroll to position [113, 0]
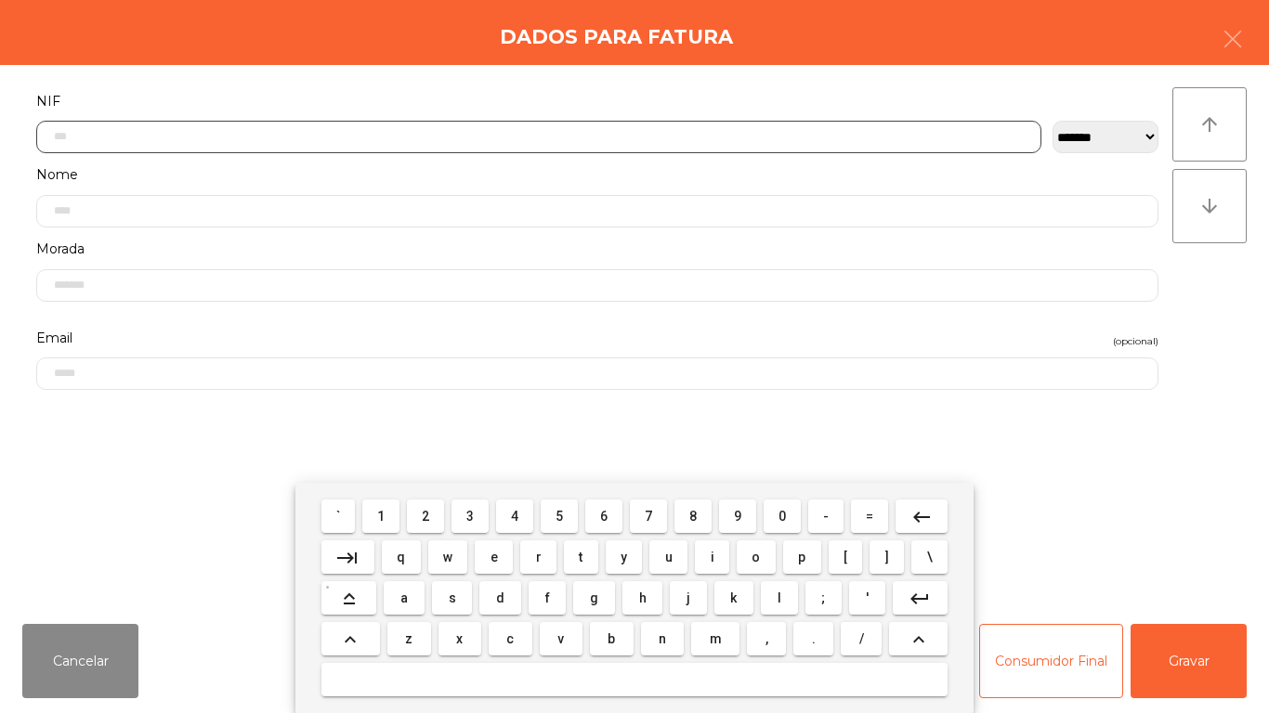
click at [559, 515] on span "5" at bounding box center [558, 516] width 7 height 15
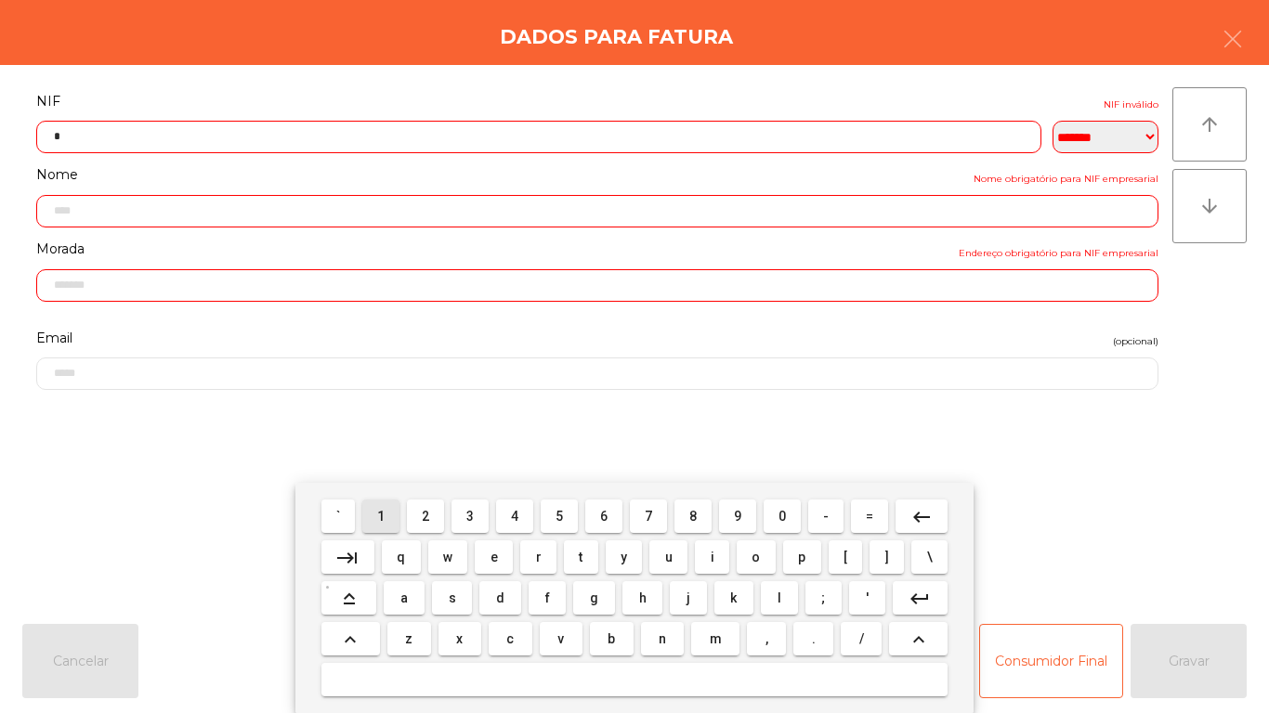
click at [382, 514] on span "1" at bounding box center [380, 516] width 7 height 15
click at [514, 515] on span "4" at bounding box center [514, 516] width 7 height 15
click at [473, 513] on span "3" at bounding box center [469, 516] width 7 height 15
click at [782, 515] on span "0" at bounding box center [781, 516] width 7 height 15
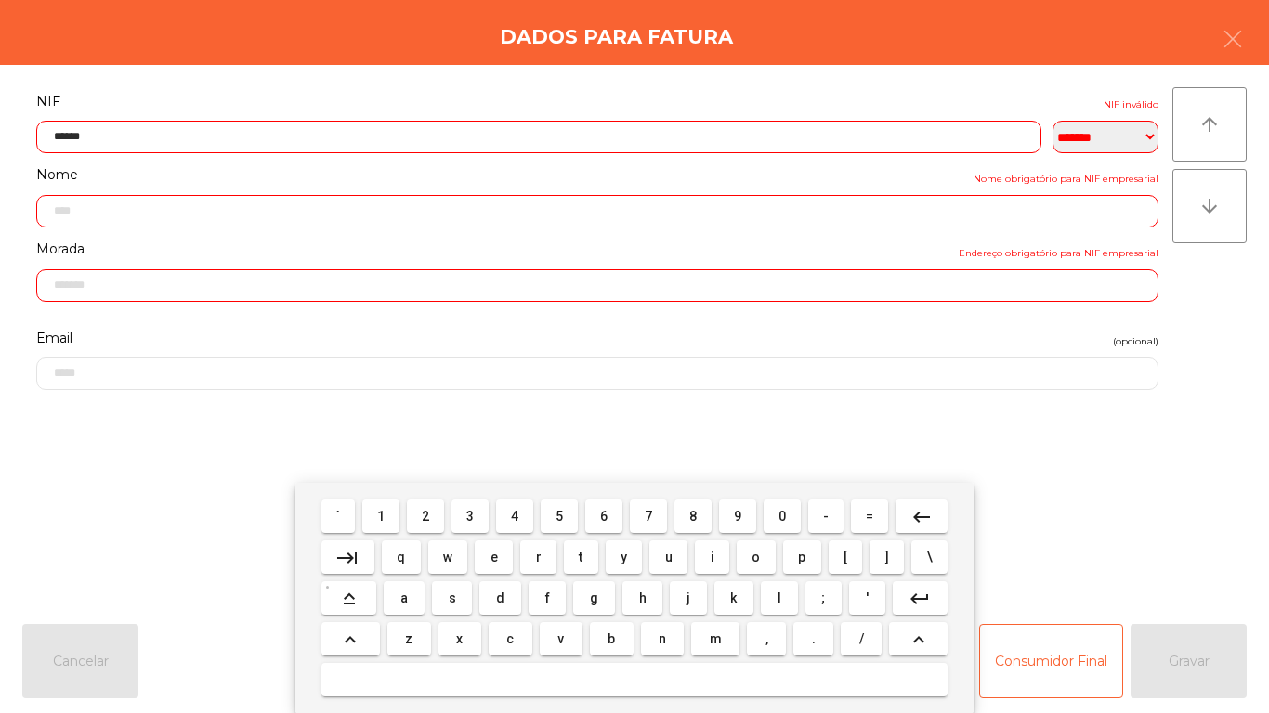
click at [779, 513] on span "0" at bounding box center [781, 516] width 7 height 15
click at [737, 515] on span "9" at bounding box center [737, 516] width 7 height 15
click at [566, 501] on button "5" at bounding box center [558, 516] width 37 height 33
type input "*********"
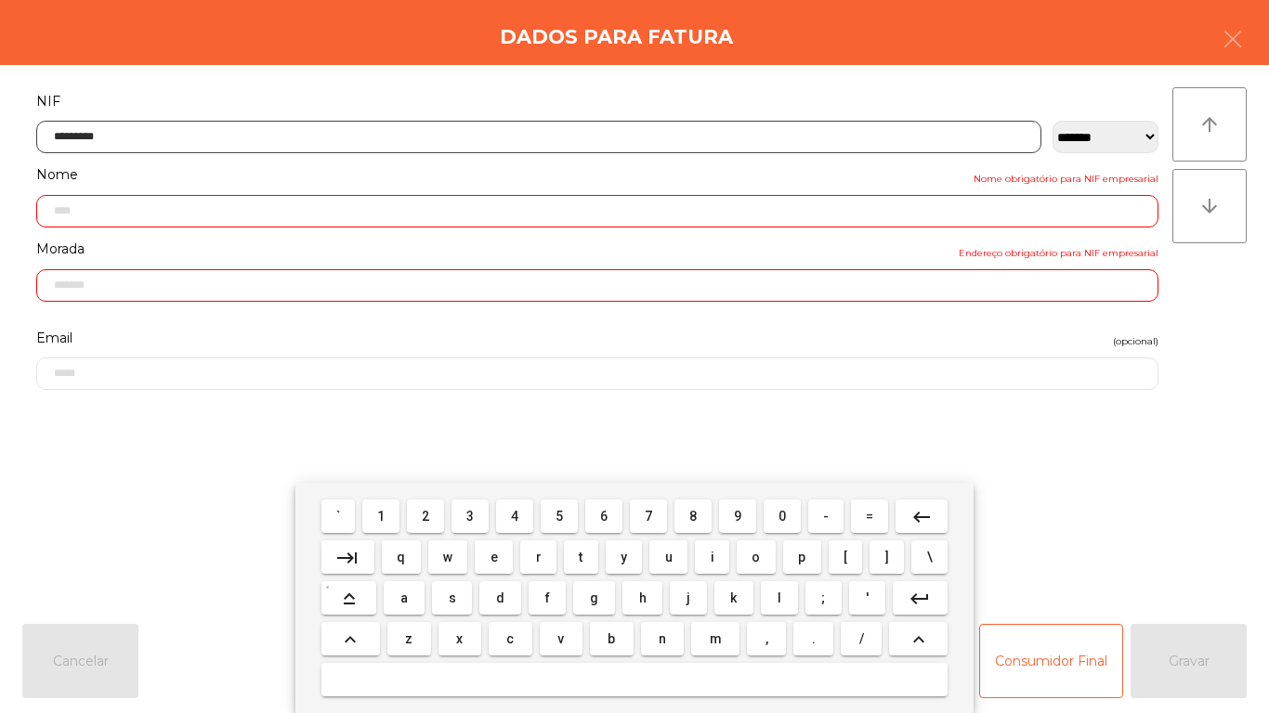
type input "**********"
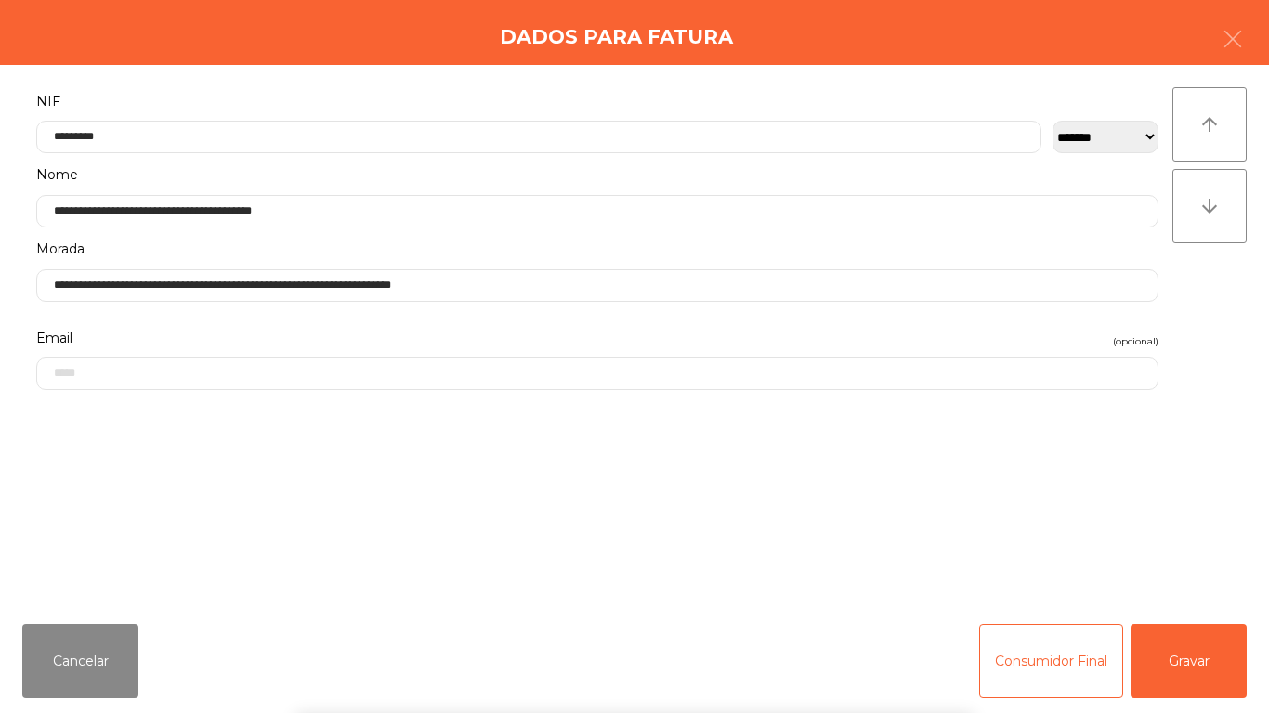
click at [1214, 651] on div "` 1 2 3 4 5 6 7 8 9 0 - = keyboard_backspace keyboard_tab q w e r t y u i o p […" at bounding box center [634, 598] width 1269 height 230
click at [1190, 650] on button "Gravar" at bounding box center [1188, 661] width 116 height 74
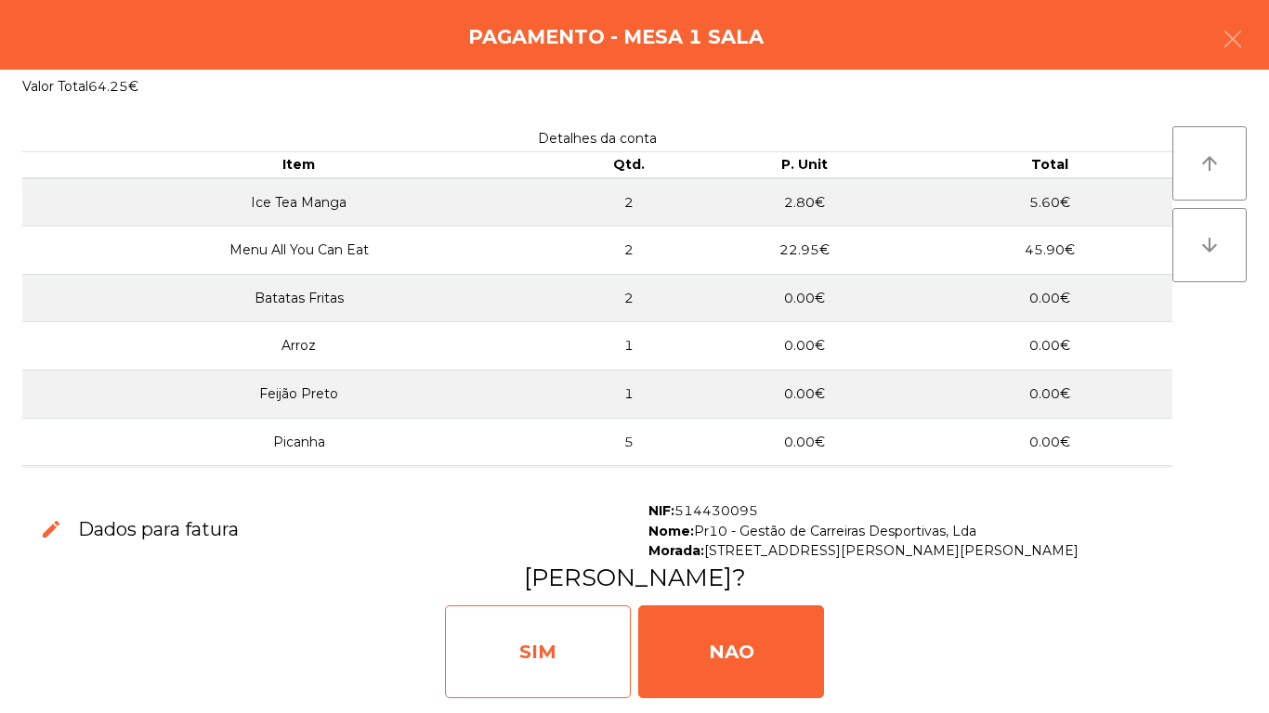
click at [537, 642] on div "SIM" at bounding box center [538, 651] width 186 height 93
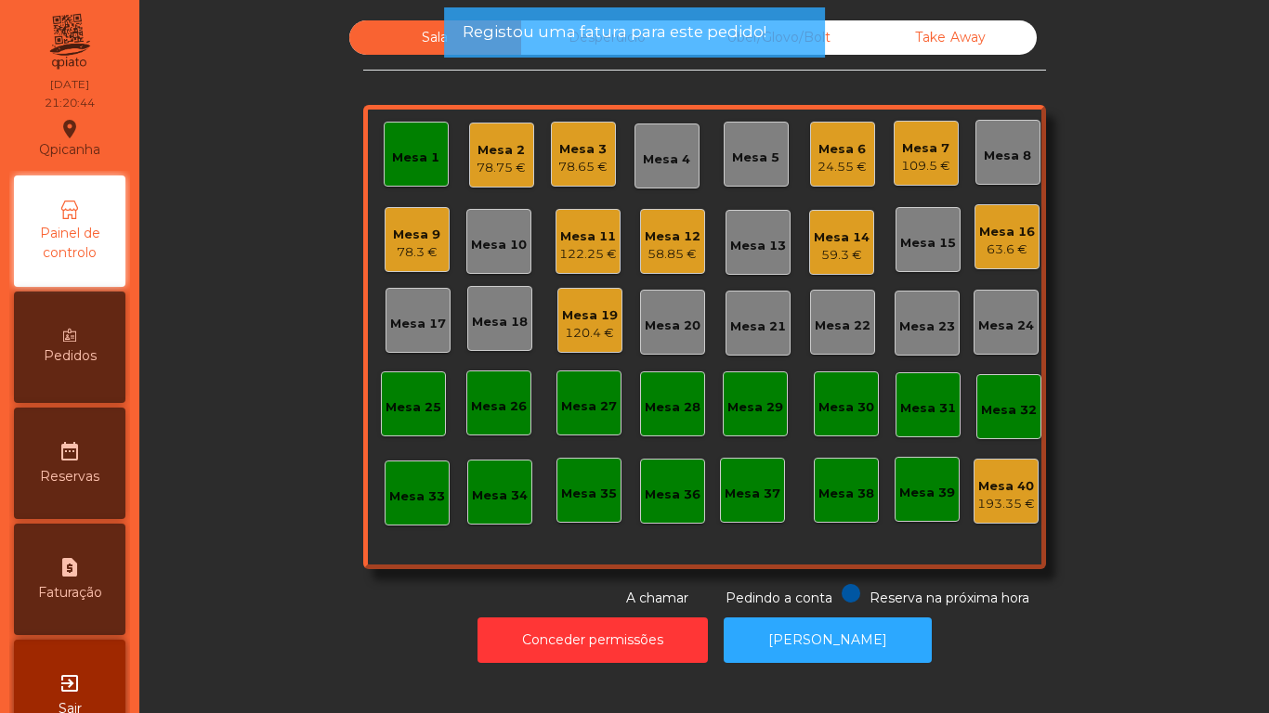
click at [434, 138] on div "Mesa 1" at bounding box center [416, 154] width 65 height 65
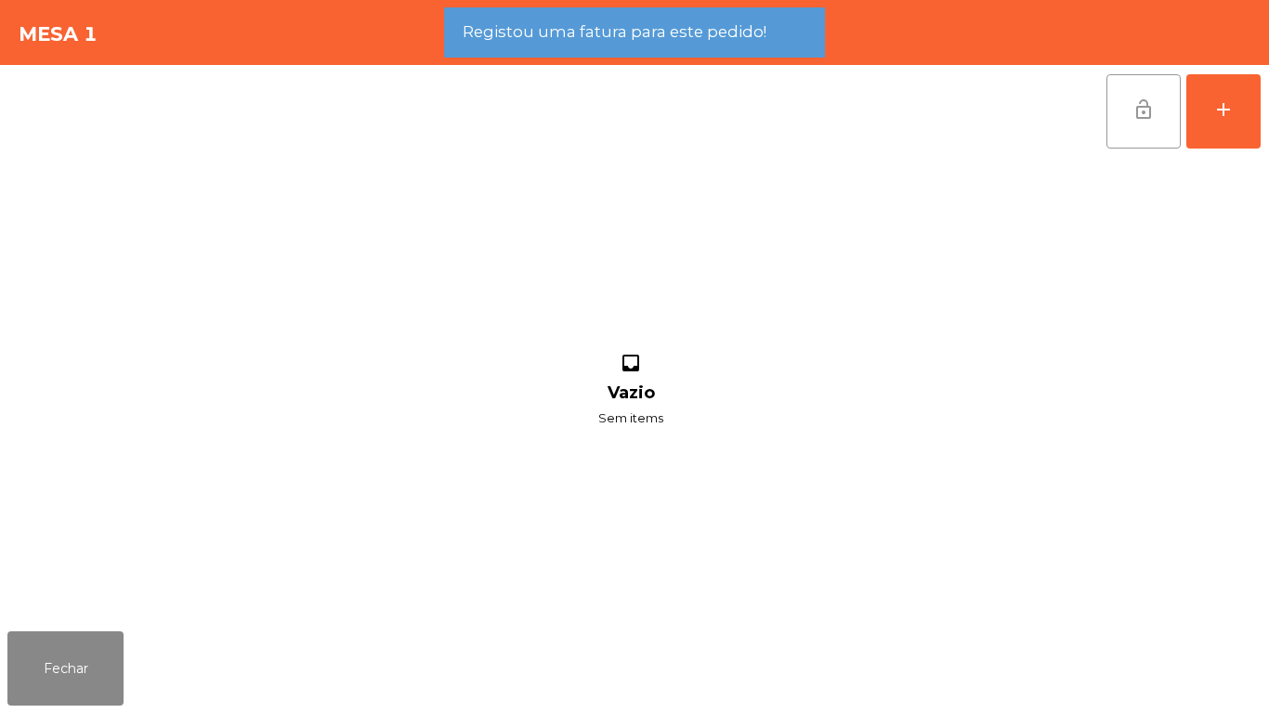
click at [1150, 131] on button "lock_open" at bounding box center [1143, 111] width 74 height 74
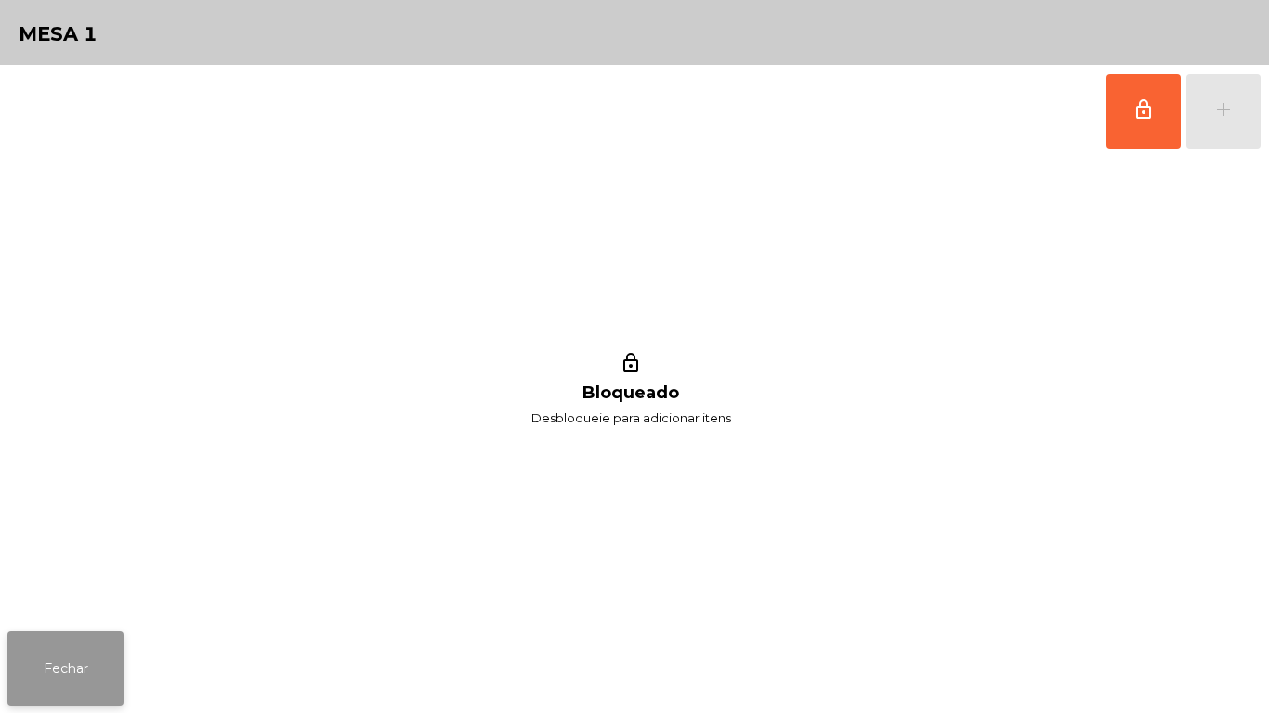
click at [55, 657] on button "Fechar" at bounding box center [65, 668] width 116 height 74
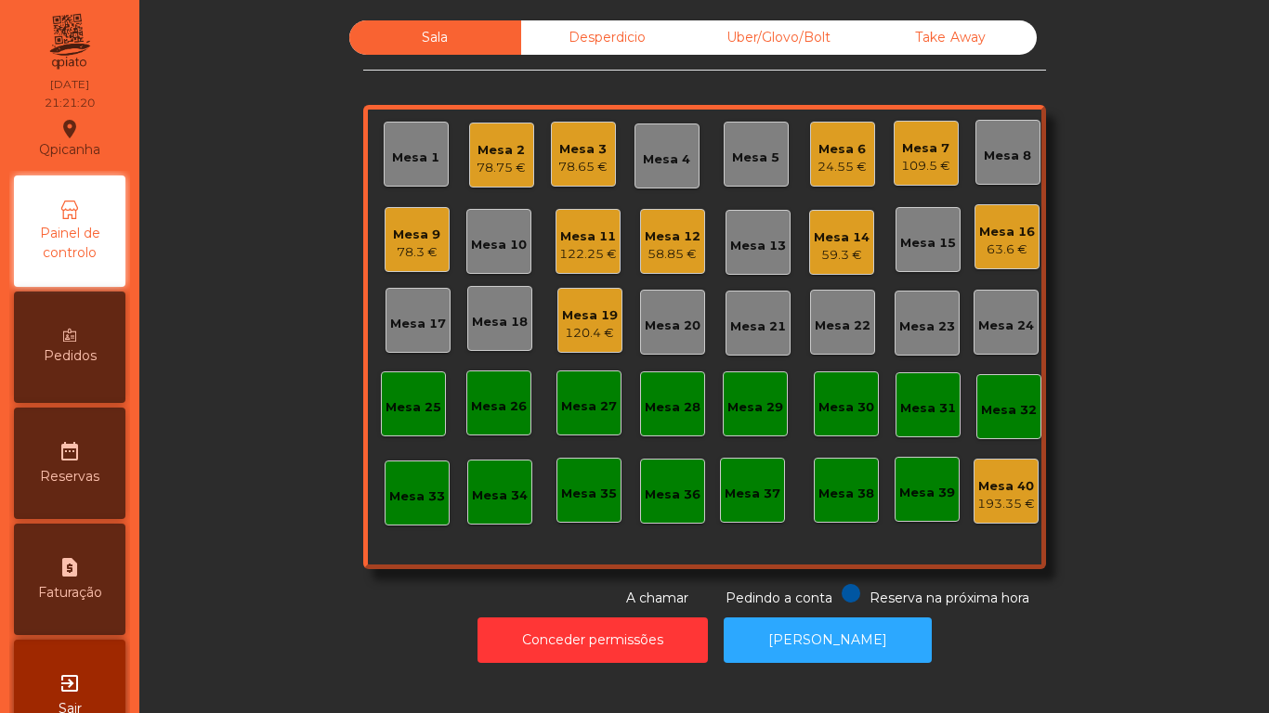
click at [93, 558] on div "request_page Faturação" at bounding box center [69, 579] width 111 height 111
select select "*"
select select "****"
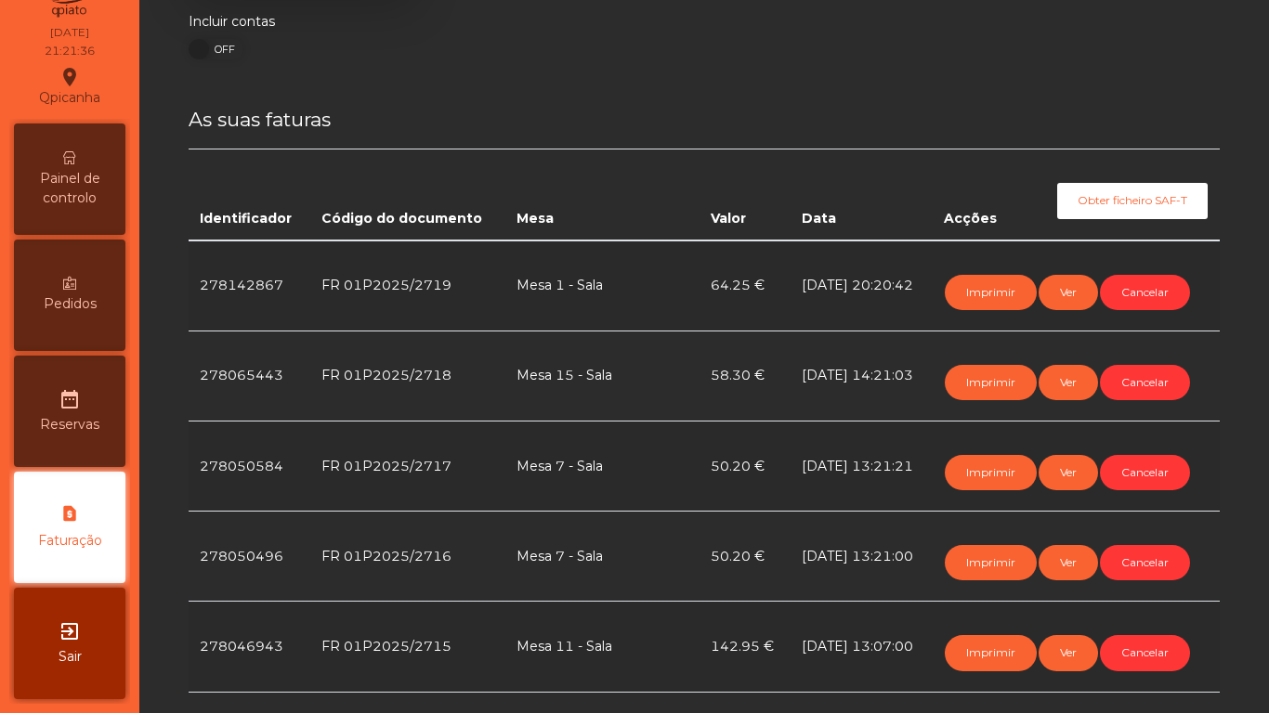
scroll to position [293, 0]
click at [1137, 297] on button "Cancelar" at bounding box center [1144, 292] width 90 height 35
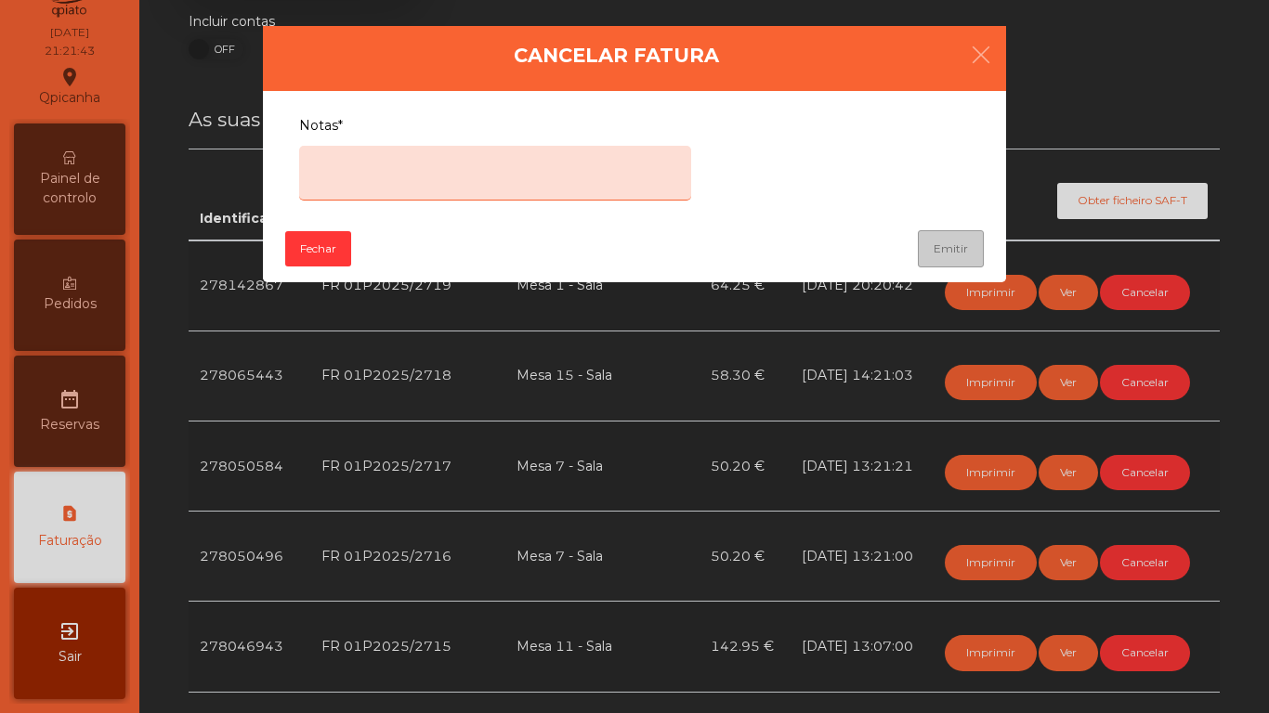
click at [532, 176] on textarea "Notas*" at bounding box center [495, 173] width 392 height 55
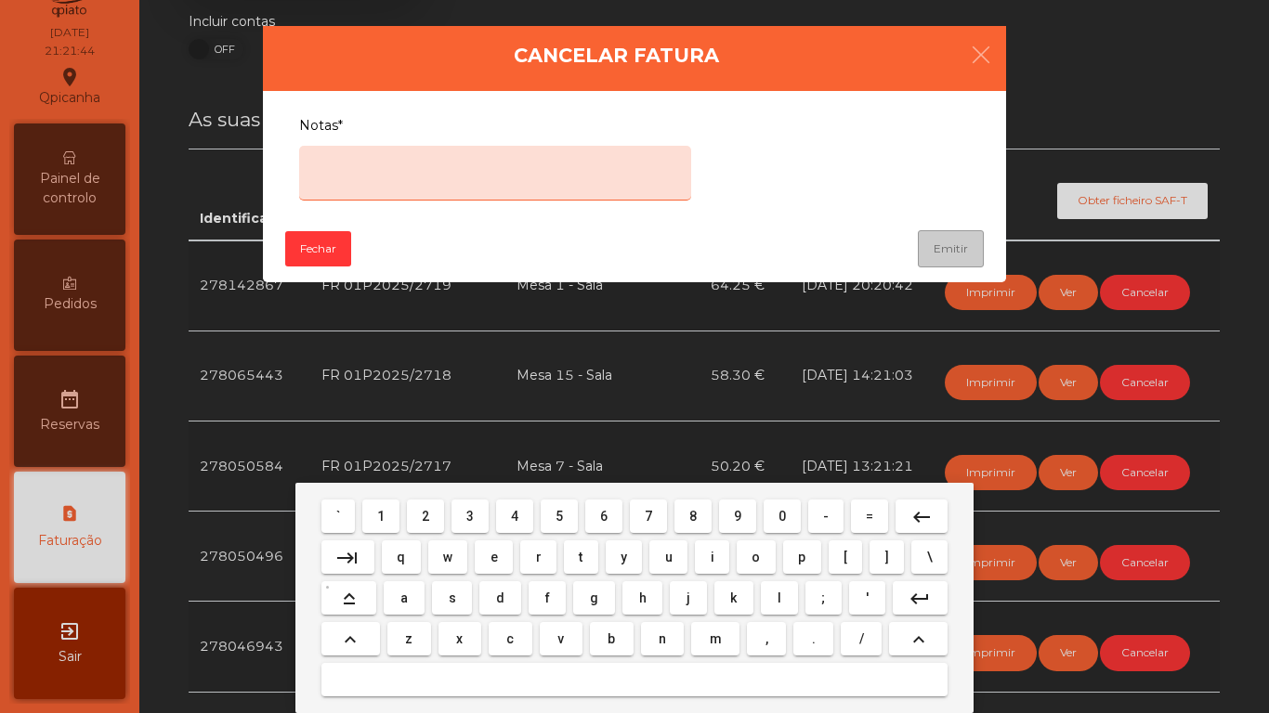
click at [494, 554] on span "e" at bounding box center [493, 557] width 7 height 15
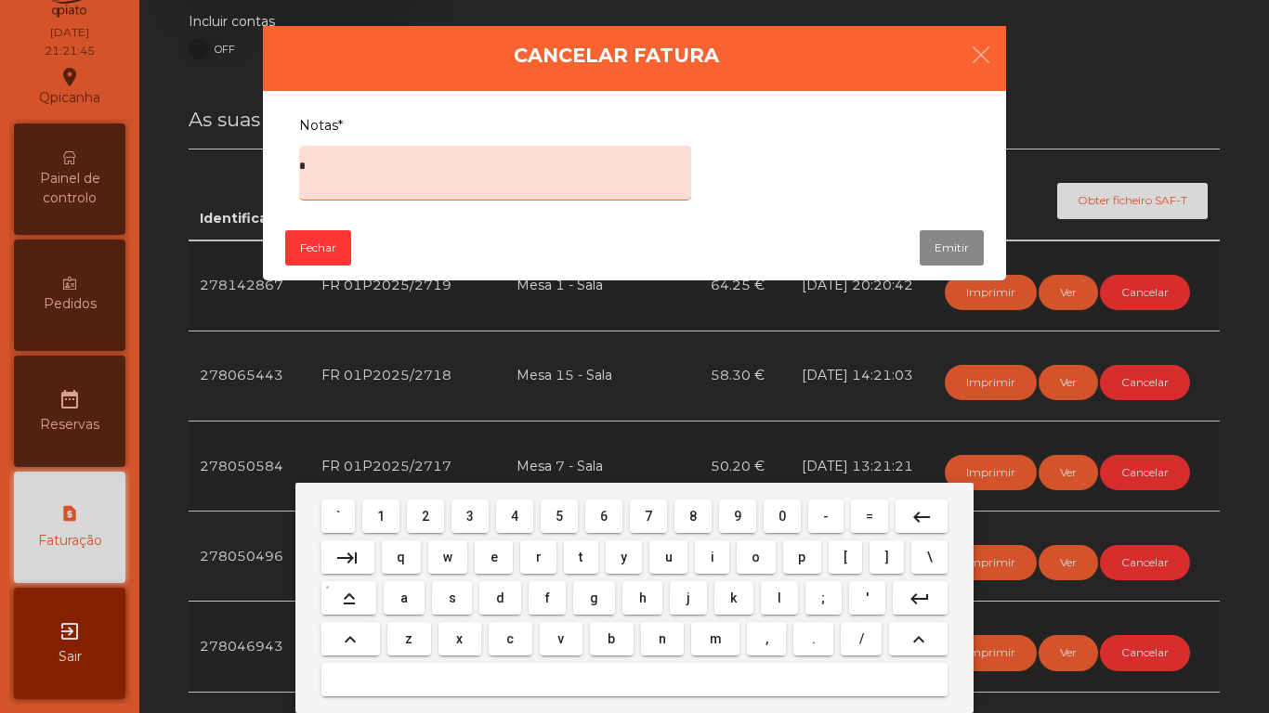
click at [538, 556] on span "r" at bounding box center [539, 557] width 6 height 15
click at [755, 554] on span "o" at bounding box center [755, 557] width 8 height 15
type textarea "****"
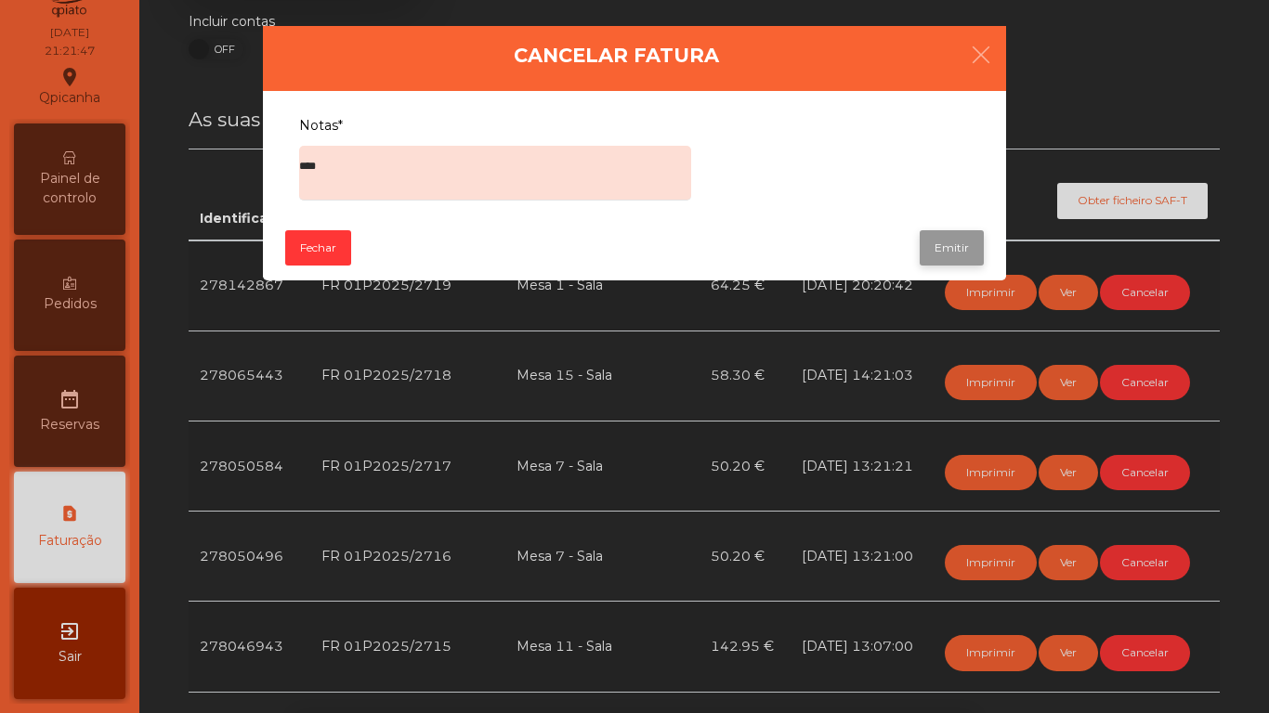
click at [951, 253] on button "Emitir" at bounding box center [951, 247] width 64 height 35
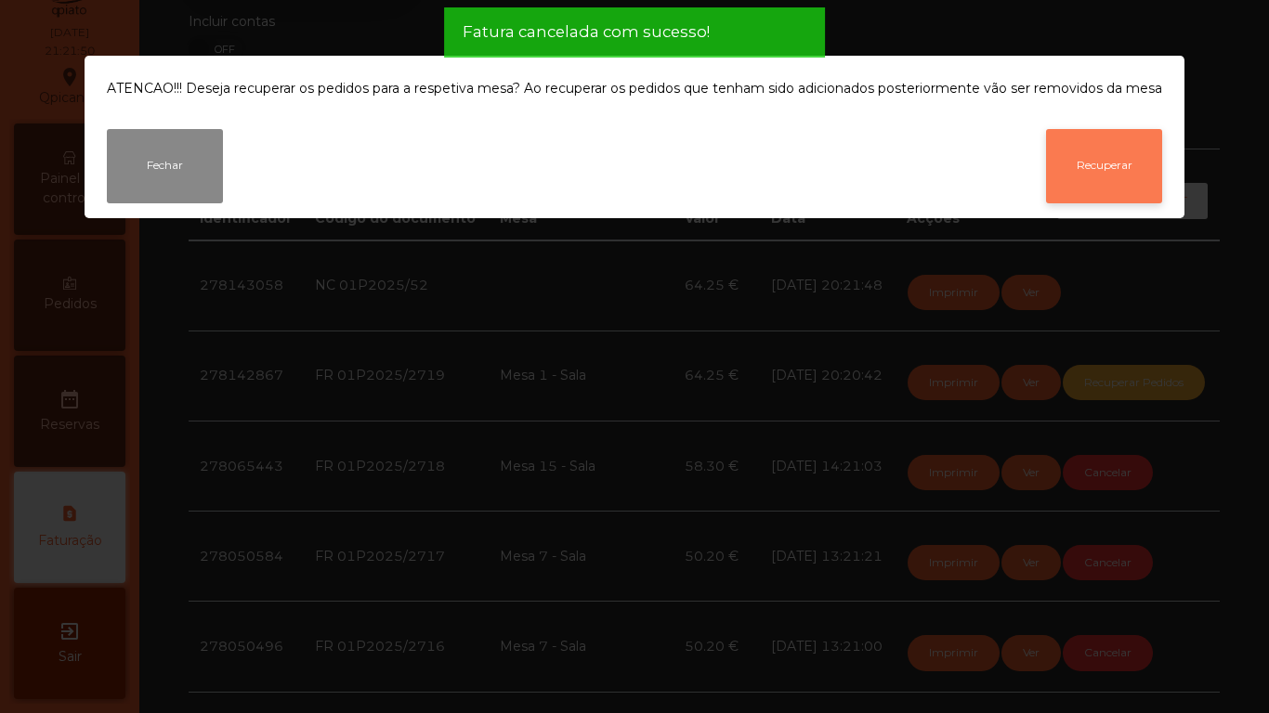
click at [1095, 159] on button "Recuperar" at bounding box center [1104, 166] width 116 height 74
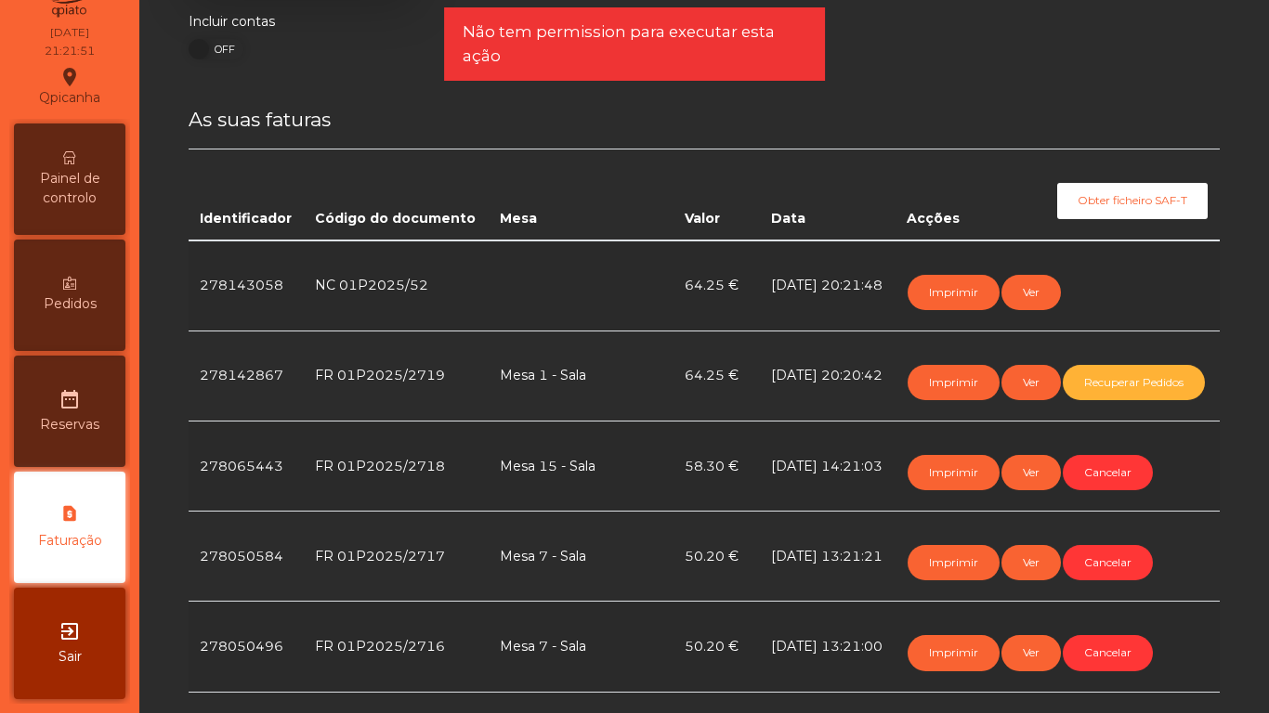
click at [96, 199] on span "Painel de controlo" at bounding box center [70, 188] width 102 height 39
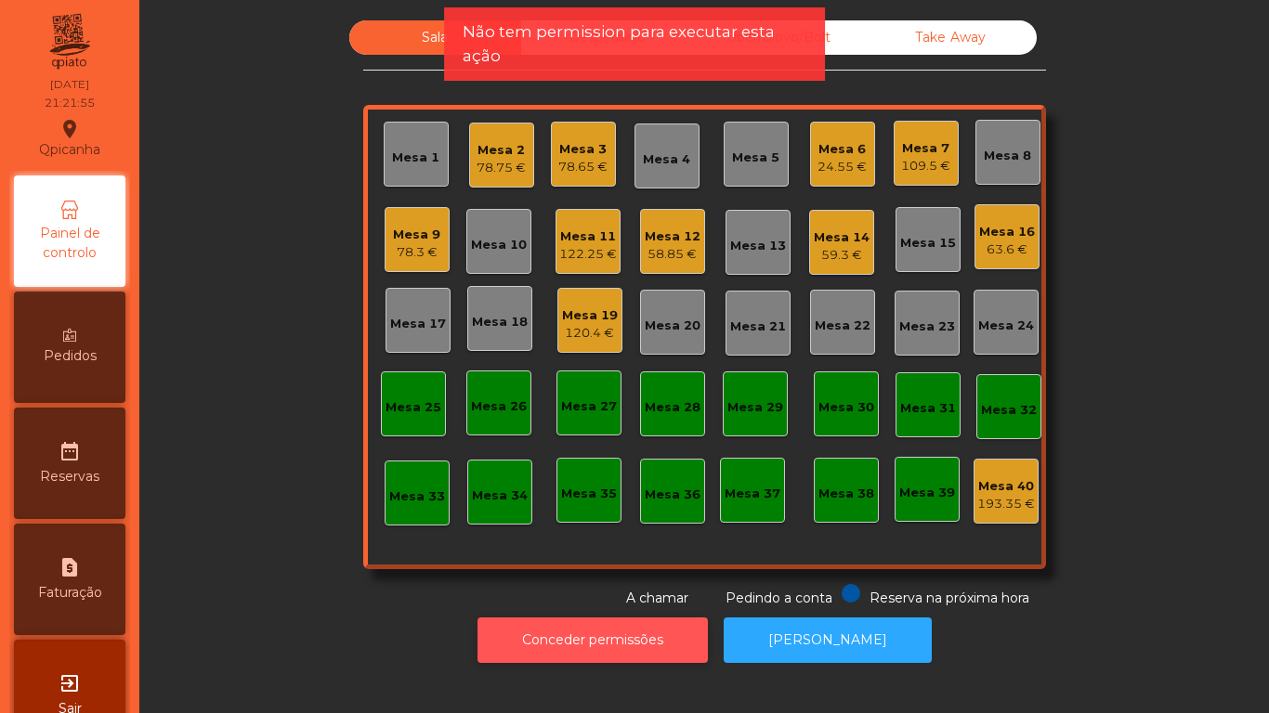
click at [666, 627] on button "Conceder permissões" at bounding box center [592, 641] width 230 height 46
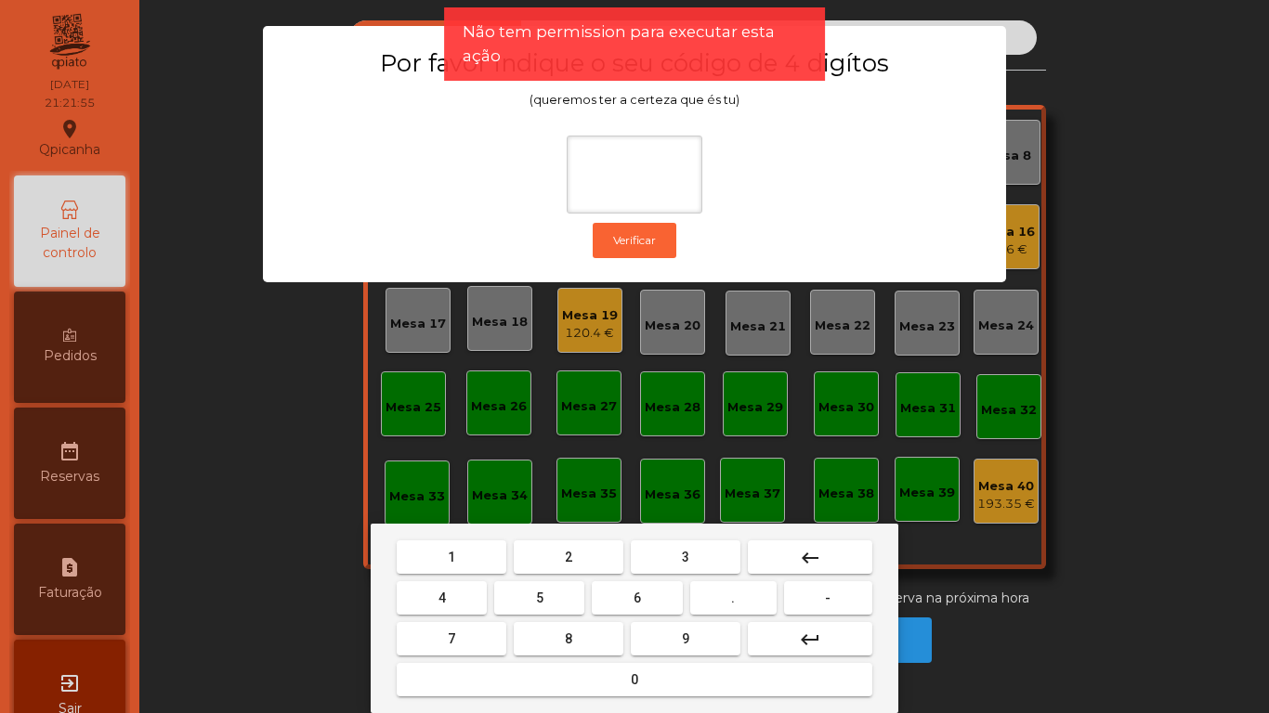
click at [647, 567] on button "3" at bounding box center [686, 556] width 110 height 33
click at [540, 596] on span "5" at bounding box center [539, 598] width 7 height 15
click at [474, 534] on div "1 2 3 keyboard_backspace 4 5 6 . - 7 8 9 keyboard_return 0" at bounding box center [634, 618] width 527 height 189
click at [590, 543] on button "2" at bounding box center [569, 556] width 110 height 33
click at [579, 538] on mat-keyboard-key "2" at bounding box center [568, 557] width 117 height 41
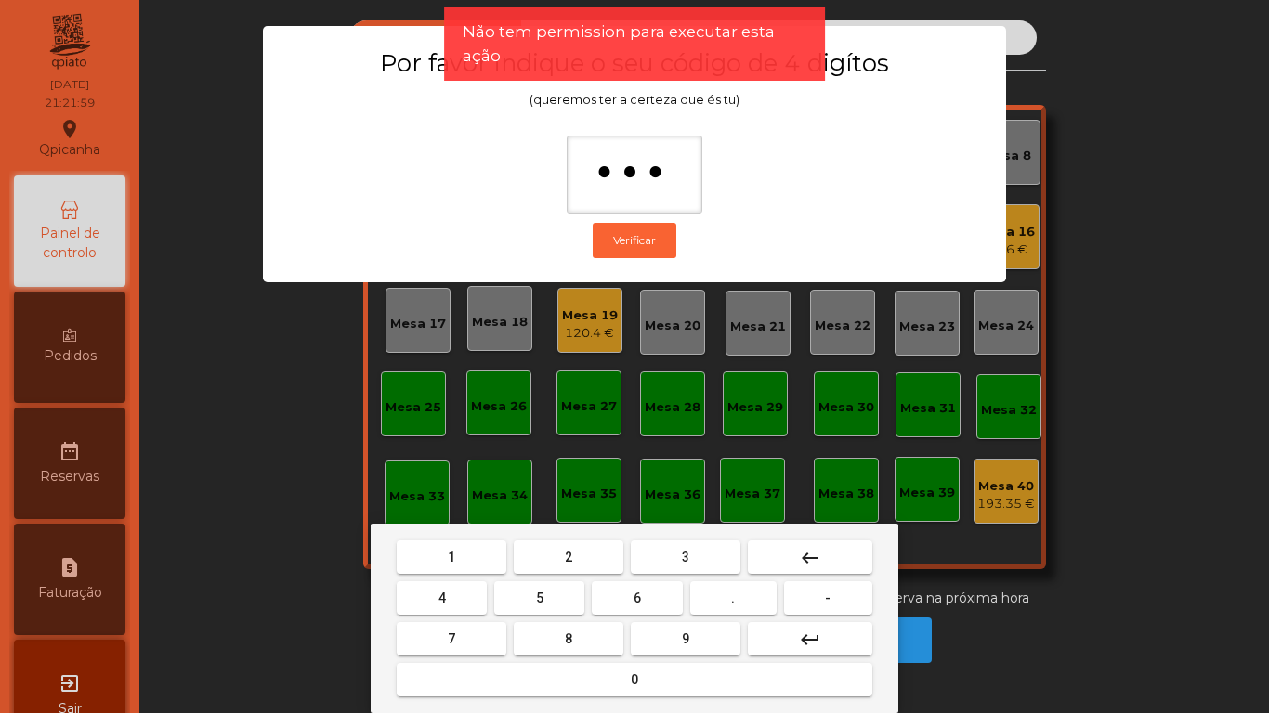
click at [571, 544] on button "2" at bounding box center [569, 556] width 110 height 33
type input "****"
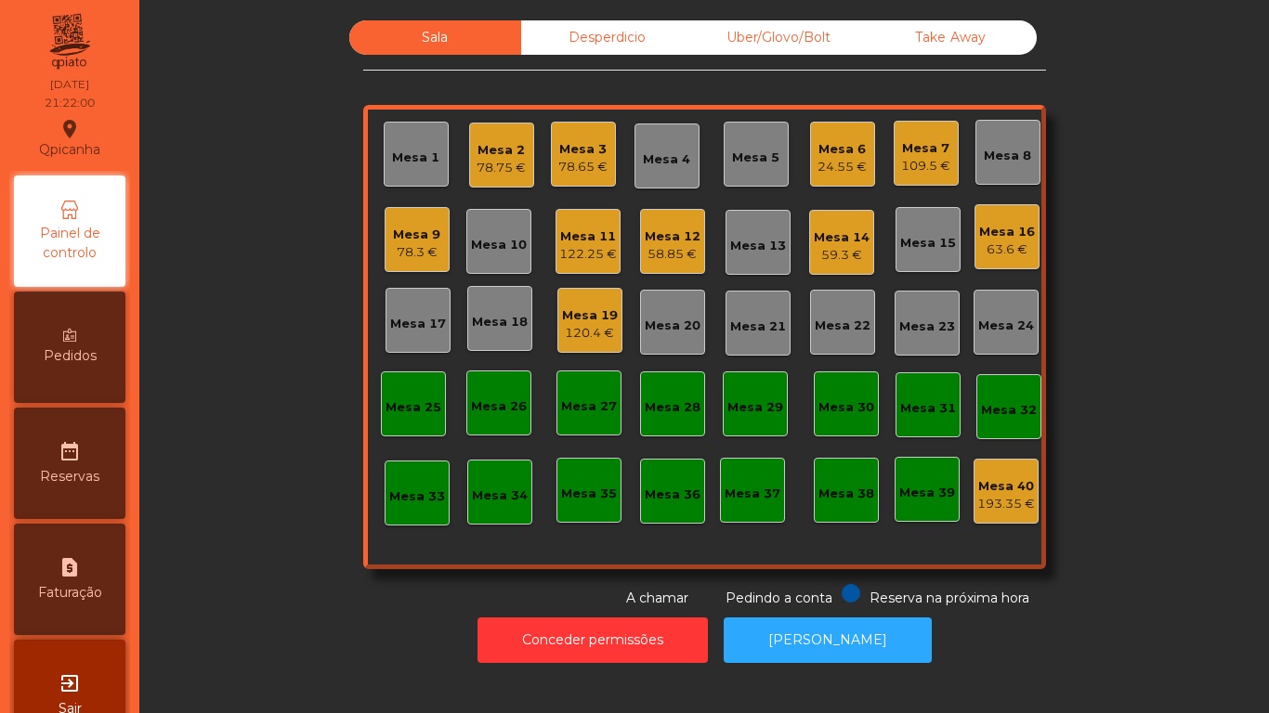
click at [110, 586] on div "request_page Faturação" at bounding box center [69, 579] width 111 height 111
select select "*"
select select "****"
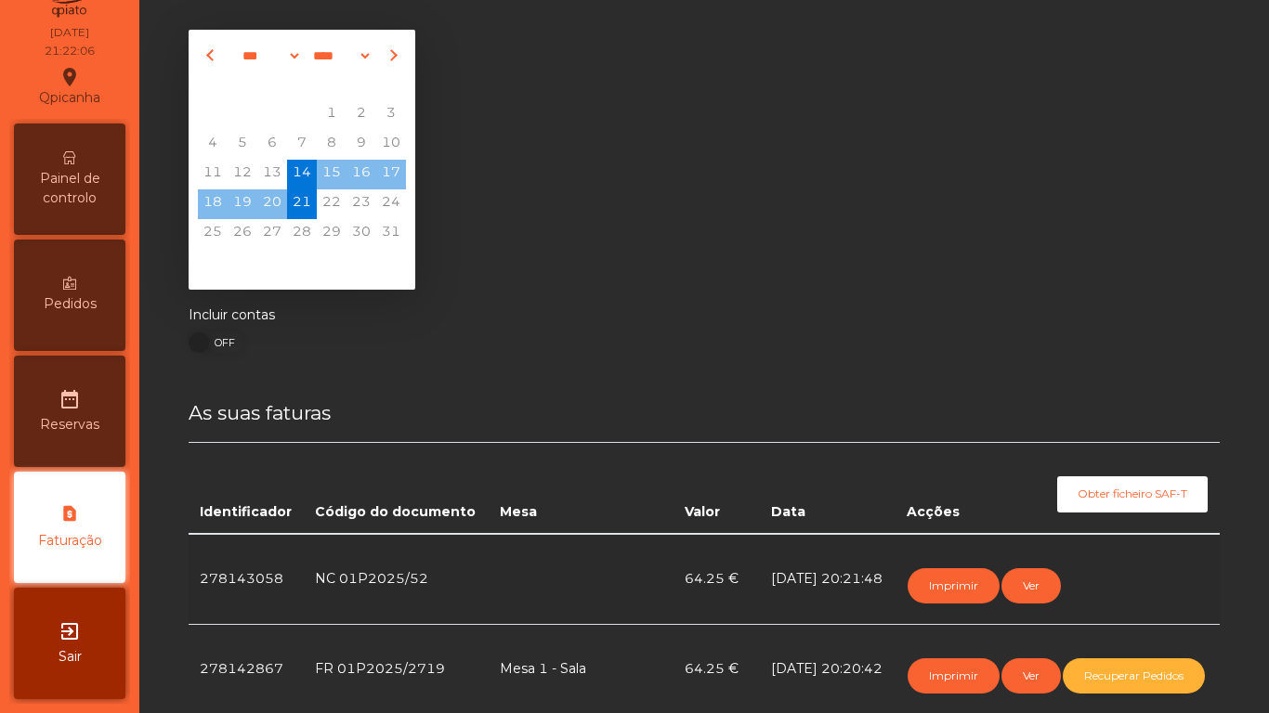
click at [87, 204] on span "Painel de controlo" at bounding box center [70, 188] width 102 height 39
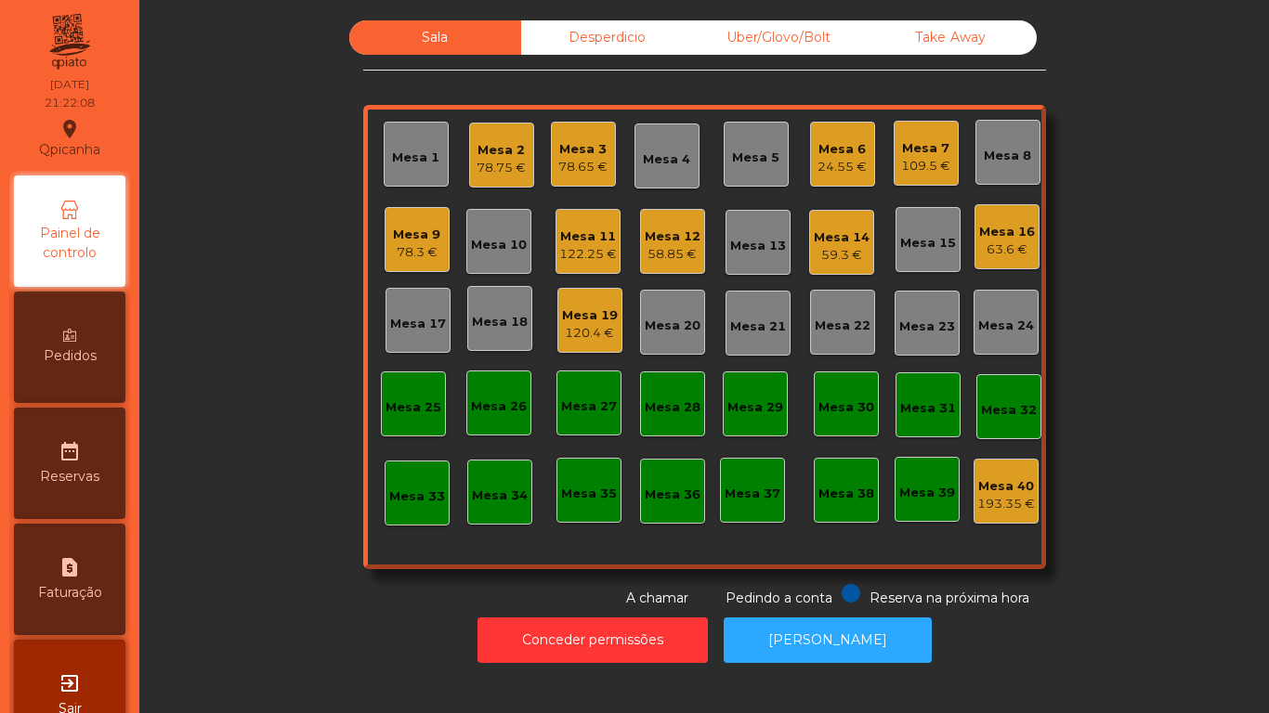
click at [579, 155] on div "Mesa 3" at bounding box center [582, 149] width 49 height 19
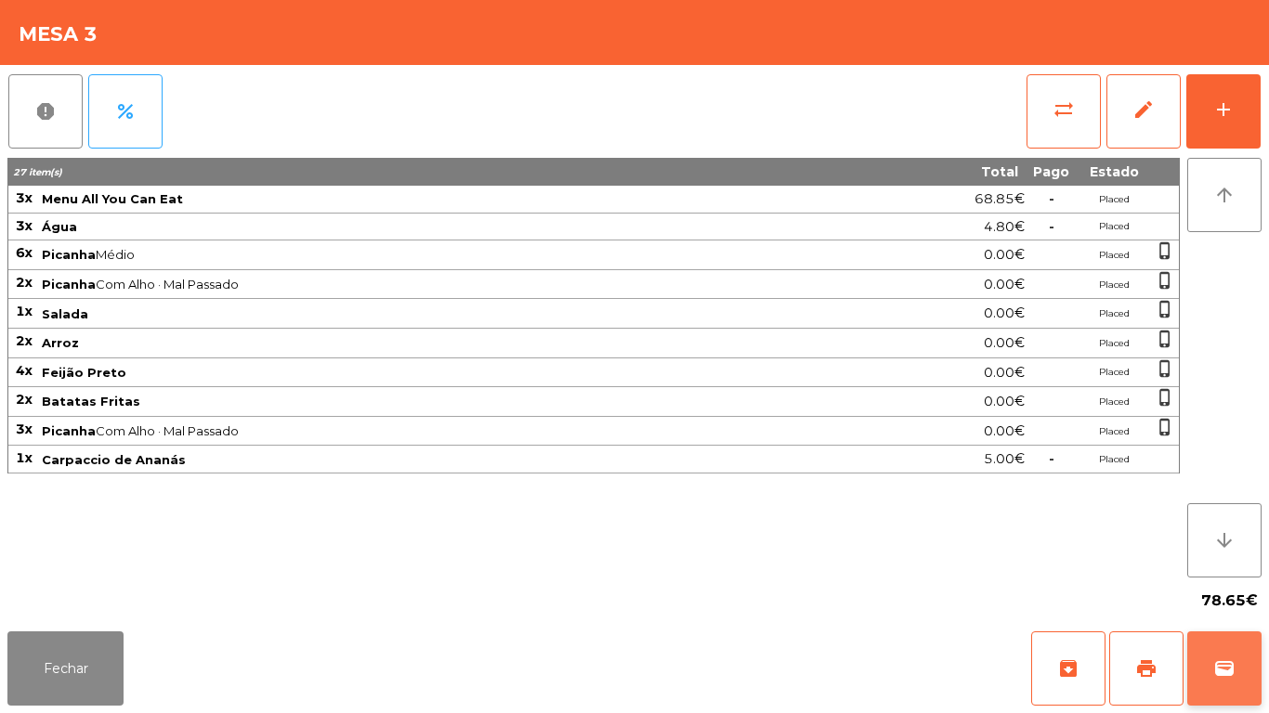
click at [1223, 667] on span "wallet" at bounding box center [1224, 668] width 22 height 22
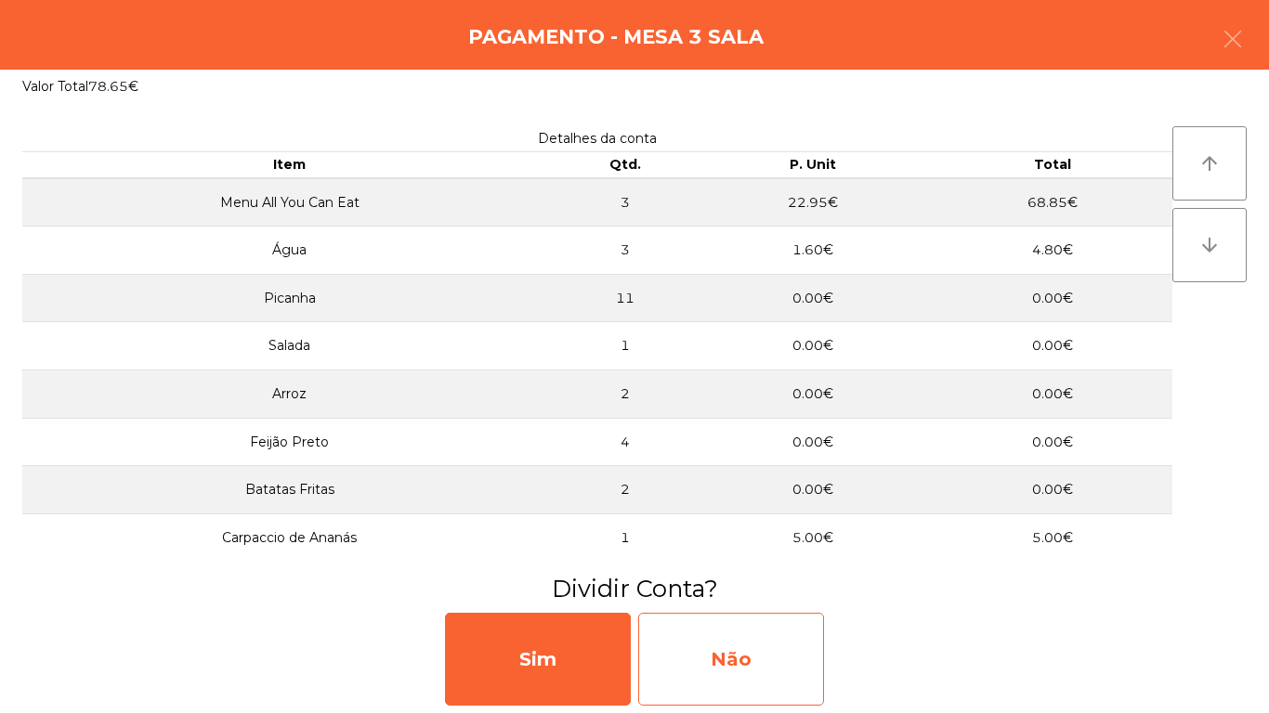
click at [790, 655] on div "Não" at bounding box center [731, 659] width 186 height 93
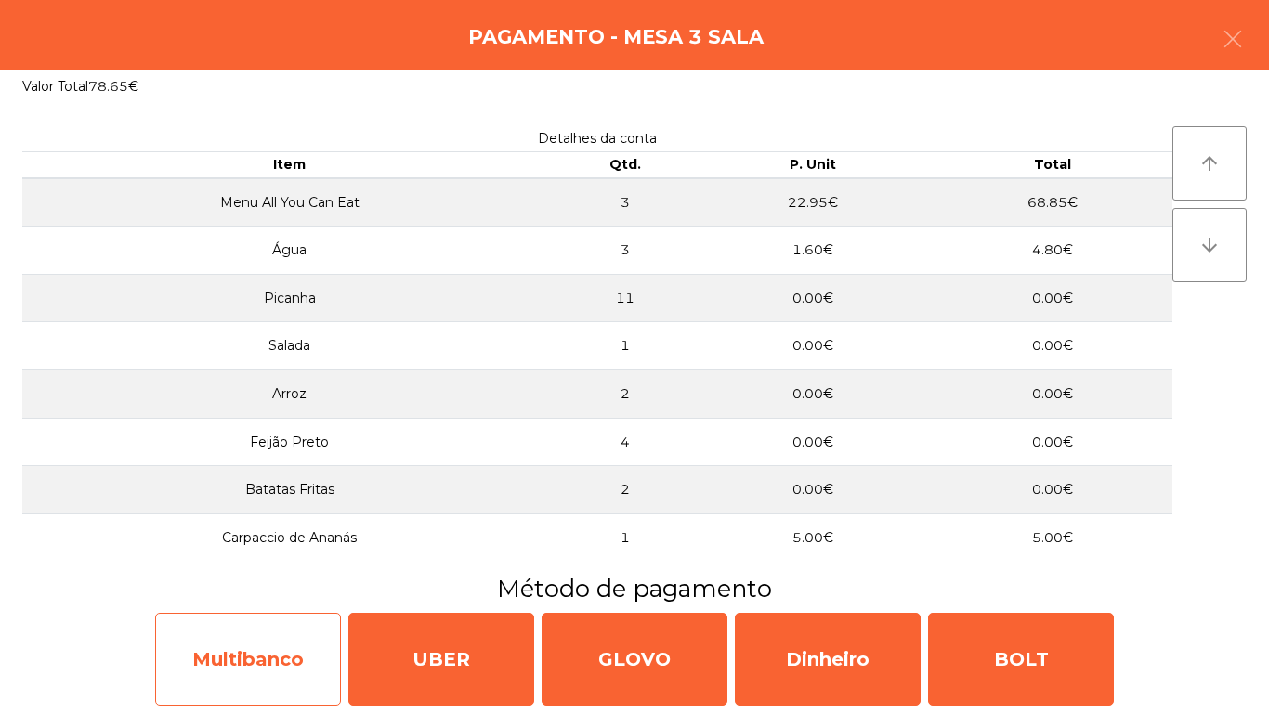
click at [282, 660] on div "Multibanco" at bounding box center [248, 659] width 186 height 93
select select "**"
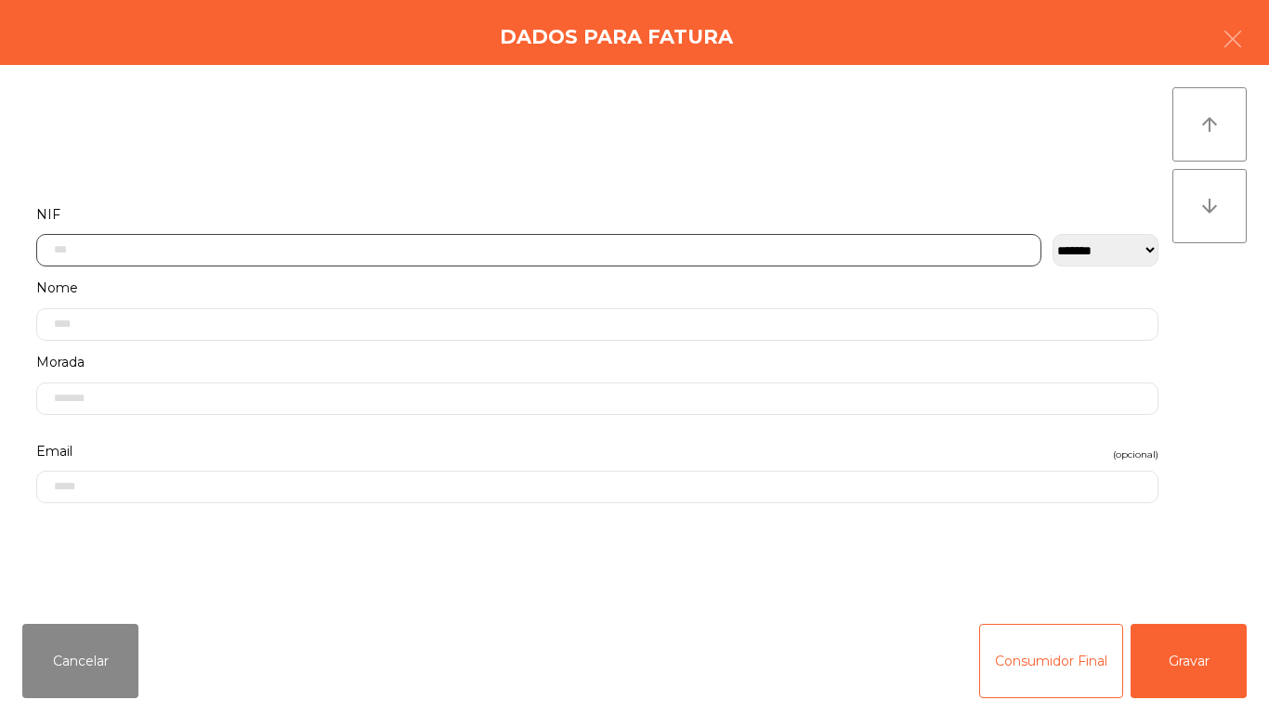
click at [466, 247] on input "text" at bounding box center [538, 250] width 1005 height 33
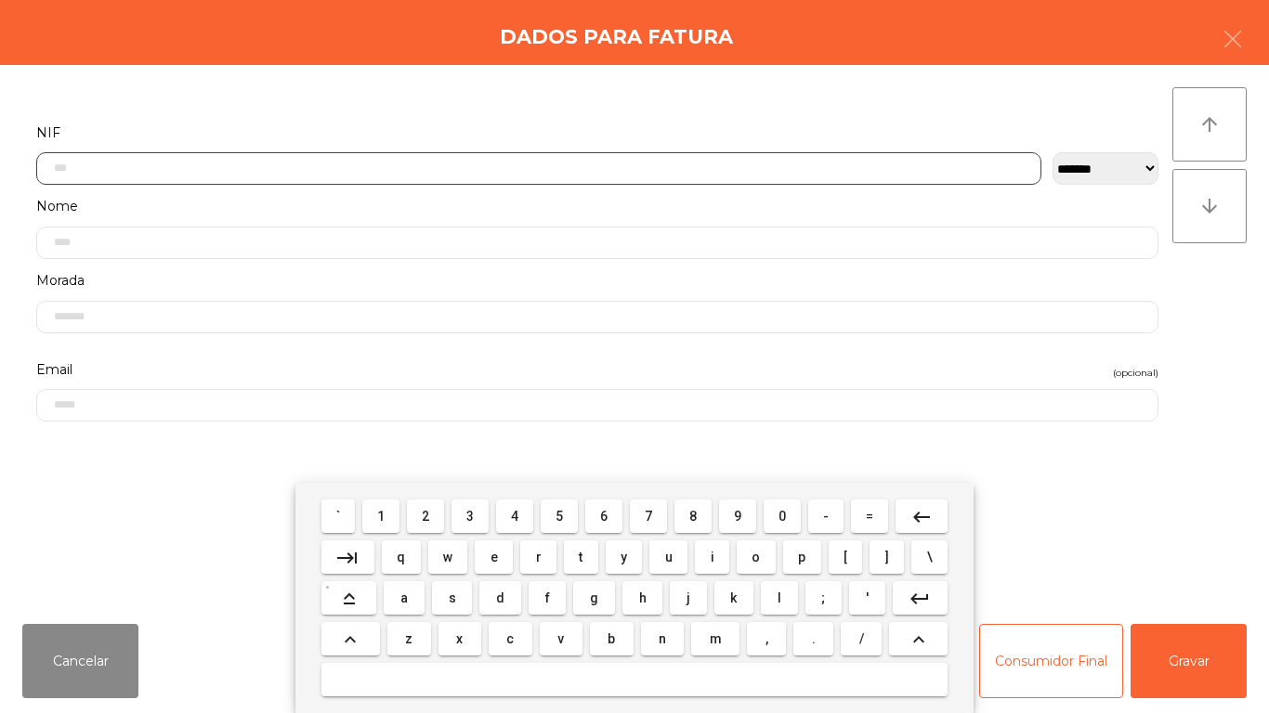
scroll to position [113, 0]
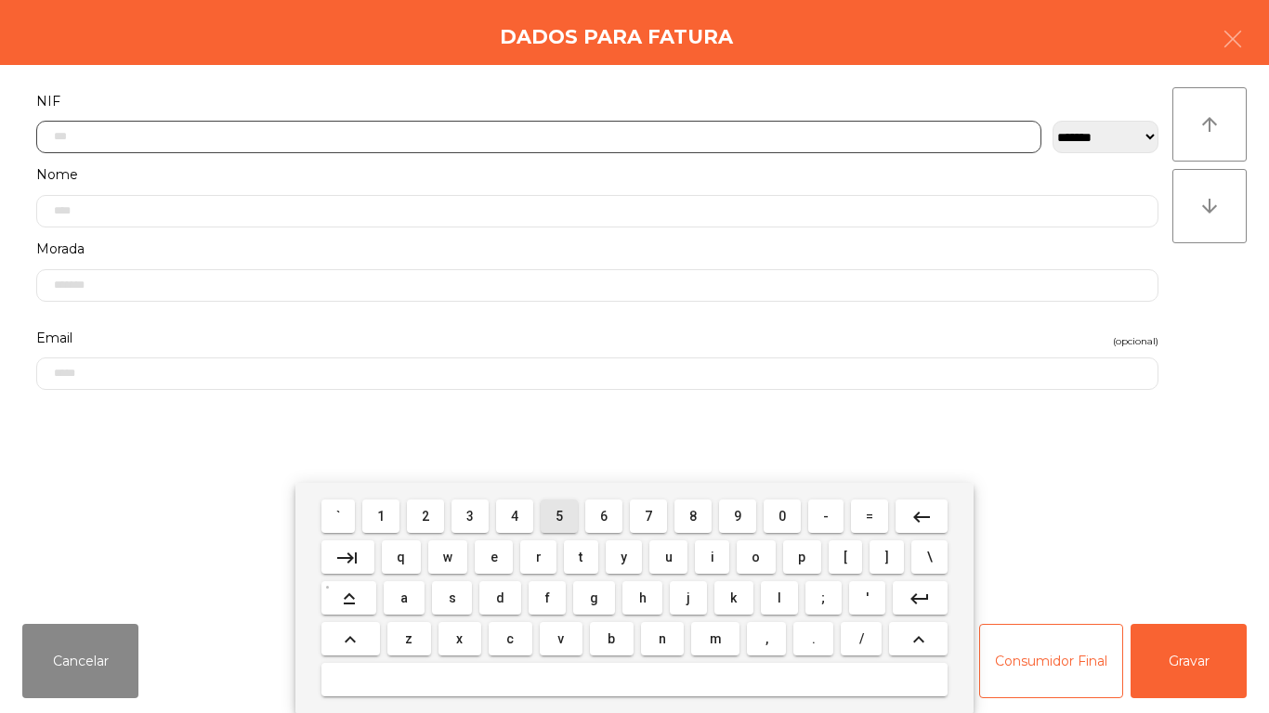
click at [560, 514] on span "5" at bounding box center [558, 516] width 7 height 15
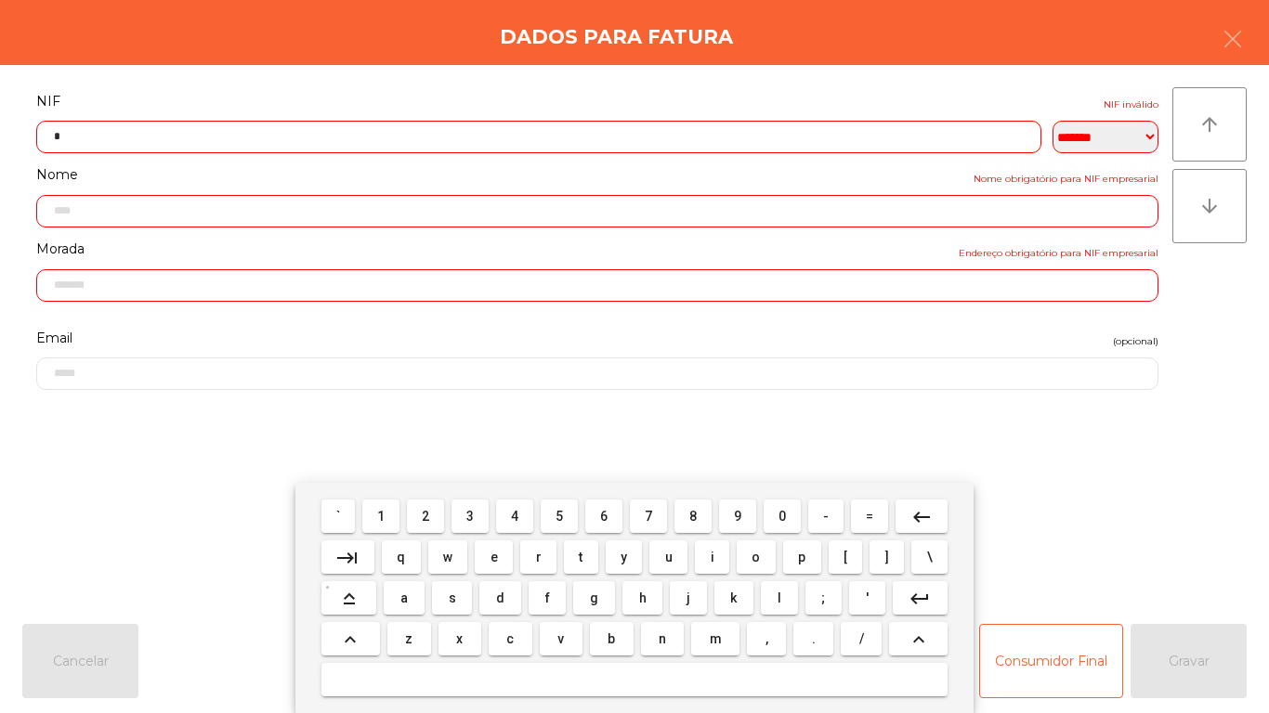
click at [379, 511] on span "1" at bounding box center [380, 516] width 7 height 15
click at [514, 515] on span "4" at bounding box center [514, 516] width 7 height 15
click at [471, 515] on span "3" at bounding box center [469, 516] width 7 height 15
click at [782, 515] on span "0" at bounding box center [781, 516] width 7 height 15
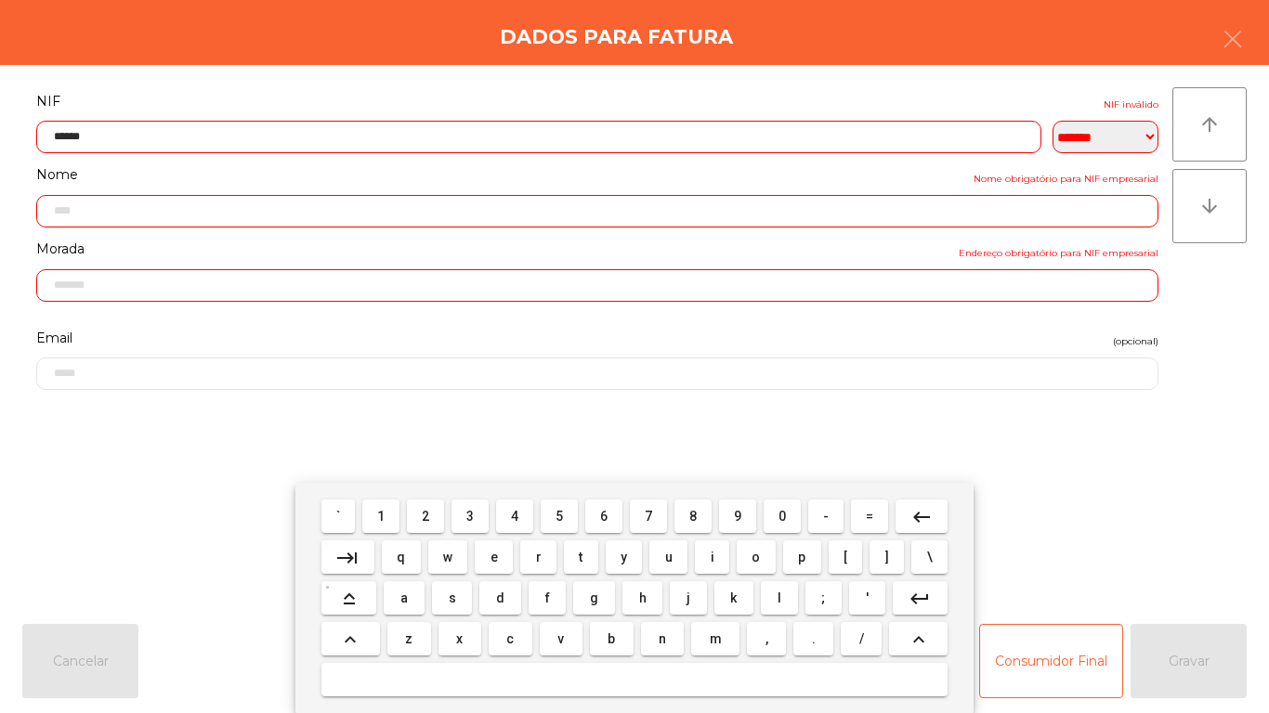
click at [784, 510] on span "0" at bounding box center [781, 516] width 7 height 15
click at [737, 515] on span "9" at bounding box center [737, 516] width 7 height 15
click at [559, 514] on span "5" at bounding box center [558, 516] width 7 height 15
type input "*********"
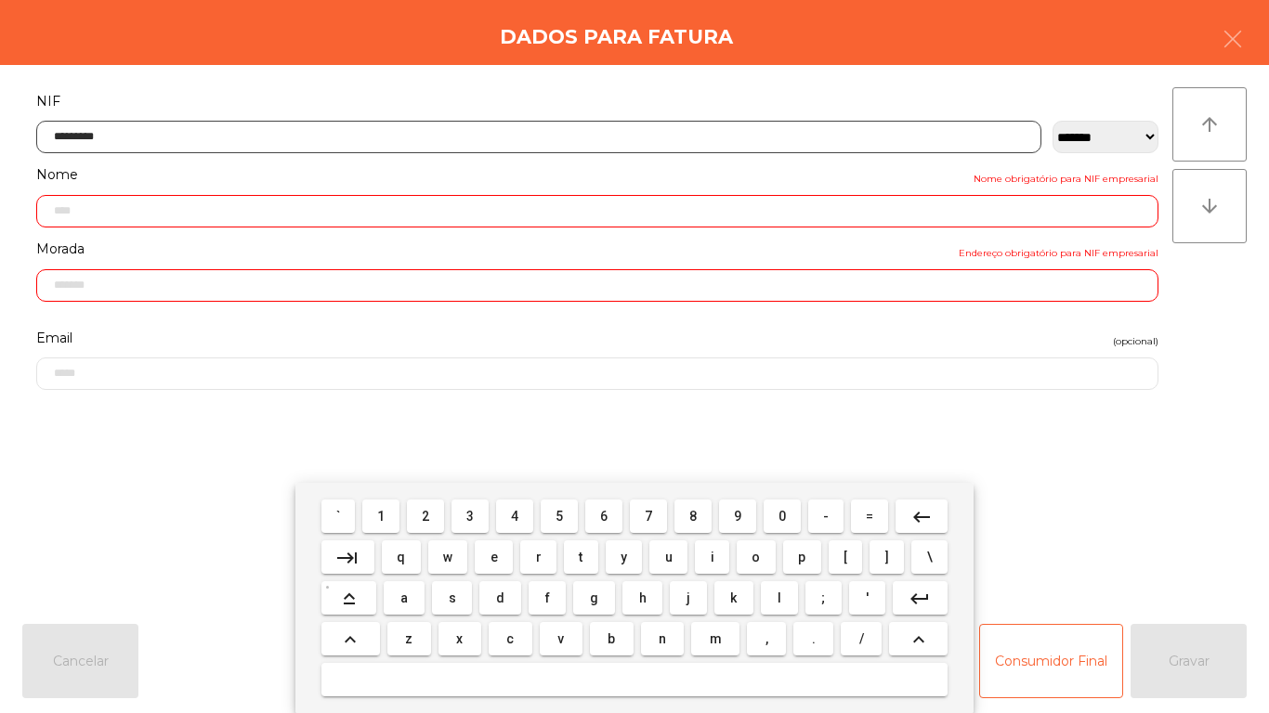
type input "**********"
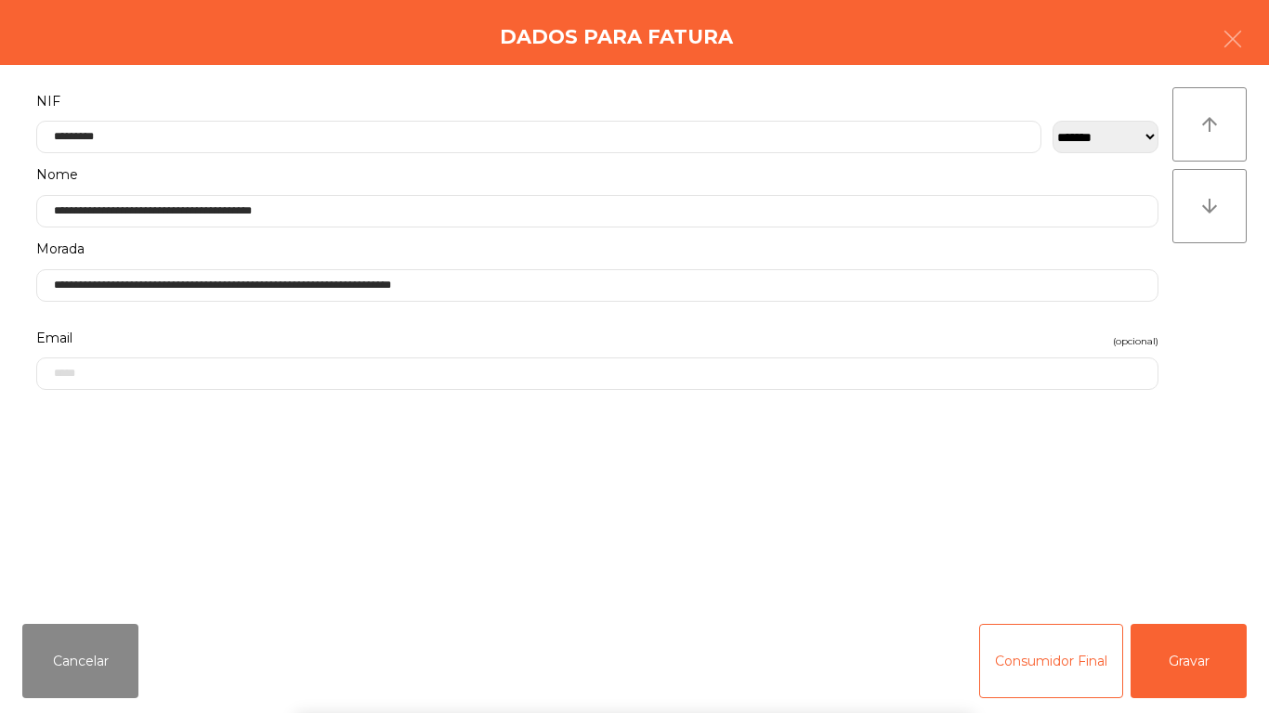
click at [1189, 651] on div "` 1 2 3 4 5 6 7 8 9 0 - = keyboard_backspace keyboard_tab q w e r t y u i o p […" at bounding box center [634, 598] width 1269 height 230
click at [1193, 653] on button "Gravar" at bounding box center [1188, 661] width 116 height 74
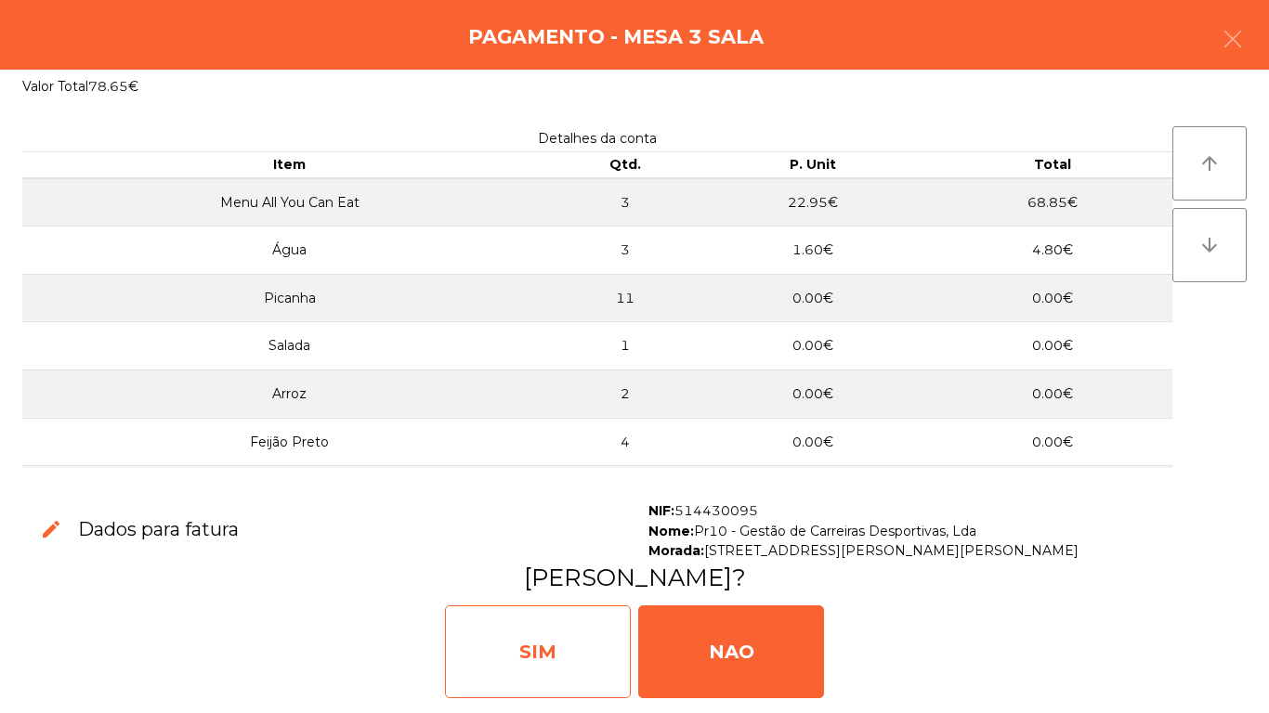
click at [553, 621] on div "SIM" at bounding box center [538, 651] width 186 height 93
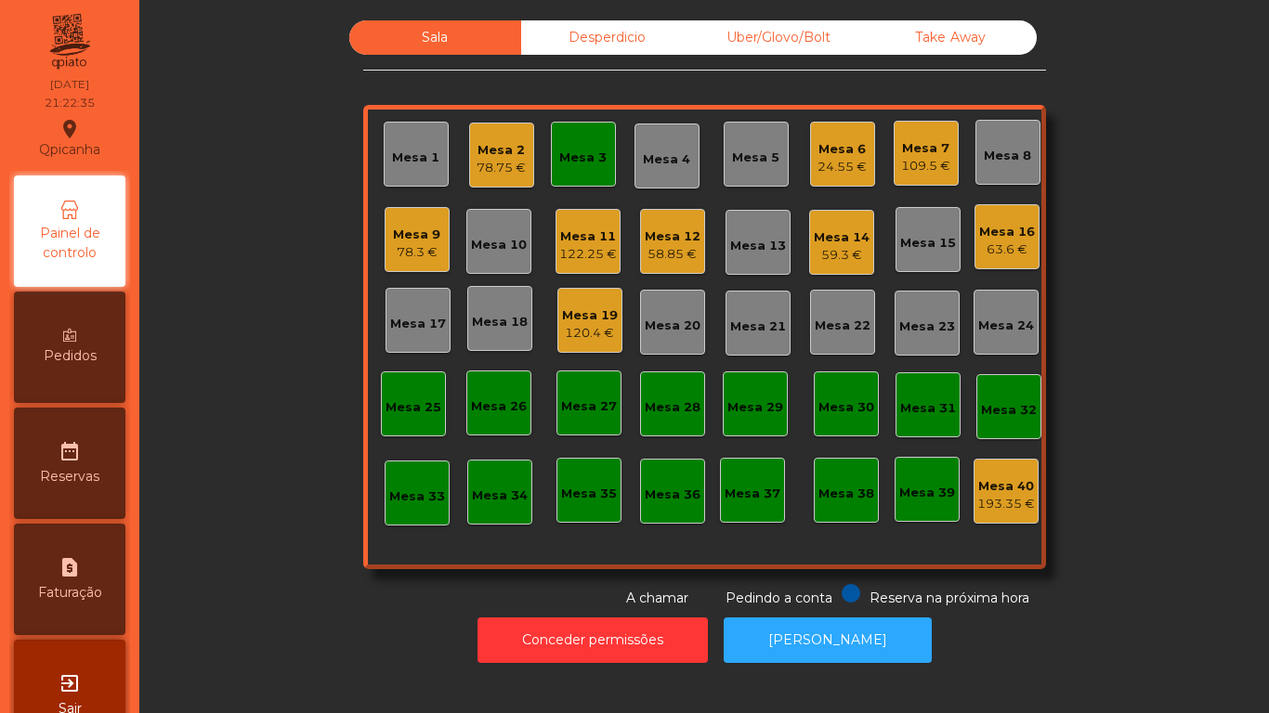
click at [81, 569] on icon "request_page" at bounding box center [70, 567] width 22 height 22
select select "*"
select select "****"
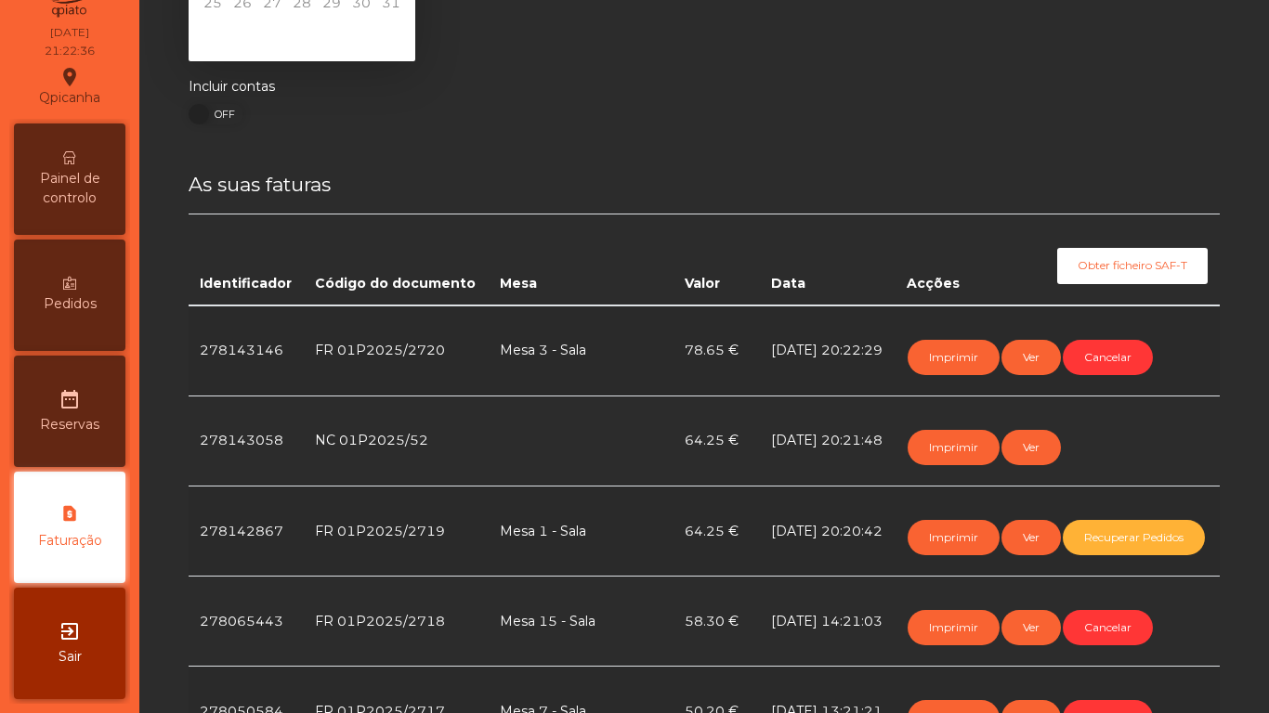
scroll to position [228, 0]
click at [1062, 555] on button "Recuperar Pedidos" at bounding box center [1133, 537] width 142 height 35
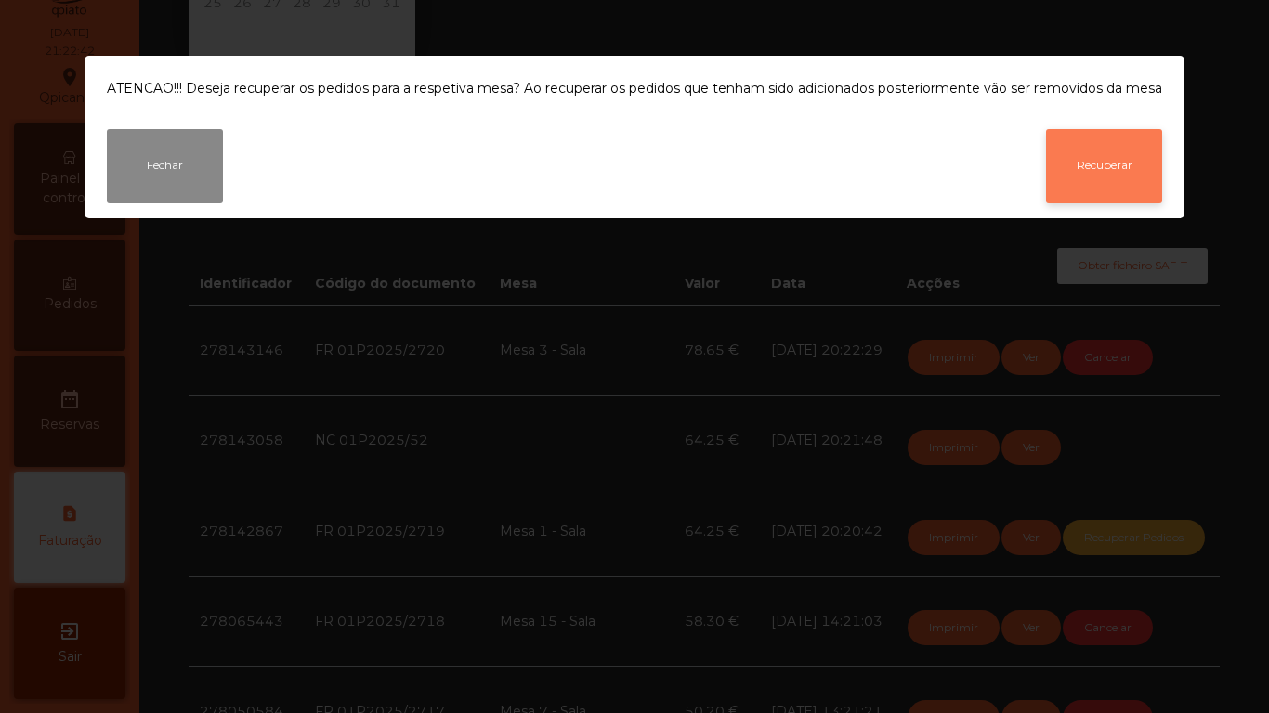
click at [1109, 174] on button "Recuperar" at bounding box center [1104, 166] width 116 height 74
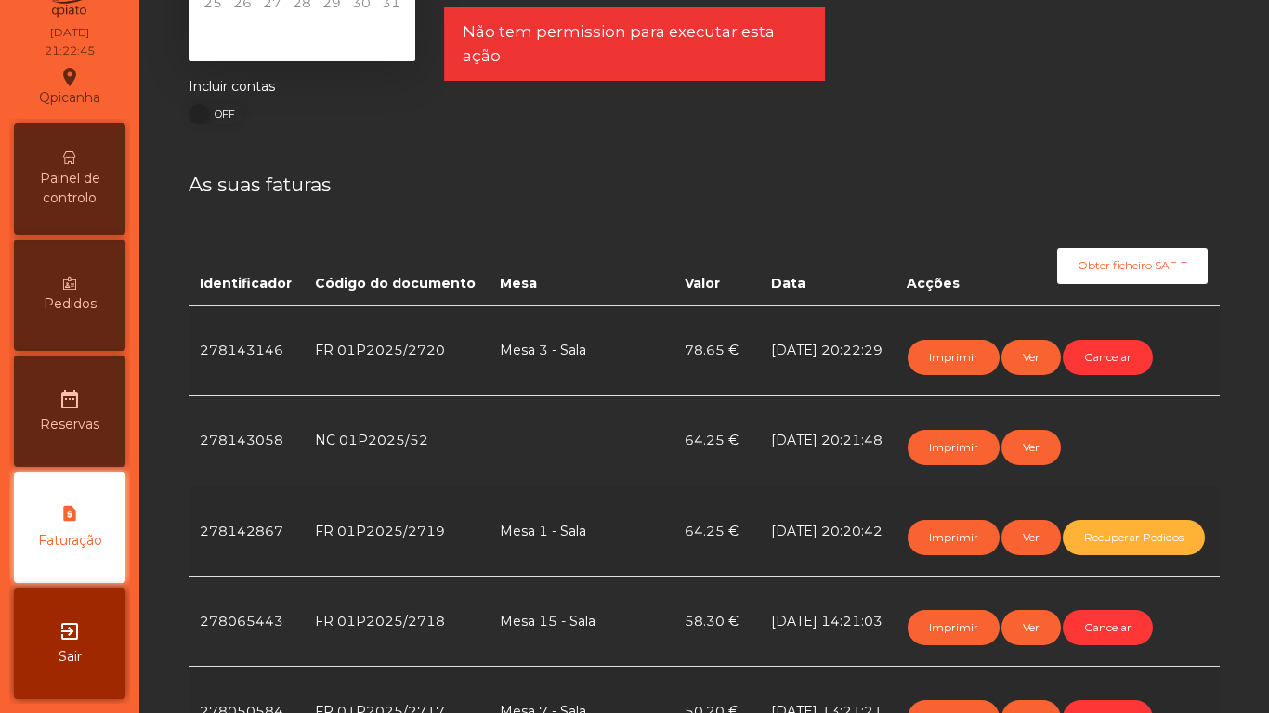
click at [73, 165] on div "Painel de controlo" at bounding box center [69, 179] width 111 height 111
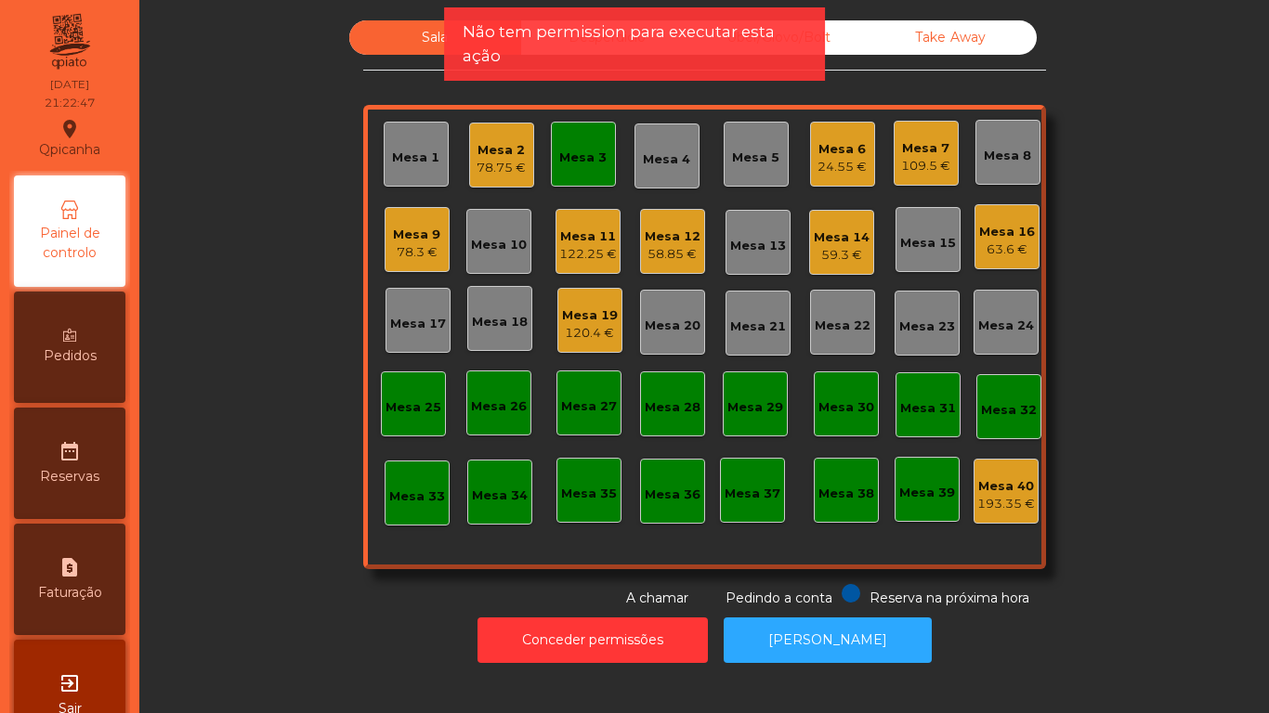
click at [397, 158] on div "Mesa 1" at bounding box center [415, 158] width 47 height 19
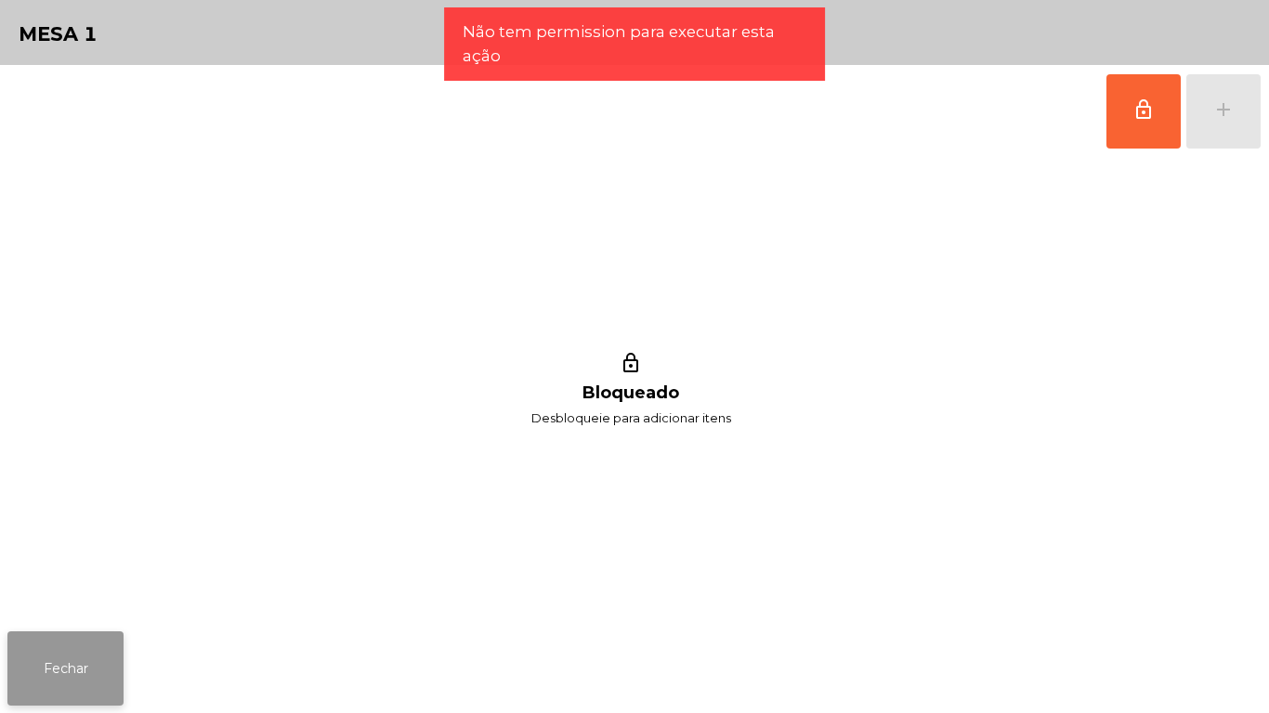
click at [89, 646] on button "Fechar" at bounding box center [65, 668] width 116 height 74
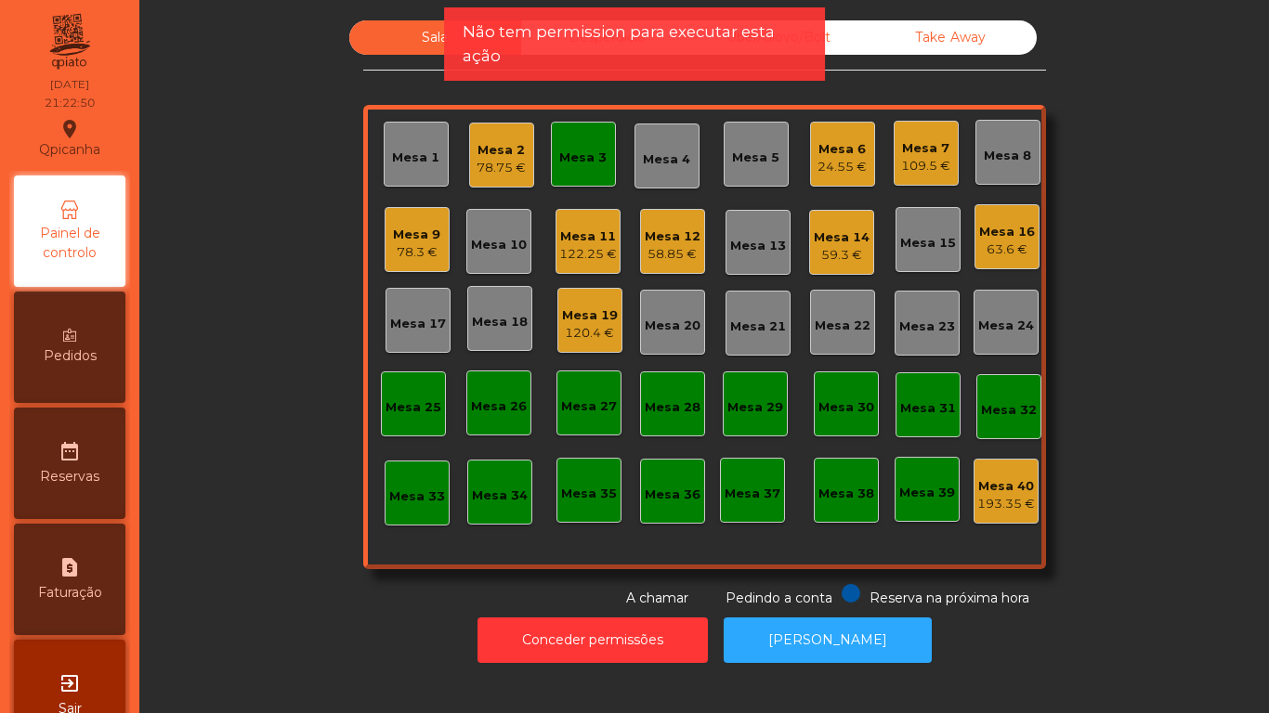
click at [94, 565] on div "request_page Faturação" at bounding box center [69, 579] width 111 height 111
select select "*"
select select "****"
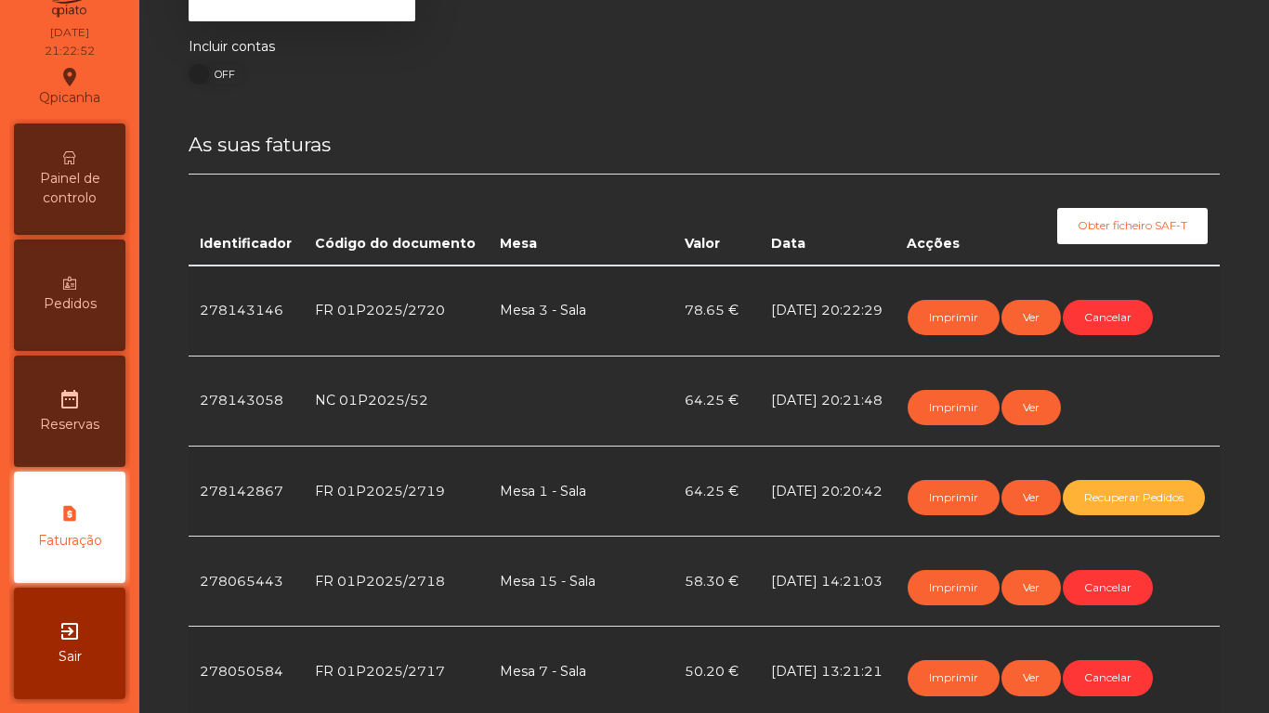
scroll to position [267, 0]
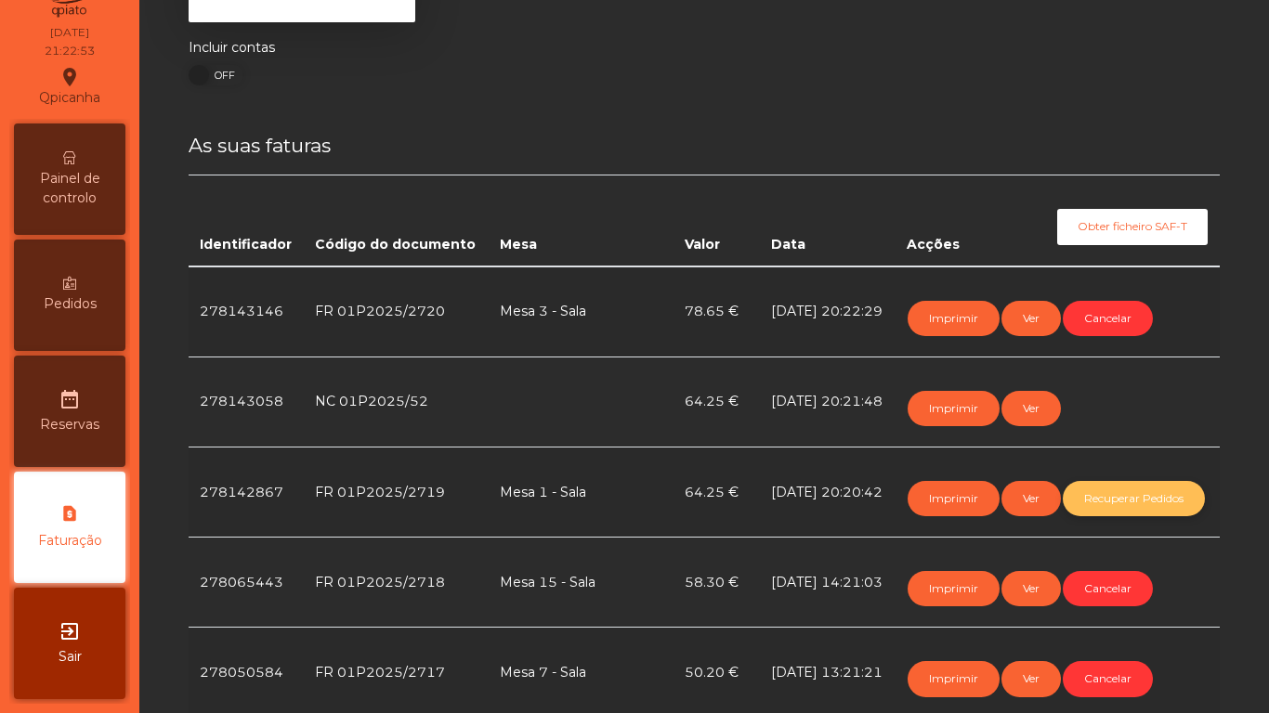
click at [1062, 516] on button "Recuperar Pedidos" at bounding box center [1133, 498] width 142 height 35
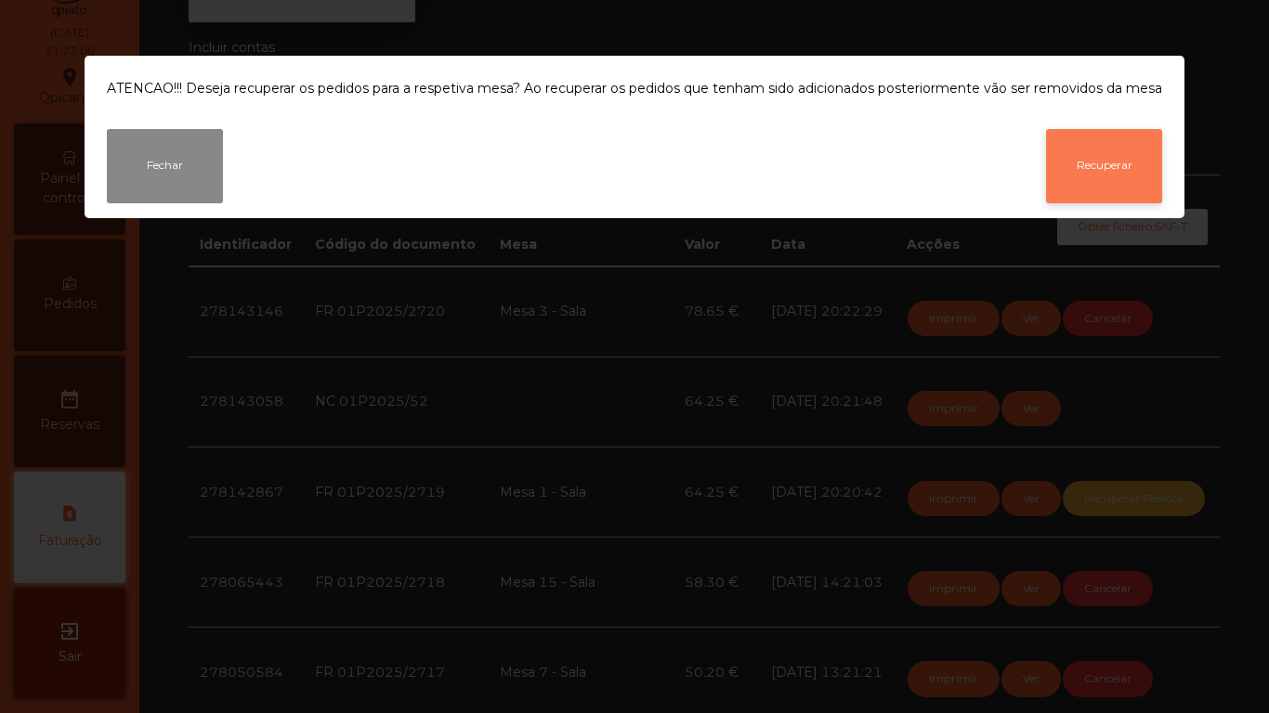
click at [1107, 169] on button "Recuperar" at bounding box center [1104, 166] width 116 height 74
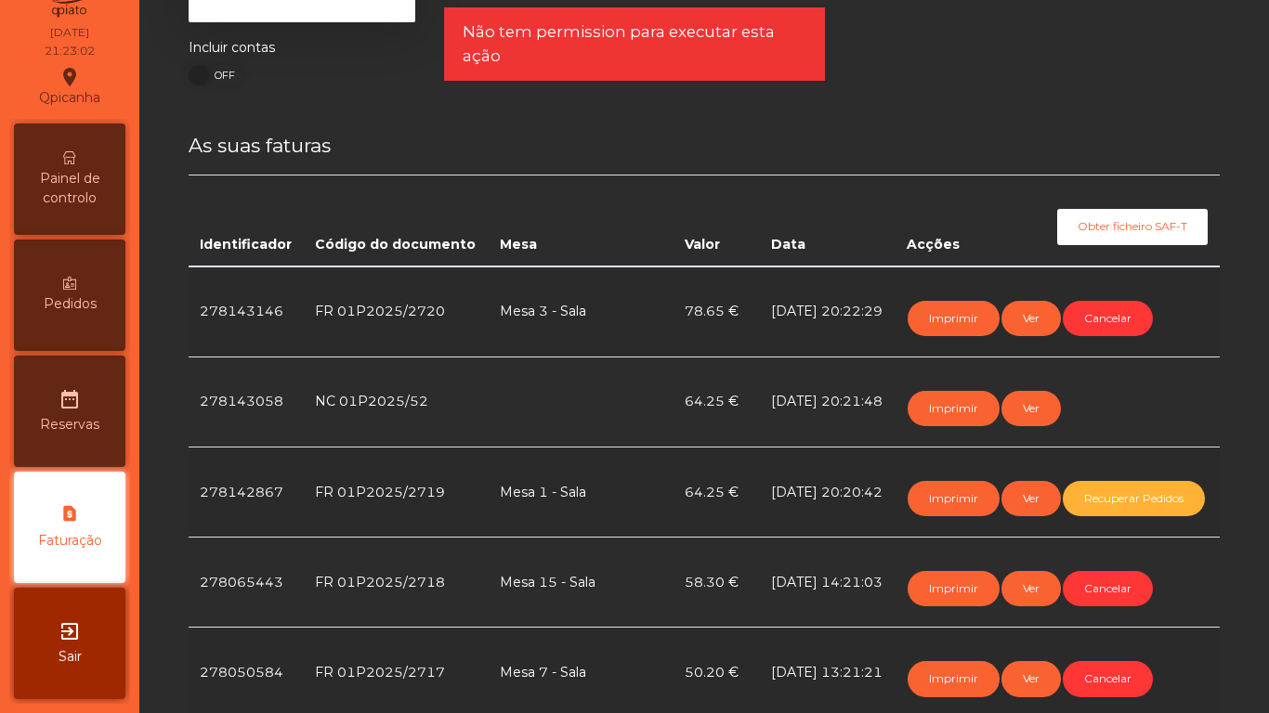
click at [89, 182] on span "Painel de controlo" at bounding box center [70, 188] width 102 height 39
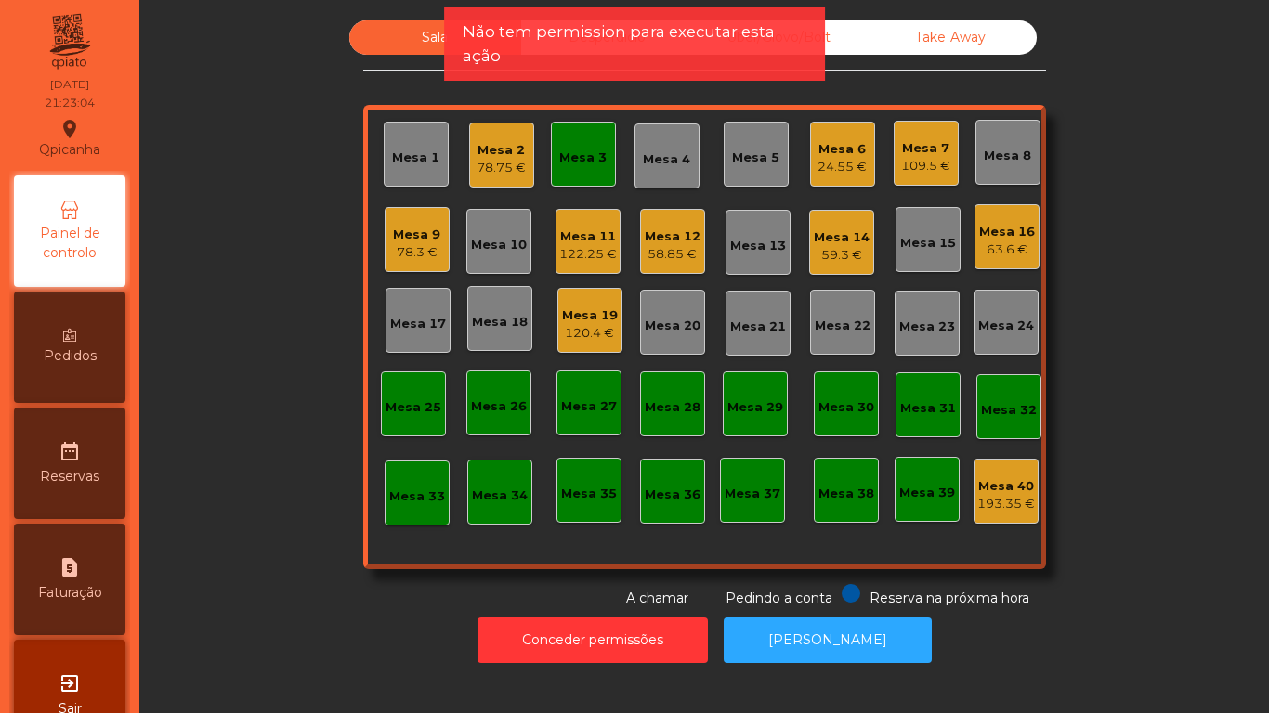
click at [583, 158] on div "Mesa 3" at bounding box center [582, 158] width 47 height 19
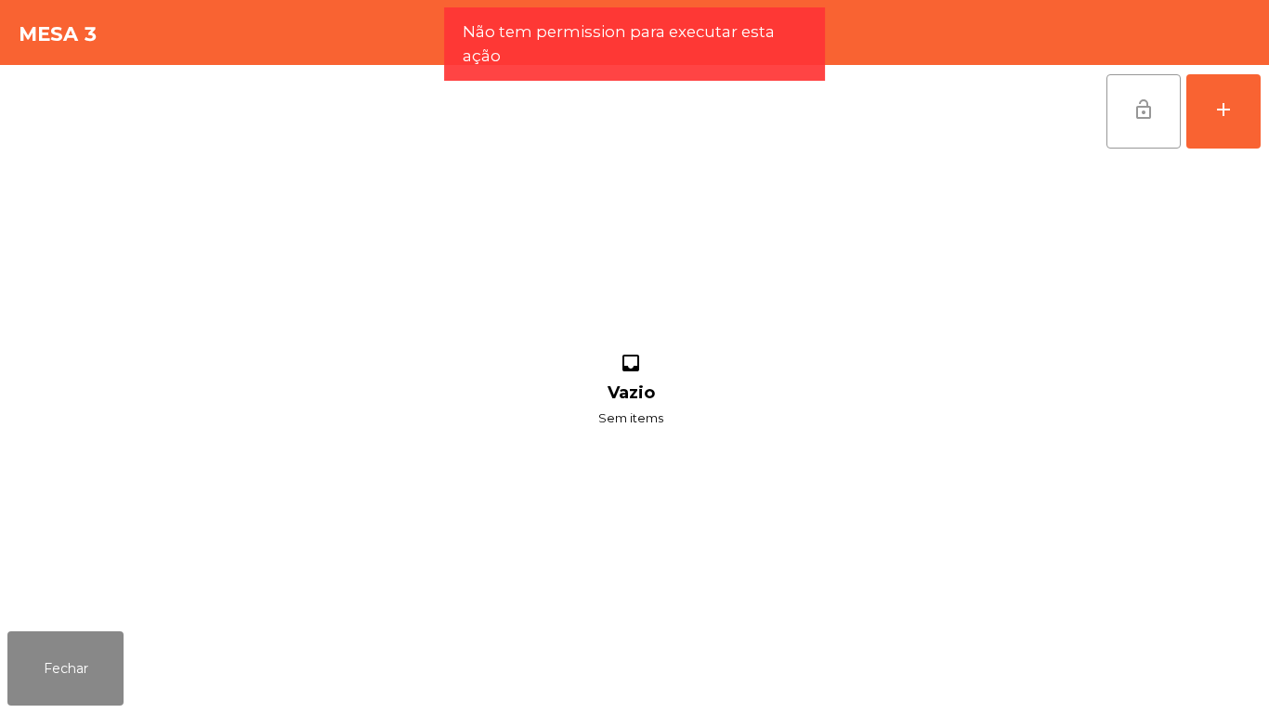
click at [1128, 140] on button "lock_open" at bounding box center [1143, 111] width 74 height 74
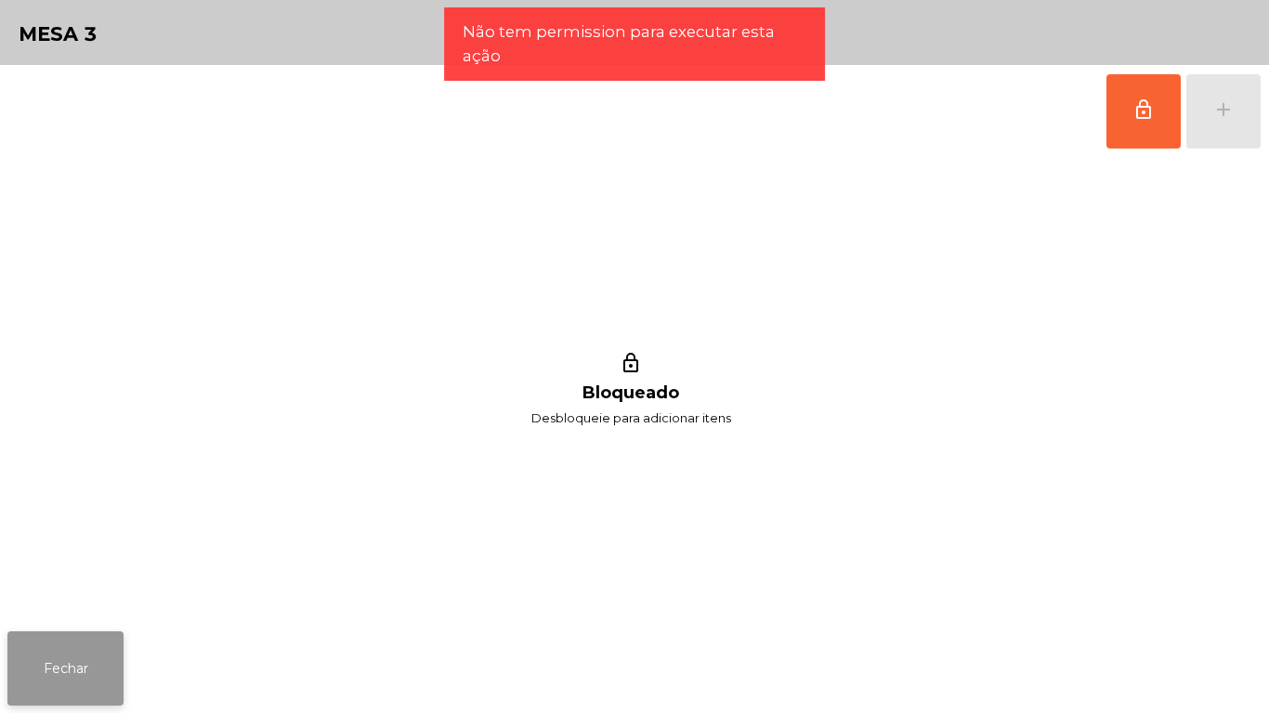
click at [81, 658] on button "Fechar" at bounding box center [65, 668] width 116 height 74
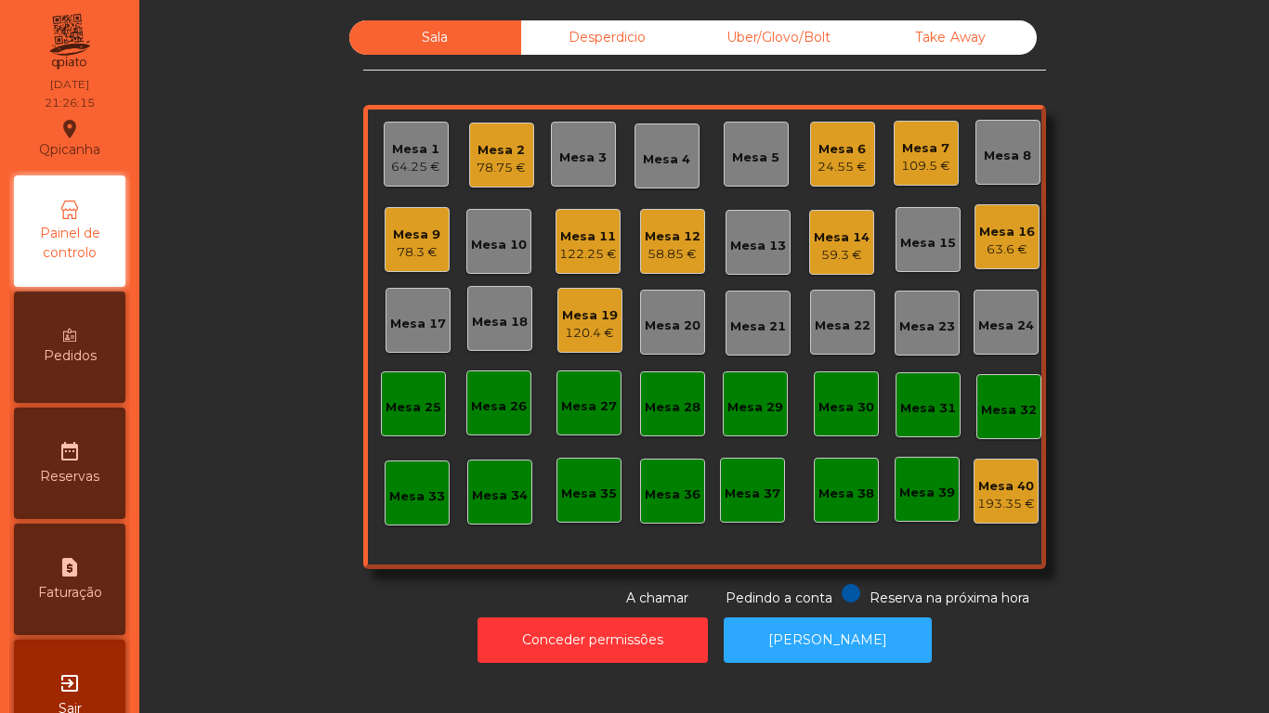
click at [817, 249] on div "59.3 €" at bounding box center [841, 255] width 56 height 19
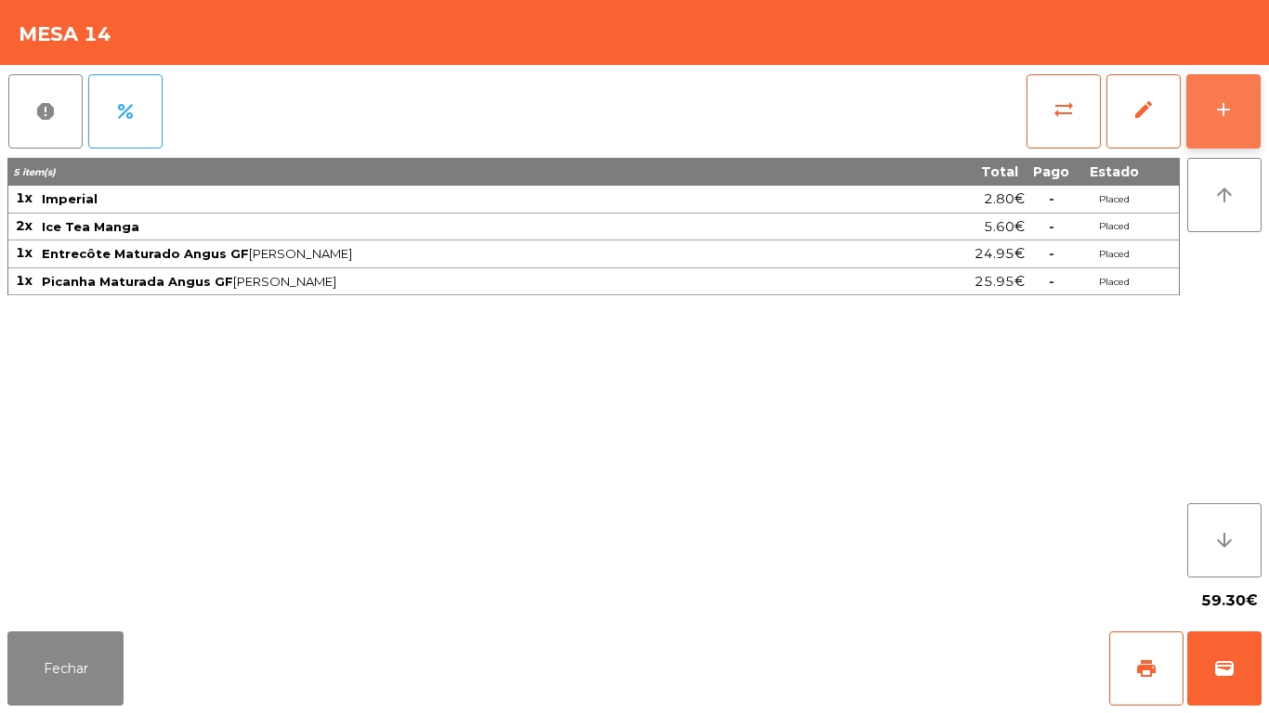
click at [1215, 111] on div "add" at bounding box center [1223, 109] width 22 height 22
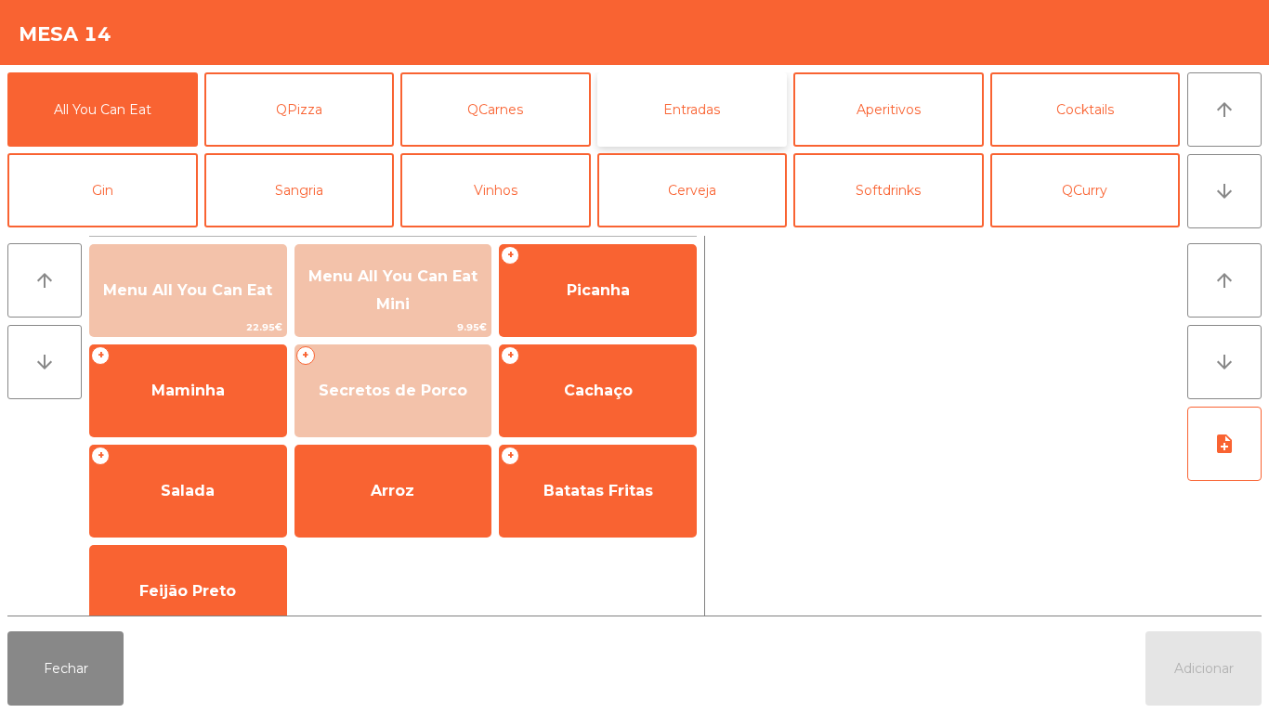
click at [704, 121] on button "Entradas" at bounding box center [692, 109] width 190 height 74
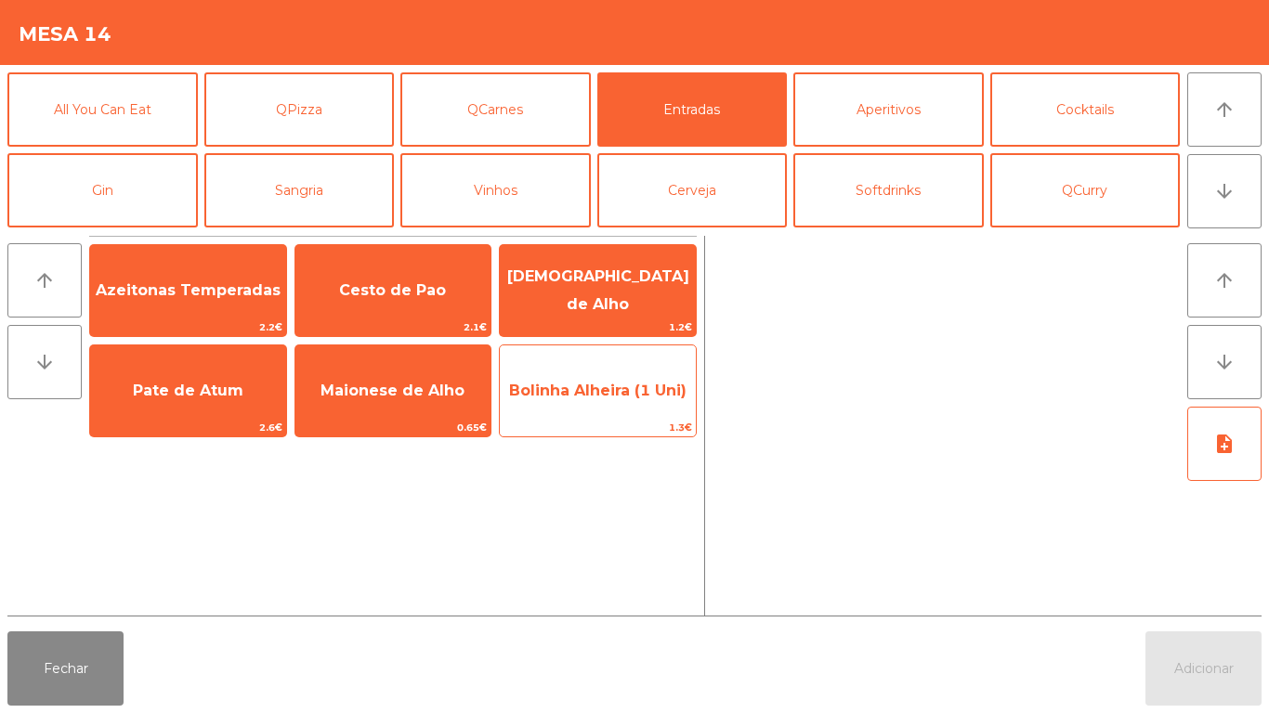
click at [644, 411] on span "Bolinha Alheira (1 Uni)" at bounding box center [598, 391] width 196 height 50
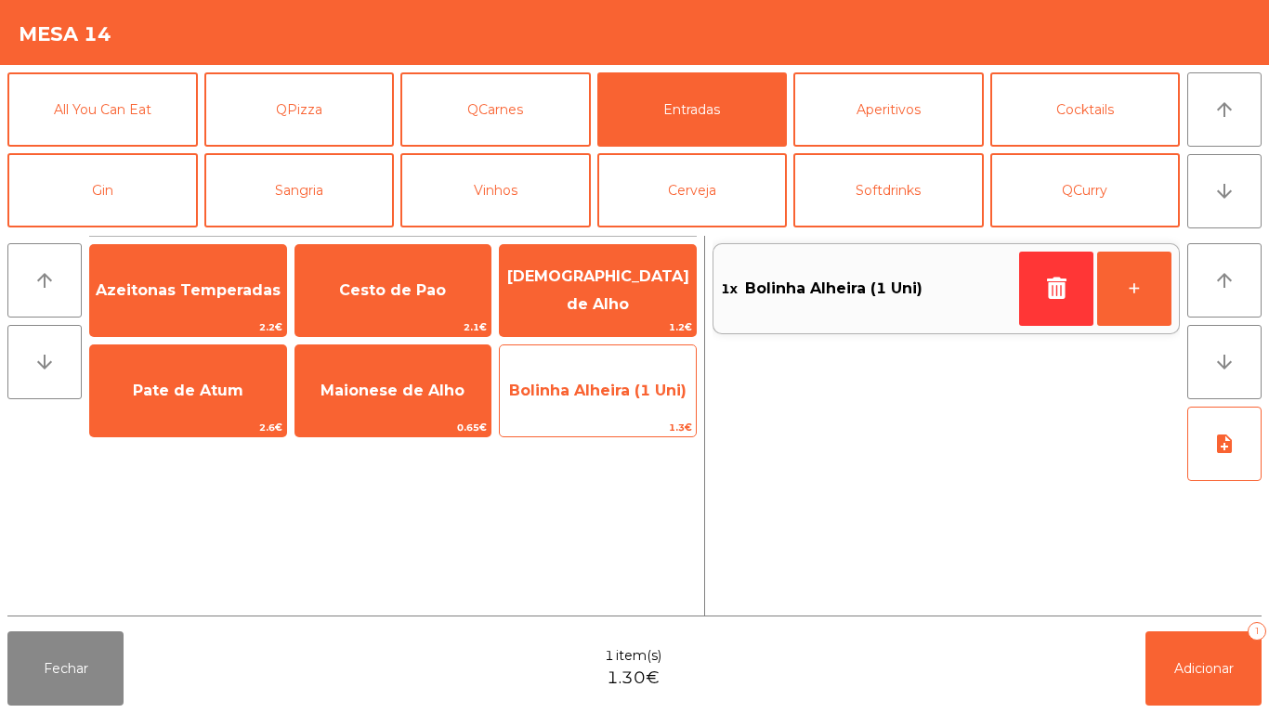
click at [650, 392] on span "Bolinha Alheira (1 Uni)" at bounding box center [597, 391] width 177 height 18
click at [635, 395] on span "Bolinha Alheira (1 Uni)" at bounding box center [597, 391] width 177 height 18
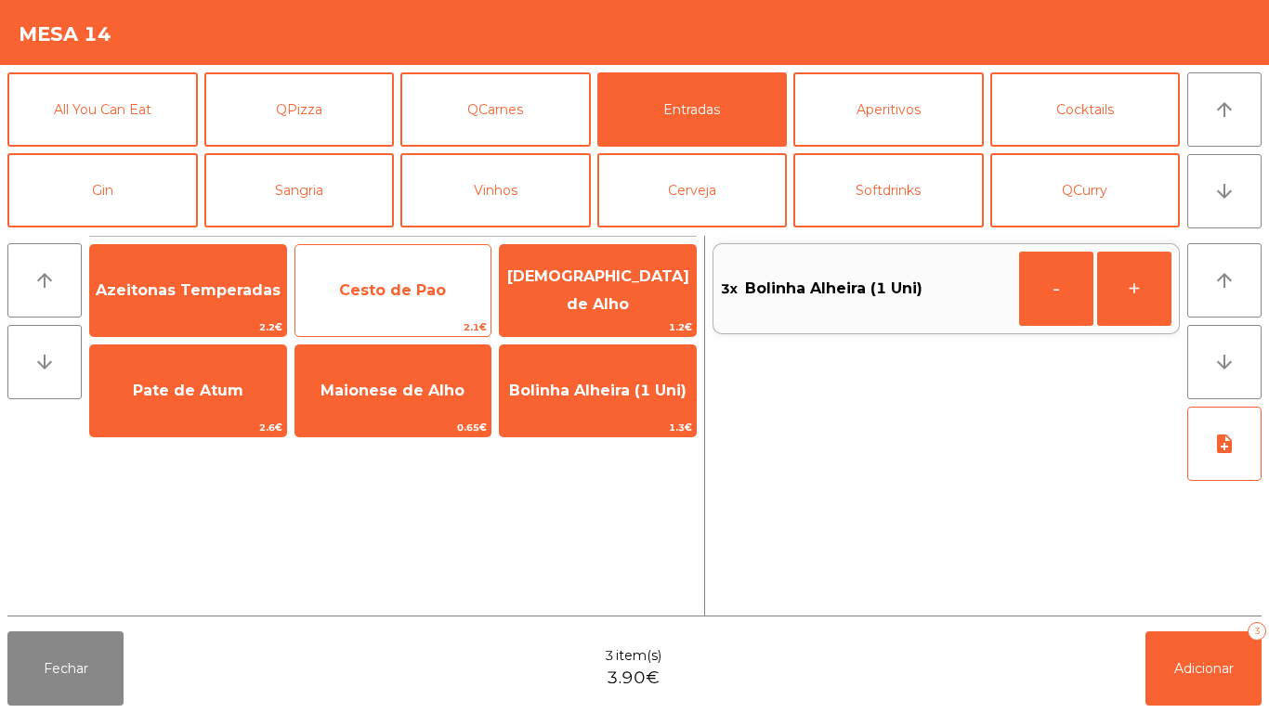
click at [426, 282] on span "Cesto de Pao" at bounding box center [392, 290] width 107 height 18
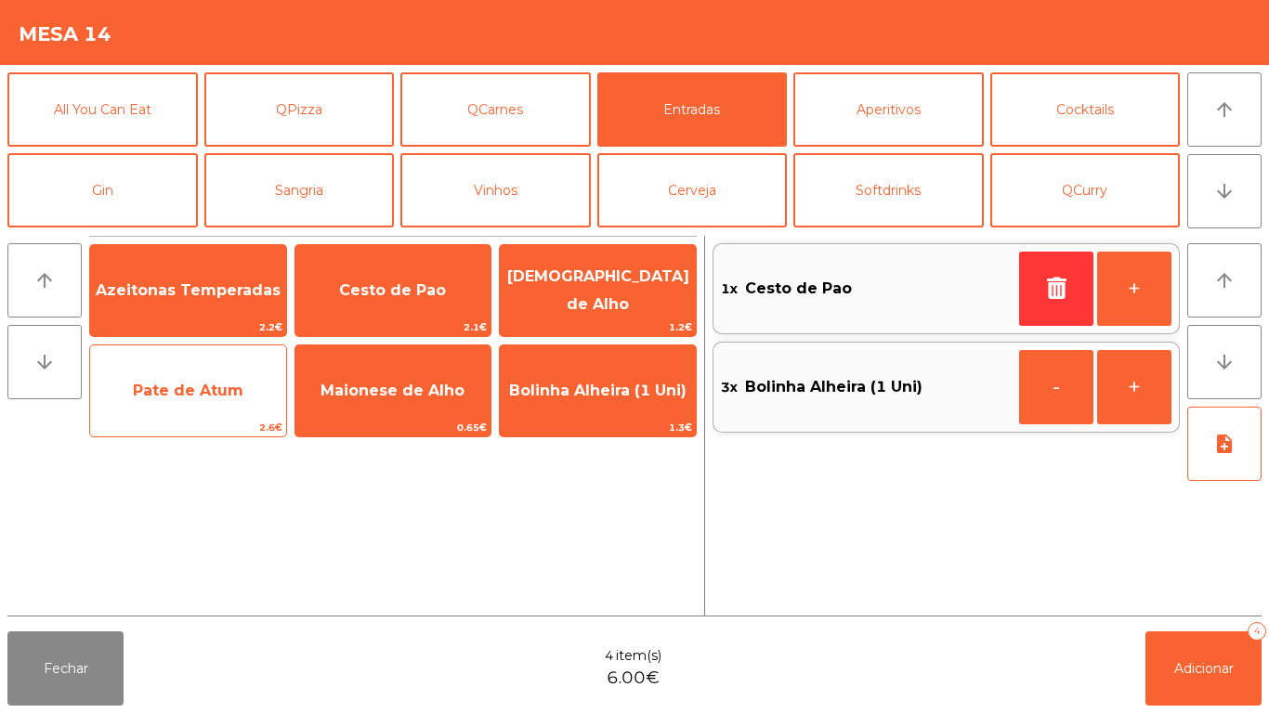
click at [237, 391] on span "Pate de Atum" at bounding box center [188, 391] width 111 height 18
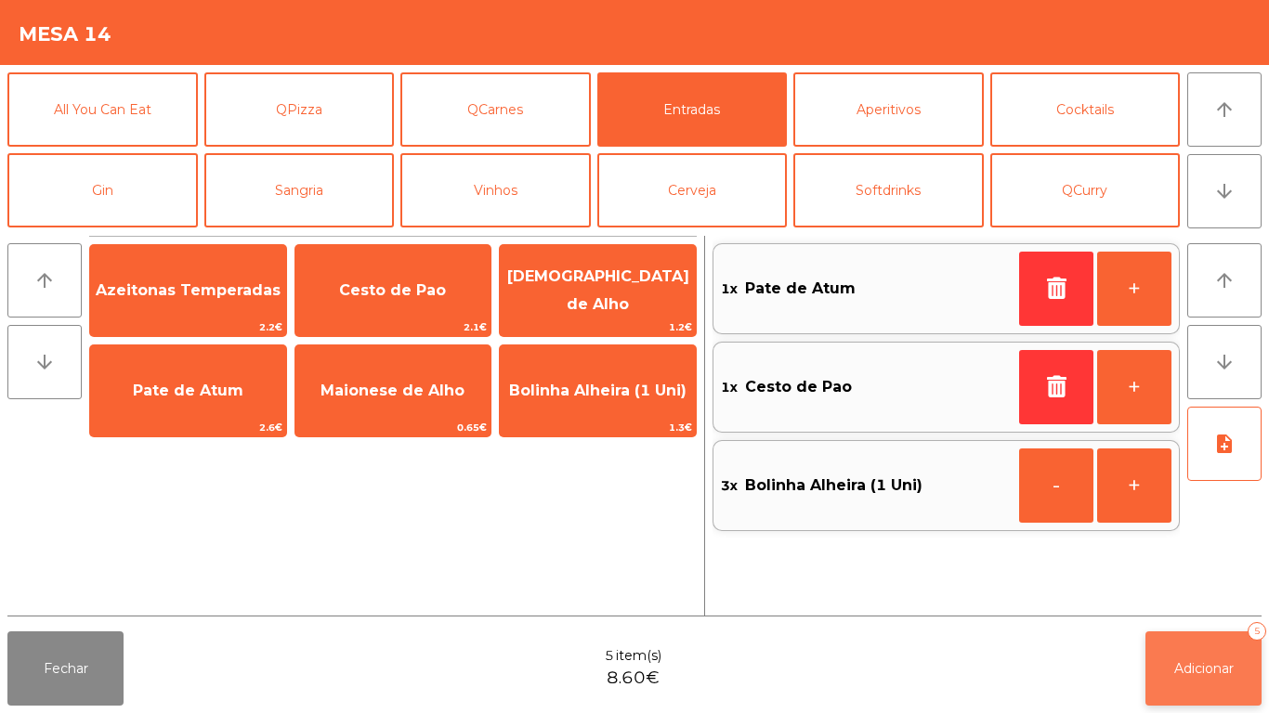
click at [1190, 664] on span "Adicionar" at bounding box center [1203, 668] width 59 height 17
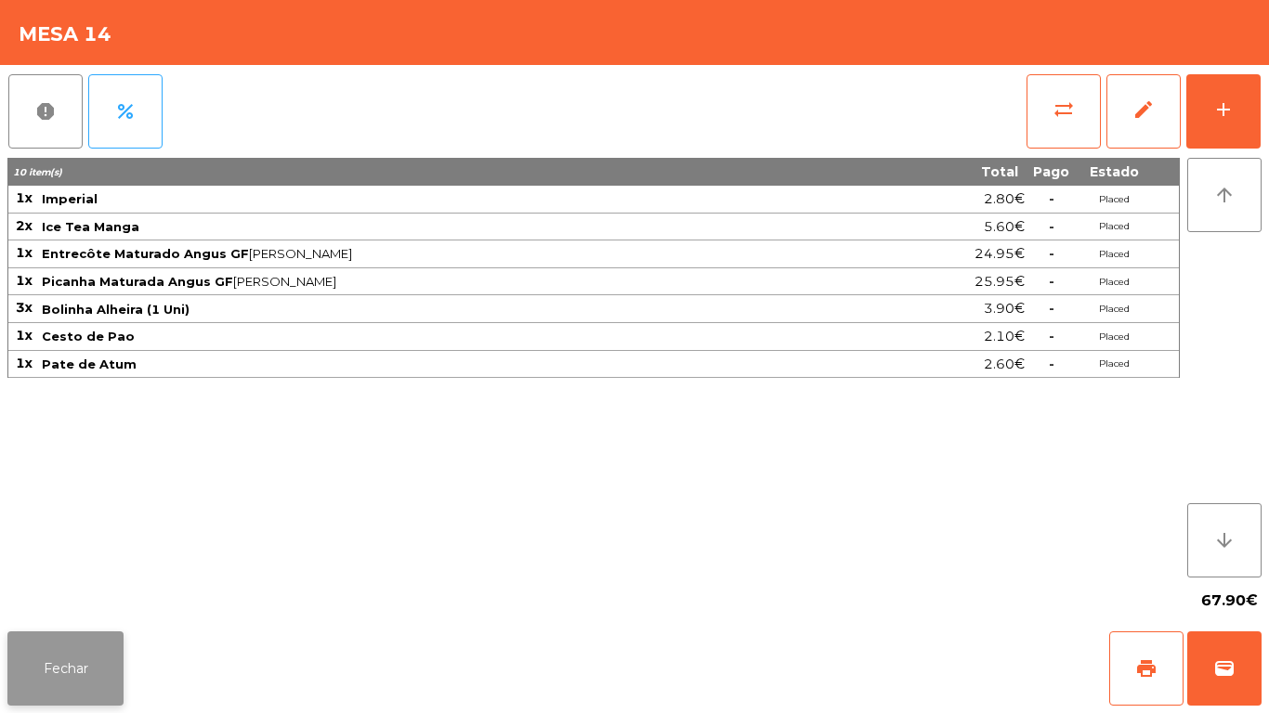
click at [90, 667] on button "Fechar" at bounding box center [65, 668] width 116 height 74
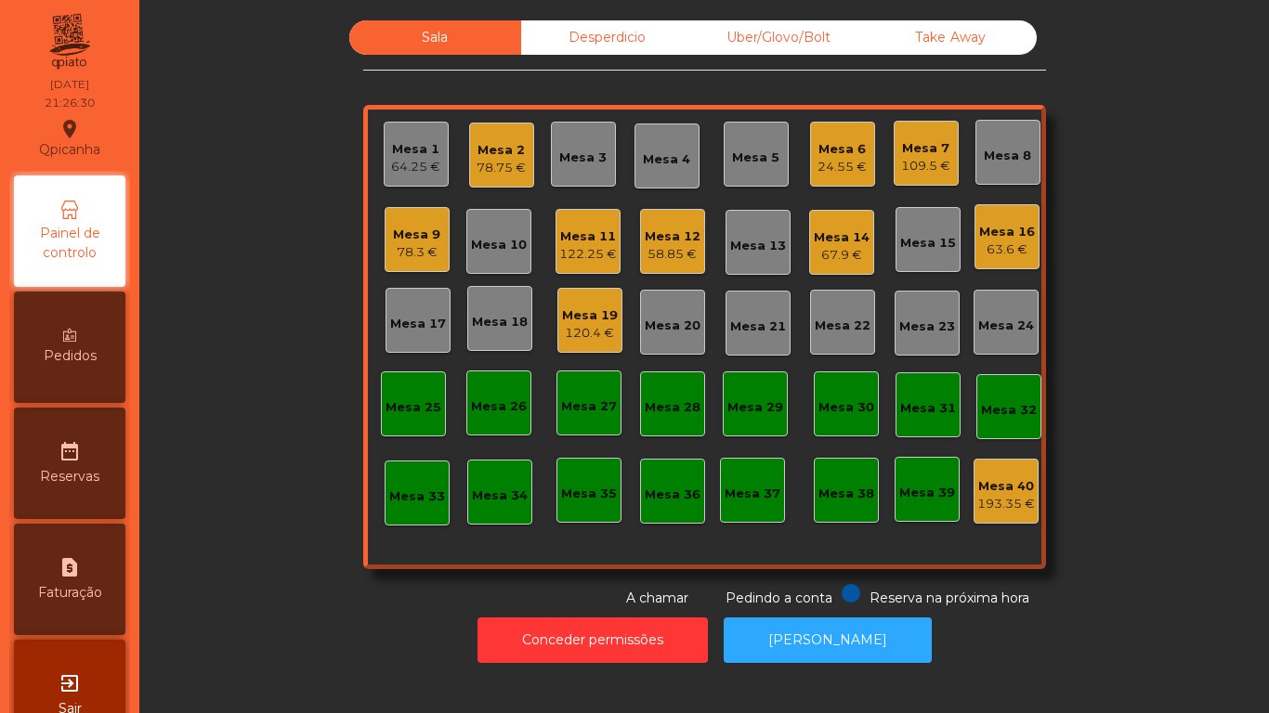
click at [1003, 233] on div "Mesa 16" at bounding box center [1007, 232] width 56 height 19
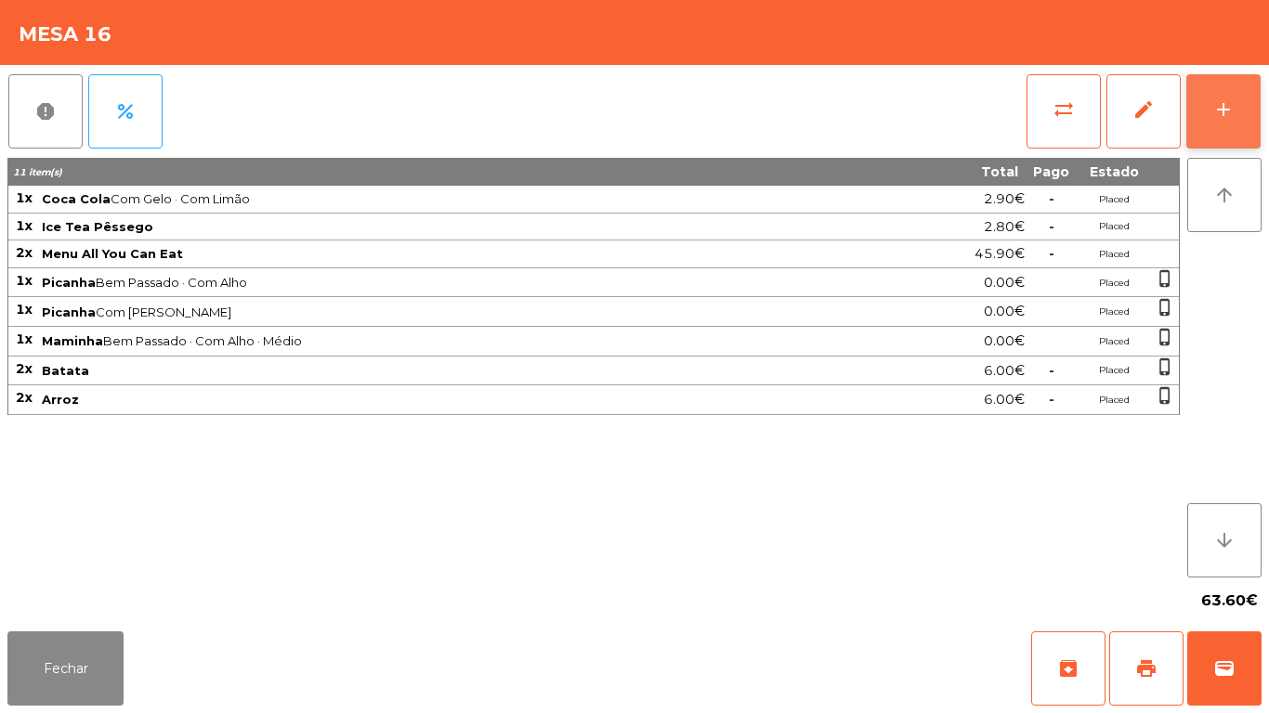
click at [1218, 125] on button "add" at bounding box center [1223, 111] width 74 height 74
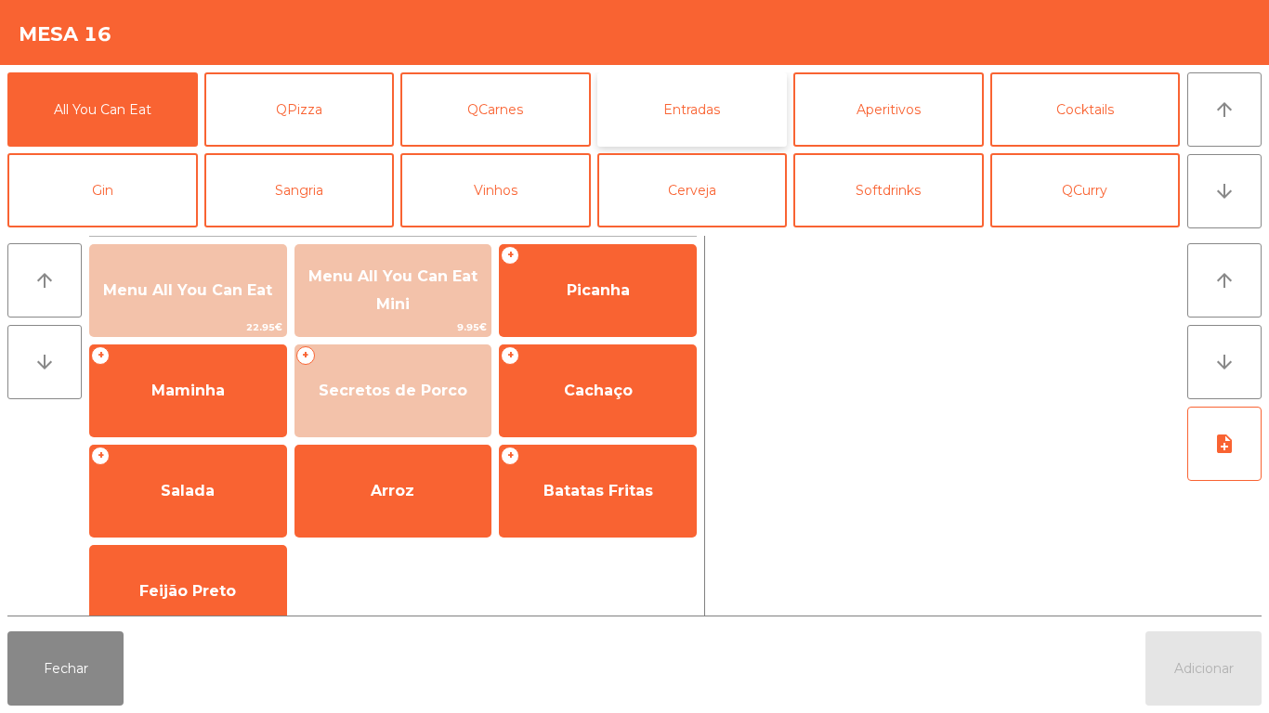
click at [722, 125] on button "Entradas" at bounding box center [692, 109] width 190 height 74
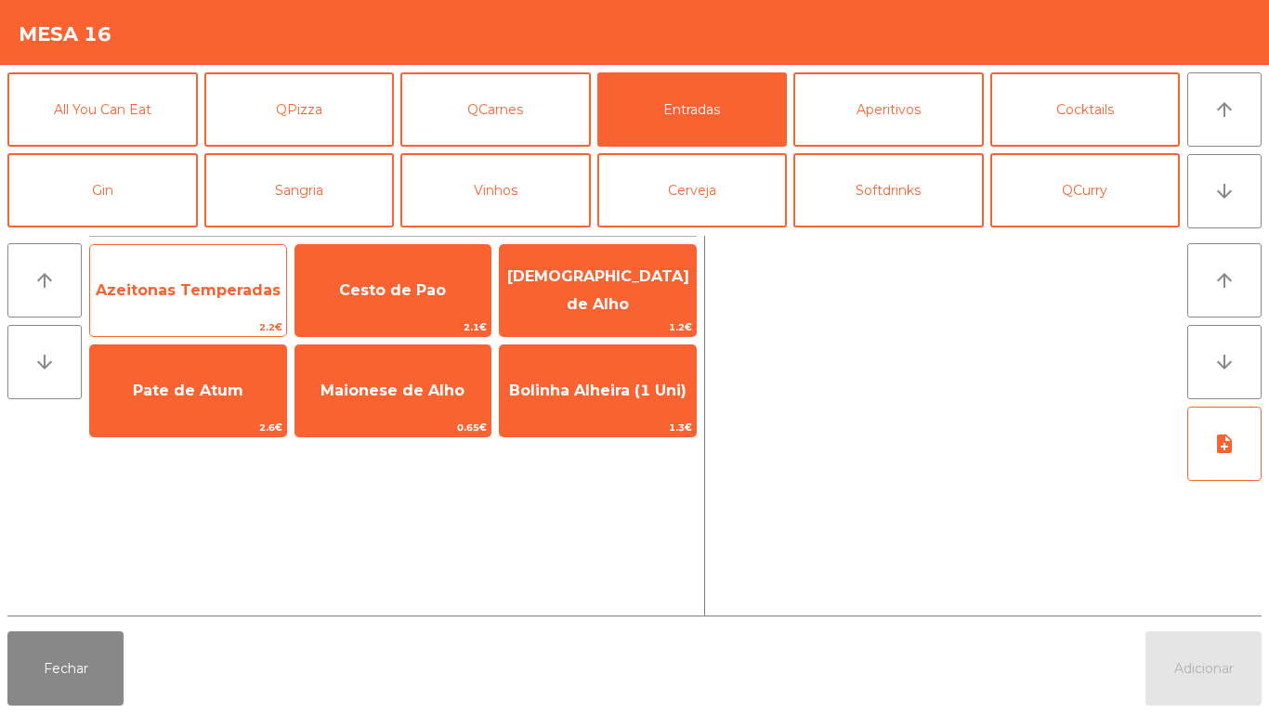
click at [215, 300] on span "Azeitonas Temperadas" at bounding box center [188, 291] width 196 height 50
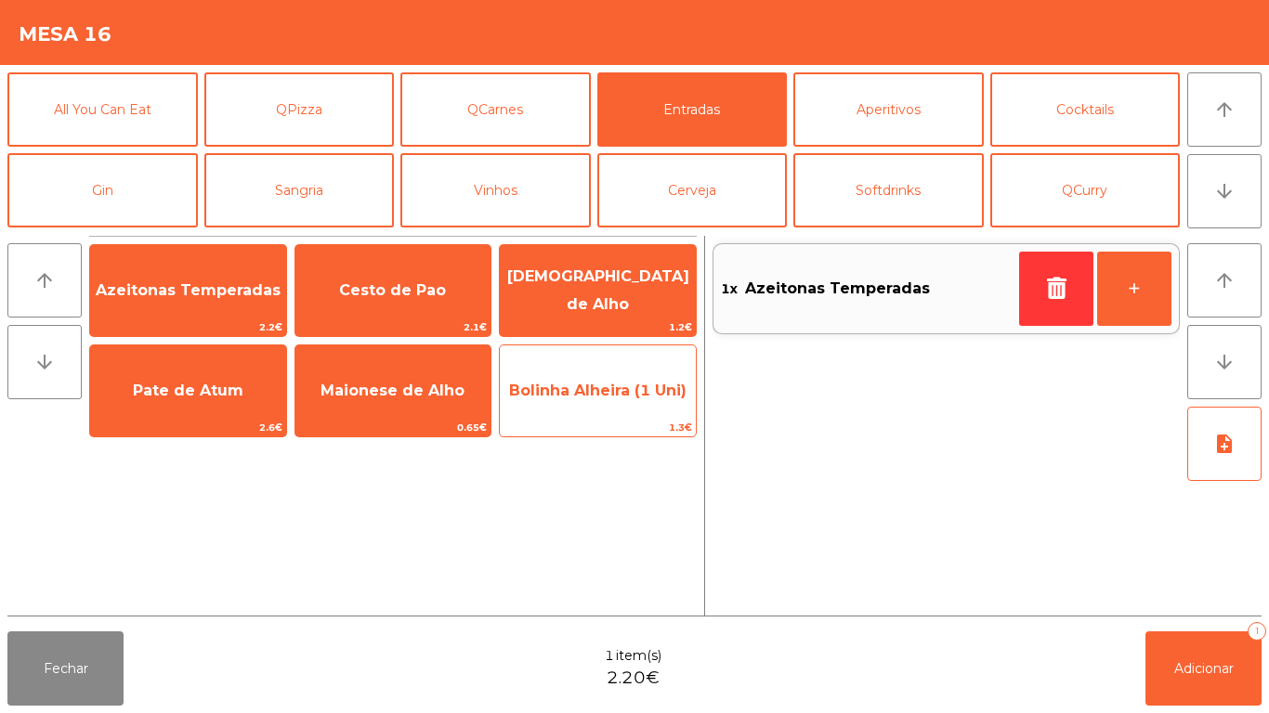
click at [615, 389] on span "Bolinha Alheira (1 Uni)" at bounding box center [597, 391] width 177 height 18
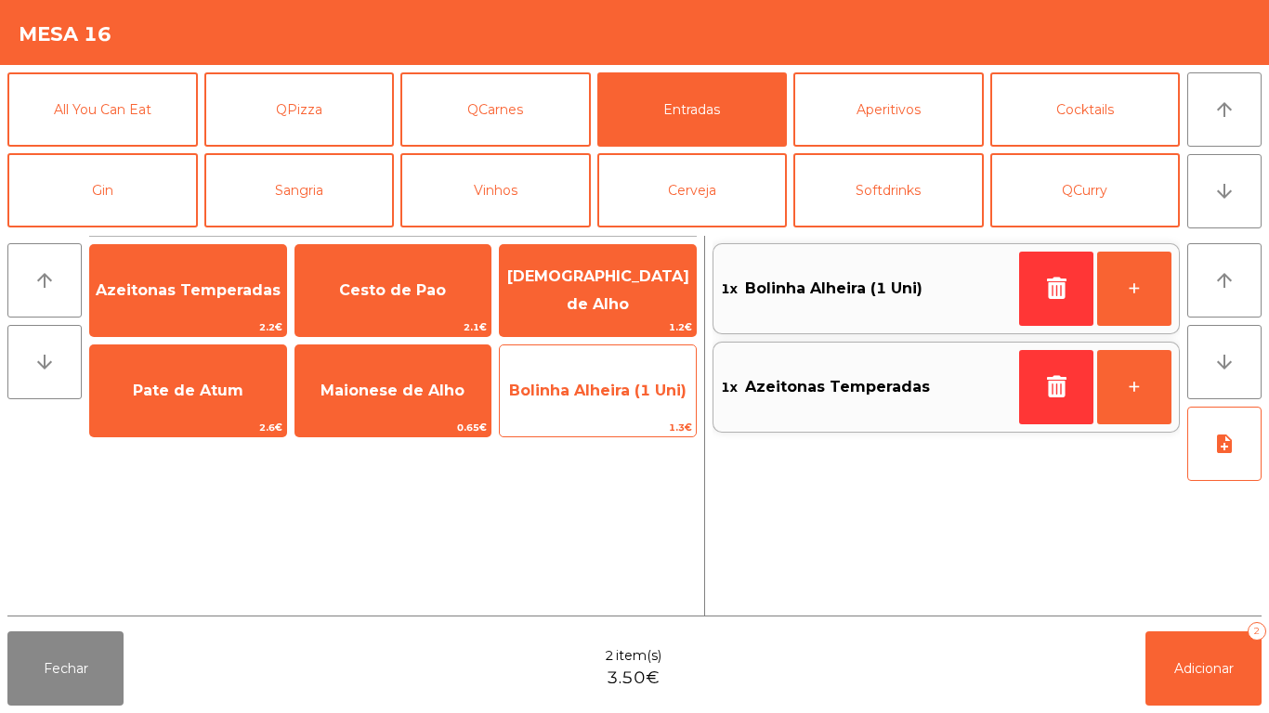
click at [630, 389] on span "Bolinha Alheira (1 Uni)" at bounding box center [597, 391] width 177 height 18
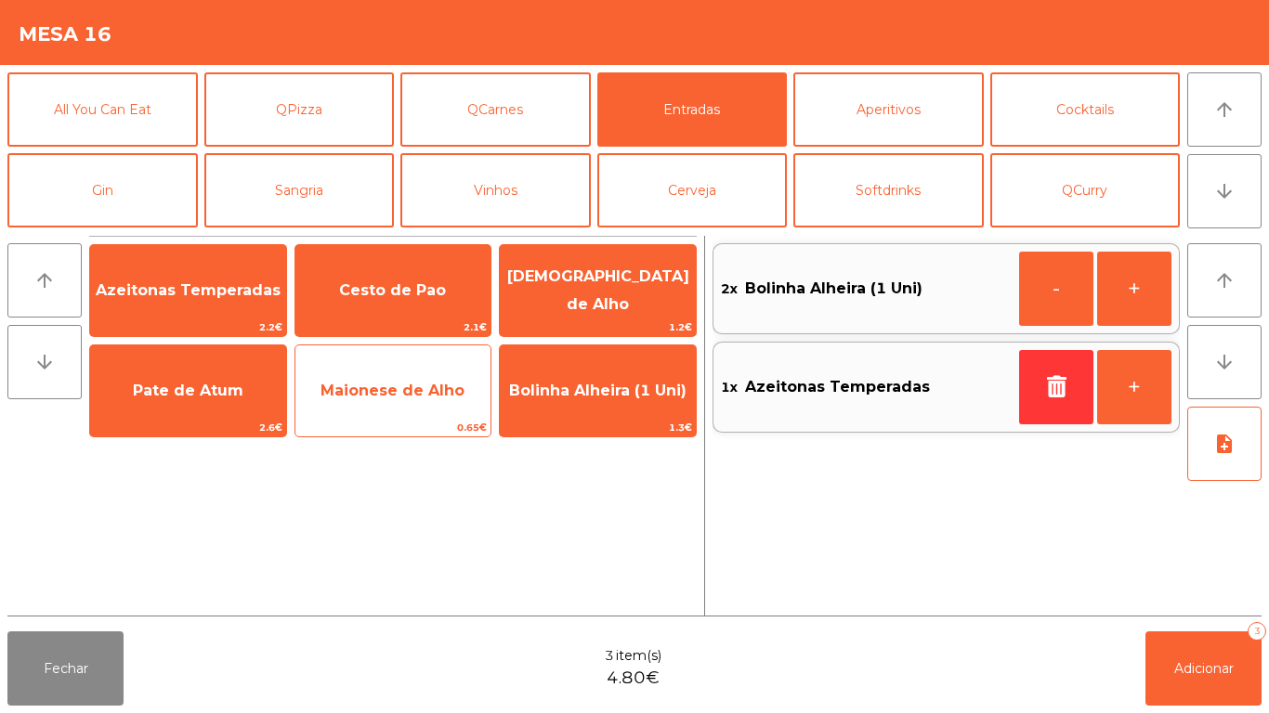
click at [400, 387] on span "Maionese de Alho" at bounding box center [392, 391] width 144 height 18
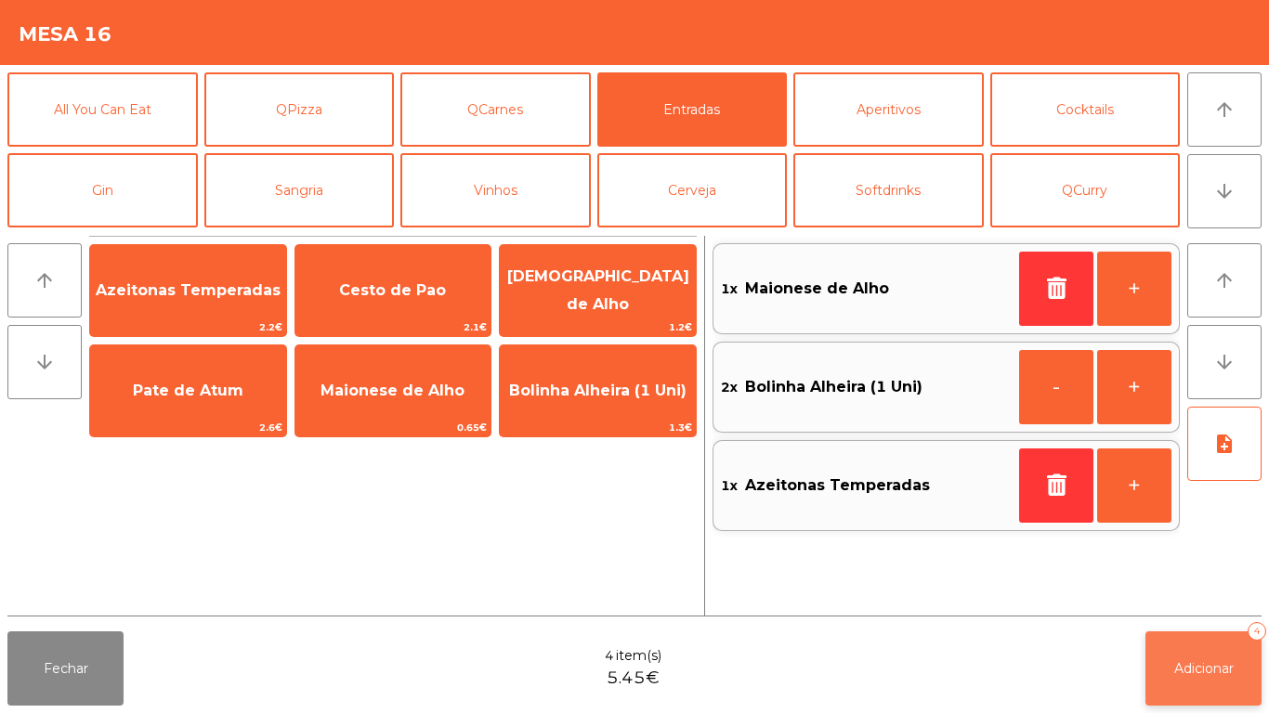
click at [1210, 661] on span "Adicionar" at bounding box center [1203, 668] width 59 height 17
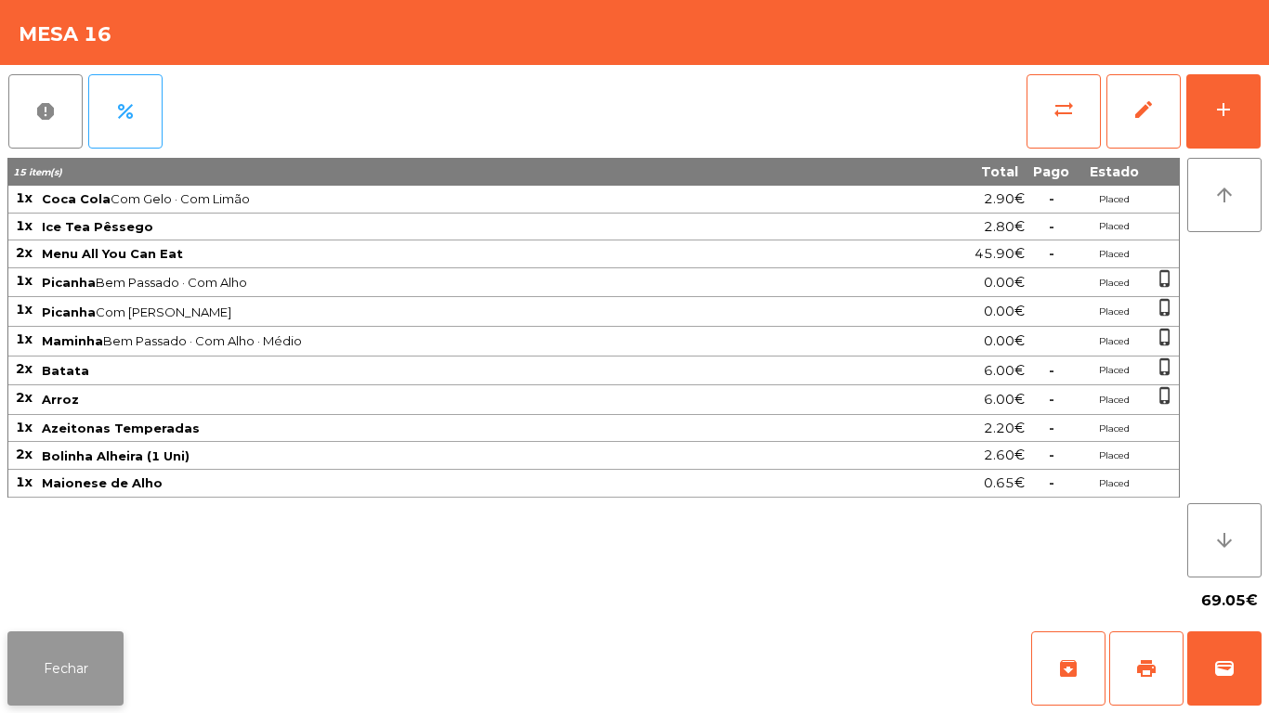
click at [24, 670] on button "Fechar" at bounding box center [65, 668] width 116 height 74
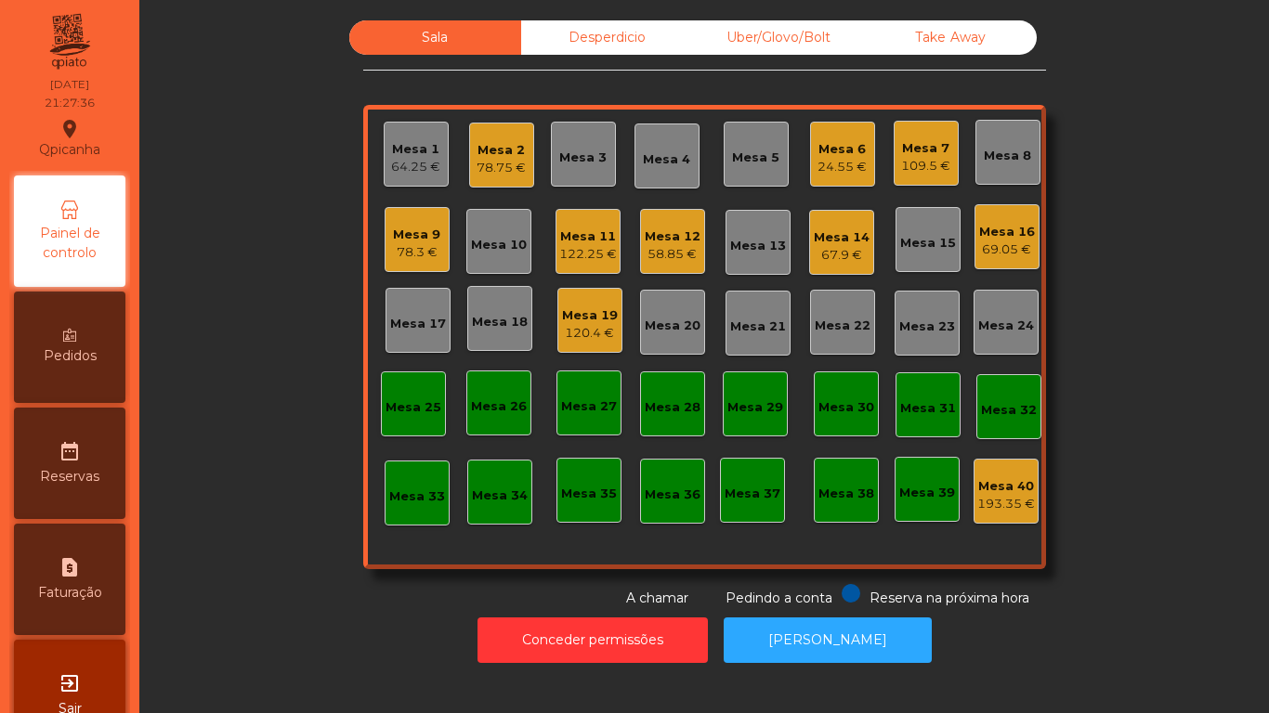
click at [844, 254] on div "67.9 €" at bounding box center [841, 255] width 56 height 19
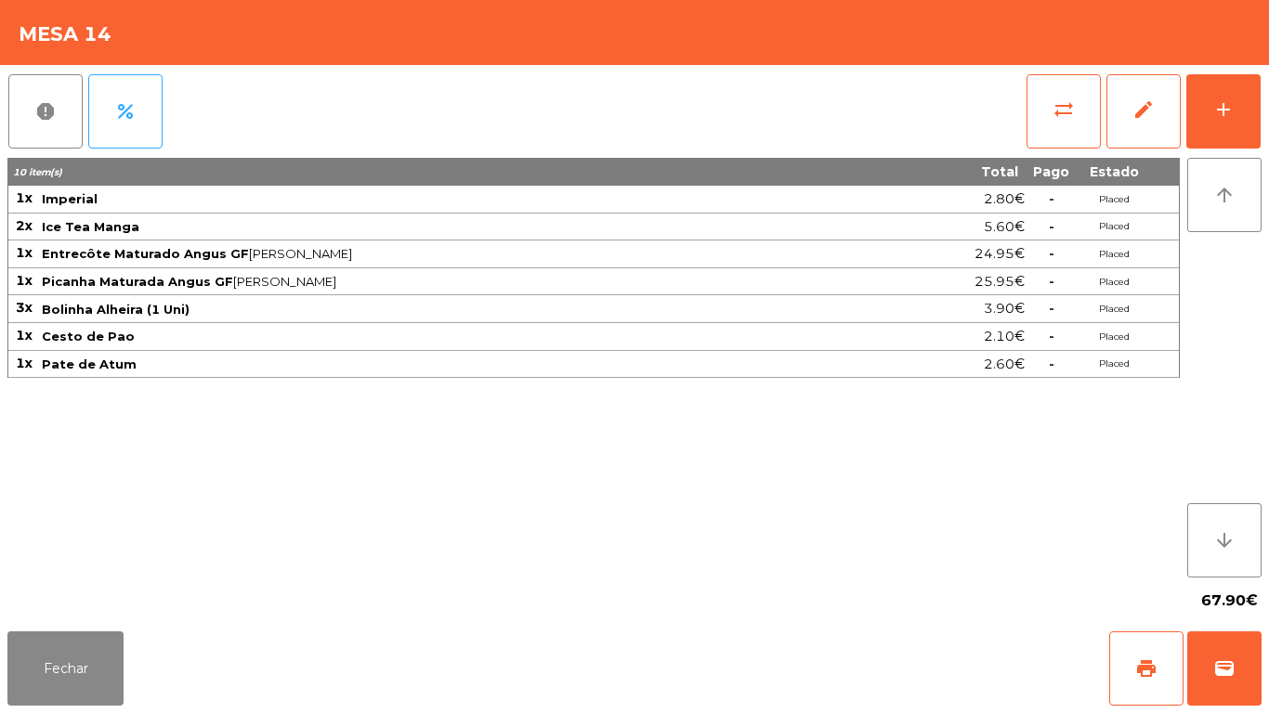
click at [72, 600] on div "67.90€" at bounding box center [634, 601] width 1254 height 46
click at [63, 665] on button "Fechar" at bounding box center [65, 668] width 116 height 74
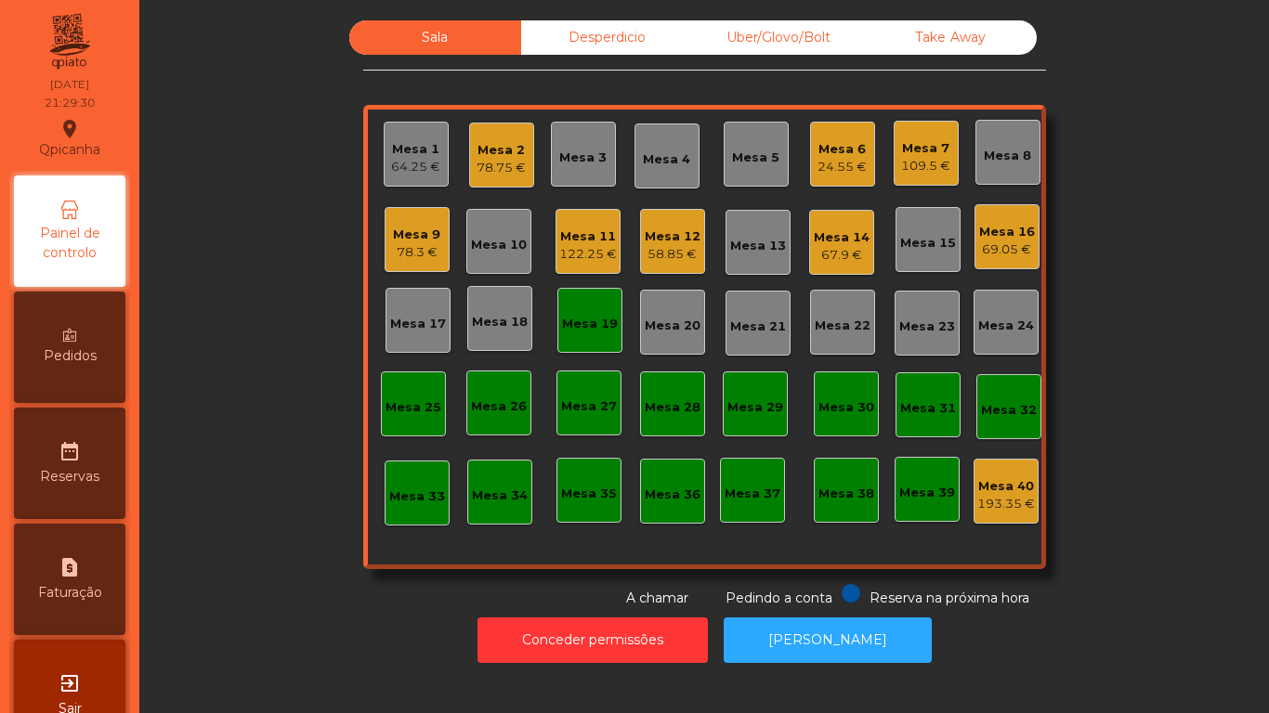
click at [675, 254] on div "58.85 €" at bounding box center [672, 254] width 56 height 19
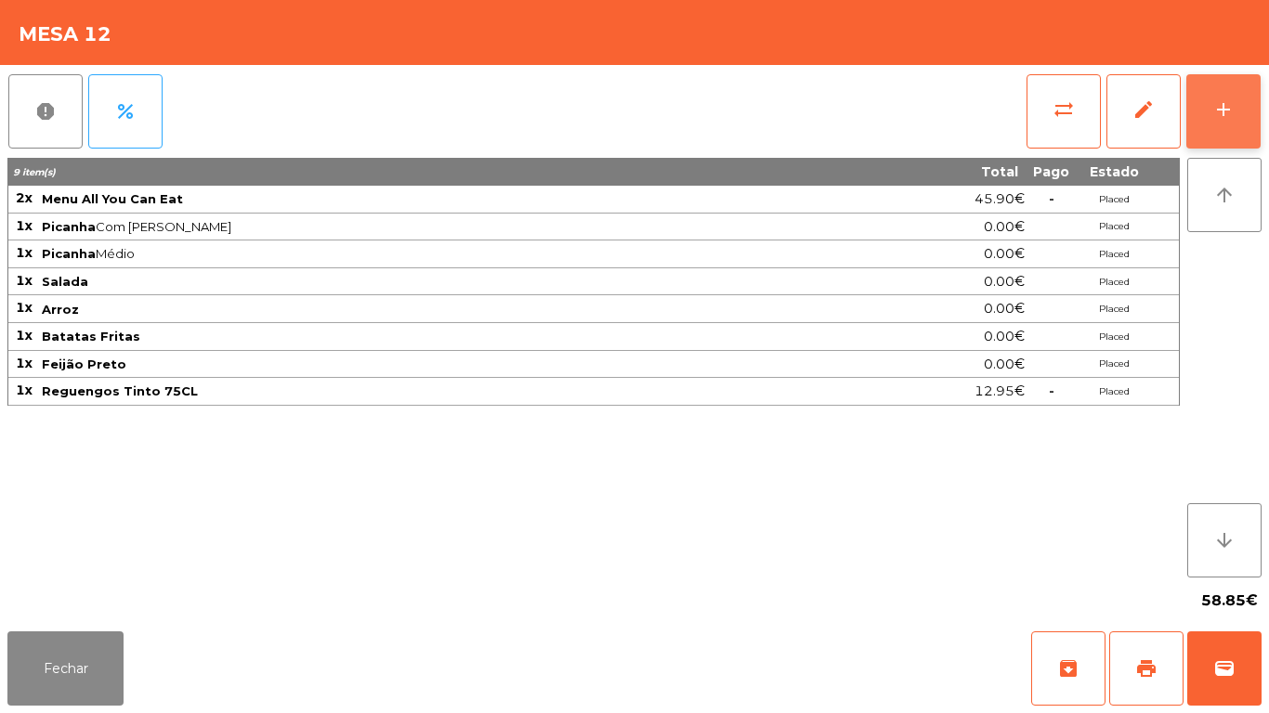
click at [1213, 122] on button "add" at bounding box center [1223, 111] width 74 height 74
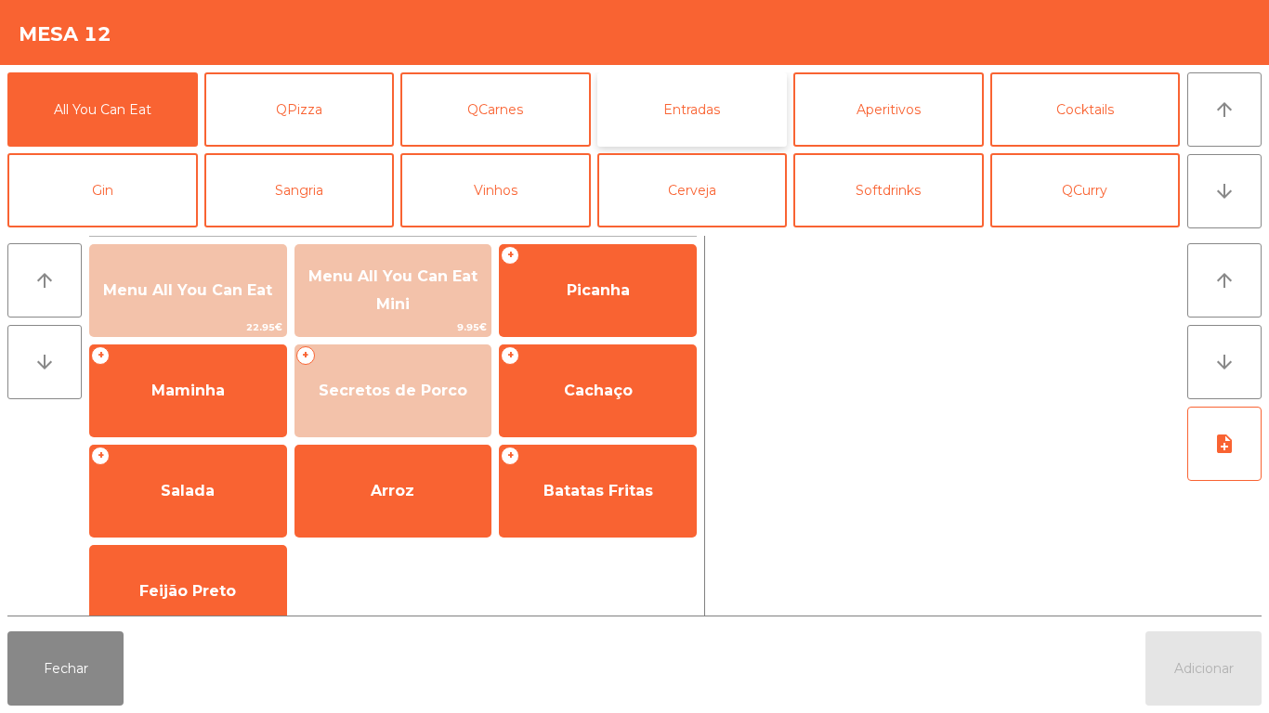
click at [689, 106] on button "Entradas" at bounding box center [692, 109] width 190 height 74
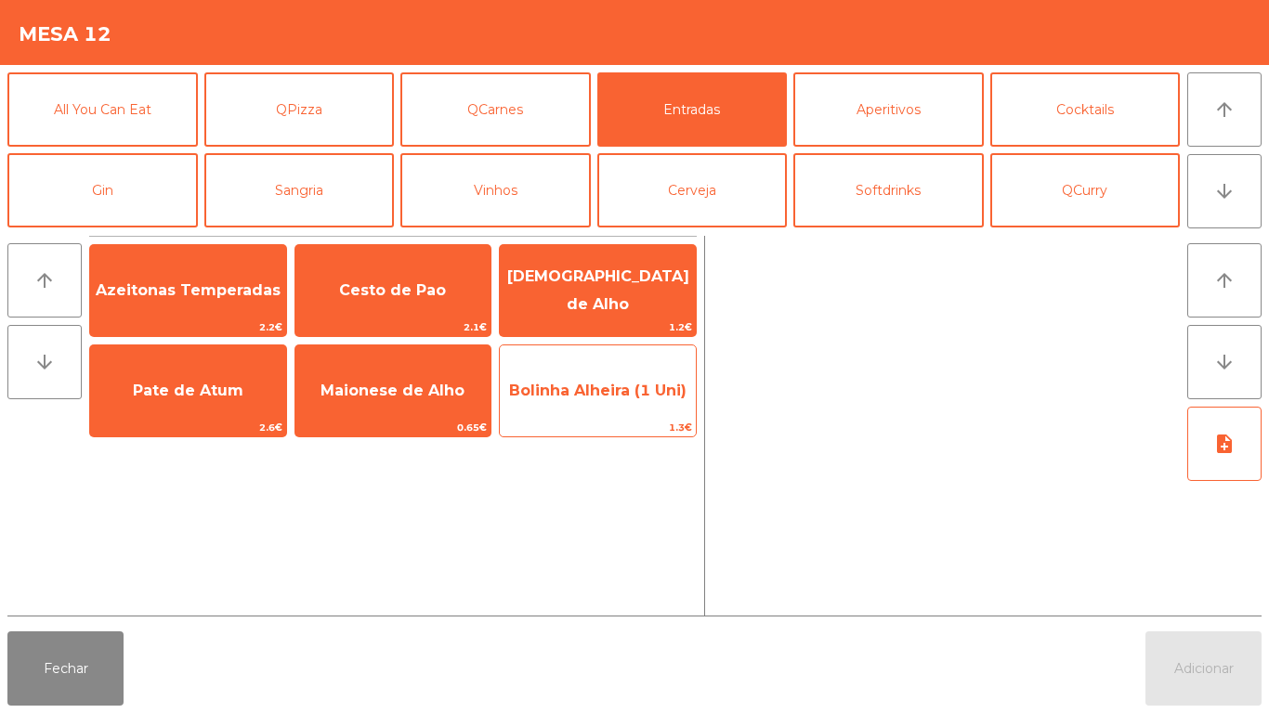
click at [582, 398] on span "Bolinha Alheira (1 Uni)" at bounding box center [597, 391] width 177 height 18
click at [556, 382] on span "Bolinha Alheira (1 Uni)" at bounding box center [597, 391] width 177 height 18
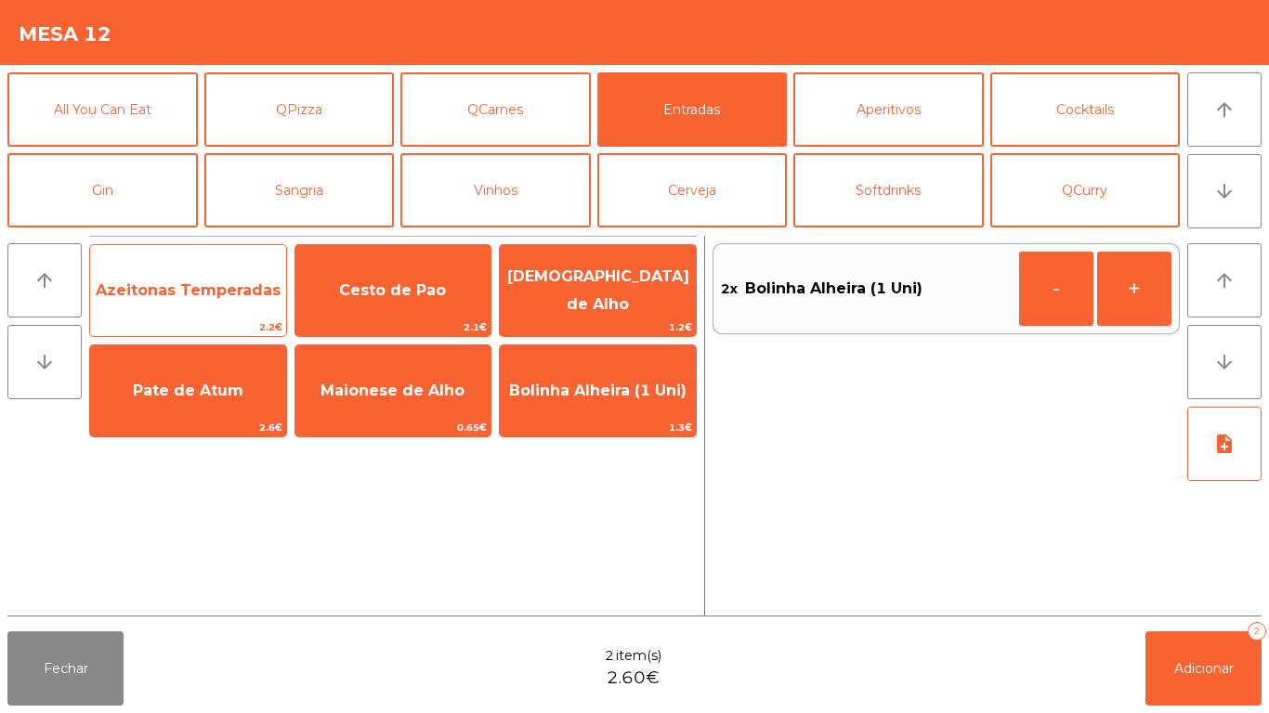
click at [202, 292] on span "Azeitonas Temperadas" at bounding box center [188, 290] width 185 height 18
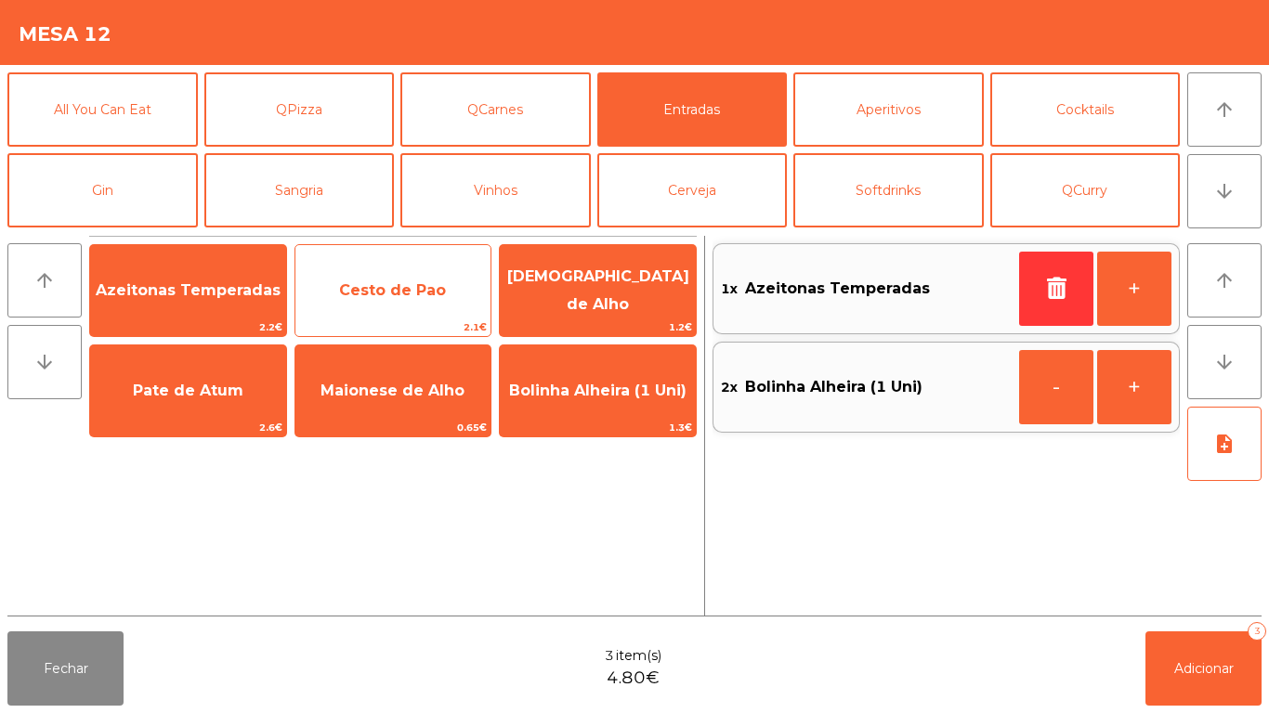
click at [342, 299] on span "Cesto de Pao" at bounding box center [393, 291] width 196 height 50
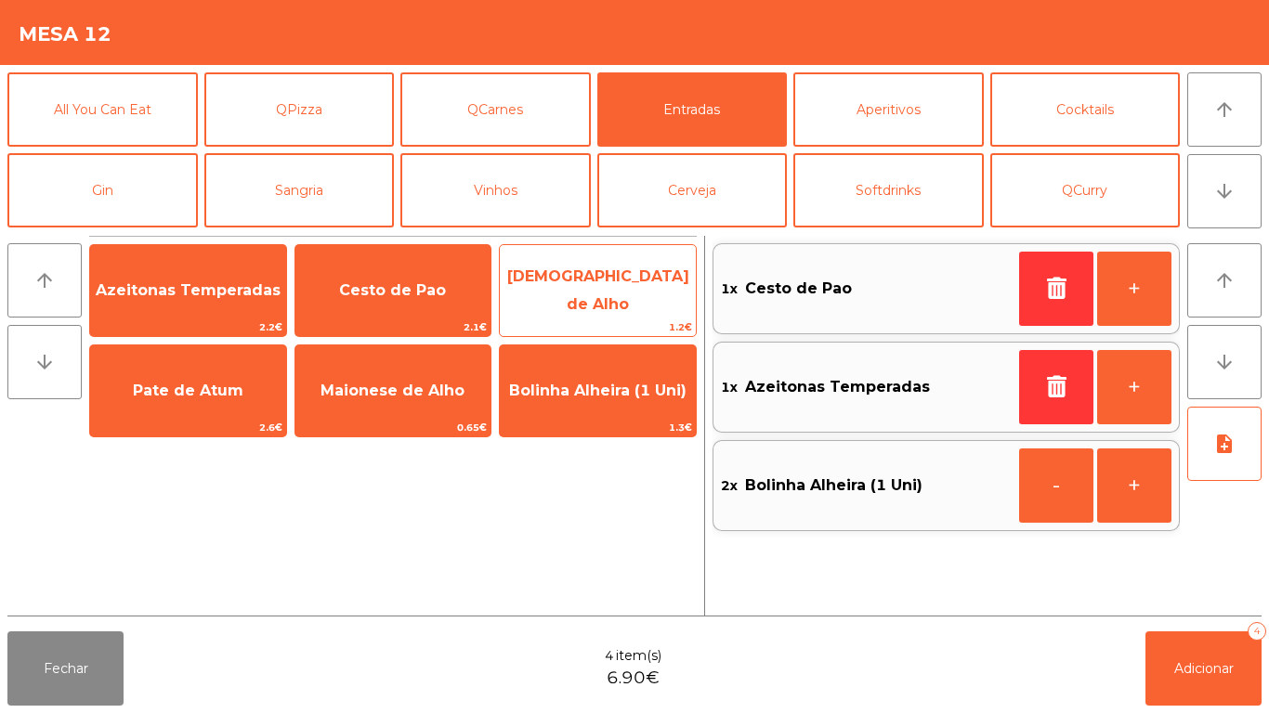
click at [592, 294] on span "[DEMOGRAPHIC_DATA] de Alho" at bounding box center [598, 290] width 182 height 46
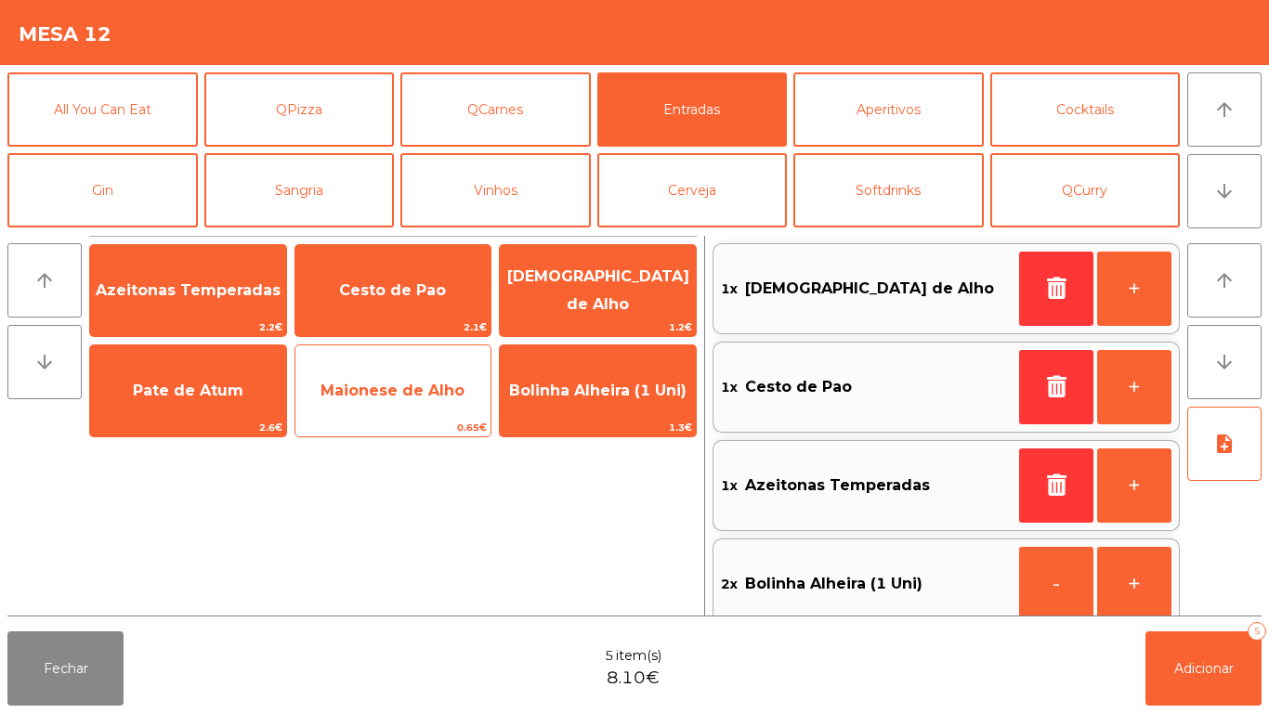
click at [371, 397] on span "Maionese de Alho" at bounding box center [392, 391] width 144 height 18
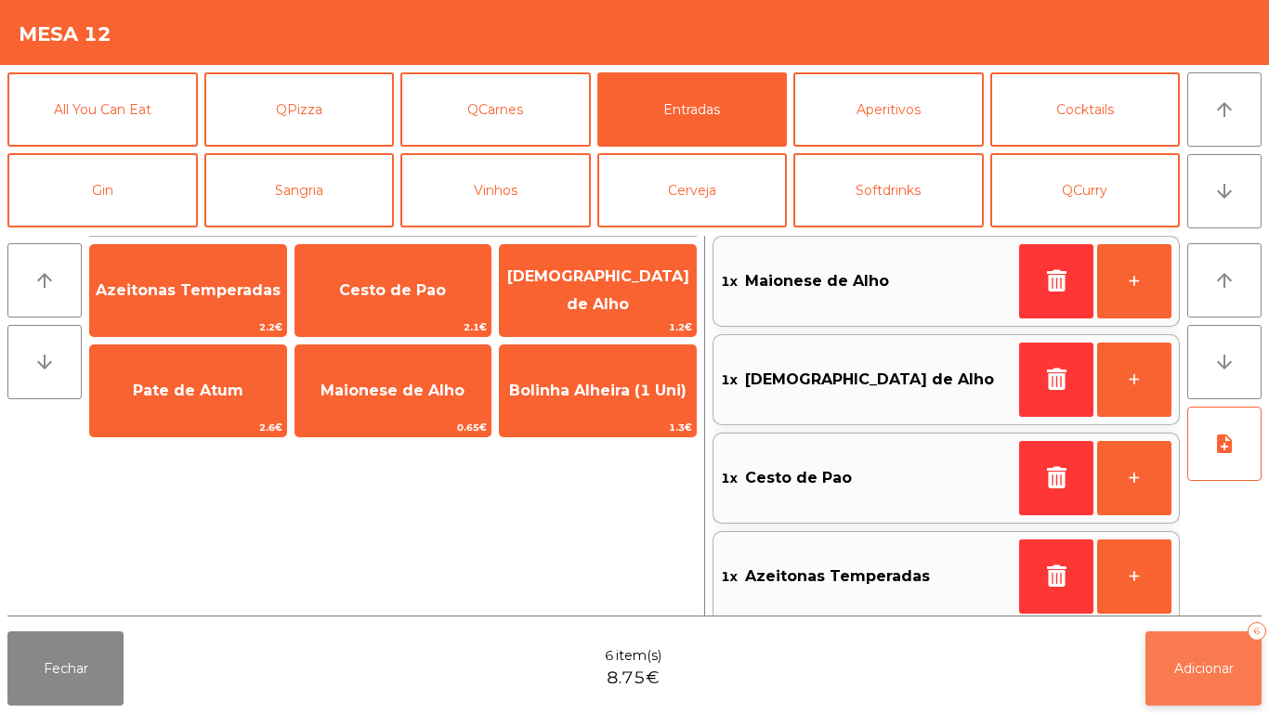
click at [1214, 655] on button "Adicionar 6" at bounding box center [1203, 668] width 116 height 74
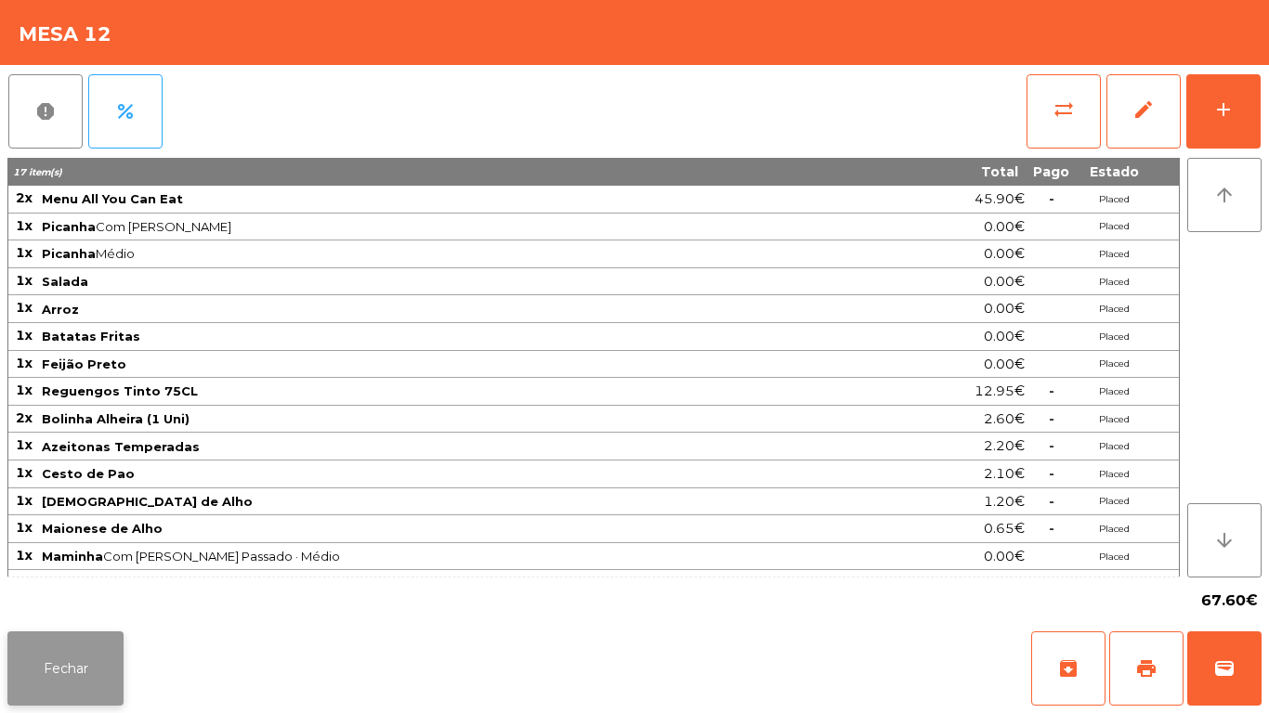
click at [66, 661] on button "Fechar" at bounding box center [65, 668] width 116 height 74
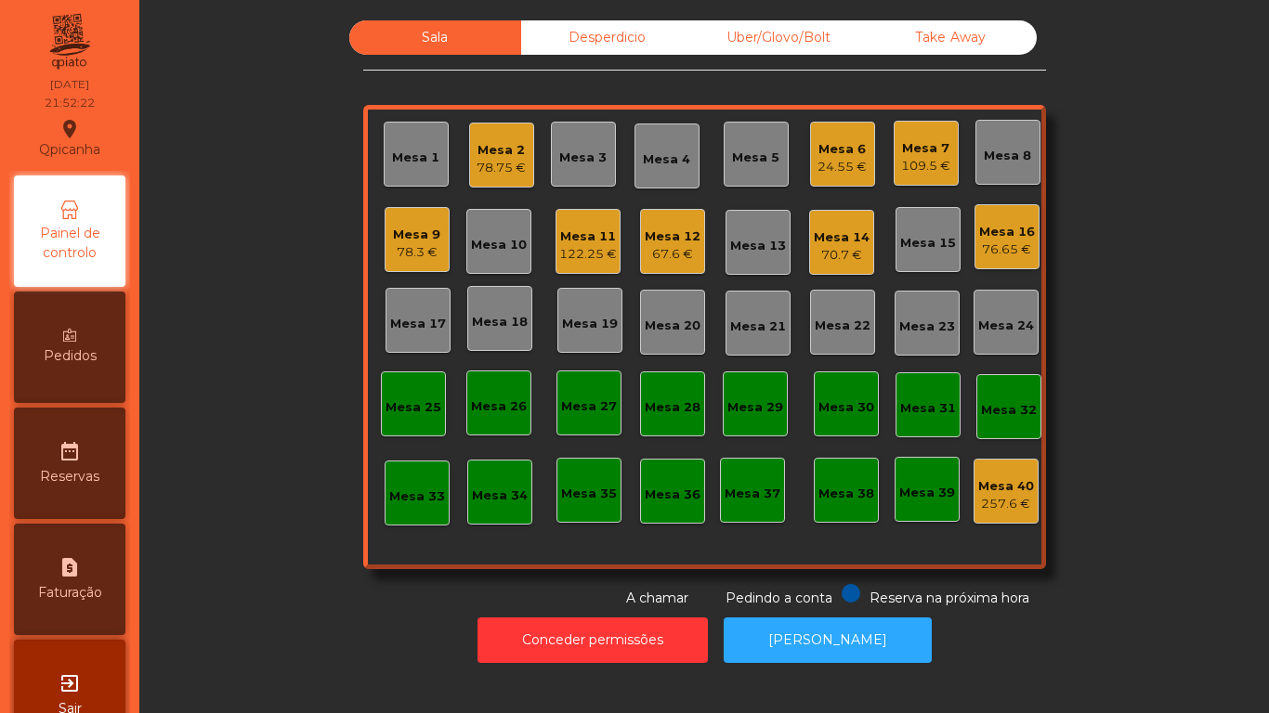
click at [579, 152] on div "Mesa 3" at bounding box center [582, 158] width 47 height 19
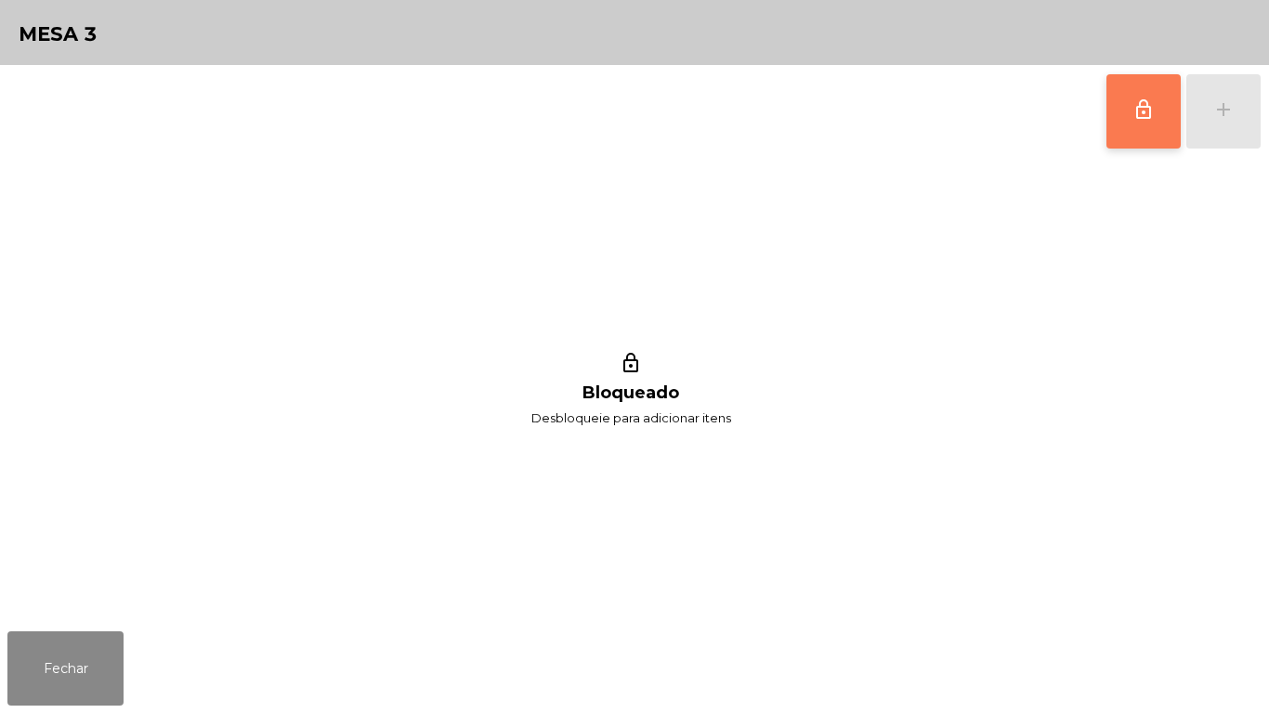
click at [1153, 97] on button "lock_outline" at bounding box center [1143, 111] width 74 height 74
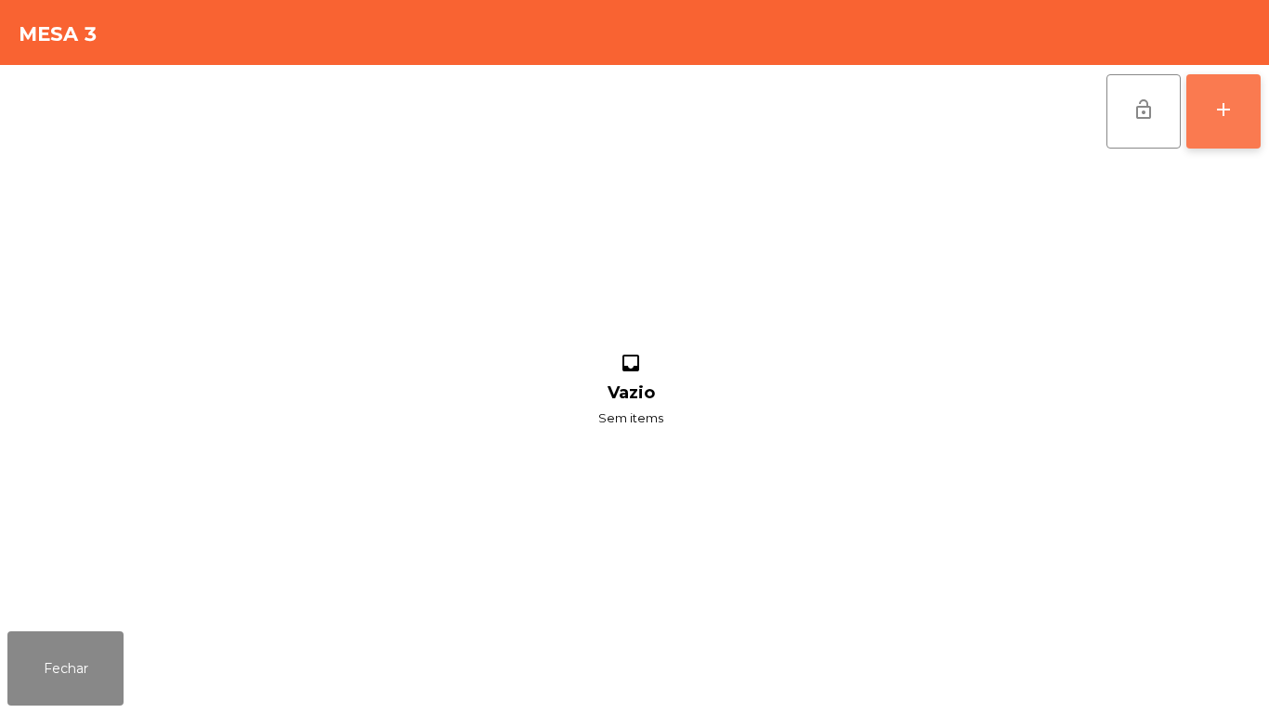
click at [1245, 121] on button "add" at bounding box center [1223, 111] width 74 height 74
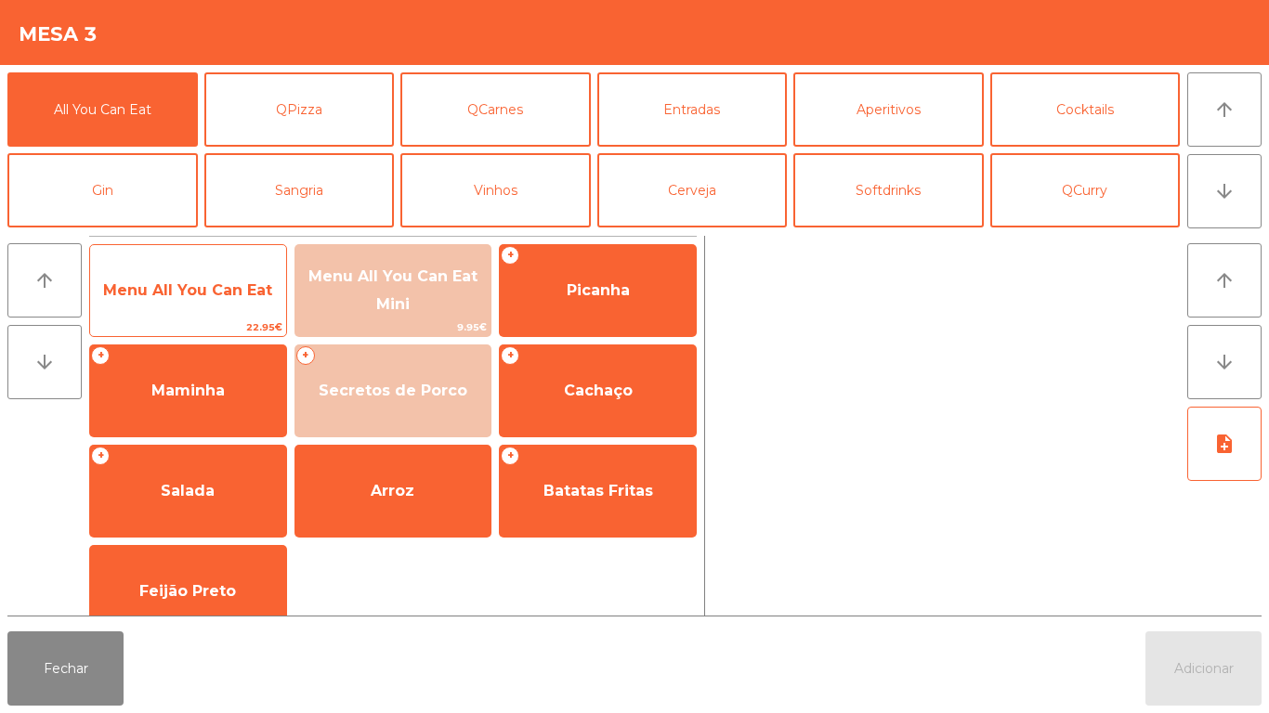
click at [239, 281] on span "Menu All You Can Eat" at bounding box center [187, 290] width 169 height 18
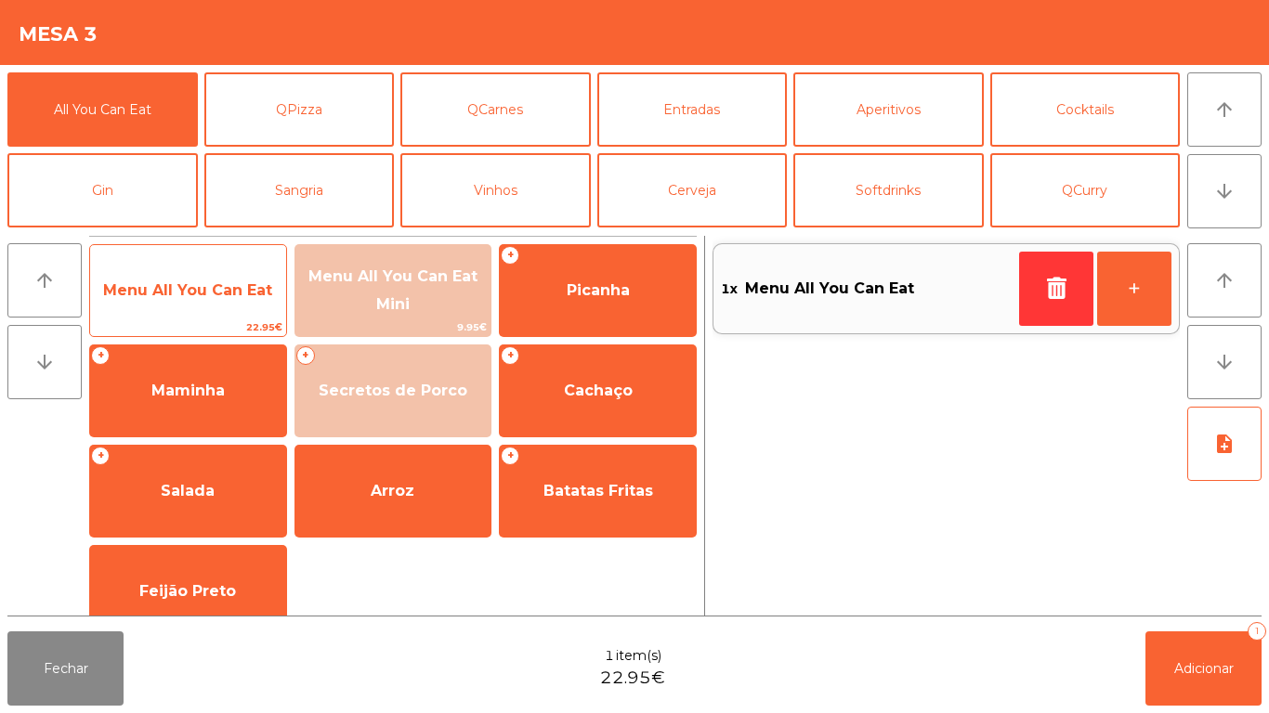
click at [229, 288] on span "Menu All You Can Eat" at bounding box center [187, 290] width 169 height 18
click at [228, 258] on div "Menu All You Can Eat 22.95€" at bounding box center [188, 290] width 198 height 93
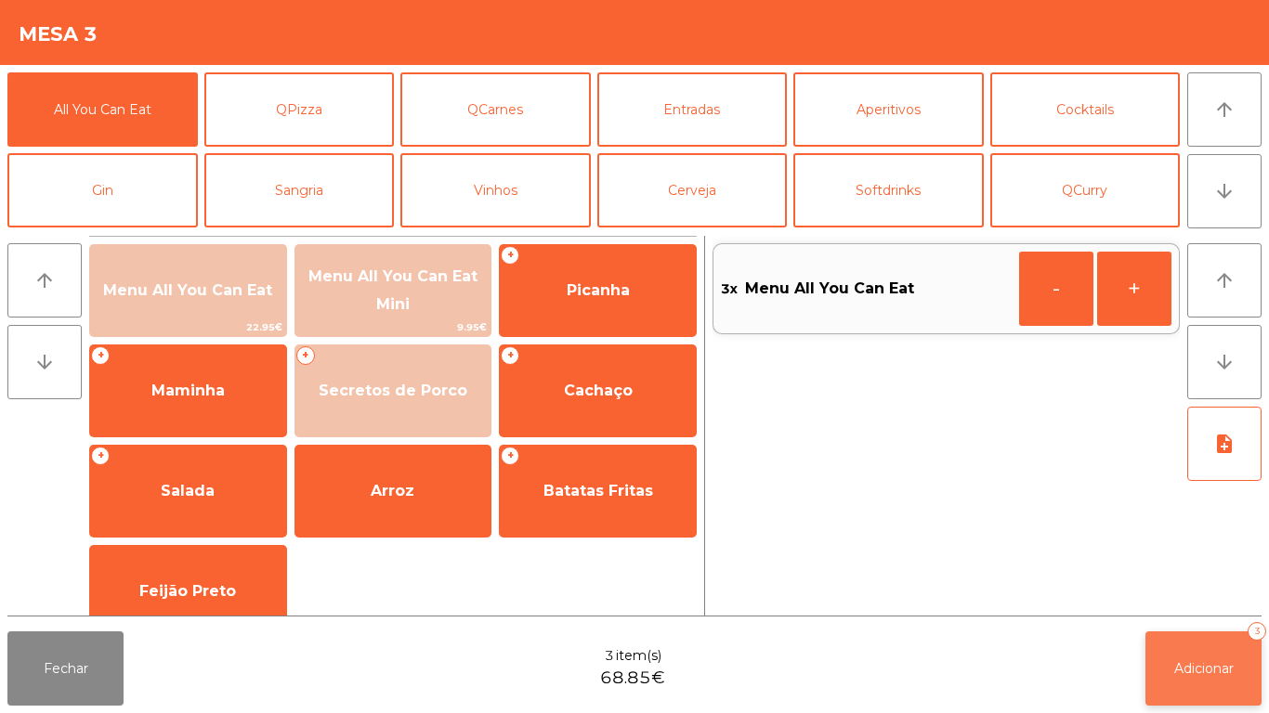
click at [1191, 648] on button "Adicionar 3" at bounding box center [1203, 668] width 116 height 74
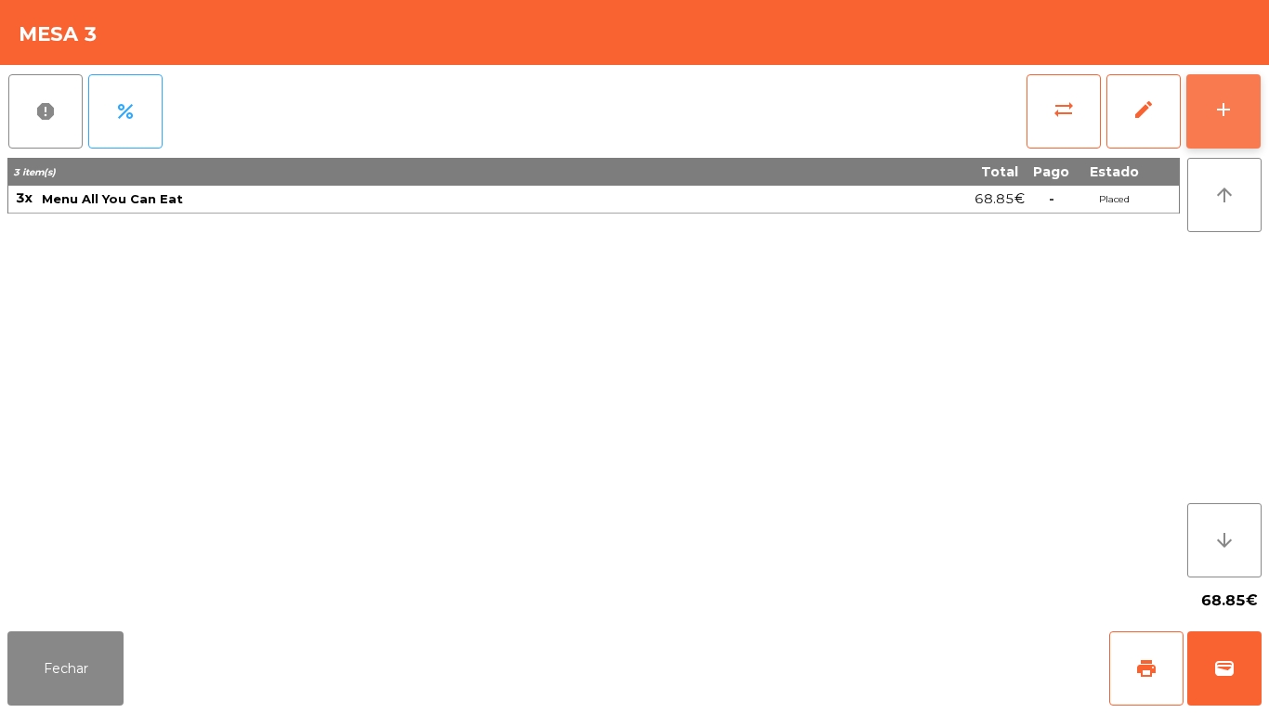
click at [1232, 133] on button "add" at bounding box center [1223, 111] width 74 height 74
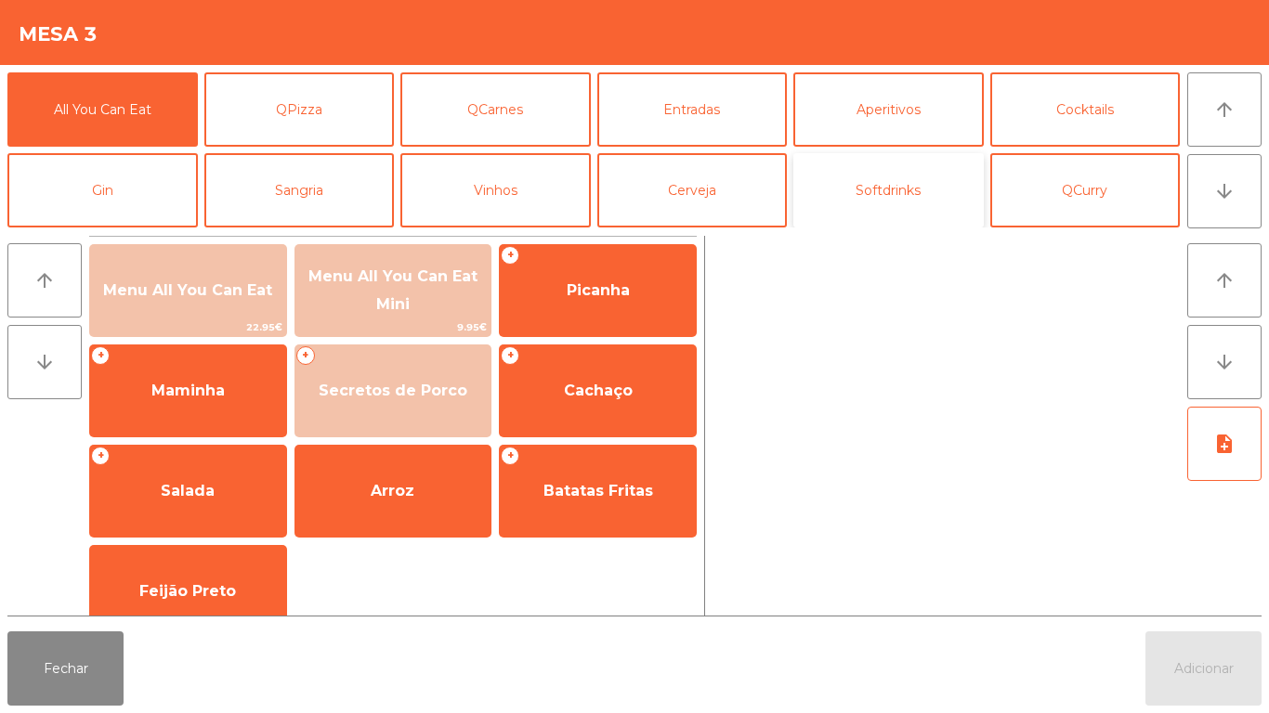
click at [872, 182] on button "Softdrinks" at bounding box center [888, 190] width 190 height 74
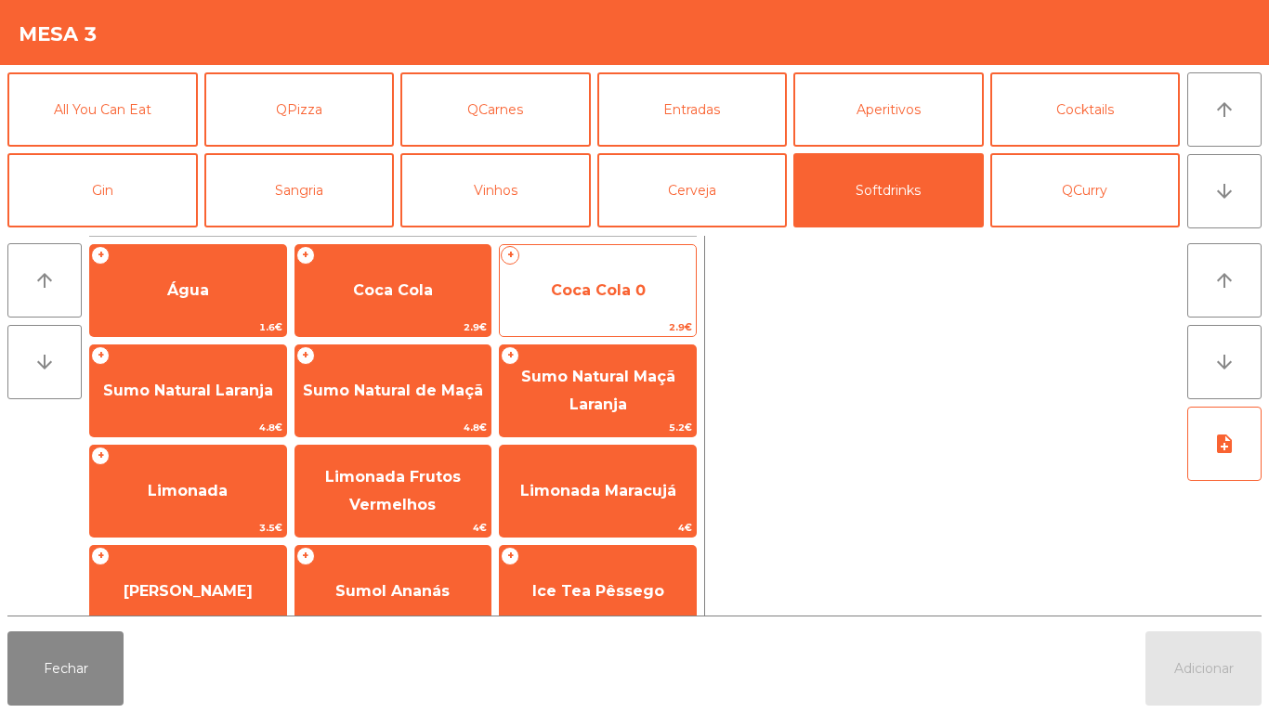
click at [578, 301] on span "Coca Cola 0" at bounding box center [598, 291] width 196 height 50
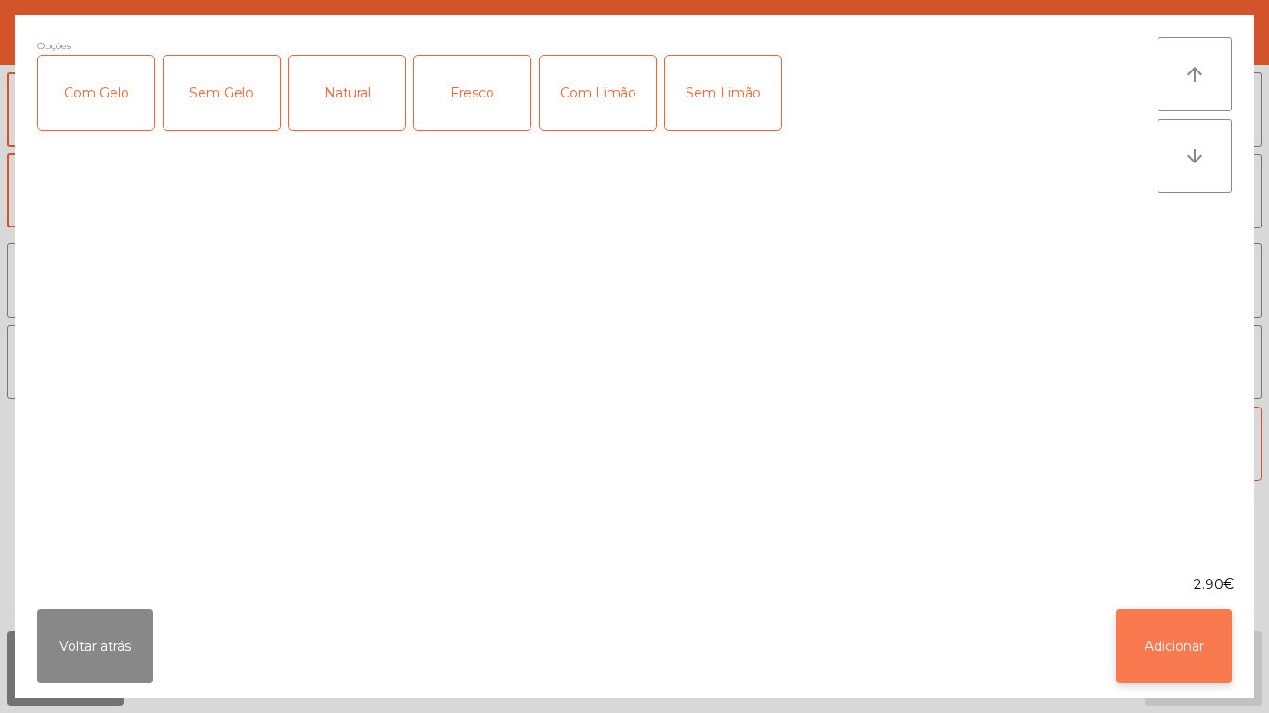
click at [1156, 638] on button "Adicionar" at bounding box center [1173, 646] width 116 height 74
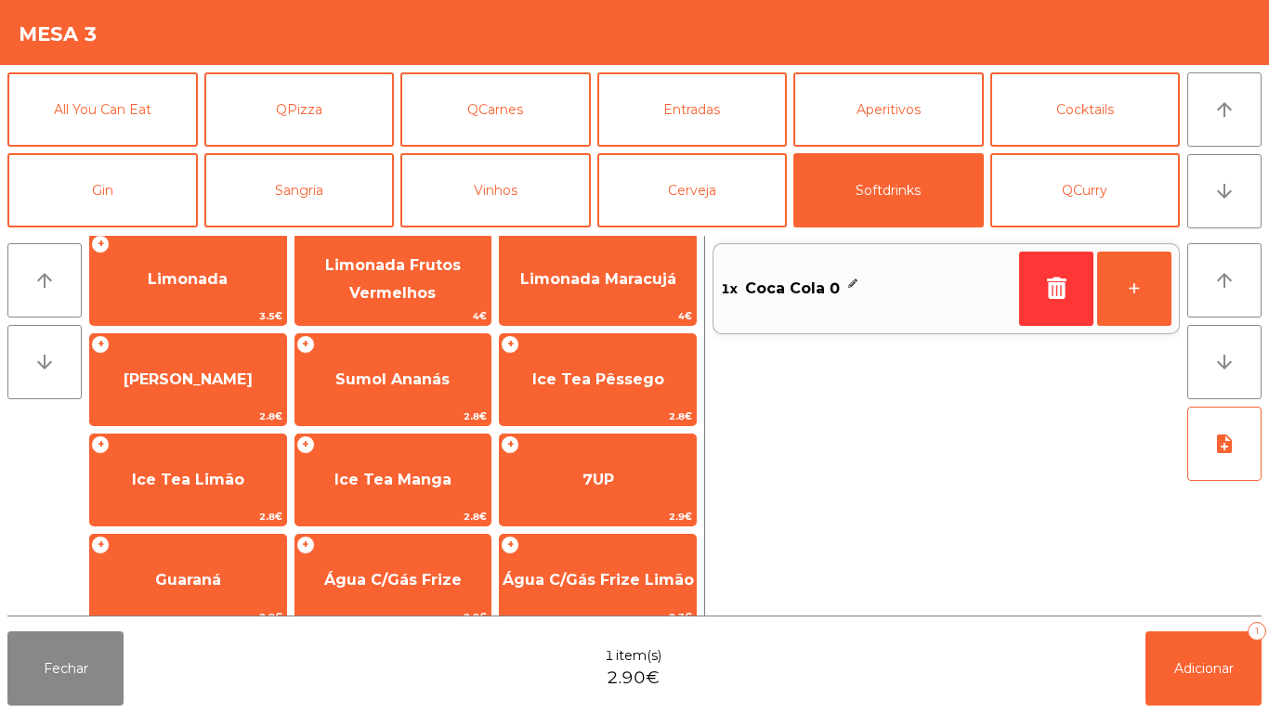
scroll to position [312, 0]
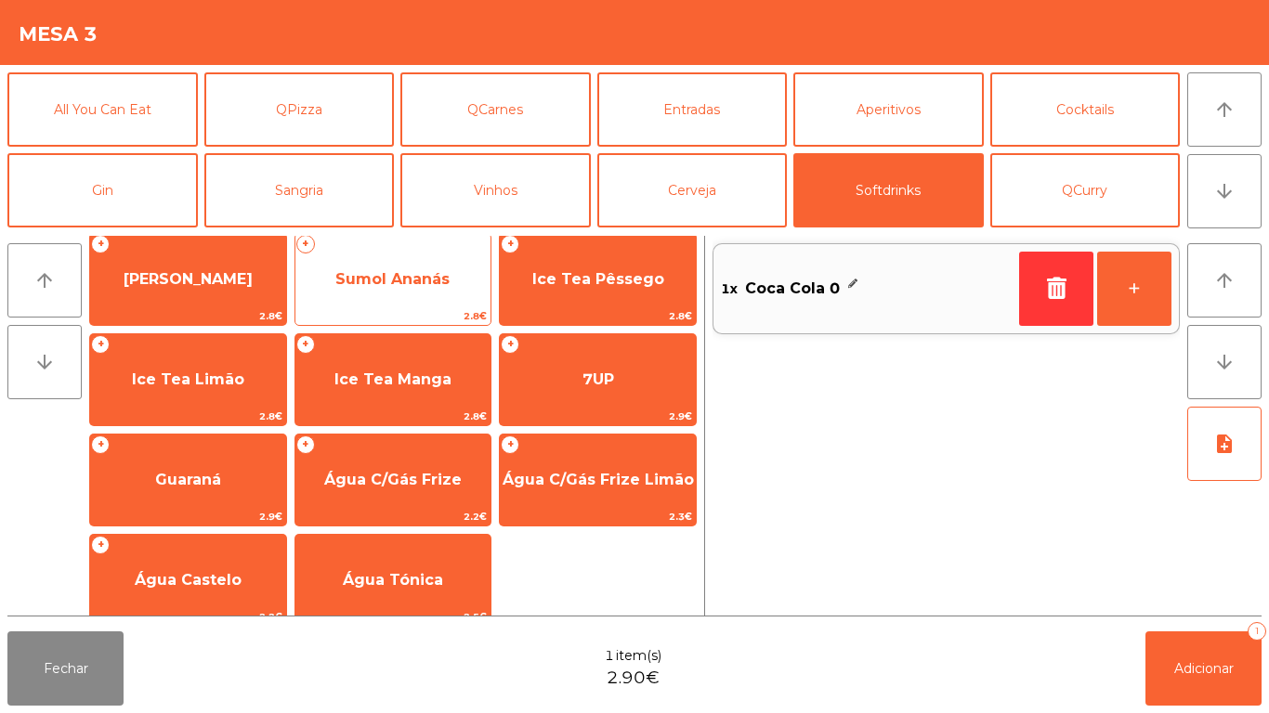
click at [405, 281] on span "Sumol Ananás" at bounding box center [392, 279] width 114 height 18
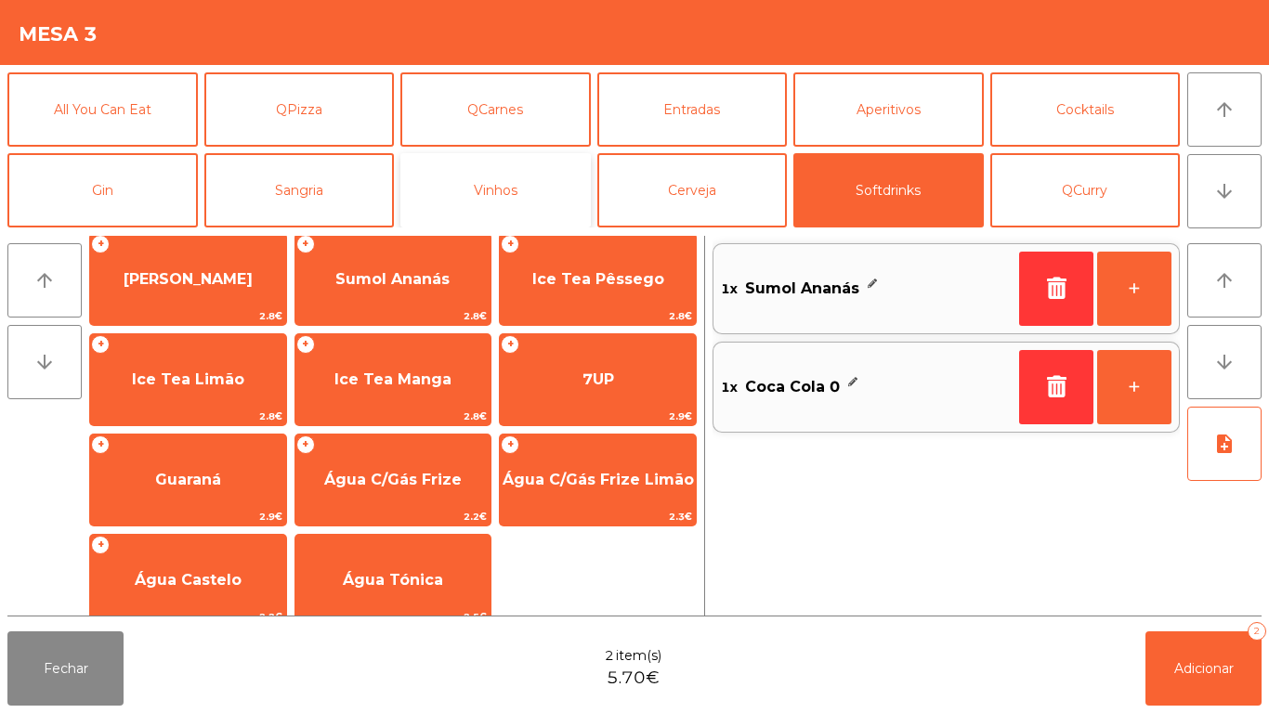
click at [494, 185] on button "Vinhos" at bounding box center [495, 190] width 190 height 74
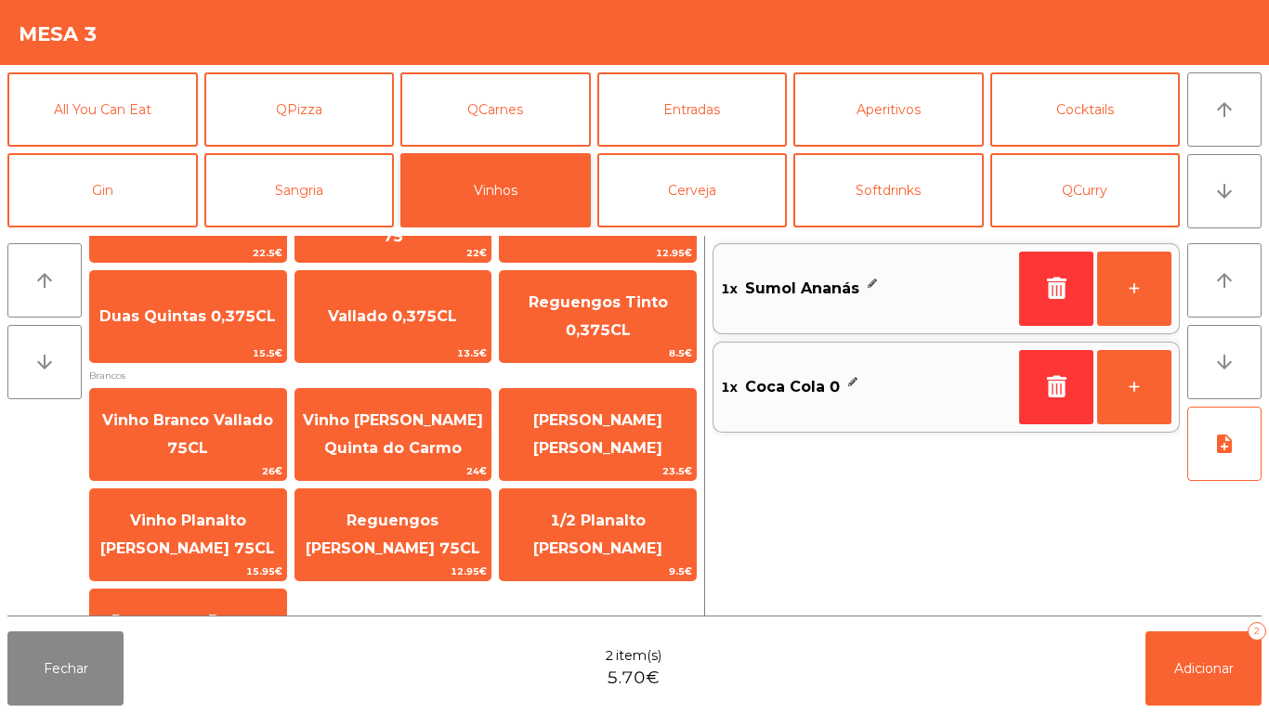
scroll to position [584, 0]
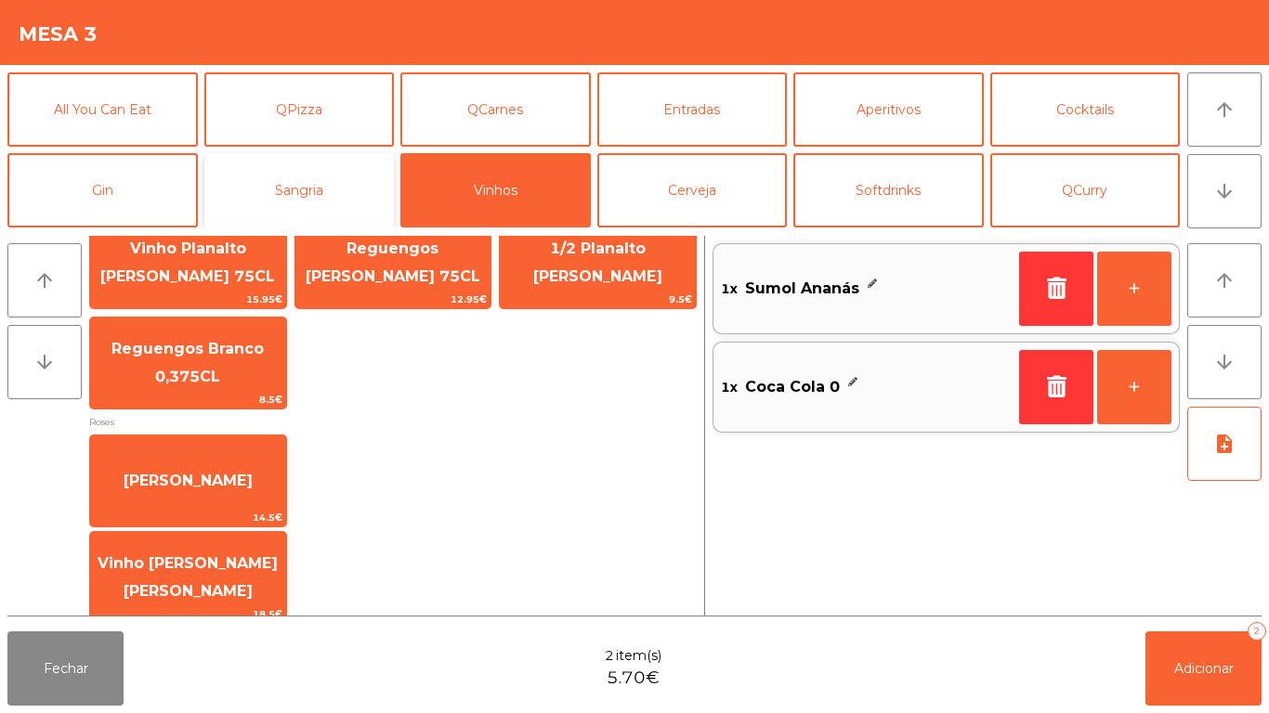
click at [308, 174] on button "Sangria" at bounding box center [299, 190] width 190 height 74
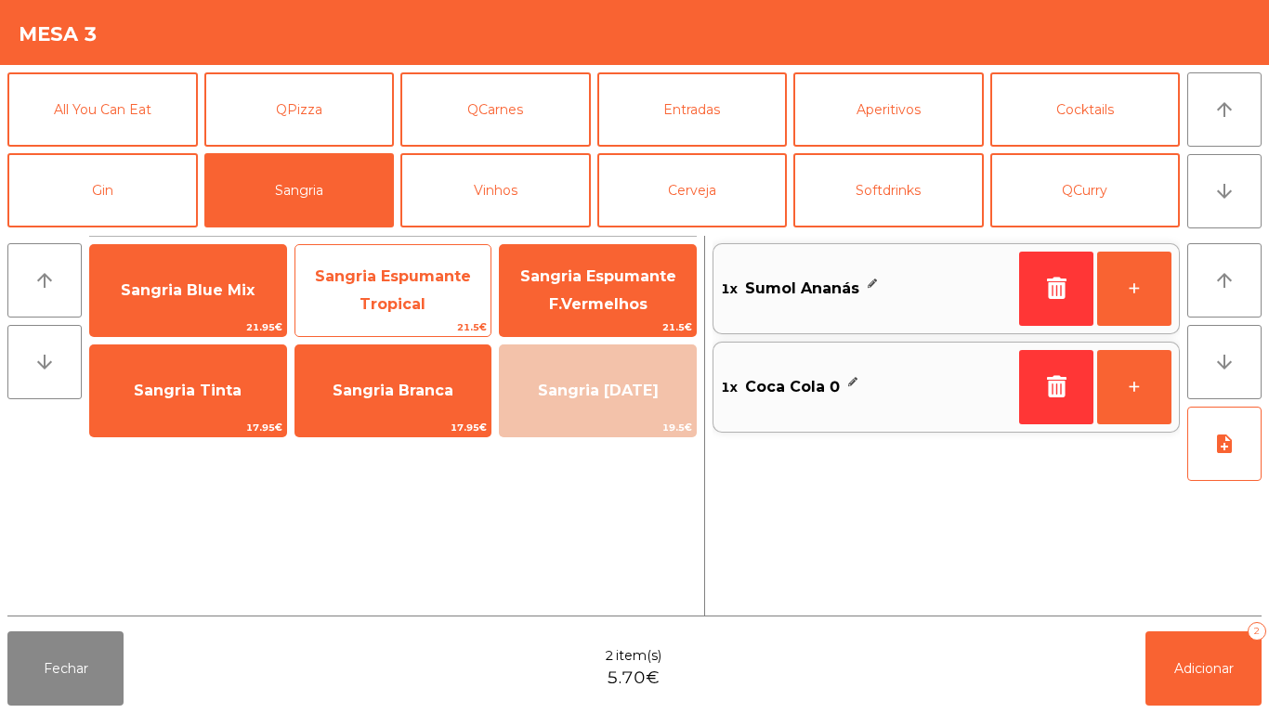
click at [429, 288] on span "Sangria Espumante Tropical" at bounding box center [393, 291] width 196 height 79
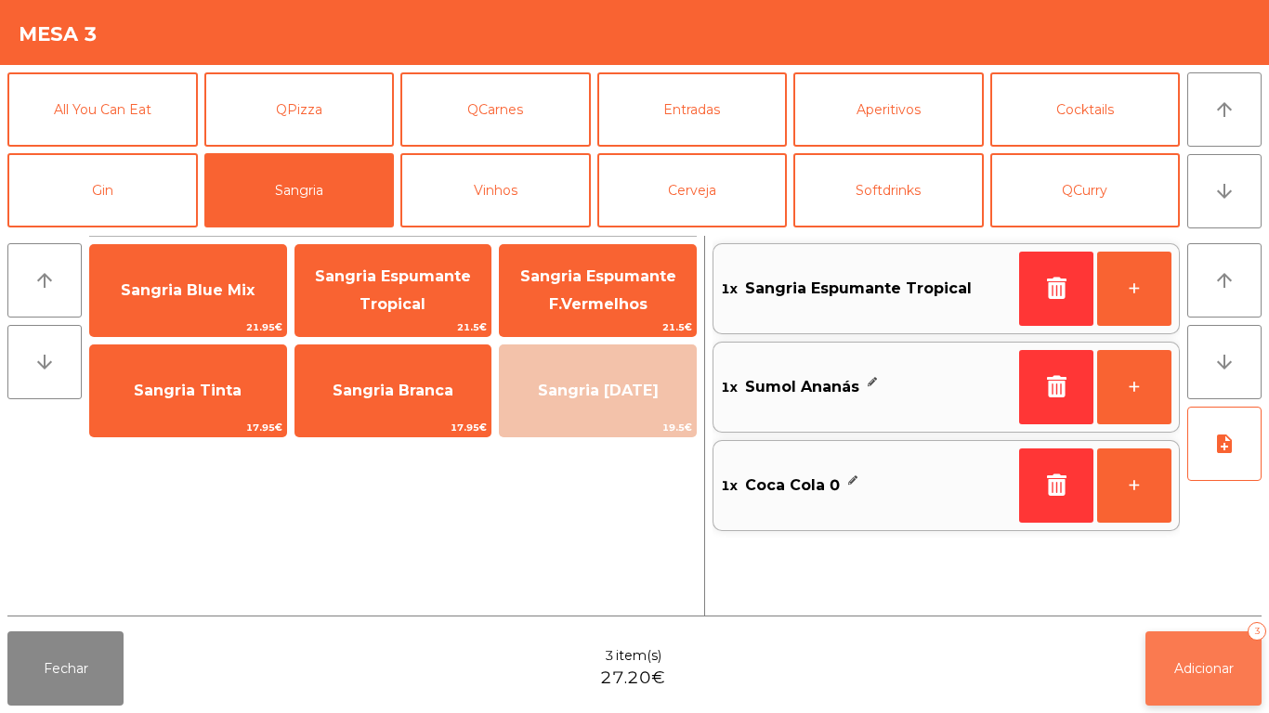
click at [1174, 639] on button "Adicionar 3" at bounding box center [1203, 668] width 116 height 74
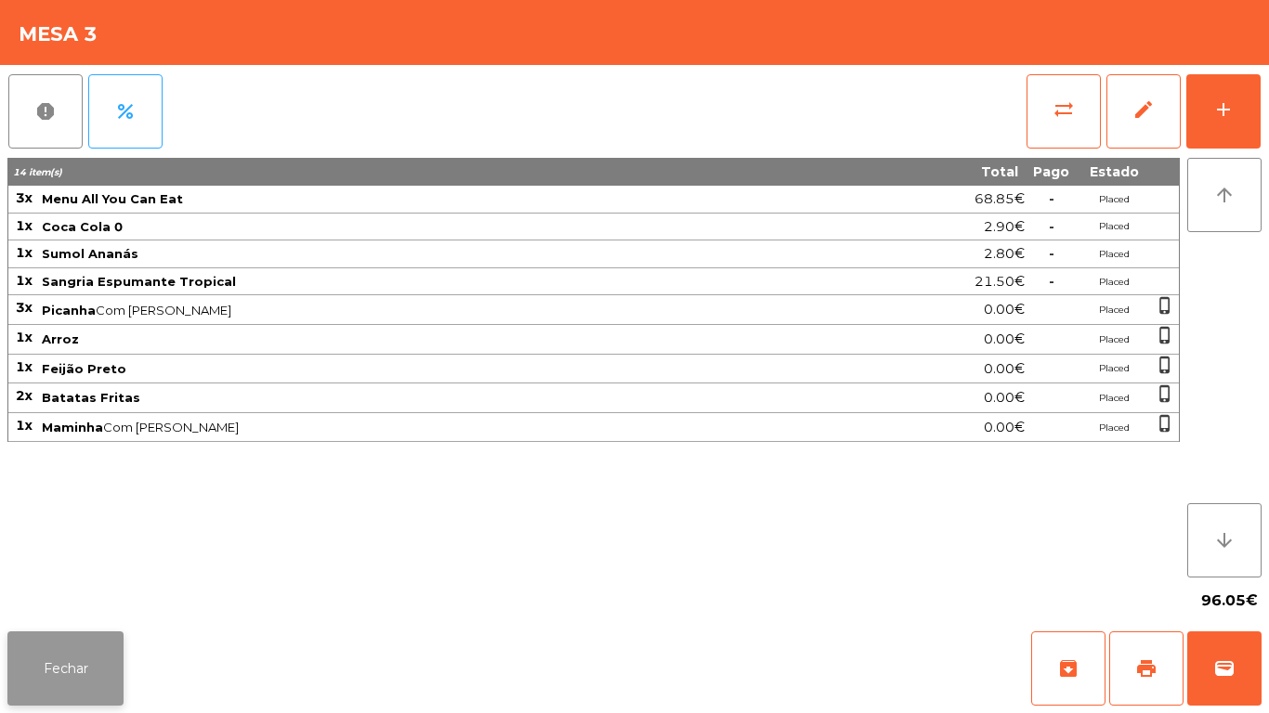
click at [70, 636] on button "Fechar" at bounding box center [65, 668] width 116 height 74
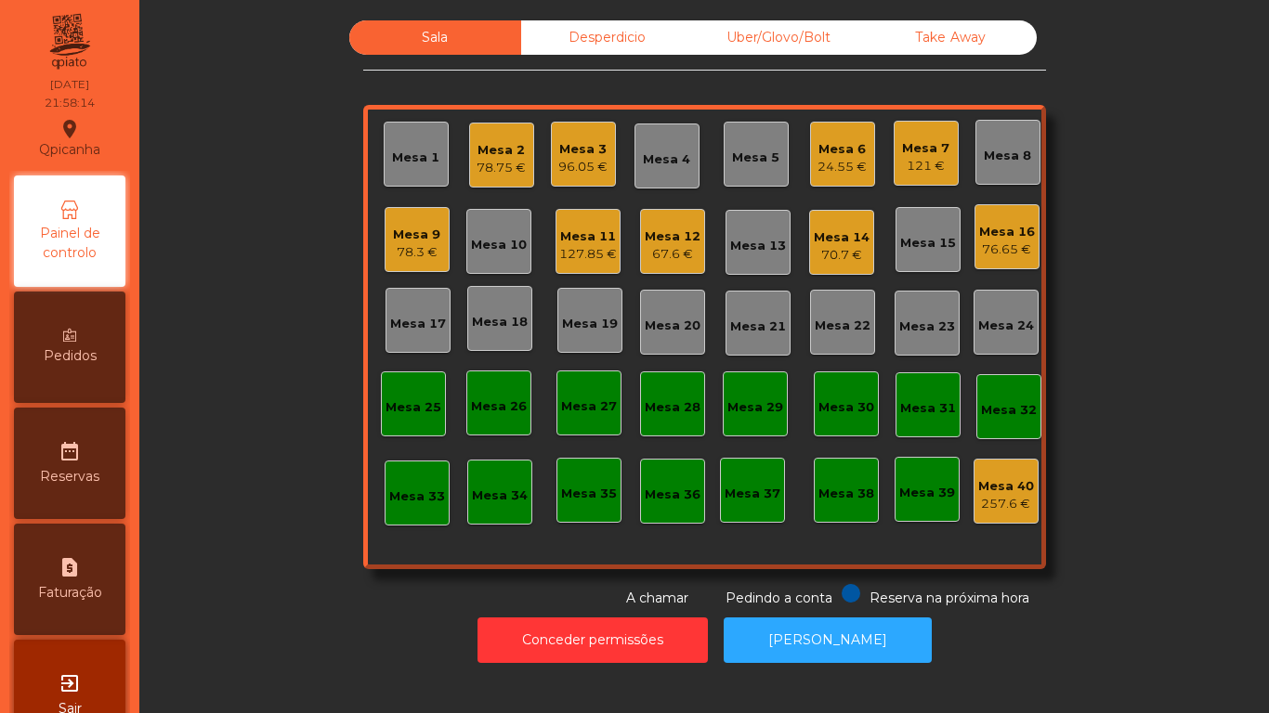
click at [847, 239] on div "Mesa 14" at bounding box center [841, 237] width 56 height 19
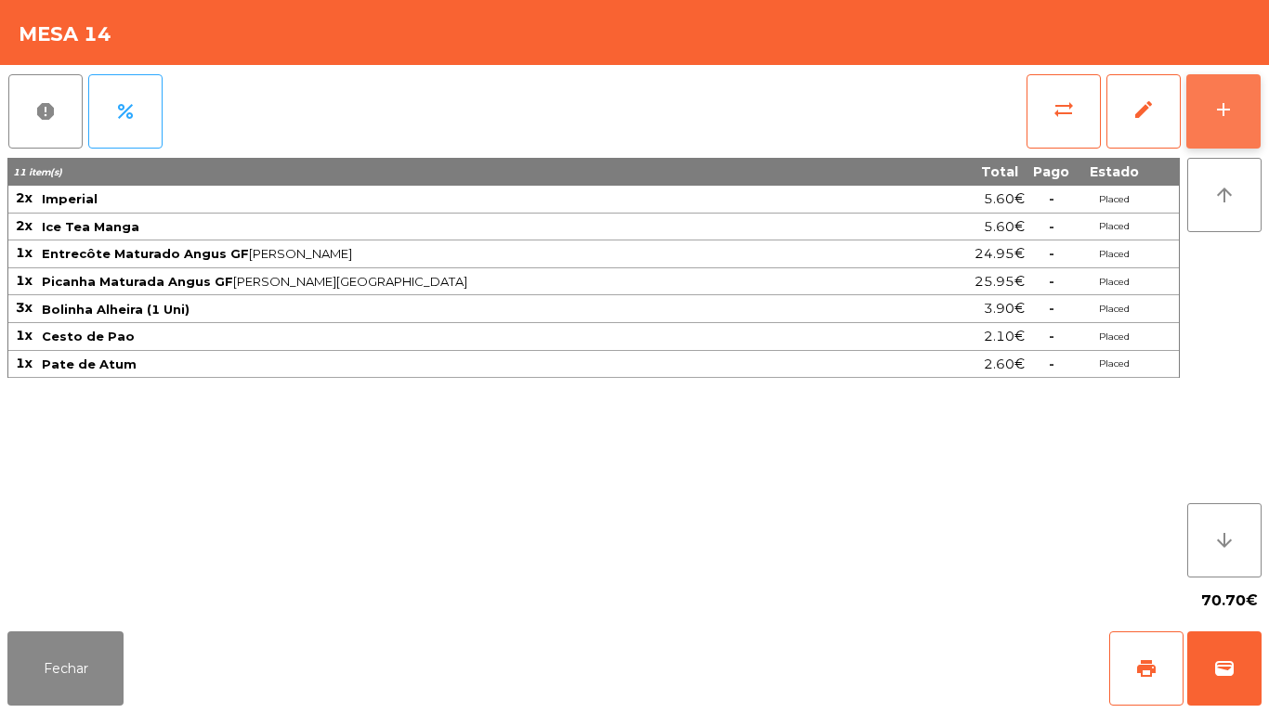
click at [1221, 111] on div "add" at bounding box center [1223, 109] width 22 height 22
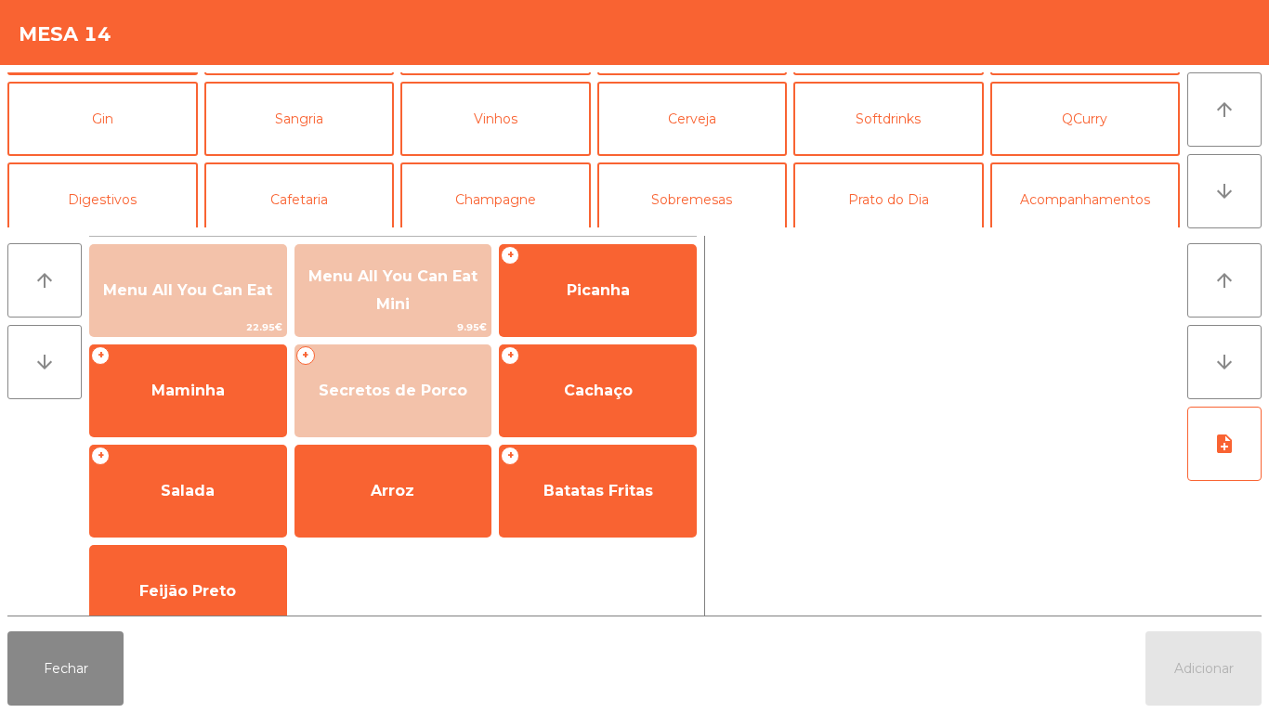
scroll to position [94, 0]
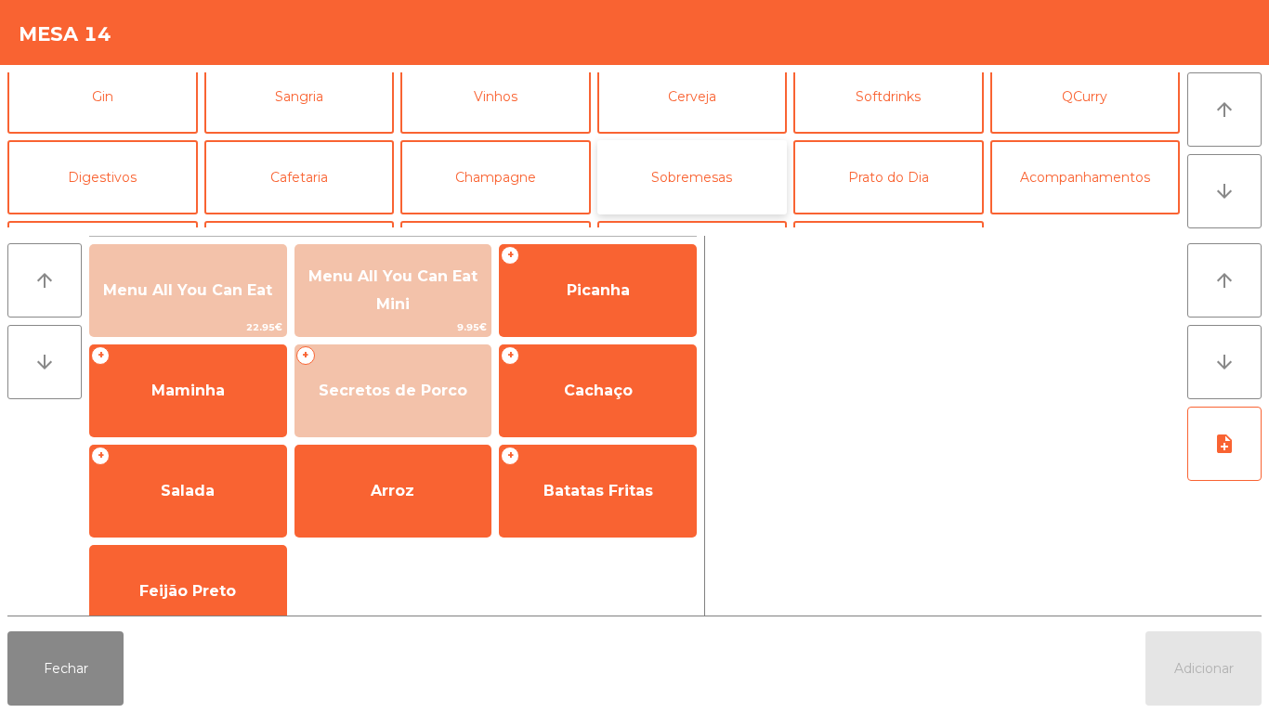
click at [760, 175] on button "Sobremesas" at bounding box center [692, 177] width 190 height 74
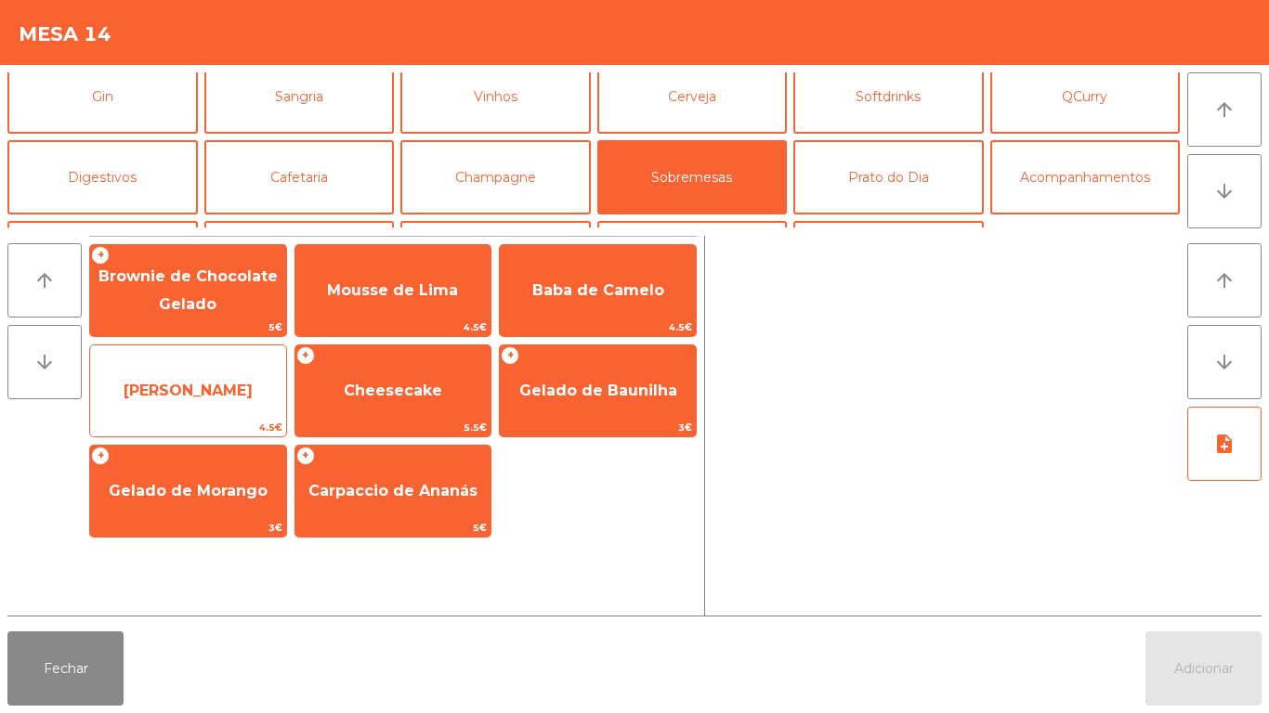
click at [194, 384] on span "[PERSON_NAME]" at bounding box center [188, 391] width 129 height 18
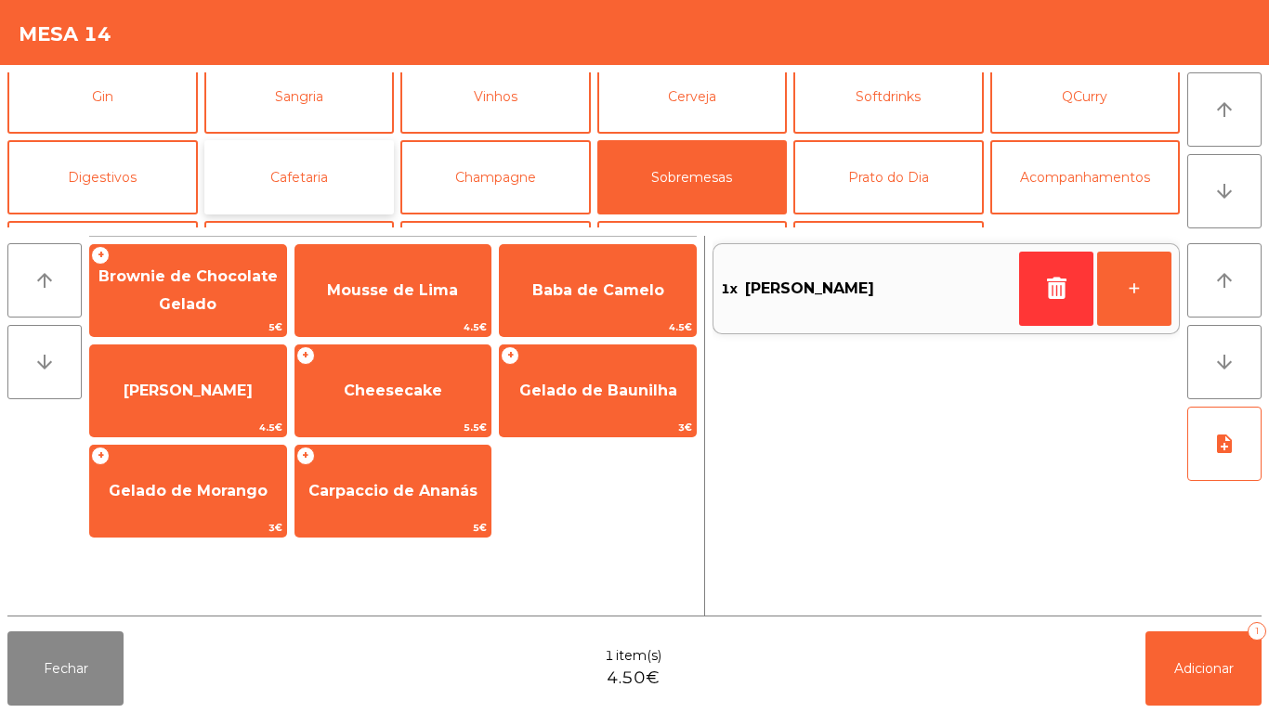
click at [299, 180] on button "Cafetaria" at bounding box center [299, 177] width 190 height 74
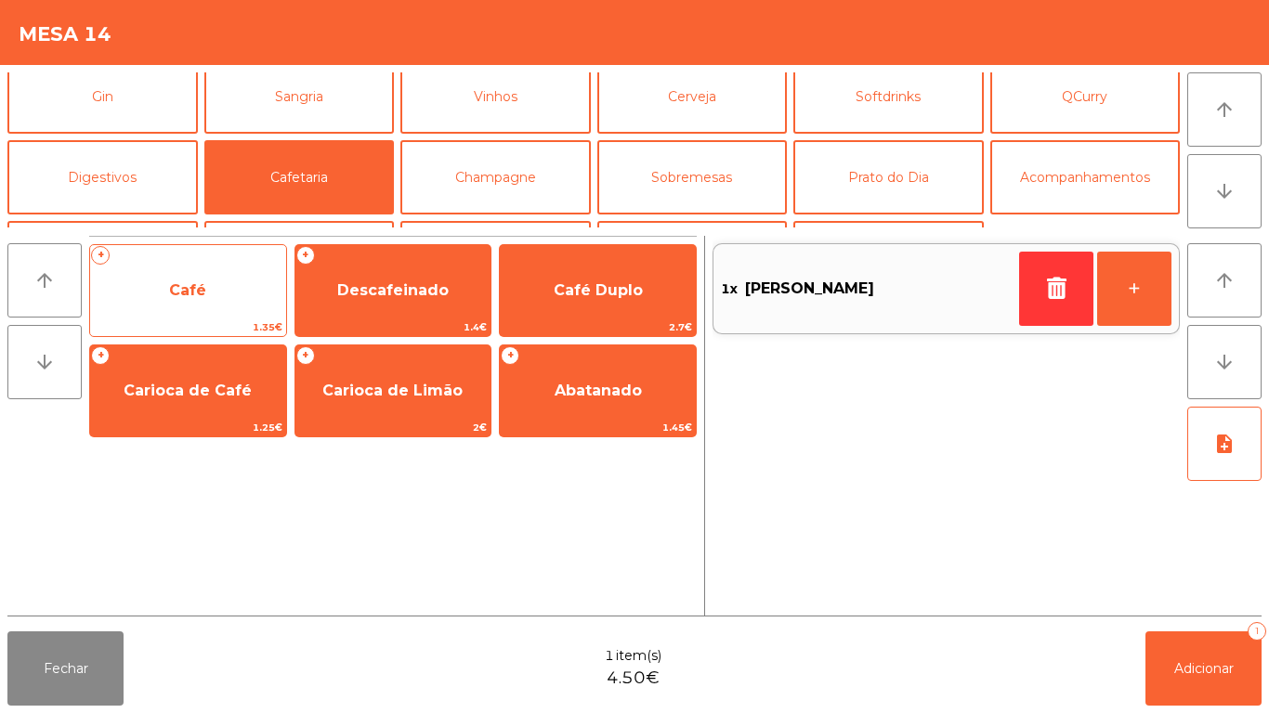
click at [177, 281] on span "Café" at bounding box center [187, 290] width 37 height 18
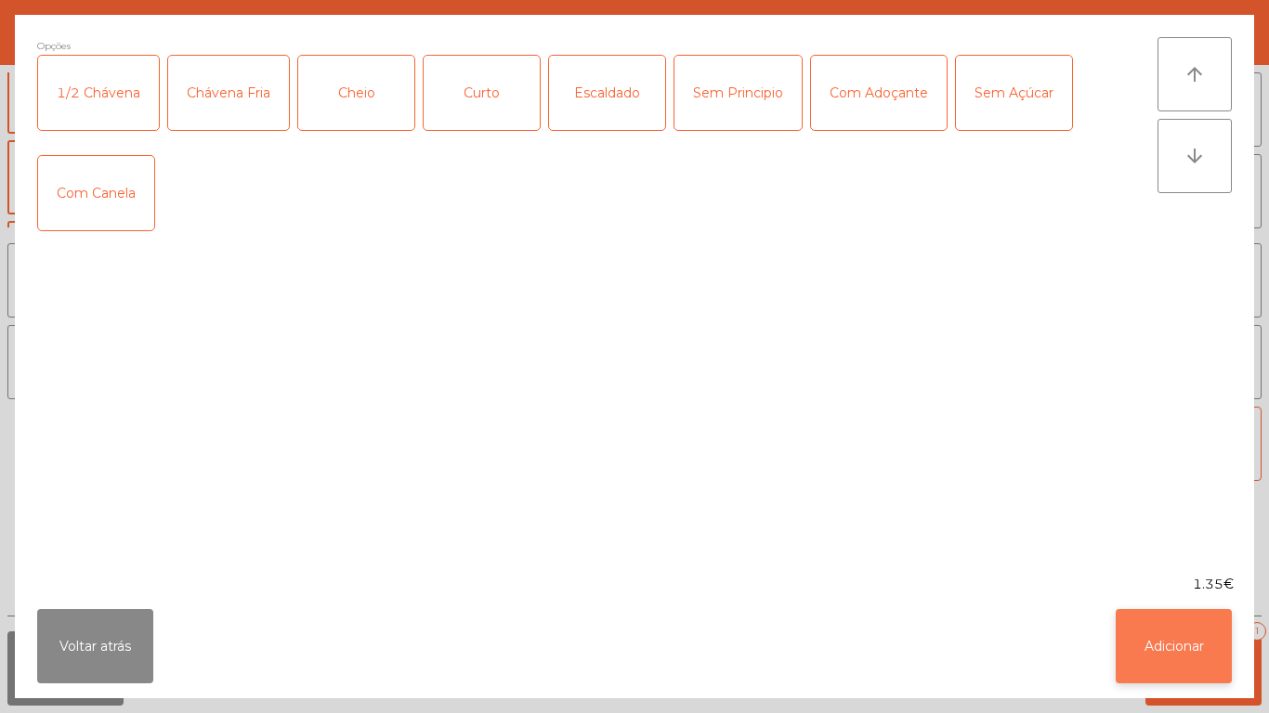
click at [1159, 616] on button "Adicionar" at bounding box center [1173, 646] width 116 height 74
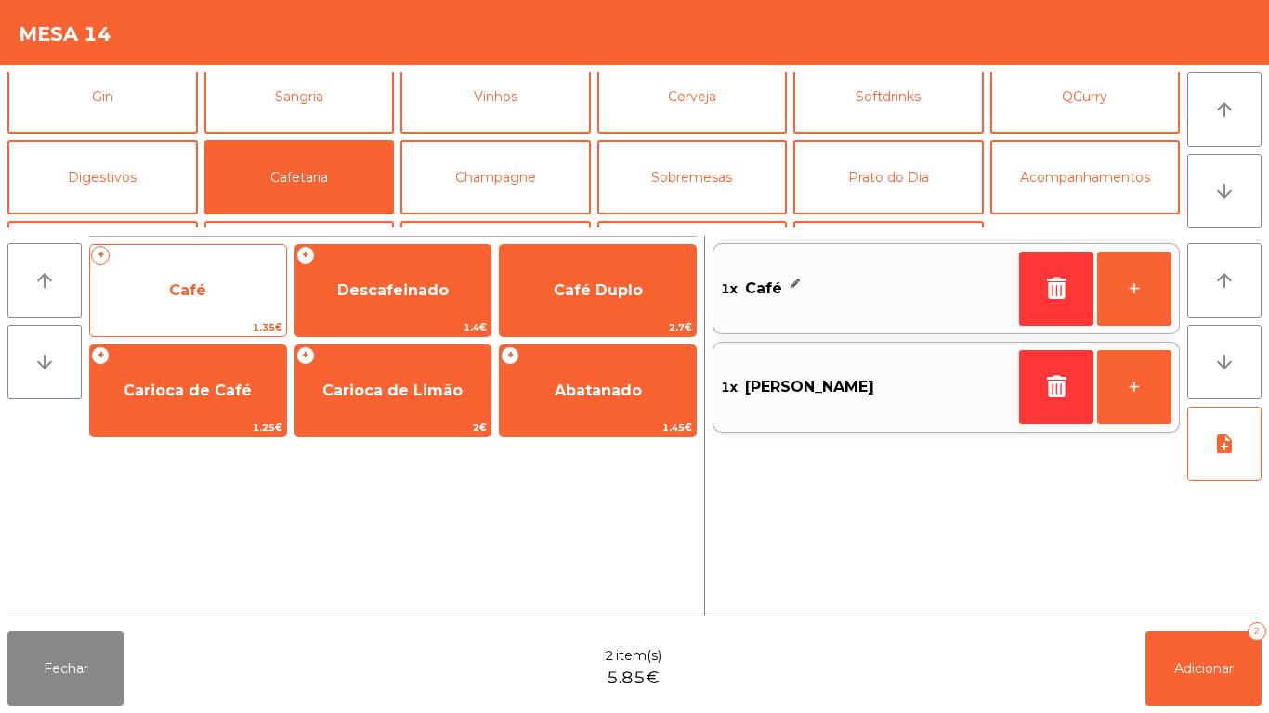
click at [204, 293] on span "Café" at bounding box center [187, 290] width 37 height 18
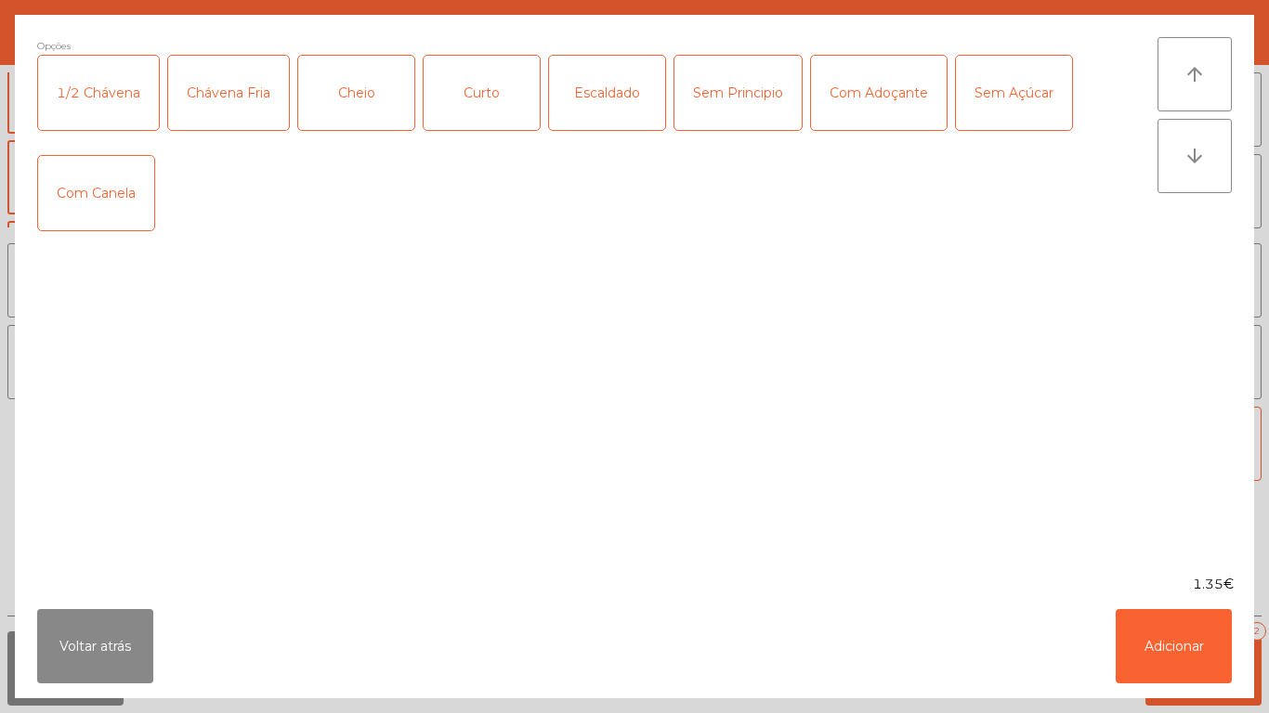
click at [232, 98] on div "Chávena Fria" at bounding box center [228, 93] width 121 height 74
click at [1147, 631] on button "Adicionar" at bounding box center [1173, 646] width 116 height 74
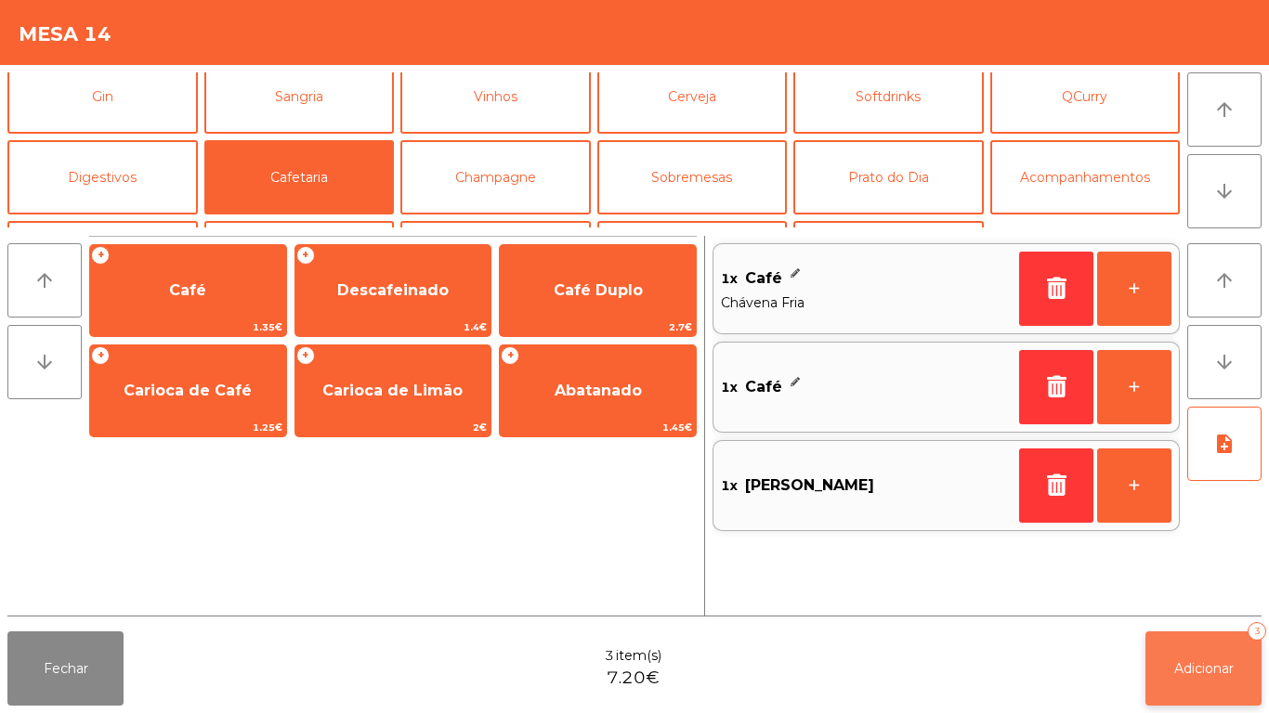
click at [1182, 652] on button "Adicionar 3" at bounding box center [1203, 668] width 116 height 74
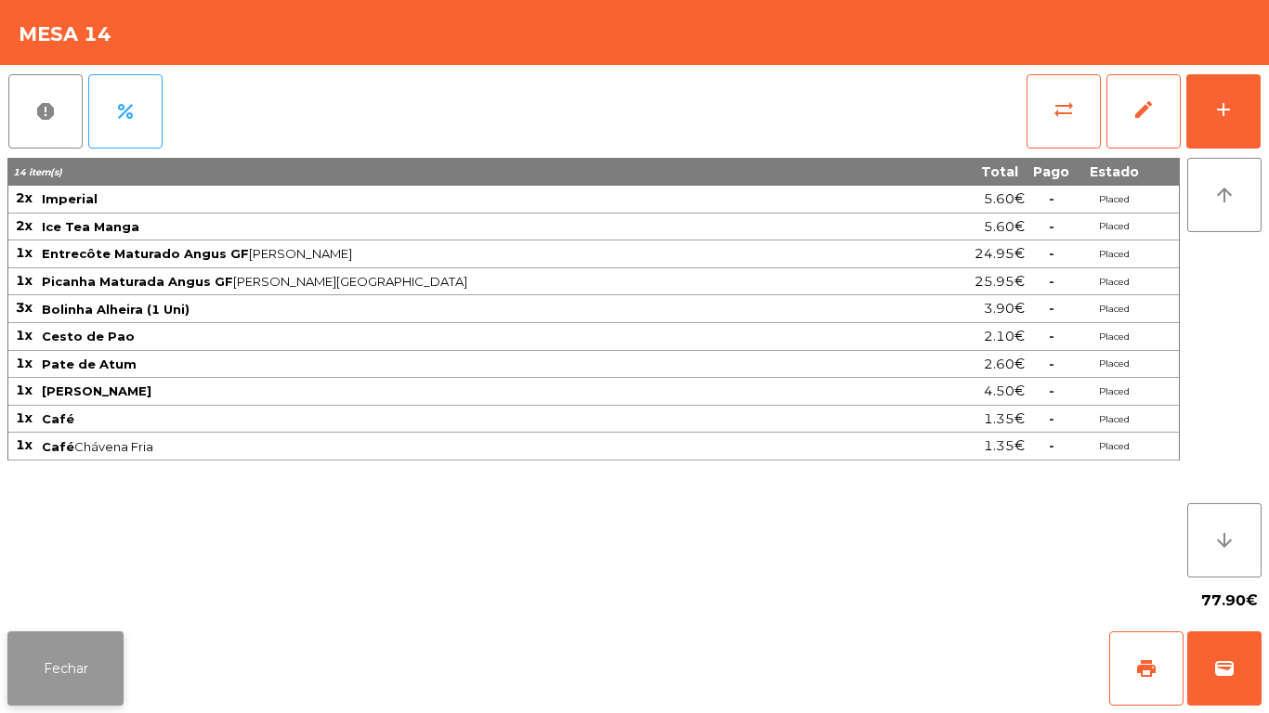
click at [62, 647] on button "Fechar" at bounding box center [65, 668] width 116 height 74
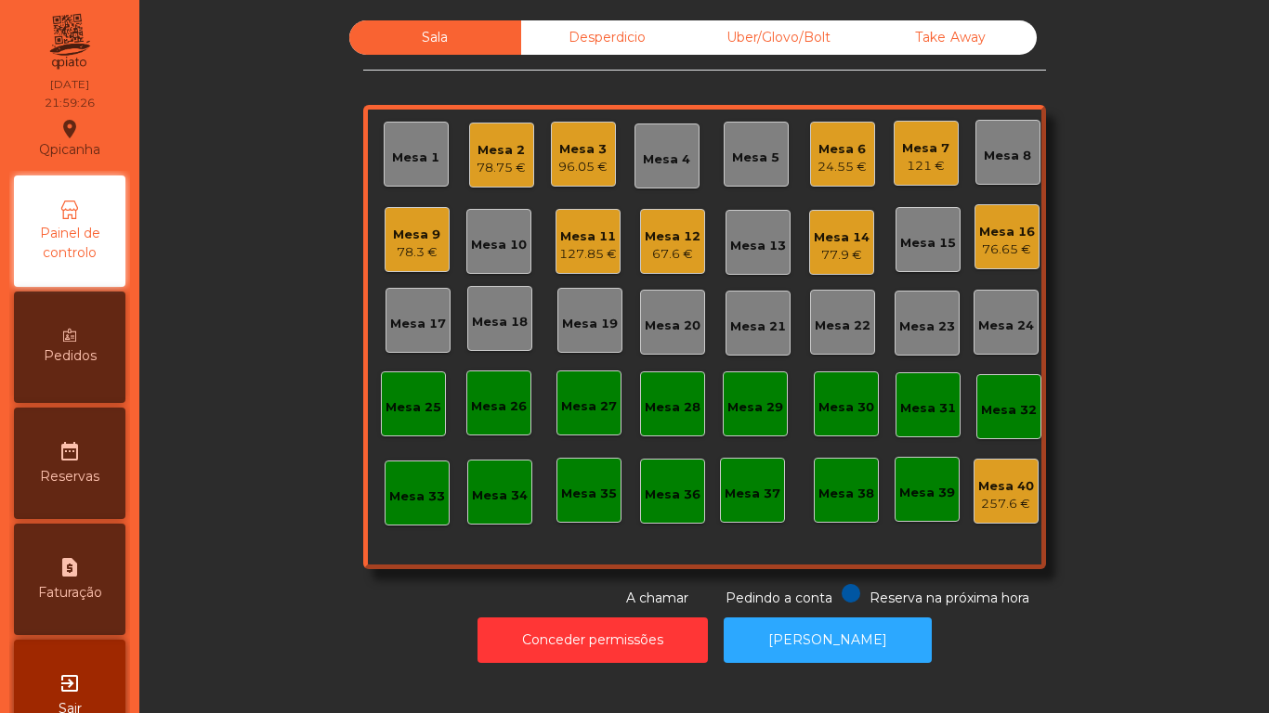
click at [829, 168] on div "24.55 €" at bounding box center [841, 167] width 49 height 19
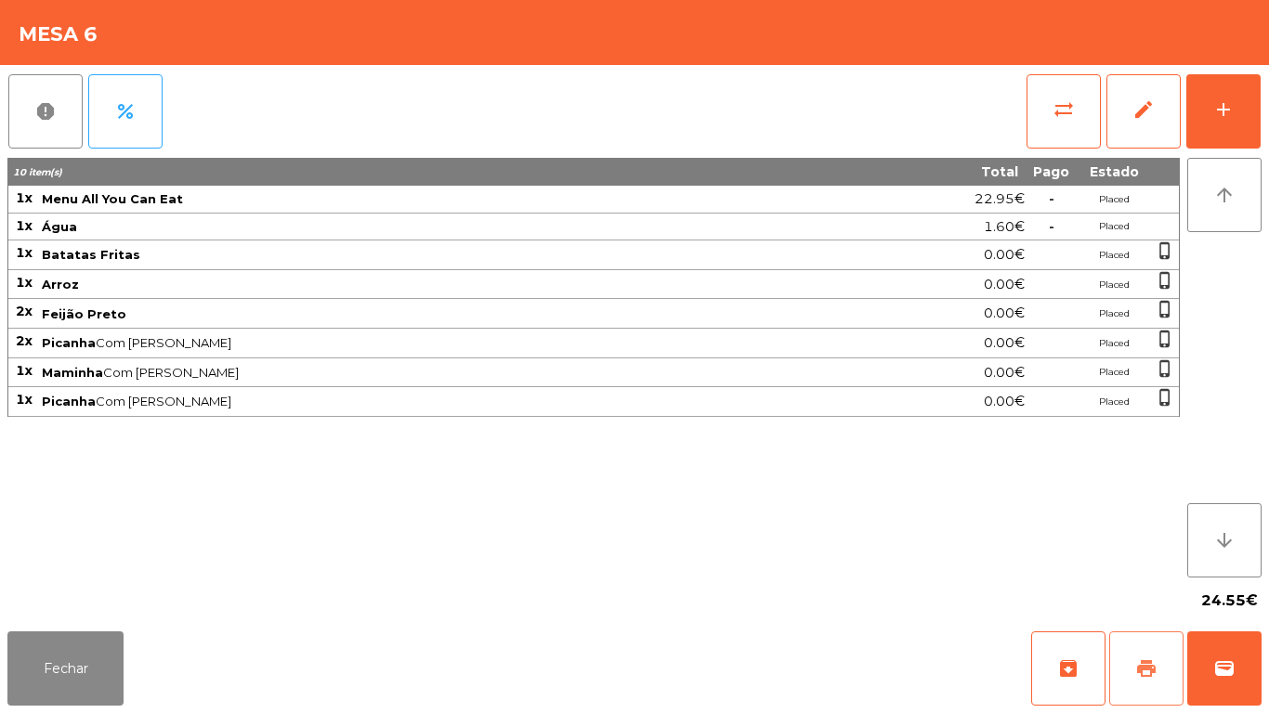
click at [1145, 665] on span "print" at bounding box center [1146, 668] width 22 height 22
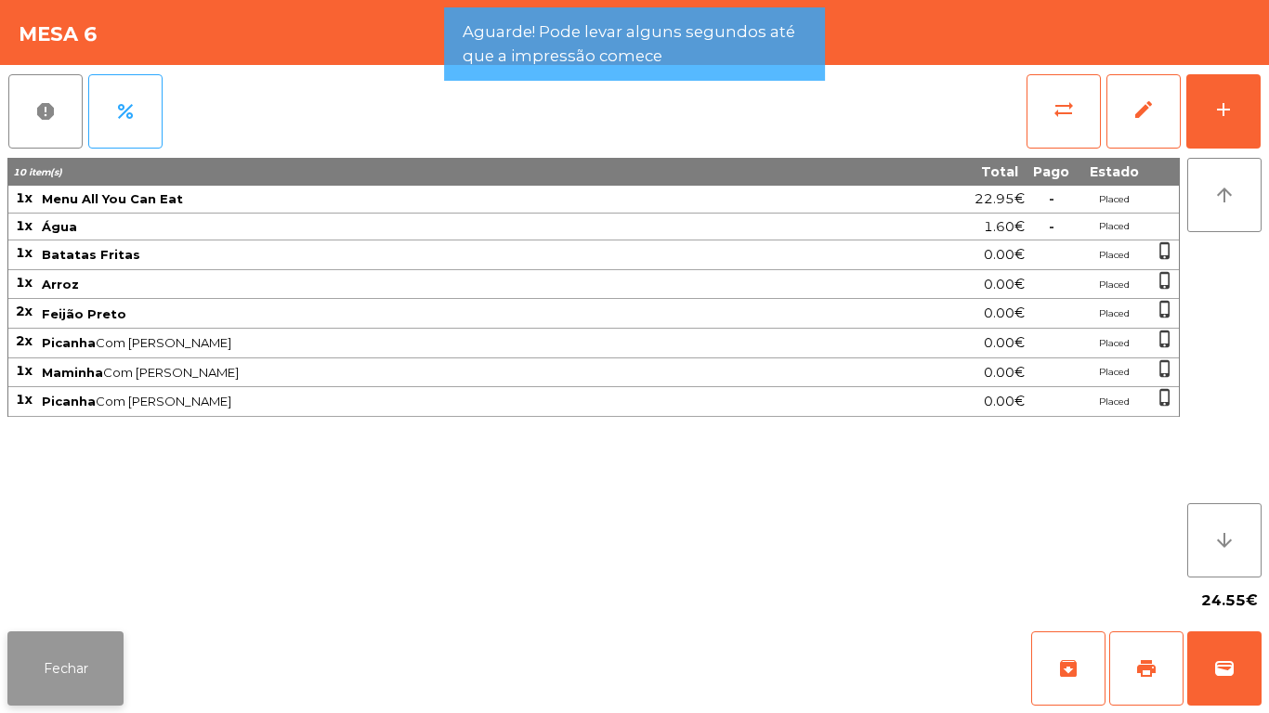
click at [63, 646] on button "Fechar" at bounding box center [65, 668] width 116 height 74
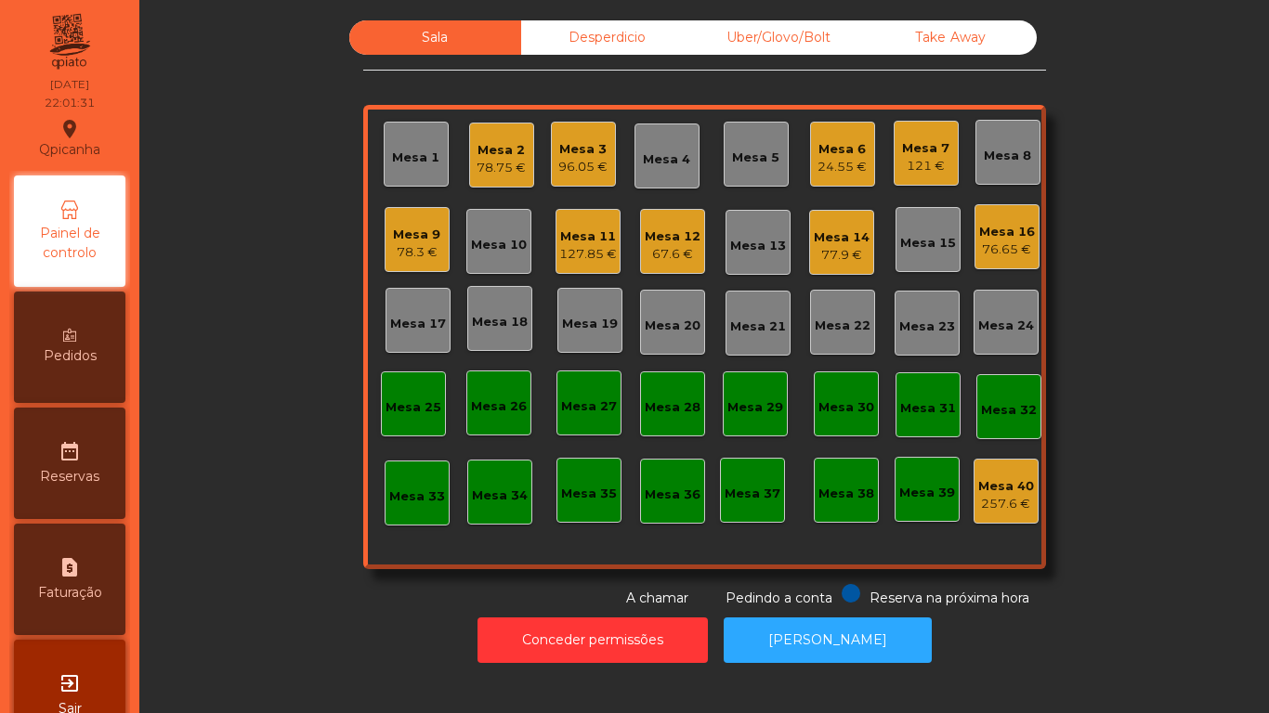
click at [826, 143] on div "Mesa 6" at bounding box center [841, 149] width 49 height 19
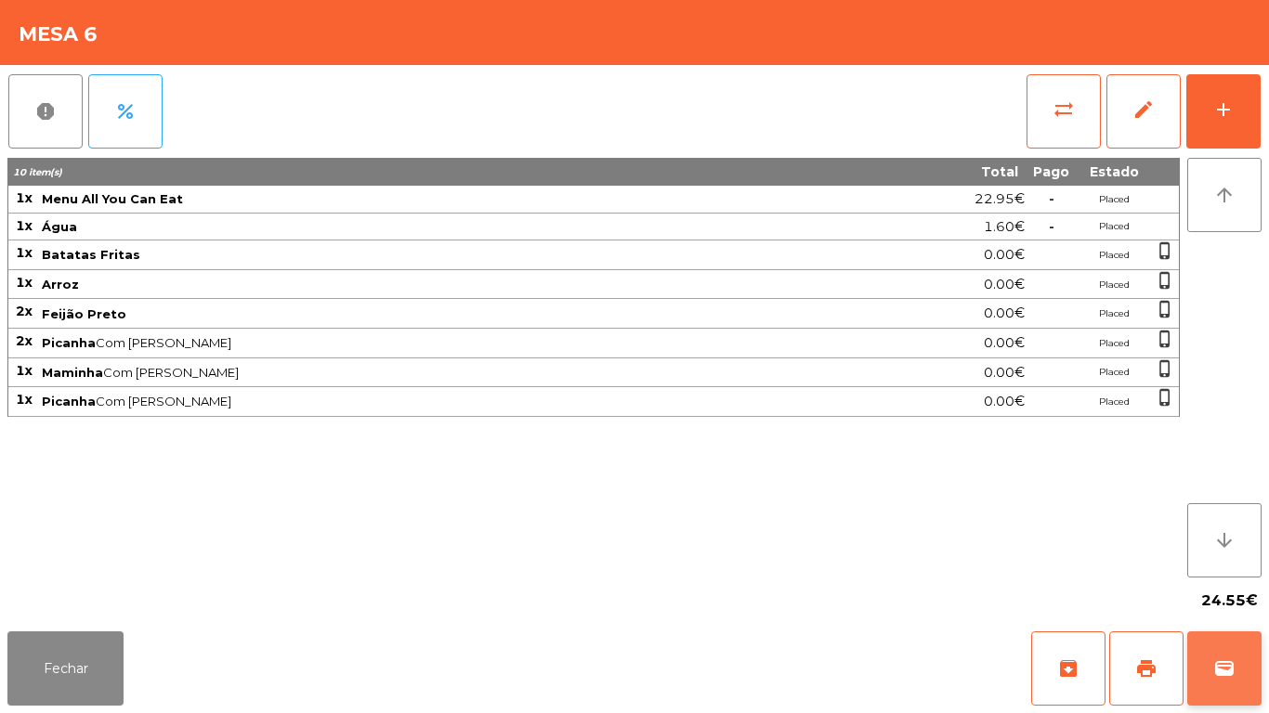
click at [1241, 638] on button "wallet" at bounding box center [1224, 668] width 74 height 74
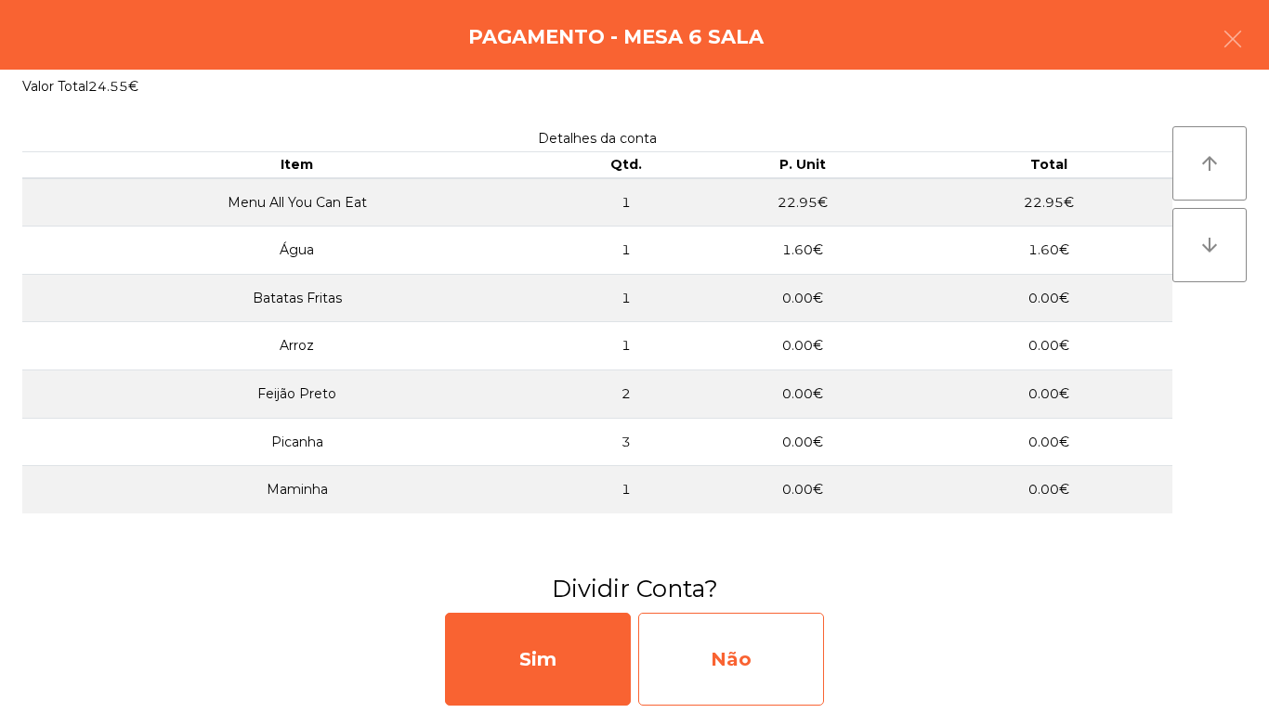
click at [726, 639] on div "Não" at bounding box center [731, 659] width 186 height 93
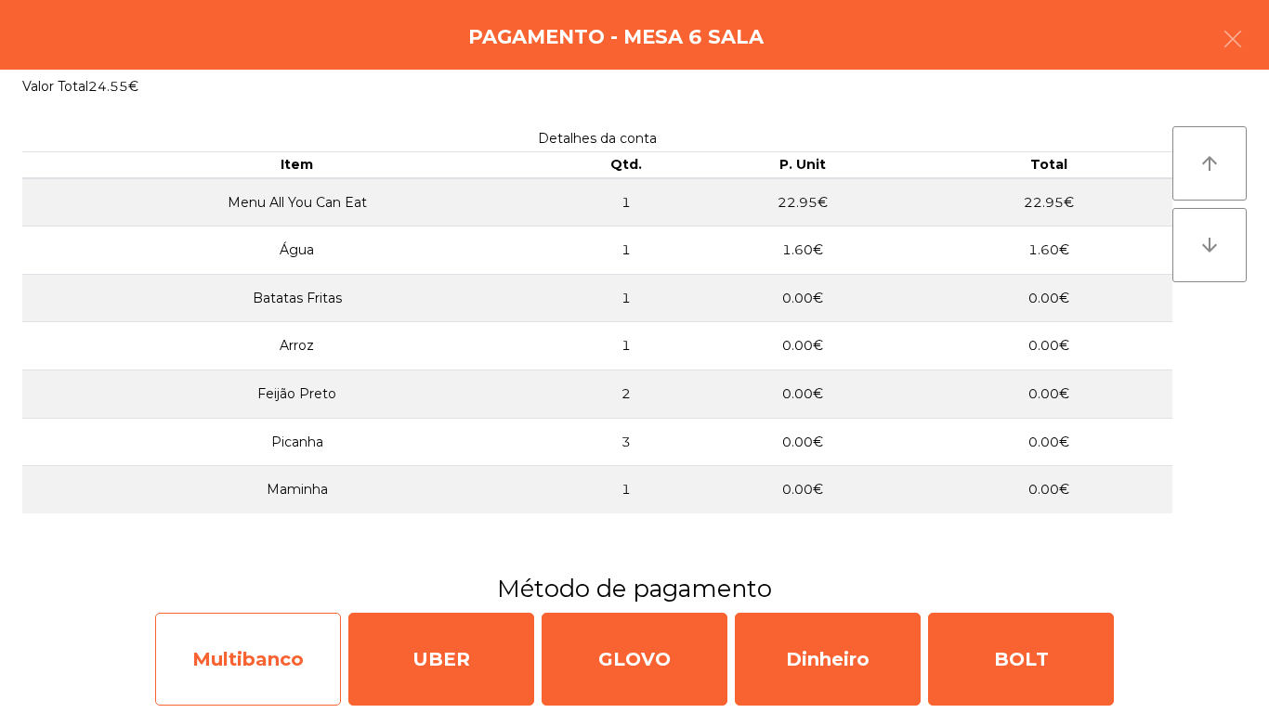
click at [214, 653] on div "Multibanco" at bounding box center [248, 659] width 186 height 93
select select "**"
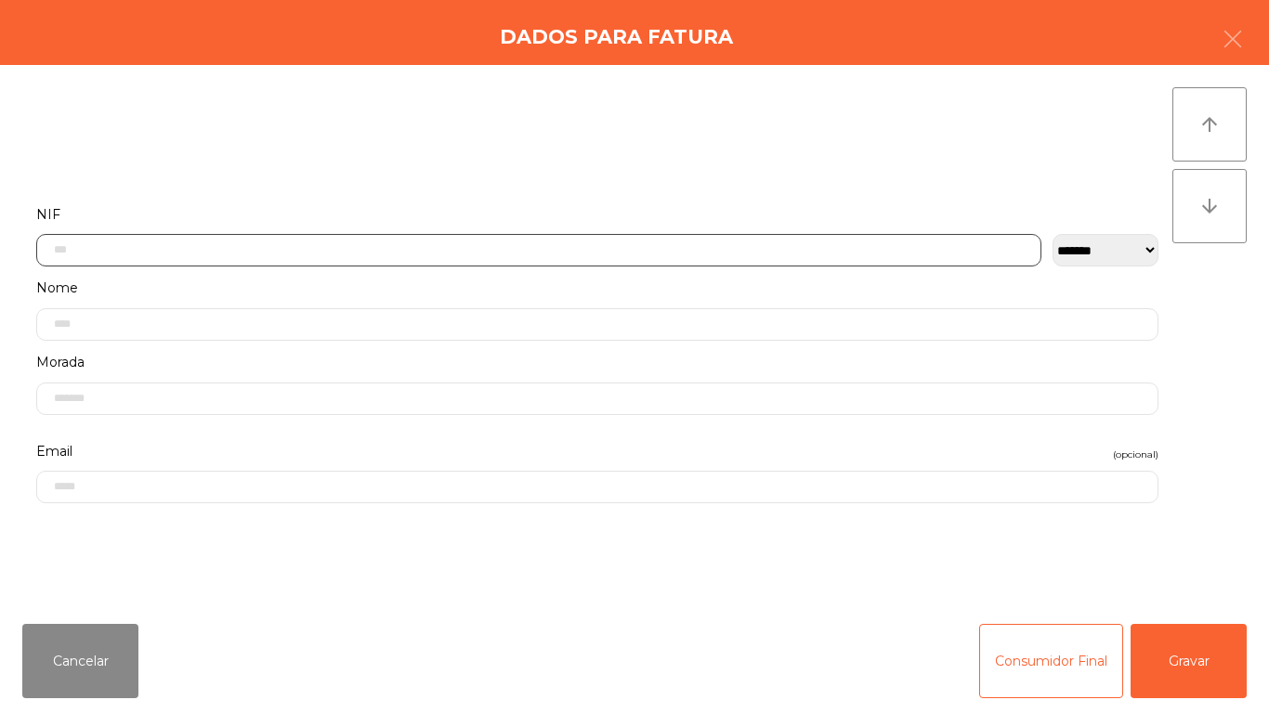
click at [520, 244] on input "text" at bounding box center [538, 250] width 1005 height 33
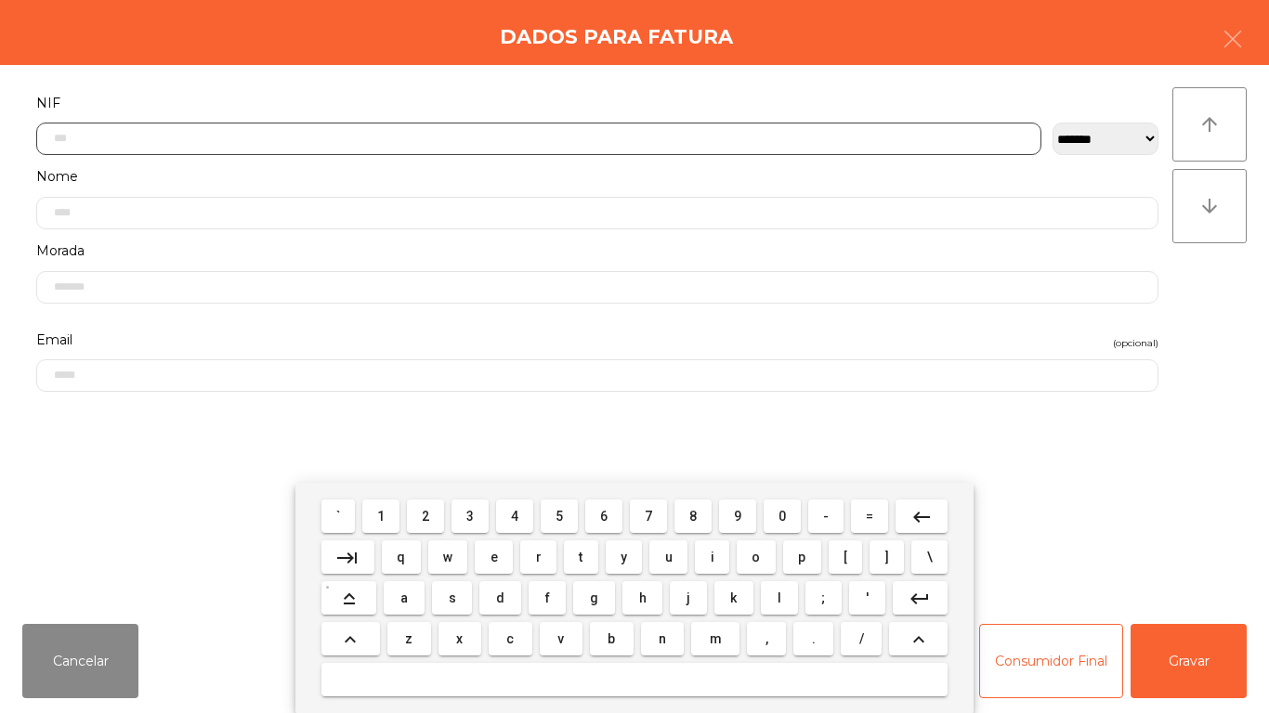
scroll to position [113, 0]
click at [559, 515] on span "5" at bounding box center [558, 516] width 7 height 15
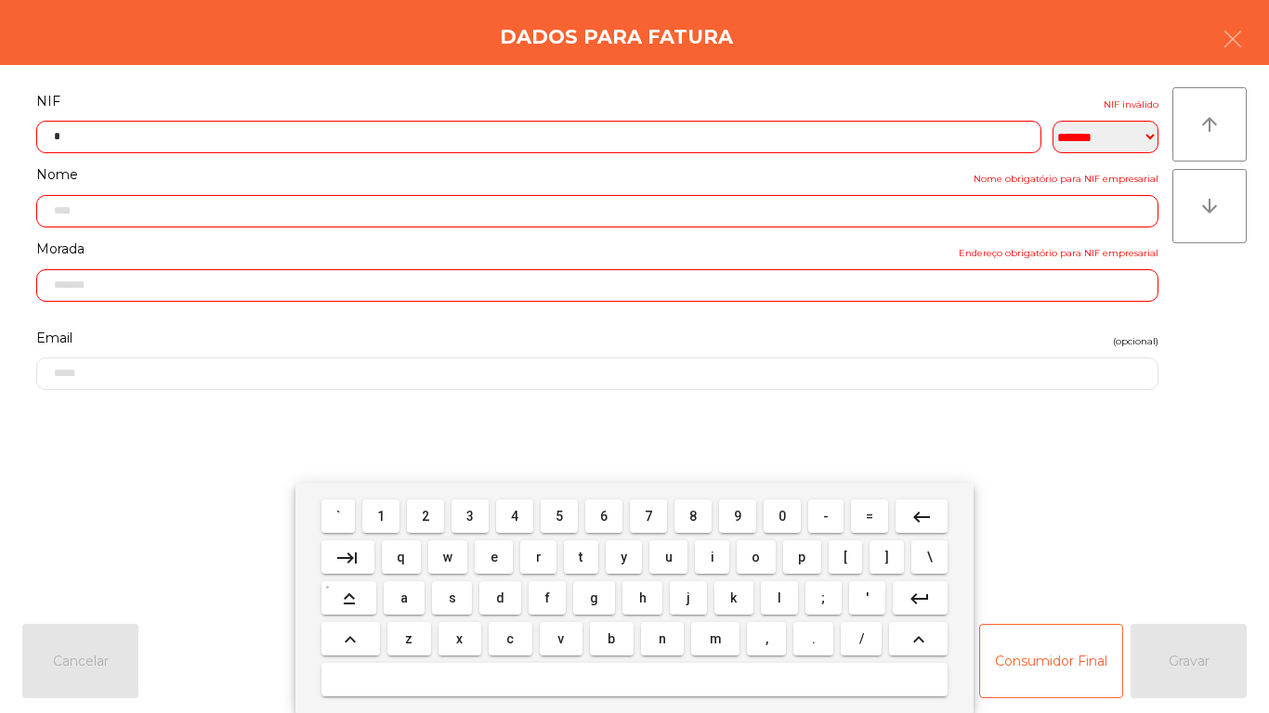
click at [382, 515] on span "1" at bounding box center [380, 516] width 7 height 15
click at [604, 515] on span "6" at bounding box center [603, 516] width 7 height 15
click at [693, 515] on span "8" at bounding box center [692, 516] width 7 height 15
click at [604, 514] on span "6" at bounding box center [603, 516] width 7 height 15
click at [559, 515] on span "5" at bounding box center [558, 516] width 7 height 15
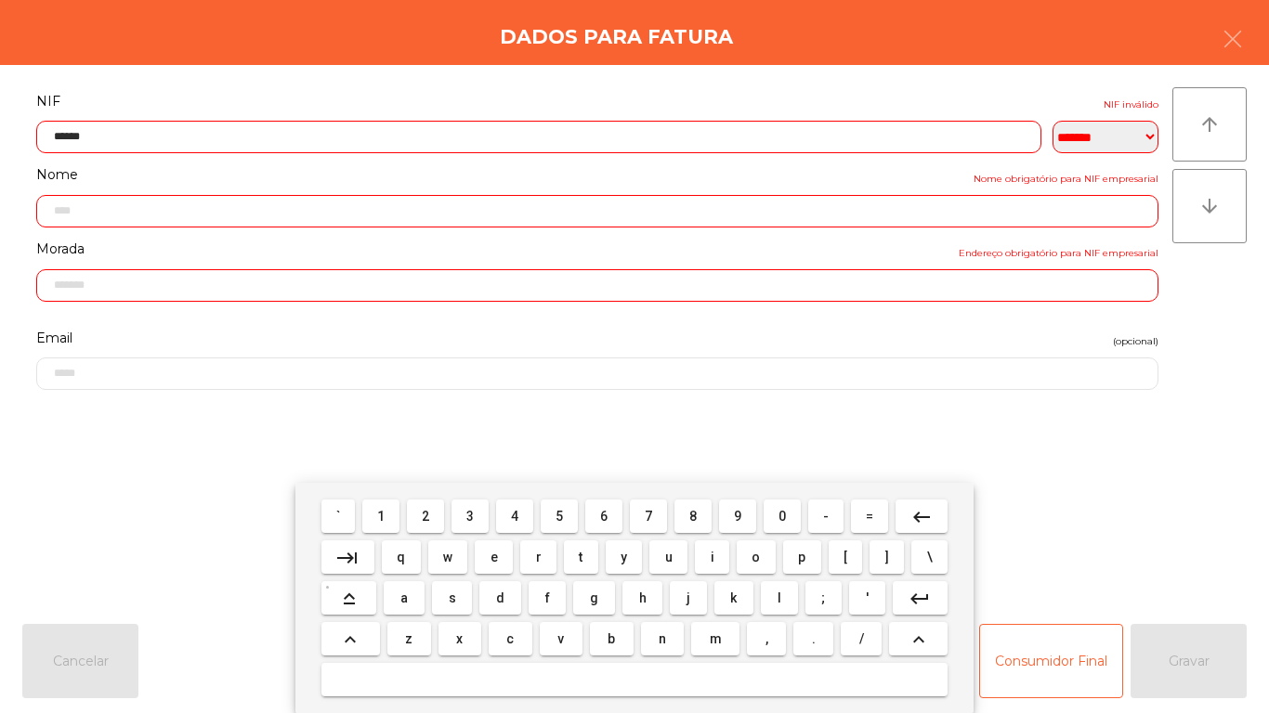
click at [471, 514] on span "3" at bounding box center [469, 516] width 7 height 15
click at [647, 518] on span "7" at bounding box center [647, 516] width 7 height 15
click at [514, 515] on span "4" at bounding box center [514, 516] width 7 height 15
type input "*********"
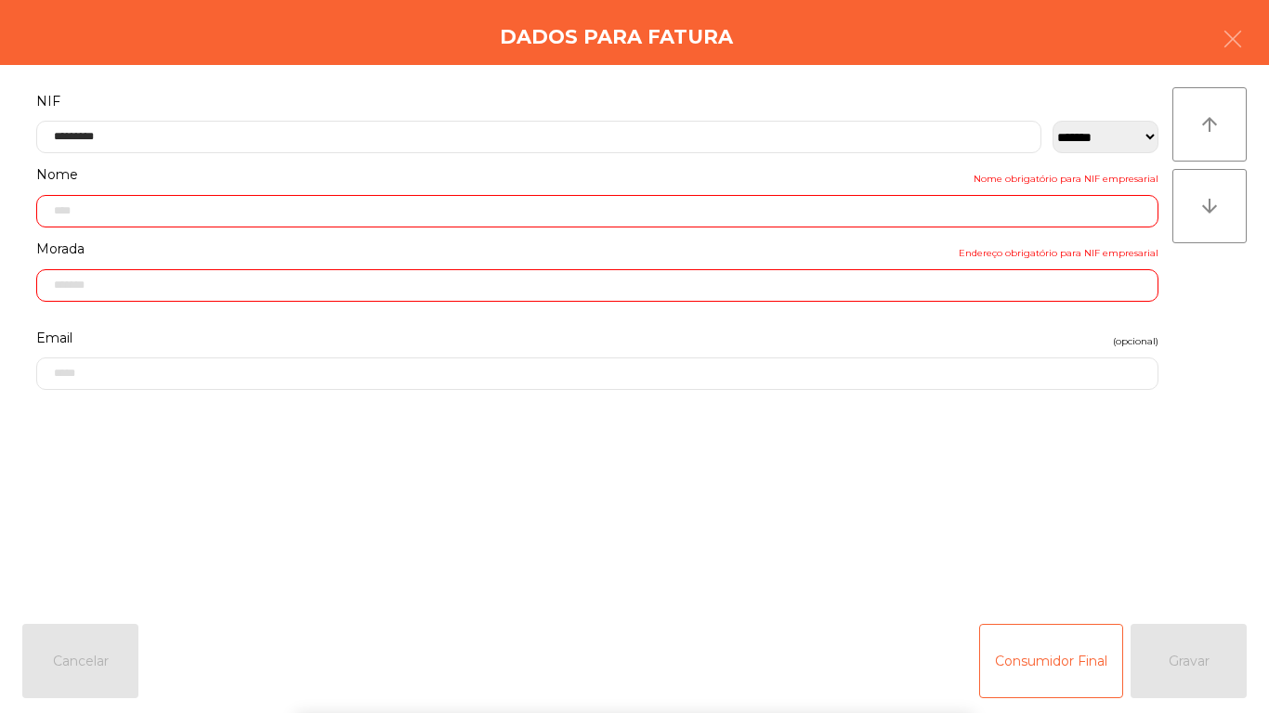
click at [1152, 466] on form "**********" at bounding box center [597, 339] width 1150 height 500
type input "**********"
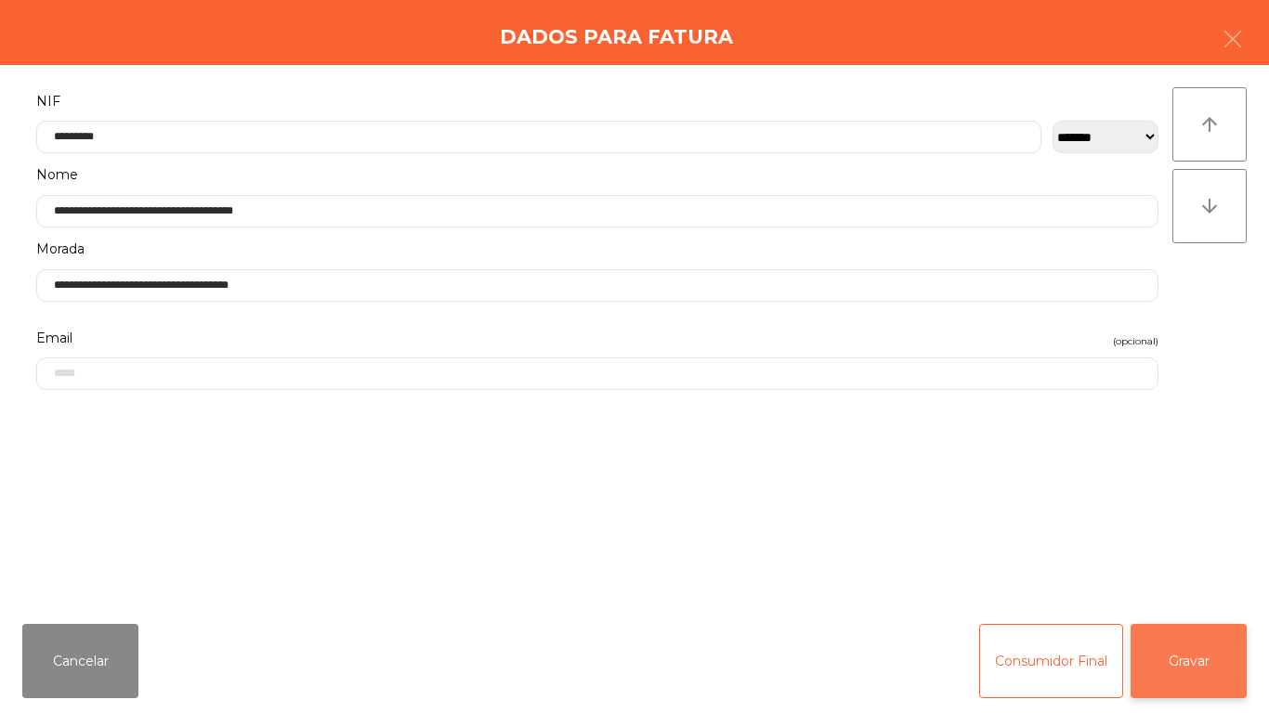
click at [1202, 670] on button "Gravar" at bounding box center [1188, 661] width 116 height 74
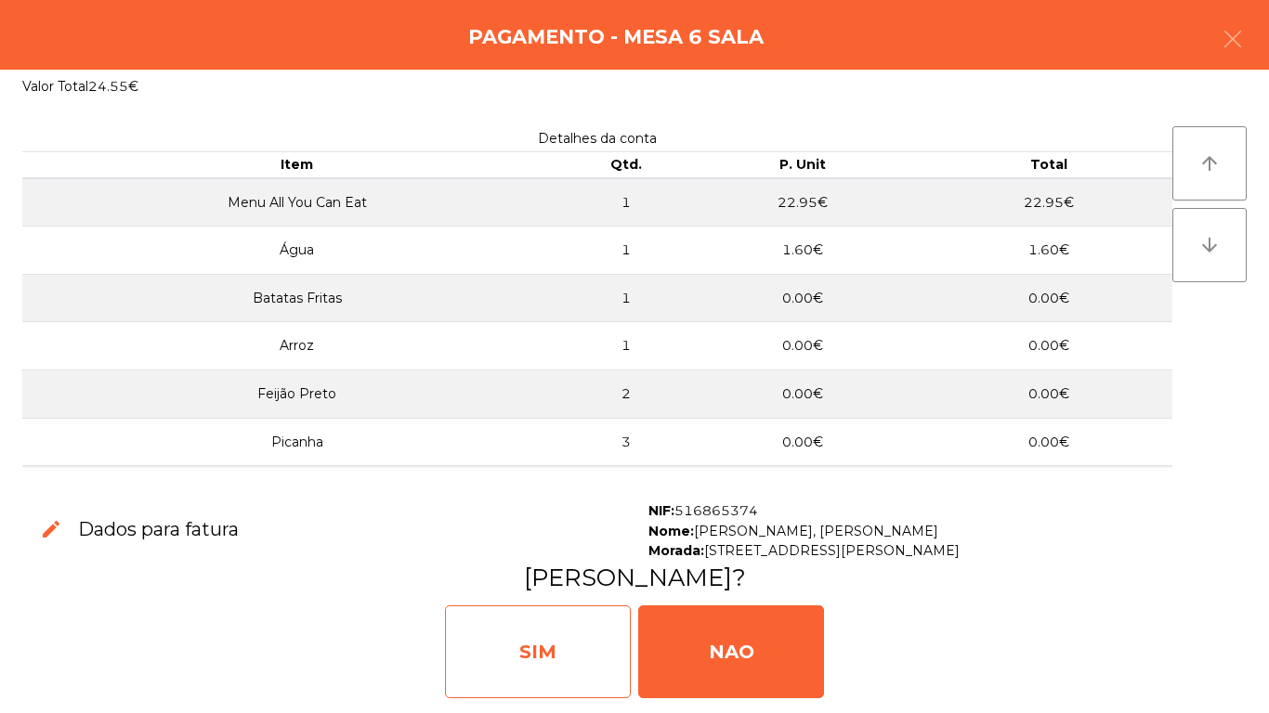
click at [569, 643] on div "SIM" at bounding box center [538, 651] width 186 height 93
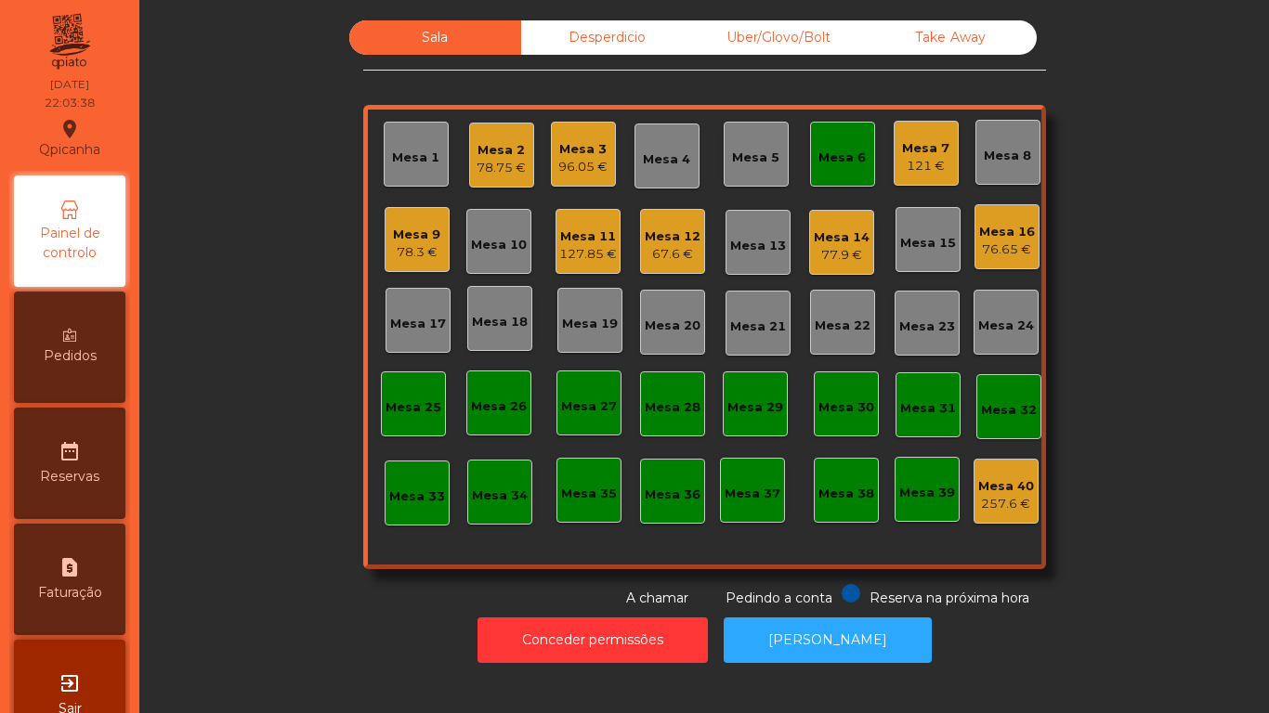
click at [837, 231] on div "Mesa 14" at bounding box center [841, 237] width 56 height 19
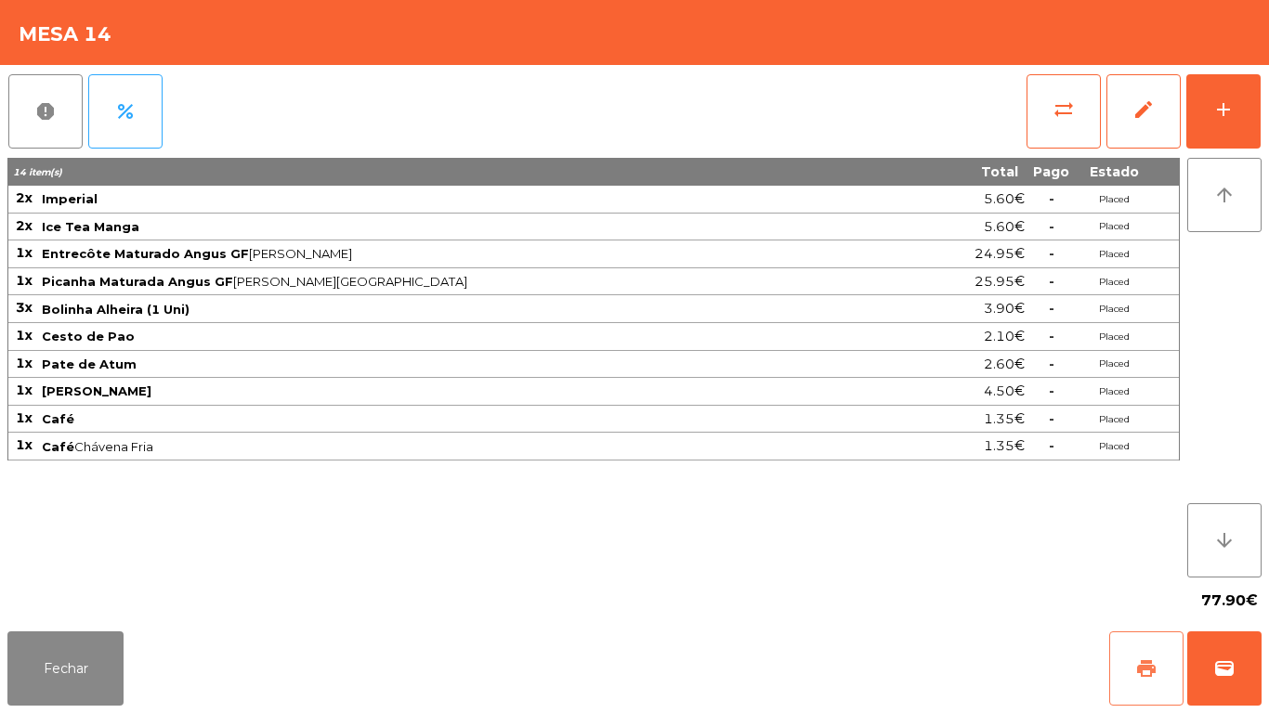
click at [1135, 649] on button "print" at bounding box center [1146, 668] width 74 height 74
click at [98, 673] on button "Fechar" at bounding box center [65, 668] width 116 height 74
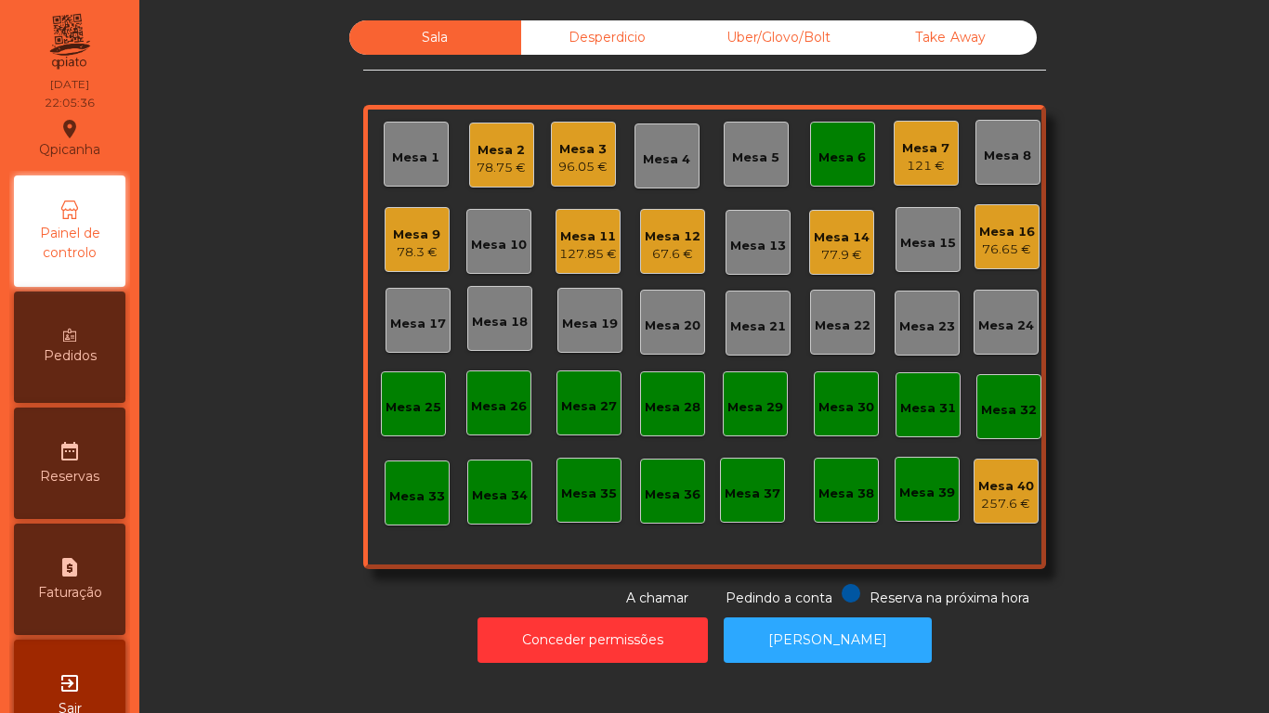
click at [576, 247] on div "127.85 €" at bounding box center [588, 254] width 58 height 19
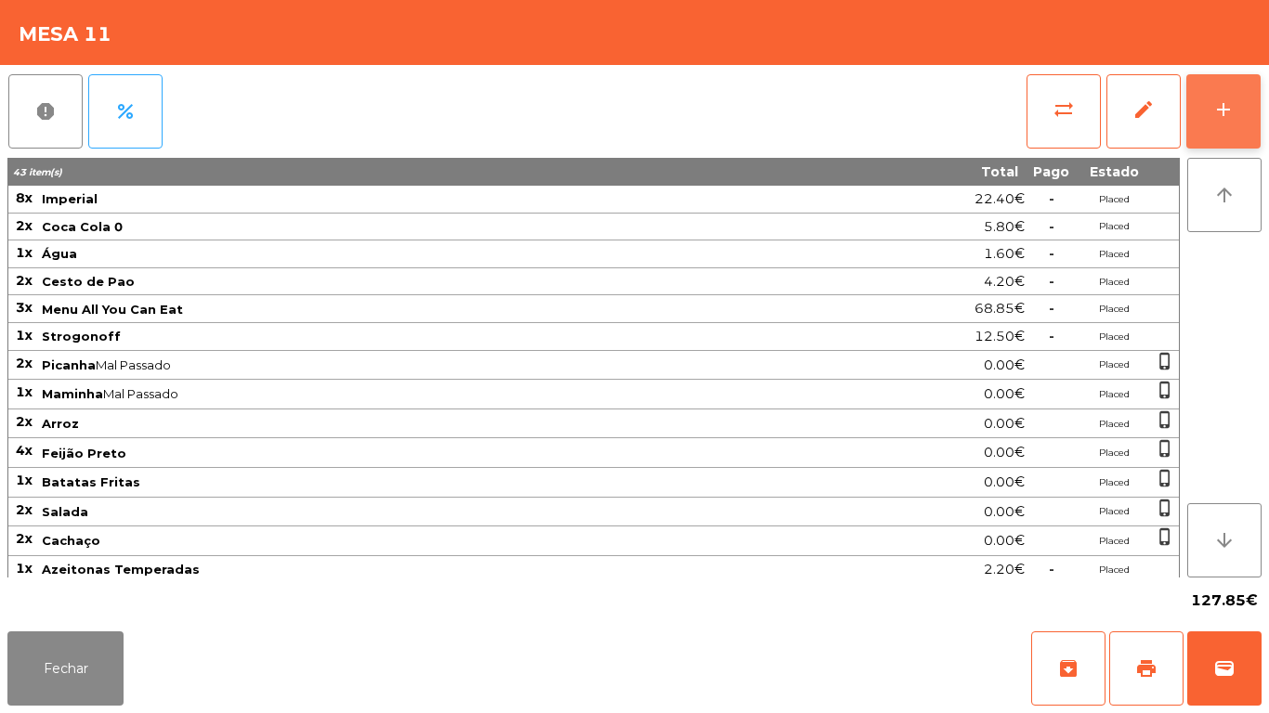
click at [1226, 117] on div "add" at bounding box center [1223, 109] width 22 height 22
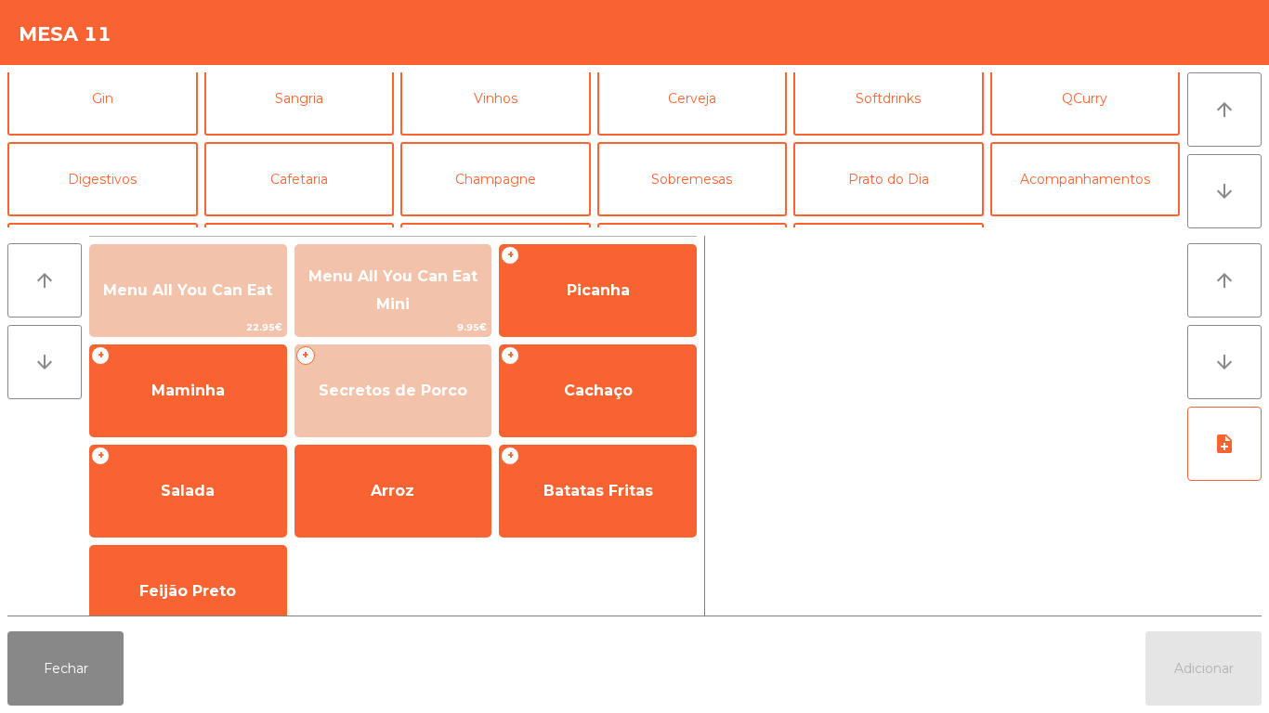
scroll to position [93, 0]
click at [324, 184] on button "Cafetaria" at bounding box center [299, 178] width 190 height 74
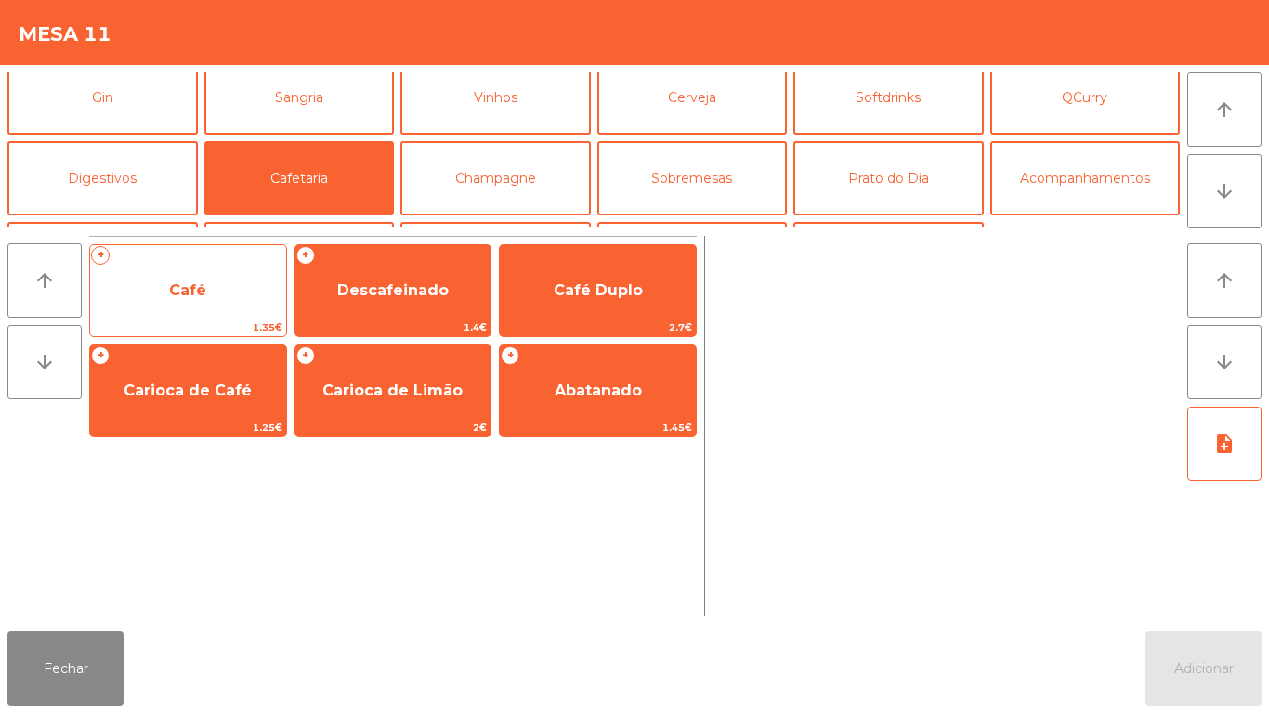
click at [256, 278] on span "Café" at bounding box center [188, 291] width 196 height 50
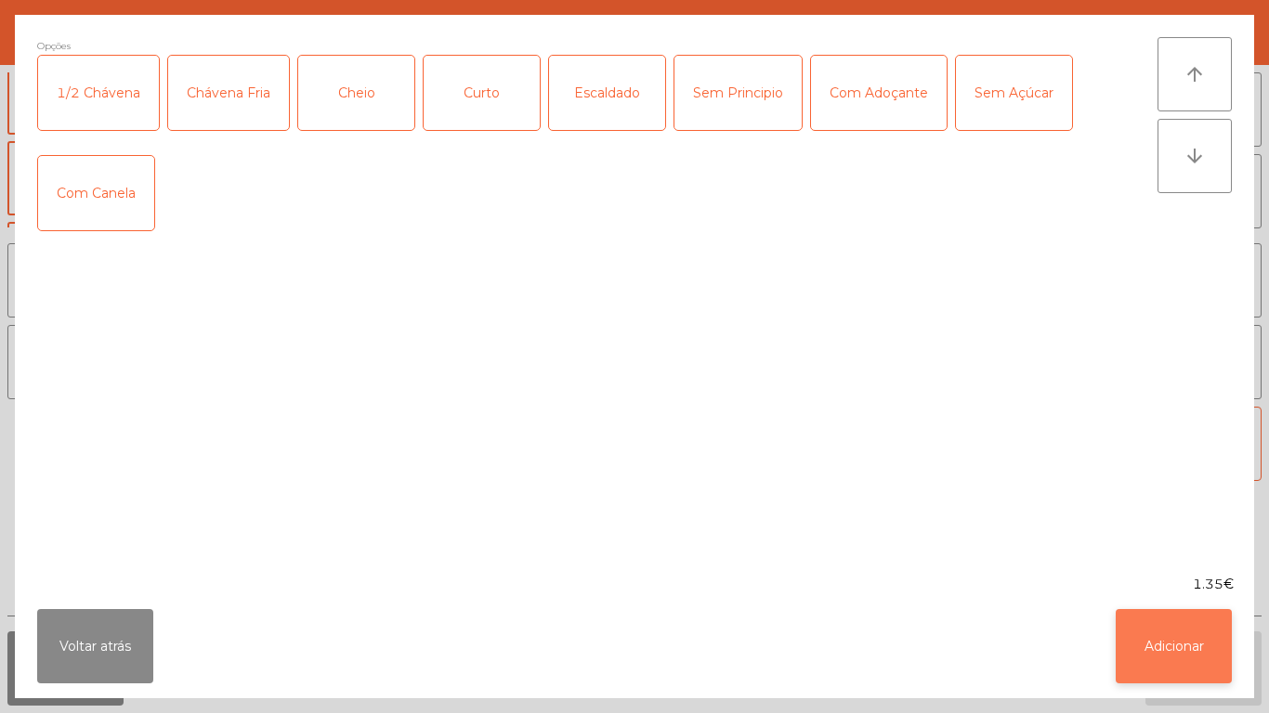
click at [1170, 641] on button "Adicionar" at bounding box center [1173, 646] width 116 height 74
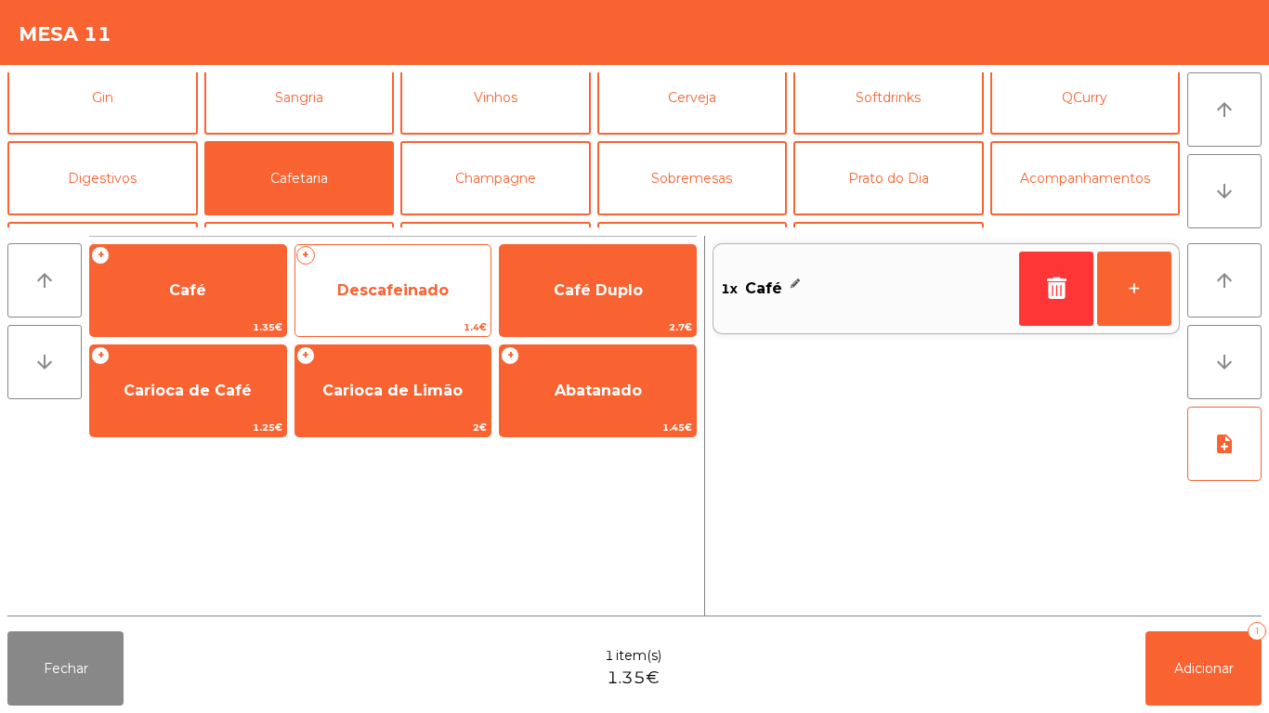
click at [411, 288] on span "Descafeinado" at bounding box center [392, 290] width 111 height 18
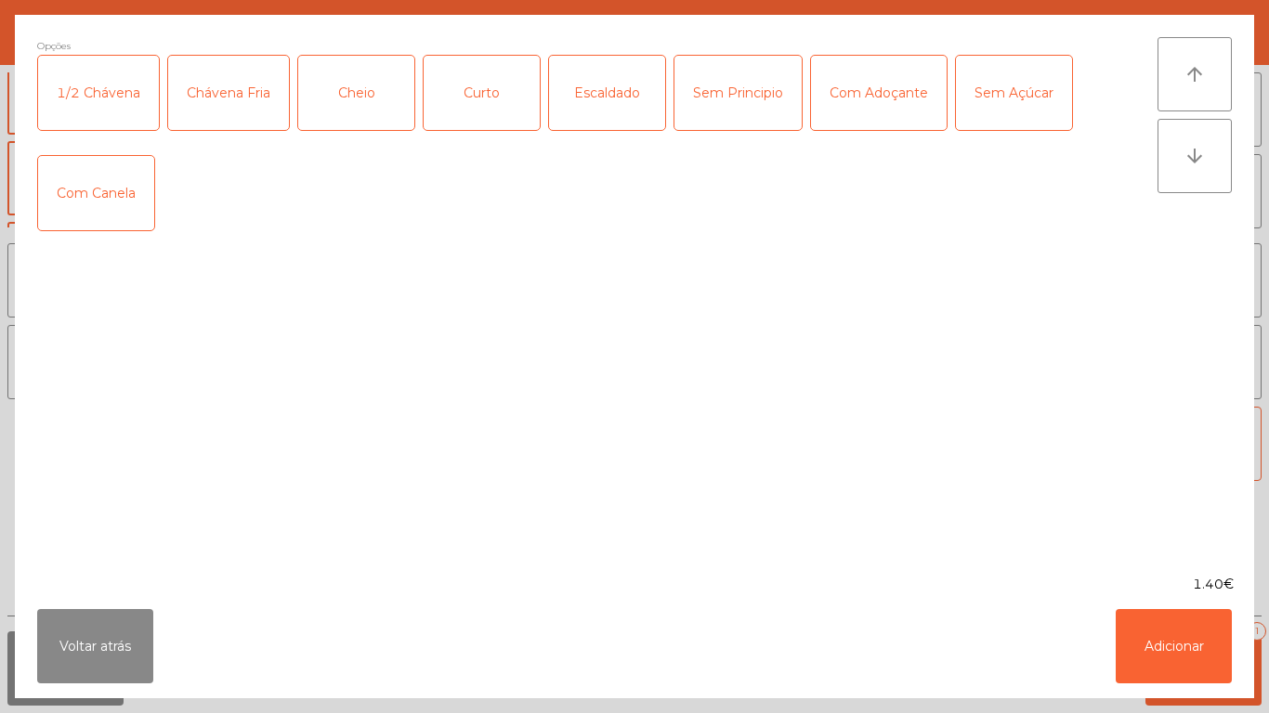
click at [403, 125] on div "Cheio" at bounding box center [356, 93] width 116 height 74
click at [1156, 636] on button "Adicionar" at bounding box center [1173, 646] width 116 height 74
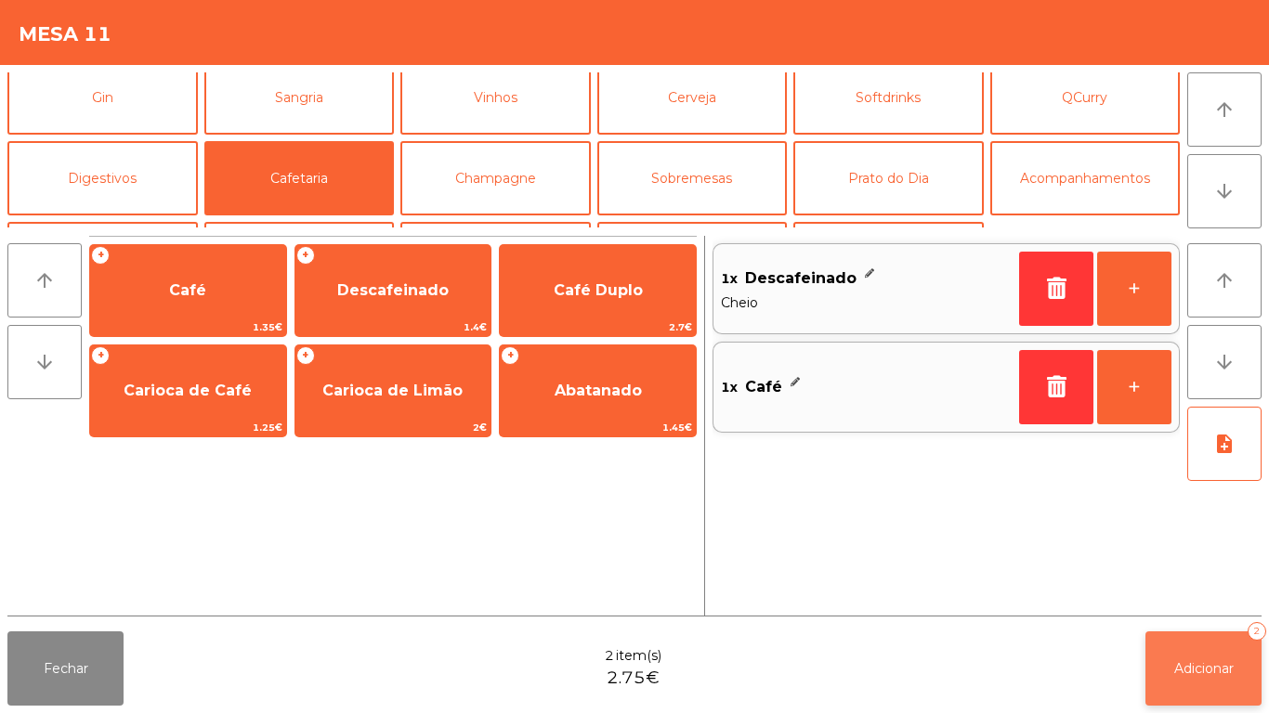
click at [1201, 655] on button "Adicionar 2" at bounding box center [1203, 668] width 116 height 74
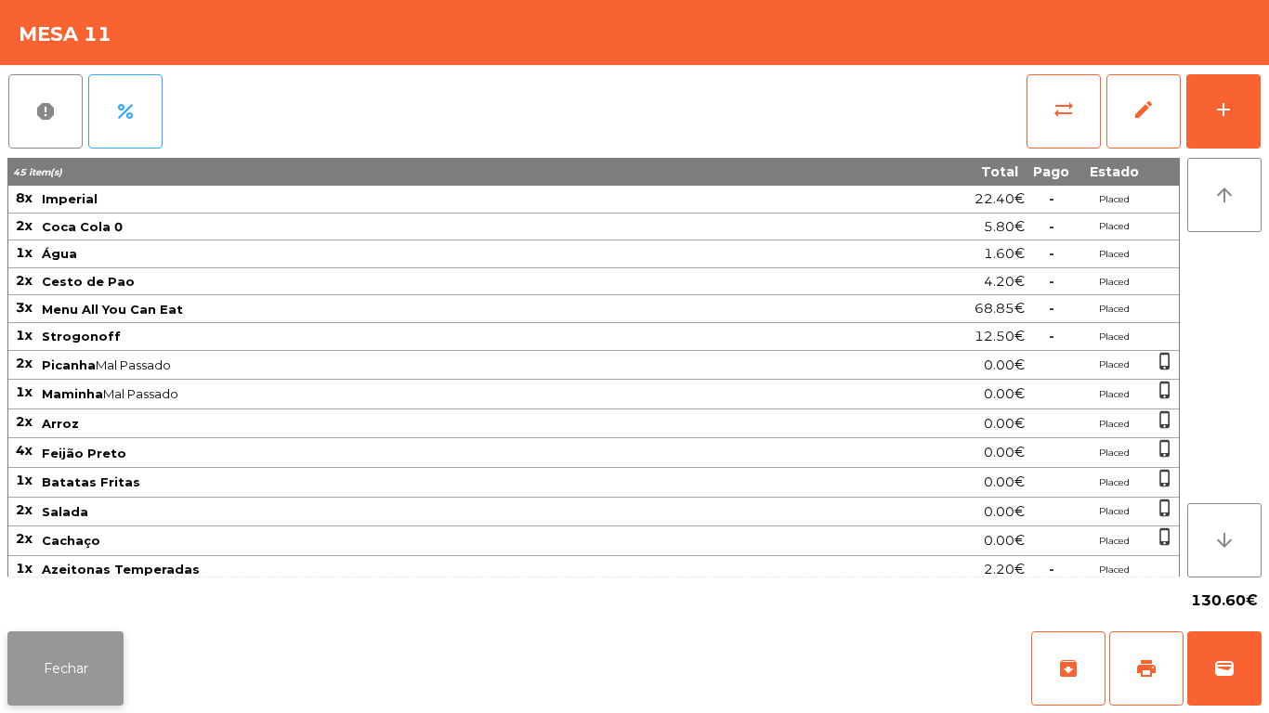
click at [64, 653] on button "Fechar" at bounding box center [65, 668] width 116 height 74
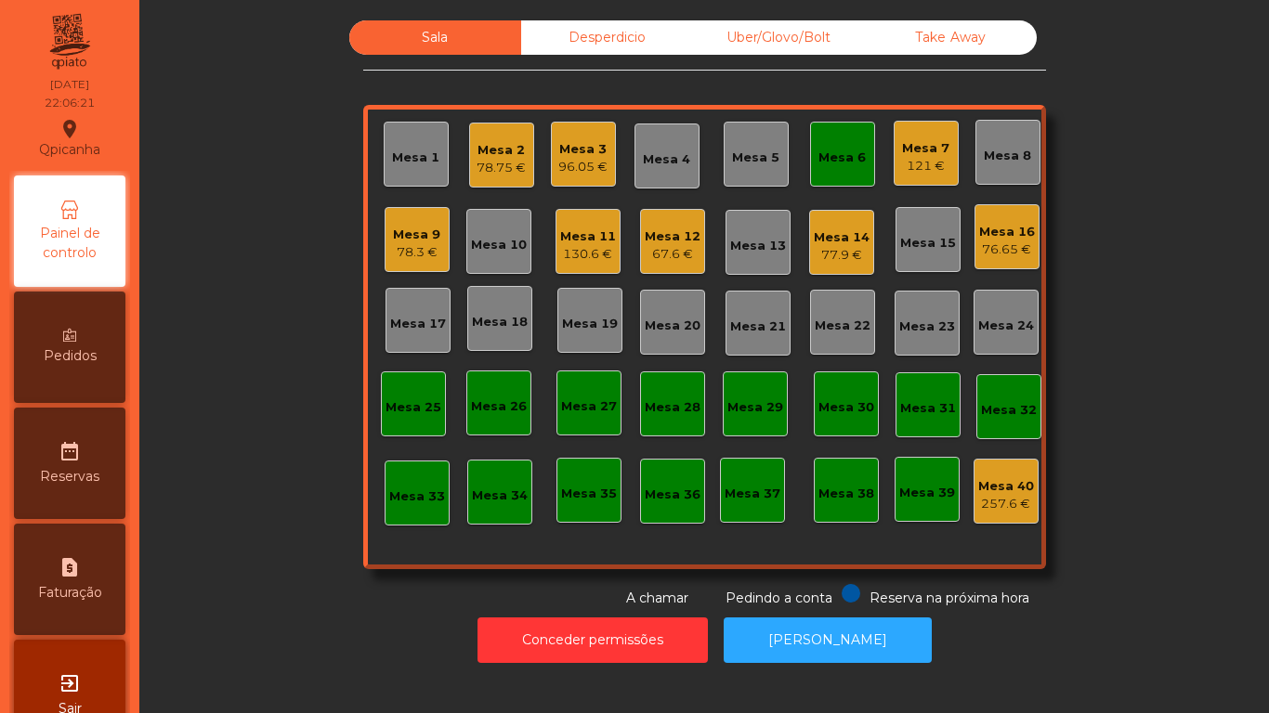
click at [578, 150] on div "Mesa 3" at bounding box center [582, 149] width 49 height 19
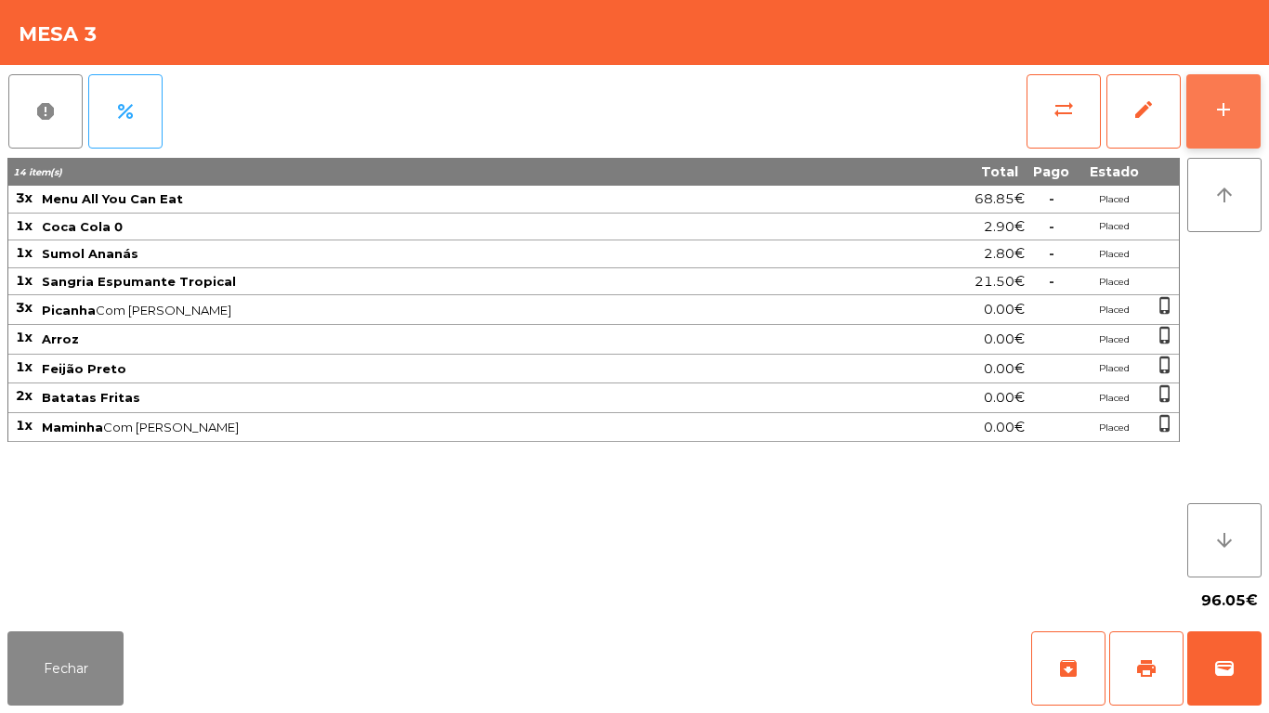
click at [1223, 127] on button "add" at bounding box center [1223, 111] width 74 height 74
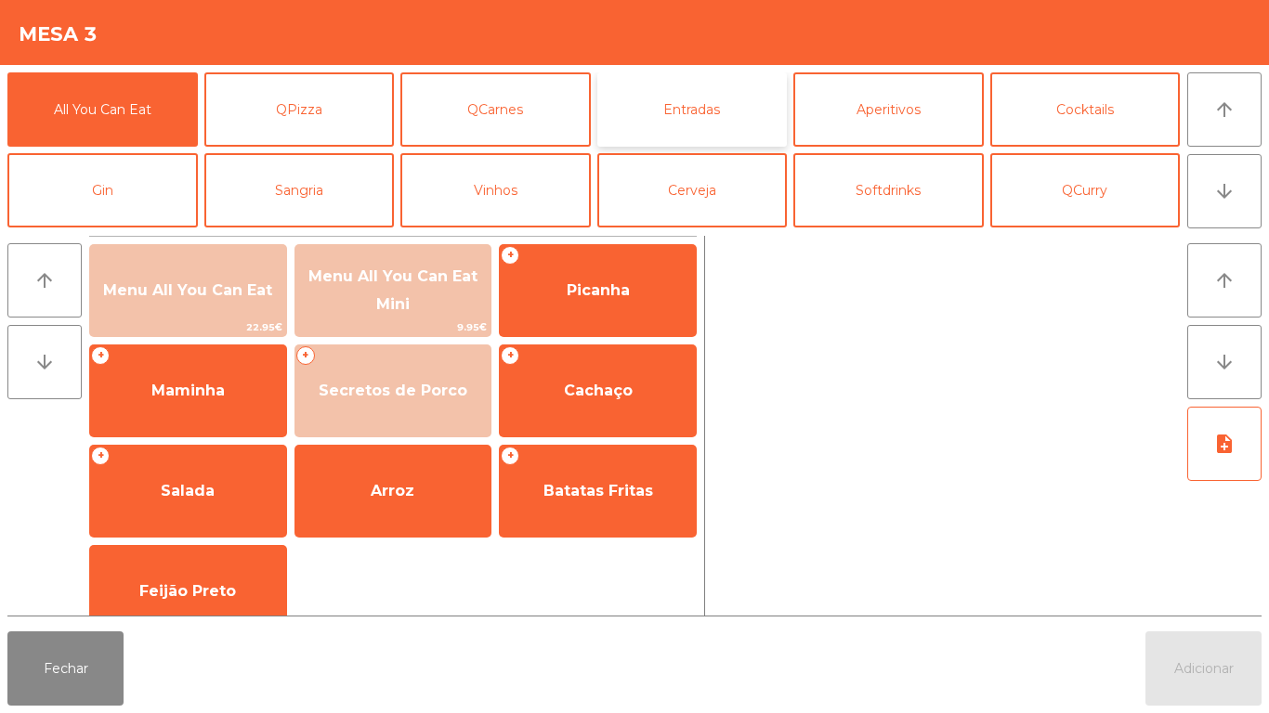
click at [671, 129] on button "Entradas" at bounding box center [692, 109] width 190 height 74
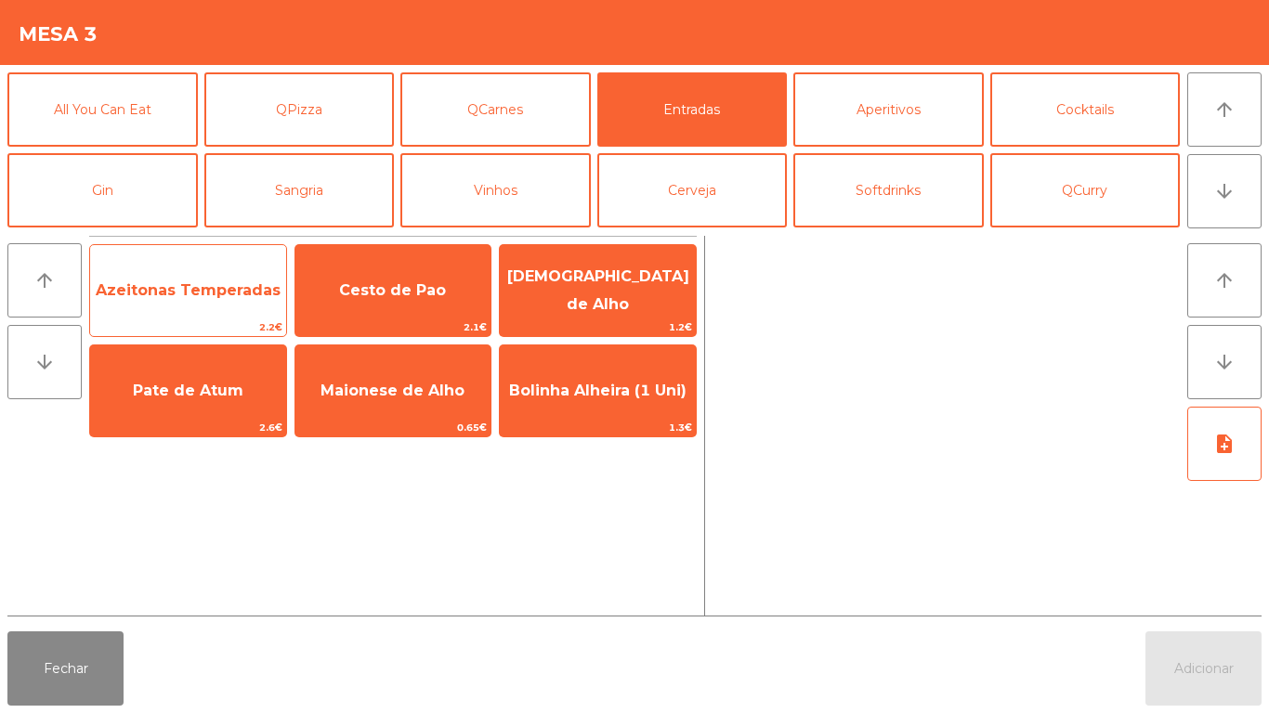
click at [202, 318] on div "Azeitonas Temperadas 2.2€" at bounding box center [188, 290] width 198 height 93
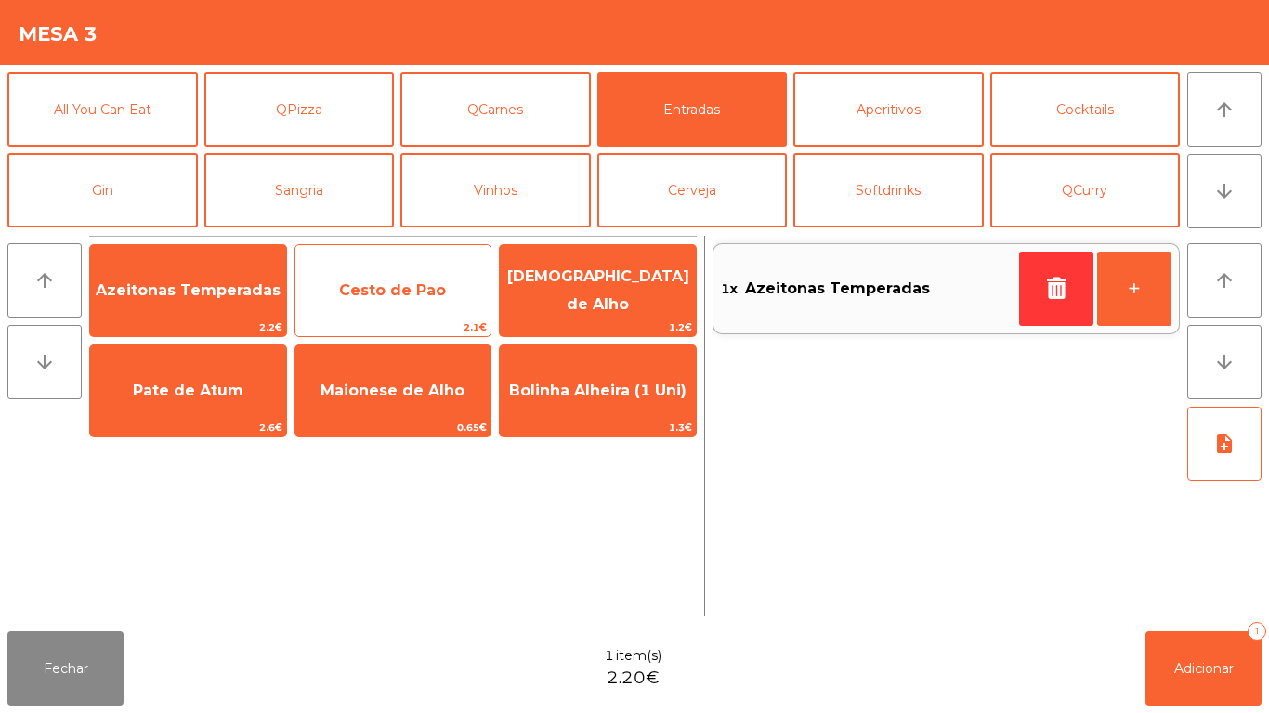
click at [388, 305] on span "Cesto de Pao" at bounding box center [393, 291] width 196 height 50
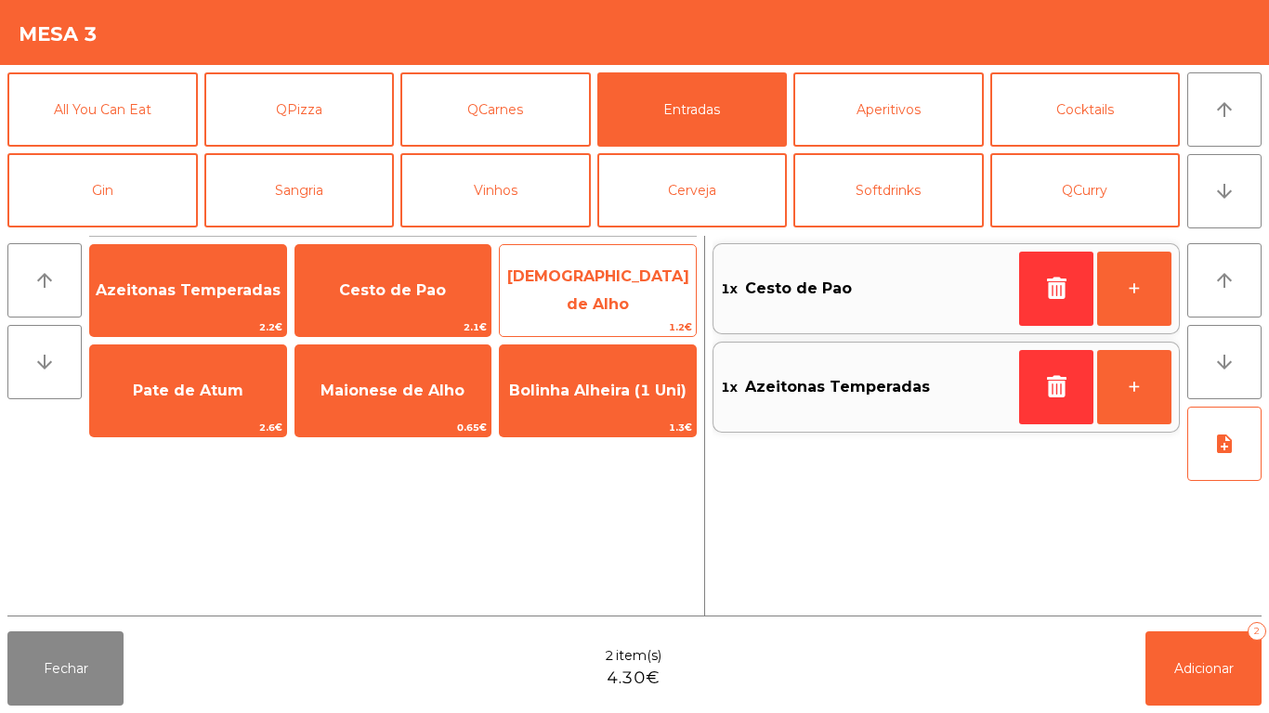
click at [617, 301] on span "[DEMOGRAPHIC_DATA] de Alho" at bounding box center [598, 291] width 196 height 79
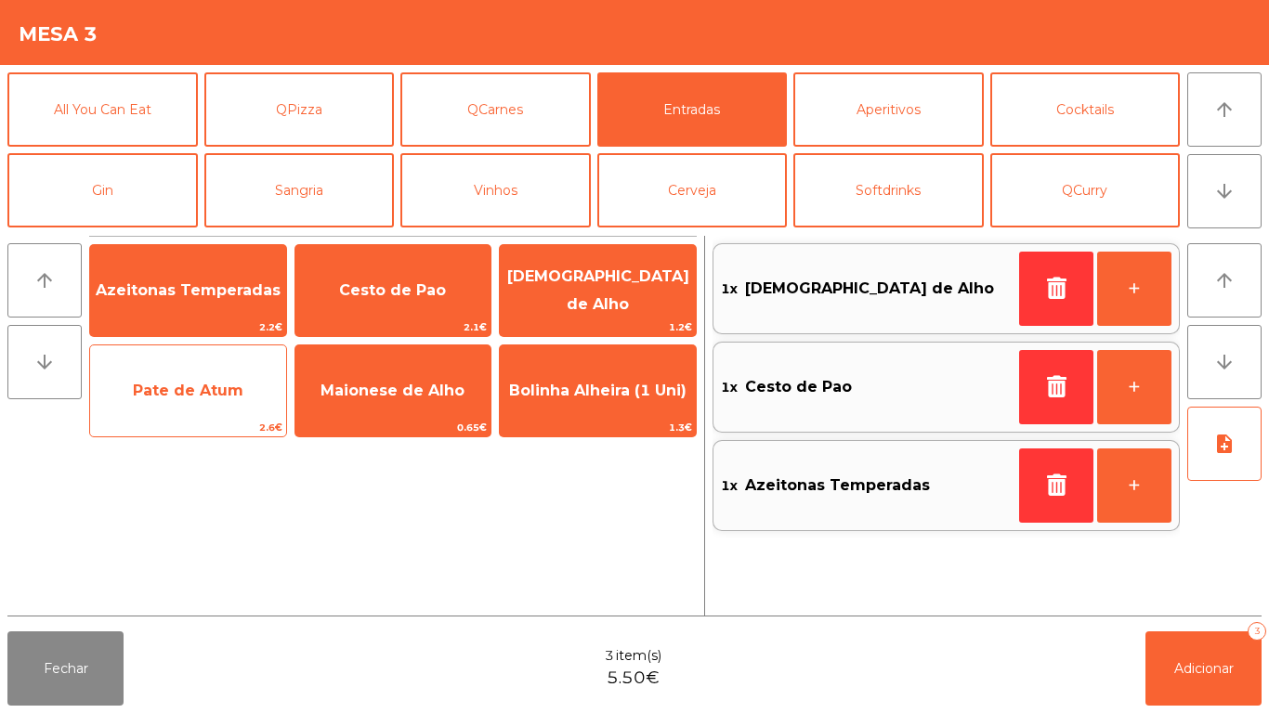
click at [201, 374] on span "Pate de Atum" at bounding box center [188, 391] width 196 height 50
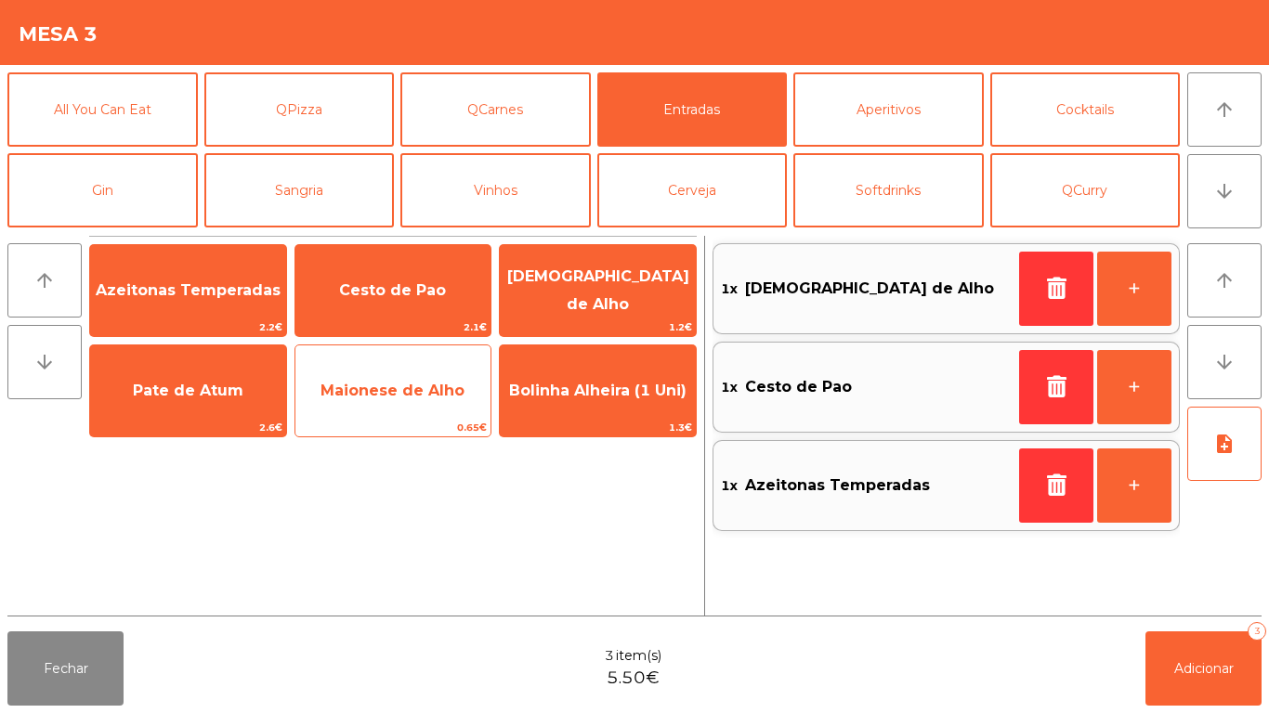
click at [414, 382] on span "Maionese de Alho" at bounding box center [392, 391] width 144 height 18
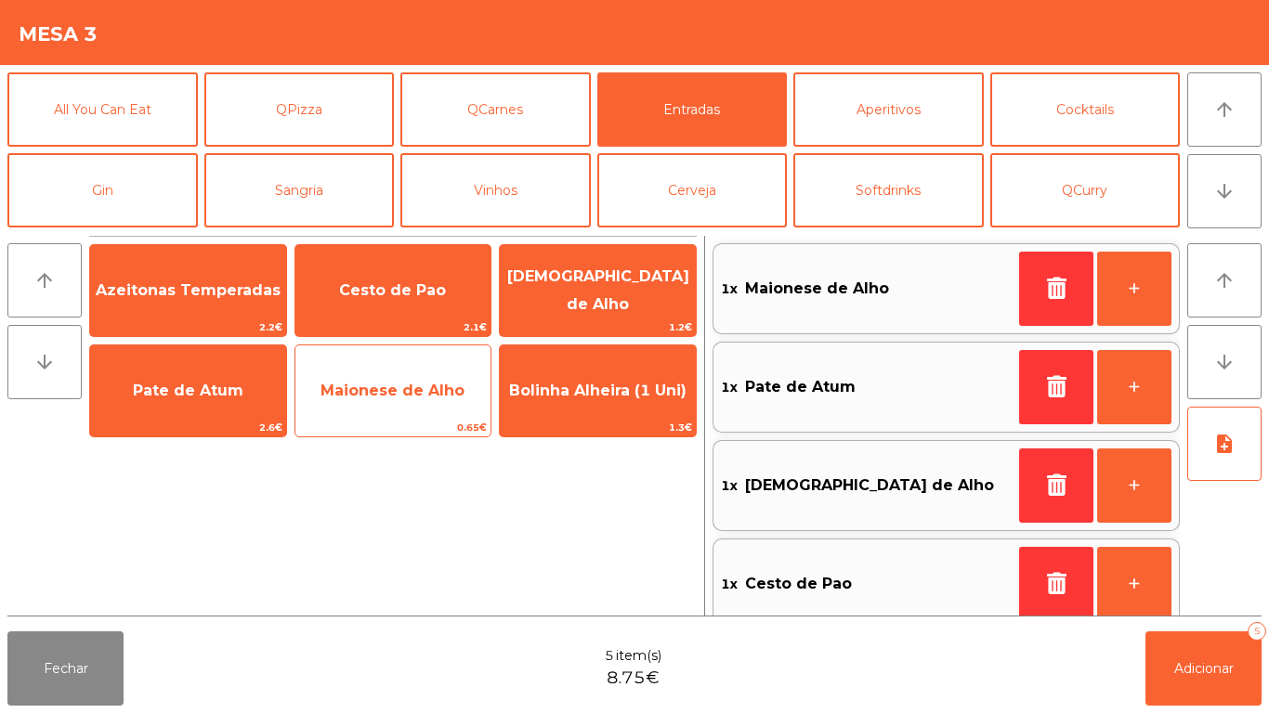
scroll to position [7, 0]
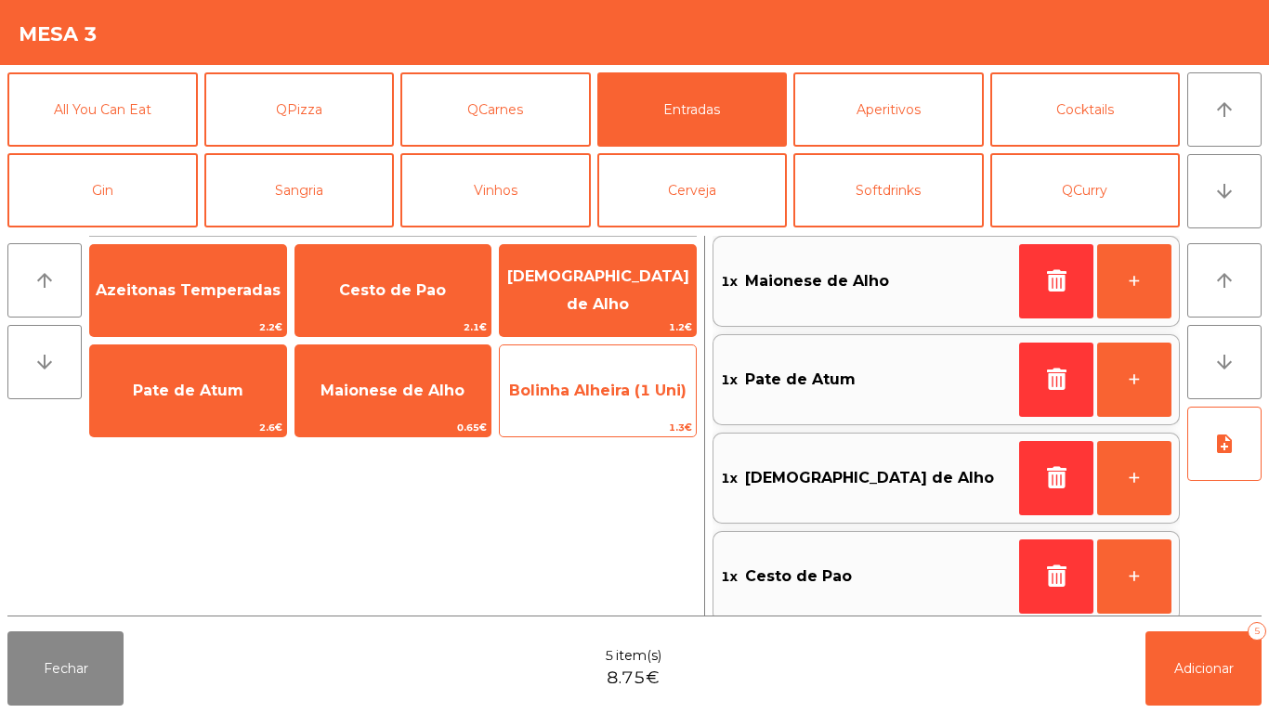
click at [624, 410] on span "Bolinha Alheira (1 Uni)" at bounding box center [598, 391] width 196 height 50
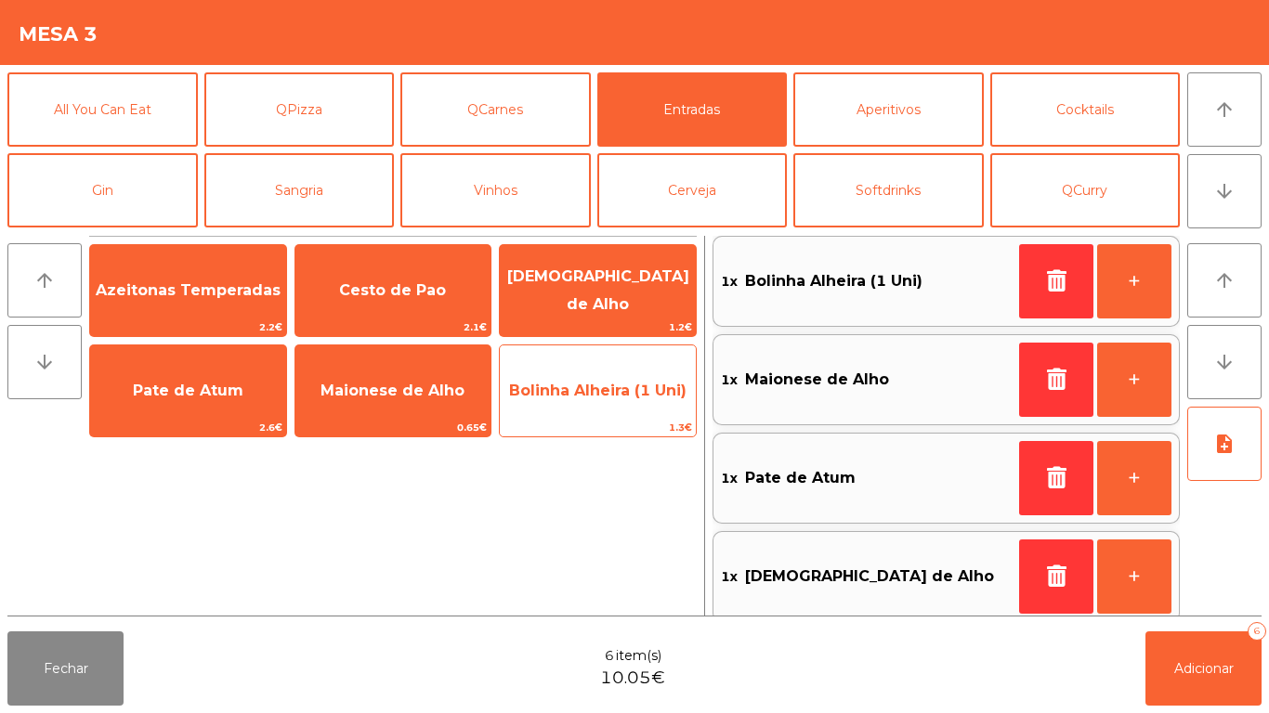
click at [609, 388] on span "Bolinha Alheira (1 Uni)" at bounding box center [597, 391] width 177 height 18
click at [632, 371] on span "Bolinha Alheira (1 Uni)" at bounding box center [598, 391] width 196 height 50
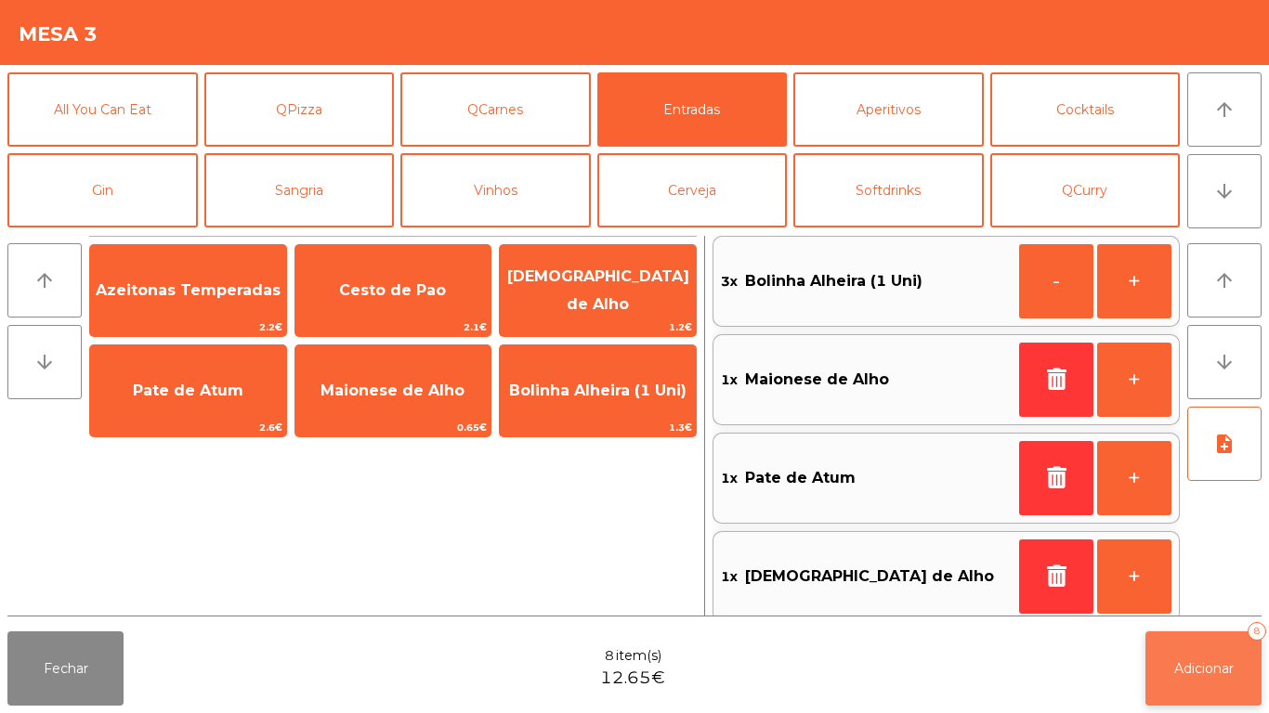
click at [1203, 664] on span "Adicionar" at bounding box center [1203, 668] width 59 height 17
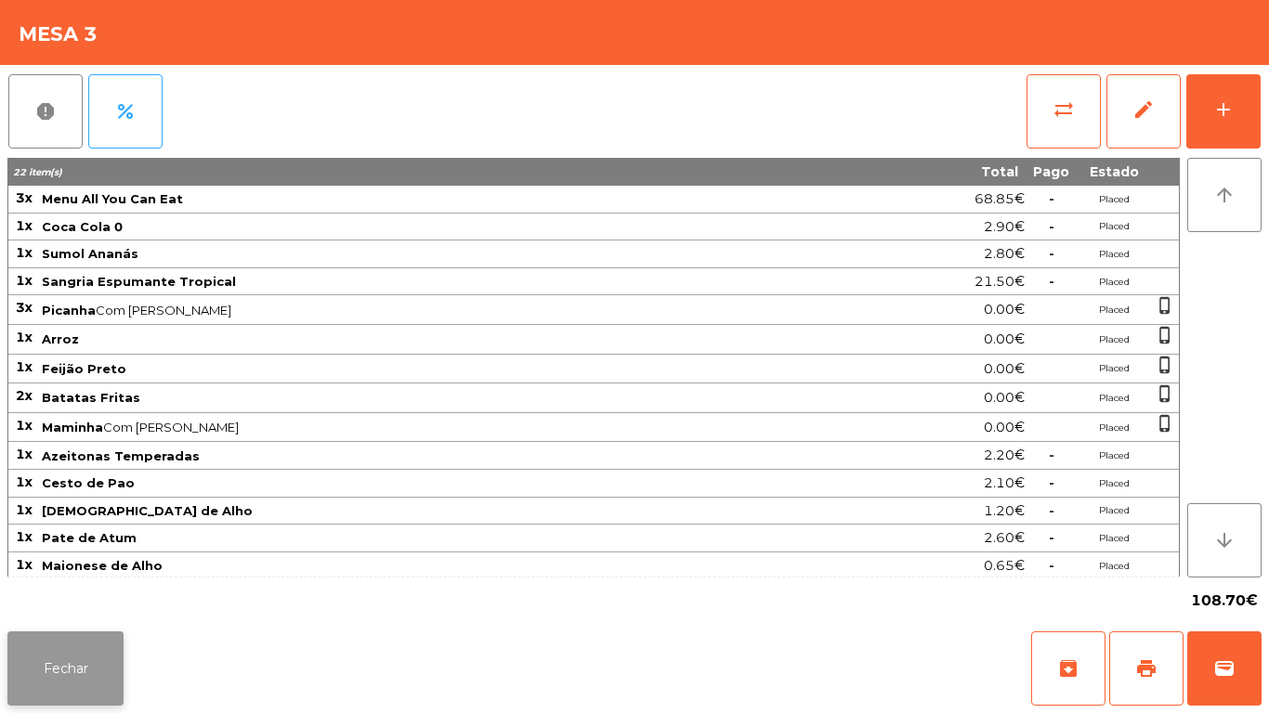
click at [101, 640] on button "Fechar" at bounding box center [65, 668] width 116 height 74
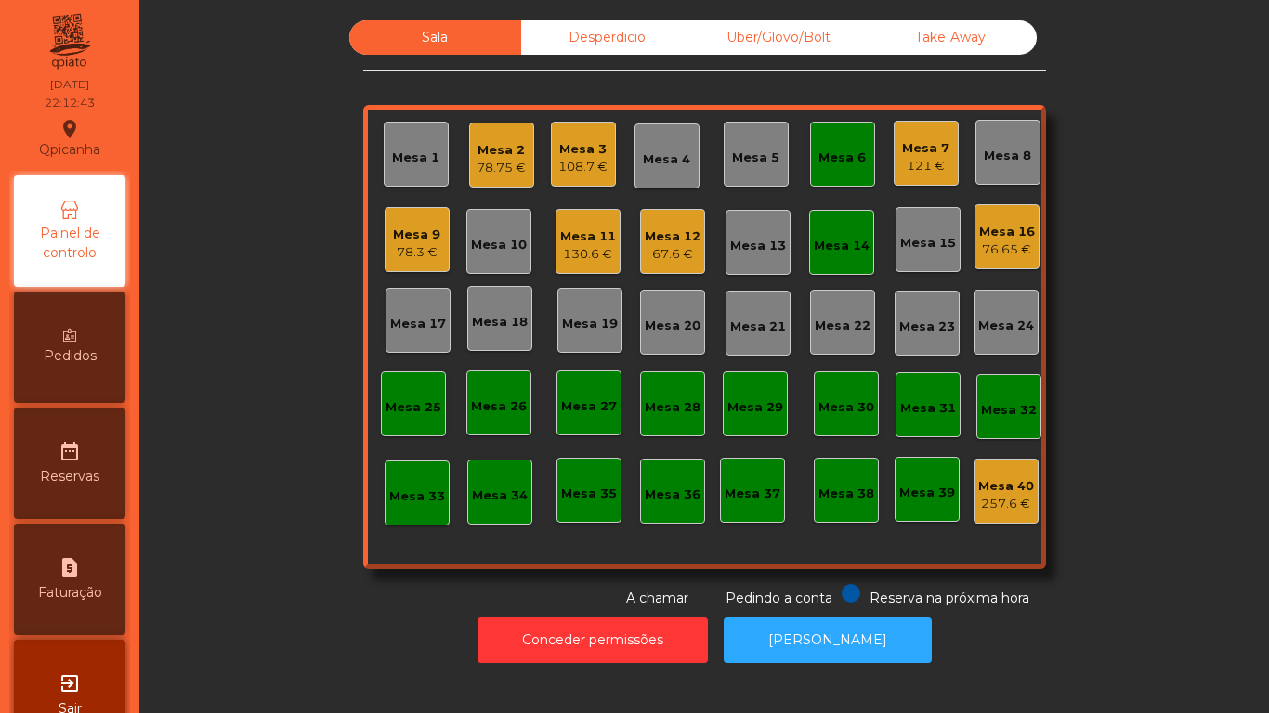
click at [596, 152] on div "Mesa 3" at bounding box center [582, 149] width 49 height 19
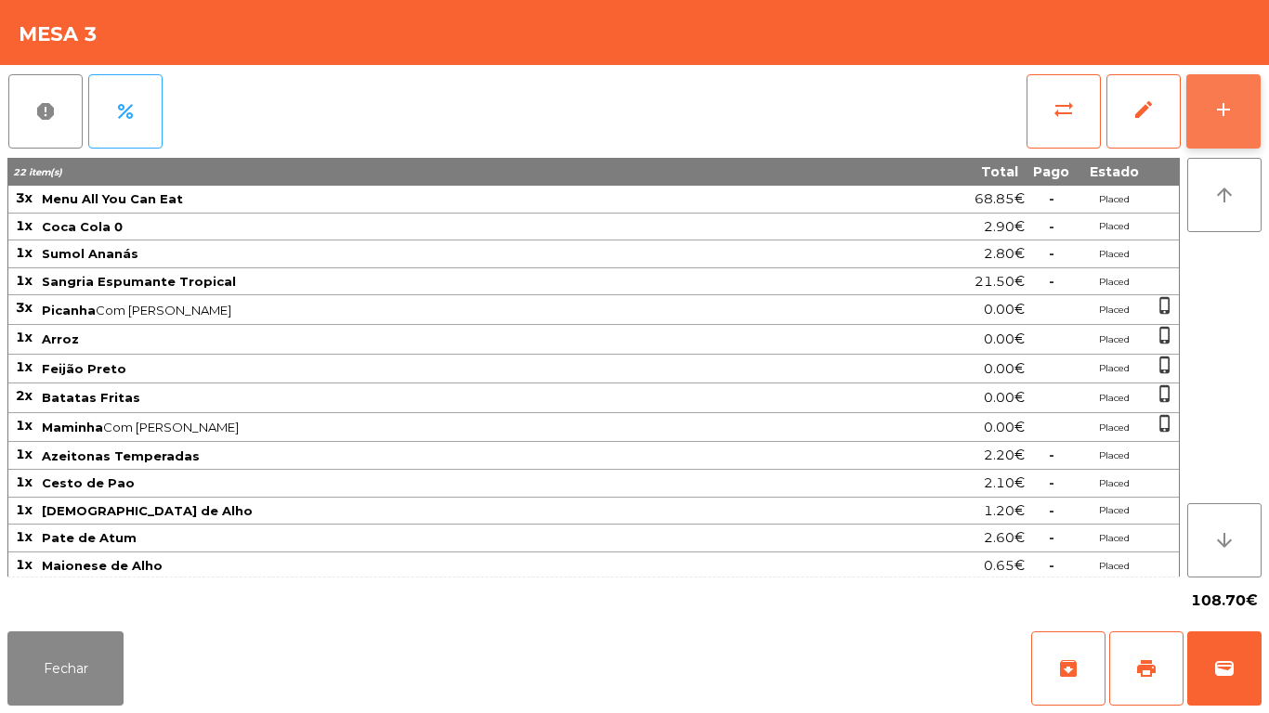
click at [1229, 111] on div "add" at bounding box center [1223, 109] width 22 height 22
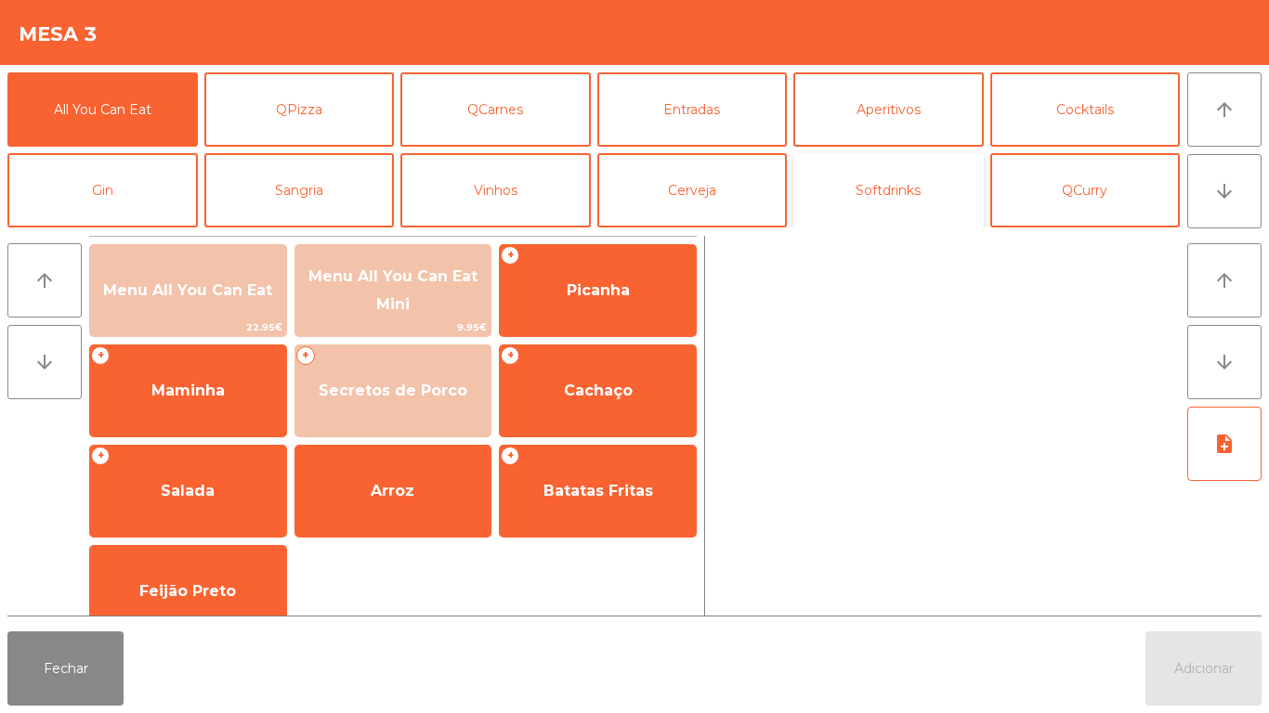
click at [900, 186] on button "Softdrinks" at bounding box center [888, 190] width 190 height 74
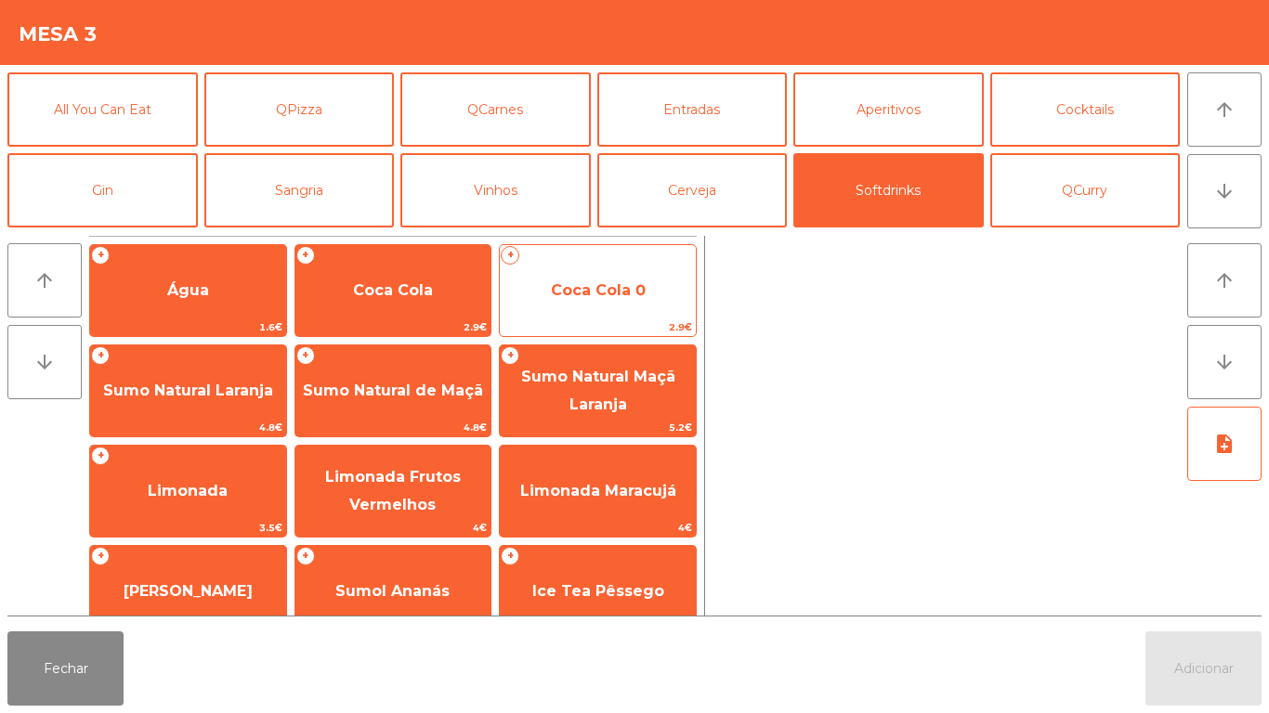
click at [597, 306] on span "Coca Cola 0" at bounding box center [598, 291] width 196 height 50
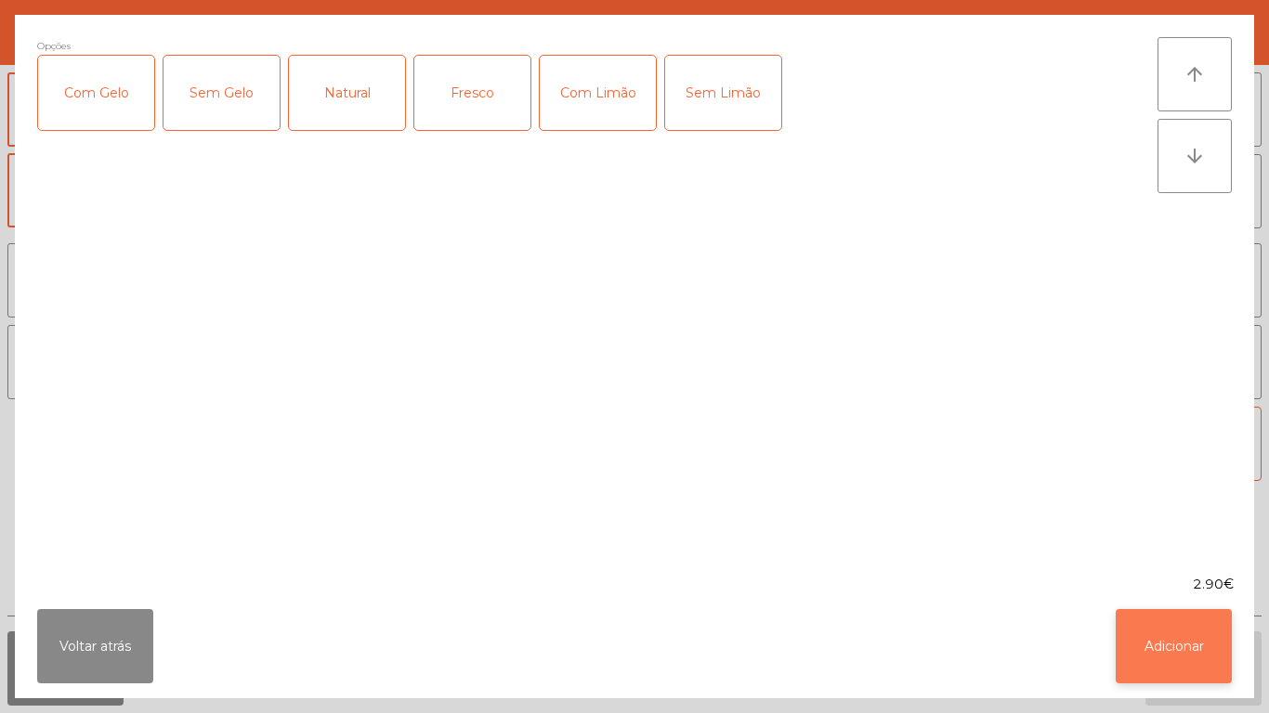
click at [1139, 644] on button "Adicionar" at bounding box center [1173, 646] width 116 height 74
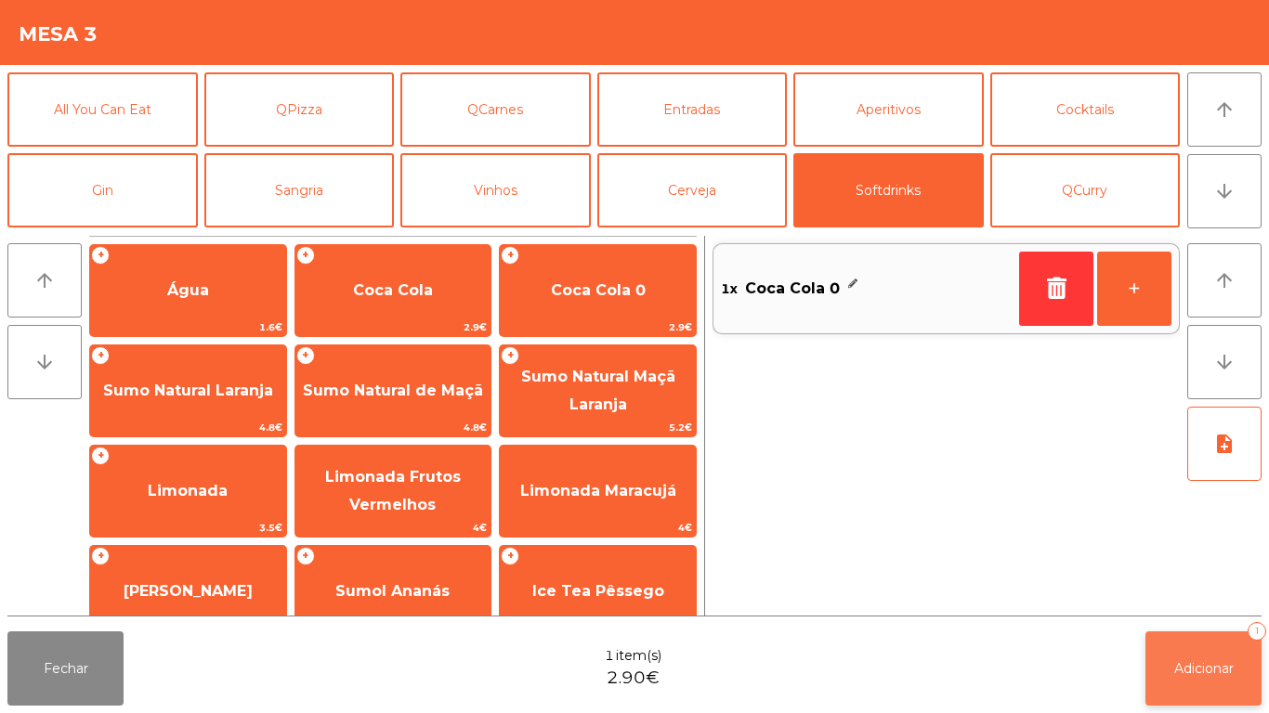
click at [1204, 657] on button "Adicionar 1" at bounding box center [1203, 668] width 116 height 74
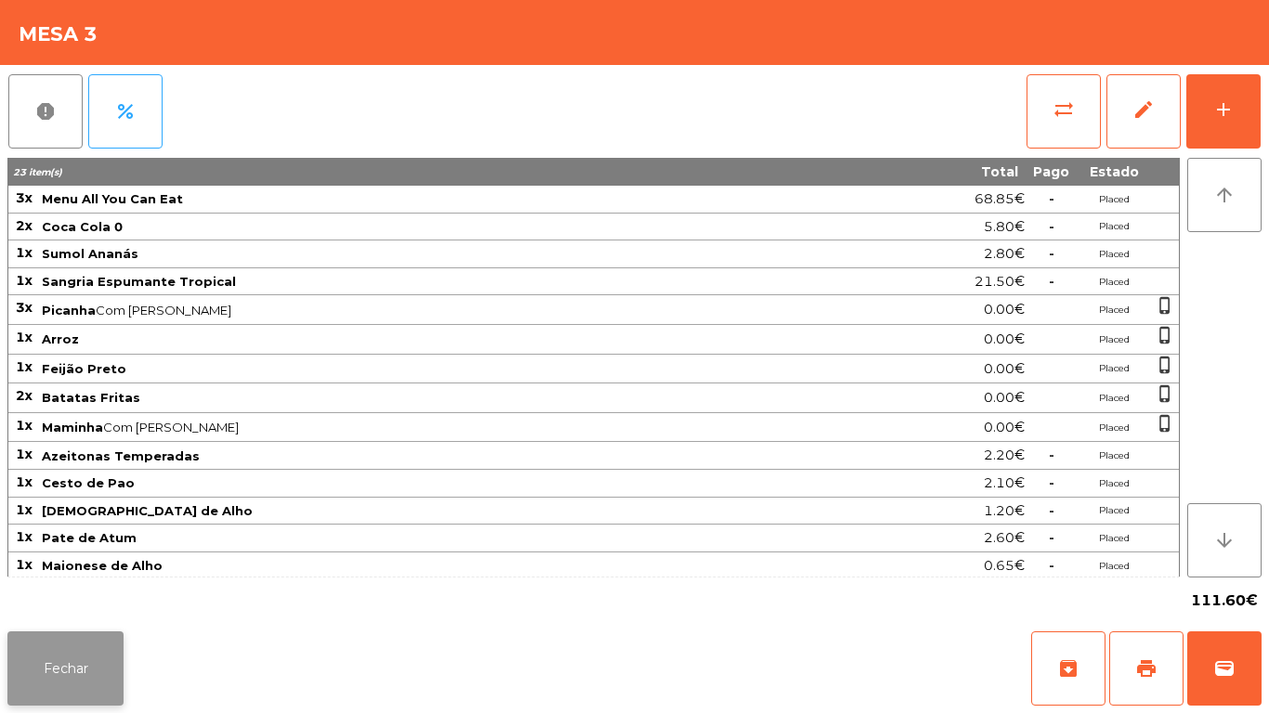
click at [113, 653] on button "Fechar" at bounding box center [65, 668] width 116 height 74
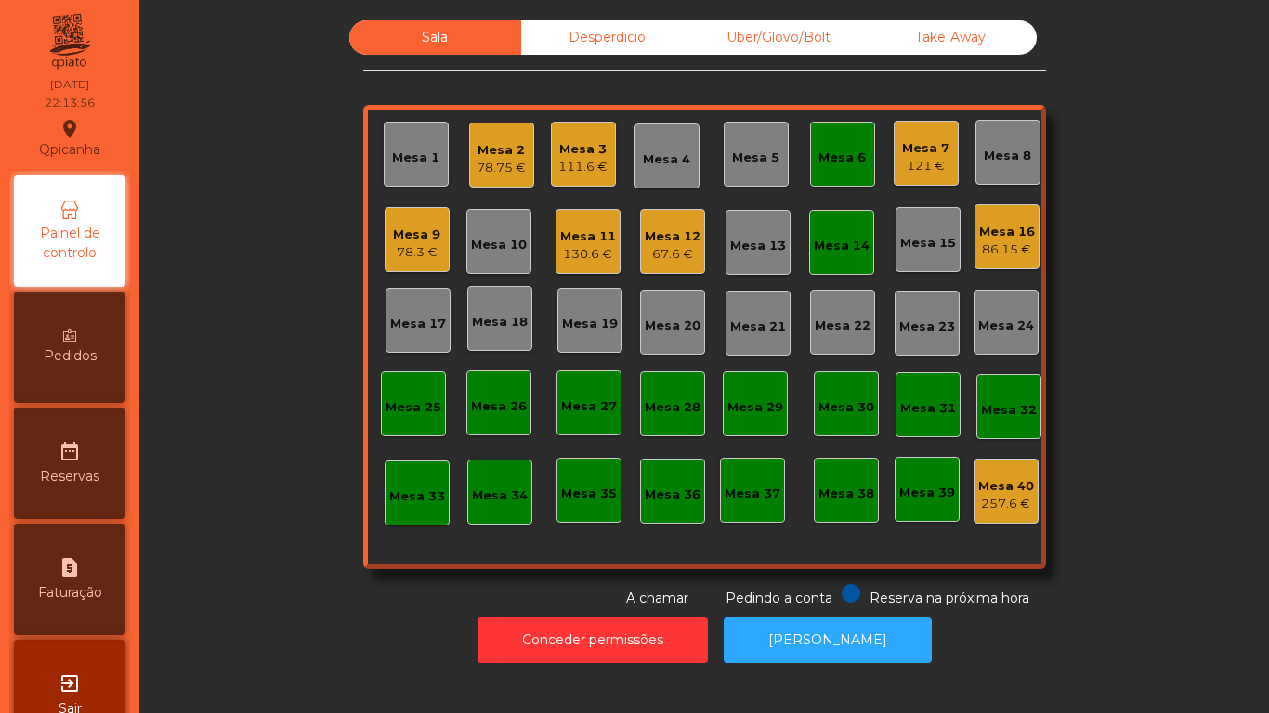
click at [991, 246] on div "86.15 €" at bounding box center [1007, 250] width 56 height 19
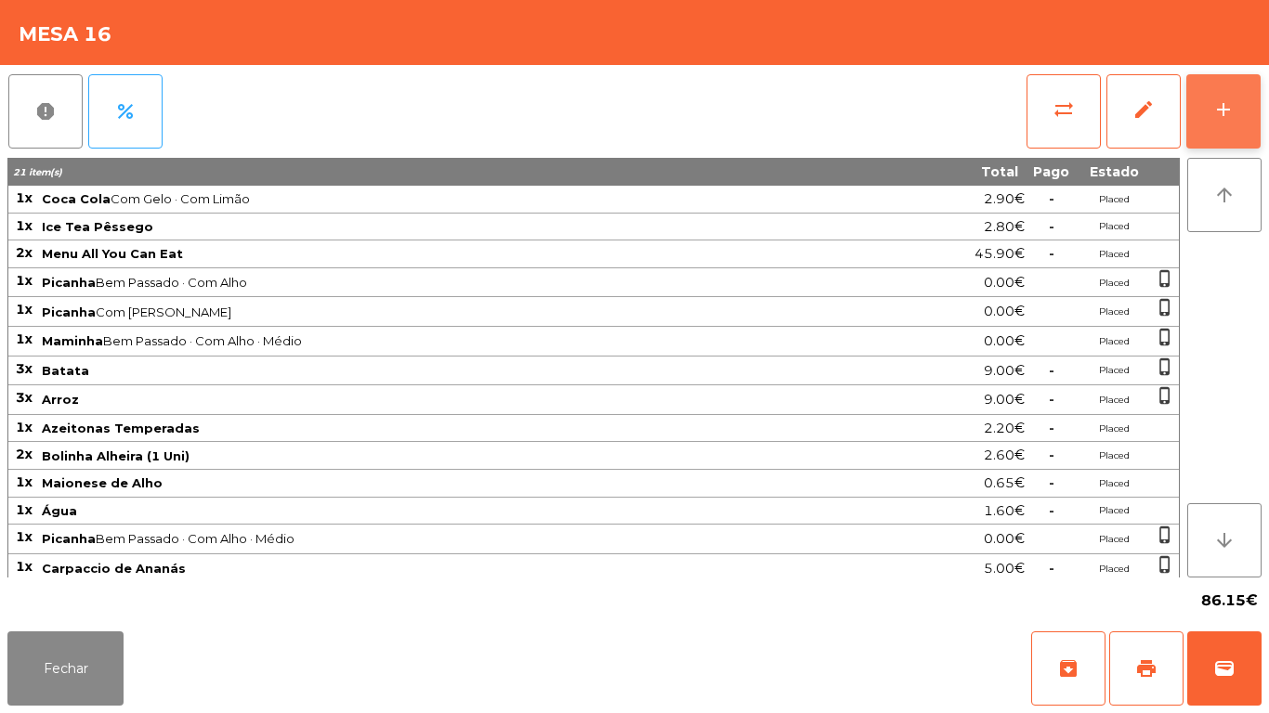
click at [1251, 104] on button "add" at bounding box center [1223, 111] width 74 height 74
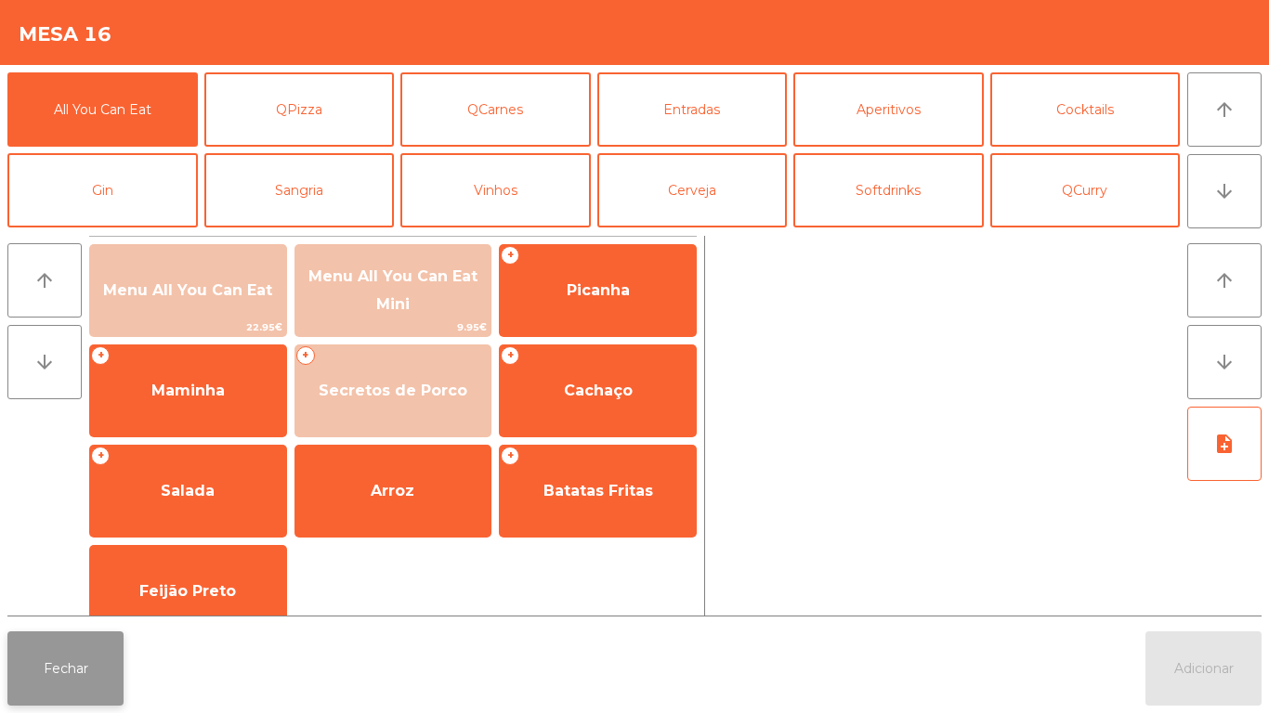
click at [37, 671] on button "Fechar" at bounding box center [65, 668] width 116 height 74
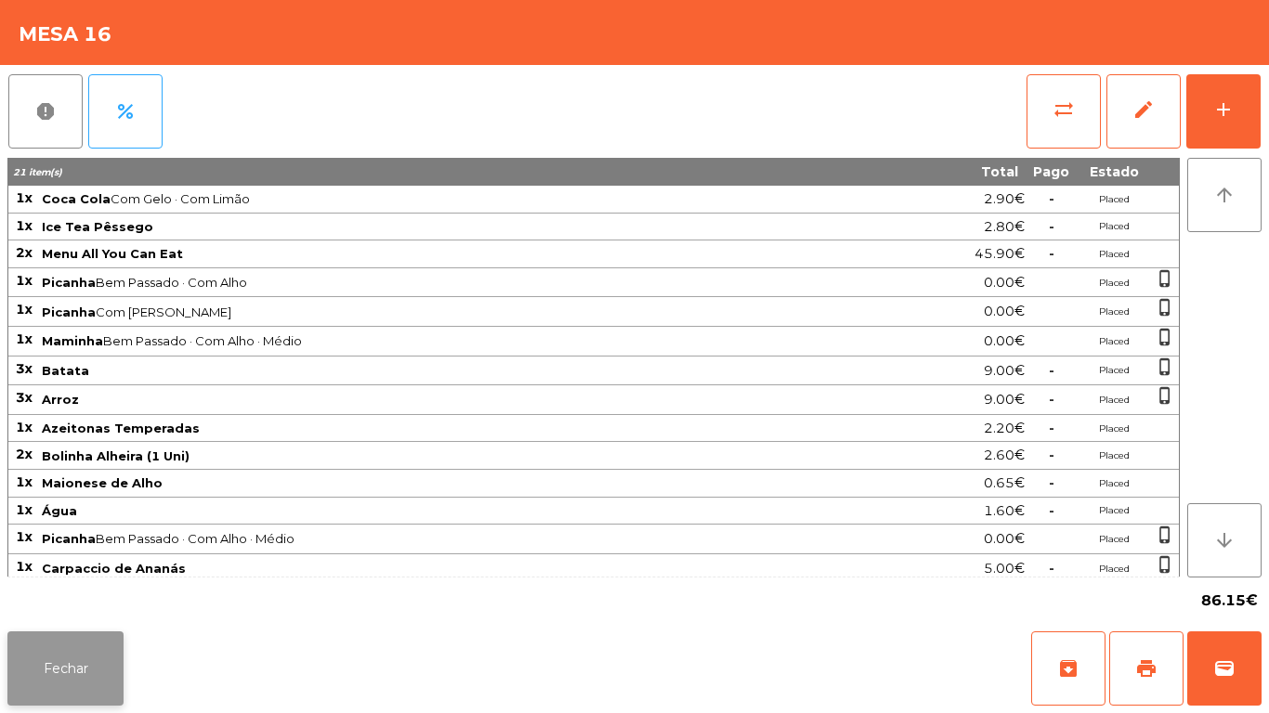
click at [62, 656] on button "Fechar" at bounding box center [65, 668] width 116 height 74
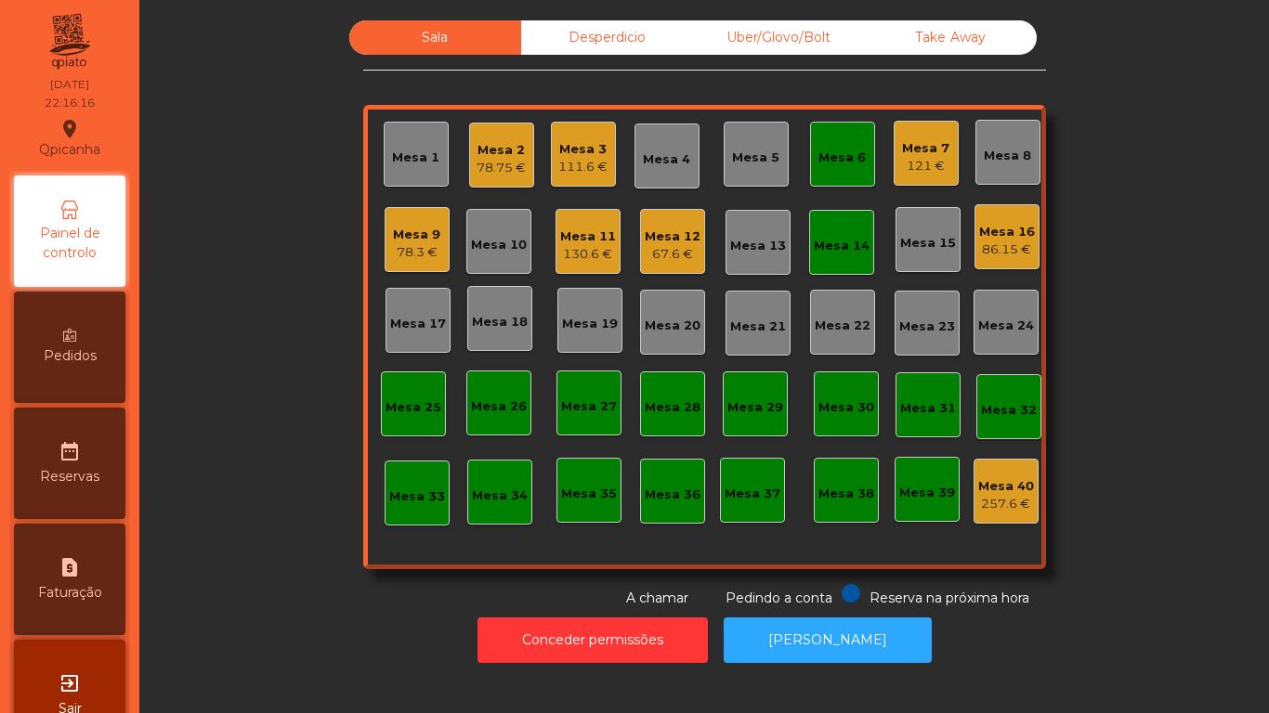
click at [659, 254] on div "67.6 €" at bounding box center [672, 254] width 56 height 19
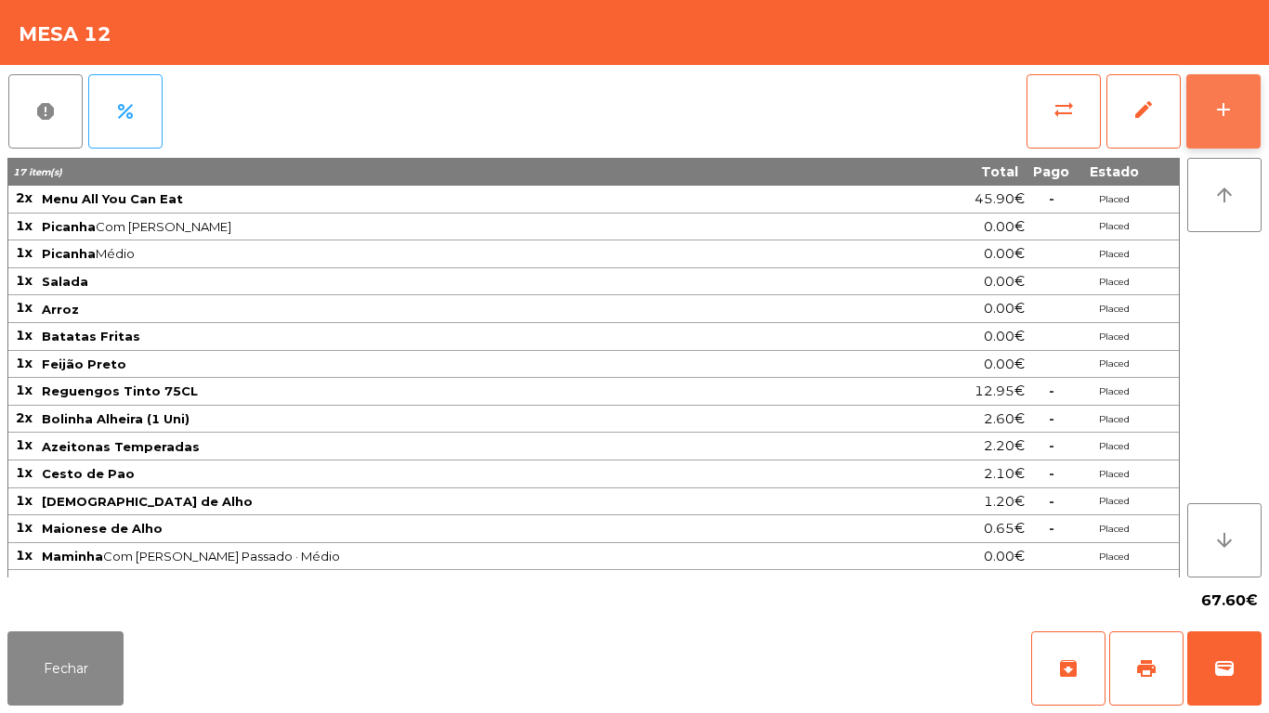
click at [1213, 125] on button "add" at bounding box center [1223, 111] width 74 height 74
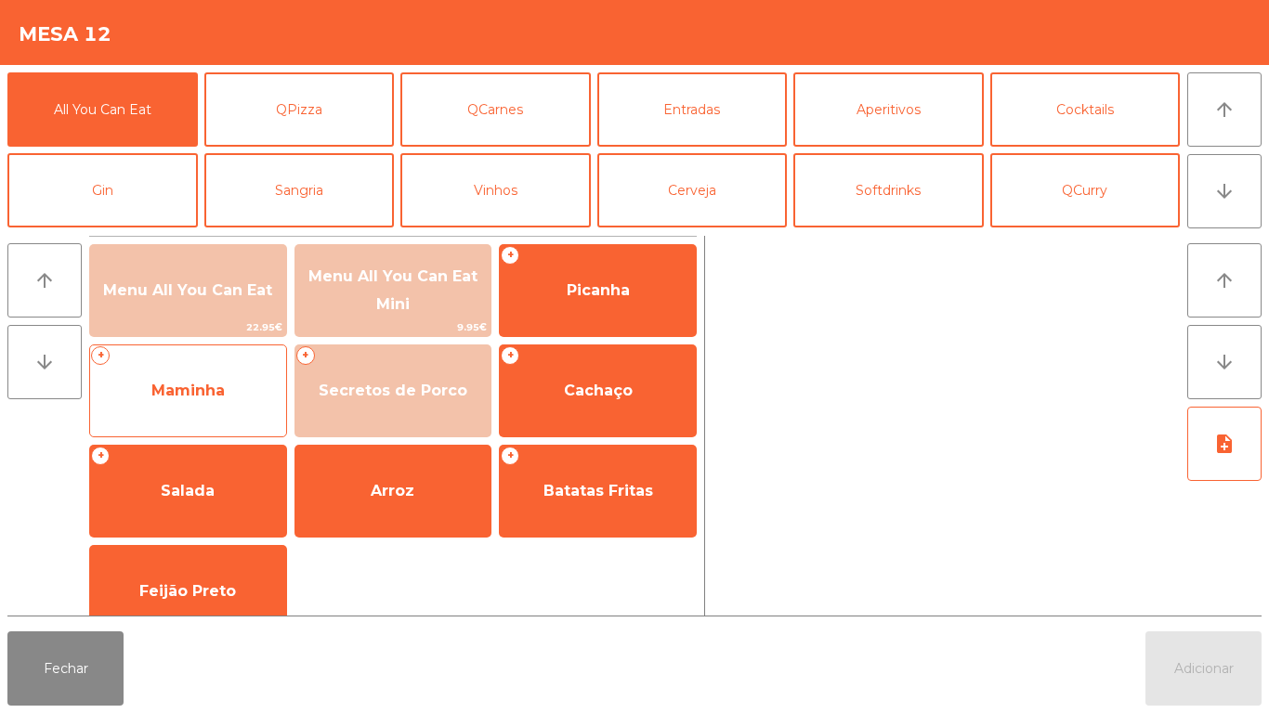
click at [239, 386] on span "Maminha" at bounding box center [188, 391] width 196 height 50
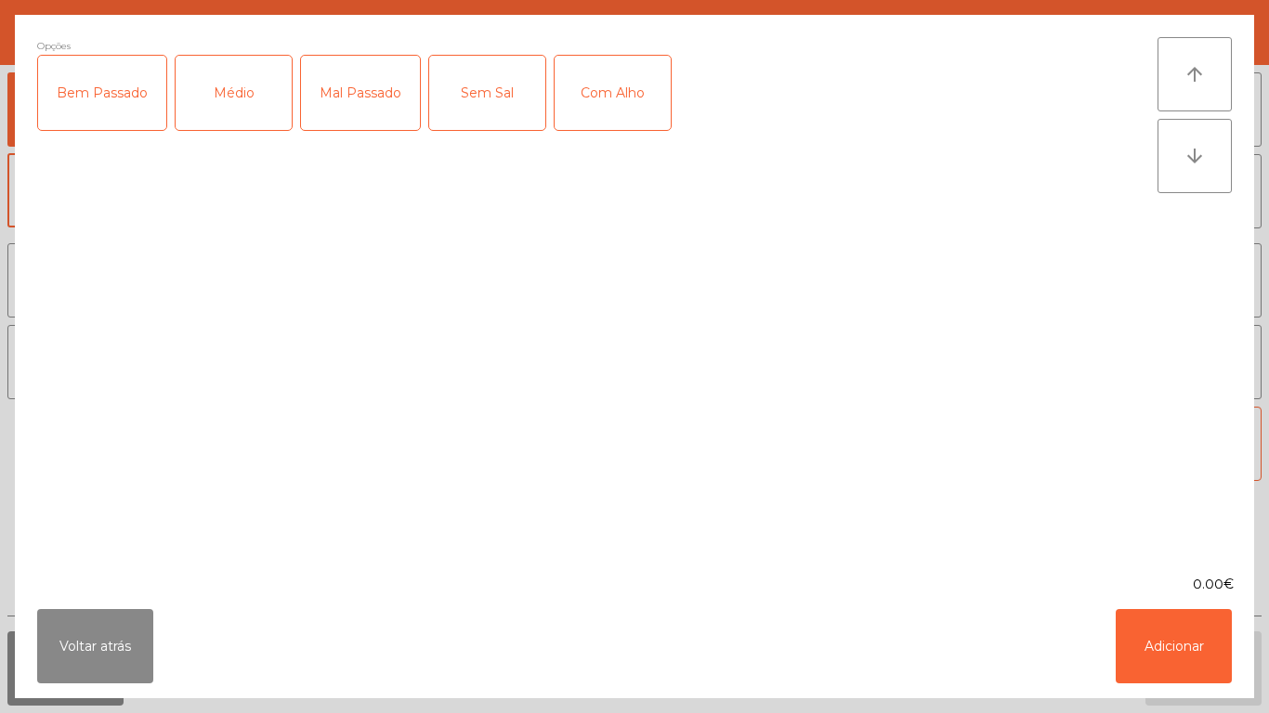
click at [254, 98] on div "Médio" at bounding box center [234, 93] width 116 height 74
click at [630, 98] on div "Com Alho" at bounding box center [612, 93] width 116 height 74
click at [1170, 632] on button "Adicionar" at bounding box center [1173, 646] width 116 height 74
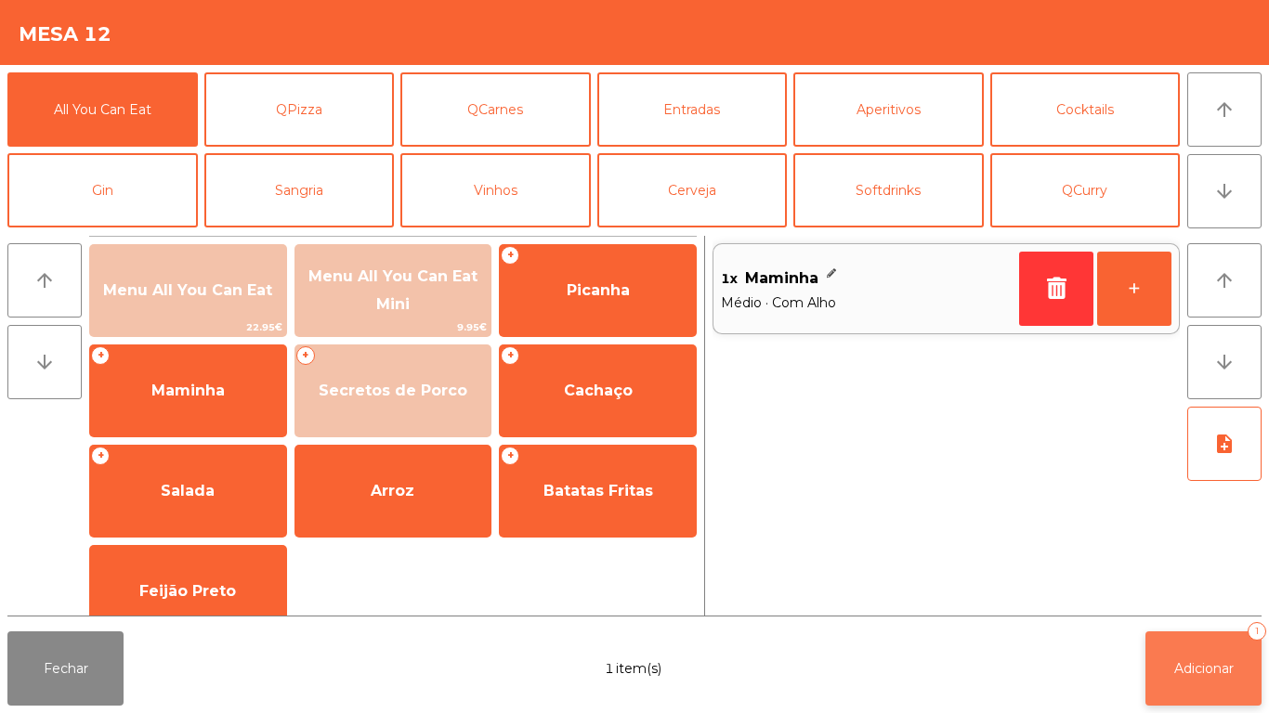
click at [1212, 657] on button "Adicionar 1" at bounding box center [1203, 668] width 116 height 74
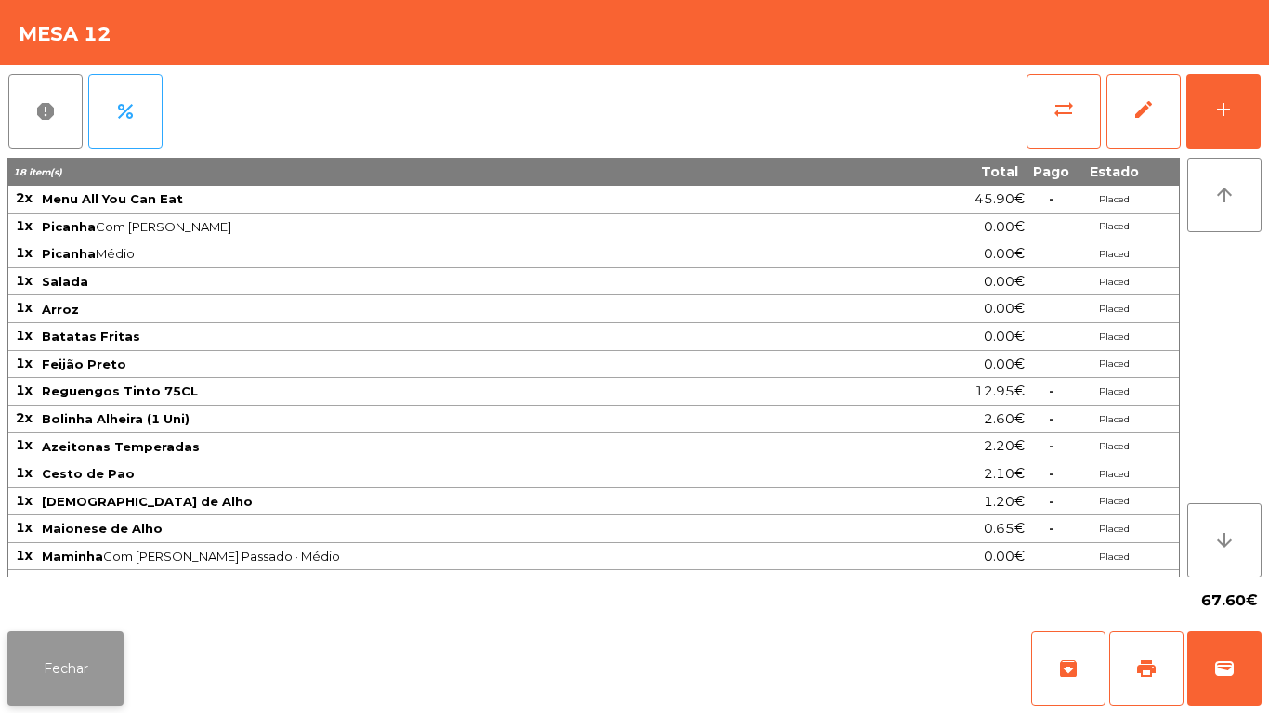
click at [54, 666] on button "Fechar" at bounding box center [65, 668] width 116 height 74
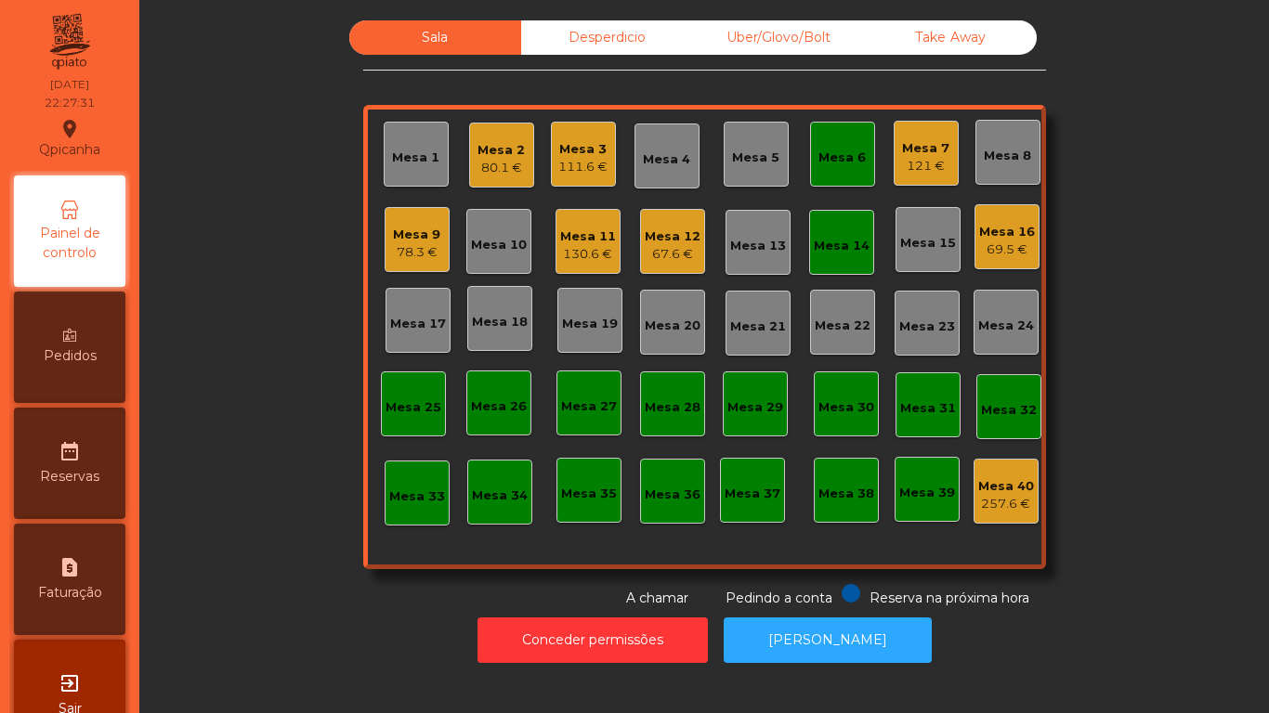
click at [486, 149] on div "Mesa 2" at bounding box center [500, 150] width 47 height 19
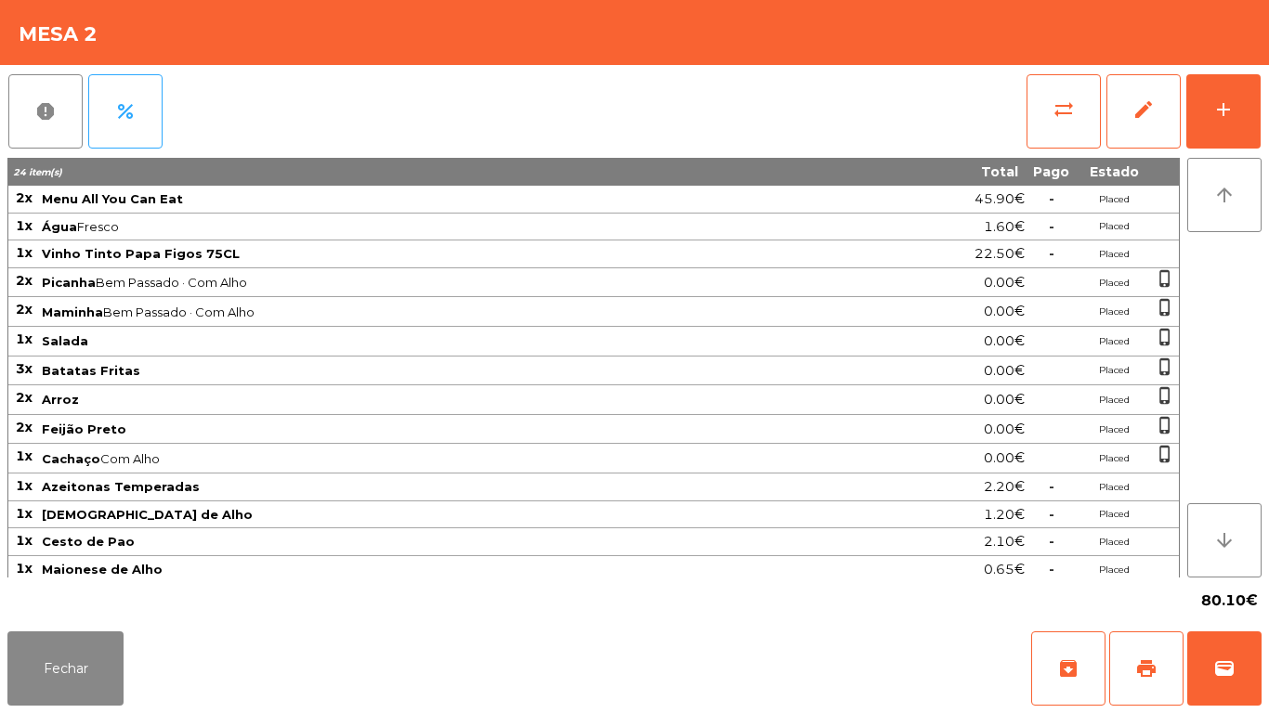
click at [1263, 672] on div "Fechar archive print wallet" at bounding box center [634, 668] width 1269 height 89
click at [1223, 661] on span "wallet" at bounding box center [1224, 668] width 22 height 22
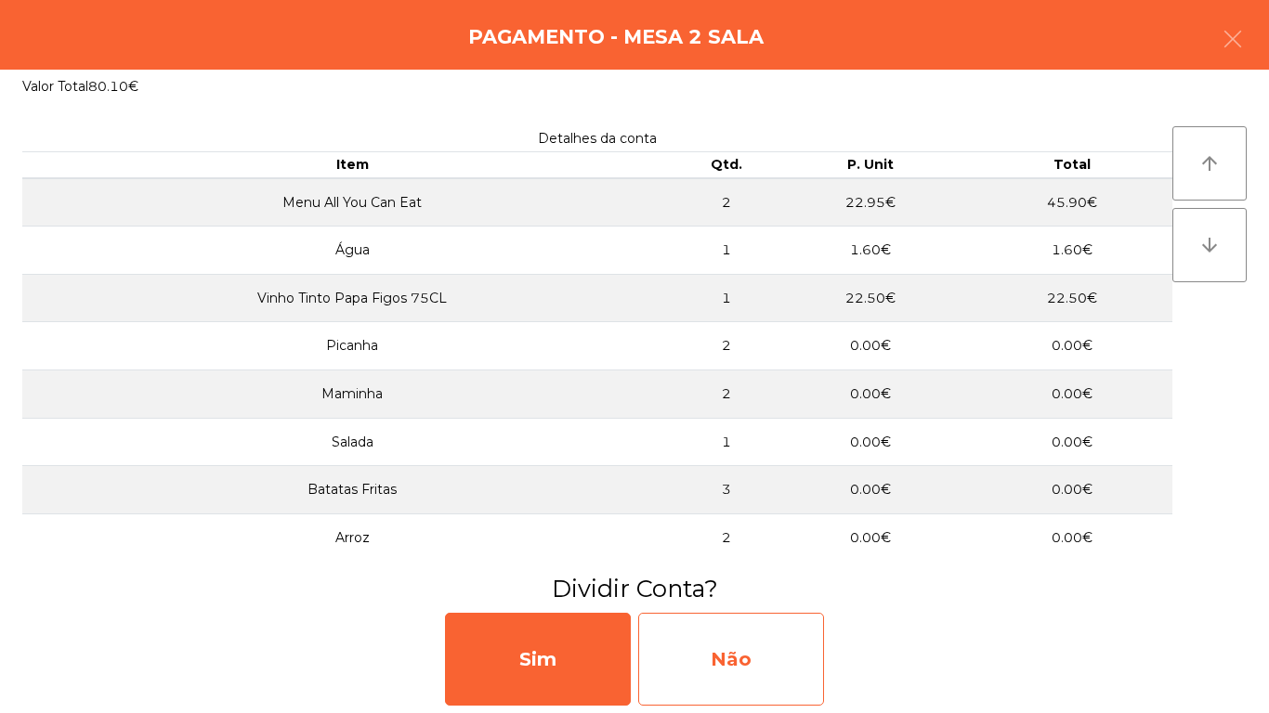
click at [753, 666] on div "Não" at bounding box center [731, 659] width 186 height 93
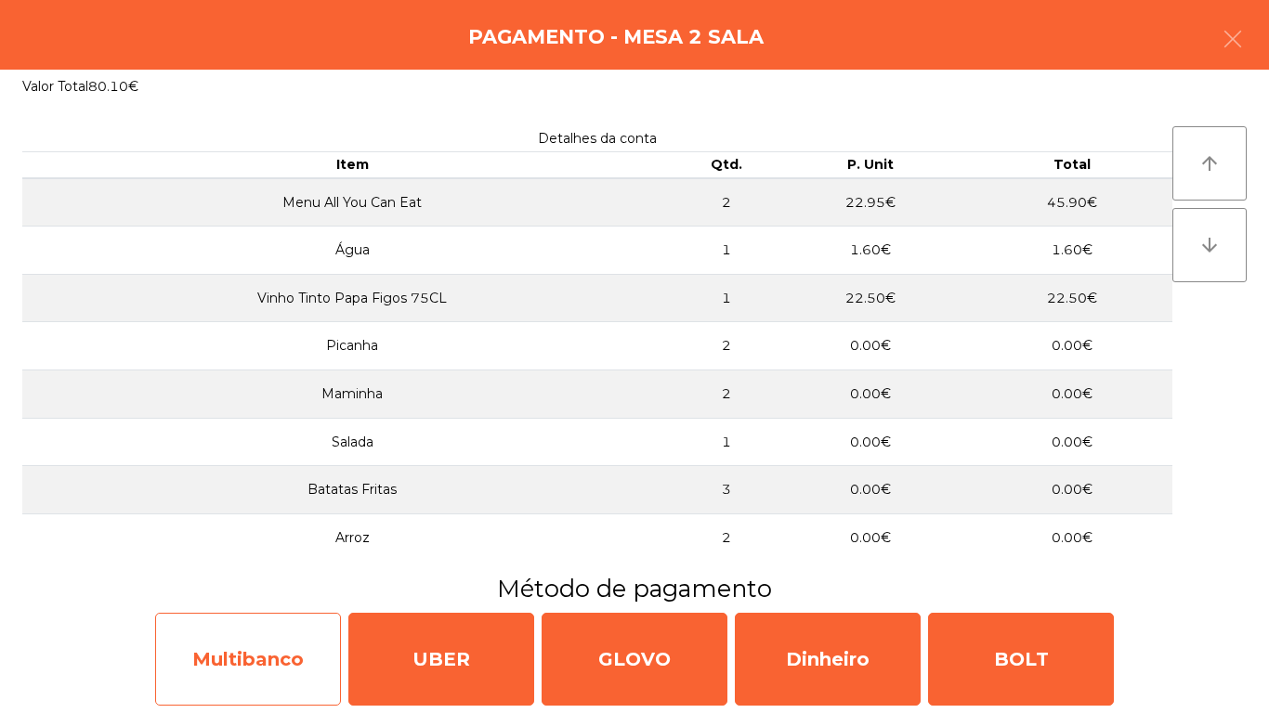
click at [293, 634] on div "Multibanco" at bounding box center [248, 659] width 186 height 93
select select "**"
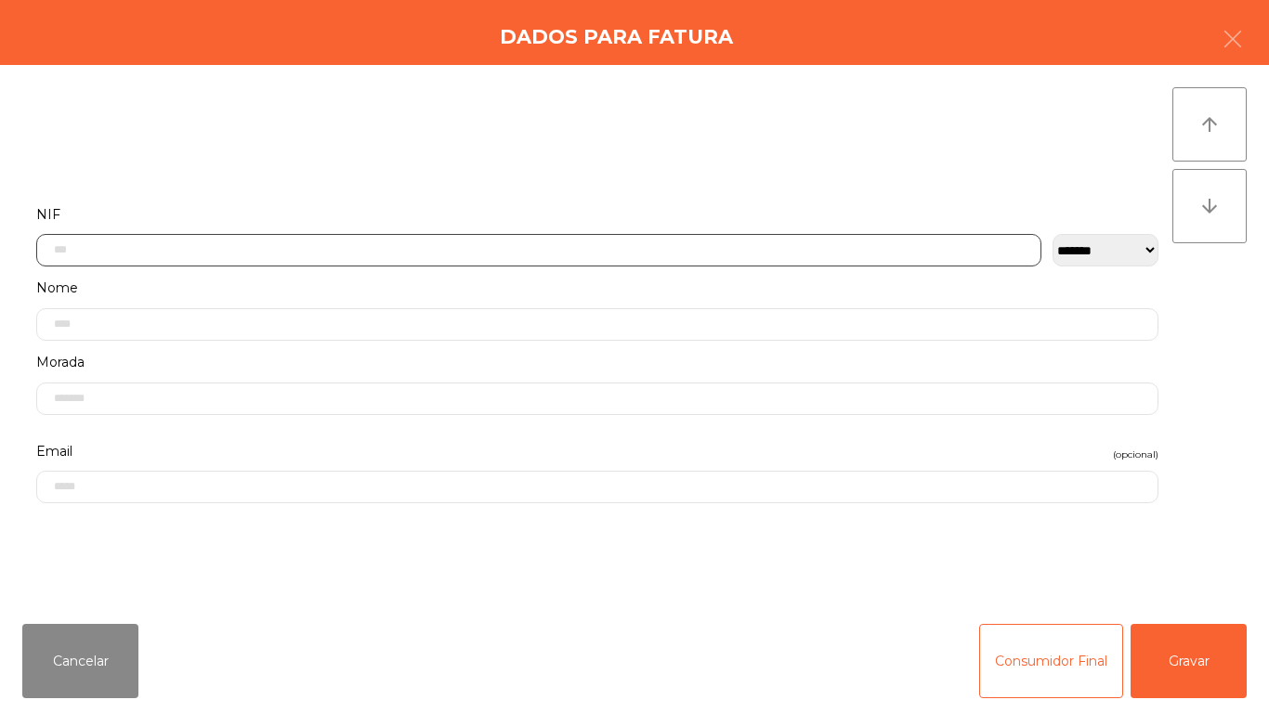
click at [414, 247] on input "text" at bounding box center [538, 250] width 1005 height 33
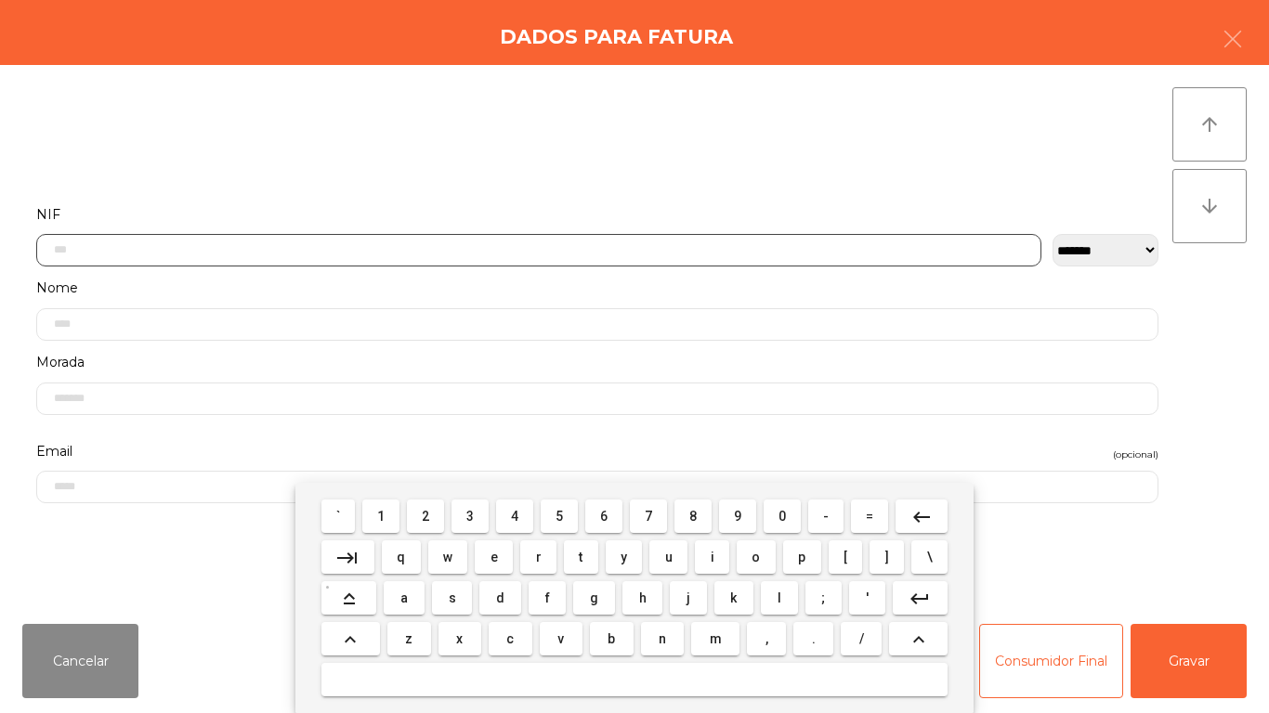
scroll to position [113, 0]
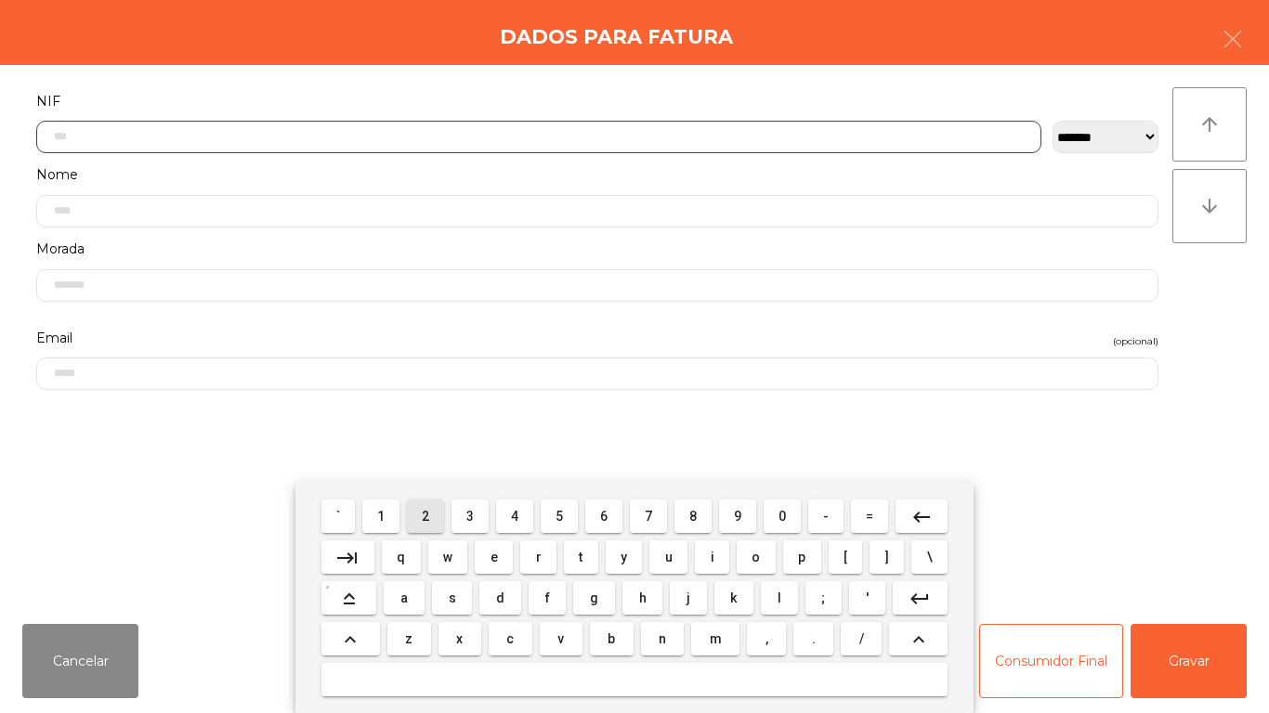
click at [428, 516] on span "2" at bounding box center [425, 516] width 7 height 15
click at [426, 515] on span "2" at bounding box center [425, 516] width 7 height 15
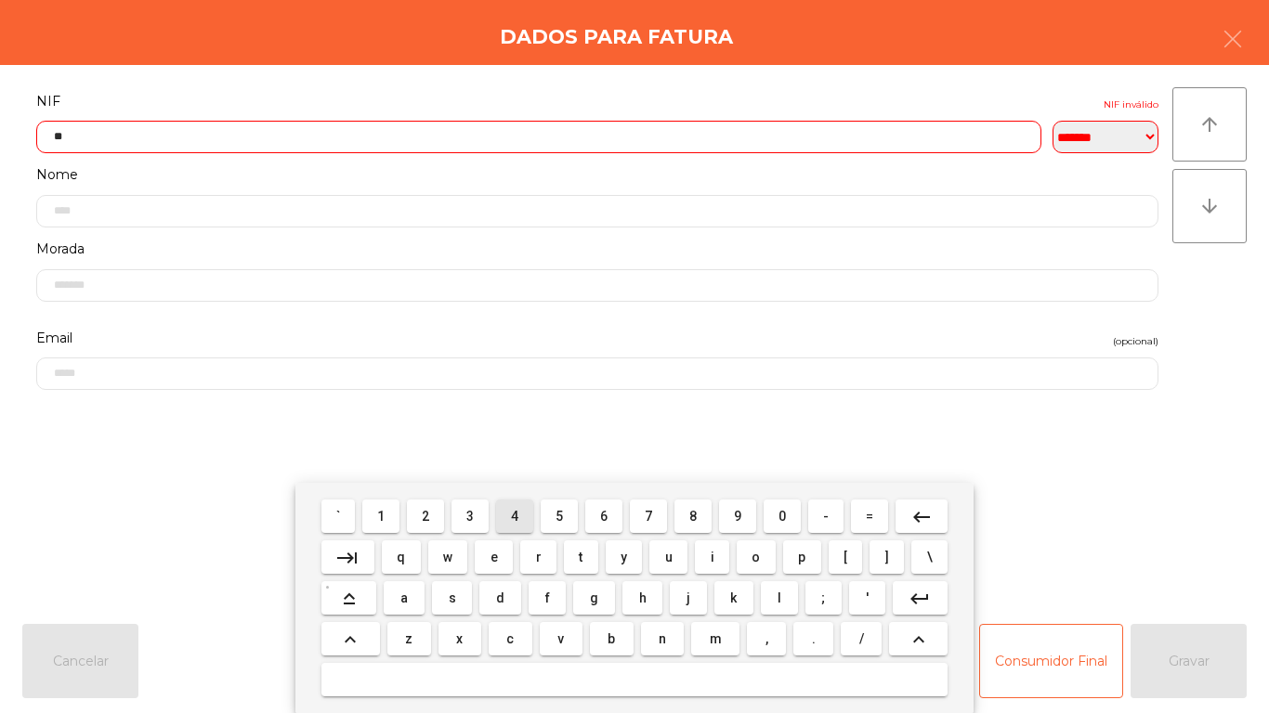
click at [514, 515] on span "4" at bounding box center [514, 516] width 7 height 15
click at [562, 512] on span "5" at bounding box center [558, 516] width 7 height 15
click at [605, 516] on span "6" at bounding box center [603, 516] width 7 height 15
click at [471, 515] on span "3" at bounding box center [469, 516] width 7 height 15
click at [782, 515] on span "0" at bounding box center [781, 516] width 7 height 15
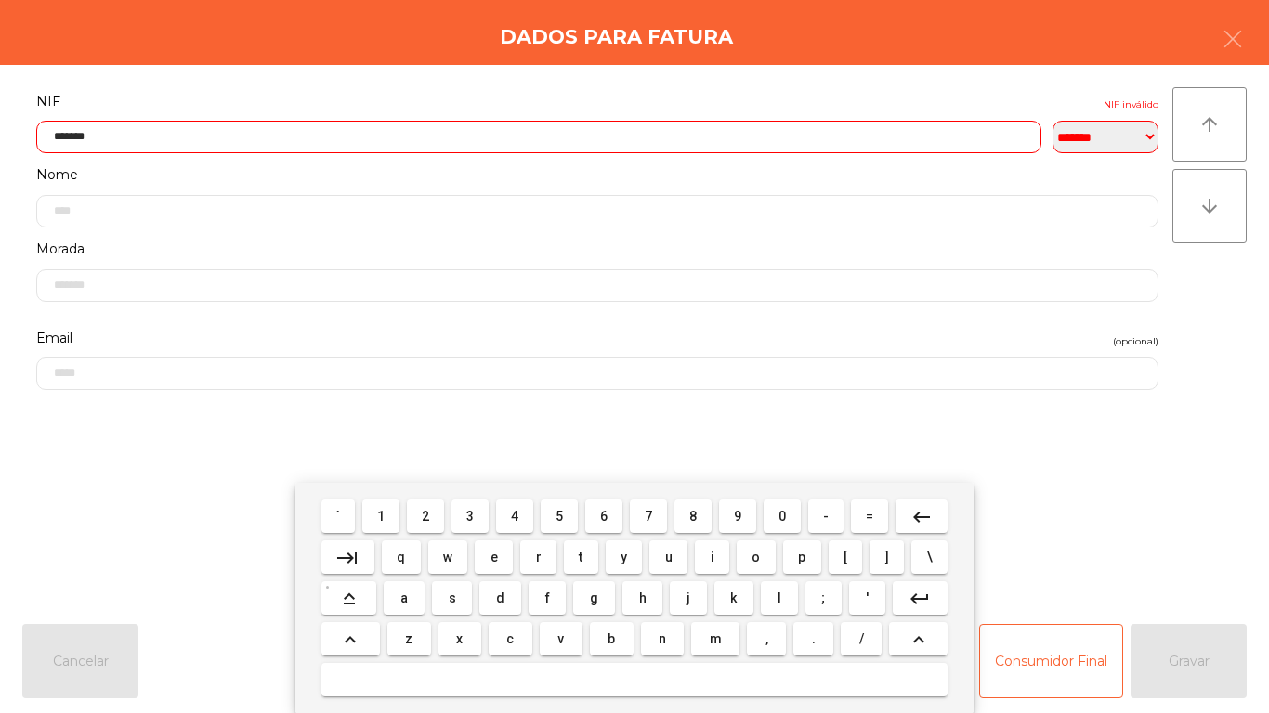
click at [387, 503] on button "1" at bounding box center [380, 516] width 37 height 33
click at [648, 515] on span "7" at bounding box center [647, 516] width 7 height 15
type input "*********"
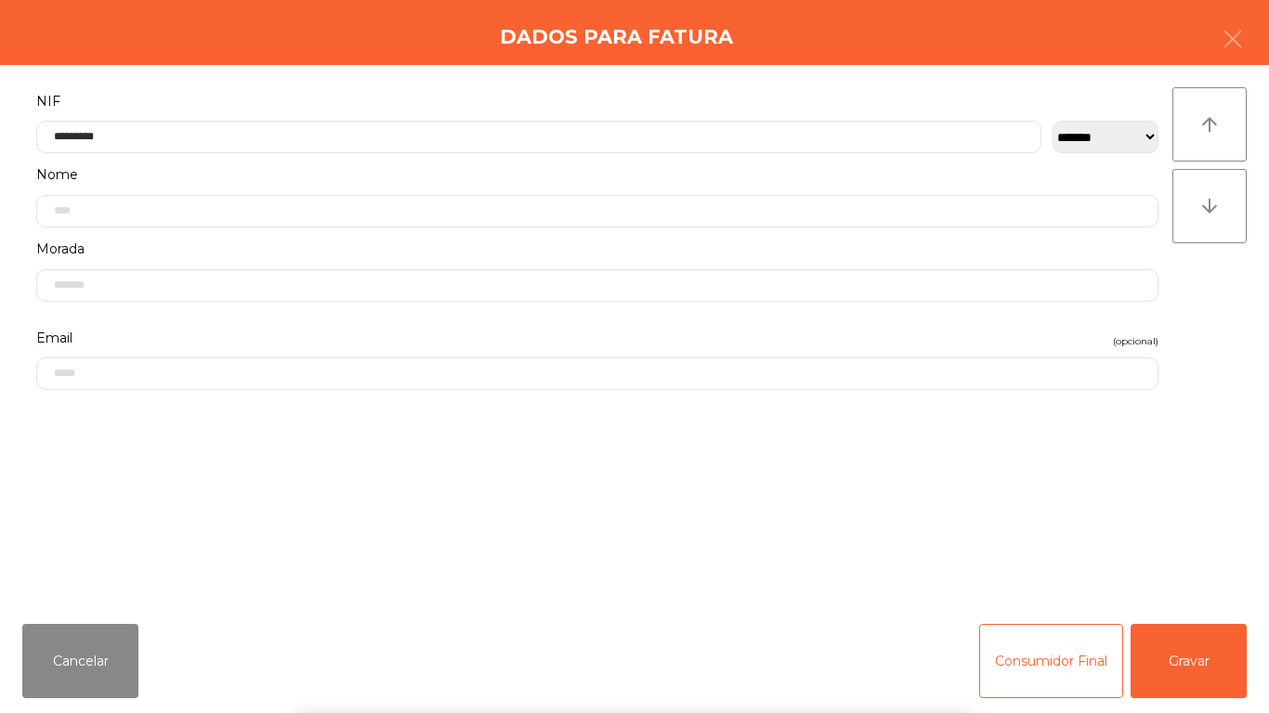
click at [1200, 653] on div "` 1 2 3 4 5 6 7 8 9 0 - = keyboard_backspace keyboard_tab q w e r t y u i o p […" at bounding box center [634, 598] width 1269 height 230
click at [1203, 662] on button "Gravar" at bounding box center [1188, 661] width 116 height 74
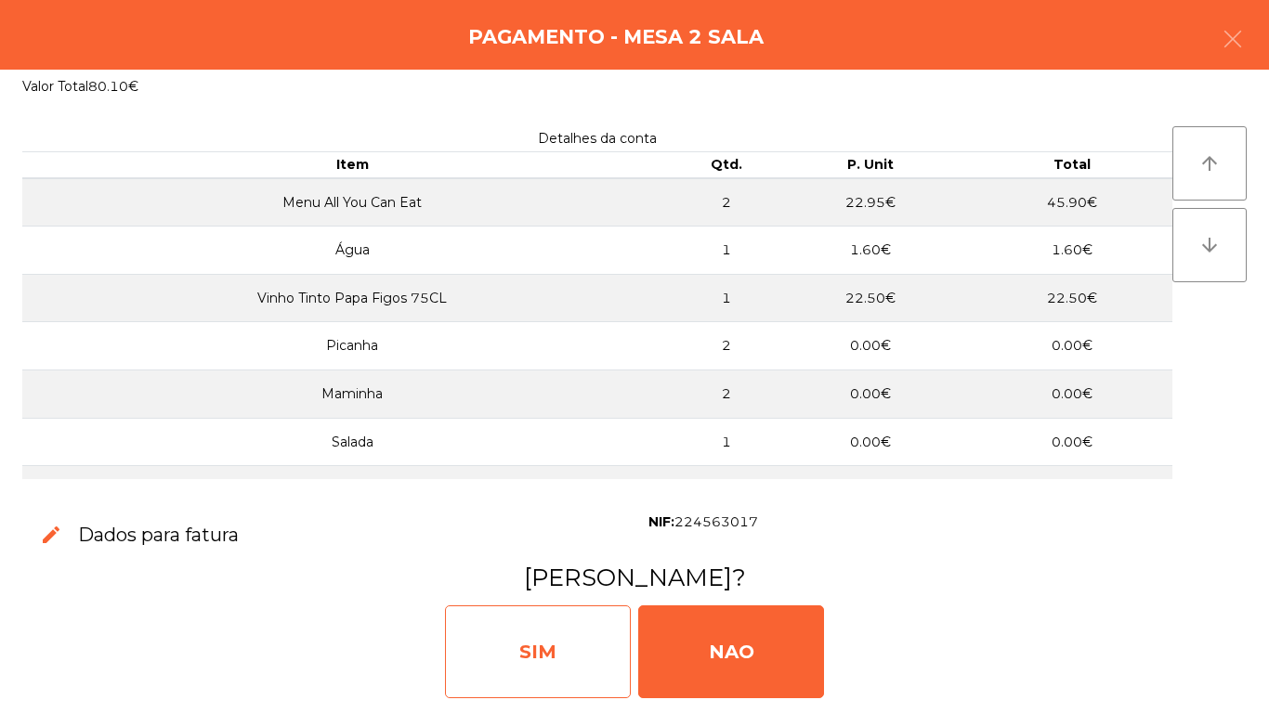
click at [556, 659] on div "SIM" at bounding box center [538, 651] width 186 height 93
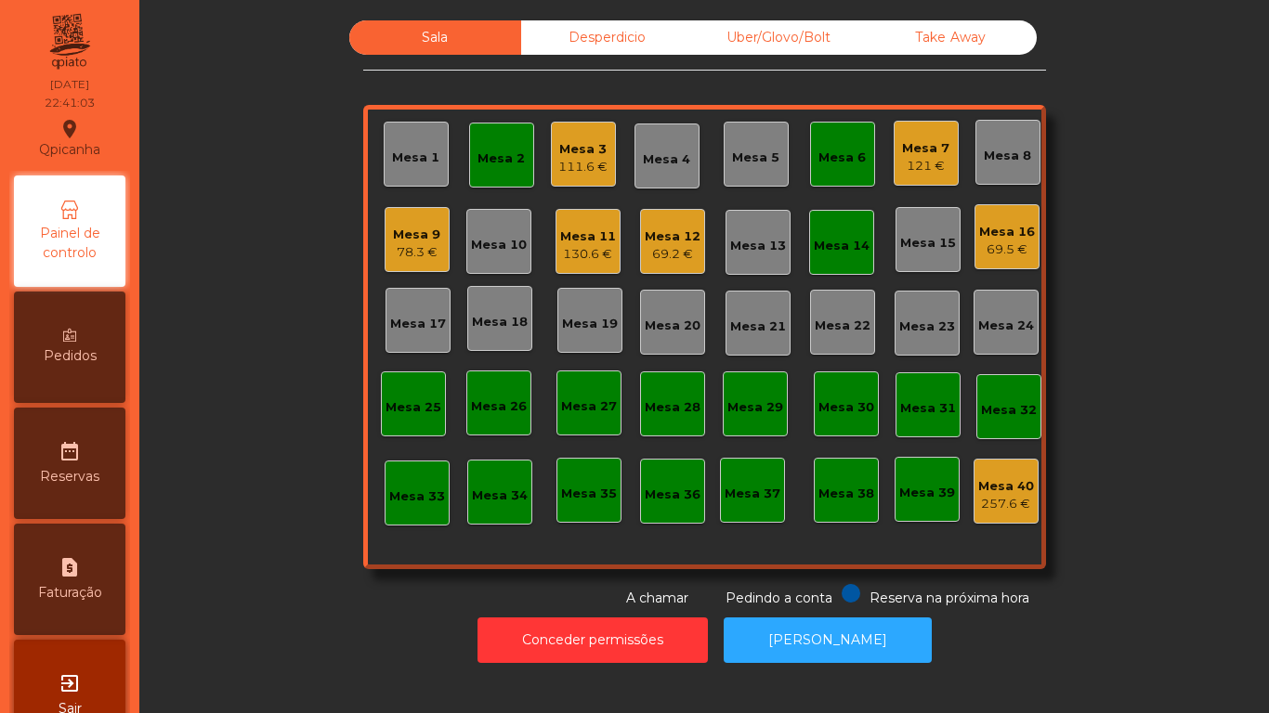
click at [560, 170] on div "111.6 €" at bounding box center [582, 167] width 49 height 19
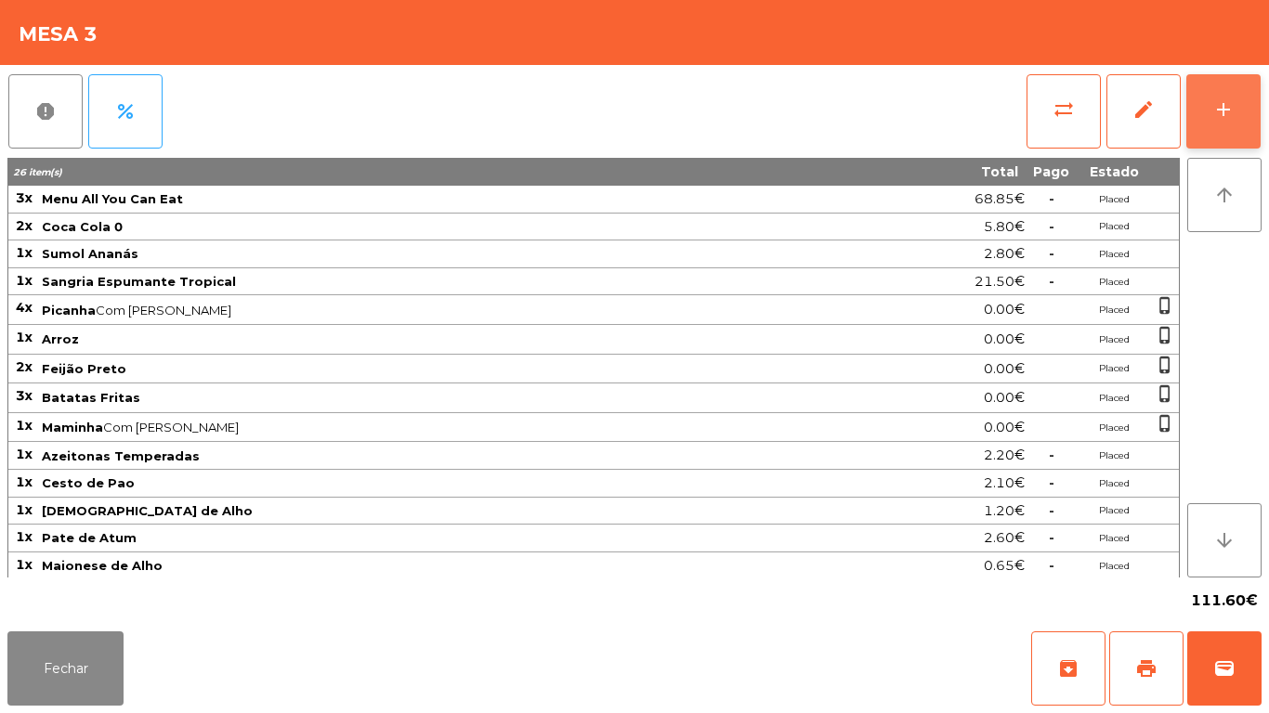
click at [1209, 118] on button "add" at bounding box center [1223, 111] width 74 height 74
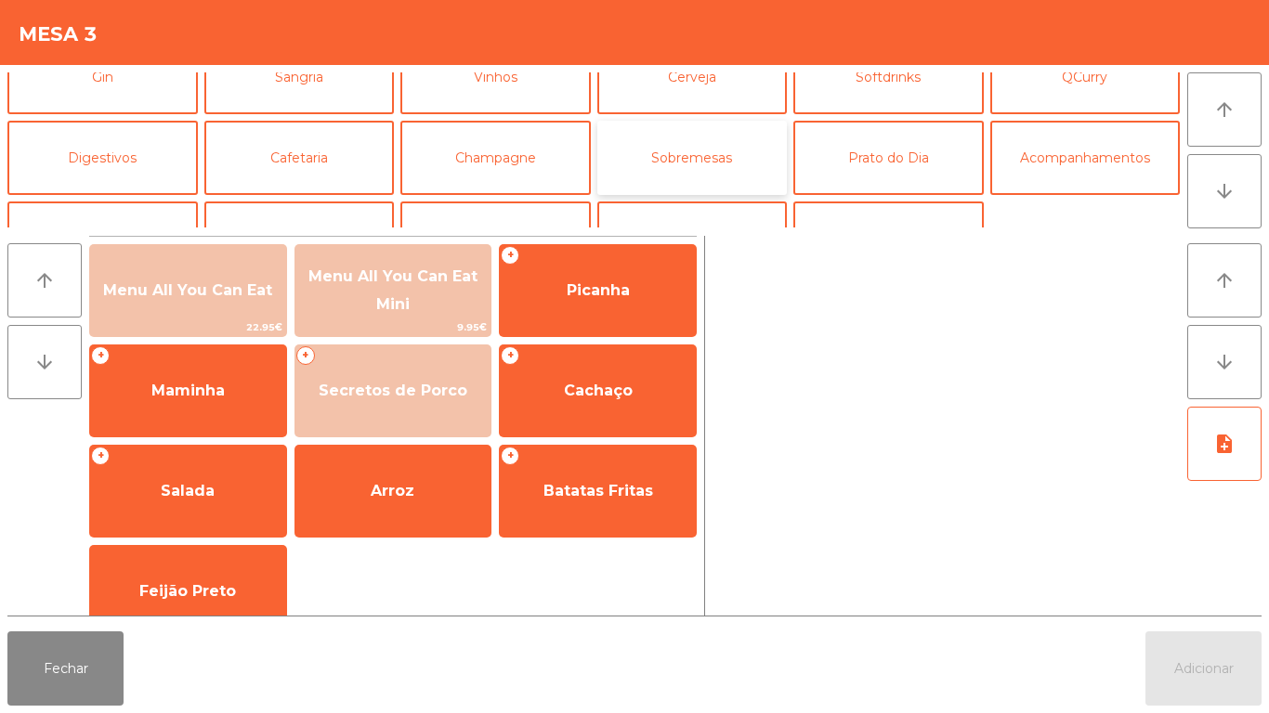
click at [728, 155] on button "Sobremesas" at bounding box center [692, 158] width 190 height 74
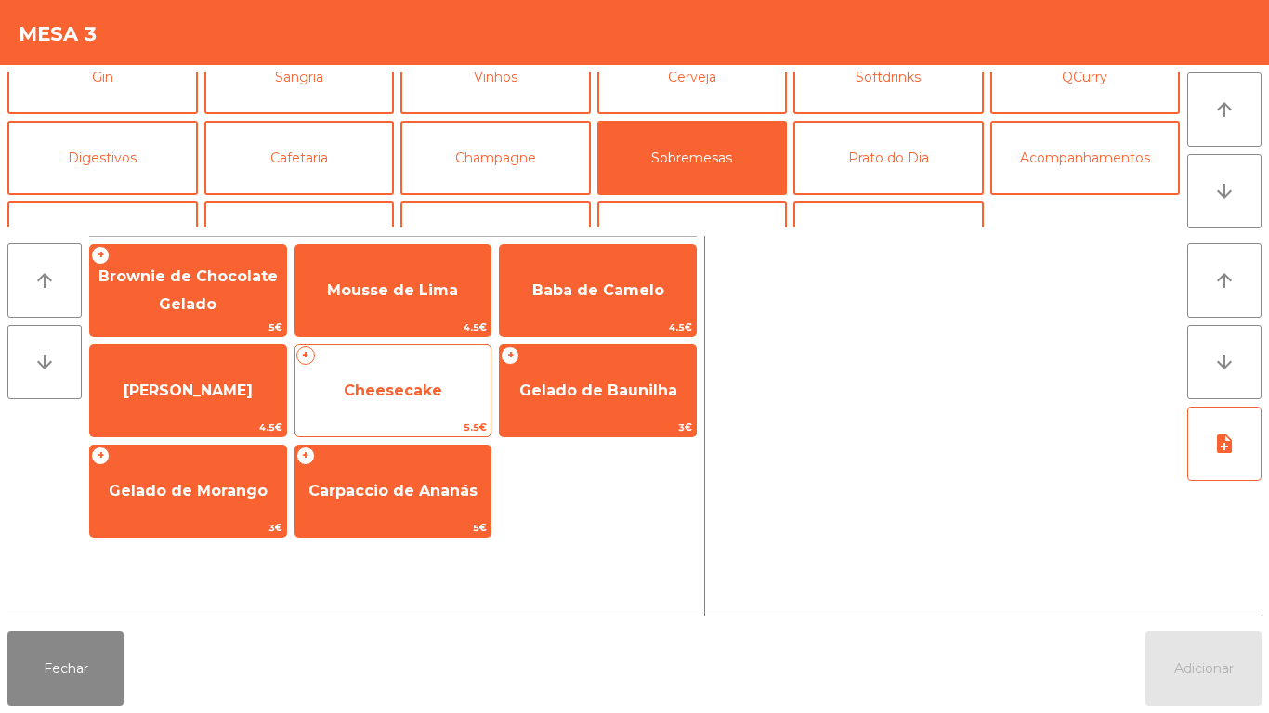
click at [464, 398] on span "Cheesecake" at bounding box center [393, 391] width 196 height 50
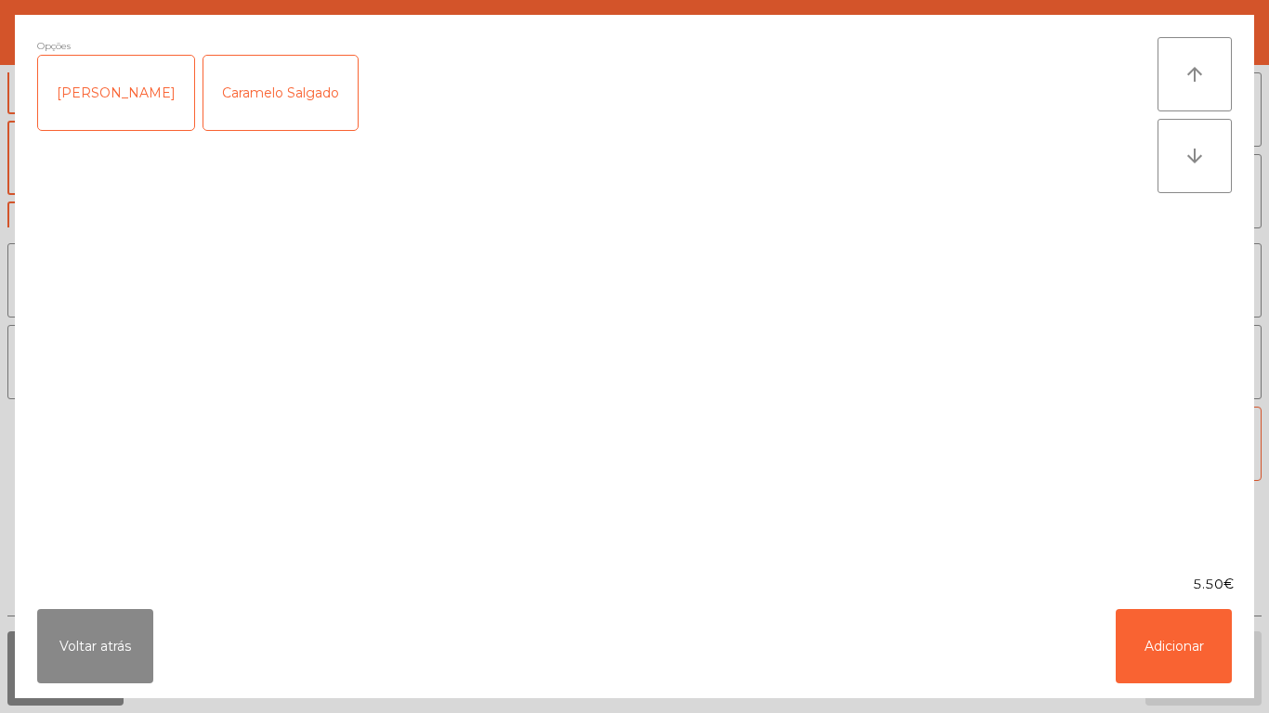
click at [140, 125] on div "Frutos Vermelhos" at bounding box center [116, 93] width 156 height 74
click at [1180, 636] on button "Adicionar" at bounding box center [1173, 646] width 116 height 74
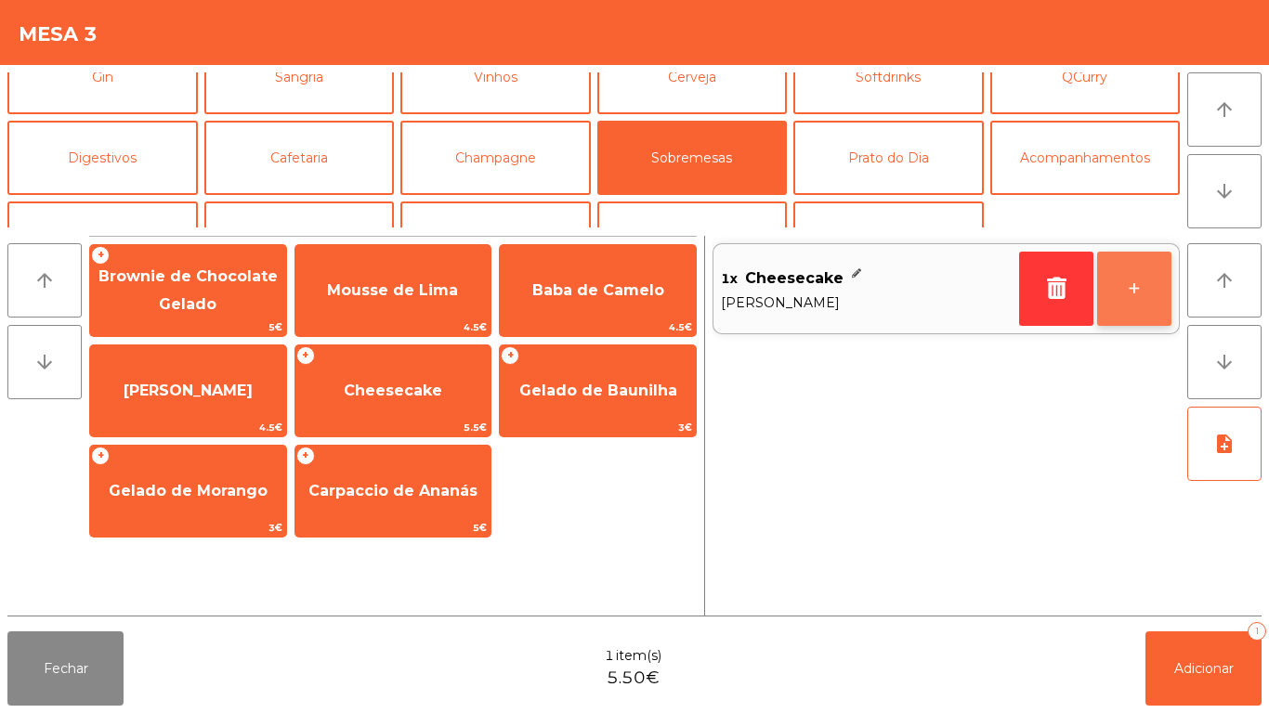
click at [1133, 280] on button "+" at bounding box center [1134, 289] width 74 height 74
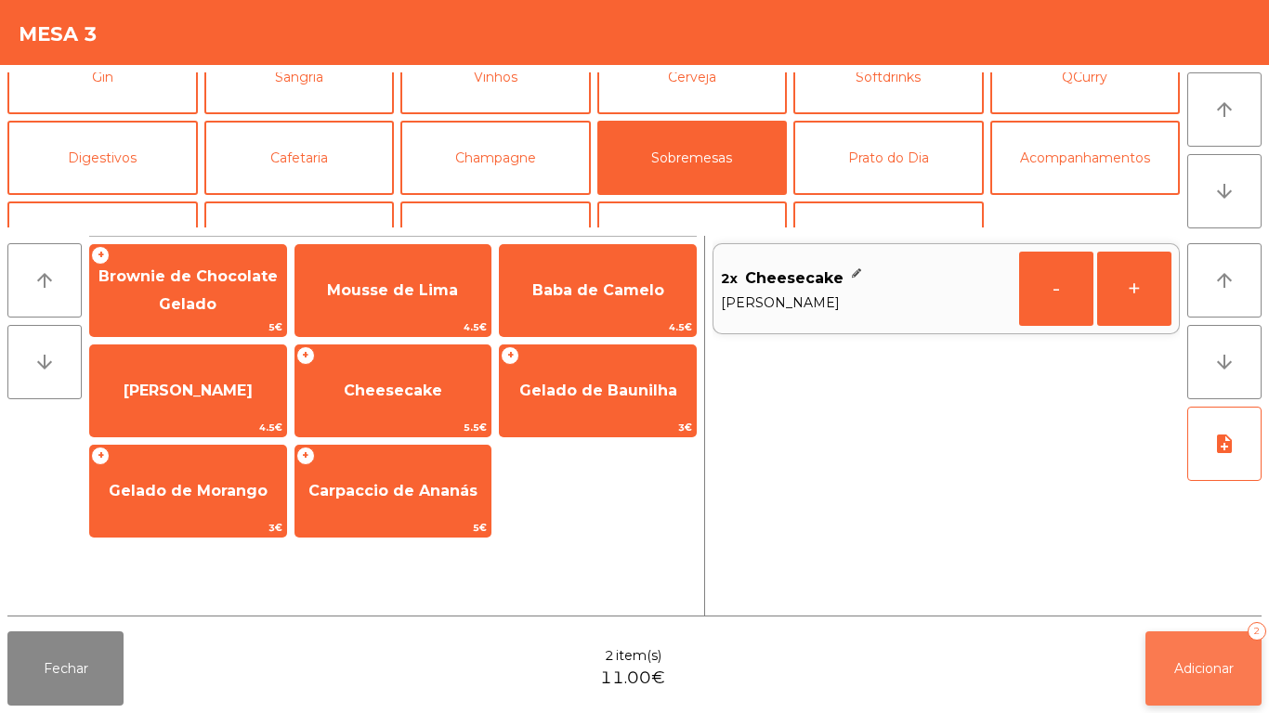
click at [1223, 644] on button "Adicionar 2" at bounding box center [1203, 668] width 116 height 74
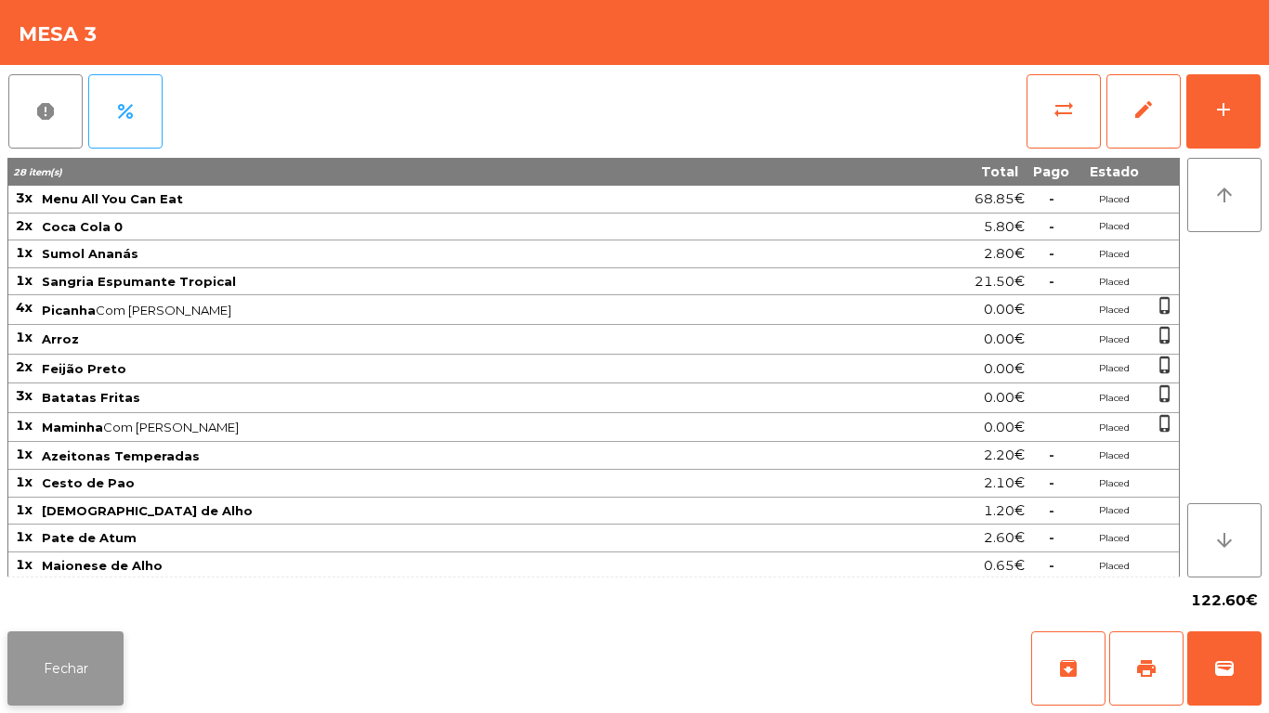
click at [61, 641] on button "Fechar" at bounding box center [65, 668] width 116 height 74
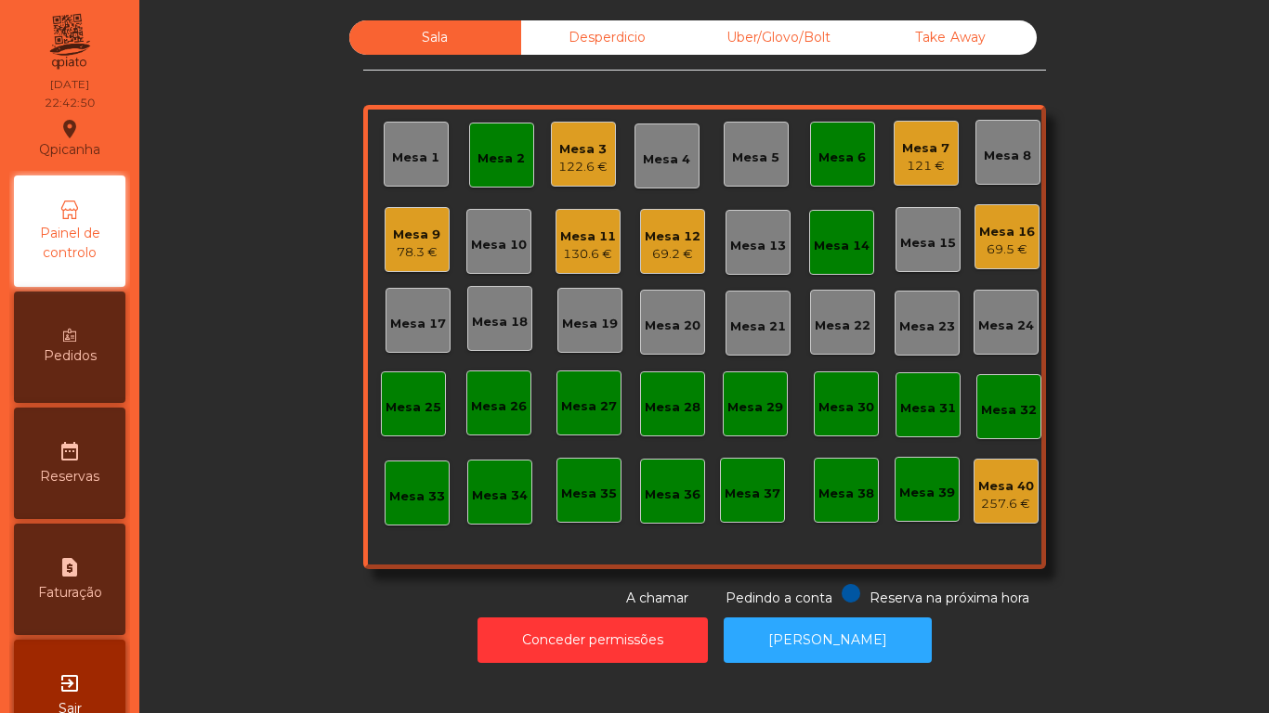
click at [89, 336] on div "Pedidos" at bounding box center [69, 347] width 111 height 111
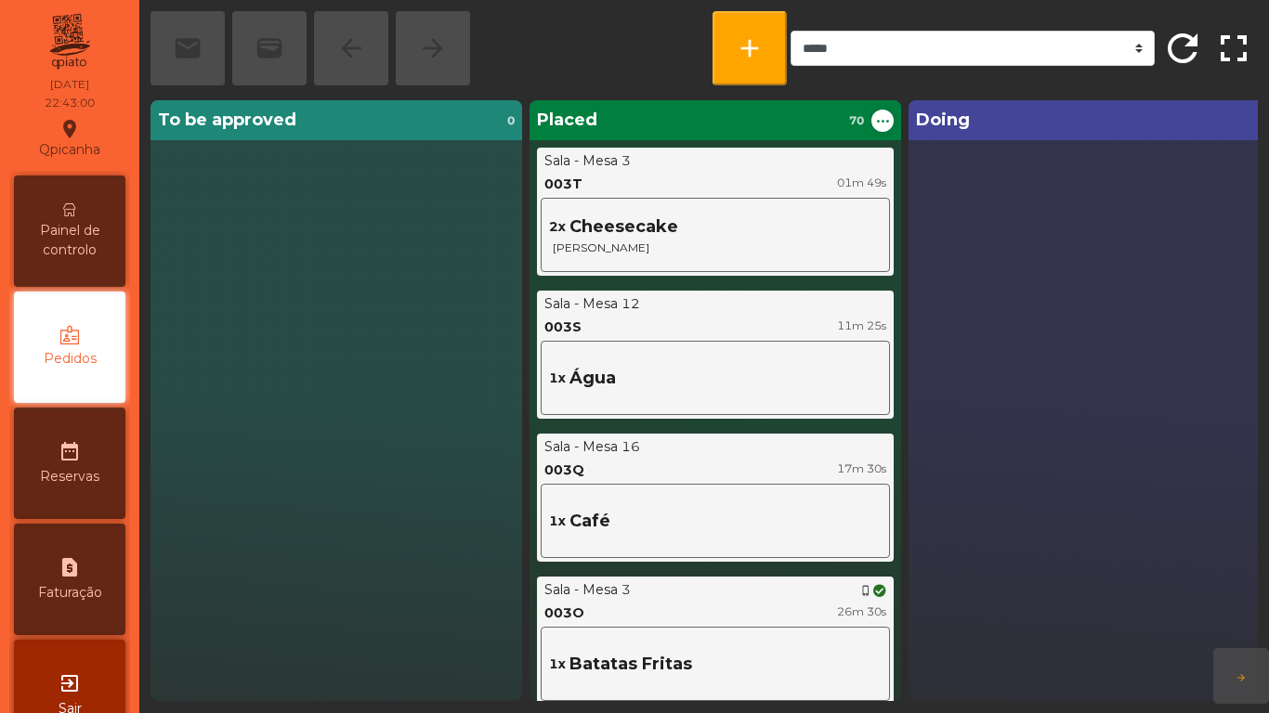
click at [81, 251] on span "Painel de controlo" at bounding box center [70, 240] width 102 height 39
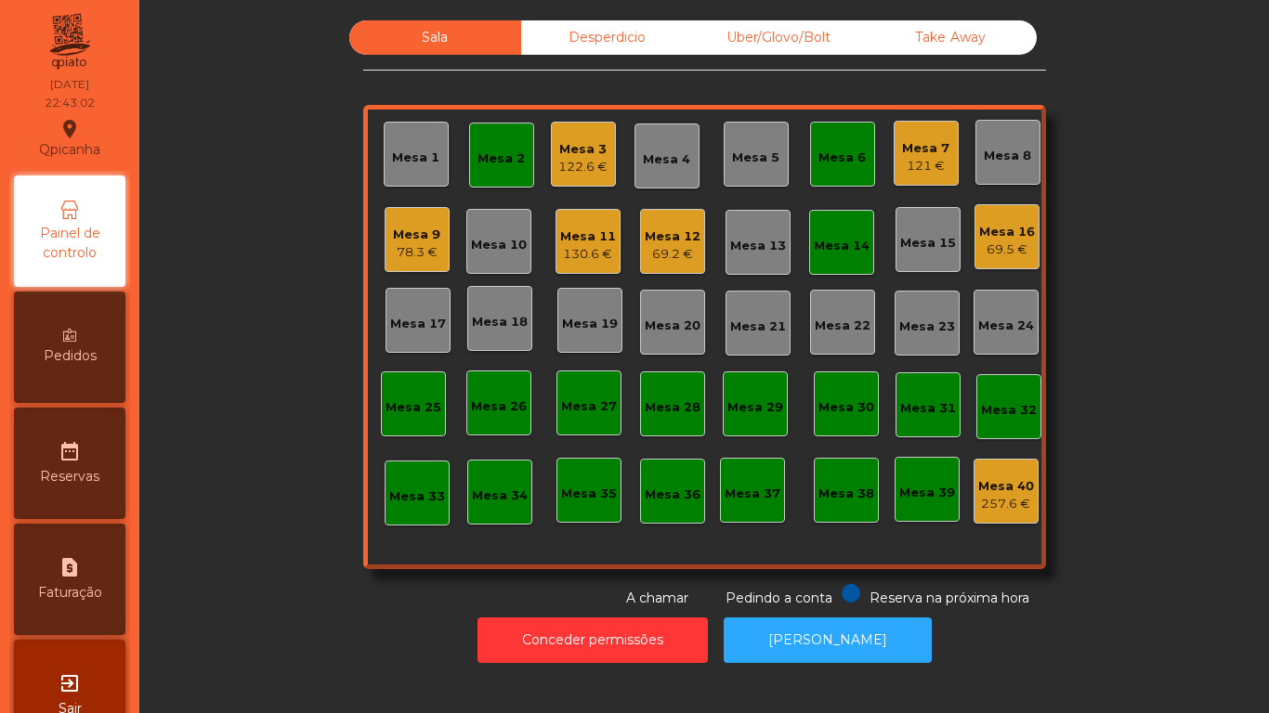
click at [943, 163] on div "Mesa 7 121 €" at bounding box center [925, 153] width 65 height 65
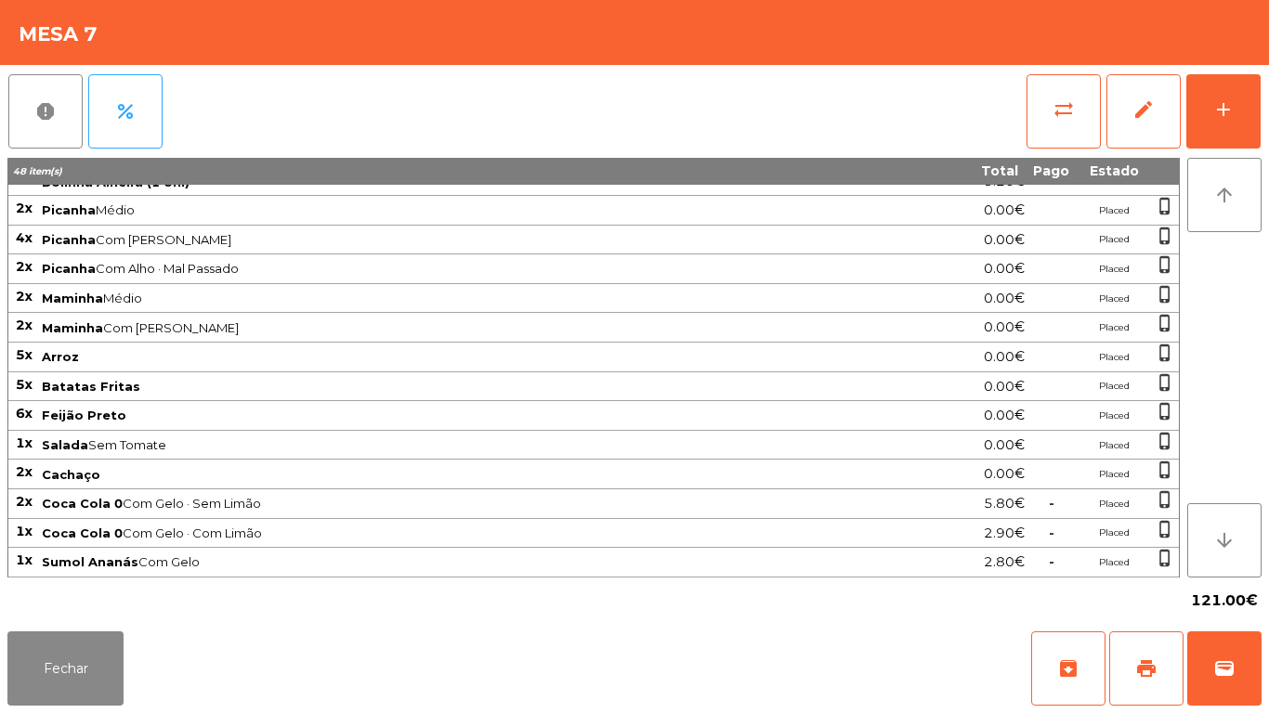
scroll to position [126, 0]
click at [59, 637] on button "Fechar" at bounding box center [65, 668] width 116 height 74
